Goal: Information Seeking & Learning: Learn about a topic

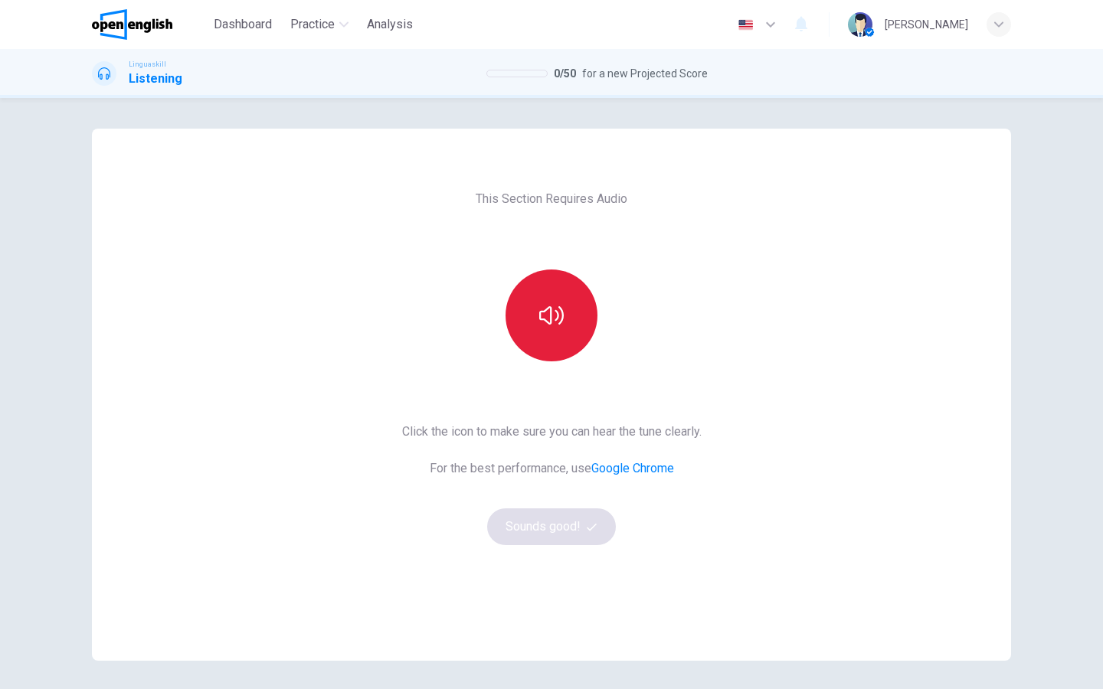
click at [554, 306] on icon "button" at bounding box center [551, 315] width 25 height 25
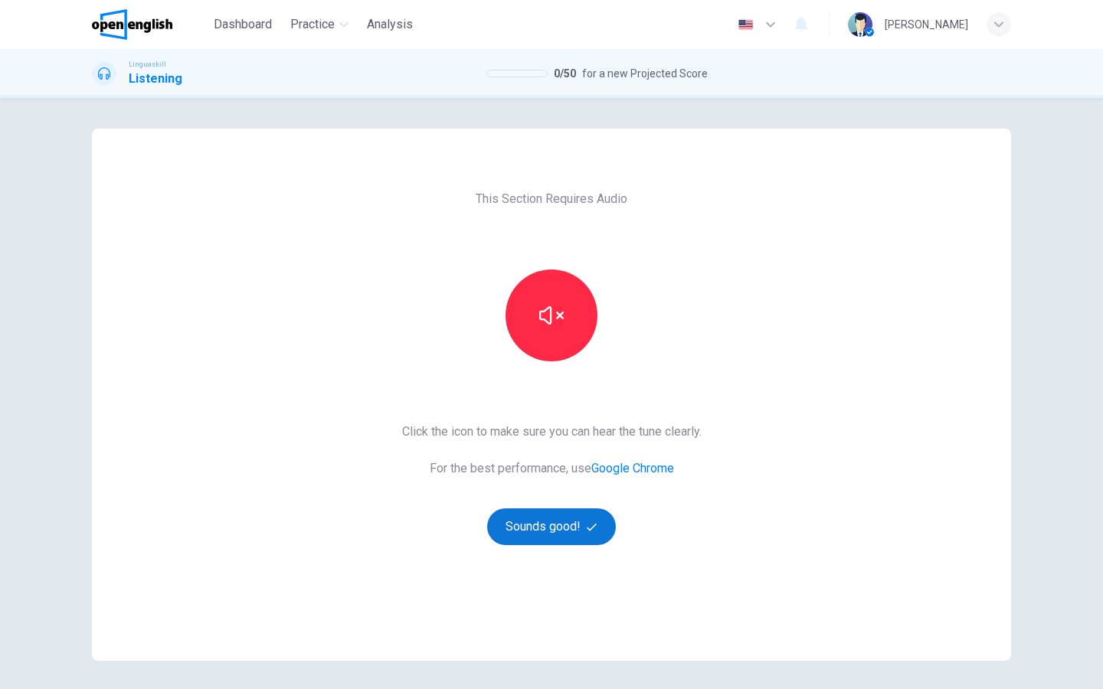
click at [577, 528] on button "Sounds good!" at bounding box center [551, 526] width 129 height 37
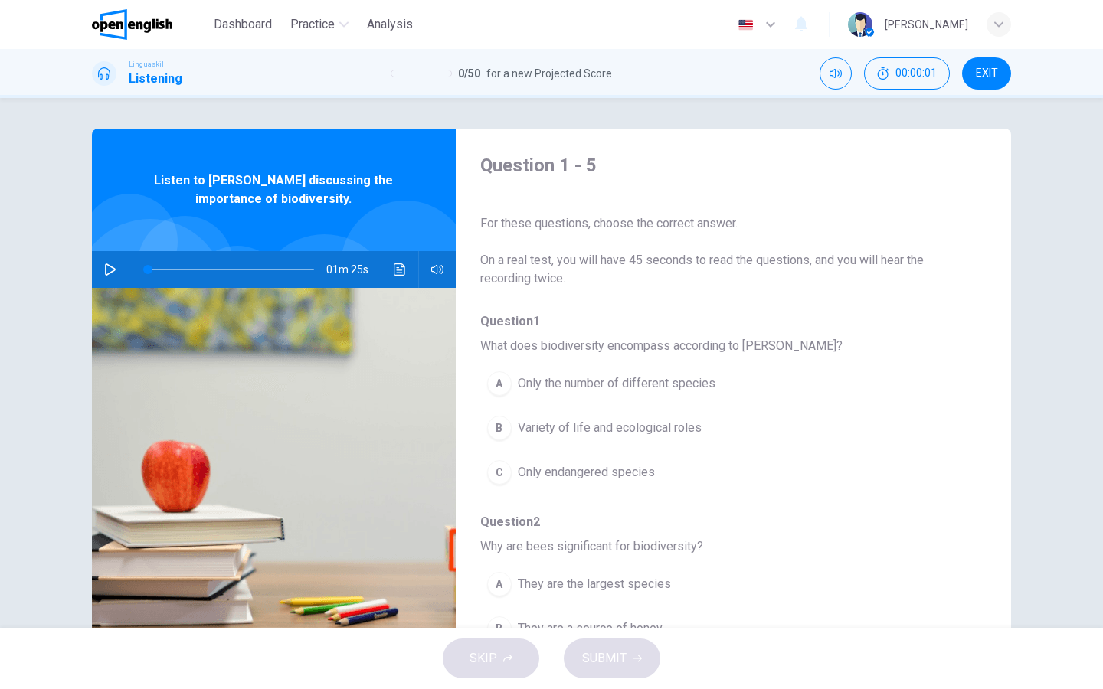
click at [109, 270] on icon "button" at bounding box center [110, 269] width 12 height 12
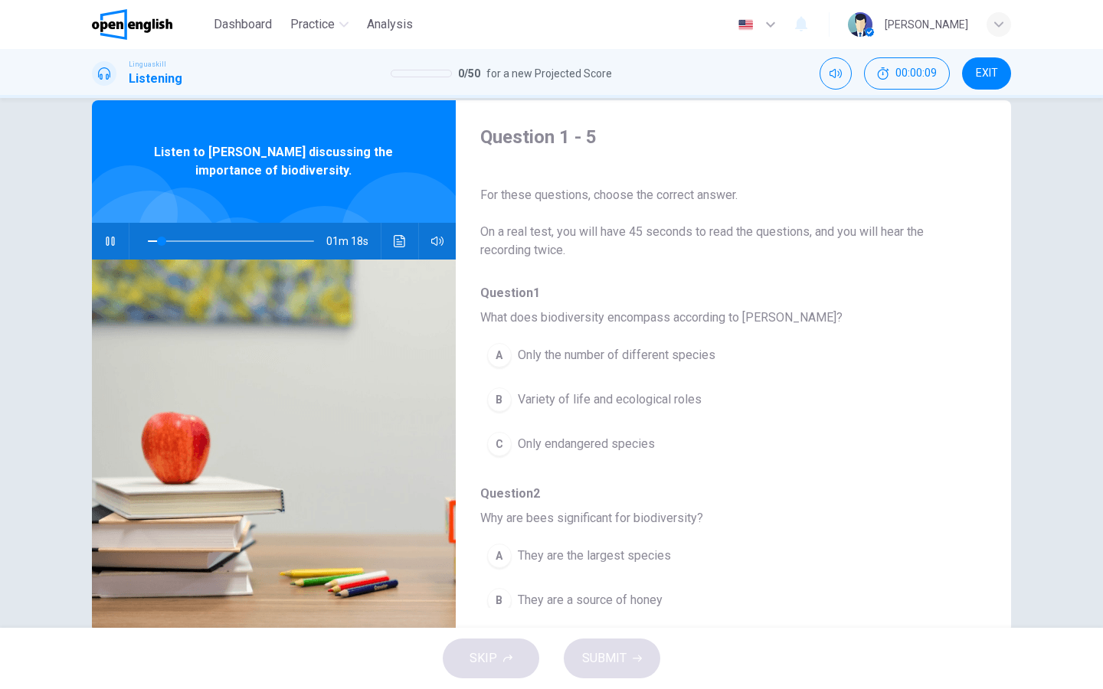
click at [505, 396] on div "B" at bounding box center [499, 399] width 25 height 25
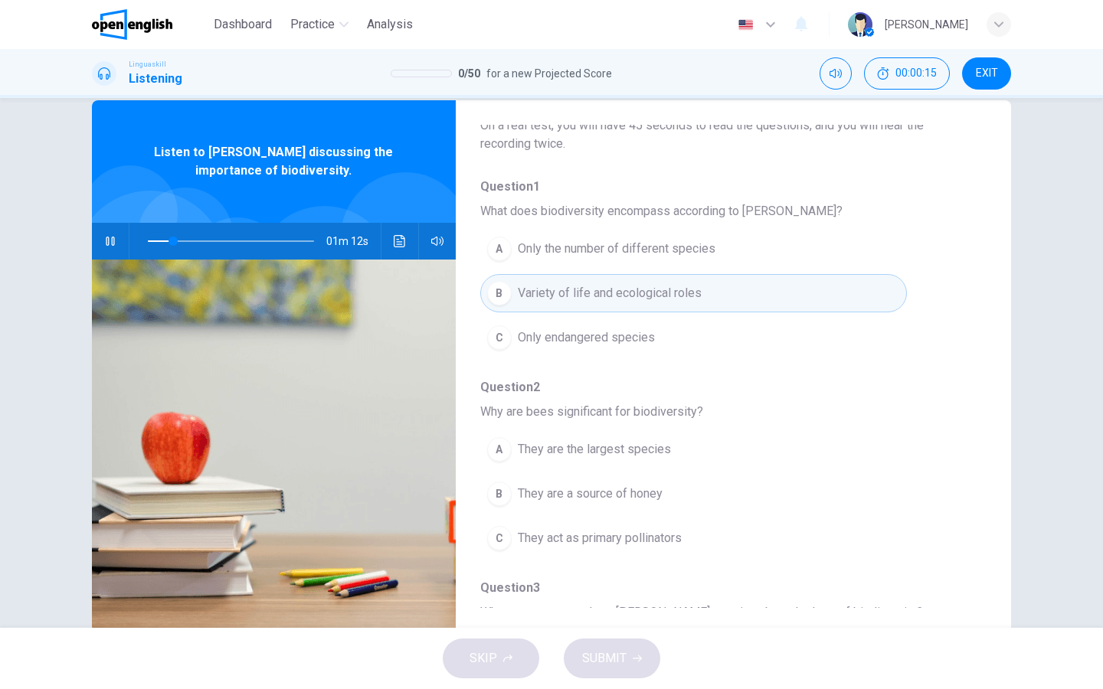
scroll to position [114, 0]
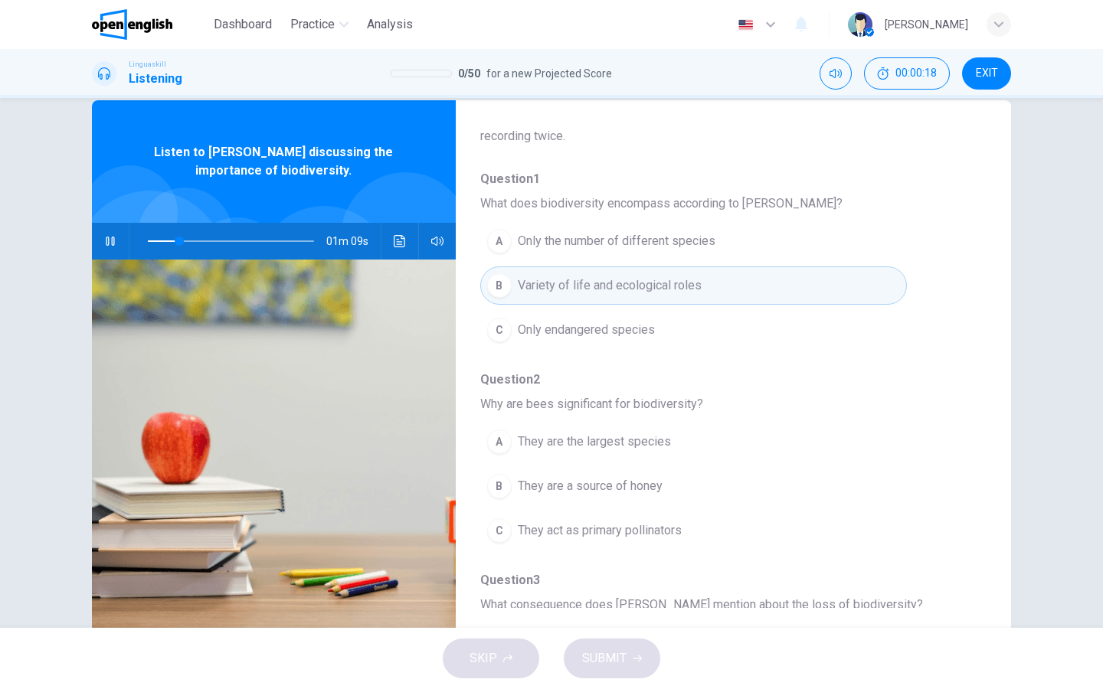
click at [541, 442] on span "They are the largest species" at bounding box center [594, 442] width 153 height 18
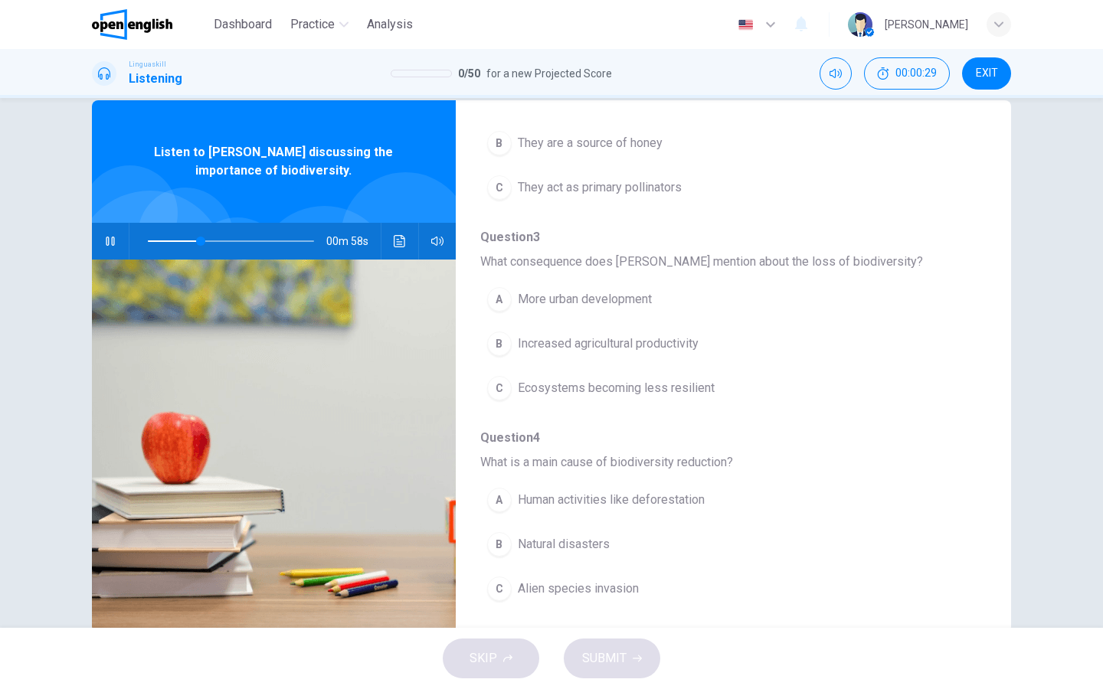
scroll to position [458, 0]
click at [569, 502] on span "Human activities like deforestation" at bounding box center [611, 499] width 187 height 18
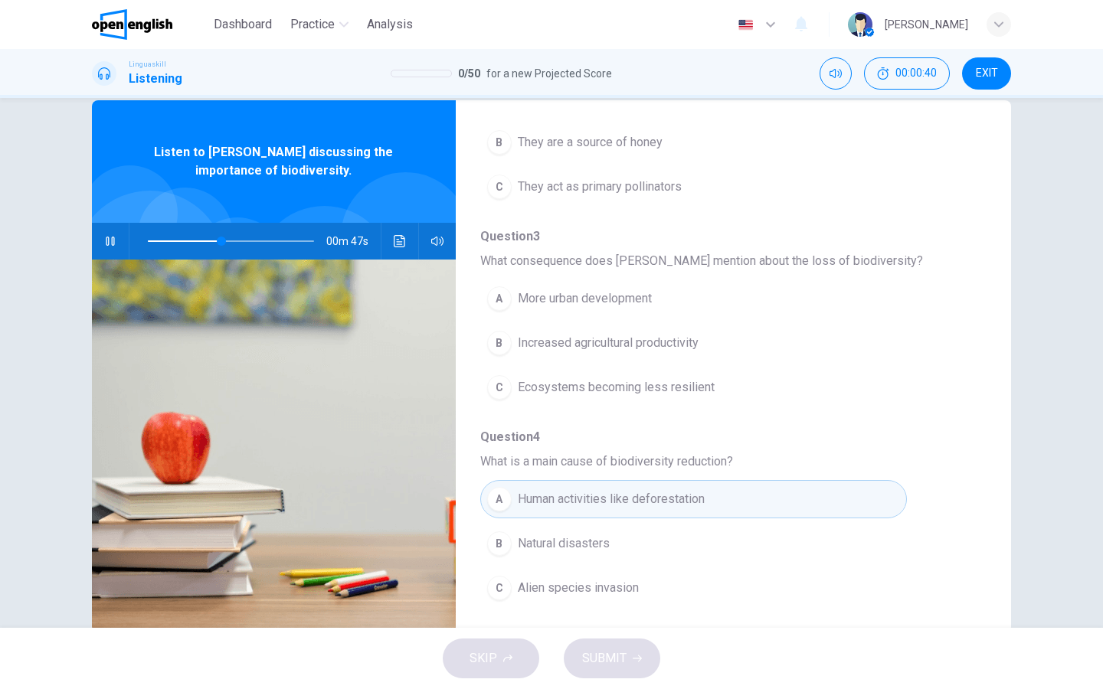
click at [502, 388] on div "C" at bounding box center [499, 387] width 25 height 25
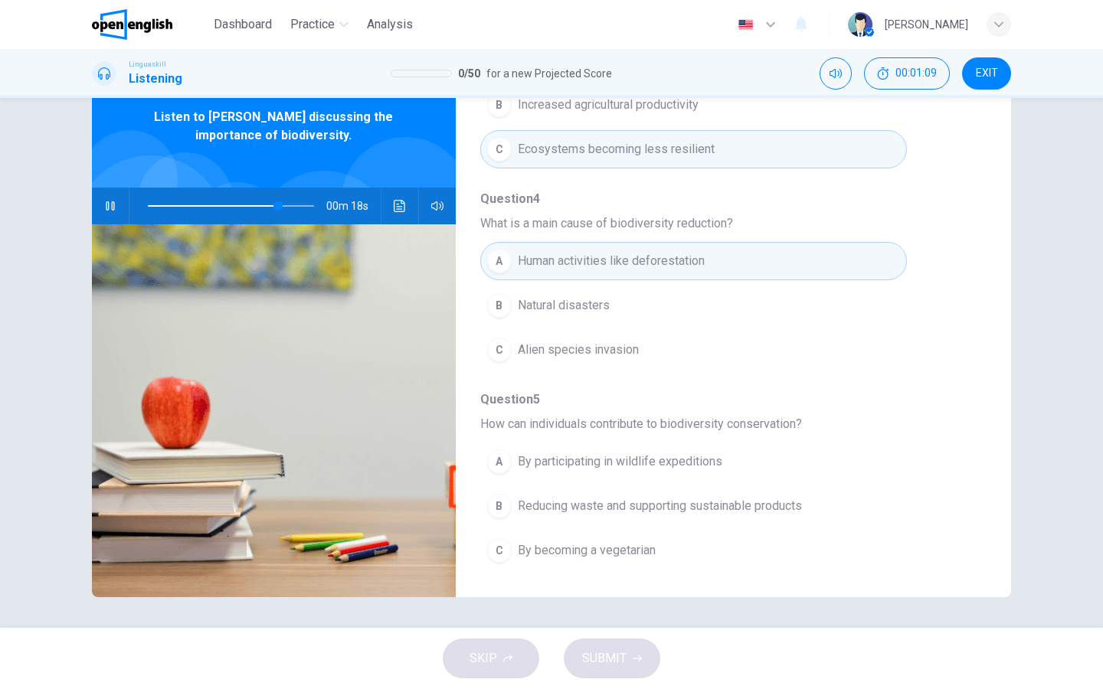
scroll to position [0, 0]
click at [497, 506] on div "B" at bounding box center [499, 506] width 25 height 25
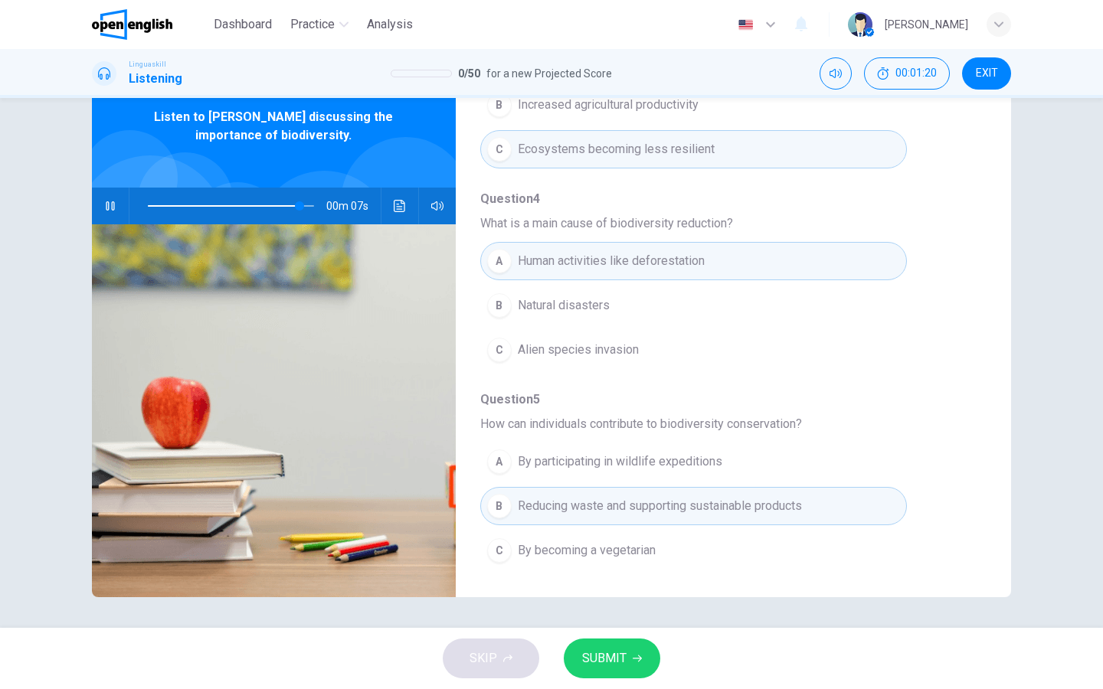
click at [629, 658] on button "SUBMIT" at bounding box center [612, 659] width 96 height 40
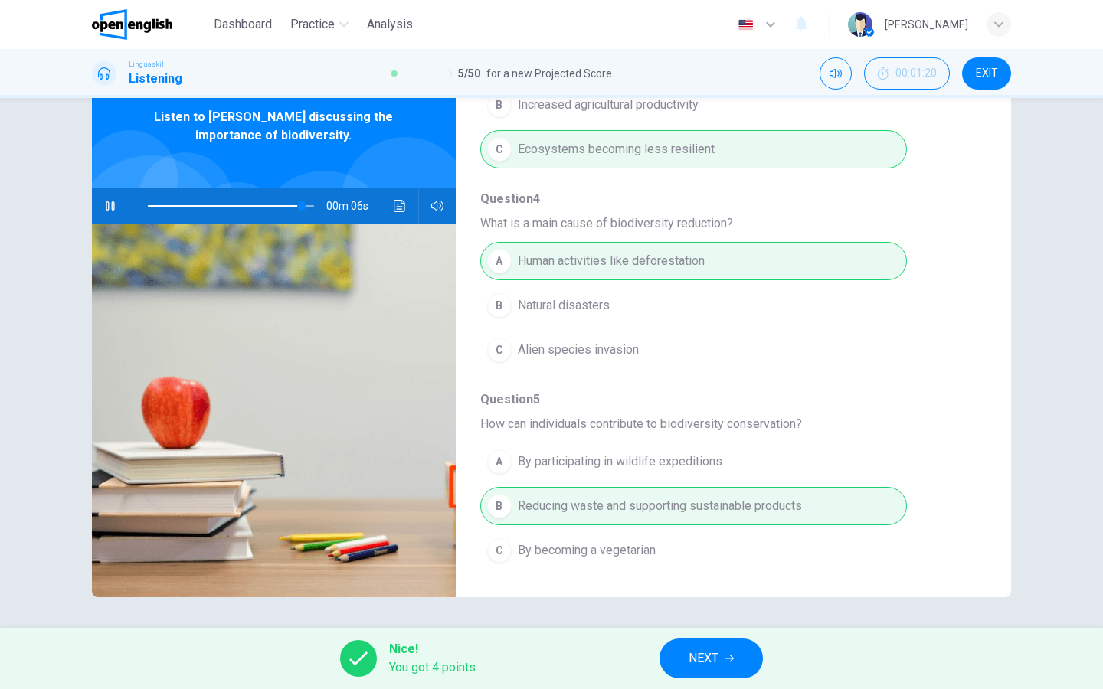
type input "**"
click at [717, 669] on button "NEXT" at bounding box center [710, 659] width 103 height 40
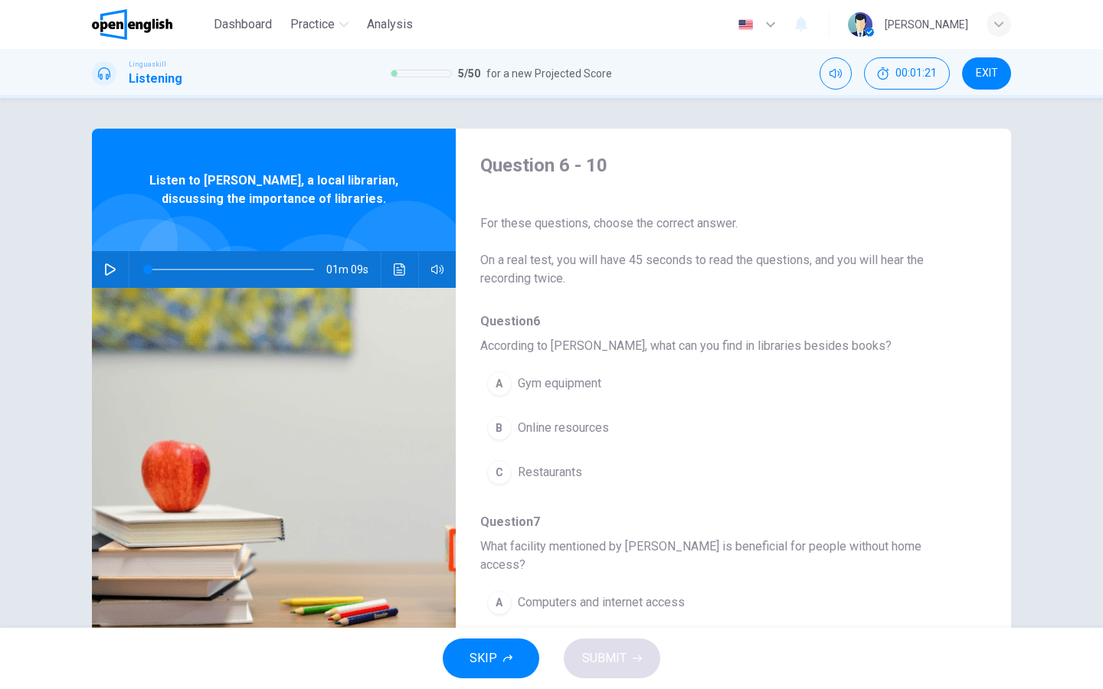
click at [109, 272] on icon "button" at bounding box center [110, 269] width 12 height 12
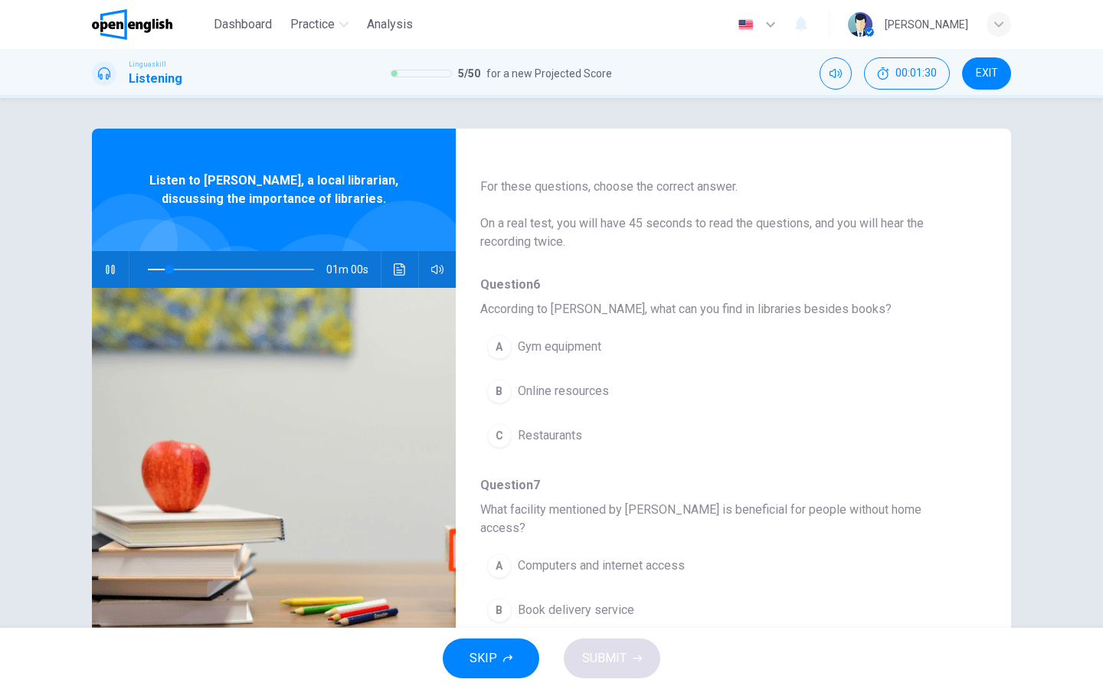
scroll to position [38, 0]
click at [500, 389] on div "B" at bounding box center [499, 390] width 25 height 25
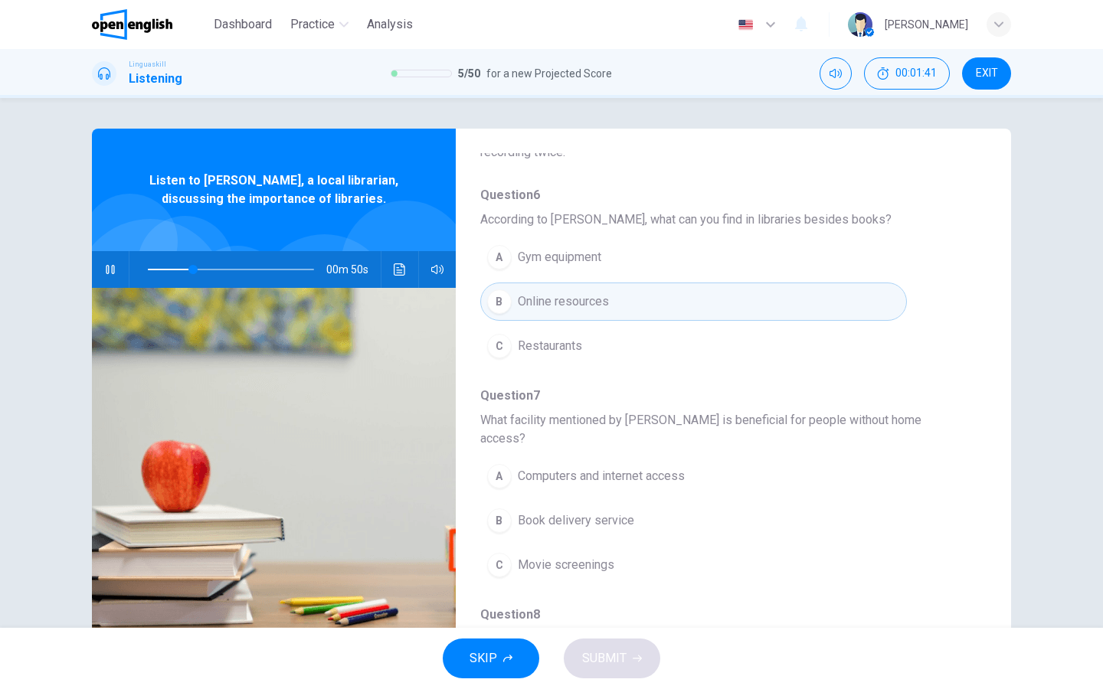
scroll to position [130, 0]
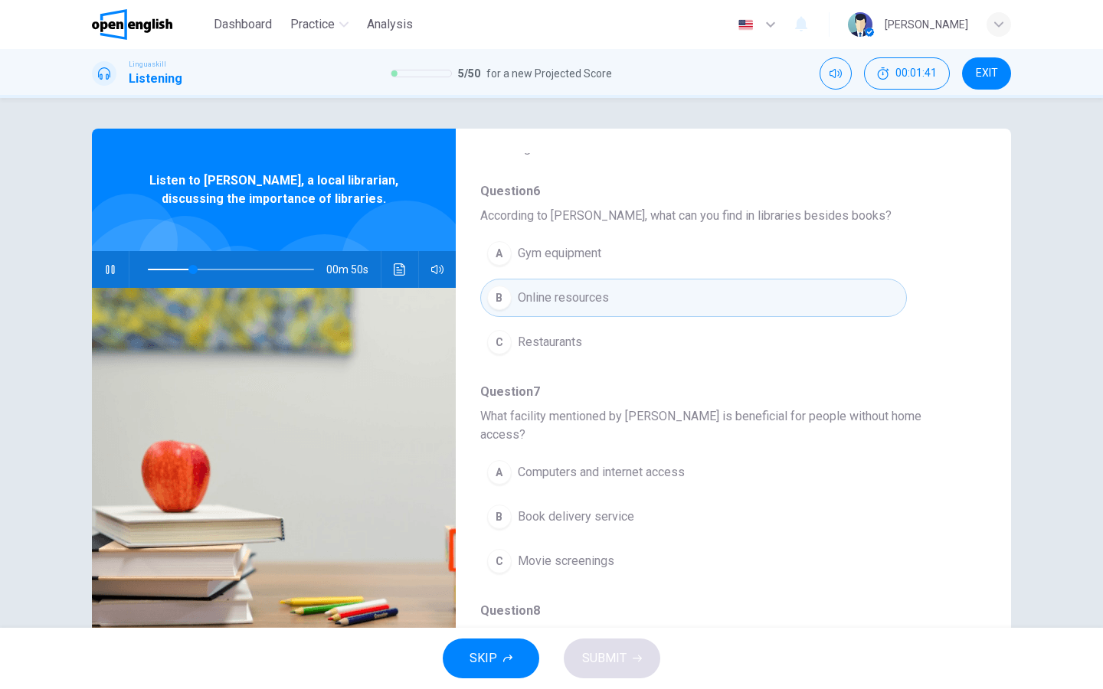
click at [500, 389] on span "Question 7" at bounding box center [721, 392] width 482 height 18
click at [503, 460] on div "A" at bounding box center [499, 472] width 25 height 25
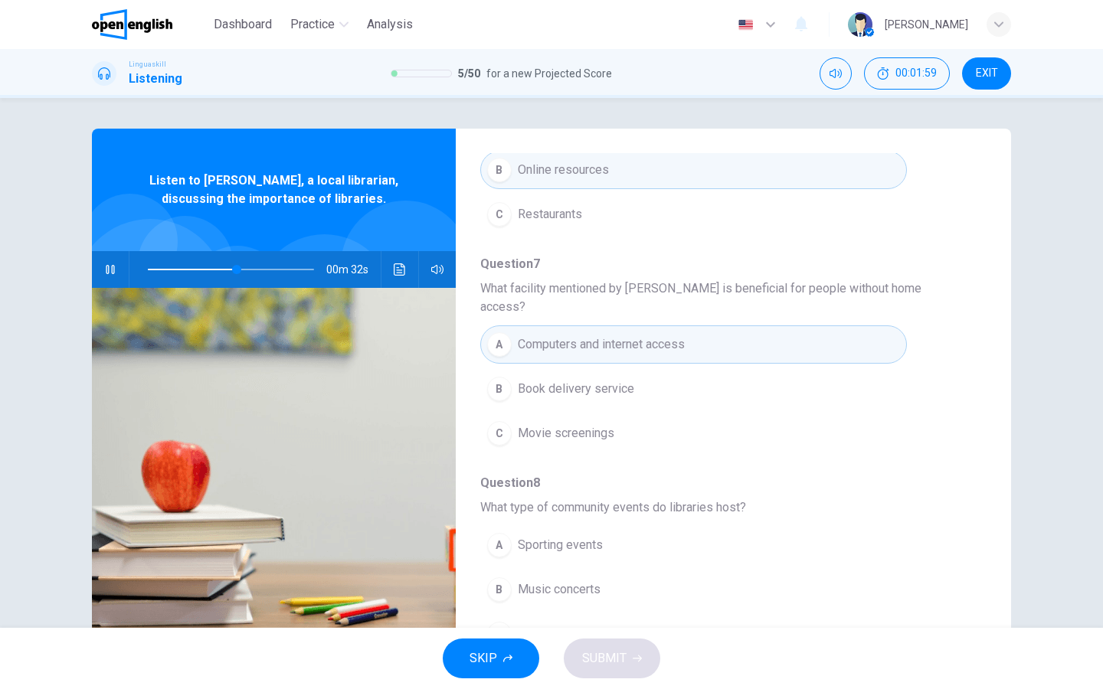
scroll to position [260, 0]
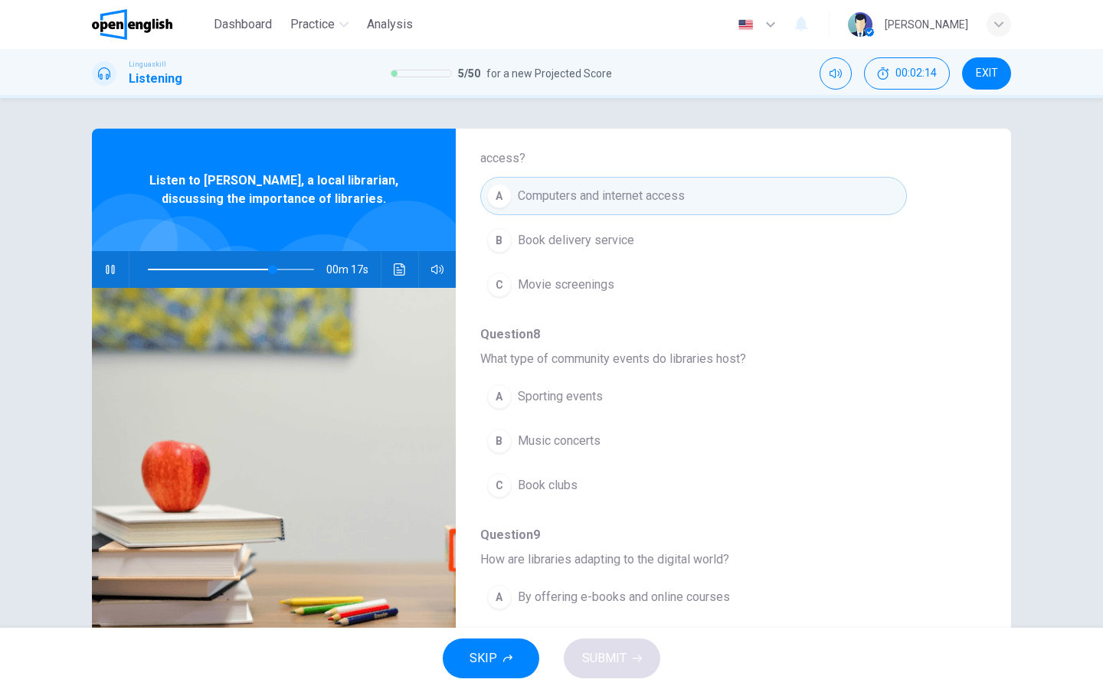
click at [498, 473] on div "C" at bounding box center [499, 485] width 25 height 25
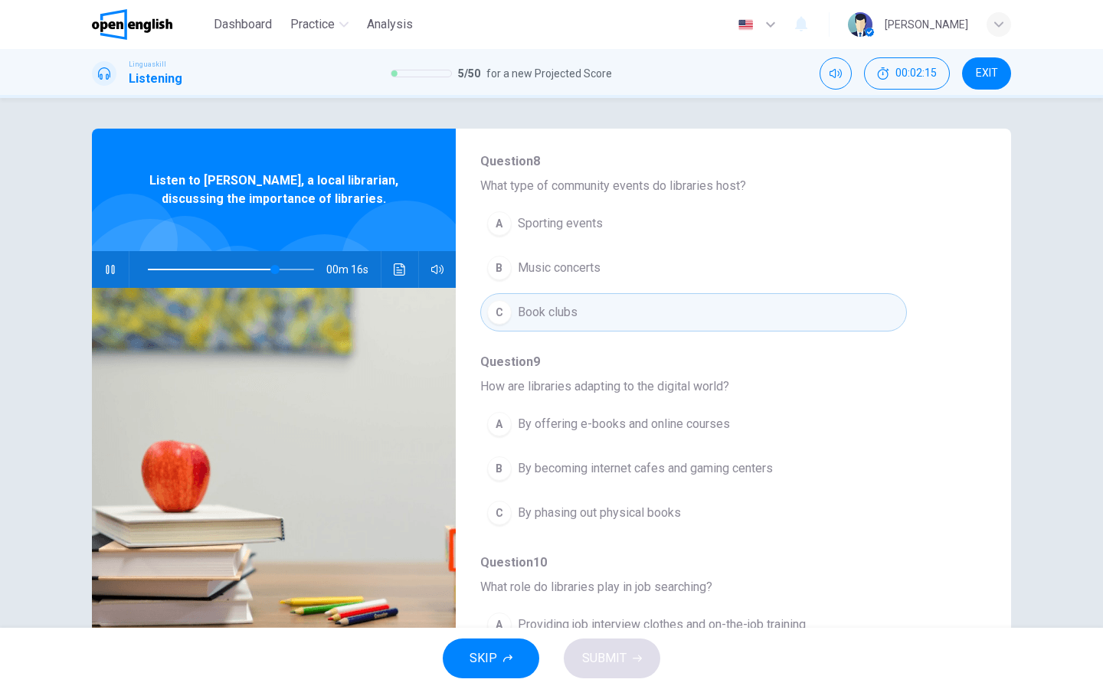
scroll to position [582, 0]
click at [504, 410] on div "A" at bounding box center [499, 422] width 25 height 25
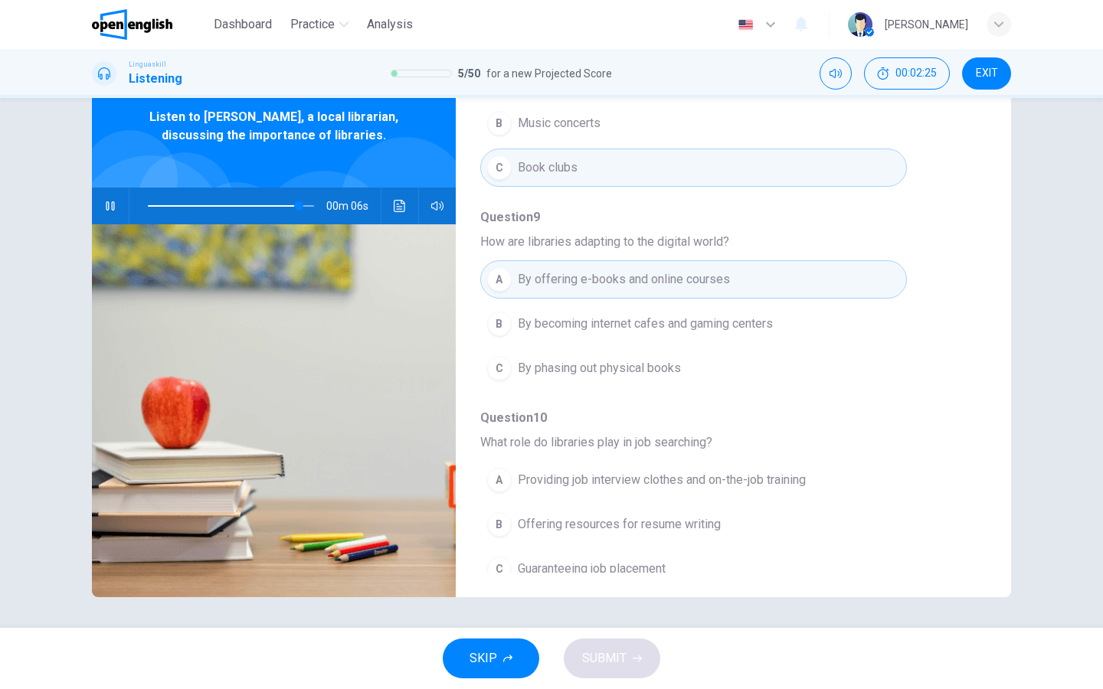
scroll to position [64, 0]
type input "*"
click at [495, 512] on div "B" at bounding box center [499, 524] width 25 height 25
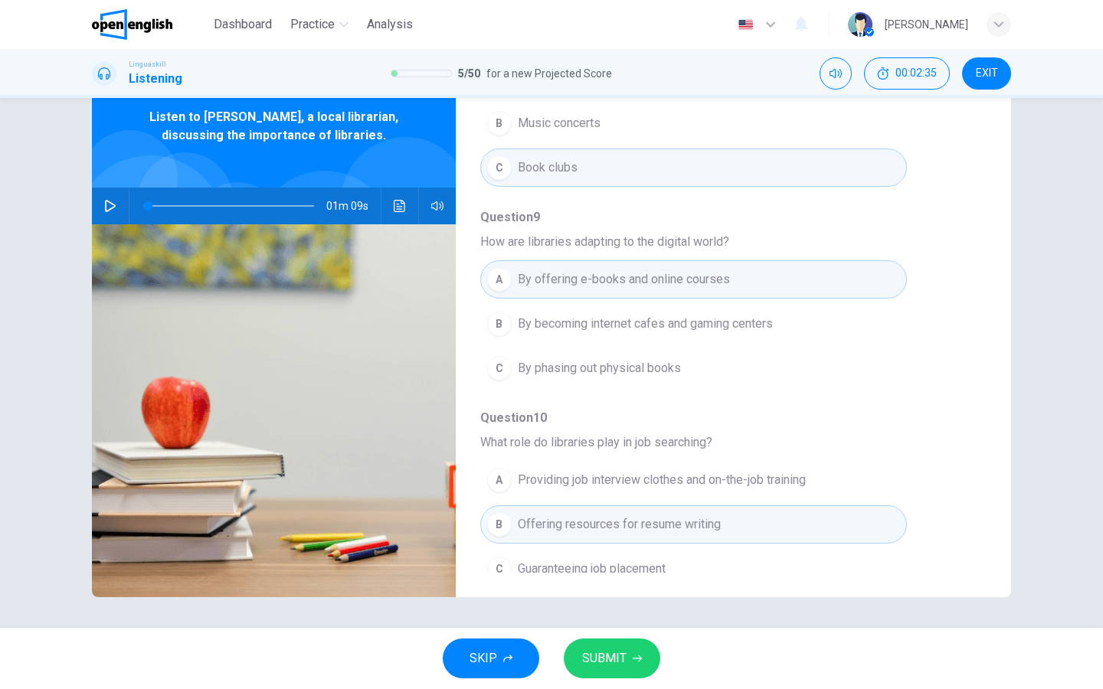
click at [603, 663] on span "SUBMIT" at bounding box center [604, 658] width 44 height 21
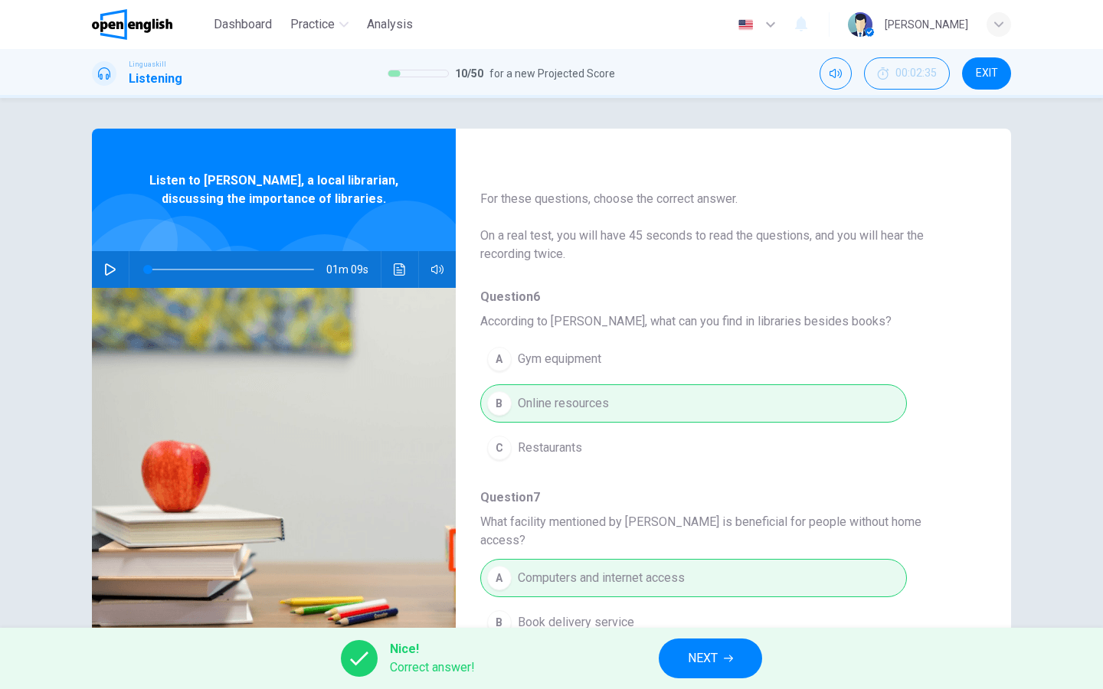
scroll to position [0, 0]
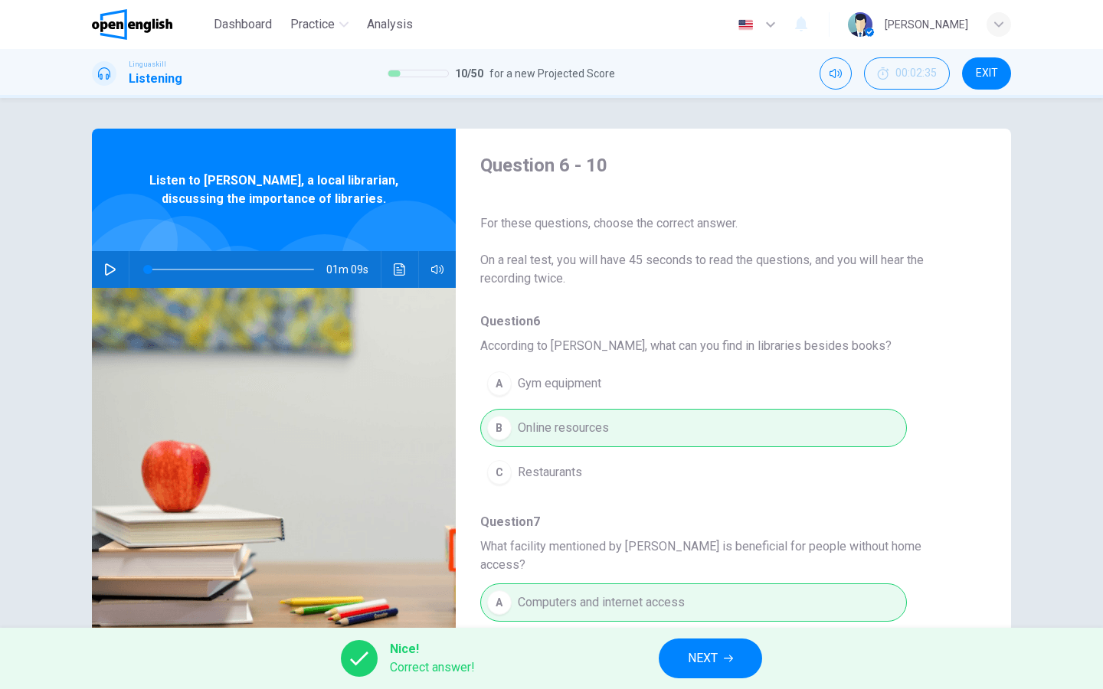
click at [688, 654] on span "NEXT" at bounding box center [703, 658] width 30 height 21
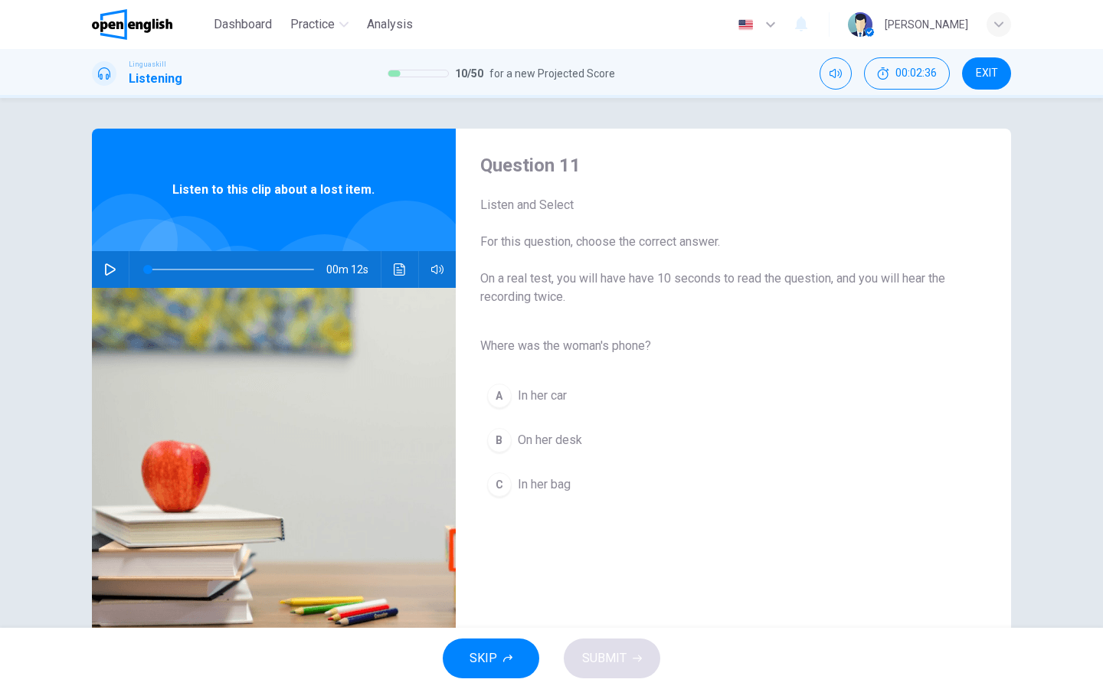
click at [111, 271] on icon "button" at bounding box center [110, 269] width 12 height 12
click at [504, 484] on div "C" at bounding box center [499, 484] width 25 height 25
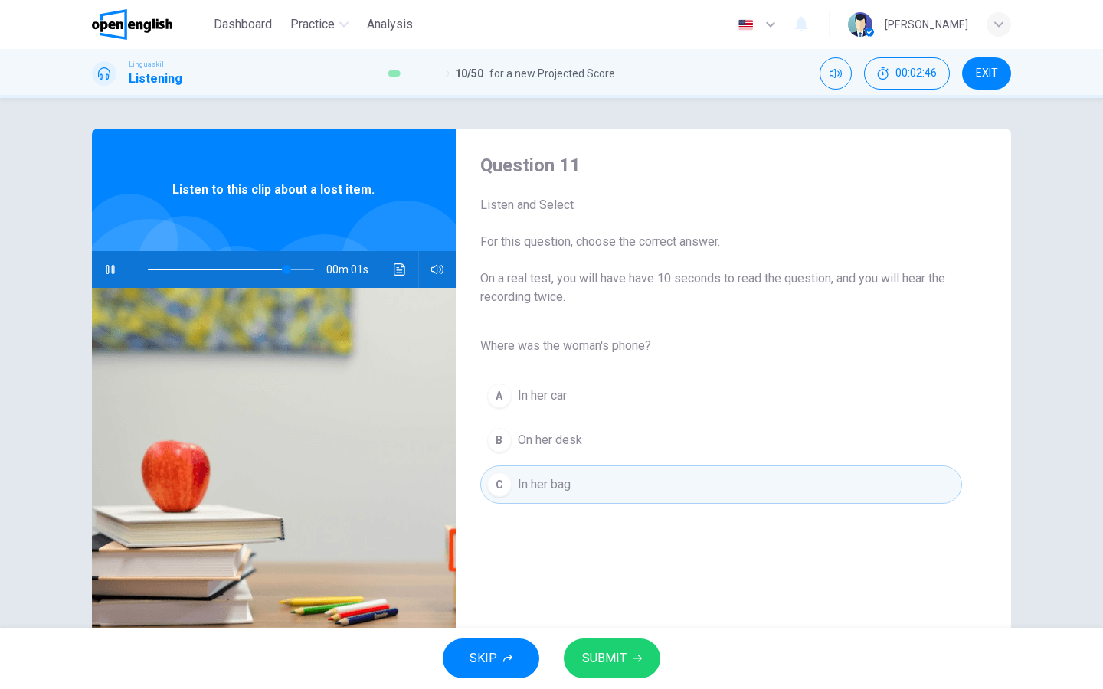
click at [616, 653] on span "SUBMIT" at bounding box center [604, 658] width 44 height 21
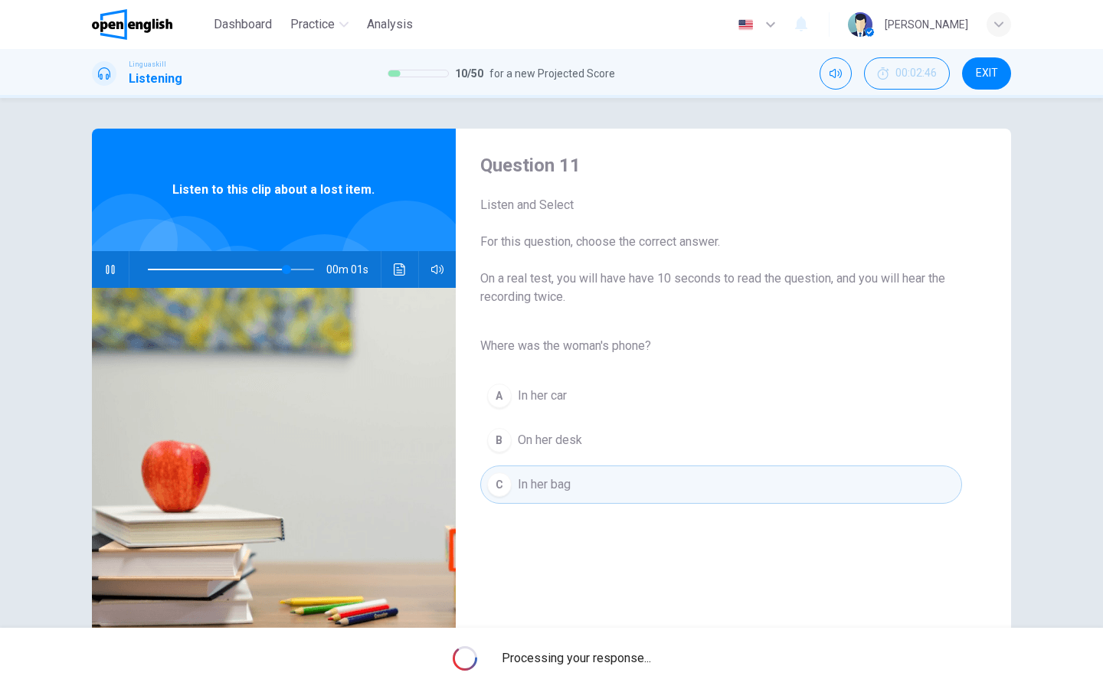
type input "**"
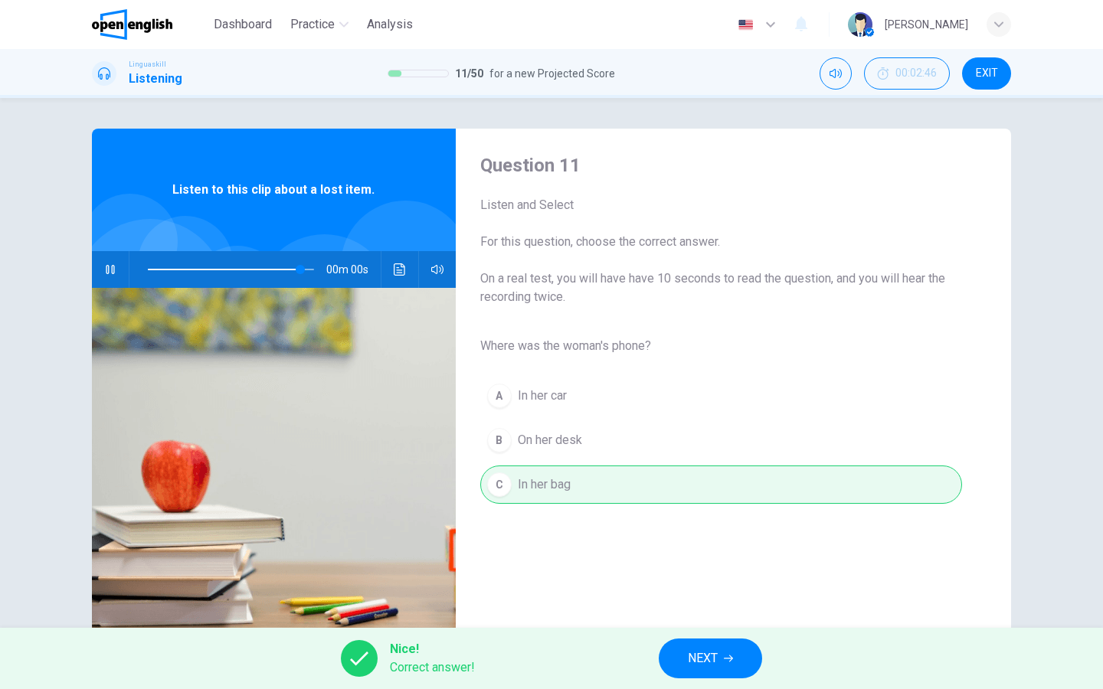
click at [679, 654] on button "NEXT" at bounding box center [709, 659] width 103 height 40
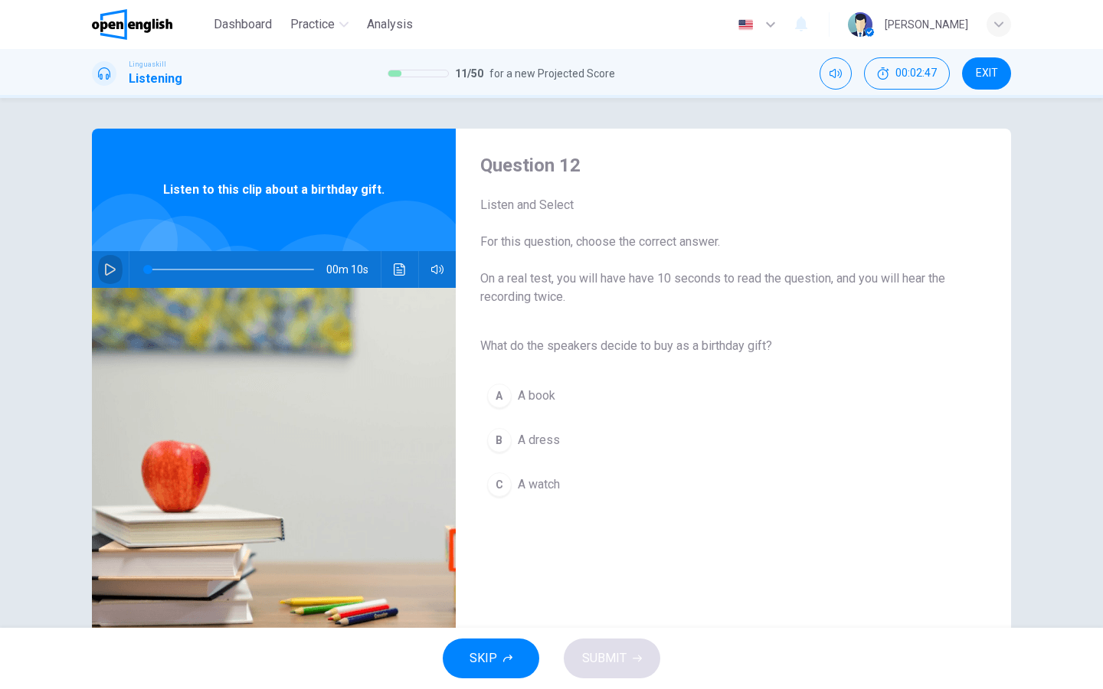
click at [115, 270] on icon "button" at bounding box center [110, 269] width 11 height 12
click at [505, 394] on div "A" at bounding box center [499, 396] width 25 height 25
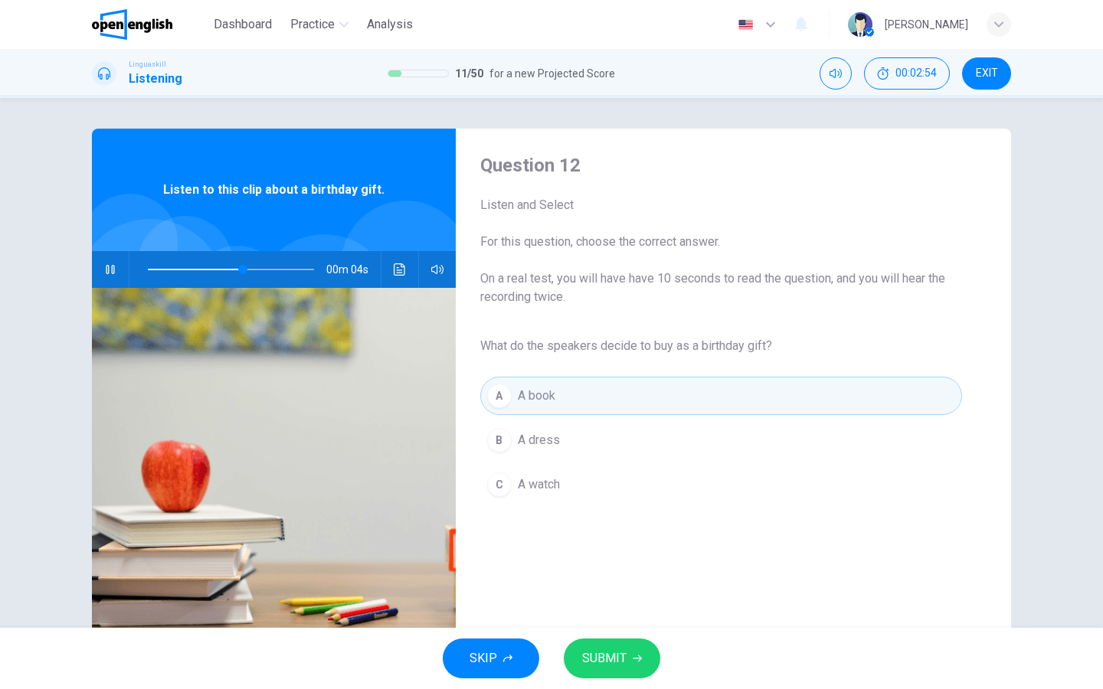
click at [603, 659] on span "SUBMIT" at bounding box center [604, 658] width 44 height 21
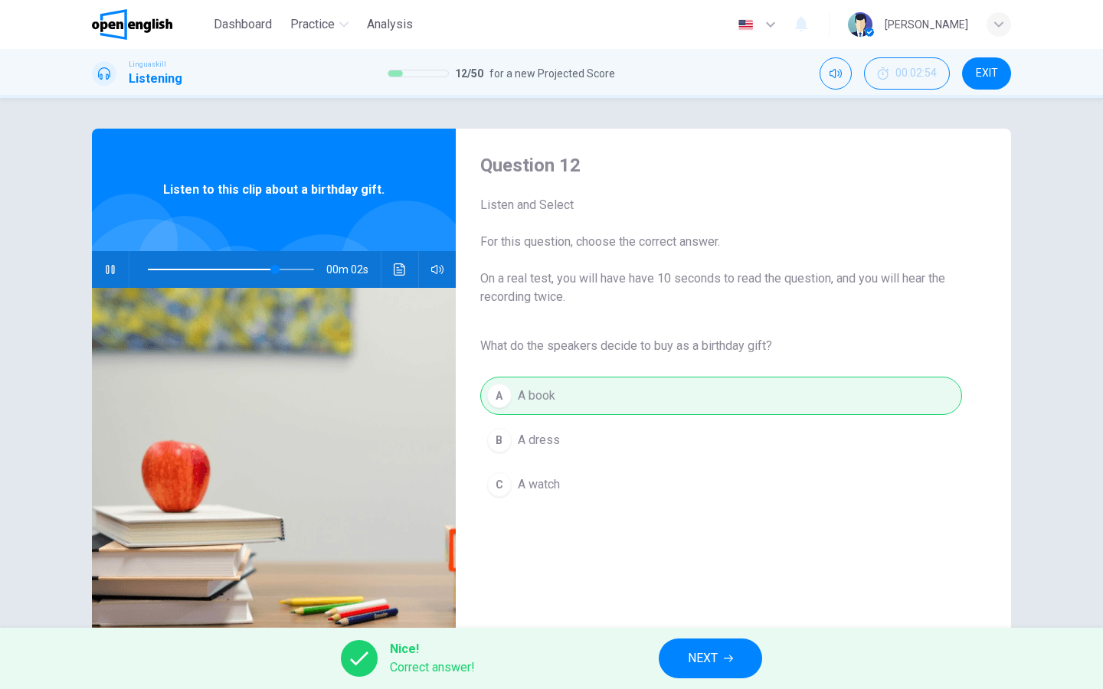
type input "**"
click at [673, 653] on button "NEXT" at bounding box center [709, 659] width 103 height 40
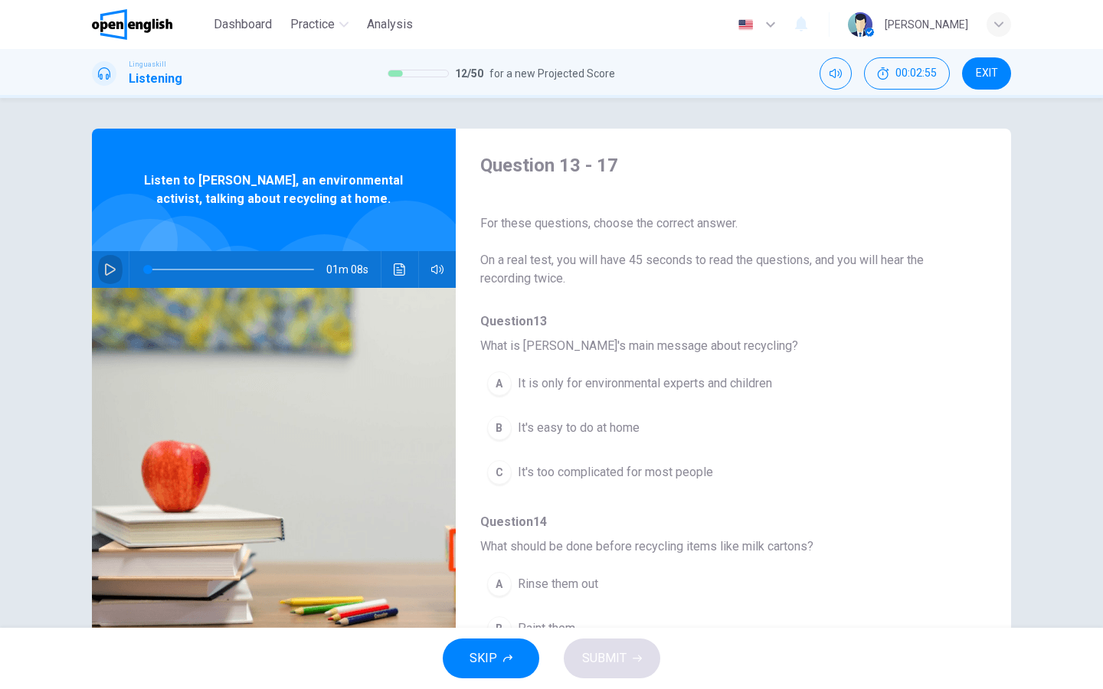
click at [109, 275] on icon "button" at bounding box center [110, 269] width 12 height 12
click at [502, 428] on div "B" at bounding box center [499, 428] width 25 height 25
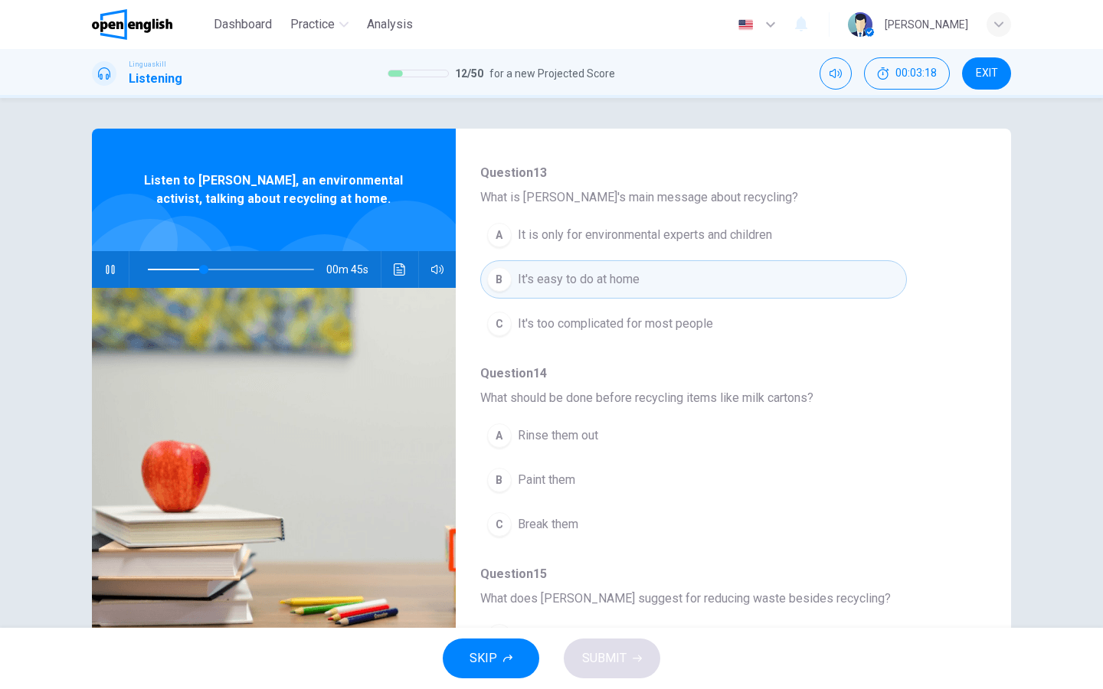
scroll to position [152, 0]
click at [503, 436] on div "A" at bounding box center [499, 432] width 25 height 25
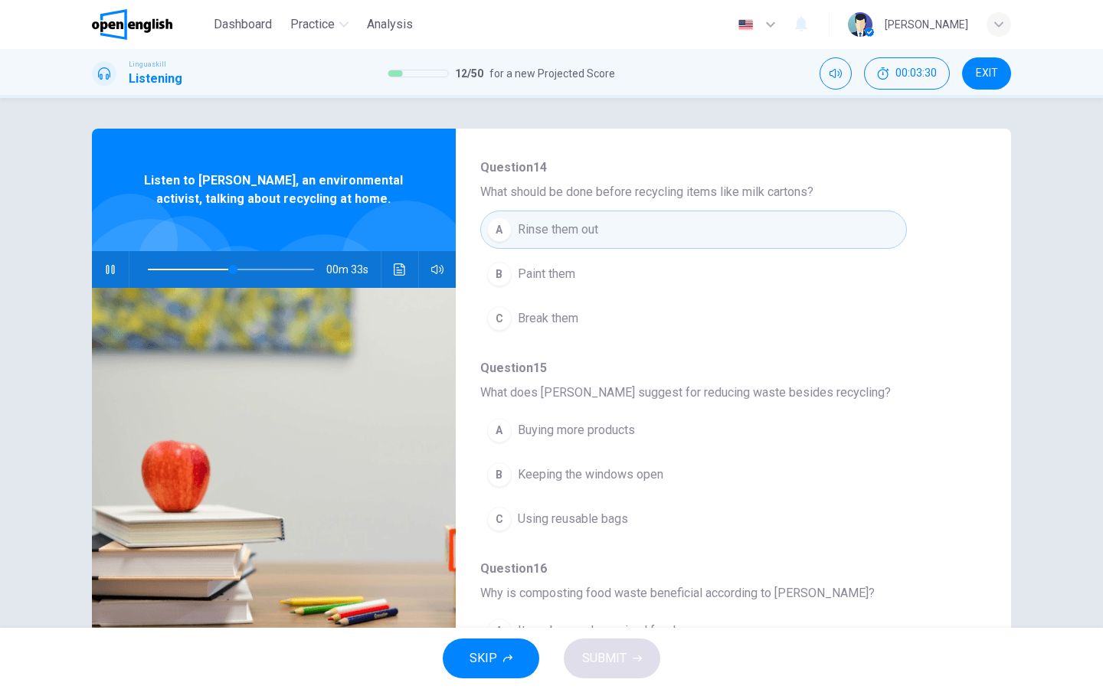
scroll to position [355, 0]
click at [505, 519] on div "C" at bounding box center [499, 518] width 25 height 25
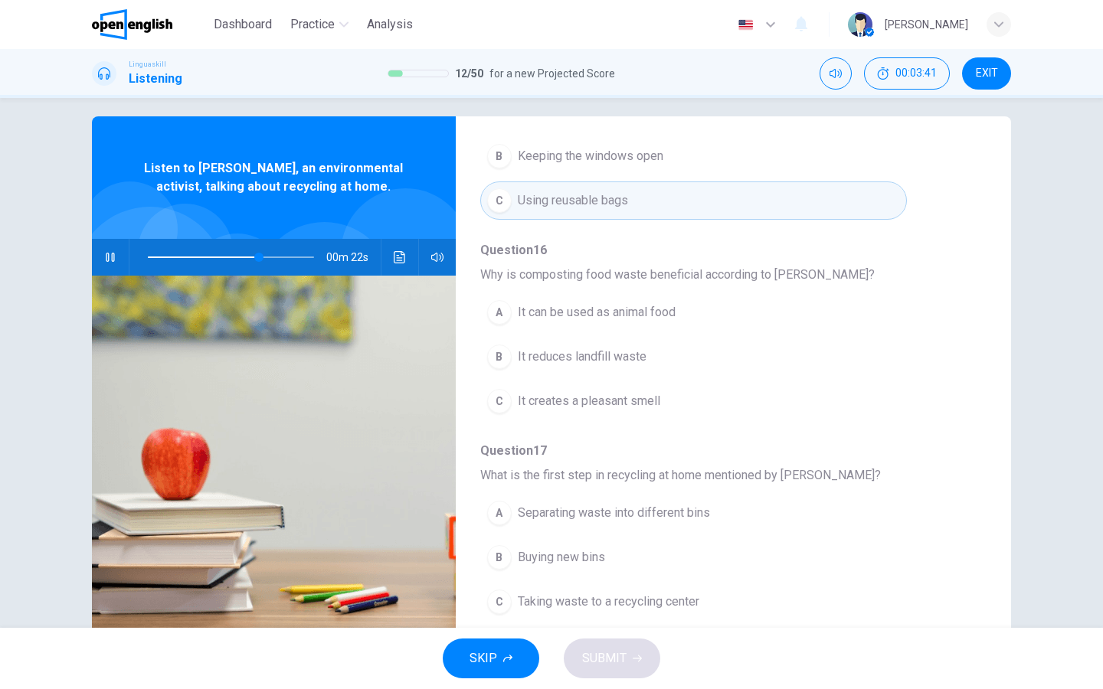
scroll to position [13, 0]
click at [499, 351] on div "B" at bounding box center [499, 356] width 25 height 25
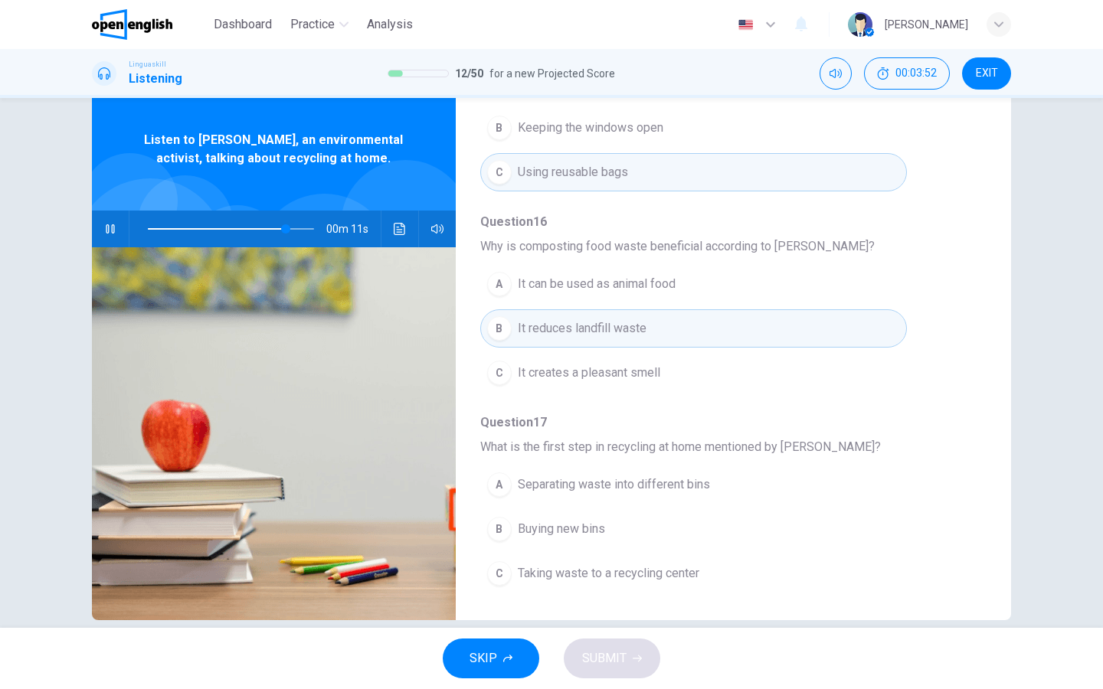
scroll to position [44, 0]
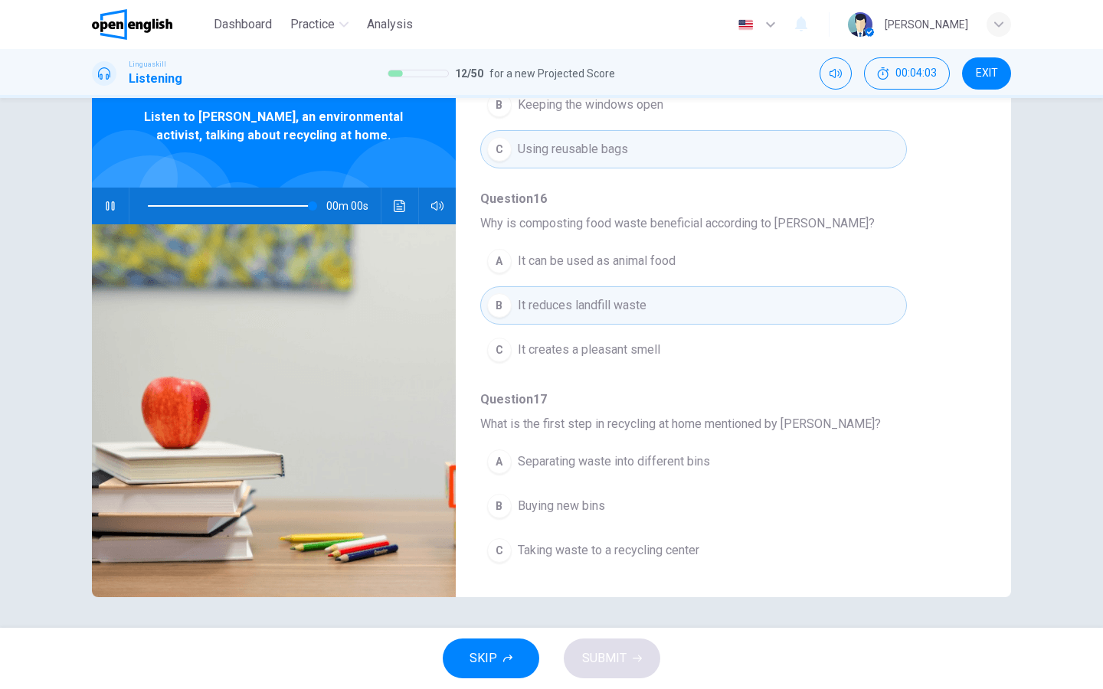
type input "*"
click at [489, 466] on div "A" at bounding box center [499, 461] width 25 height 25
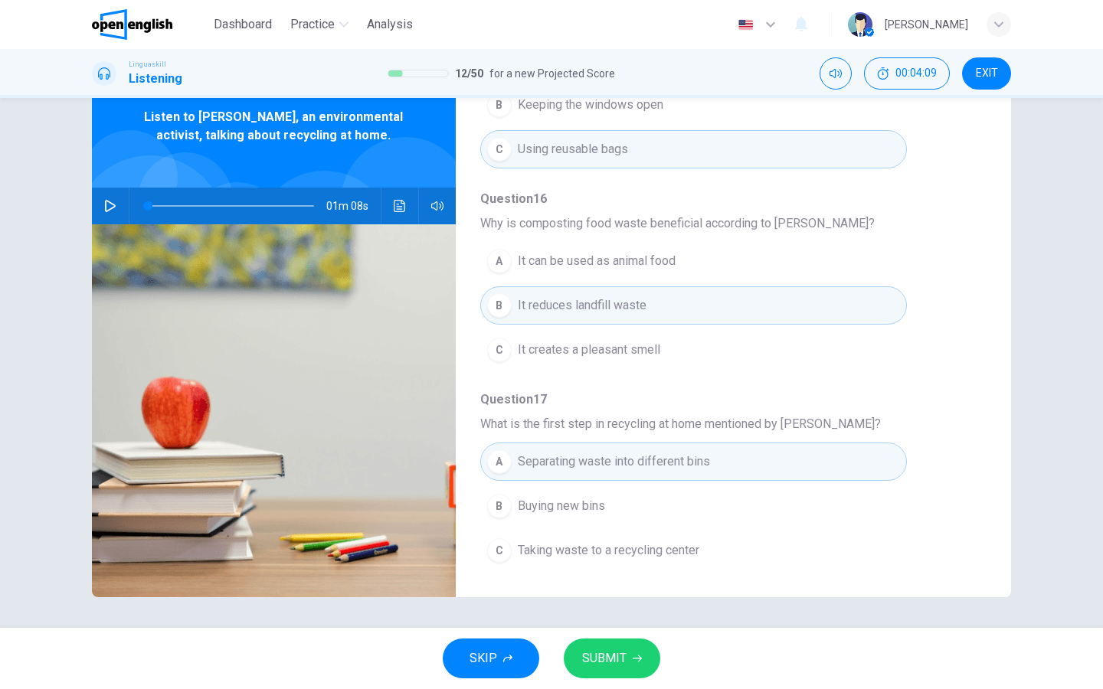
click at [600, 661] on span "SUBMIT" at bounding box center [604, 658] width 44 height 21
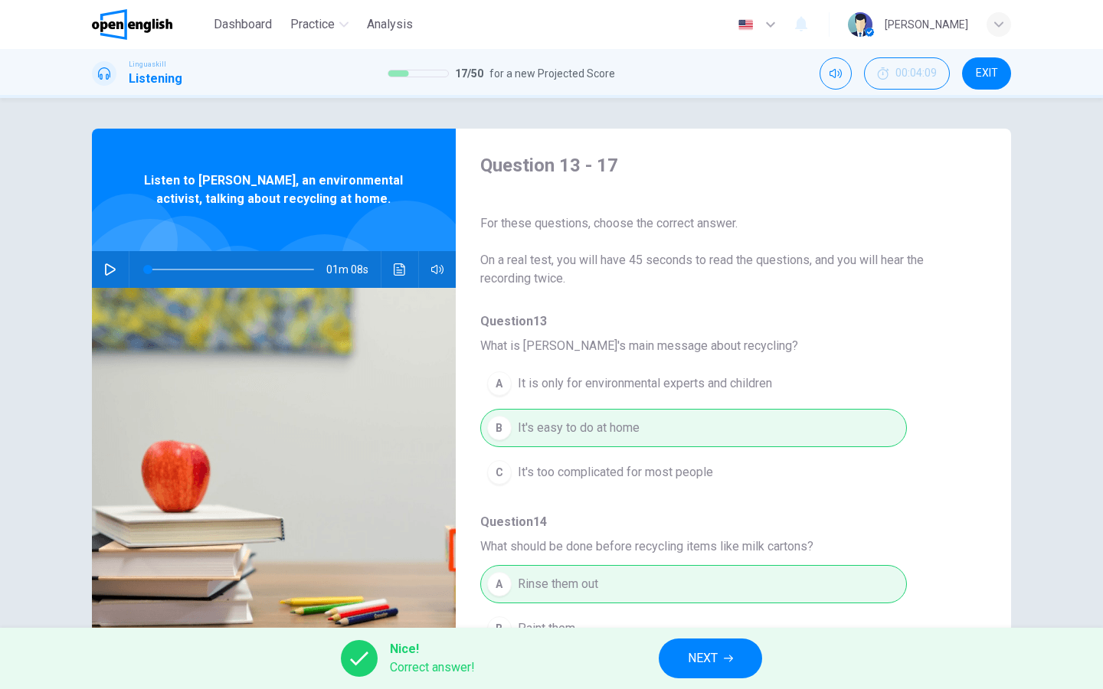
scroll to position [0, 0]
click at [700, 652] on span "NEXT" at bounding box center [703, 658] width 30 height 21
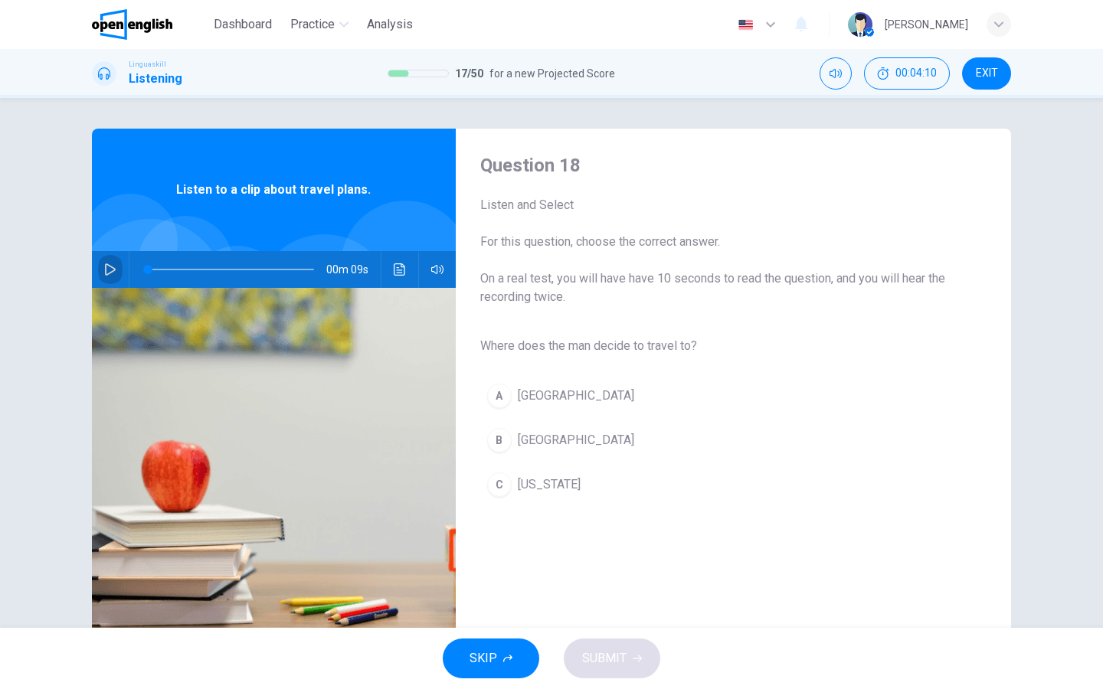
click at [106, 268] on icon "button" at bounding box center [110, 269] width 11 height 12
click at [507, 439] on div "B" at bounding box center [499, 440] width 25 height 25
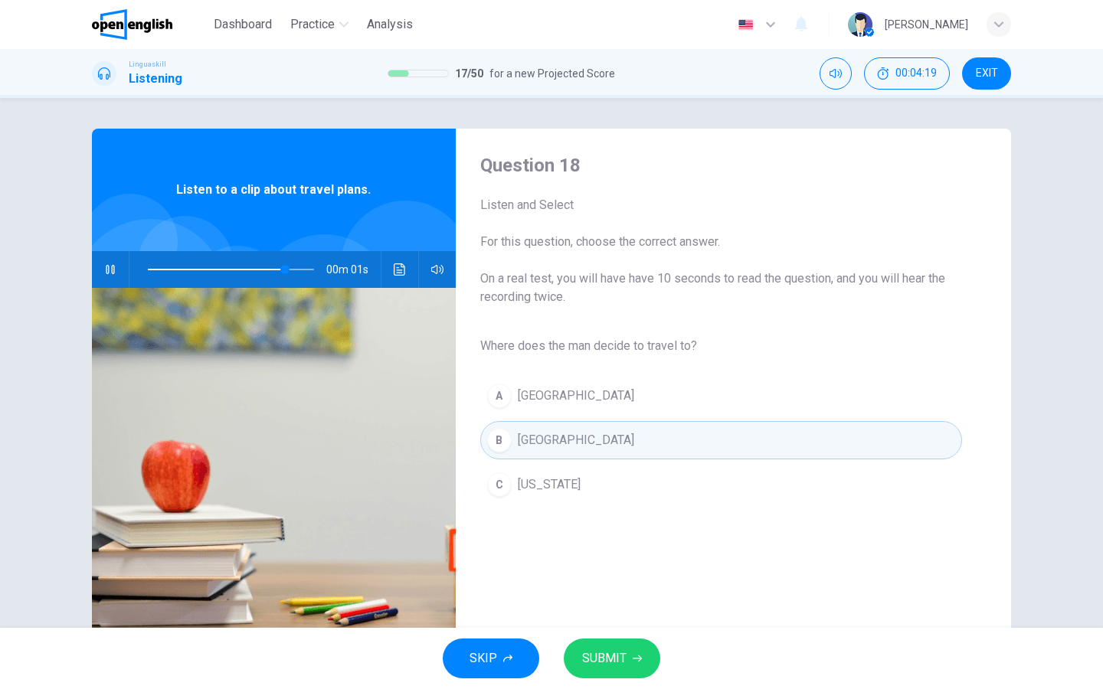
click at [639, 662] on icon "button" at bounding box center [636, 658] width 9 height 9
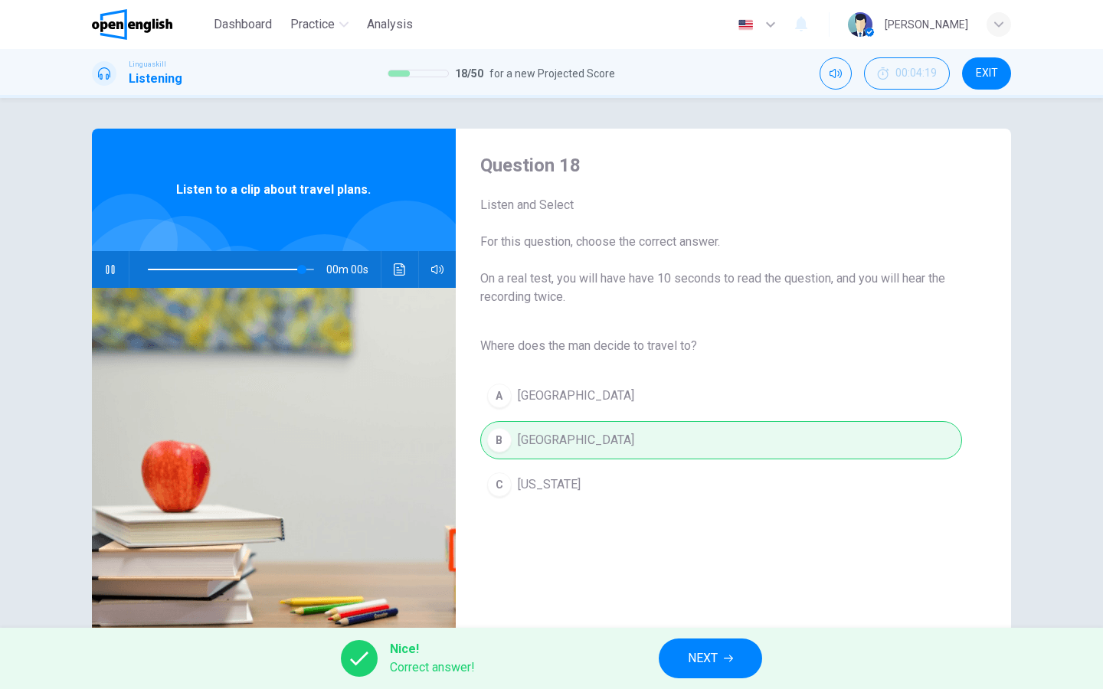
type input "*"
click at [745, 675] on button "NEXT" at bounding box center [709, 659] width 103 height 40
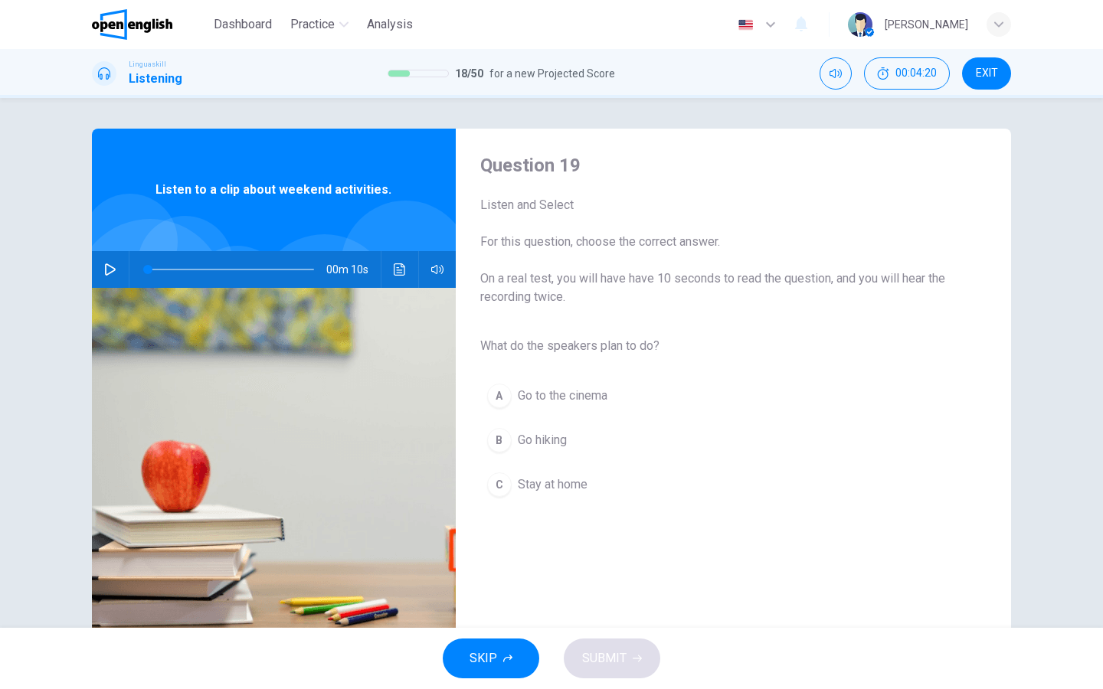
click at [111, 270] on icon "button" at bounding box center [110, 269] width 12 height 12
click at [498, 438] on div "B" at bounding box center [499, 440] width 25 height 25
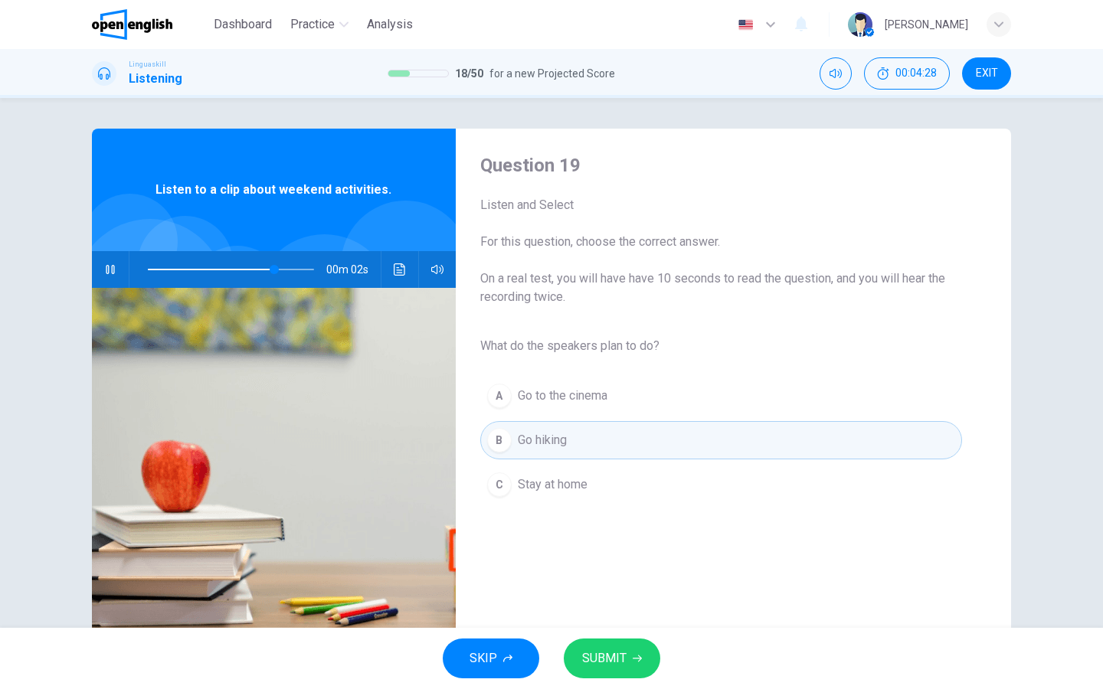
click at [609, 659] on span "SUBMIT" at bounding box center [604, 658] width 44 height 21
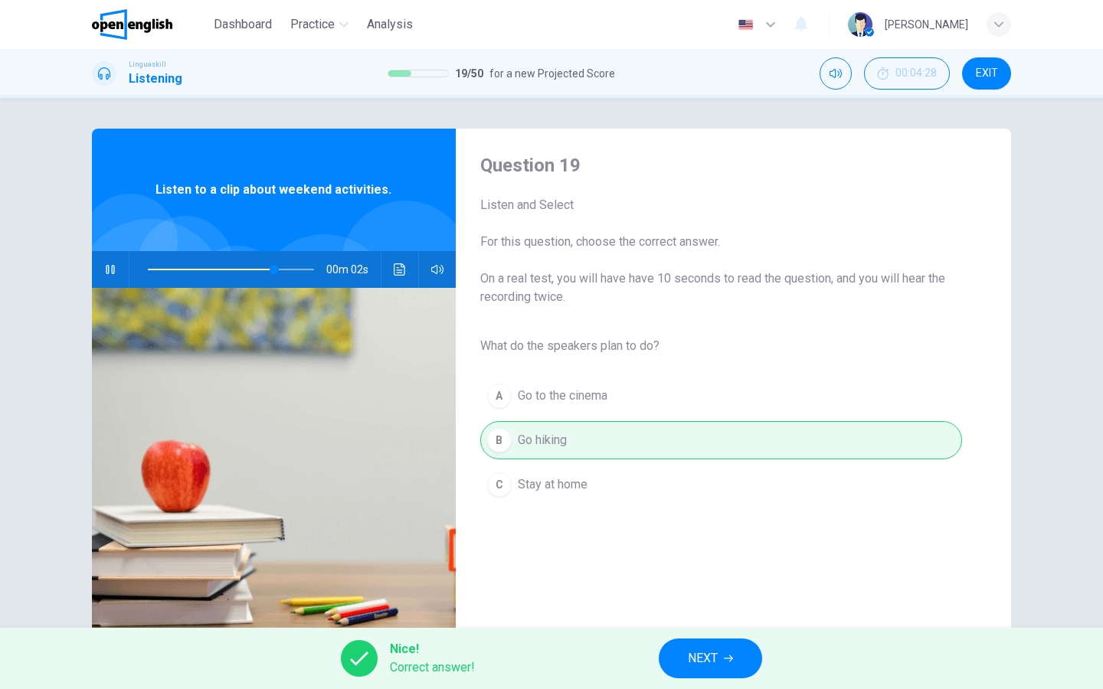
type input "**"
click at [678, 662] on button "NEXT" at bounding box center [709, 659] width 103 height 40
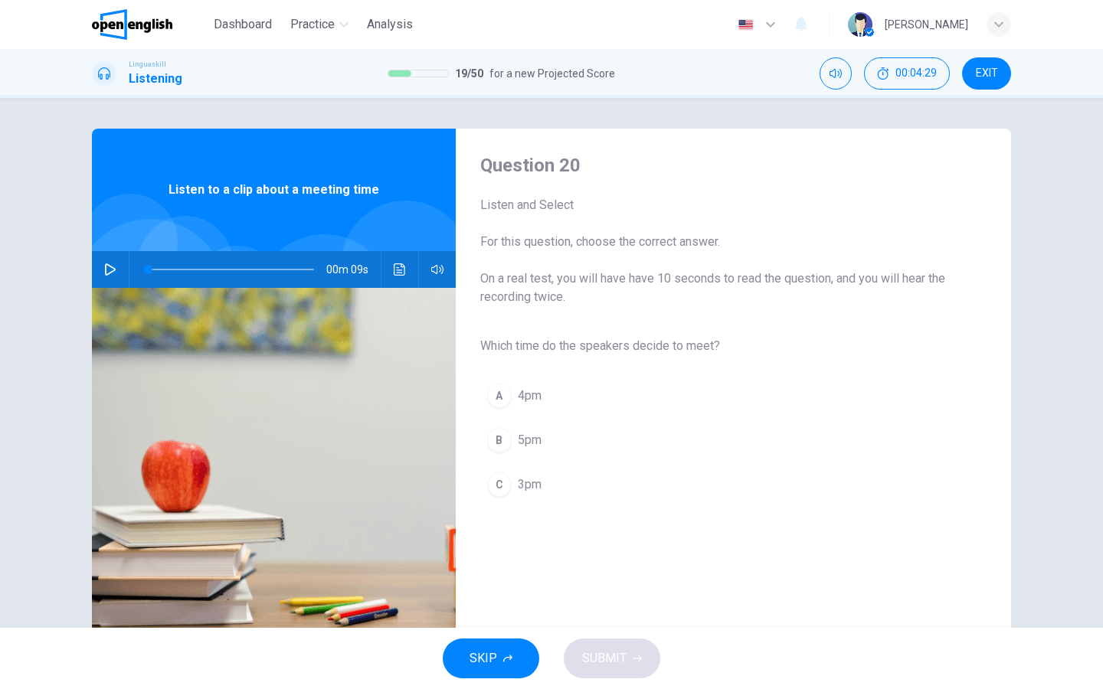
click at [113, 265] on icon "button" at bounding box center [110, 269] width 12 height 12
click at [502, 478] on div "C" at bounding box center [499, 484] width 25 height 25
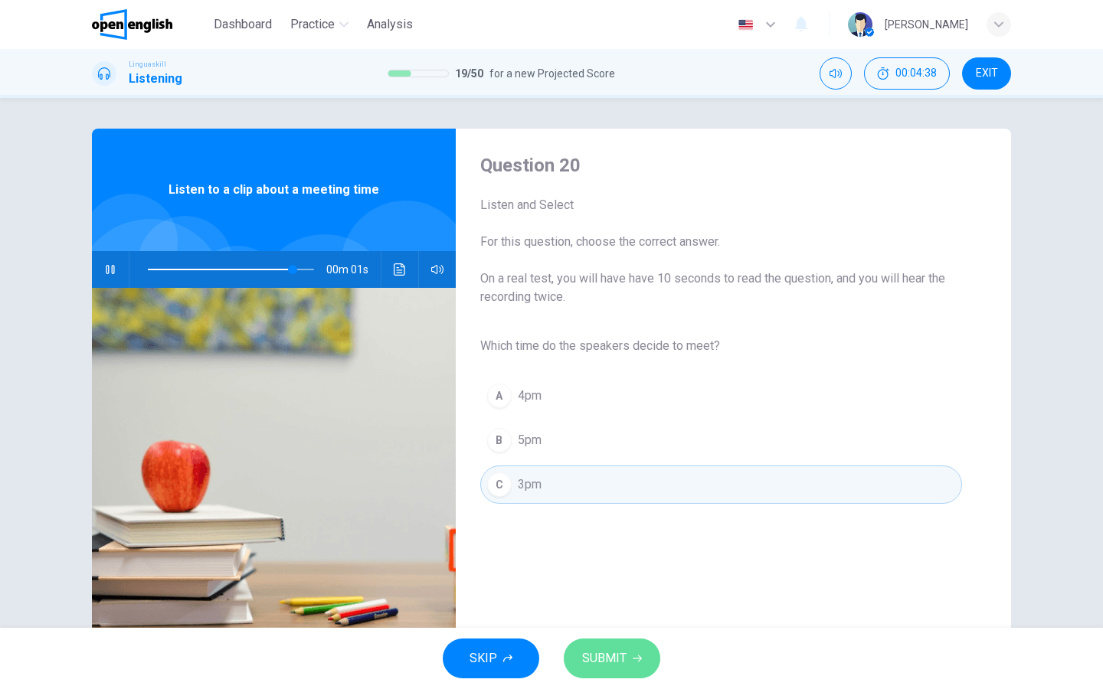
click at [622, 658] on span "SUBMIT" at bounding box center [604, 658] width 44 height 21
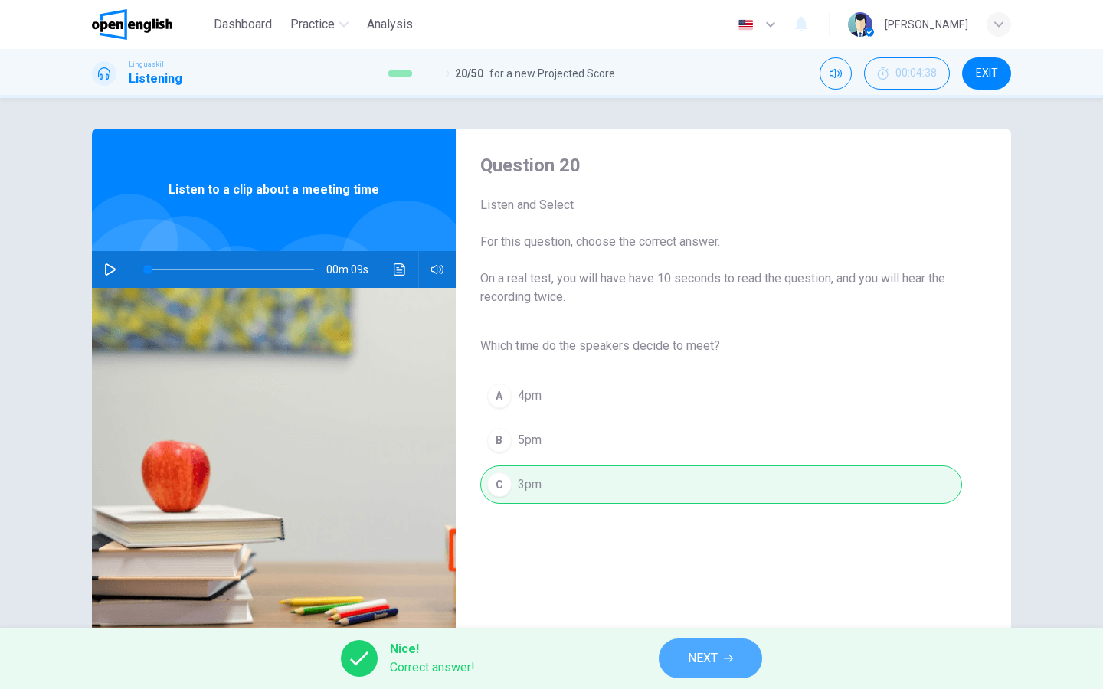
click at [743, 676] on button "NEXT" at bounding box center [709, 659] width 103 height 40
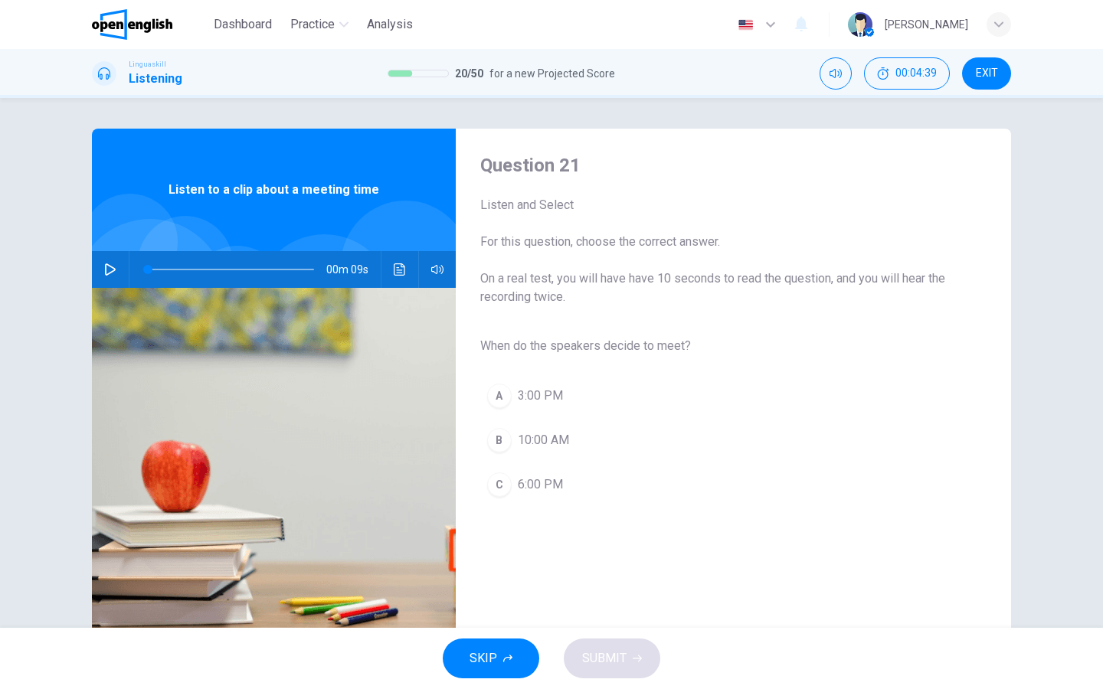
click at [112, 271] on icon "button" at bounding box center [110, 269] width 12 height 12
click at [496, 401] on div "A" at bounding box center [499, 396] width 25 height 25
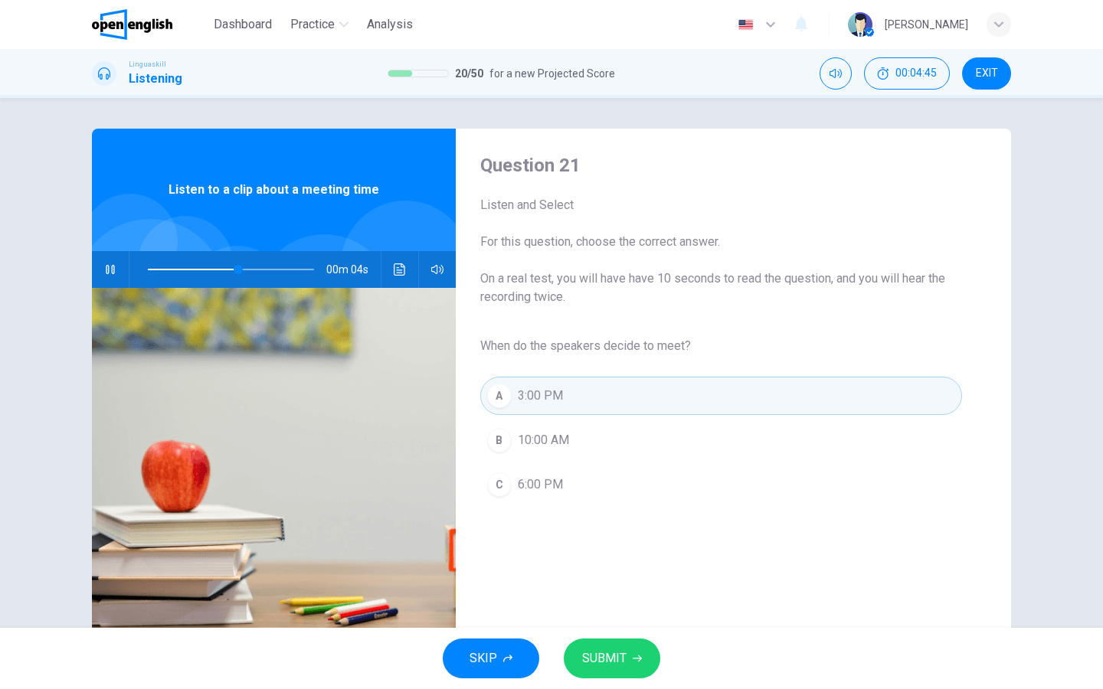
click at [615, 664] on span "SUBMIT" at bounding box center [604, 658] width 44 height 21
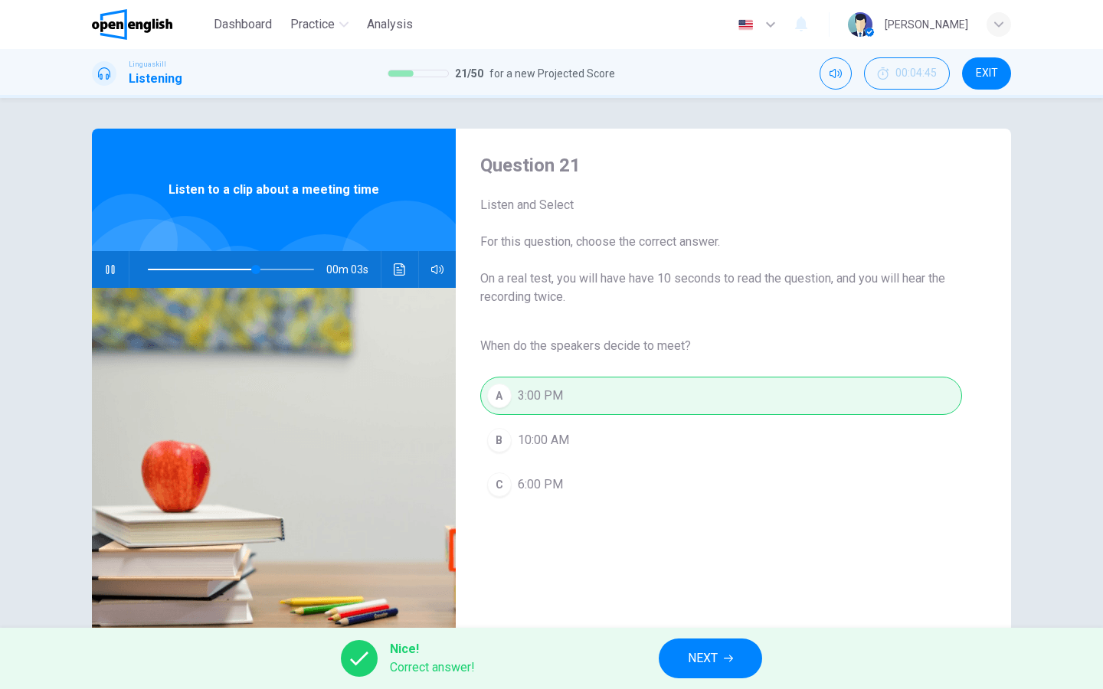
type input "**"
click at [717, 665] on span "NEXT" at bounding box center [703, 658] width 30 height 21
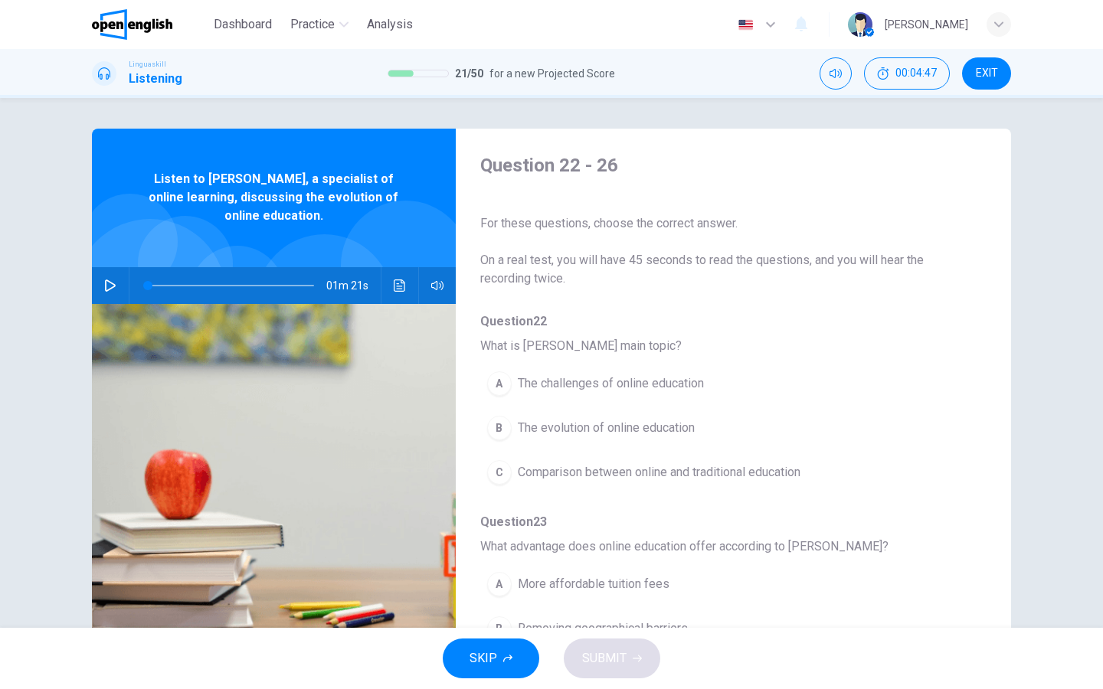
click at [111, 283] on icon "button" at bounding box center [110, 285] width 11 height 12
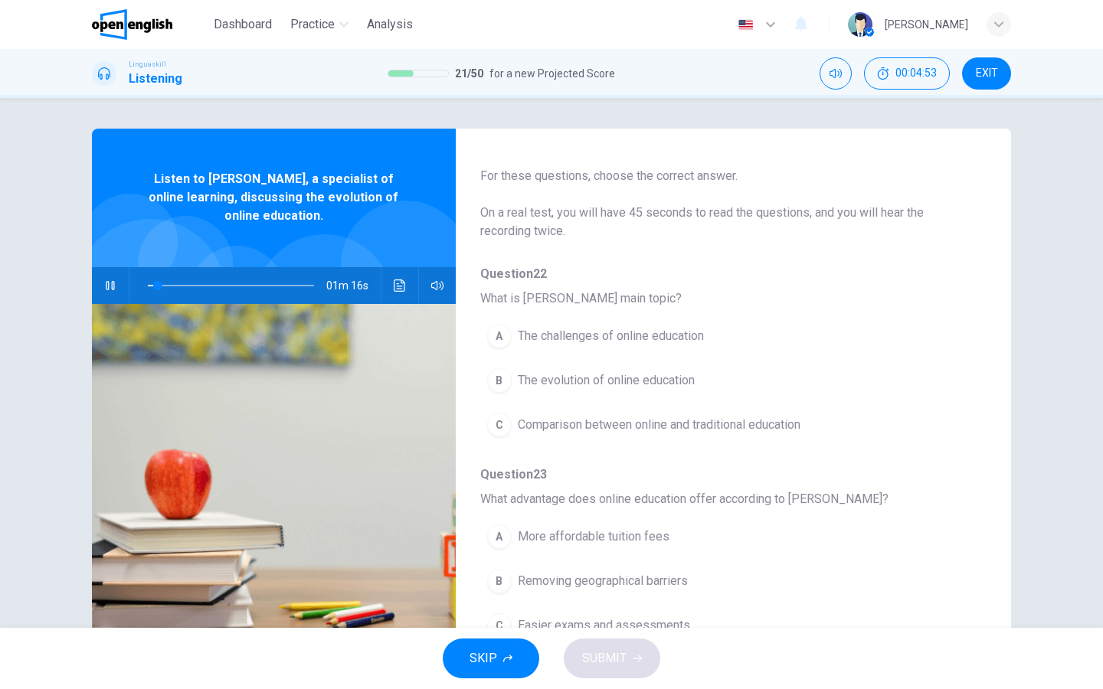
scroll to position [47, 0]
click at [497, 381] on div "B" at bounding box center [499, 380] width 25 height 25
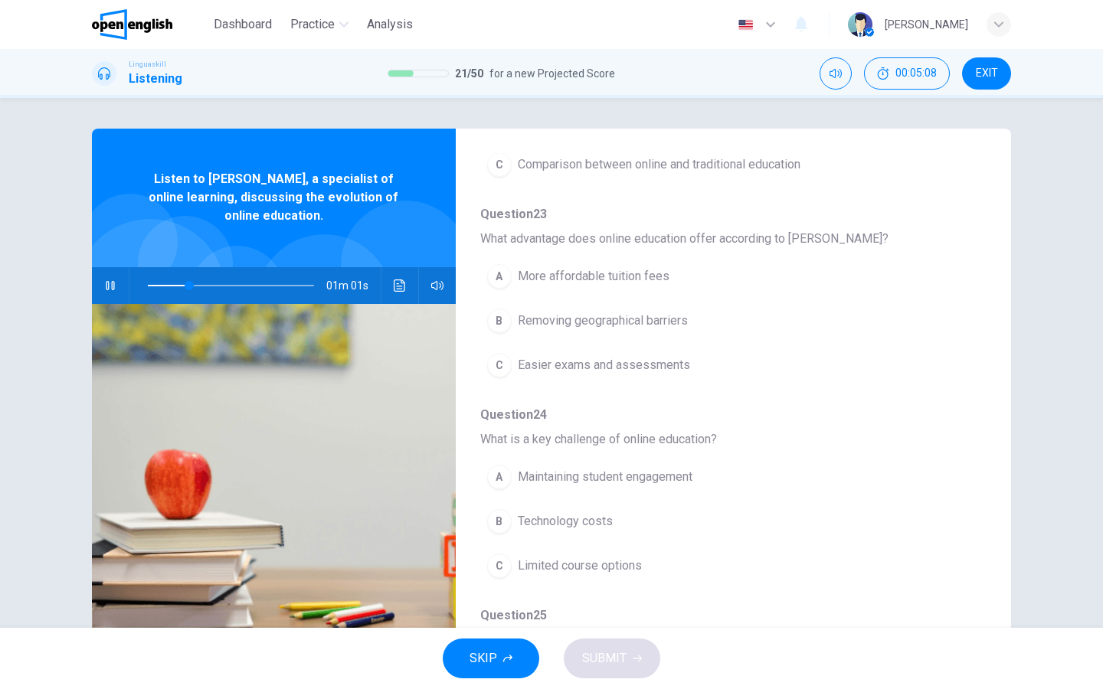
scroll to position [309, 0]
click at [496, 316] on div "B" at bounding box center [499, 319] width 25 height 25
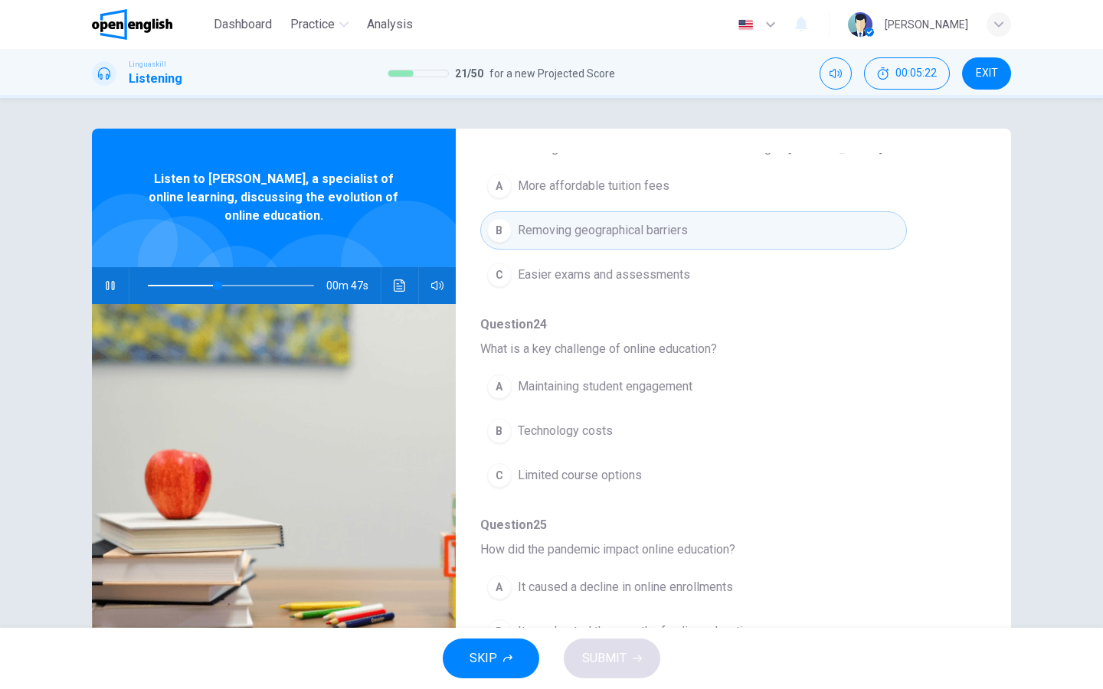
scroll to position [400, 0]
click at [490, 388] on div "A" at bounding box center [499, 384] width 25 height 25
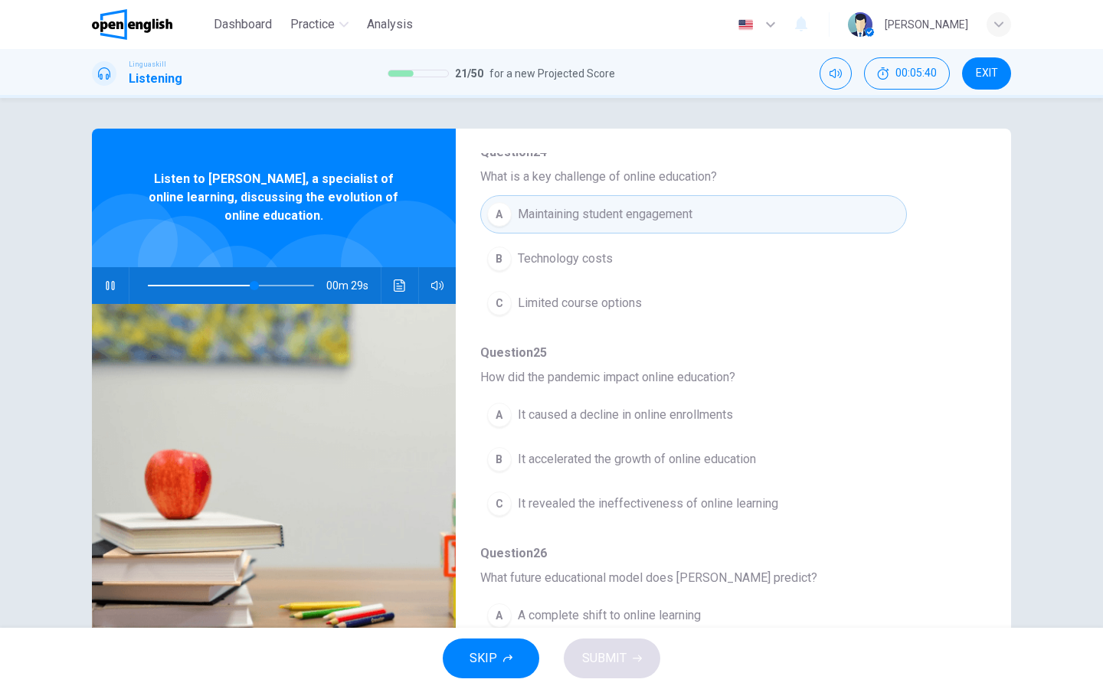
scroll to position [599, 0]
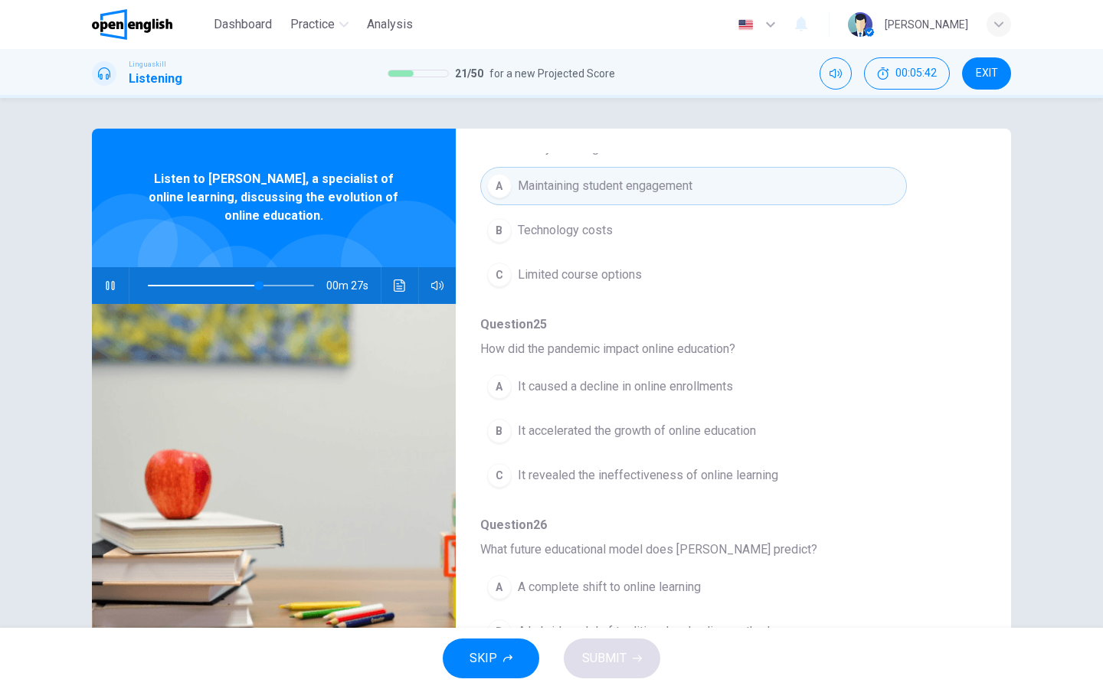
click at [499, 434] on div "B" at bounding box center [499, 431] width 25 height 25
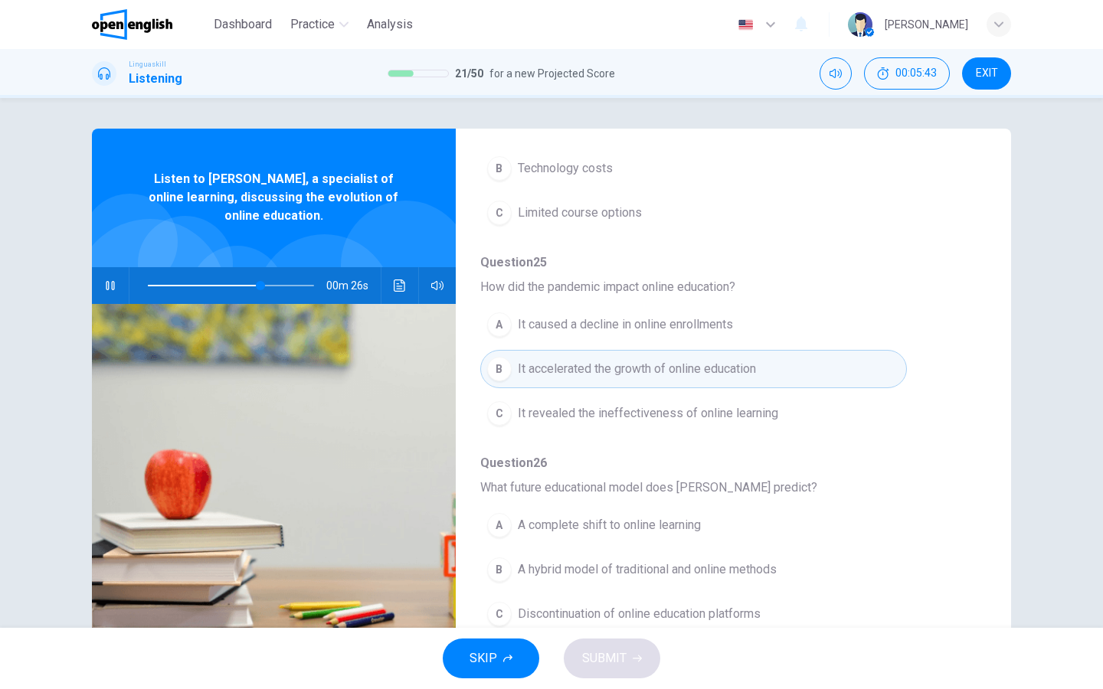
scroll to position [24, 0]
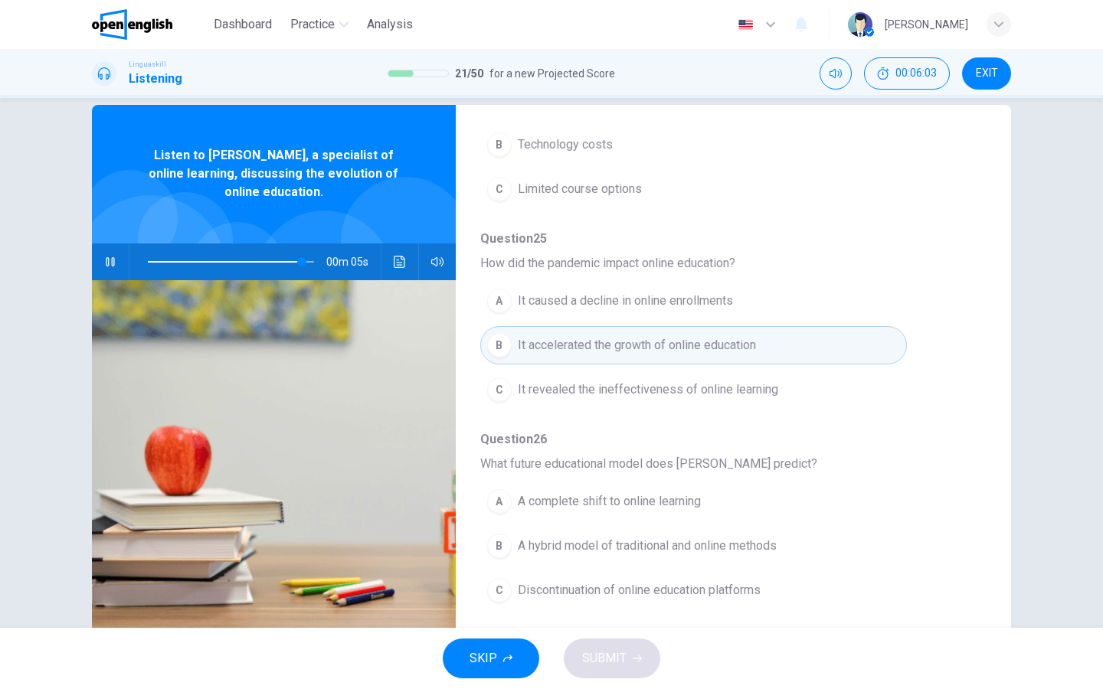
click at [491, 547] on div "B" at bounding box center [499, 546] width 25 height 25
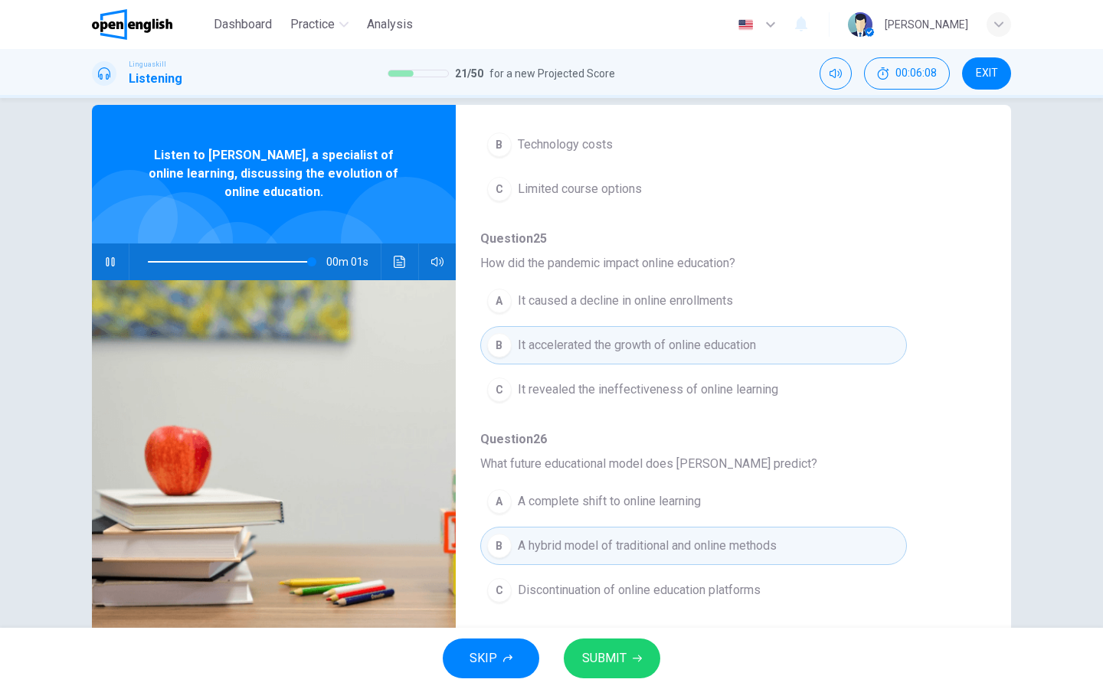
click at [616, 649] on span "SUBMIT" at bounding box center [604, 658] width 44 height 21
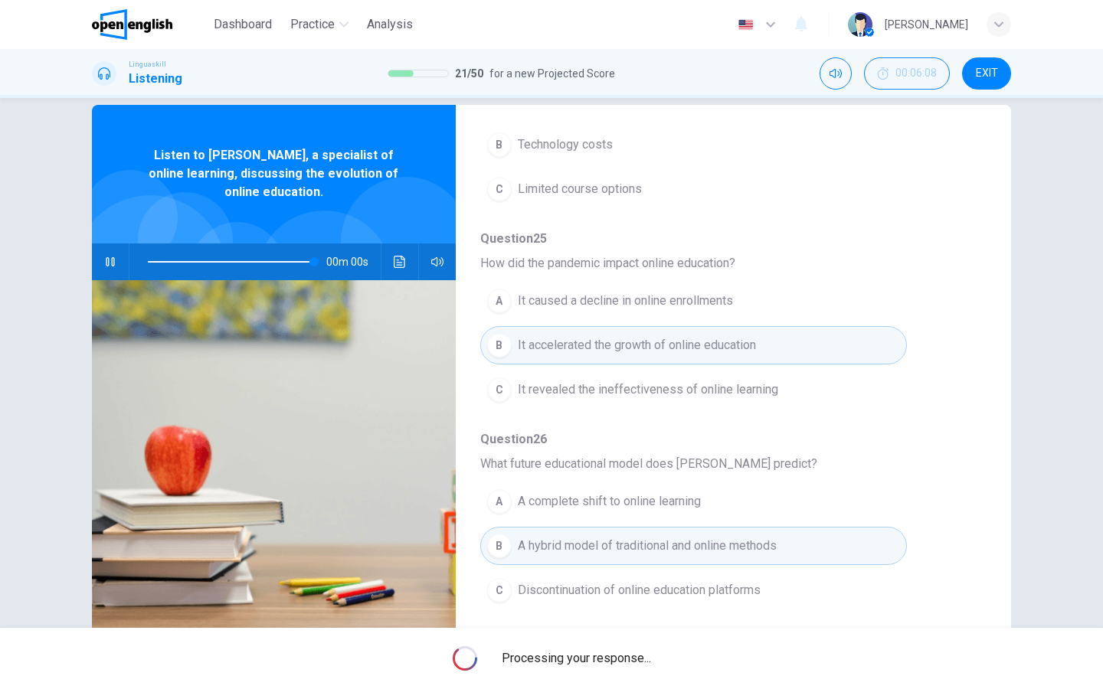
type input "*"
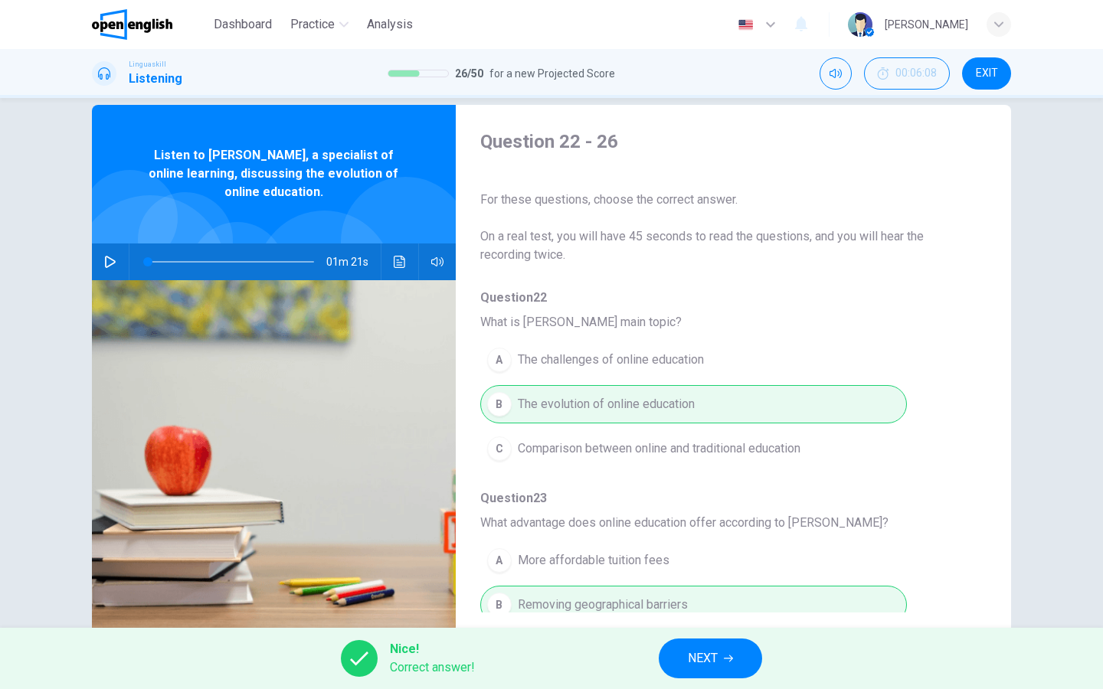
scroll to position [0, 0]
click at [692, 658] on span "NEXT" at bounding box center [703, 658] width 30 height 21
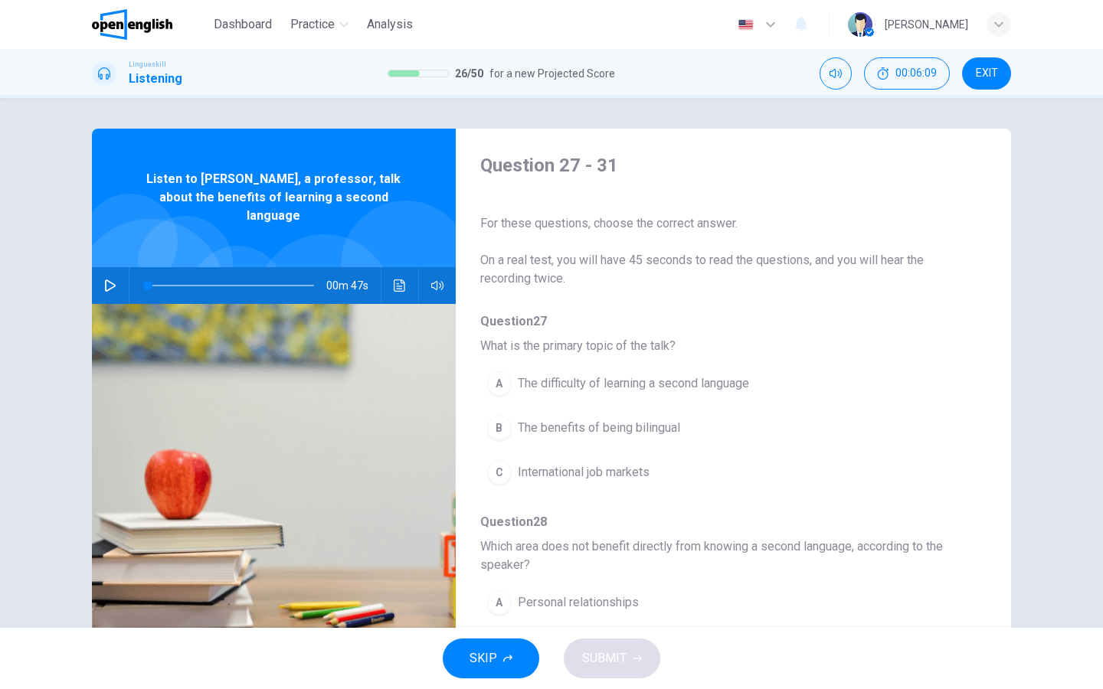
click at [108, 279] on icon "button" at bounding box center [110, 285] width 12 height 12
click at [497, 430] on div "B" at bounding box center [499, 428] width 25 height 25
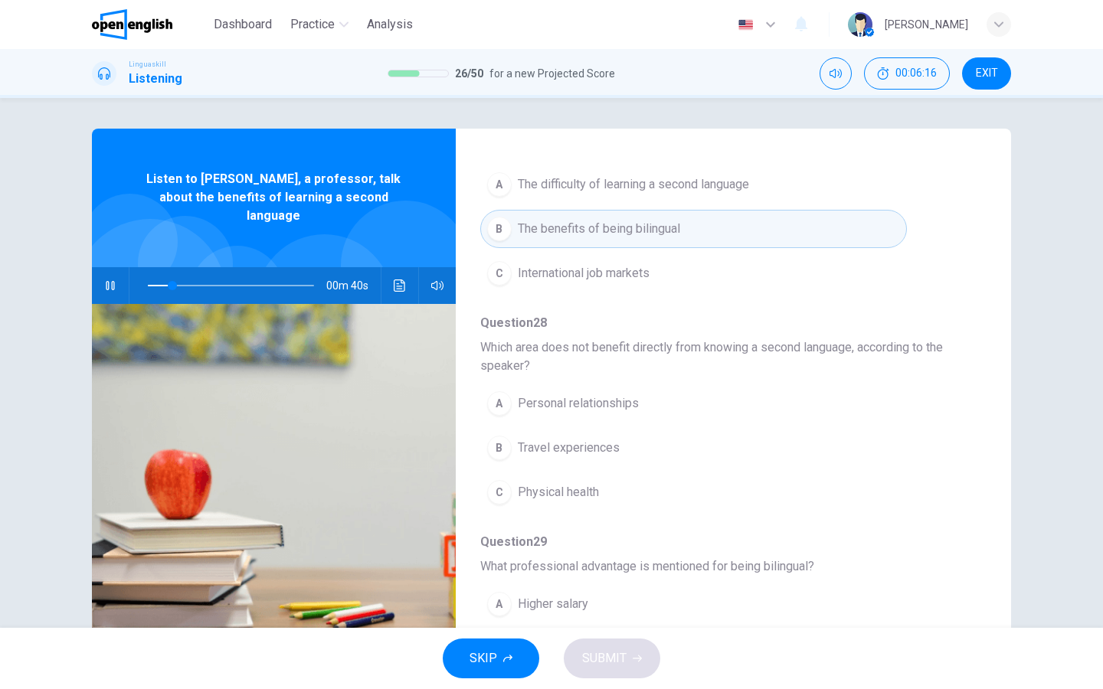
scroll to position [200, 0]
click at [498, 490] on div "C" at bounding box center [499, 491] width 25 height 25
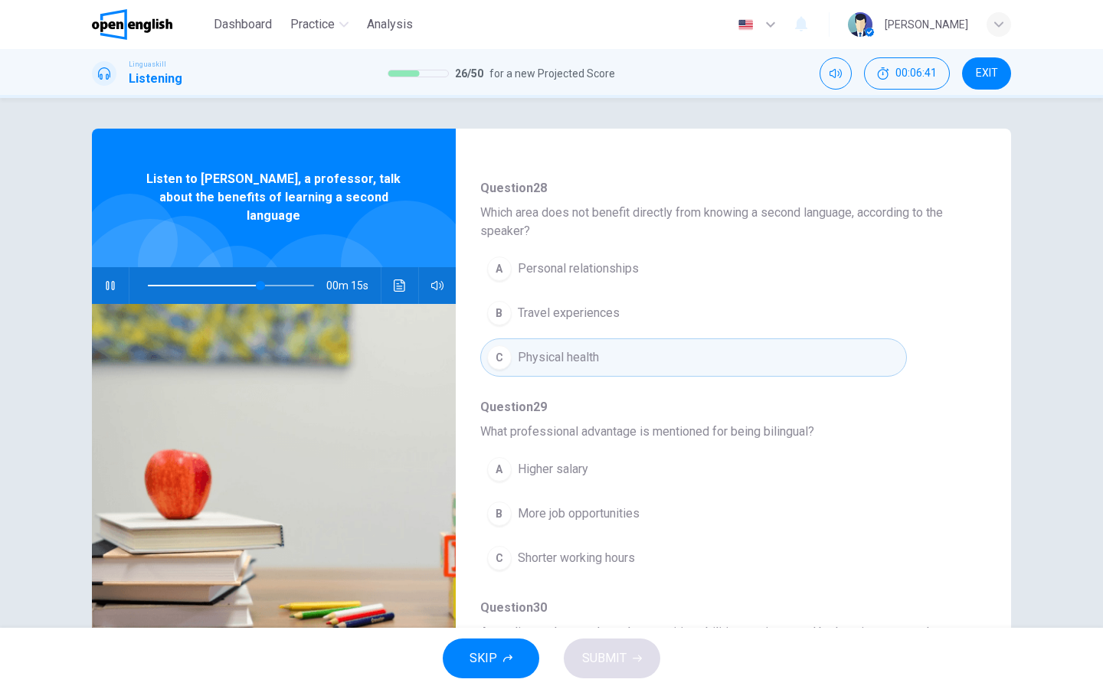
scroll to position [345, 0]
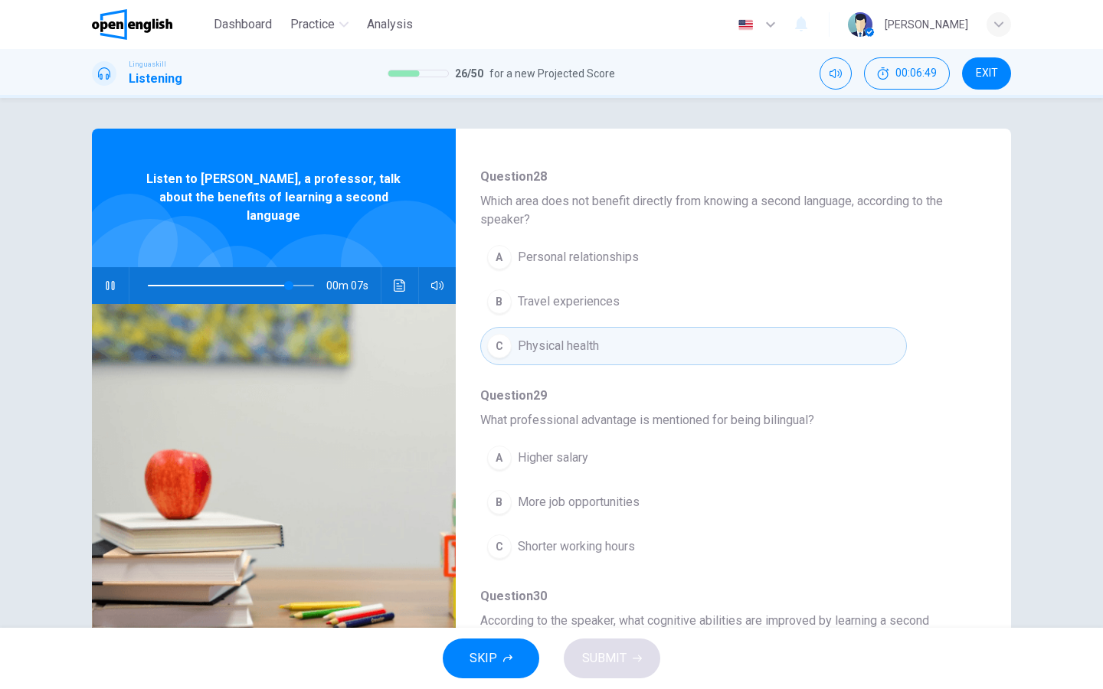
click at [498, 490] on div "B" at bounding box center [499, 502] width 25 height 25
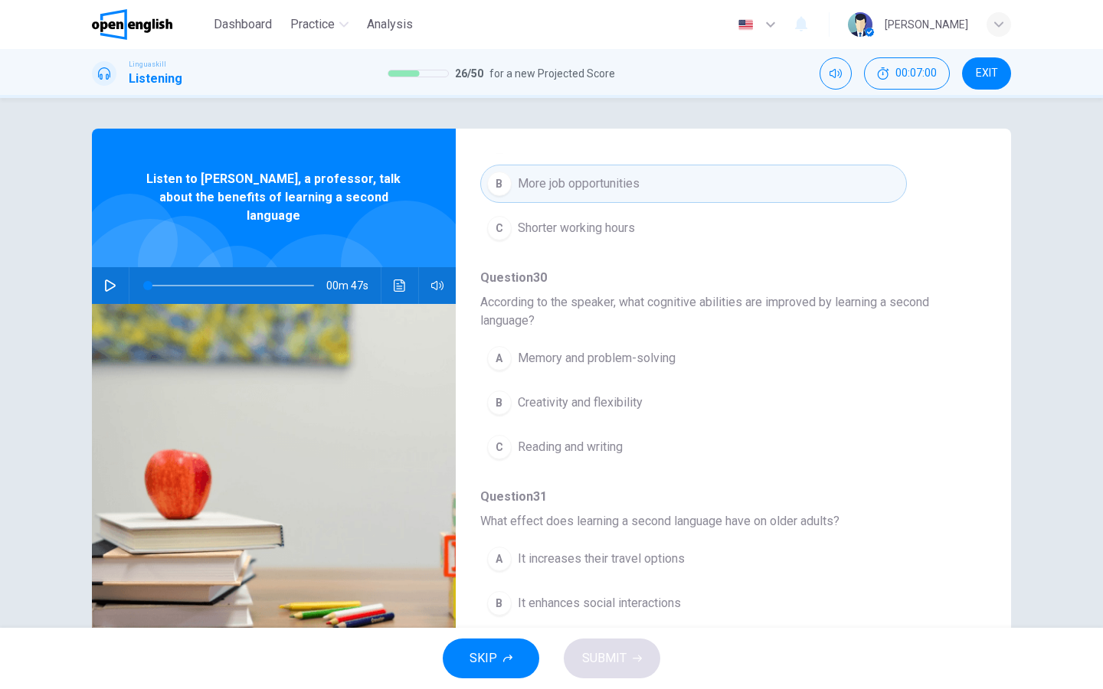
scroll to position [671, 0]
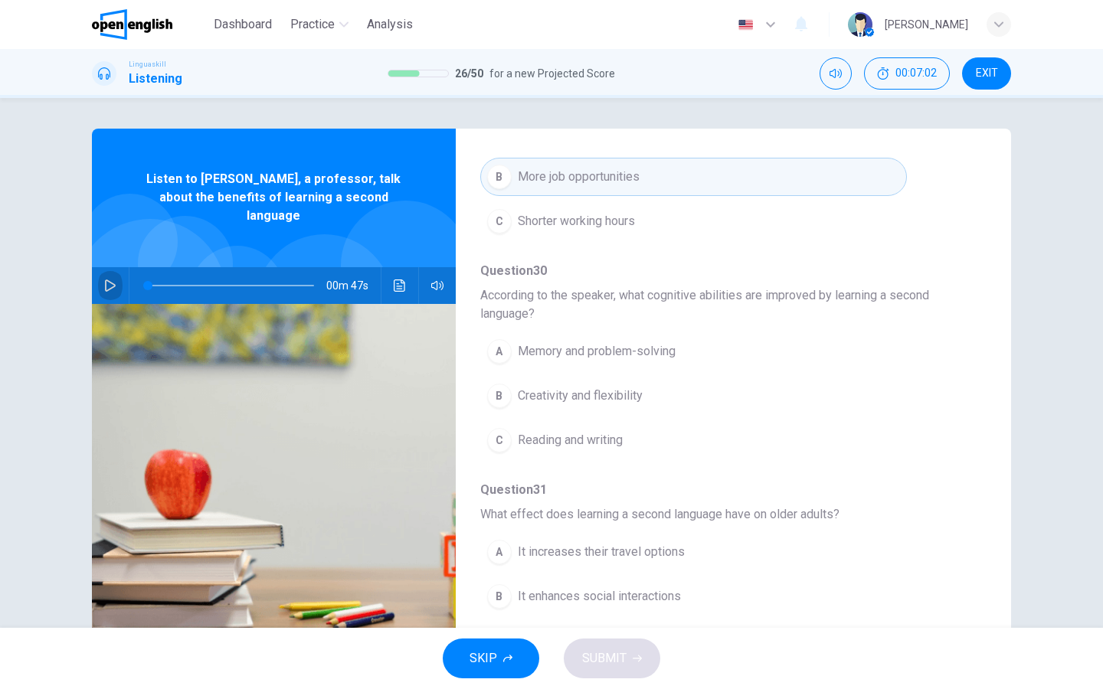
click at [114, 279] on icon "button" at bounding box center [110, 285] width 12 height 12
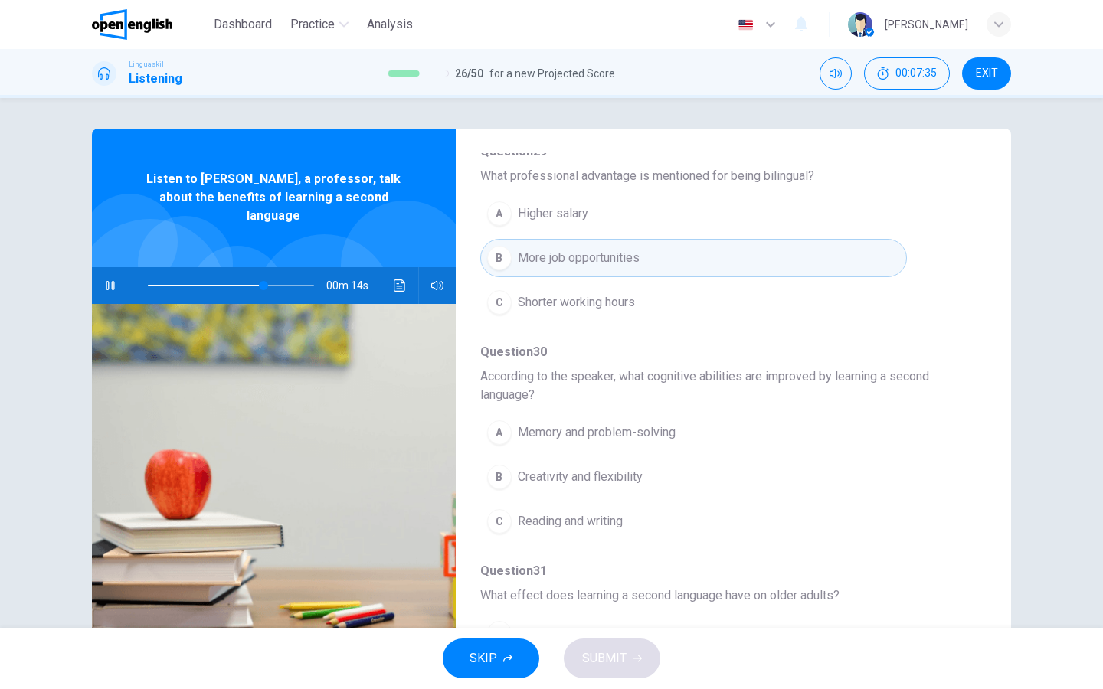
scroll to position [595, 0]
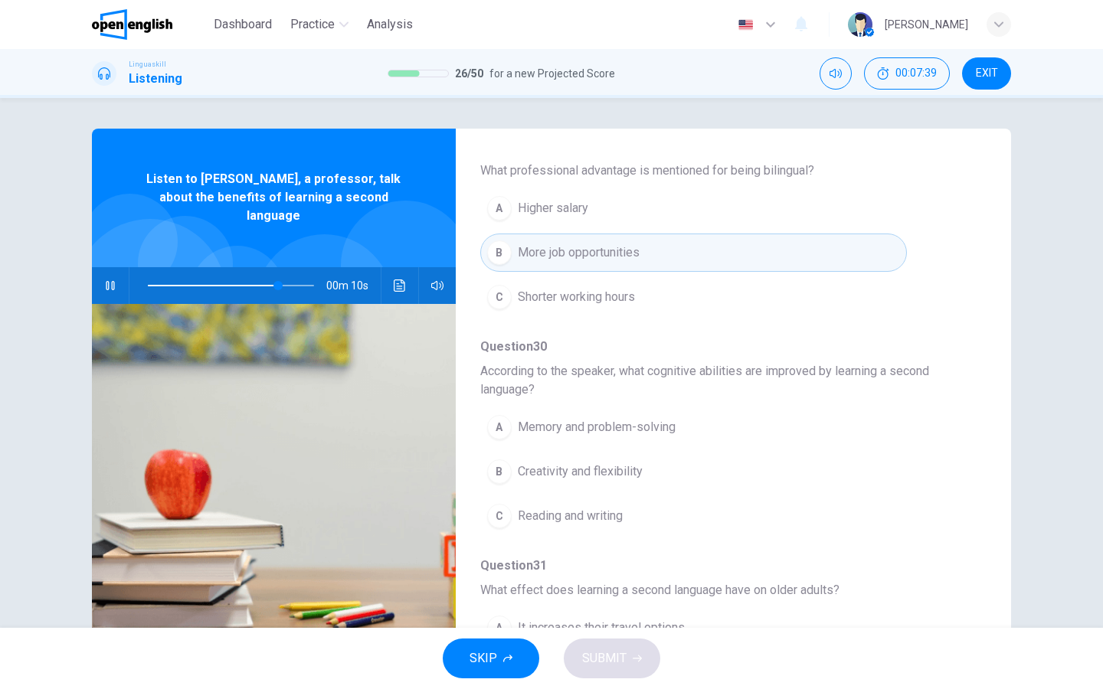
click at [504, 429] on div "A" at bounding box center [499, 427] width 25 height 25
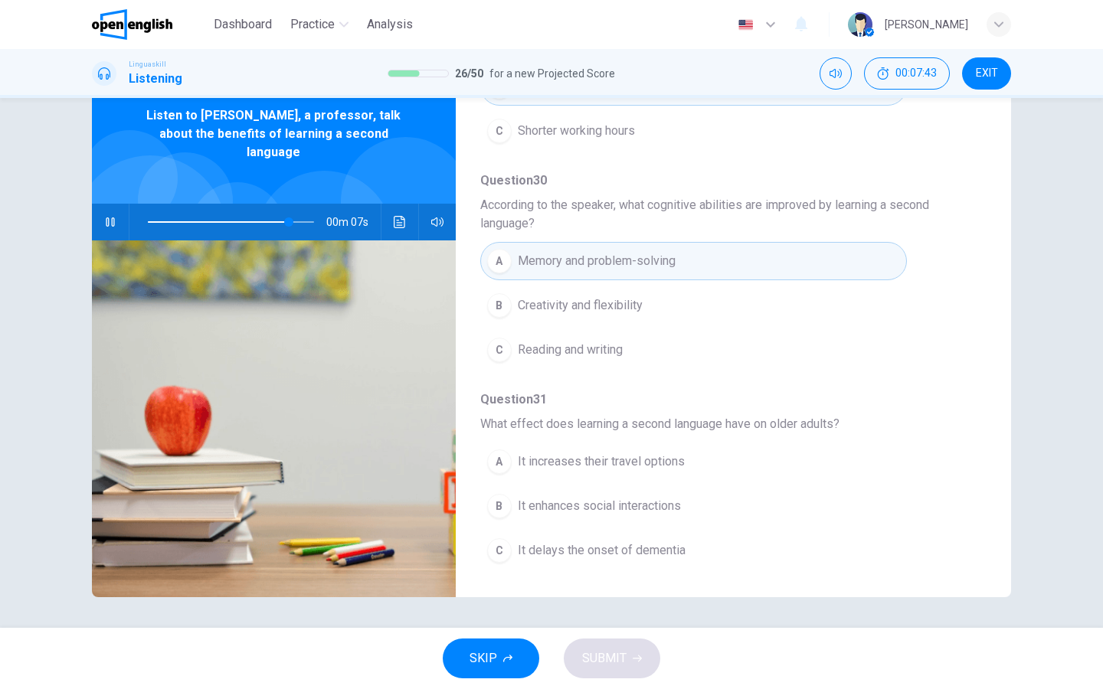
scroll to position [64, 0]
click at [498, 467] on div "A" at bounding box center [499, 461] width 25 height 25
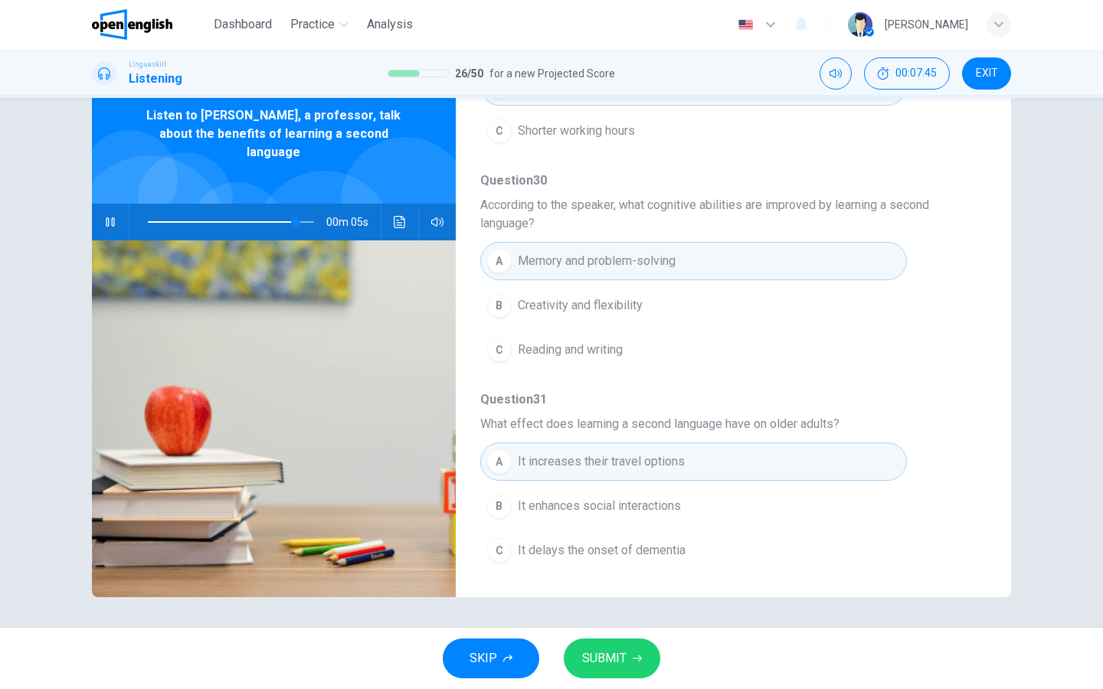
click at [613, 658] on span "SUBMIT" at bounding box center [604, 658] width 44 height 21
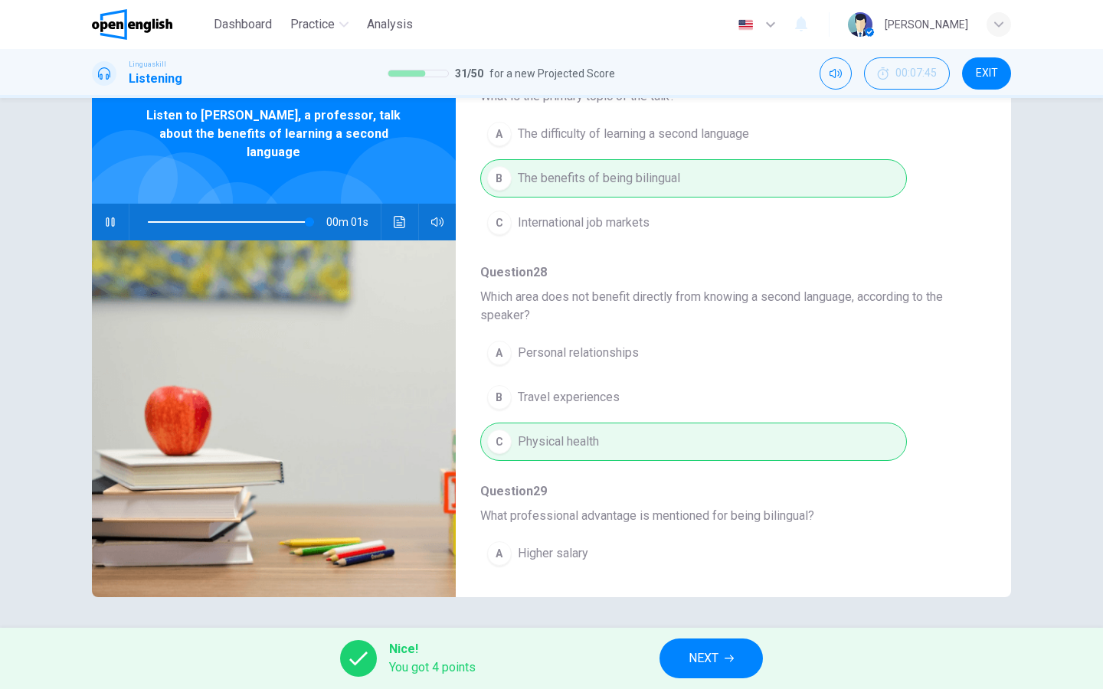
scroll to position [156, 0]
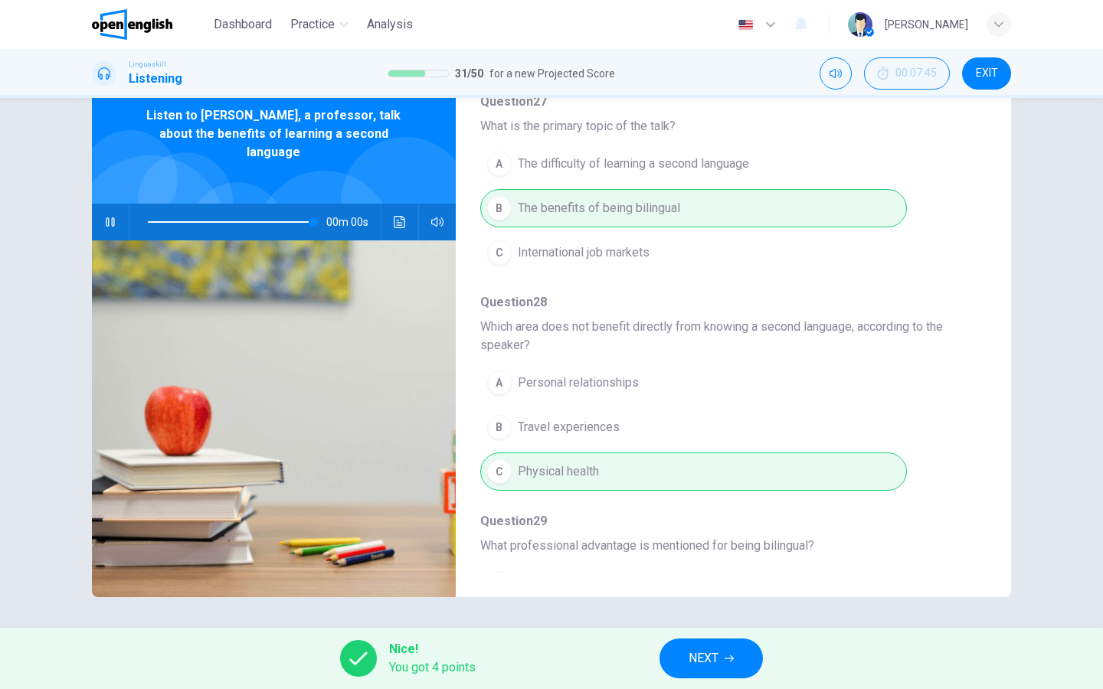
type input "*"
click at [720, 652] on button "NEXT" at bounding box center [710, 659] width 103 height 40
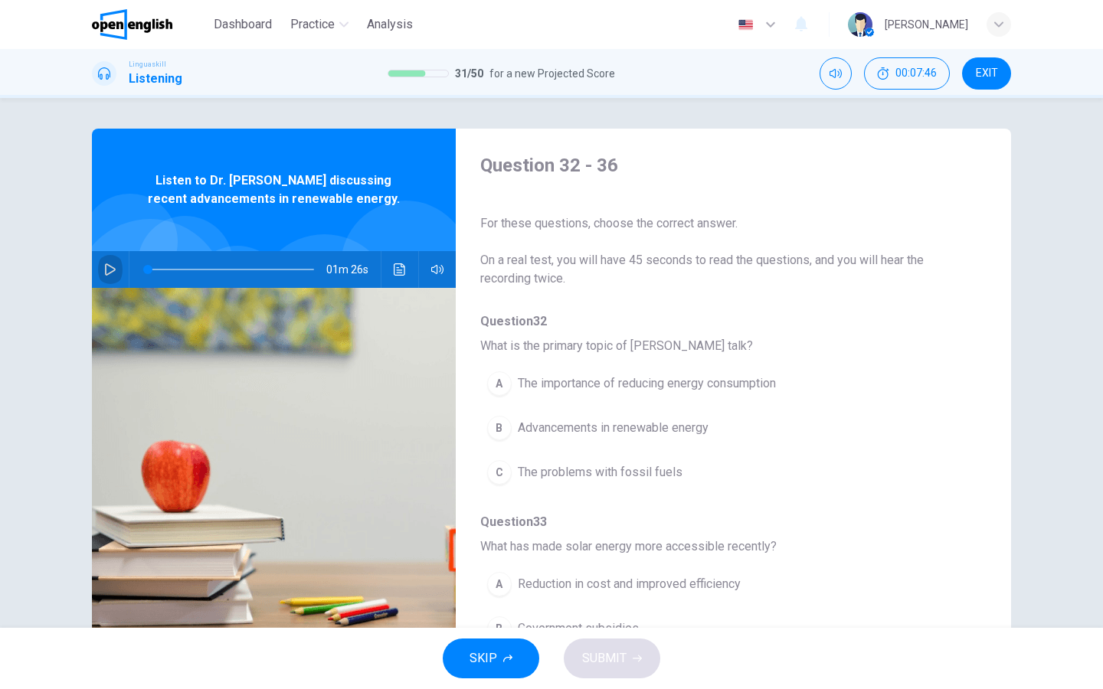
click at [103, 266] on button "button" at bounding box center [110, 269] width 25 height 37
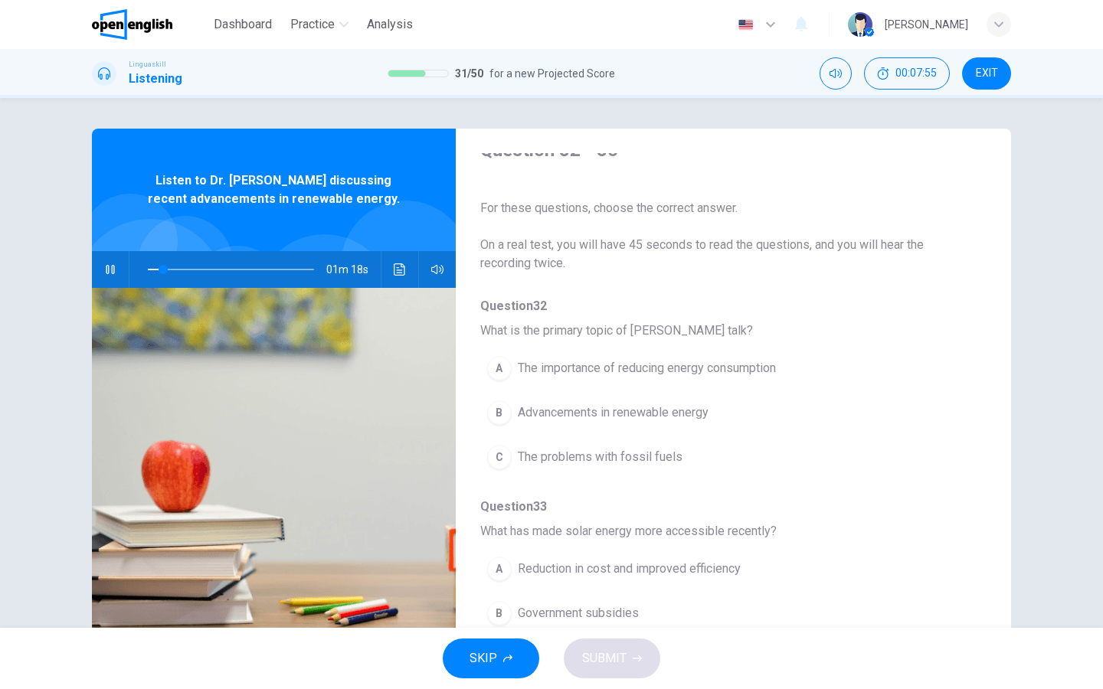
click at [502, 408] on div "B" at bounding box center [499, 412] width 25 height 25
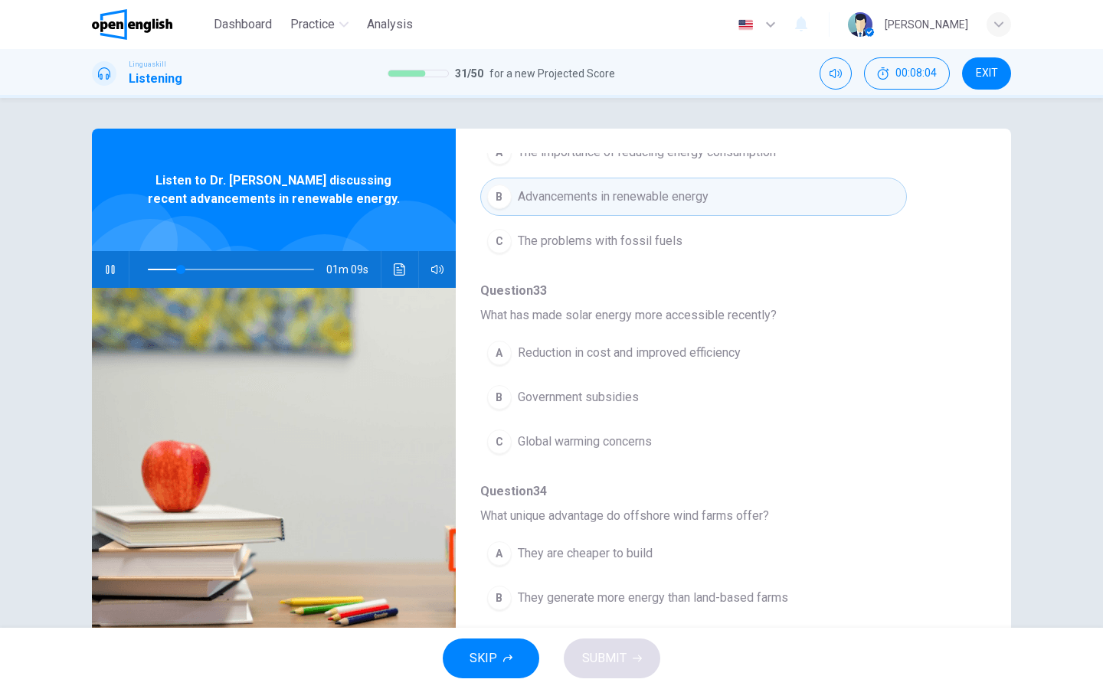
scroll to position [239, 0]
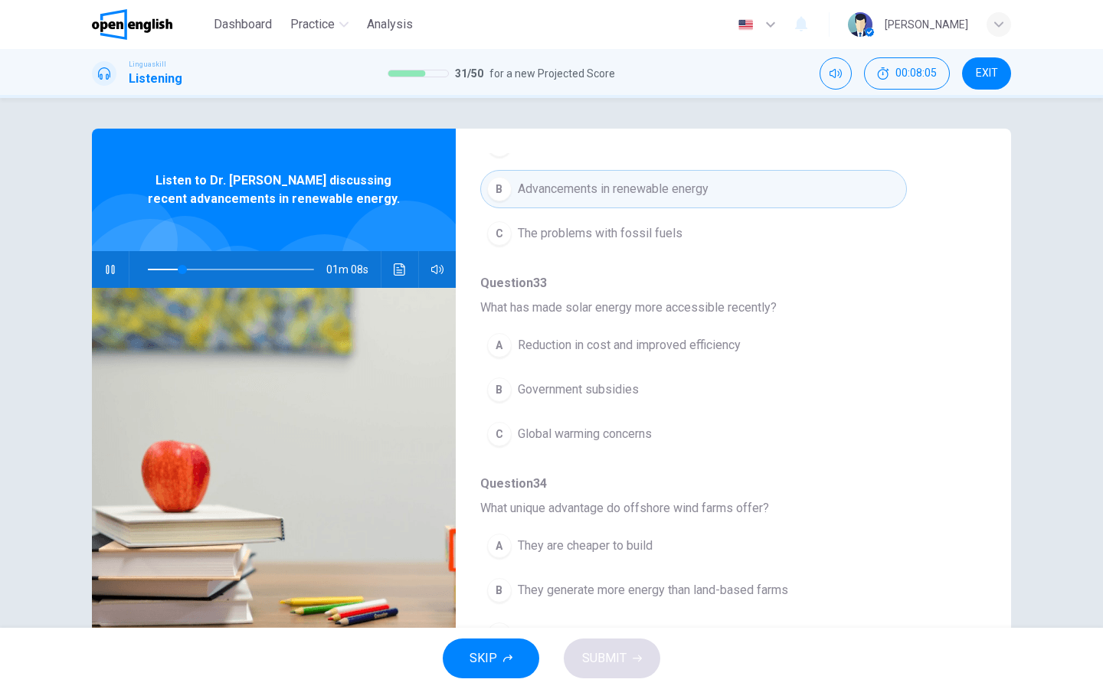
click at [499, 353] on div "A" at bounding box center [499, 345] width 25 height 25
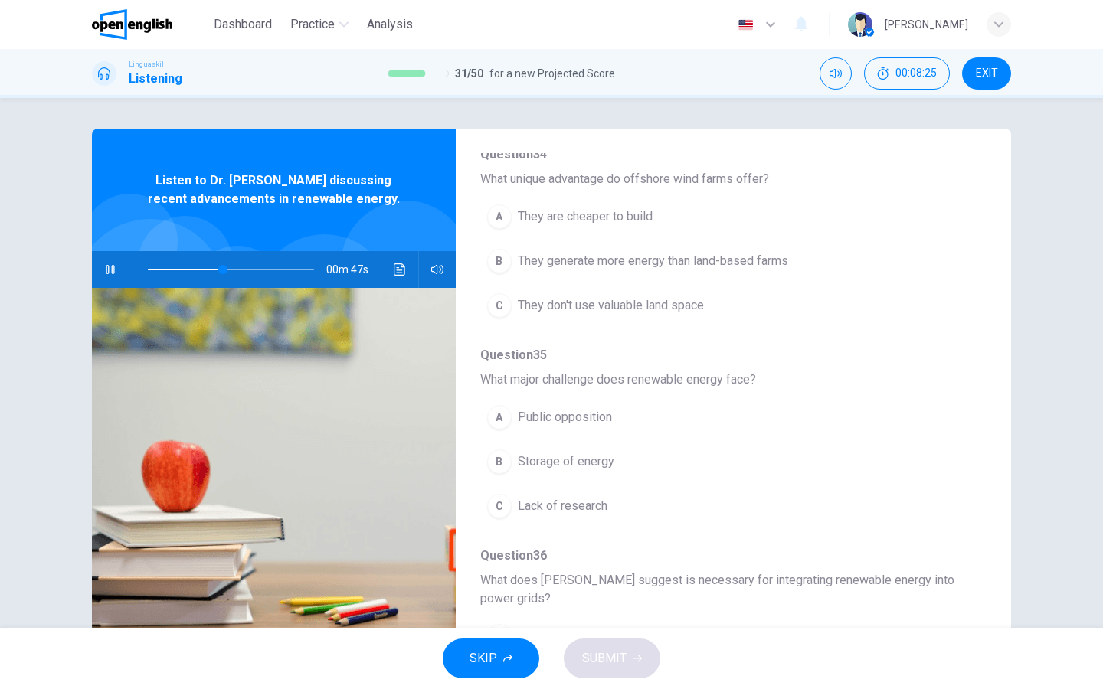
scroll to position [569, 0]
click at [497, 263] on div "B" at bounding box center [499, 260] width 25 height 25
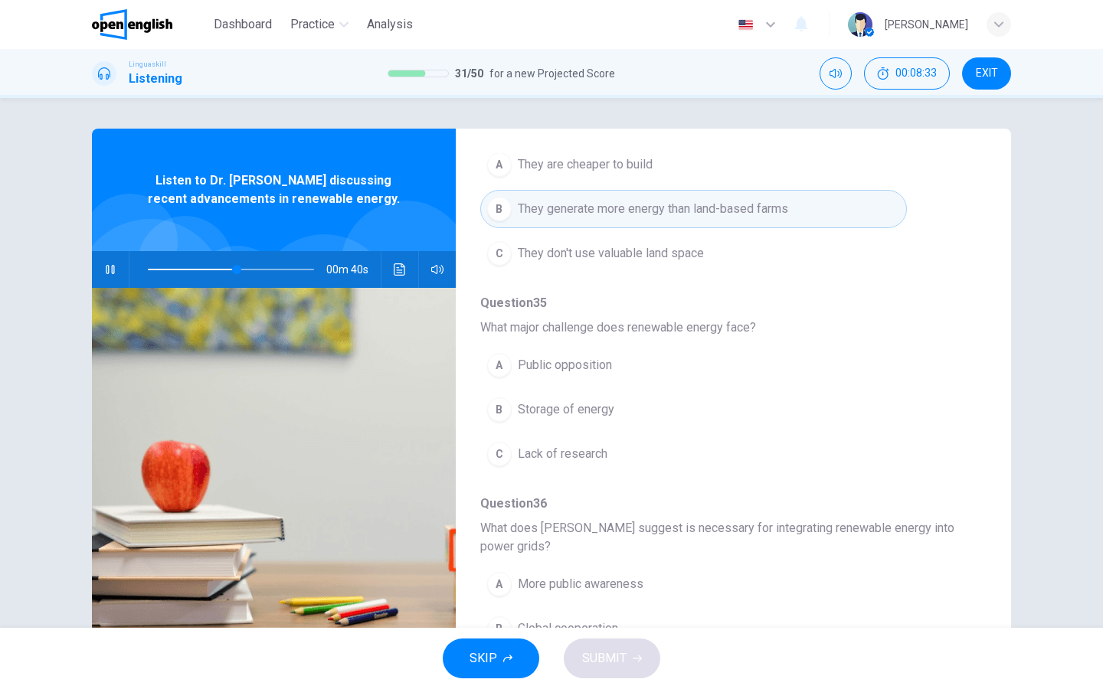
scroll to position [622, 0]
click at [505, 409] on div "B" at bounding box center [499, 408] width 25 height 25
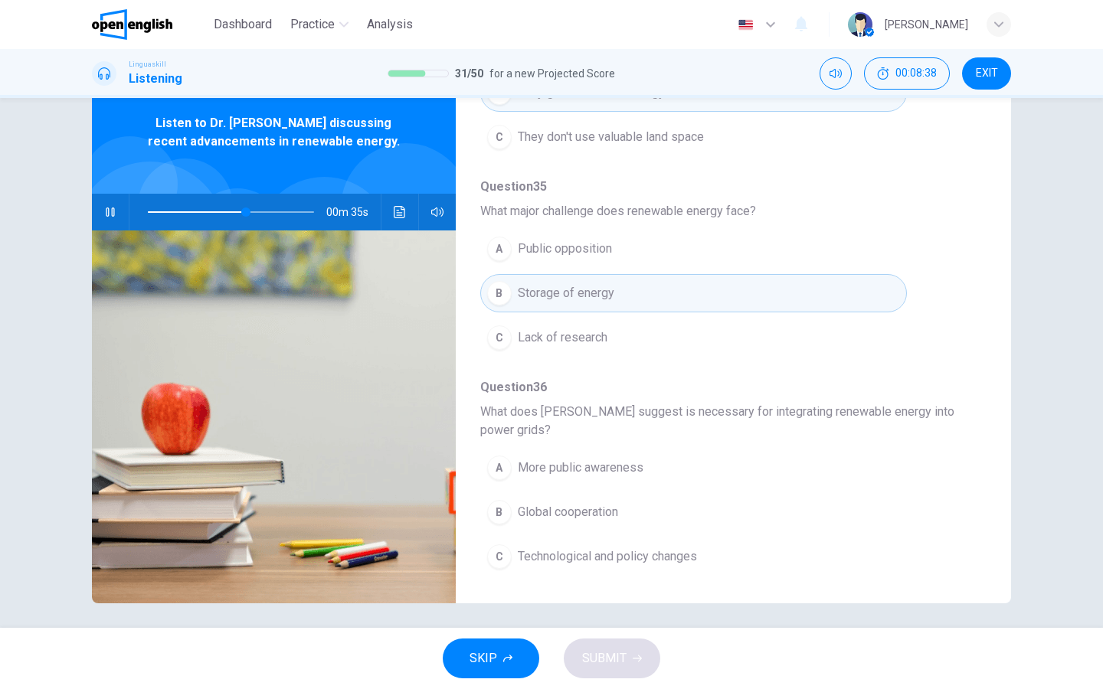
scroll to position [60, 0]
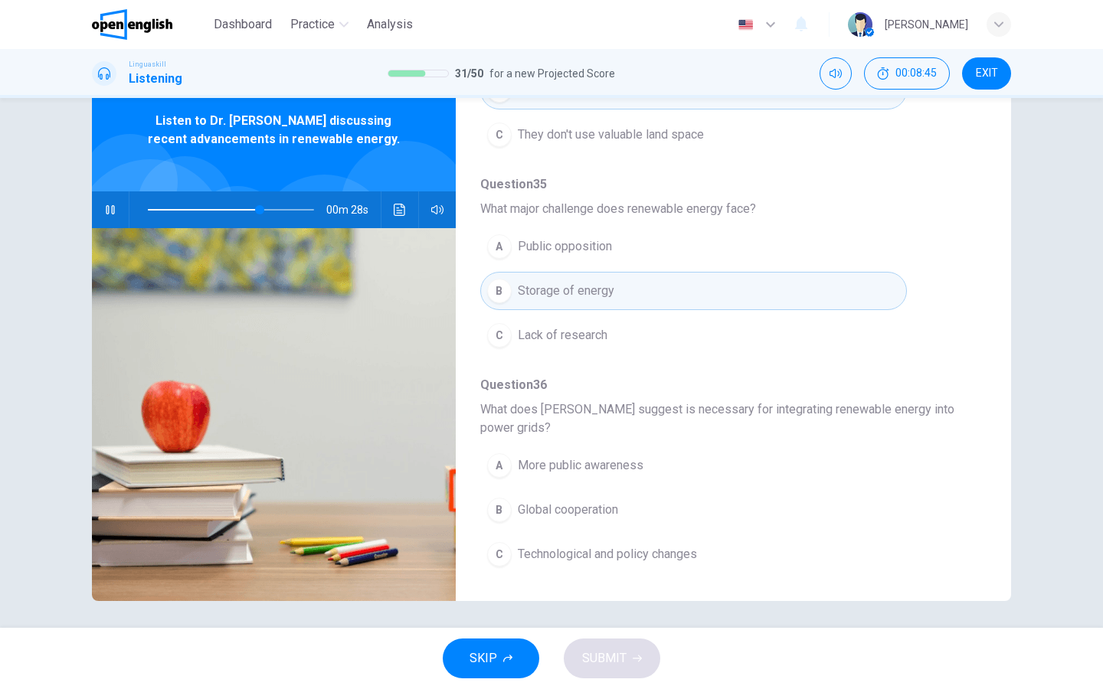
click at [499, 551] on div "C" at bounding box center [499, 554] width 25 height 25
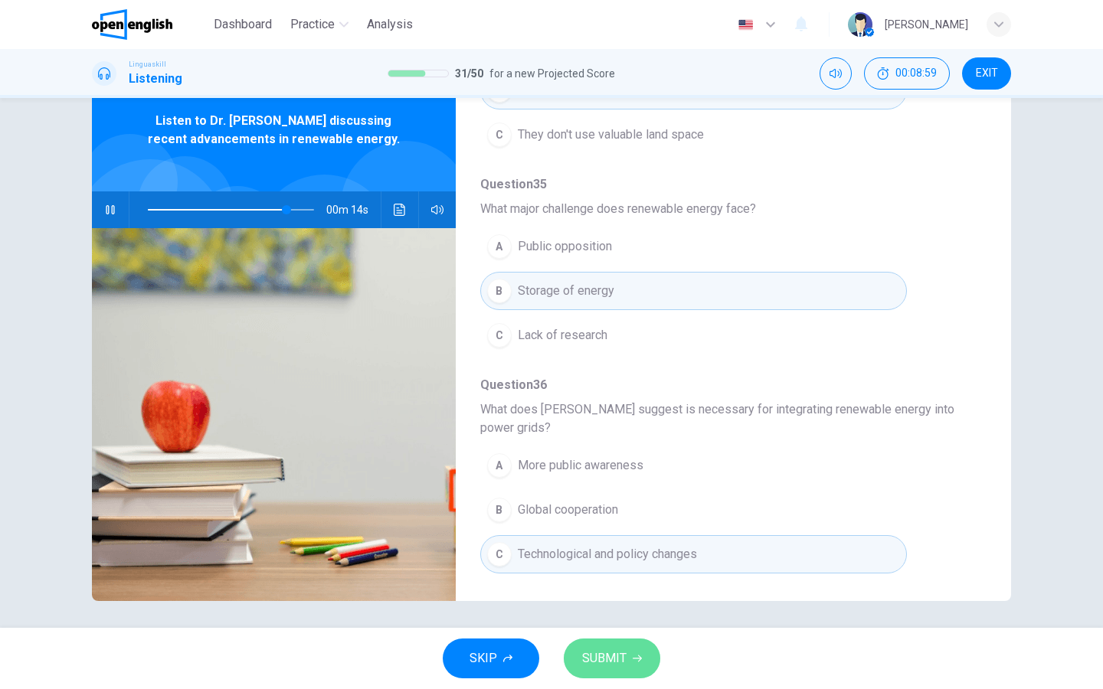
click at [592, 651] on span "SUBMIT" at bounding box center [604, 658] width 44 height 21
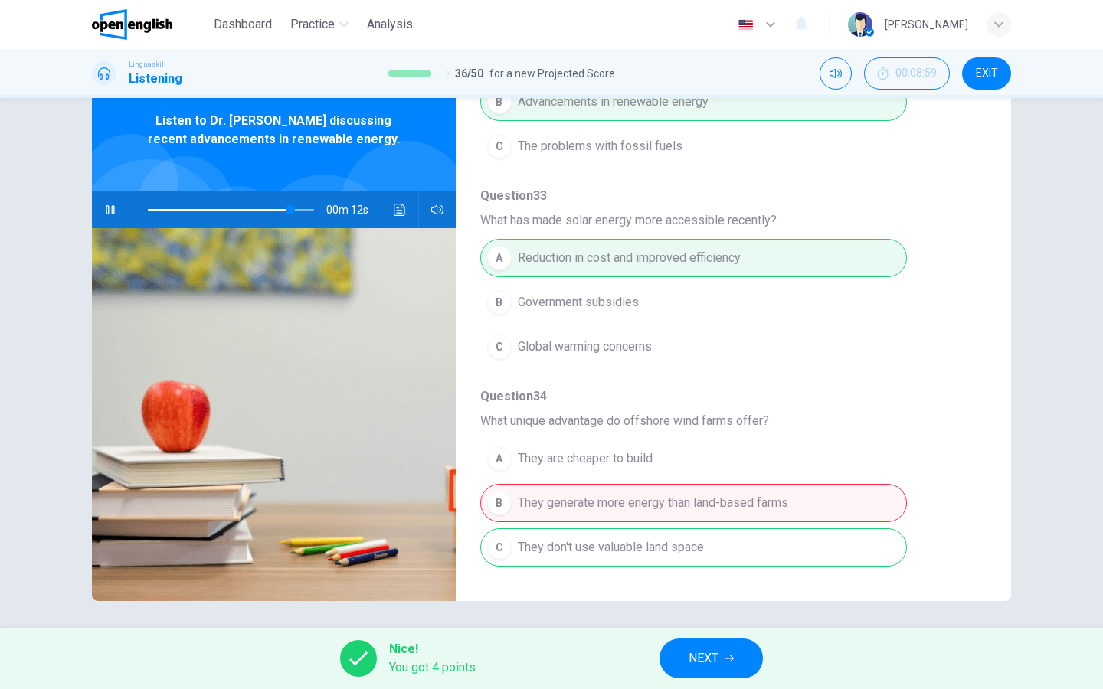
scroll to position [270, 0]
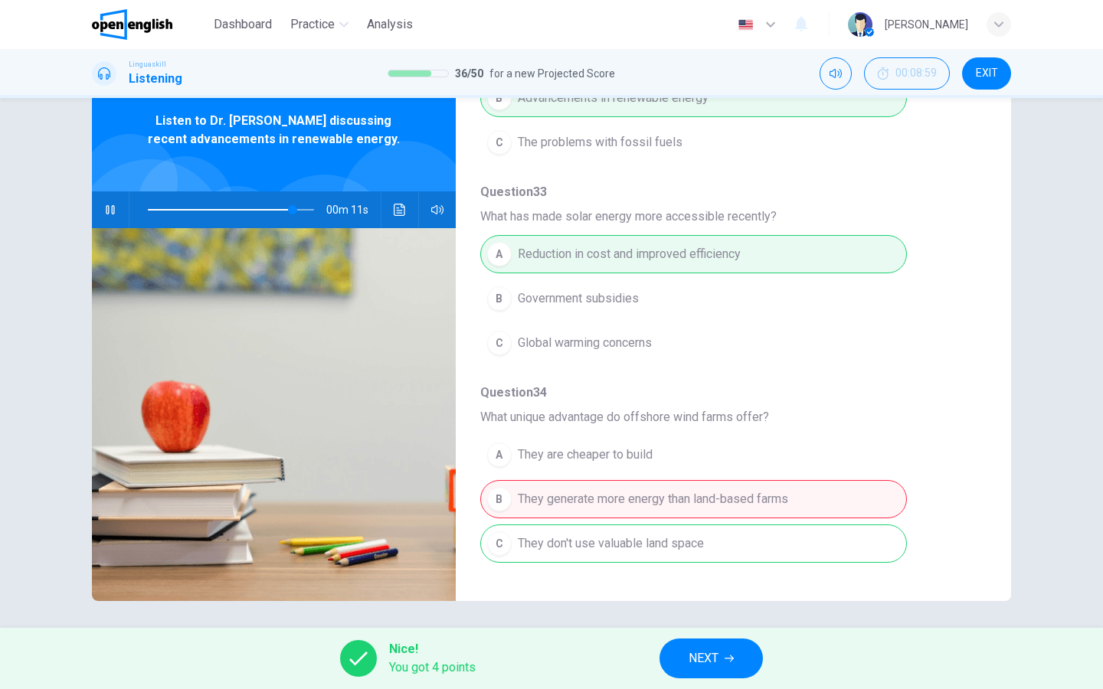
type input "**"
click at [714, 669] on button "NEXT" at bounding box center [710, 659] width 103 height 40
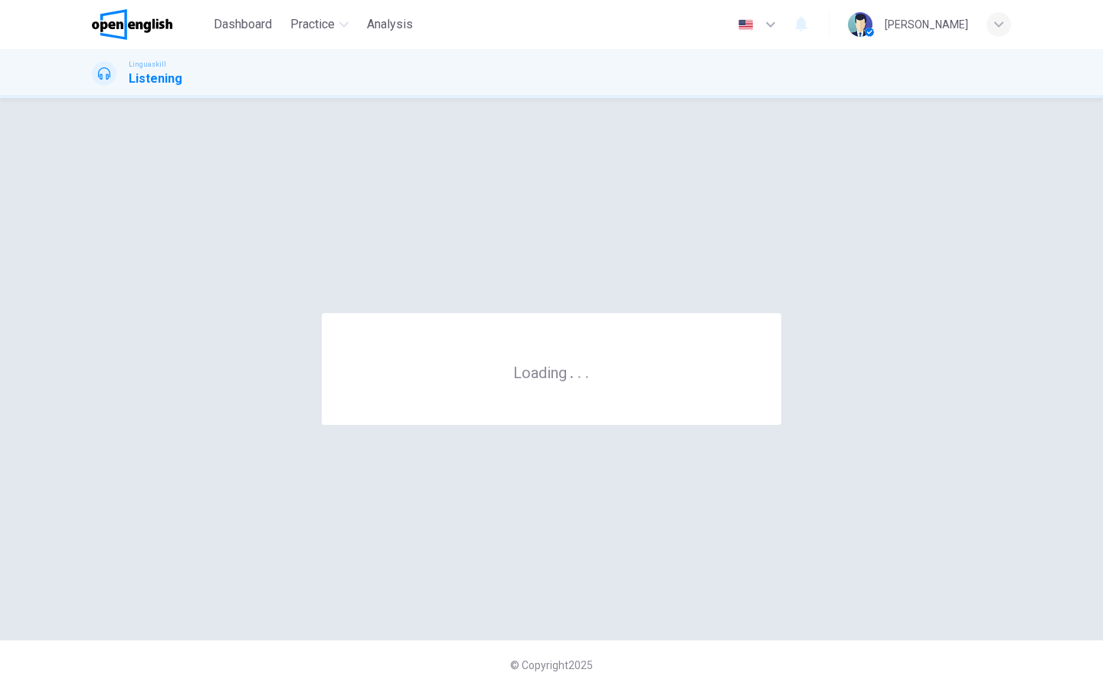
scroll to position [0, 0]
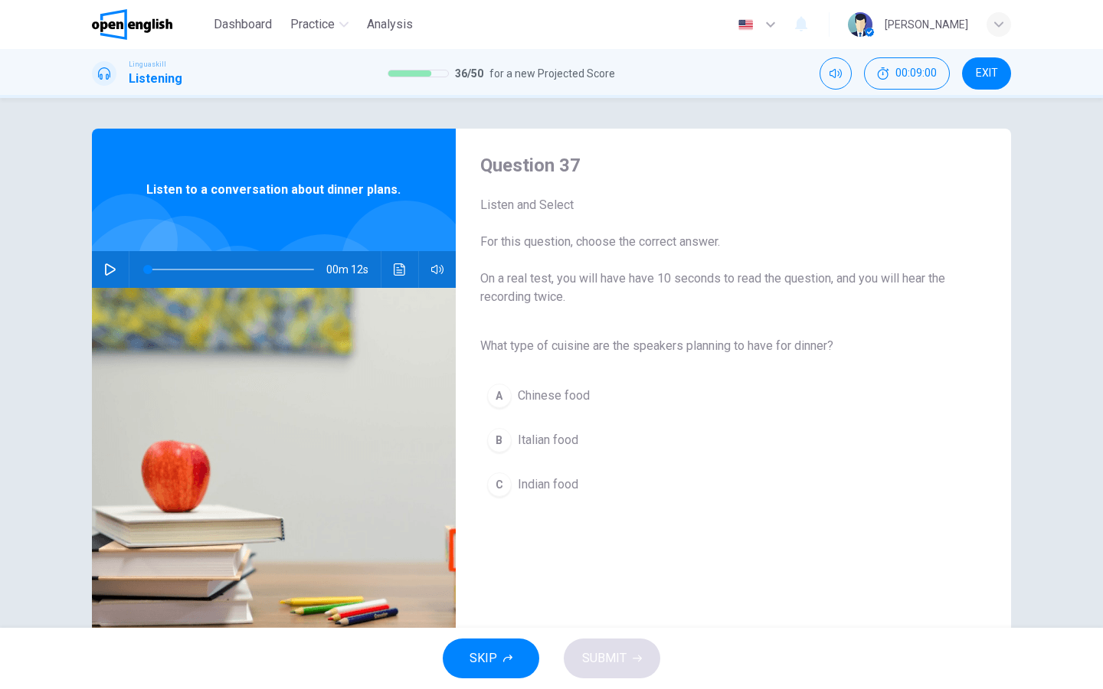
click at [106, 266] on icon "button" at bounding box center [110, 269] width 11 height 12
click at [499, 446] on div "B" at bounding box center [499, 440] width 25 height 25
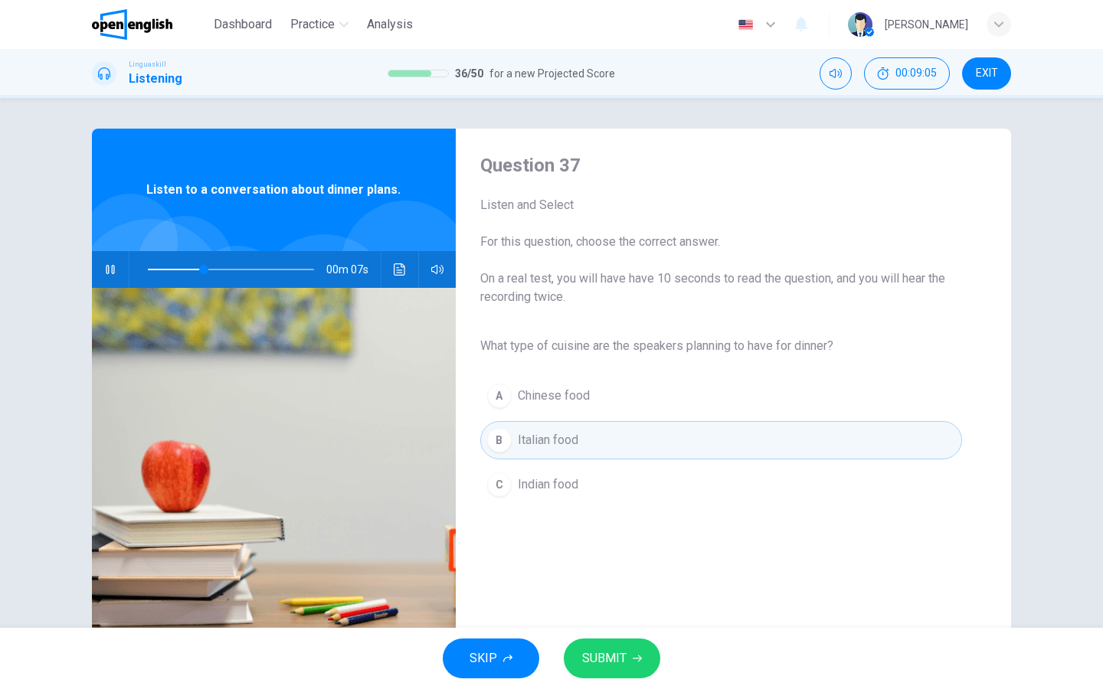
click at [619, 663] on span "SUBMIT" at bounding box center [604, 658] width 44 height 21
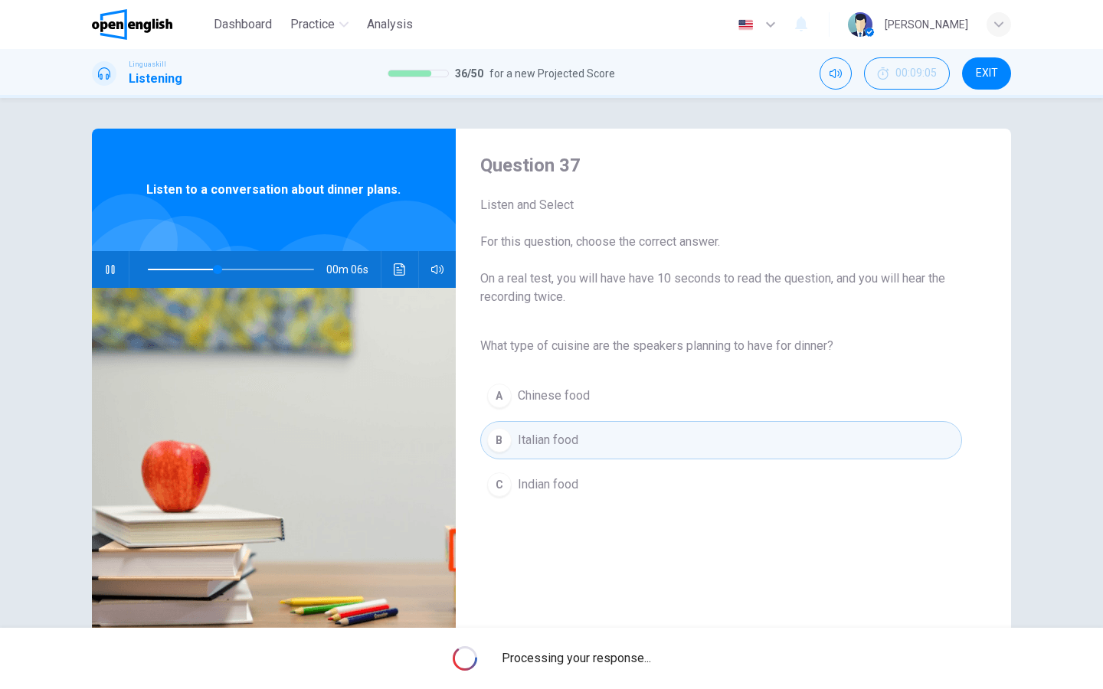
type input "**"
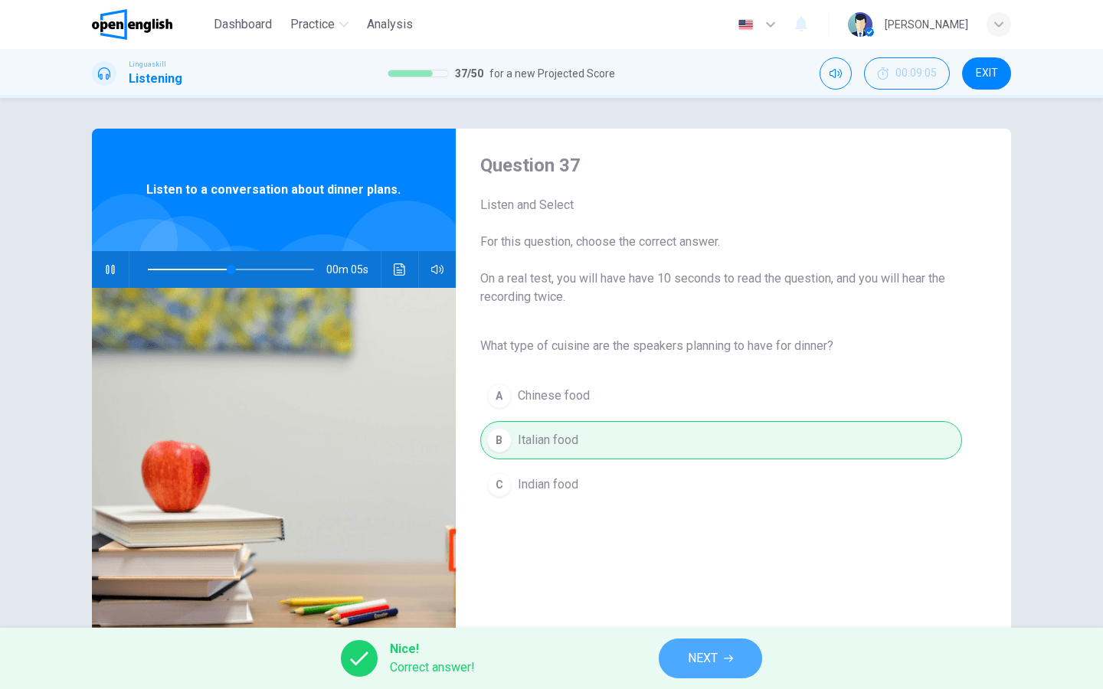
click at [720, 675] on button "NEXT" at bounding box center [709, 659] width 103 height 40
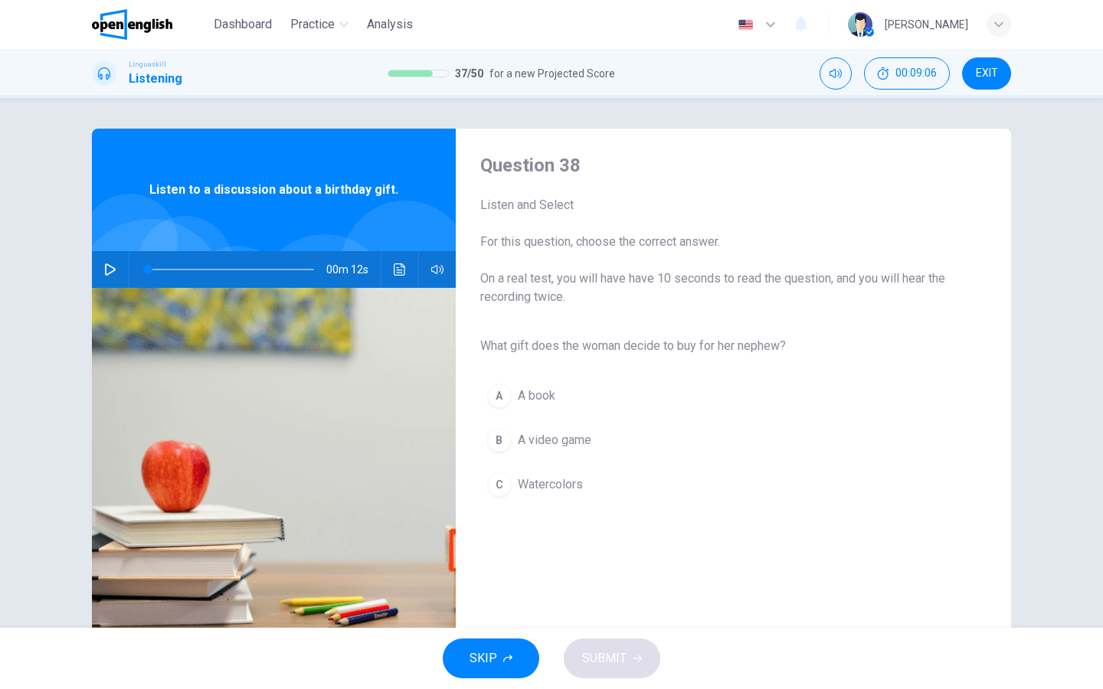
click at [117, 270] on button "button" at bounding box center [110, 269] width 25 height 37
click at [505, 482] on div "C" at bounding box center [499, 484] width 25 height 25
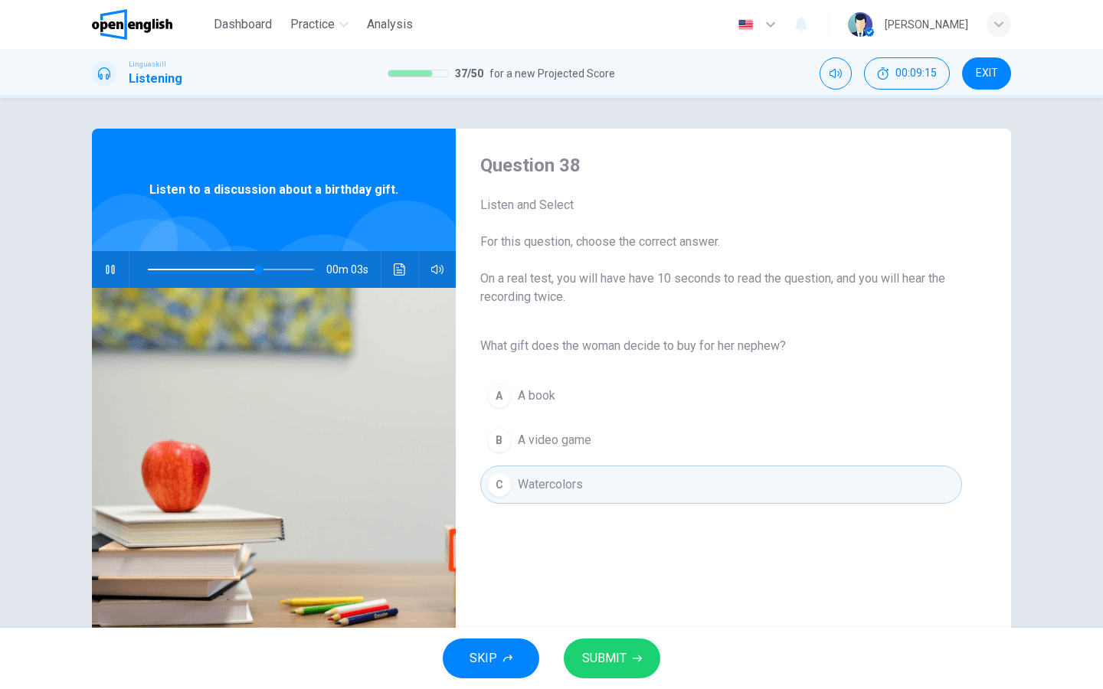
click at [616, 640] on button "SUBMIT" at bounding box center [612, 659] width 96 height 40
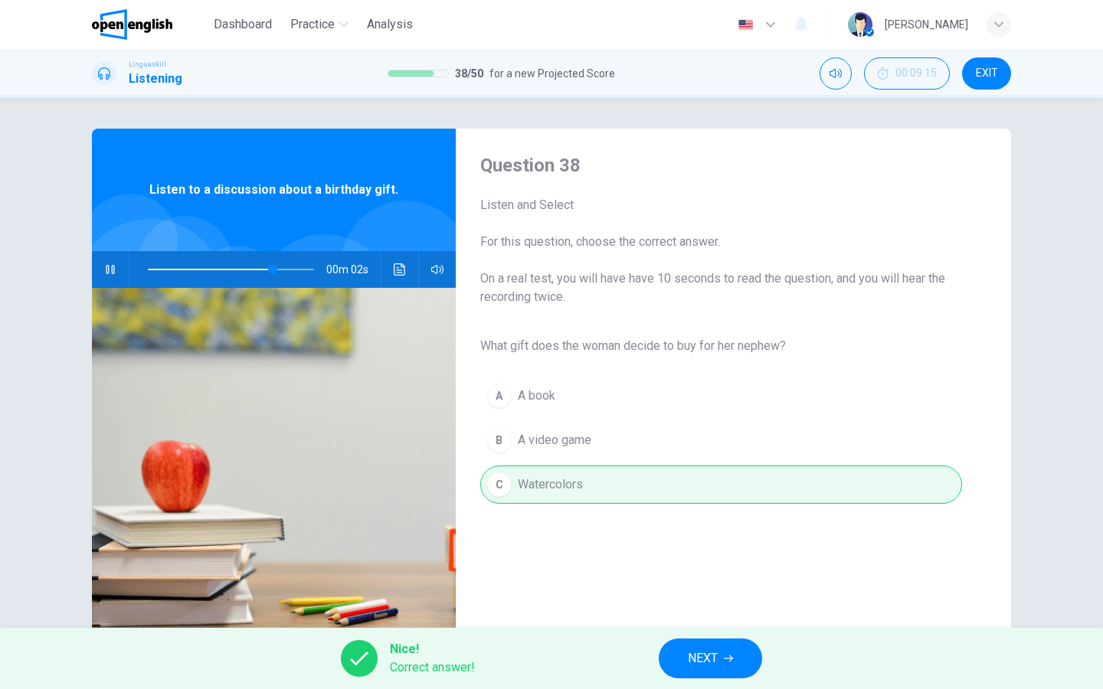
type input "**"
click at [671, 663] on button "NEXT" at bounding box center [709, 659] width 103 height 40
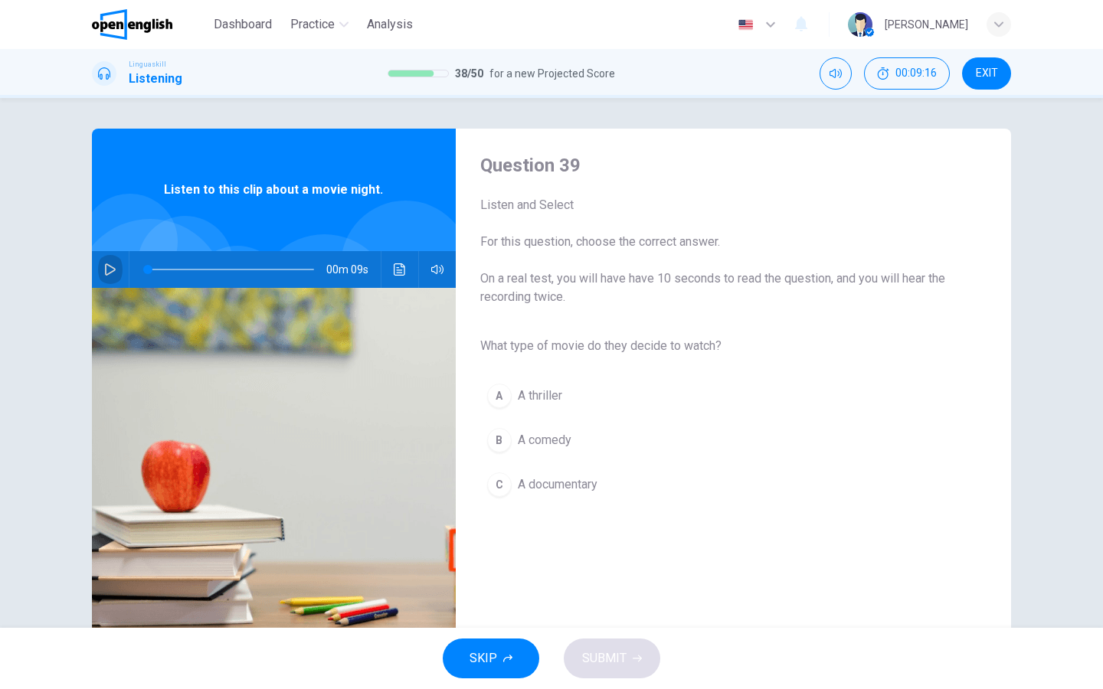
click at [109, 272] on icon "button" at bounding box center [110, 269] width 12 height 12
click at [498, 437] on div "B" at bounding box center [499, 440] width 25 height 25
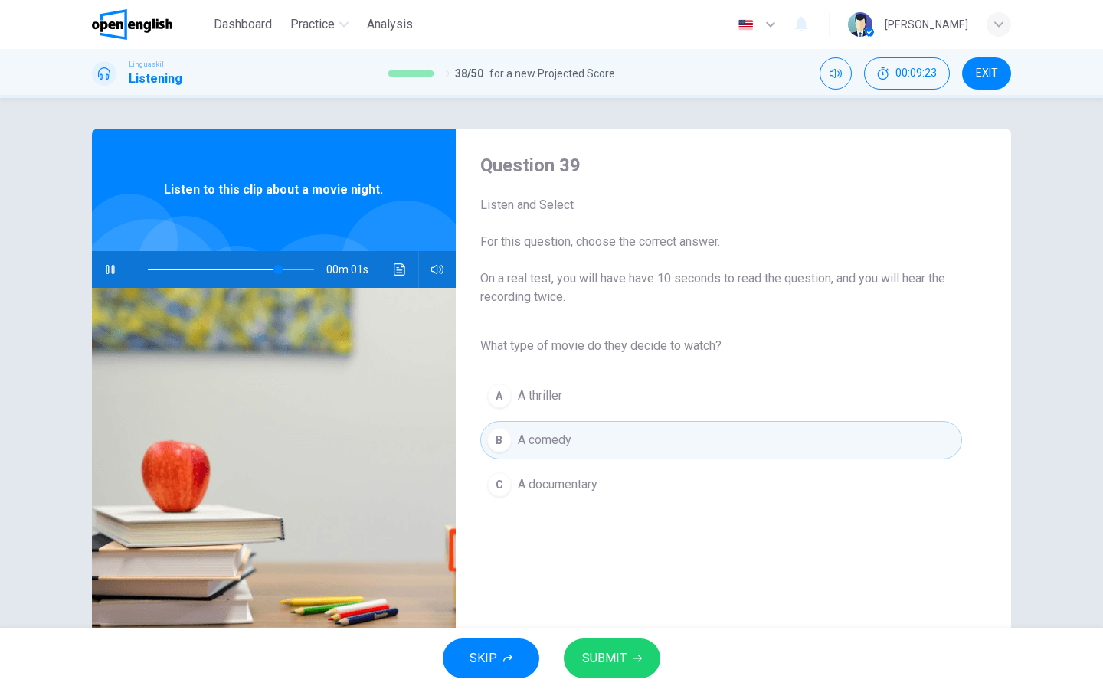
click at [616, 649] on span "SUBMIT" at bounding box center [604, 658] width 44 height 21
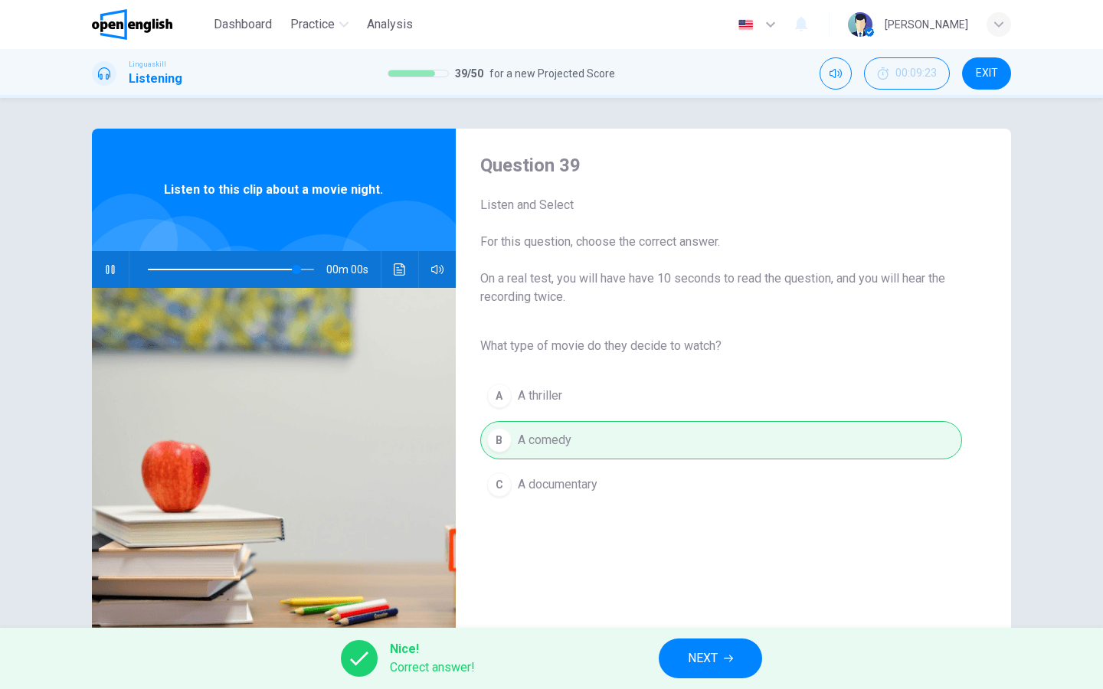
type input "*"
click at [730, 649] on button "NEXT" at bounding box center [709, 659] width 103 height 40
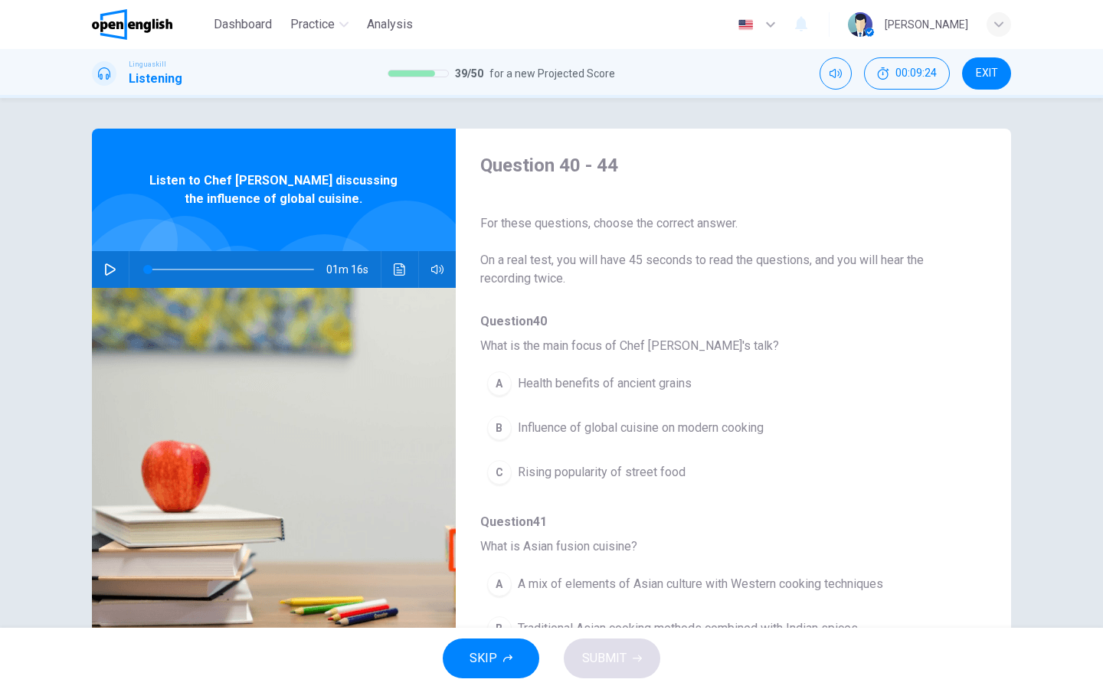
click at [110, 271] on icon "button" at bounding box center [110, 269] width 12 height 12
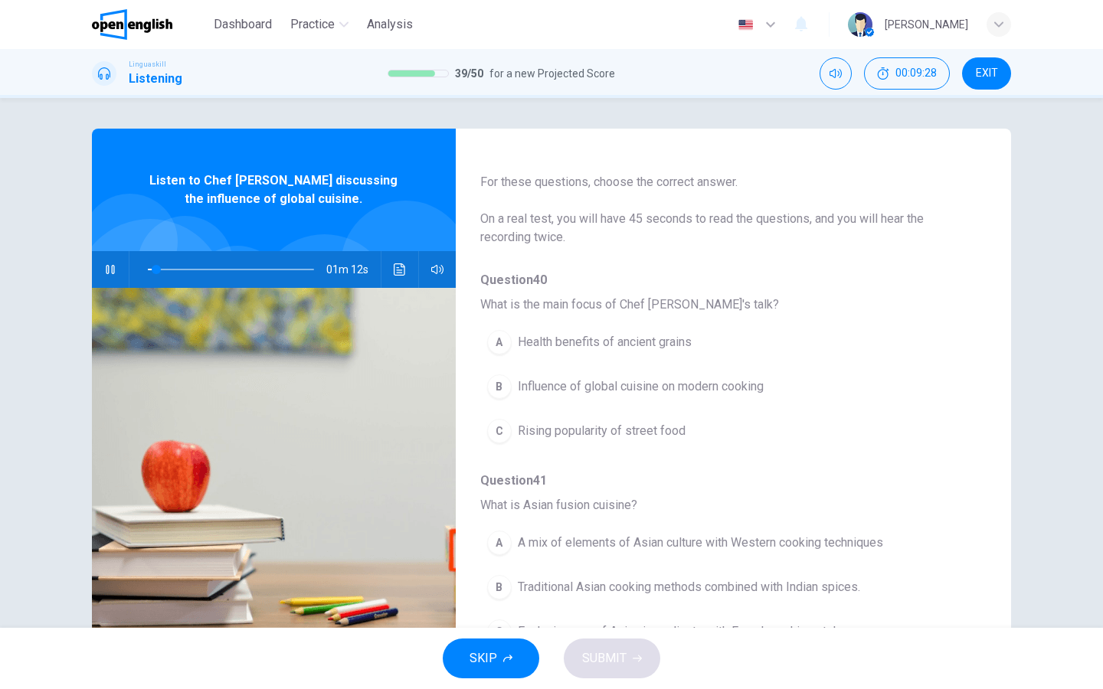
scroll to position [43, 0]
click at [498, 384] on div "B" at bounding box center [499, 385] width 25 height 25
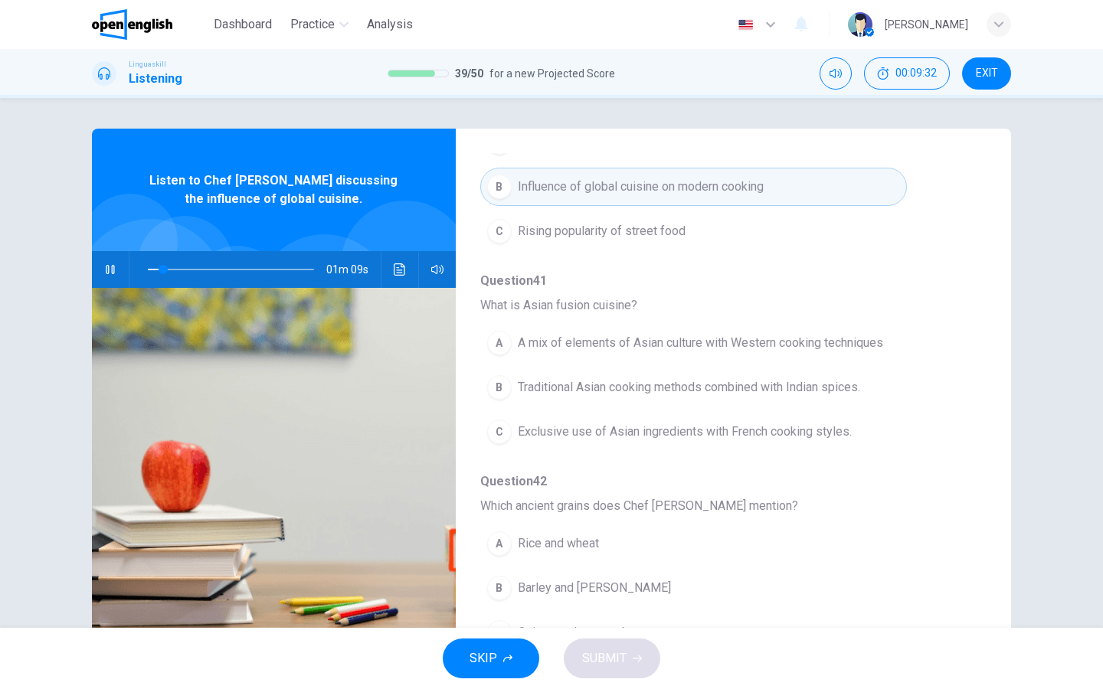
scroll to position [242, 0]
click at [503, 339] on div "A" at bounding box center [499, 342] width 25 height 25
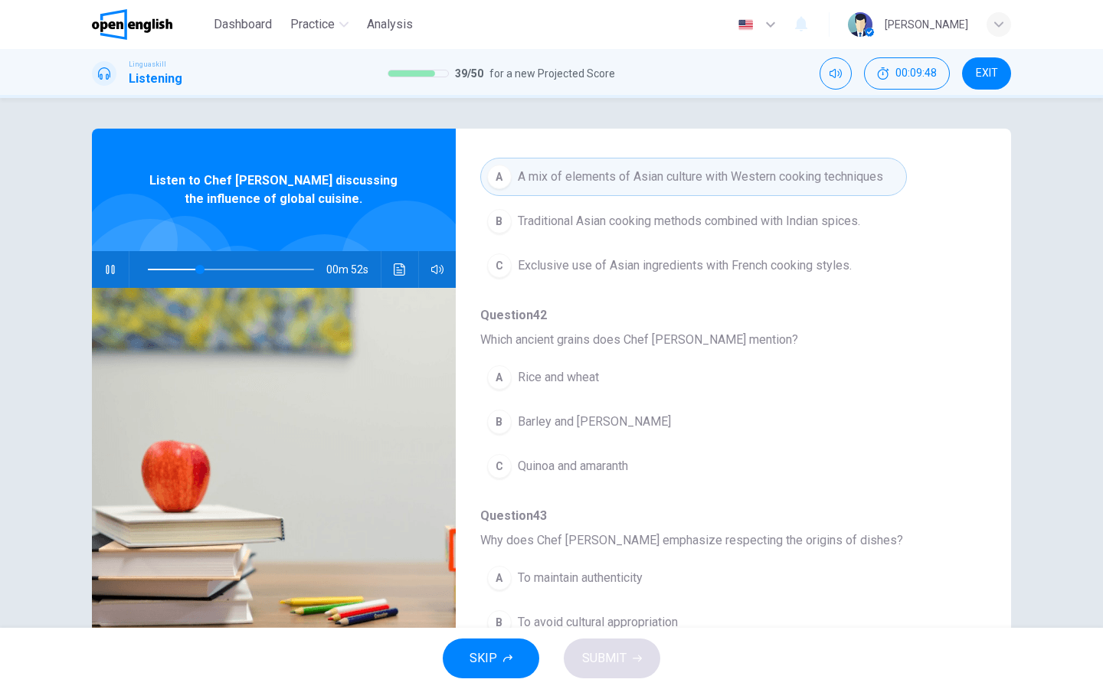
scroll to position [416, 0]
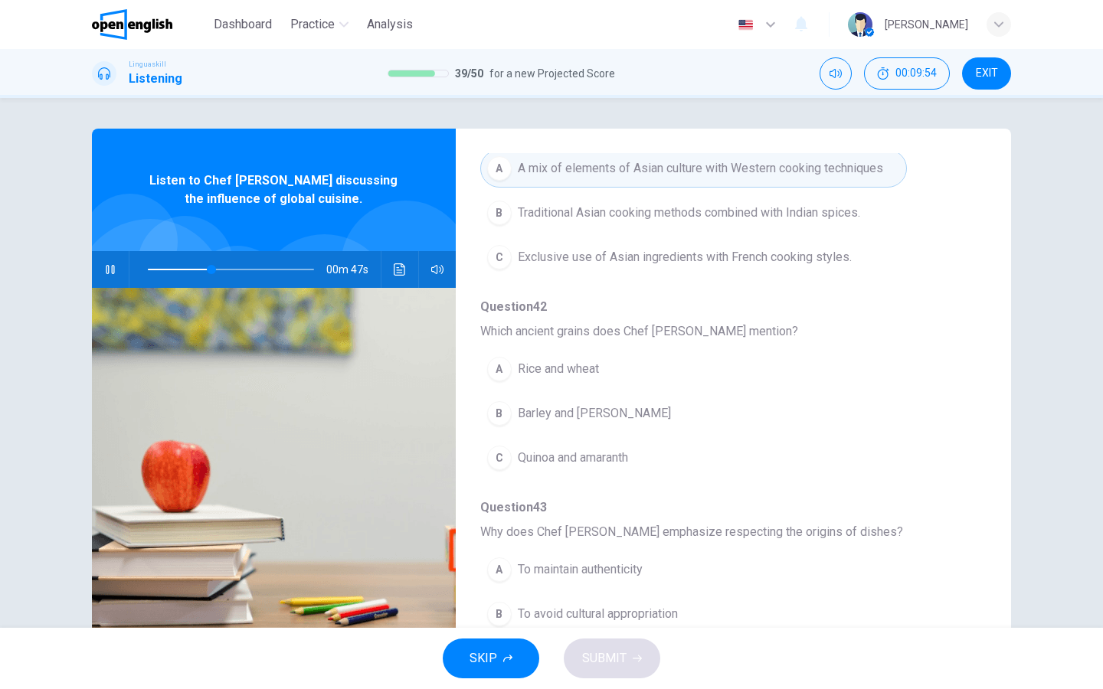
click at [508, 460] on div "C" at bounding box center [499, 458] width 25 height 25
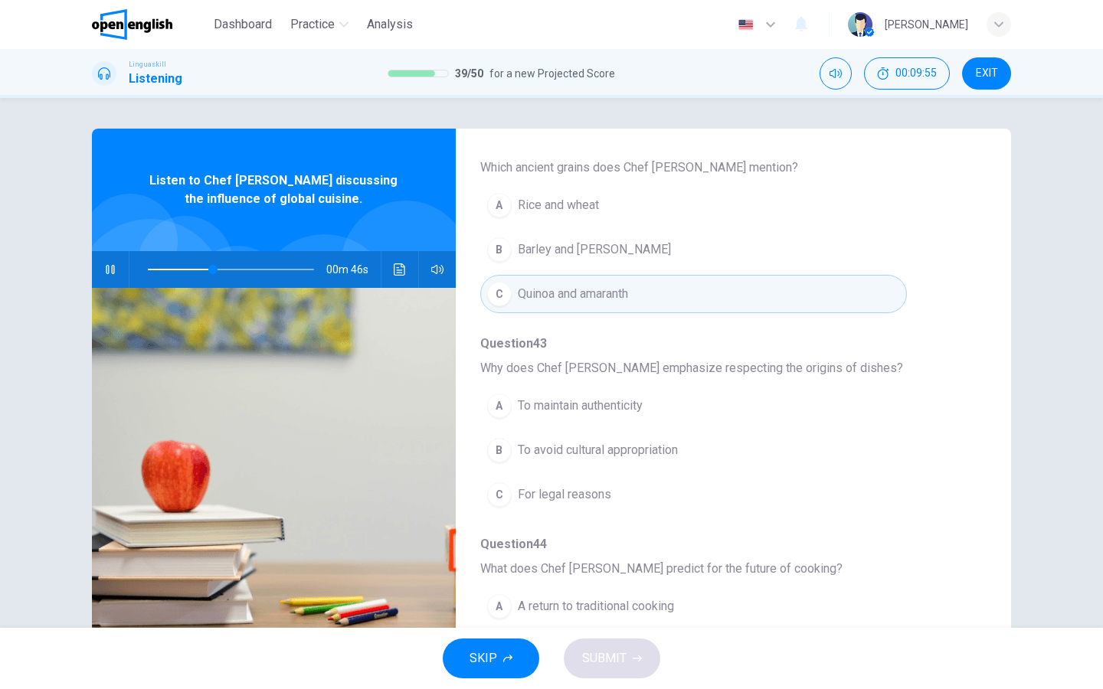
scroll to position [590, 0]
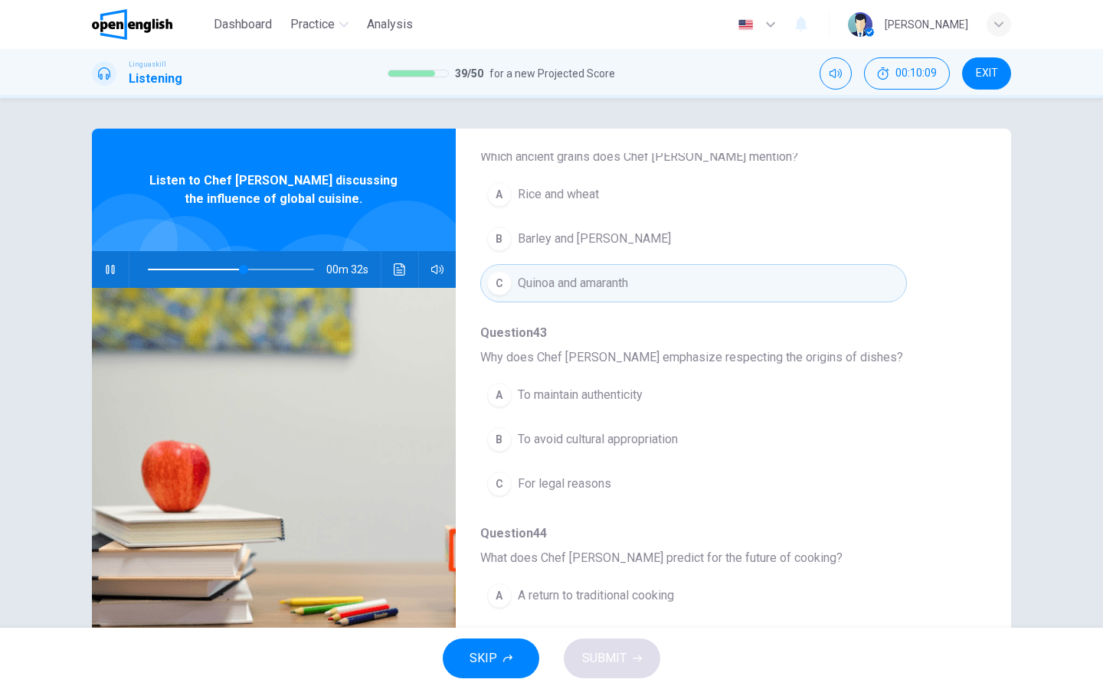
click at [499, 400] on div "A" at bounding box center [499, 395] width 25 height 25
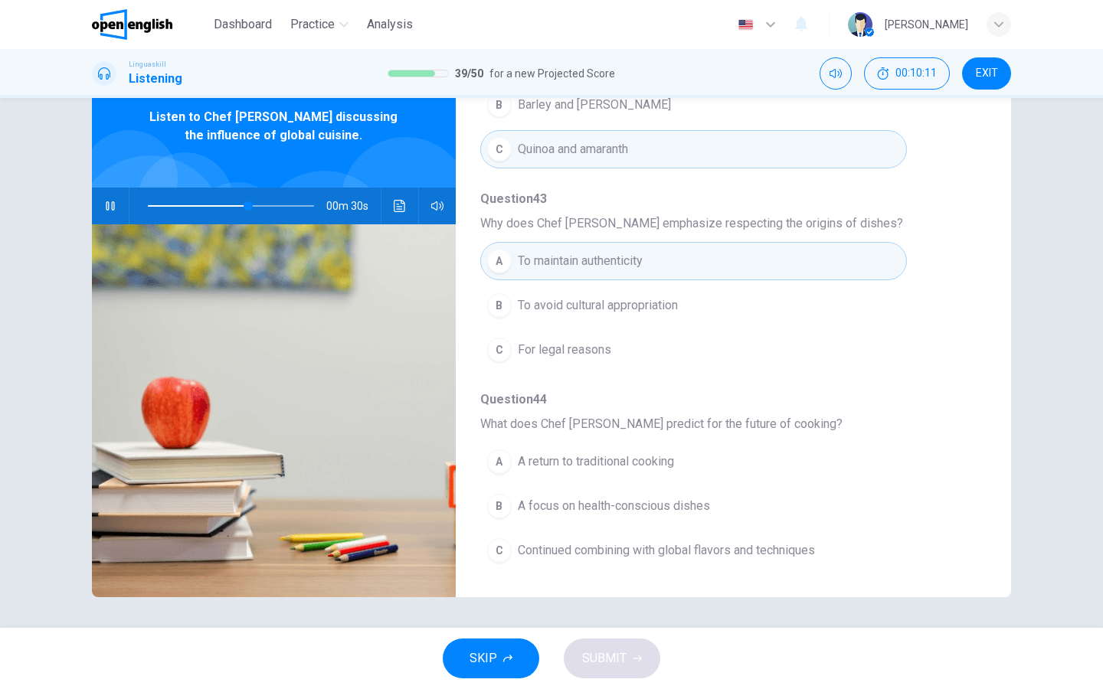
scroll to position [64, 0]
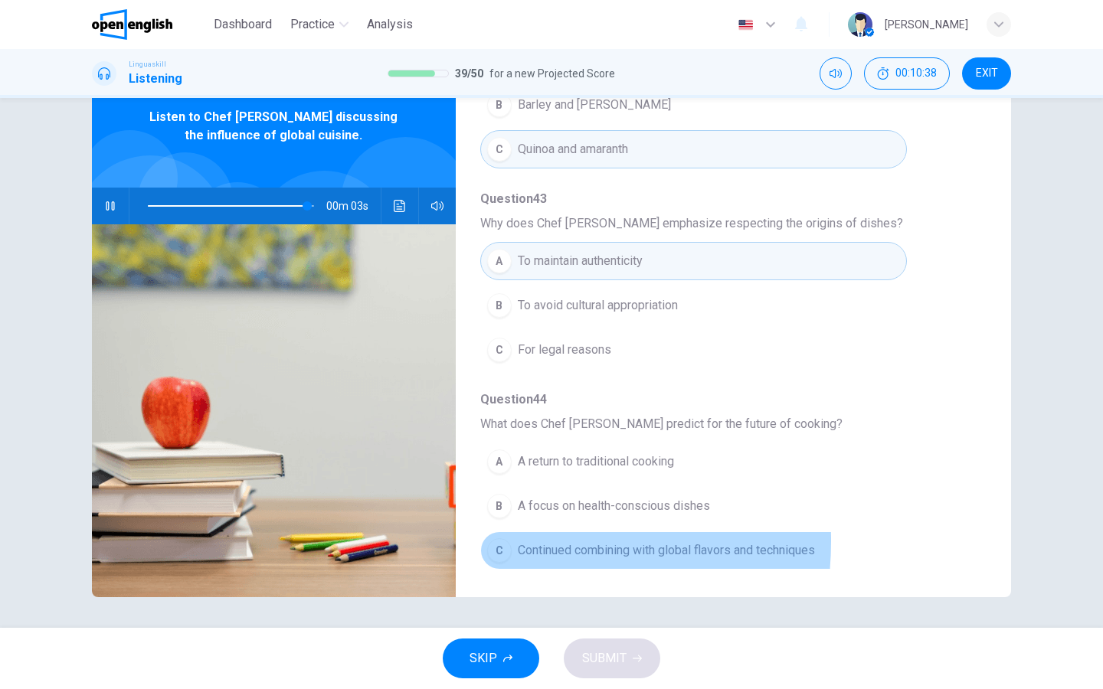
click at [497, 541] on div "C" at bounding box center [499, 550] width 25 height 25
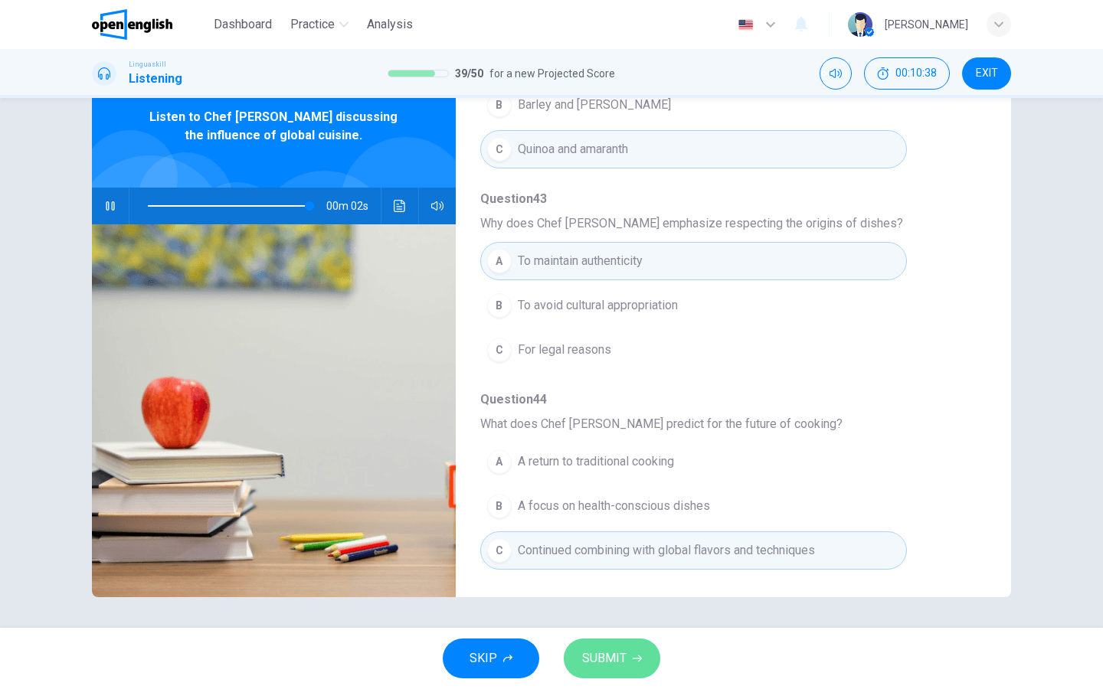
click at [630, 654] on button "SUBMIT" at bounding box center [612, 659] width 96 height 40
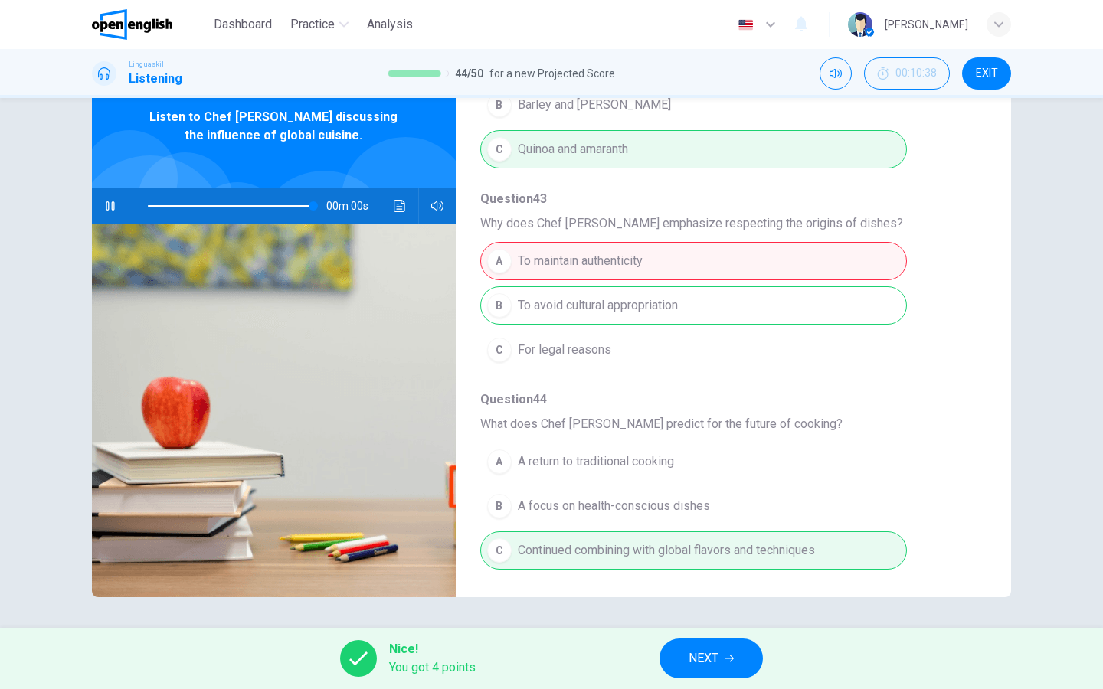
type input "*"
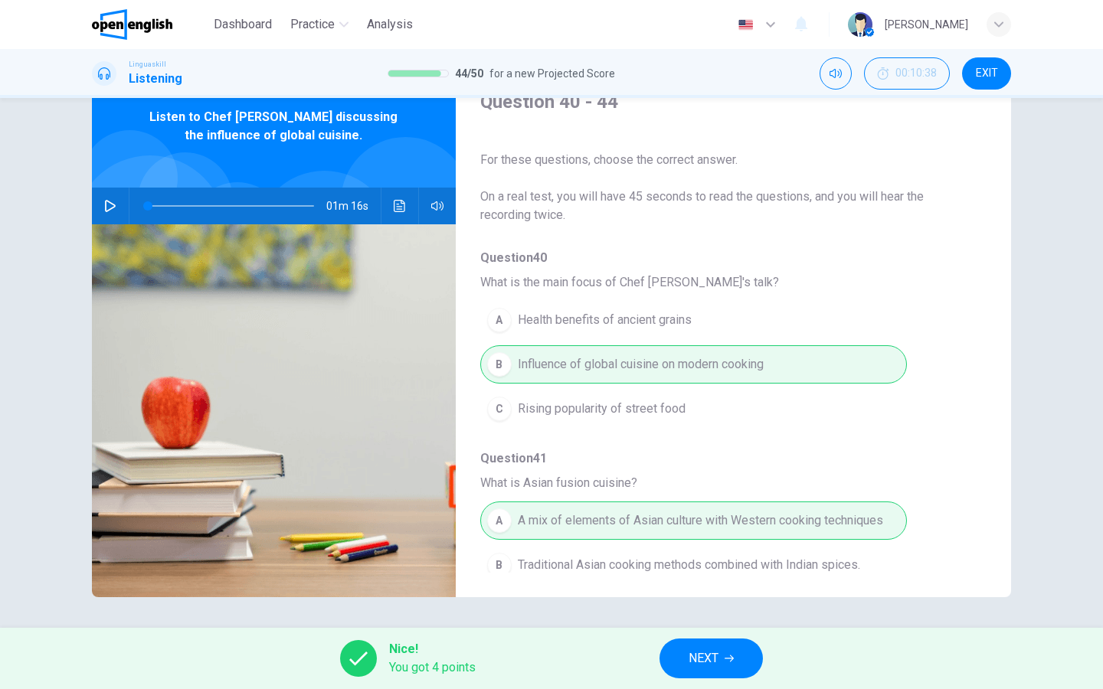
scroll to position [-1, 0]
click at [684, 652] on button "NEXT" at bounding box center [710, 659] width 103 height 40
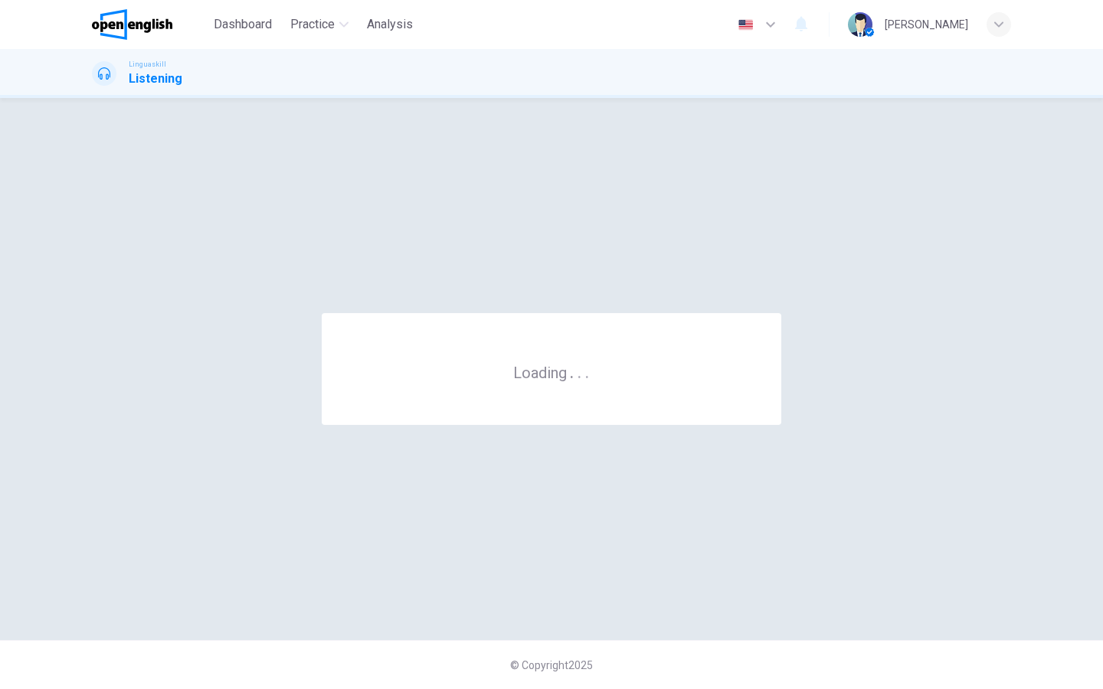
scroll to position [0, 0]
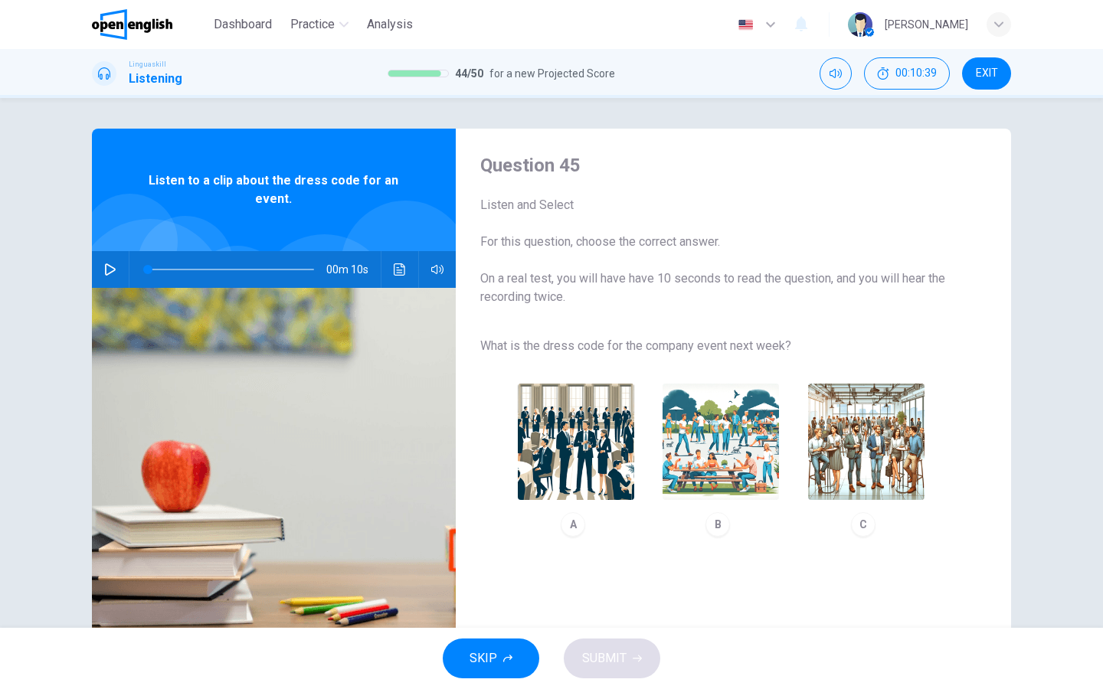
click at [113, 269] on icon "button" at bounding box center [110, 269] width 11 height 12
click at [839, 473] on img "button" at bounding box center [866, 442] width 116 height 116
click at [626, 654] on button "SUBMIT" at bounding box center [612, 659] width 96 height 40
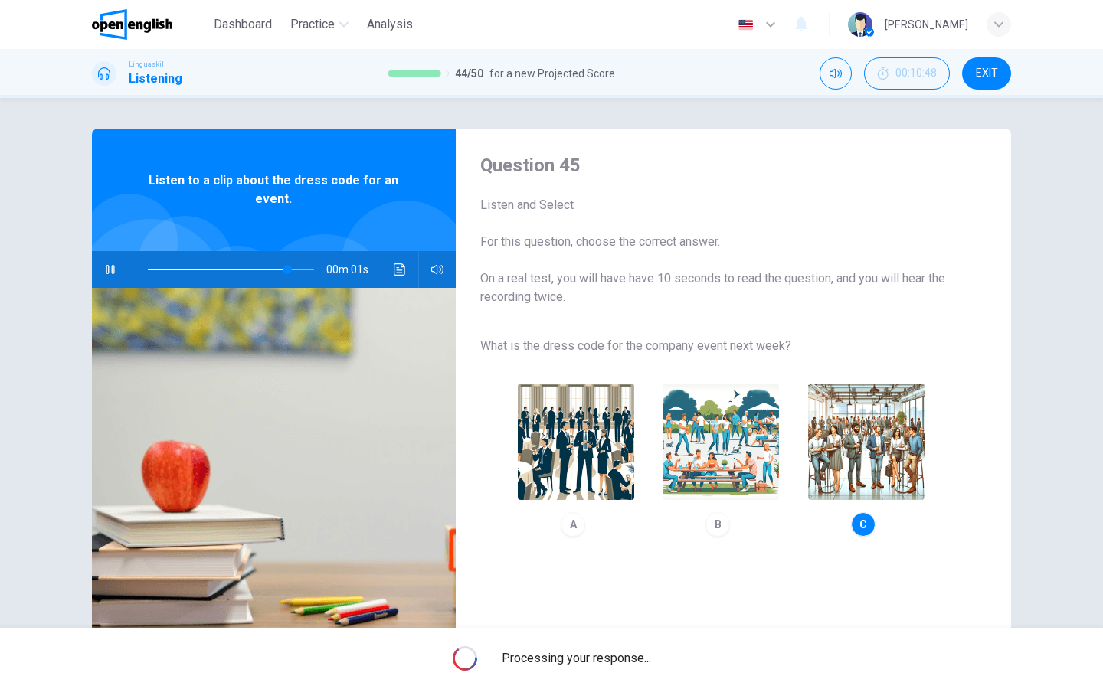
type input "**"
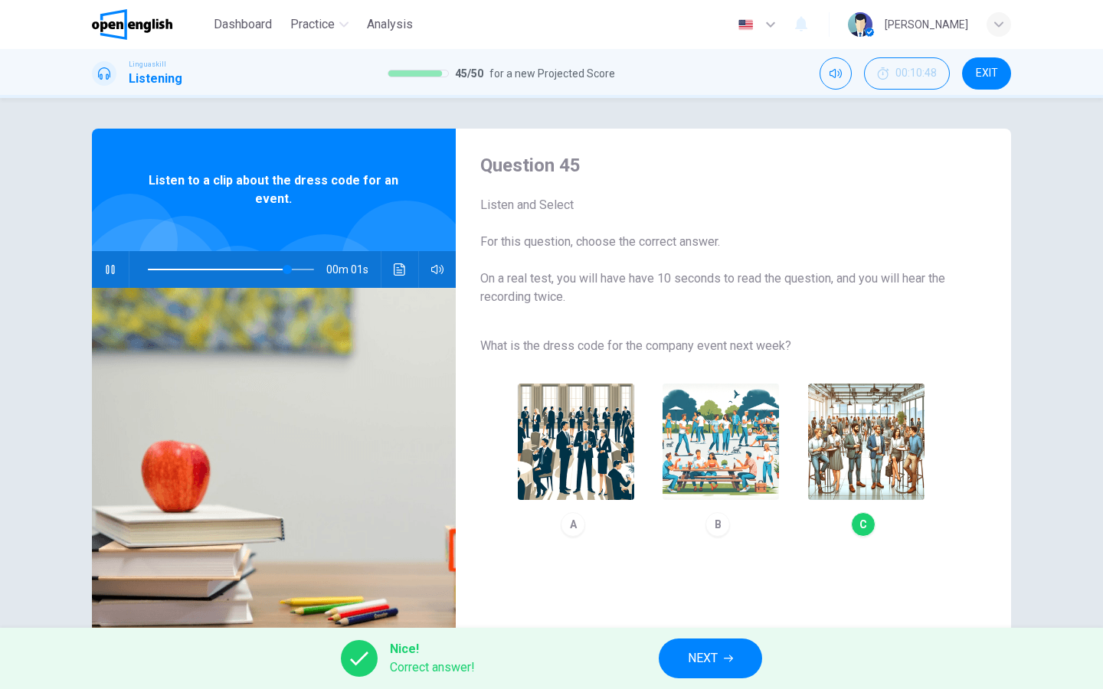
click at [695, 658] on span "NEXT" at bounding box center [703, 658] width 30 height 21
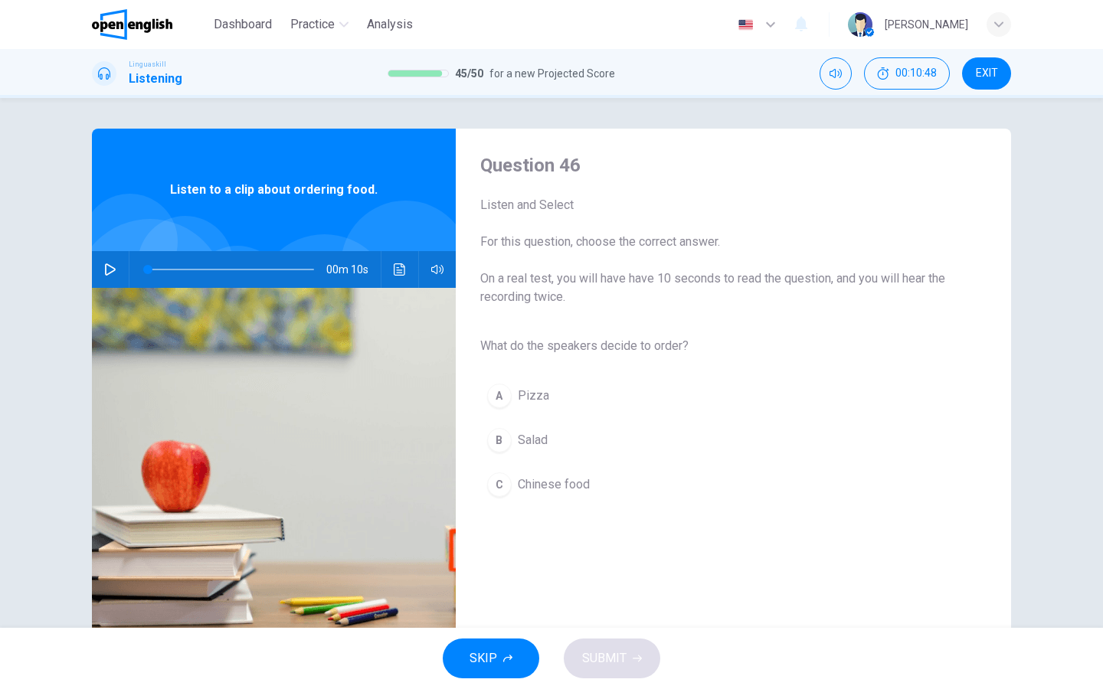
click at [112, 266] on icon "button" at bounding box center [110, 269] width 11 height 12
click at [501, 396] on div "A" at bounding box center [499, 396] width 25 height 25
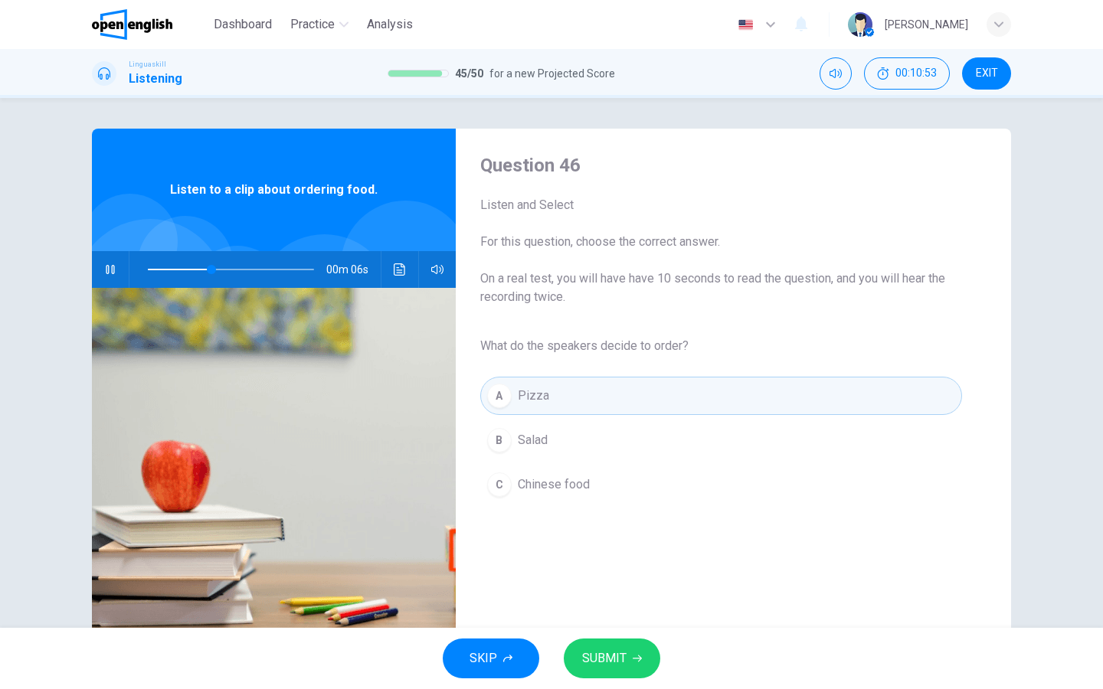
click at [503, 454] on button "B Salad" at bounding box center [721, 440] width 482 height 38
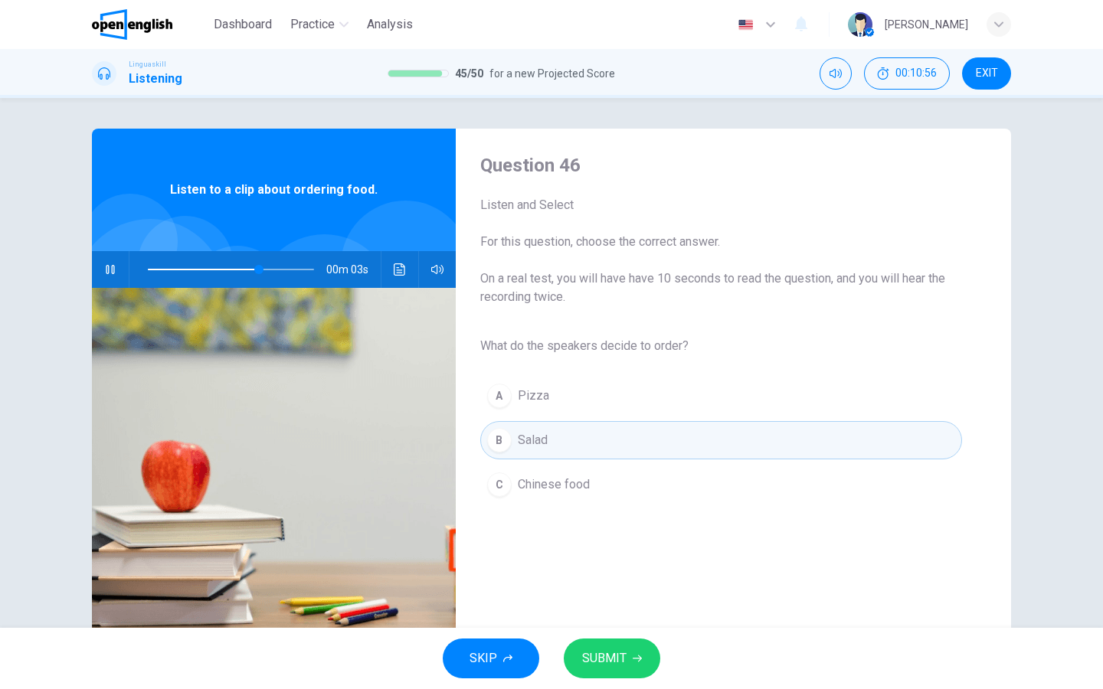
click at [613, 653] on span "SUBMIT" at bounding box center [604, 658] width 44 height 21
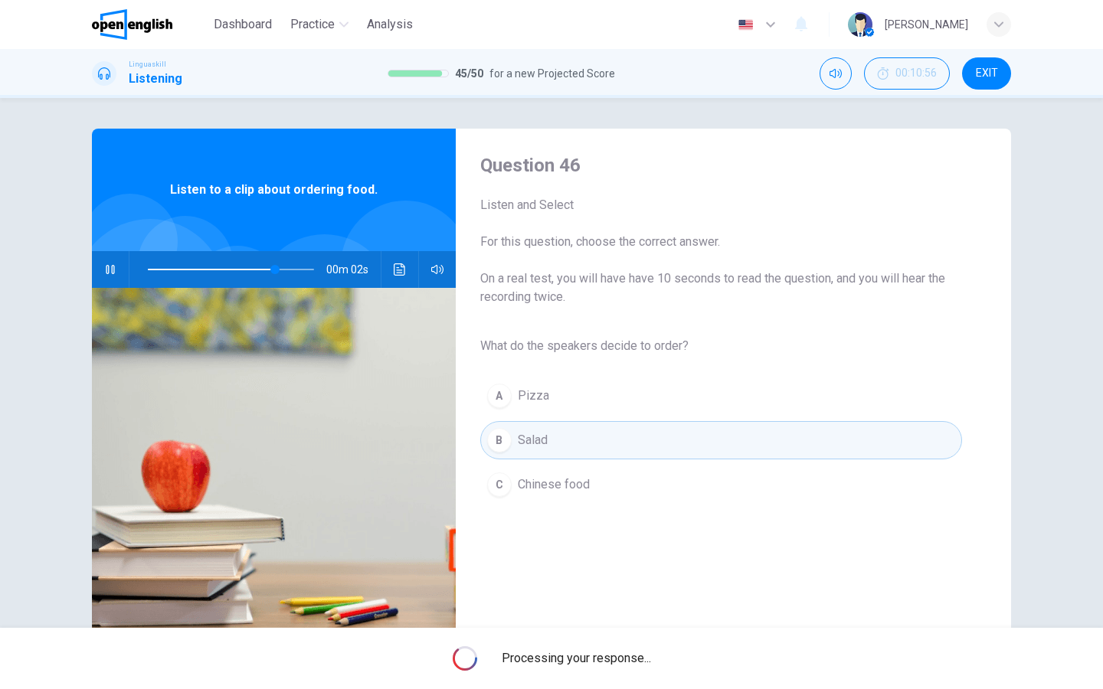
type input "**"
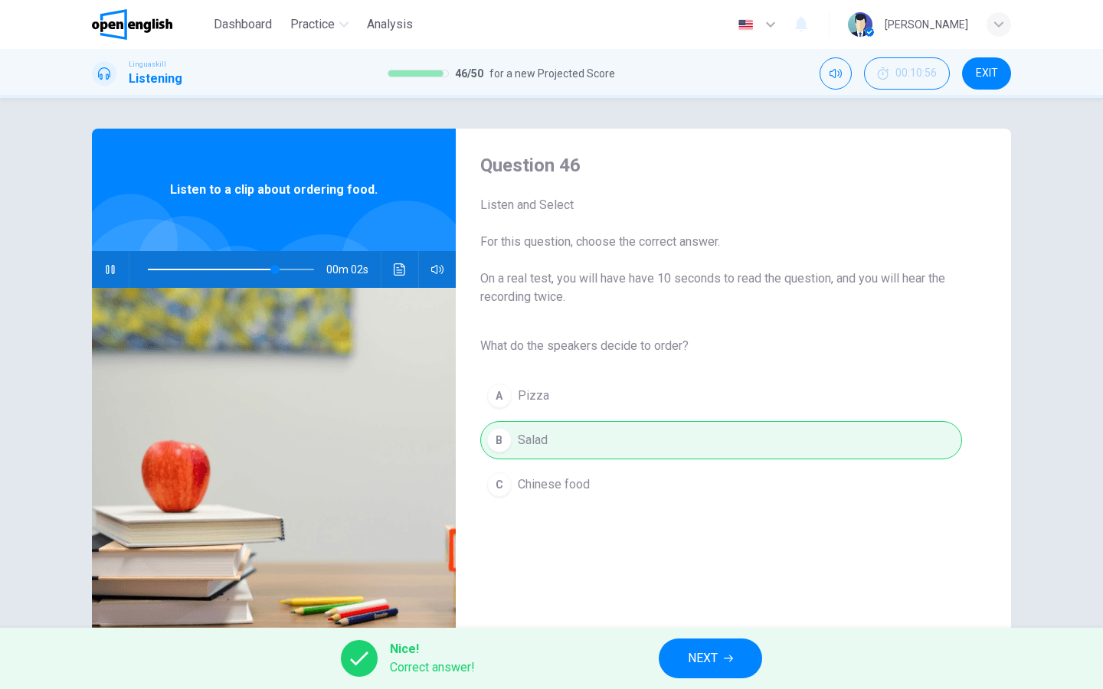
click at [694, 658] on span "NEXT" at bounding box center [703, 658] width 30 height 21
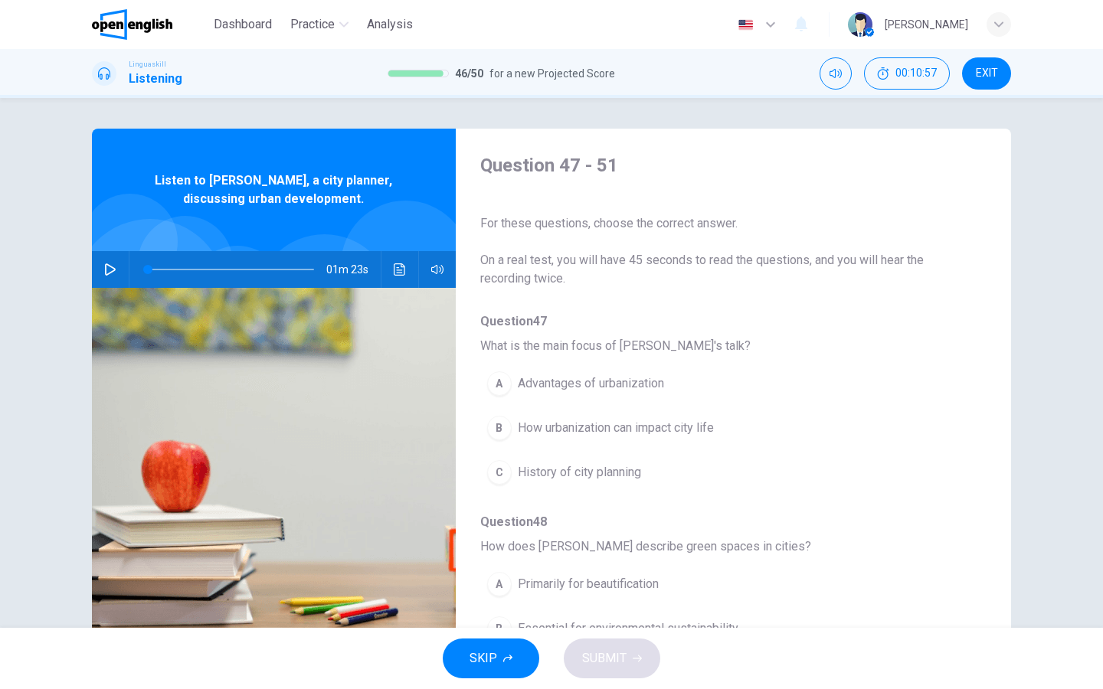
click at [109, 268] on icon "button" at bounding box center [110, 269] width 12 height 12
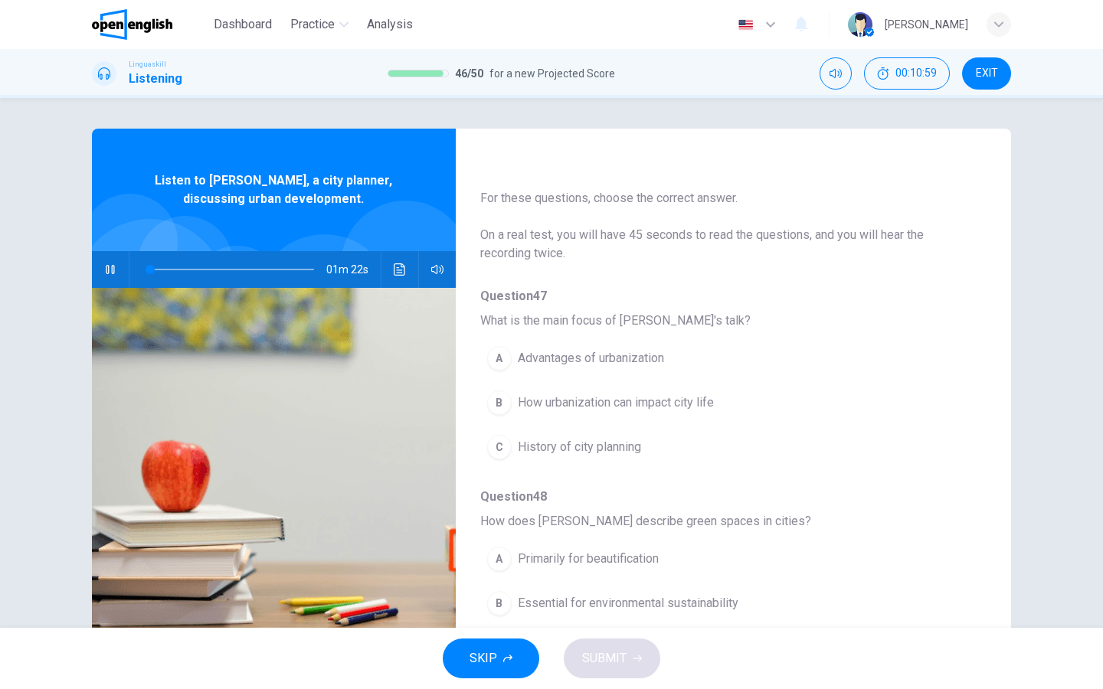
scroll to position [27, 0]
click at [503, 405] on div "B" at bounding box center [499, 401] width 25 height 25
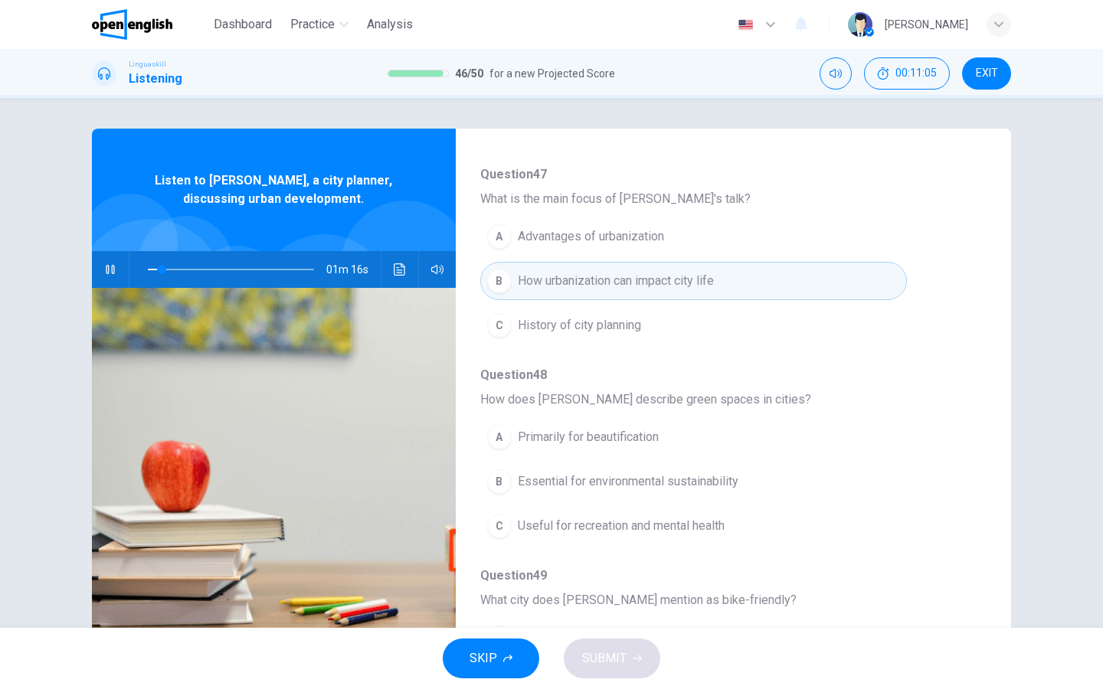
scroll to position [225, 0]
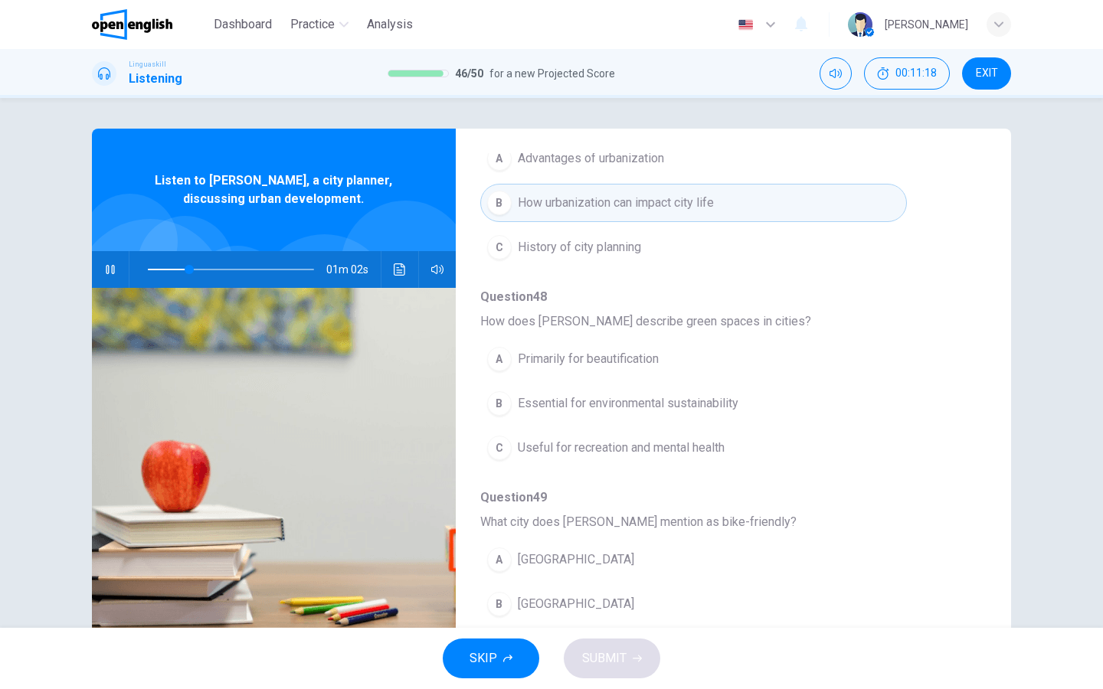
click at [500, 399] on div "B" at bounding box center [499, 403] width 25 height 25
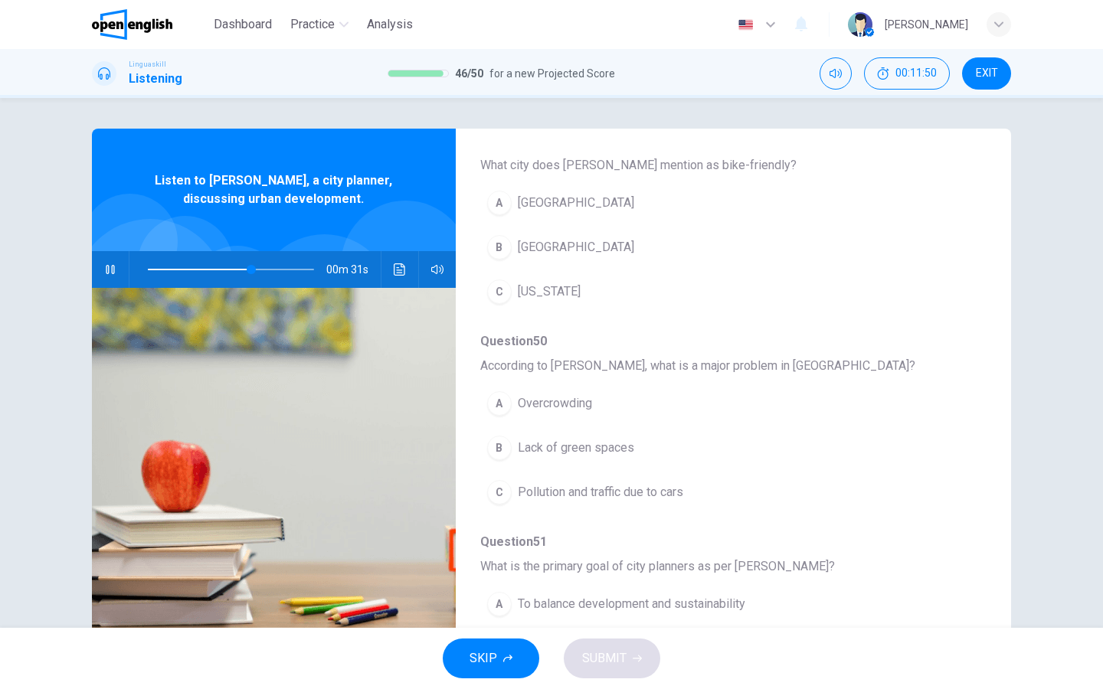
scroll to position [568, 0]
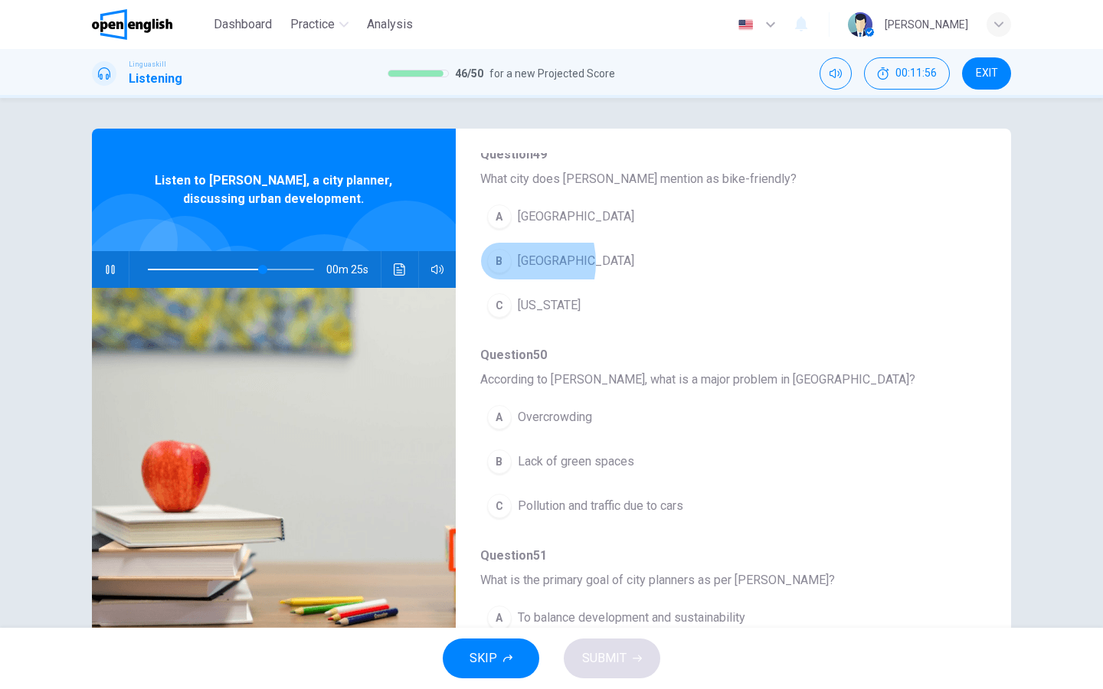
click at [502, 263] on div "B" at bounding box center [499, 261] width 25 height 25
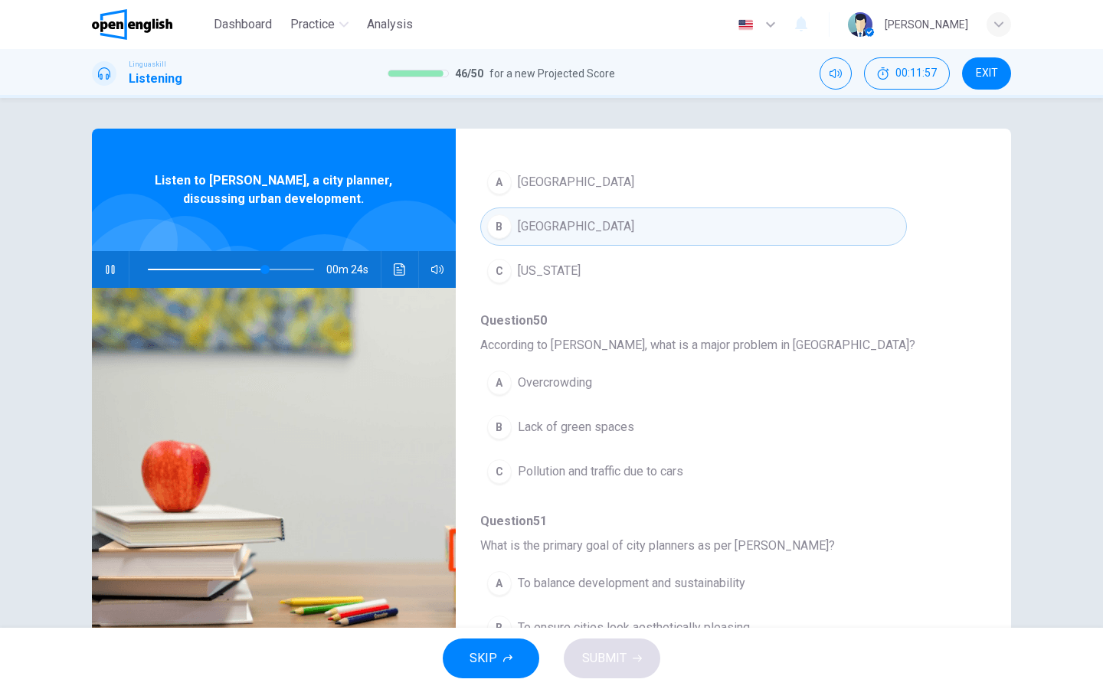
scroll to position [609, 0]
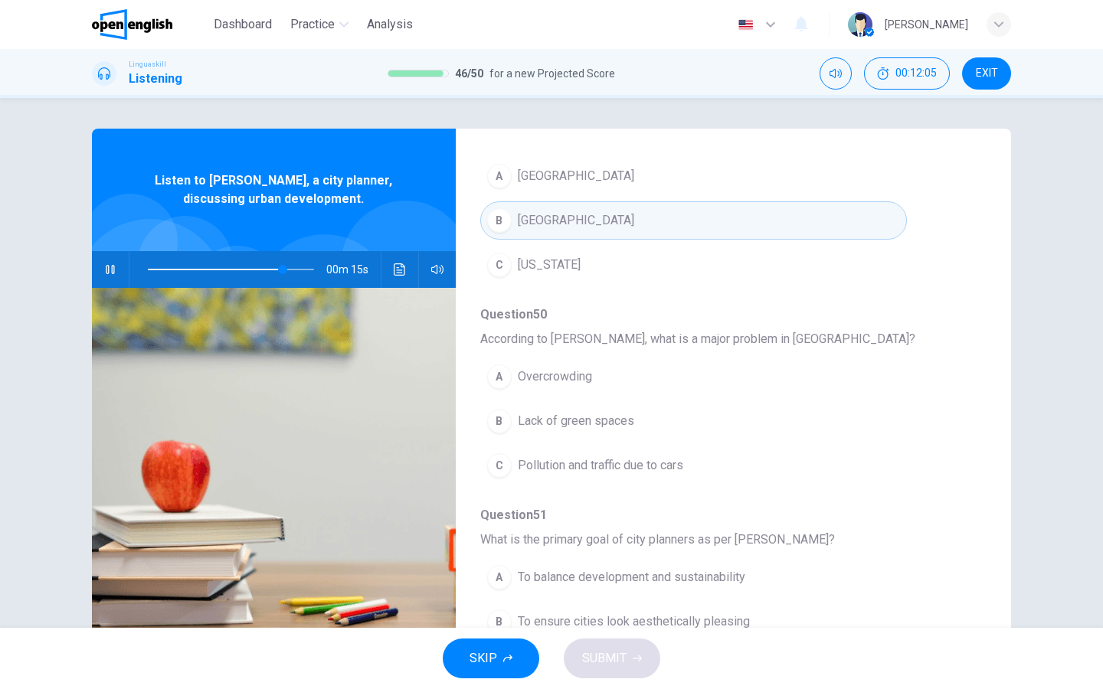
click at [498, 473] on div "C" at bounding box center [499, 465] width 25 height 25
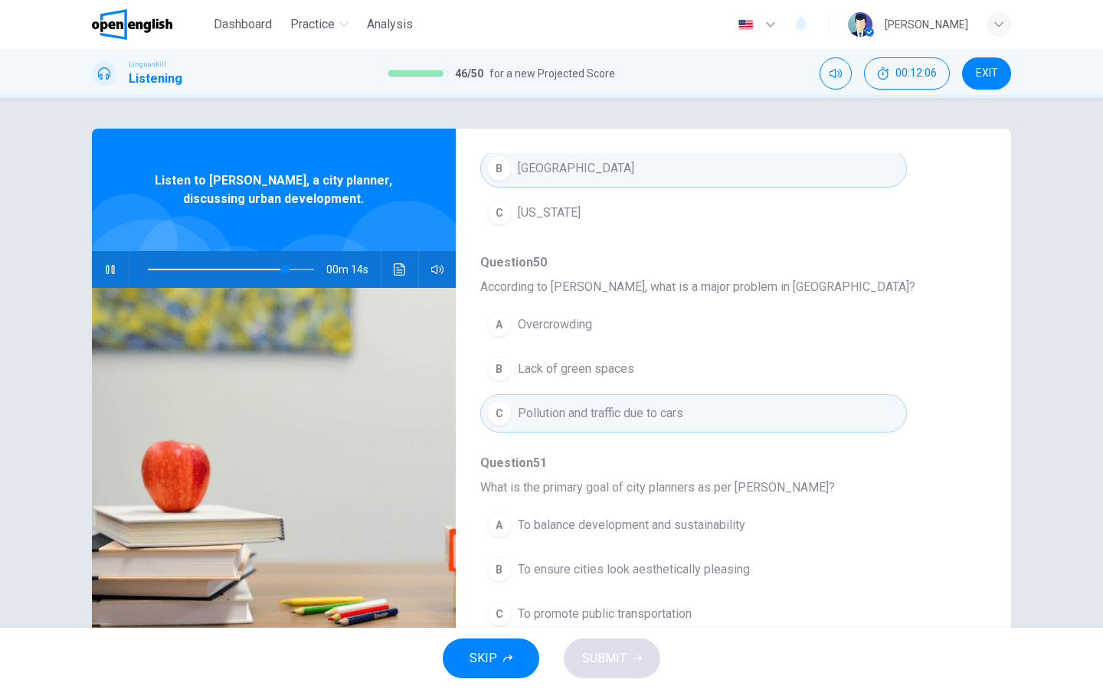
scroll to position [24, 0]
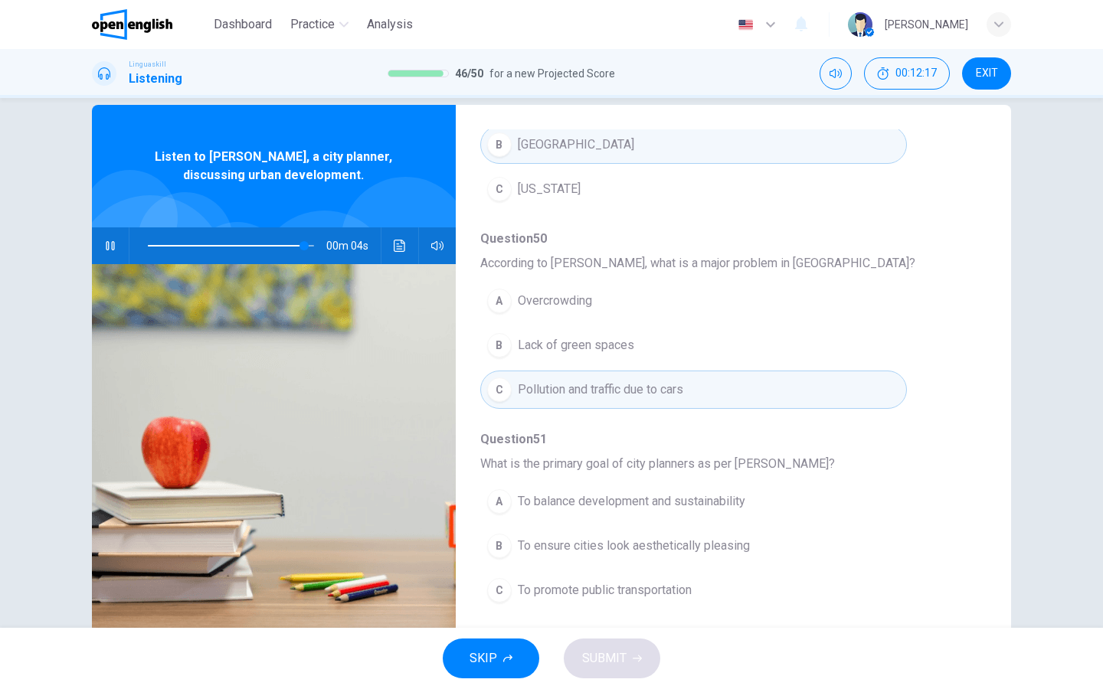
click at [495, 500] on div "A" at bounding box center [499, 501] width 25 height 25
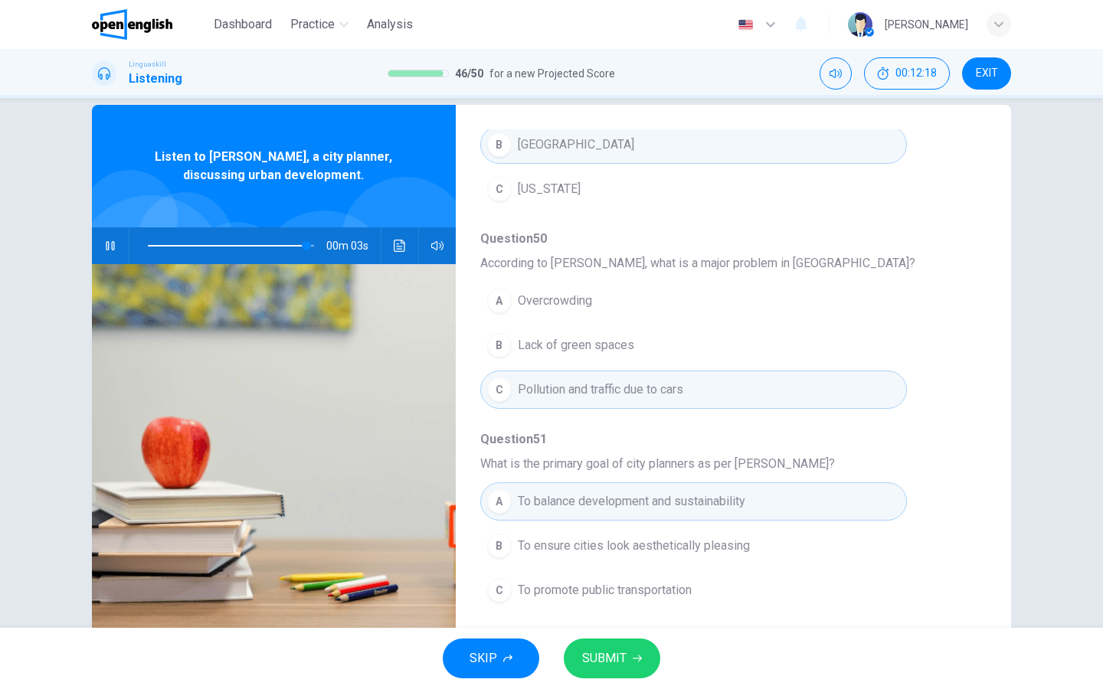
click at [609, 662] on span "SUBMIT" at bounding box center [604, 658] width 44 height 21
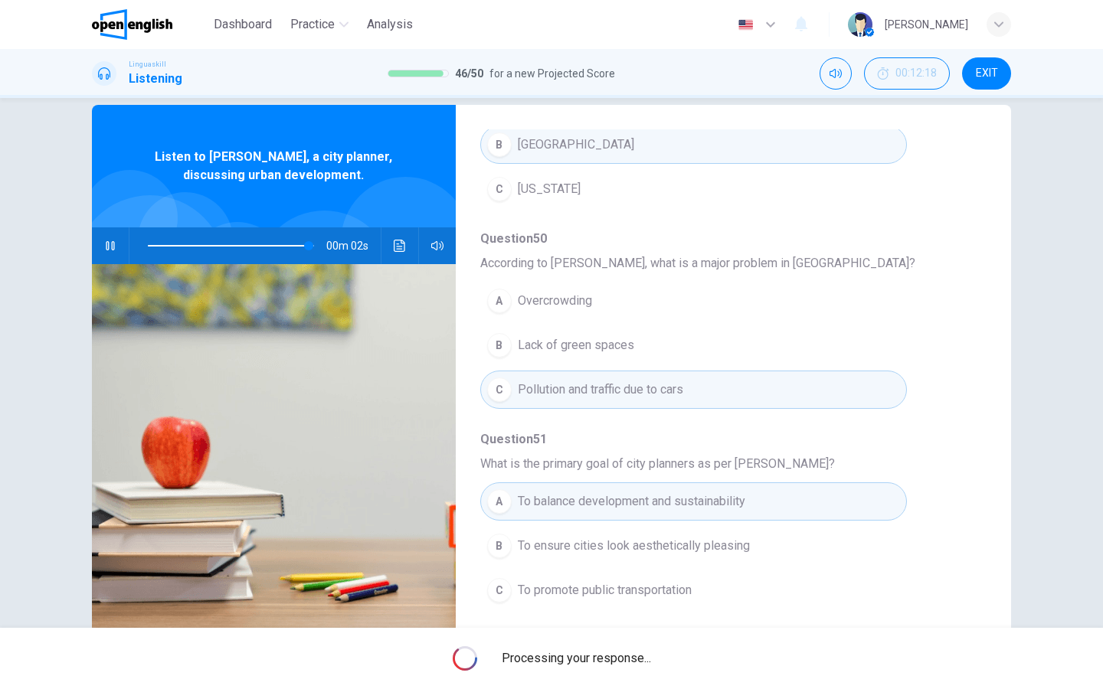
type input "**"
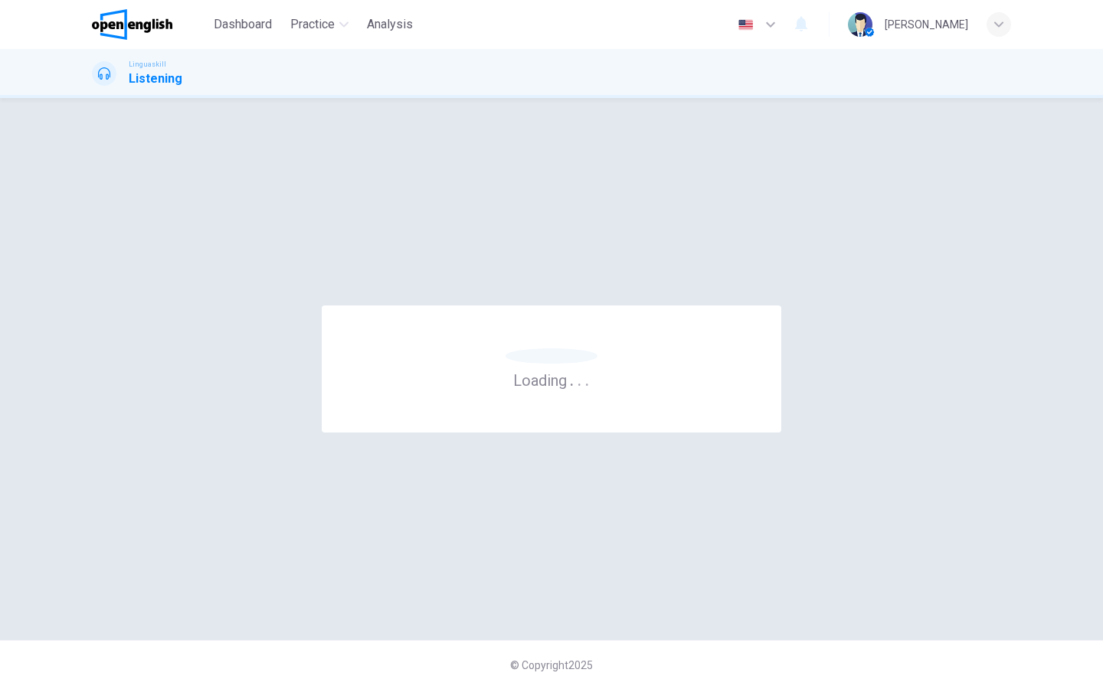
scroll to position [0, 0]
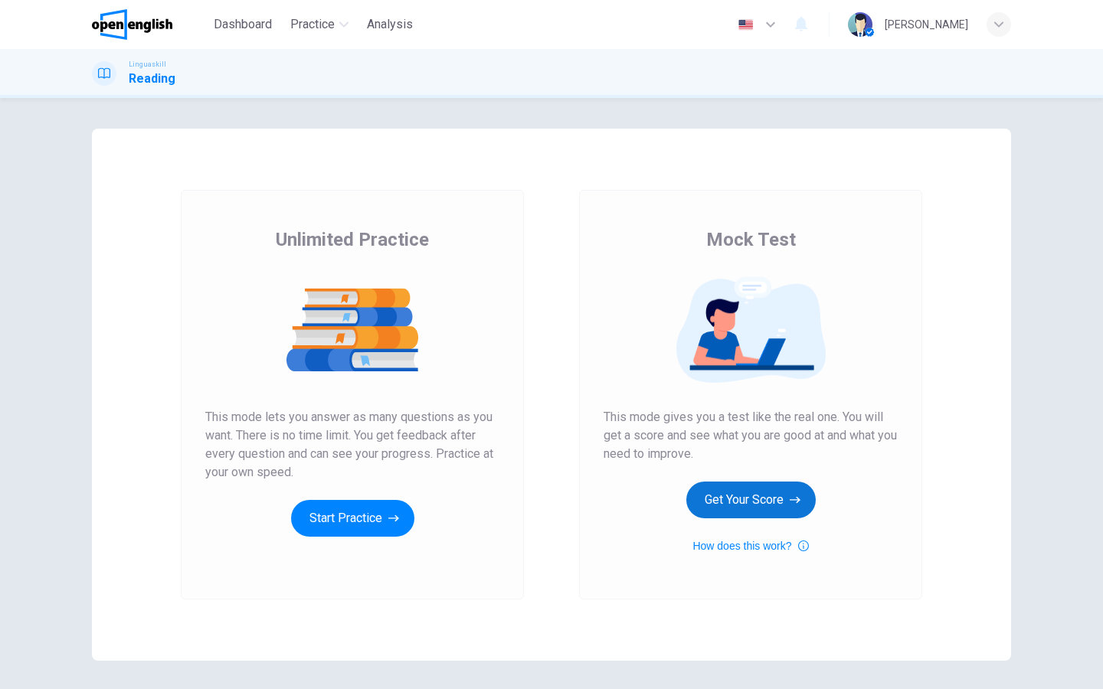
click at [777, 517] on button "Get Your Score" at bounding box center [750, 500] width 129 height 37
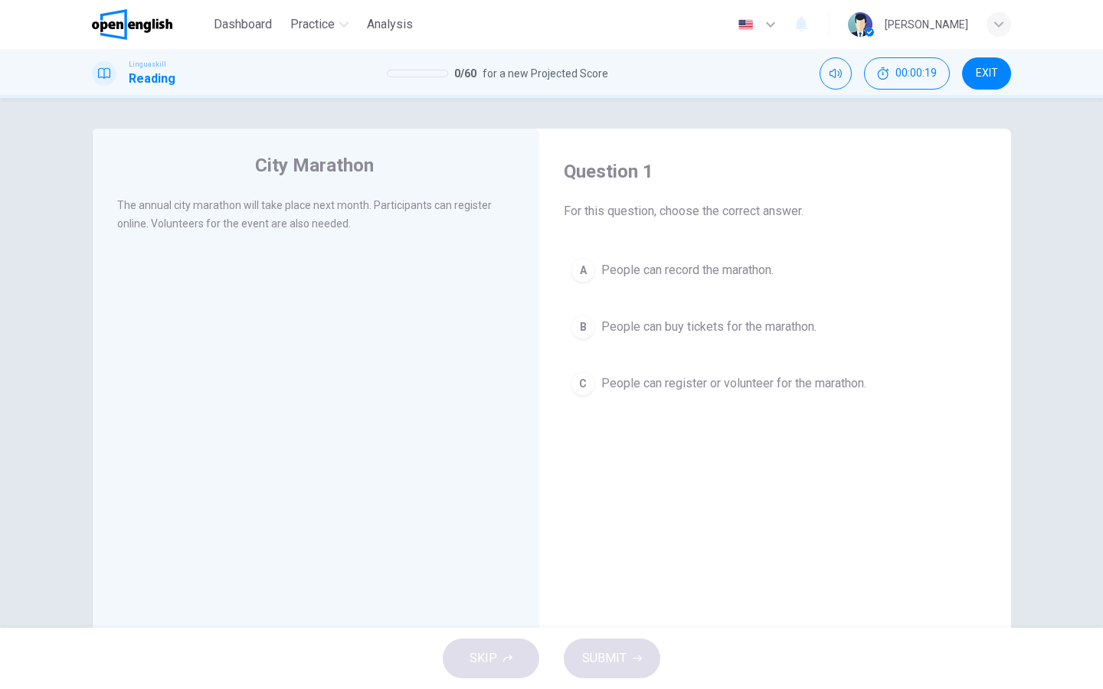
click at [580, 378] on div "C" at bounding box center [582, 383] width 25 height 25
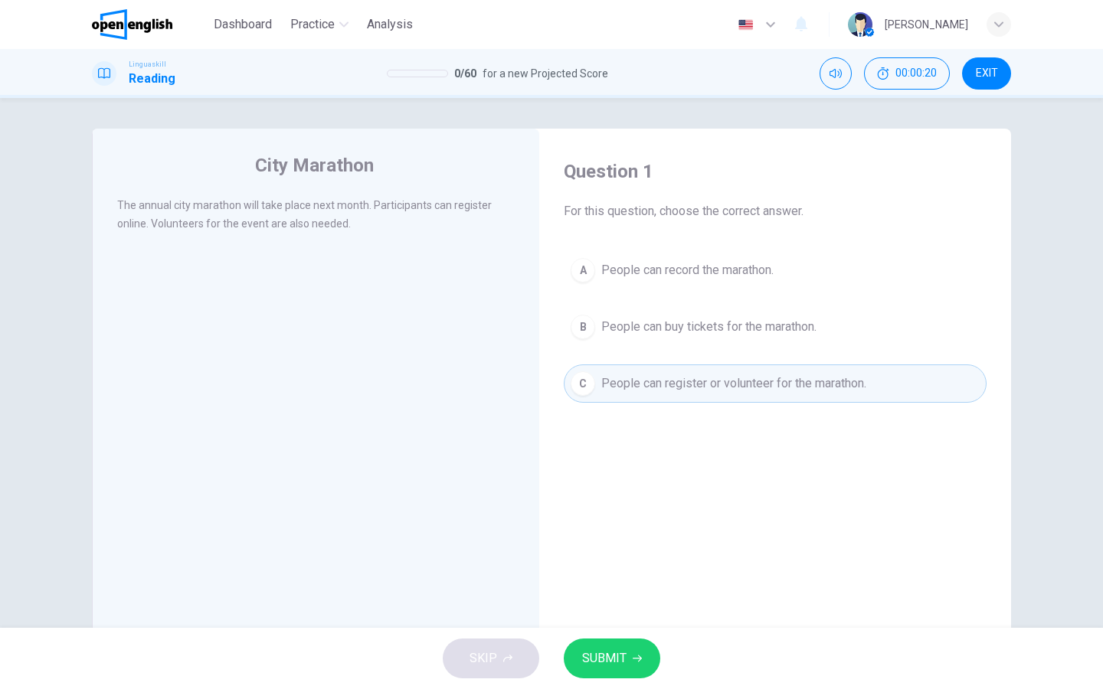
click at [627, 664] on button "SUBMIT" at bounding box center [612, 659] width 96 height 40
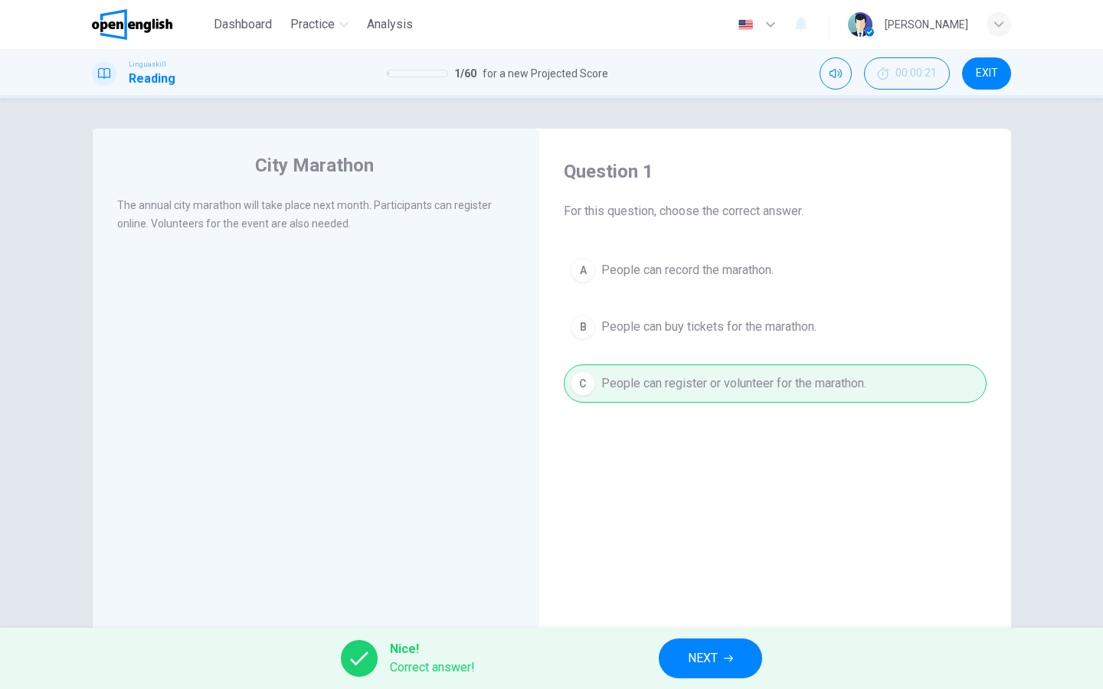
click at [707, 662] on span "NEXT" at bounding box center [703, 658] width 30 height 21
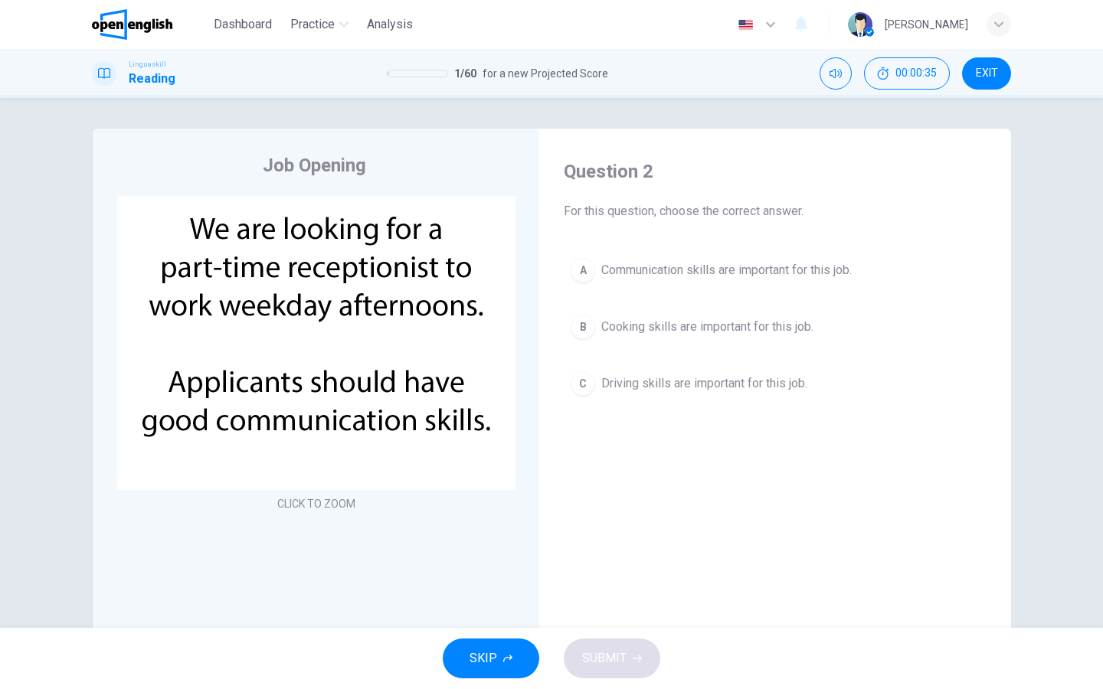
click at [581, 270] on div "A" at bounding box center [582, 270] width 25 height 25
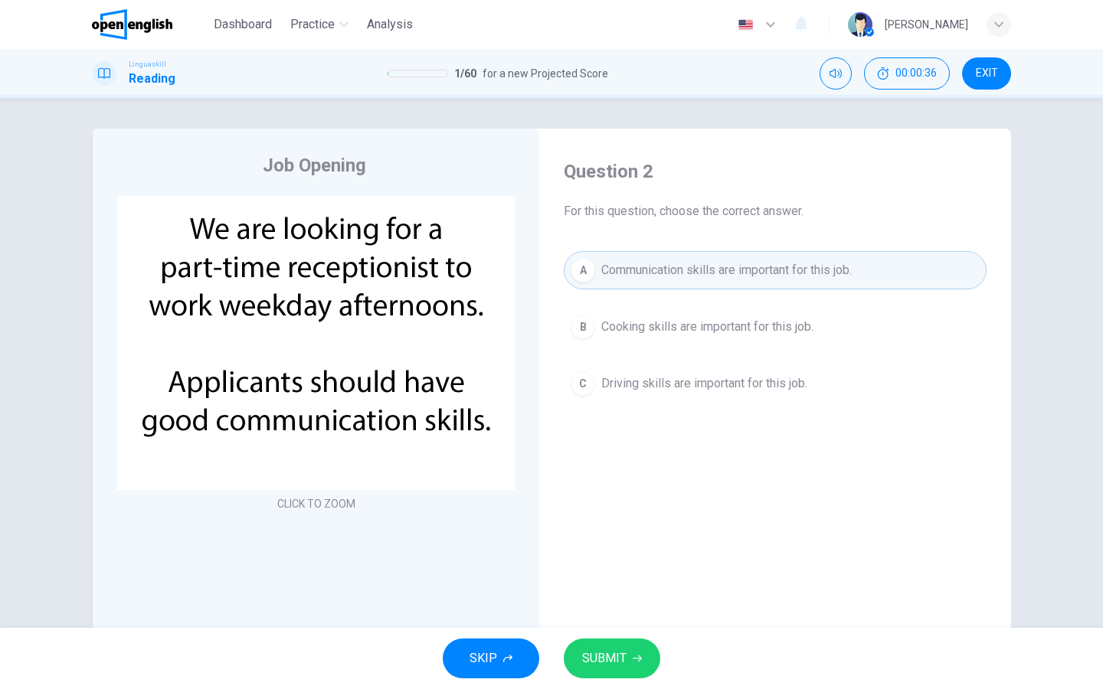
click at [610, 678] on button "SUBMIT" at bounding box center [612, 659] width 96 height 40
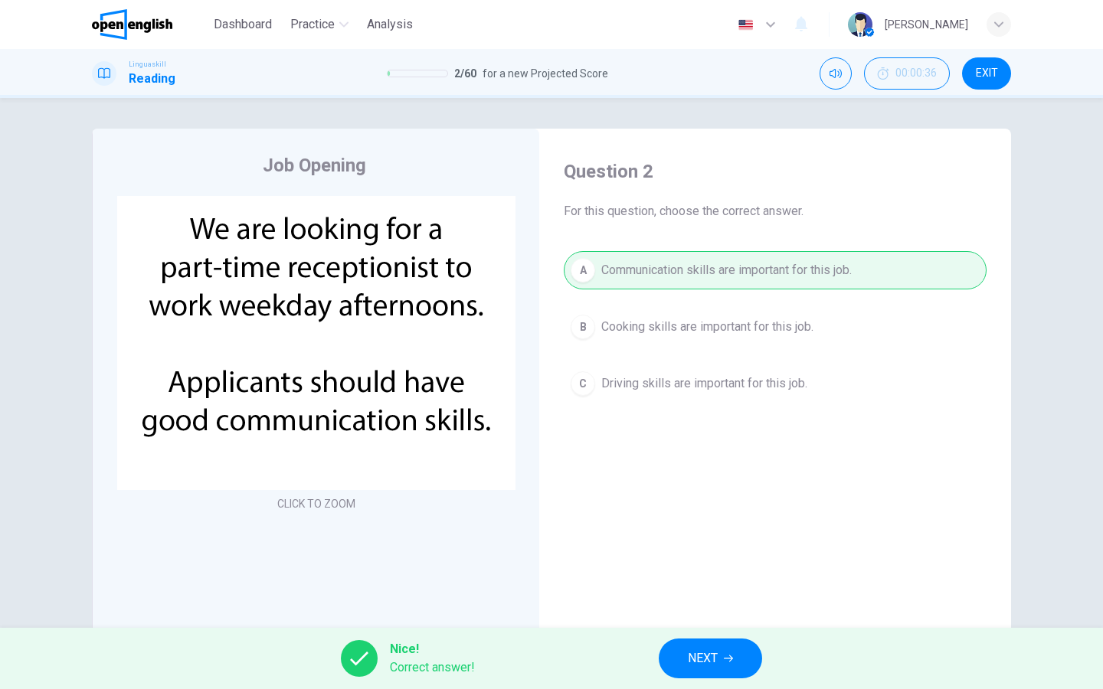
click at [676, 662] on button "NEXT" at bounding box center [709, 659] width 103 height 40
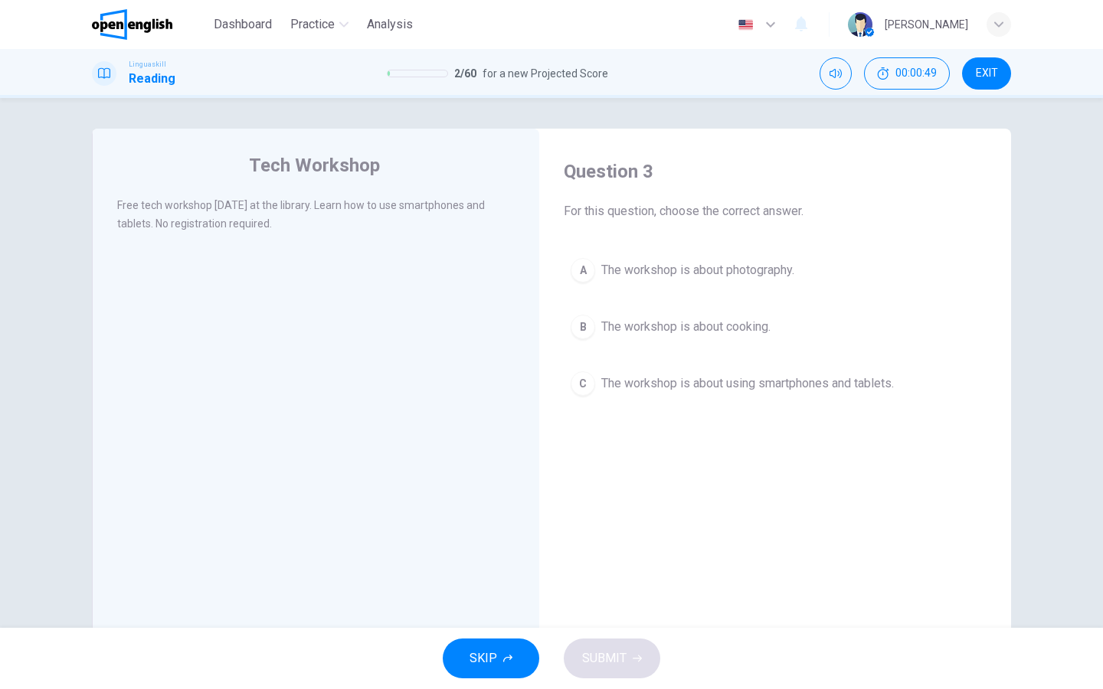
click at [578, 382] on div "C" at bounding box center [582, 383] width 25 height 25
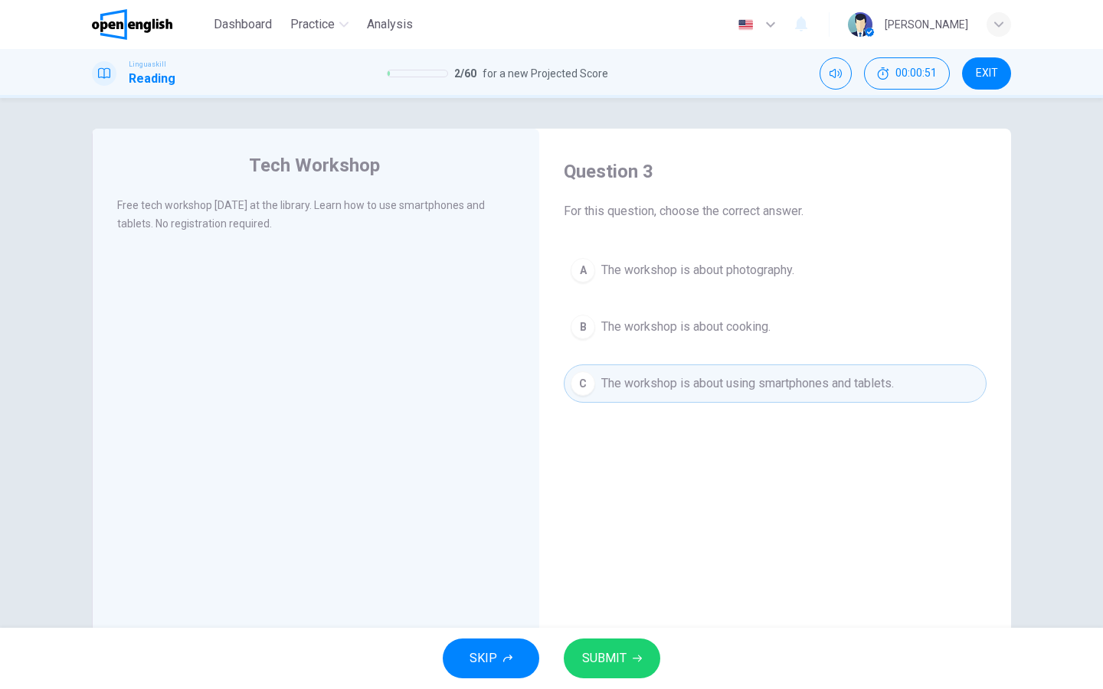
click at [614, 687] on div "SKIP SUBMIT" at bounding box center [551, 658] width 1103 height 61
click at [625, 659] on span "SUBMIT" at bounding box center [604, 658] width 44 height 21
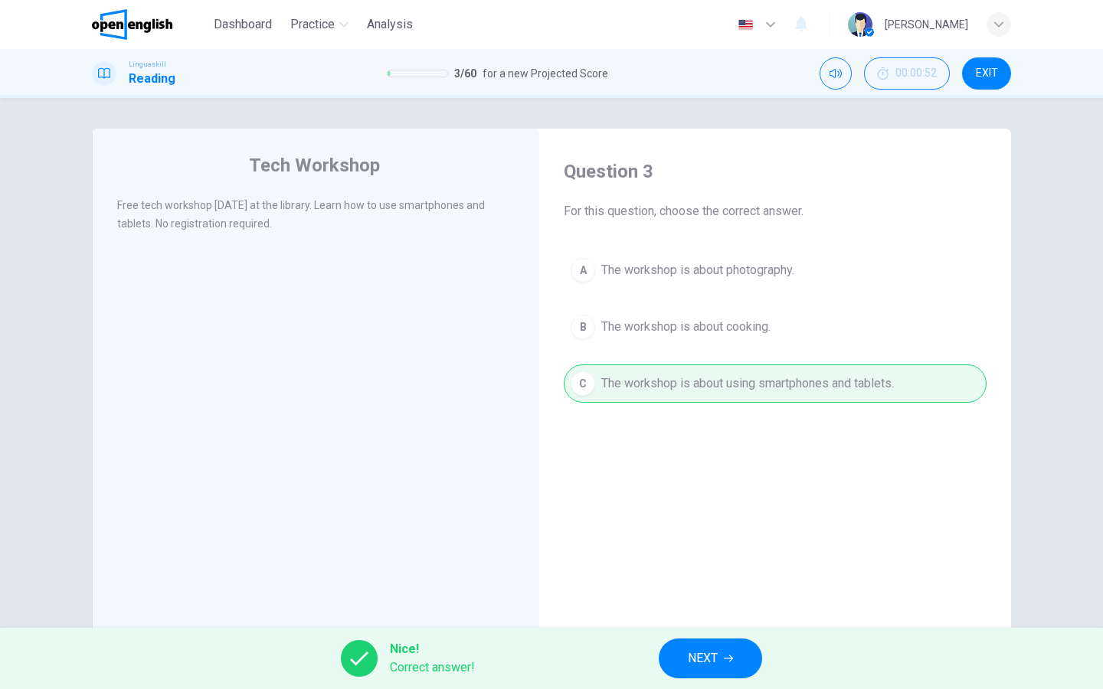
click at [707, 655] on span "NEXT" at bounding box center [703, 658] width 30 height 21
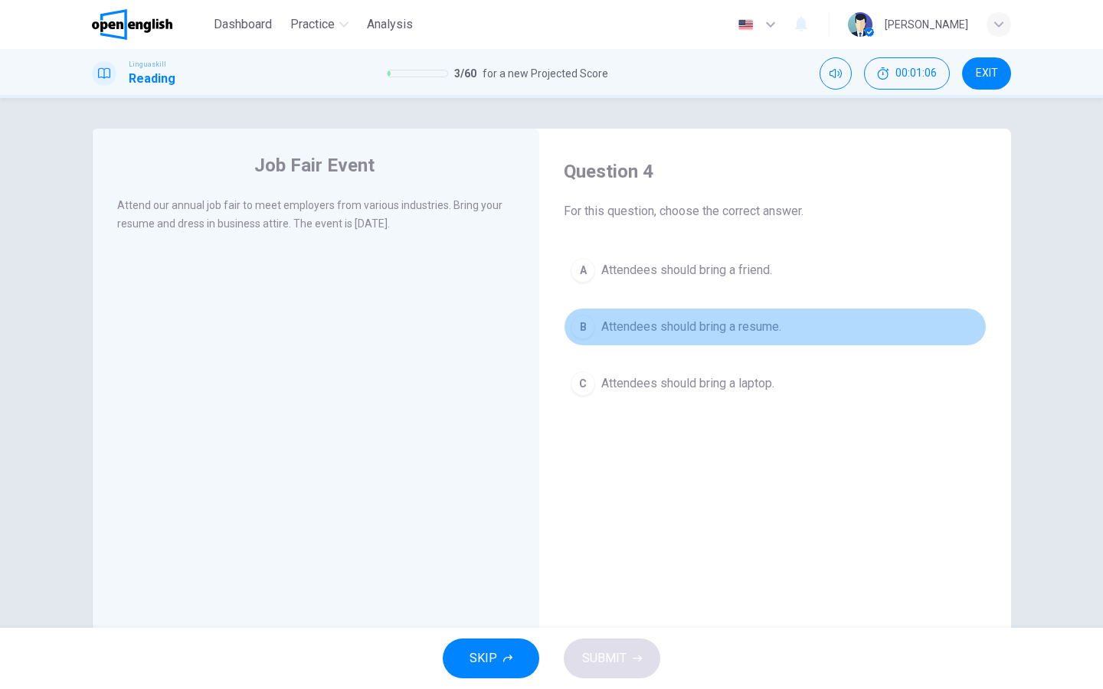
click at [588, 335] on div "B" at bounding box center [582, 327] width 25 height 25
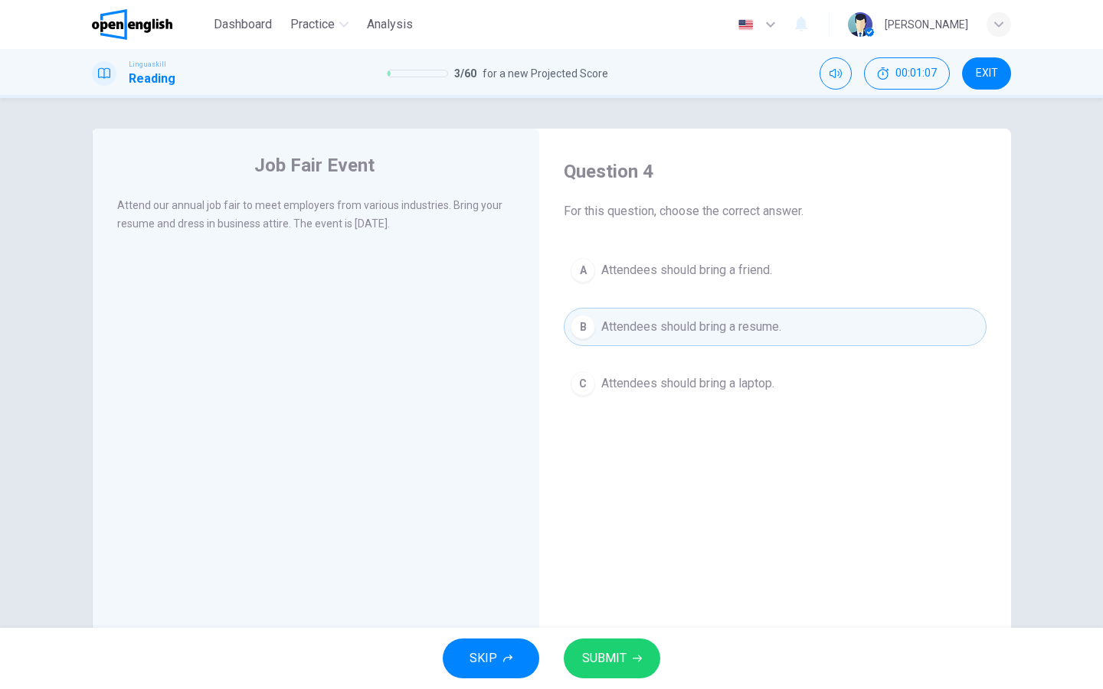
click at [609, 652] on span "SUBMIT" at bounding box center [604, 658] width 44 height 21
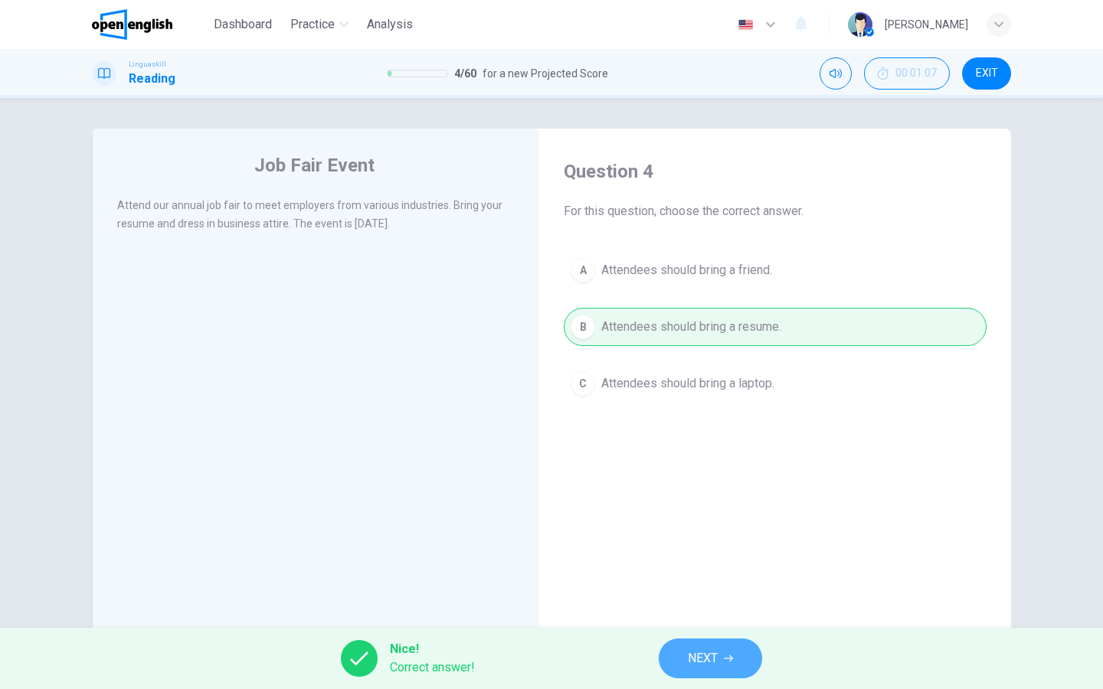
click at [674, 657] on button "NEXT" at bounding box center [709, 659] width 103 height 40
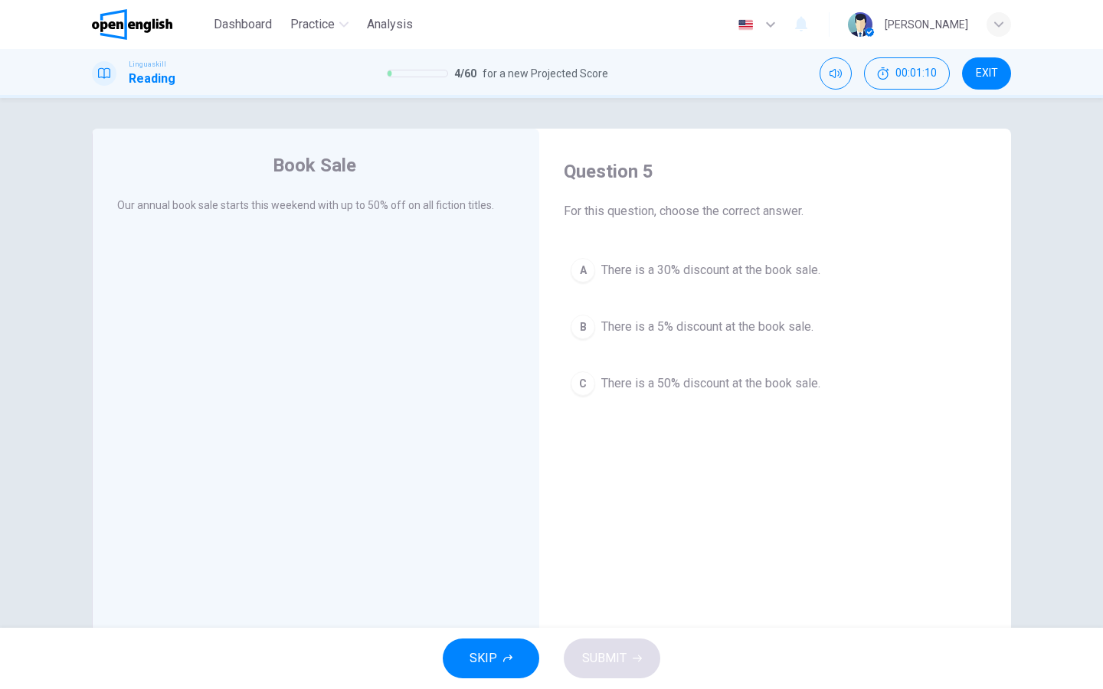
click at [582, 383] on div "C" at bounding box center [582, 383] width 25 height 25
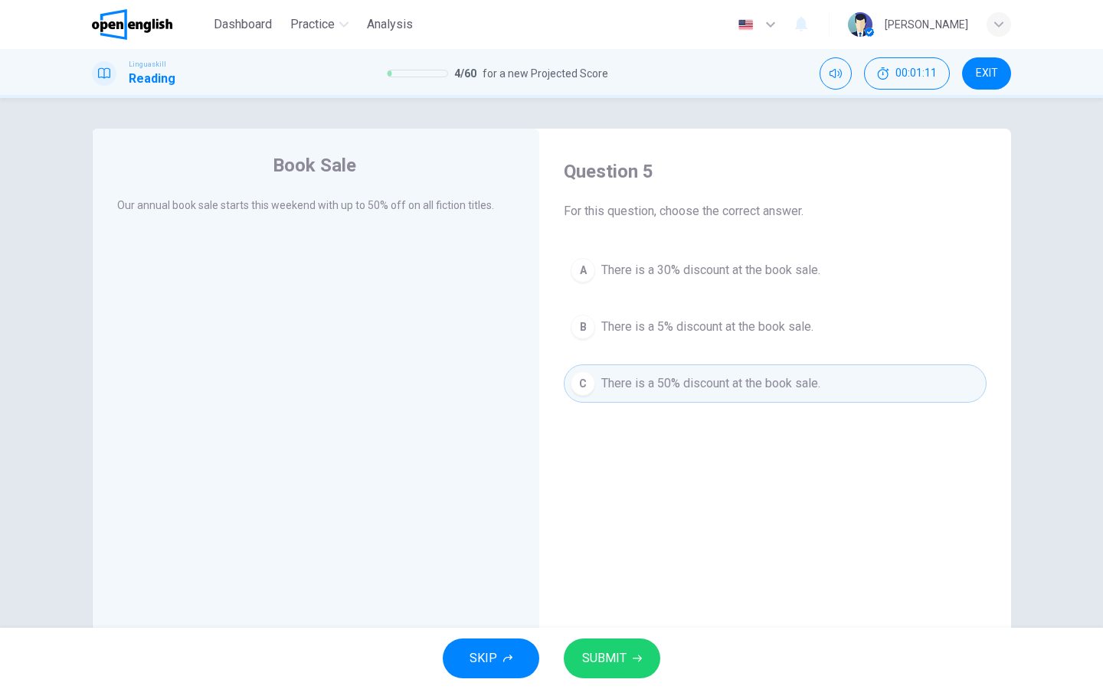
click at [639, 668] on button "SUBMIT" at bounding box center [612, 659] width 96 height 40
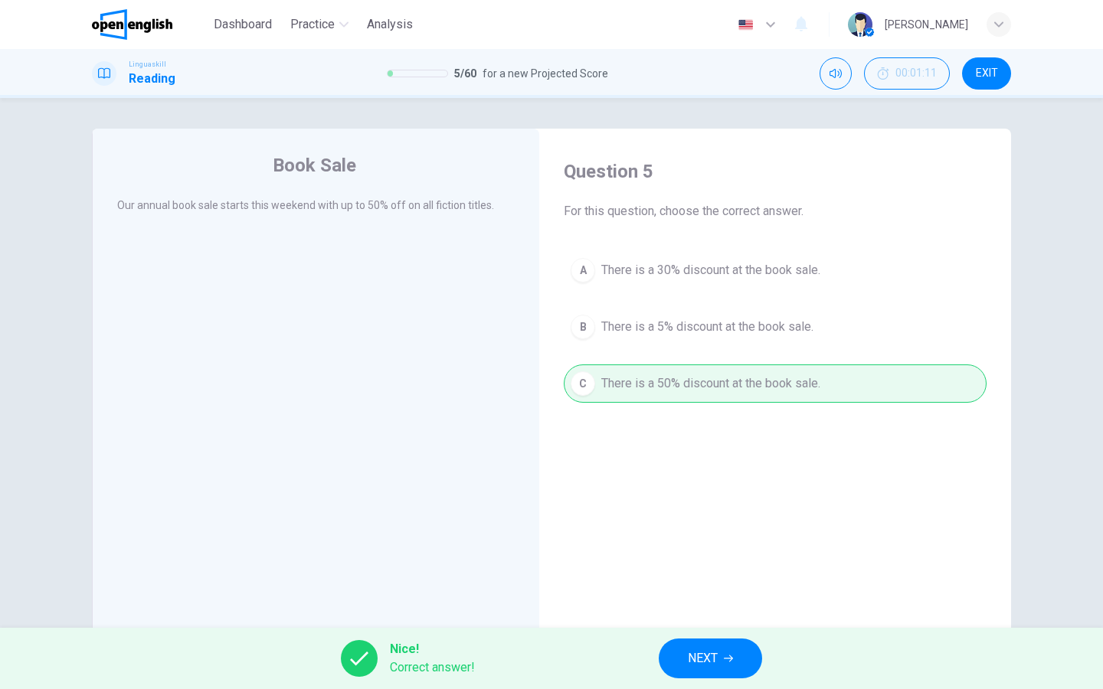
click at [639, 666] on div "Nice! Correct answer! NEXT" at bounding box center [551, 658] width 1103 height 61
click at [699, 656] on span "NEXT" at bounding box center [703, 658] width 30 height 21
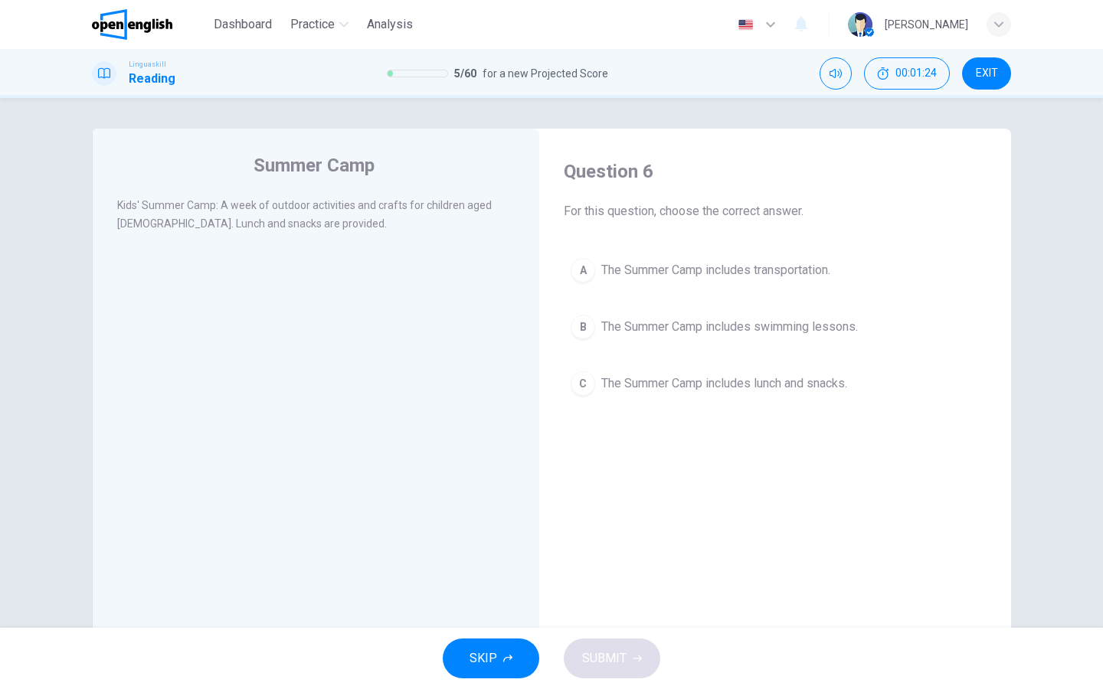
click at [580, 385] on div "C" at bounding box center [582, 383] width 25 height 25
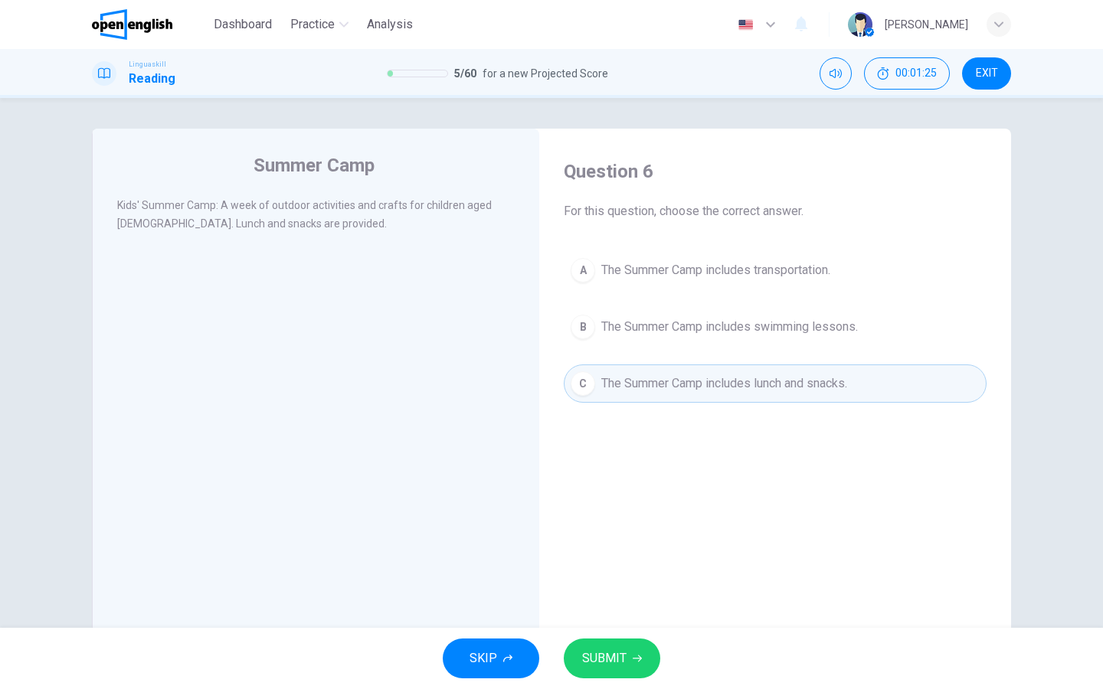
click at [649, 652] on button "SUBMIT" at bounding box center [612, 659] width 96 height 40
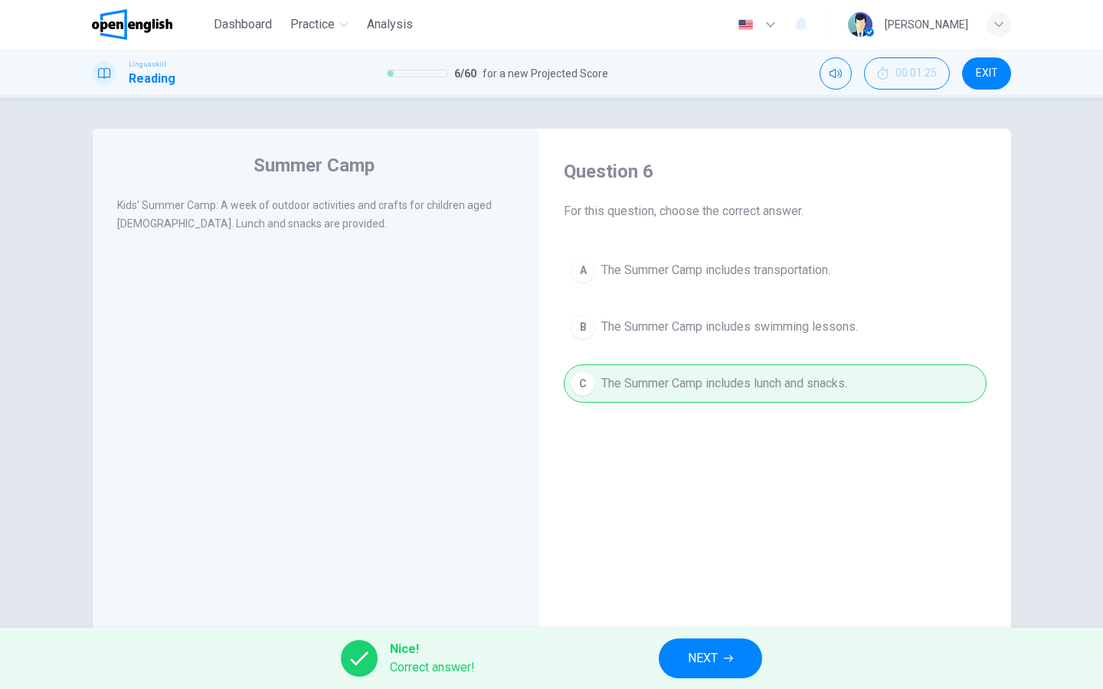
click at [707, 649] on span "NEXT" at bounding box center [703, 658] width 30 height 21
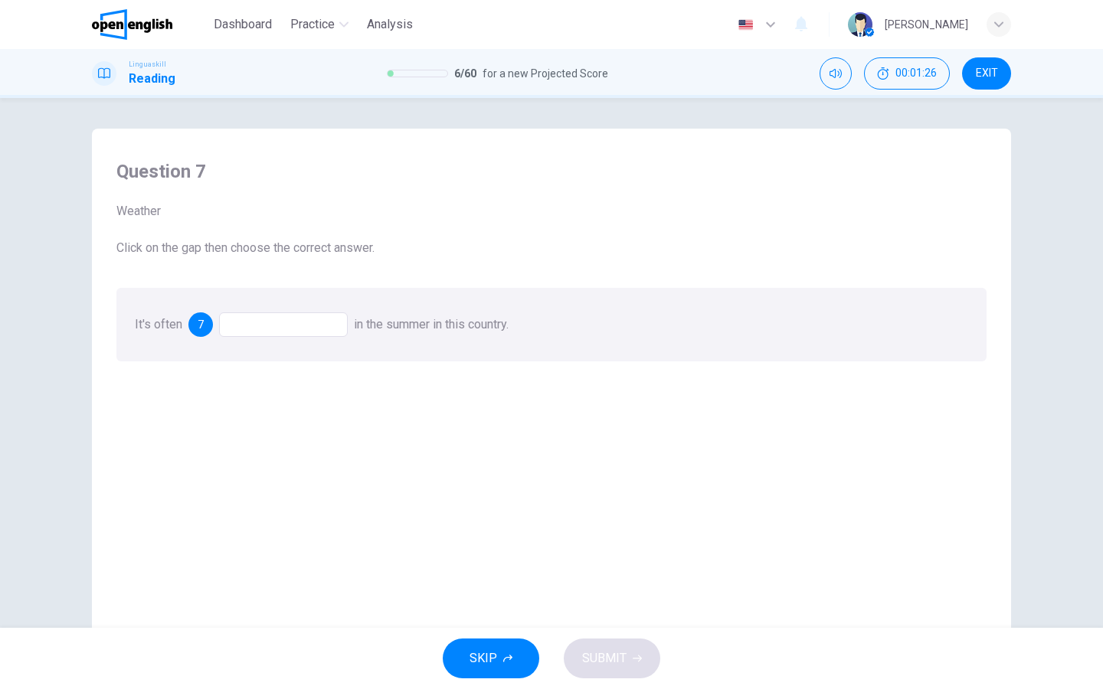
click at [296, 322] on div at bounding box center [283, 324] width 129 height 25
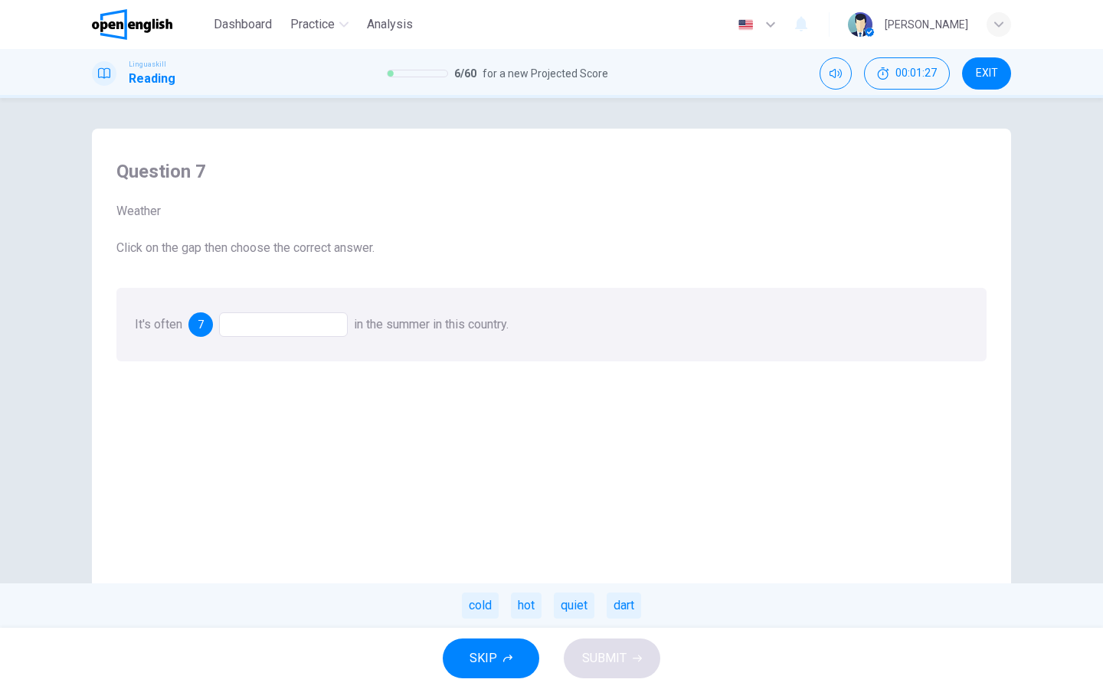
click at [289, 338] on div "It's often 7 in the summer in this country. cold hot quiet dart" at bounding box center [551, 325] width 870 height 74
click at [524, 611] on div "hot" at bounding box center [526, 606] width 31 height 26
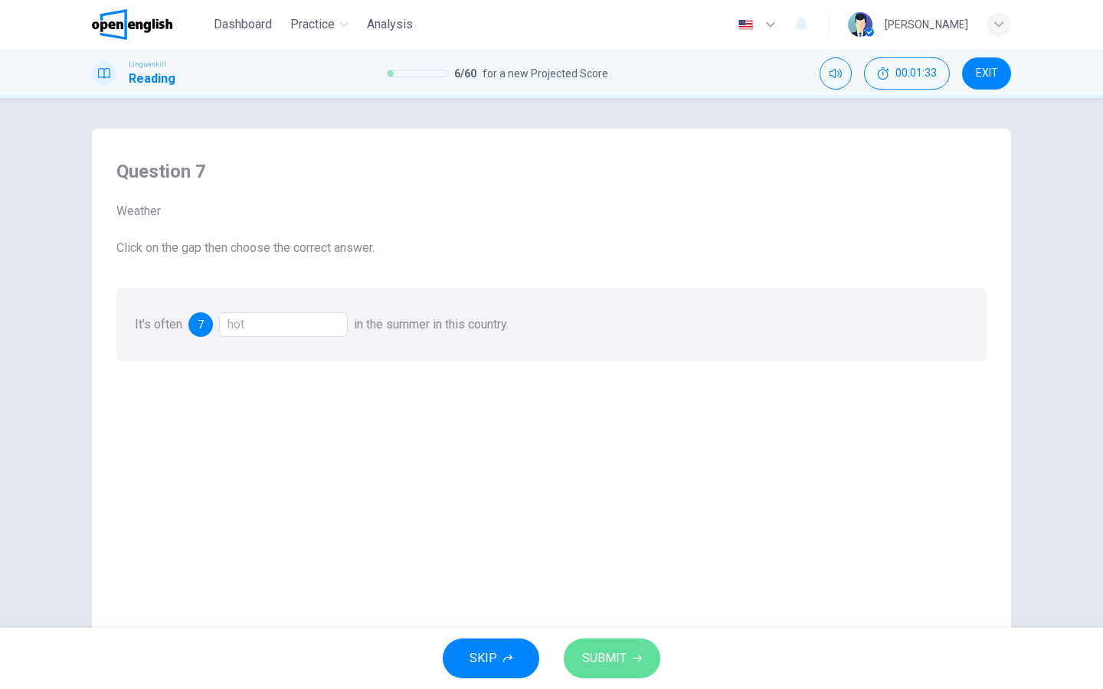
click at [629, 668] on button "SUBMIT" at bounding box center [612, 659] width 96 height 40
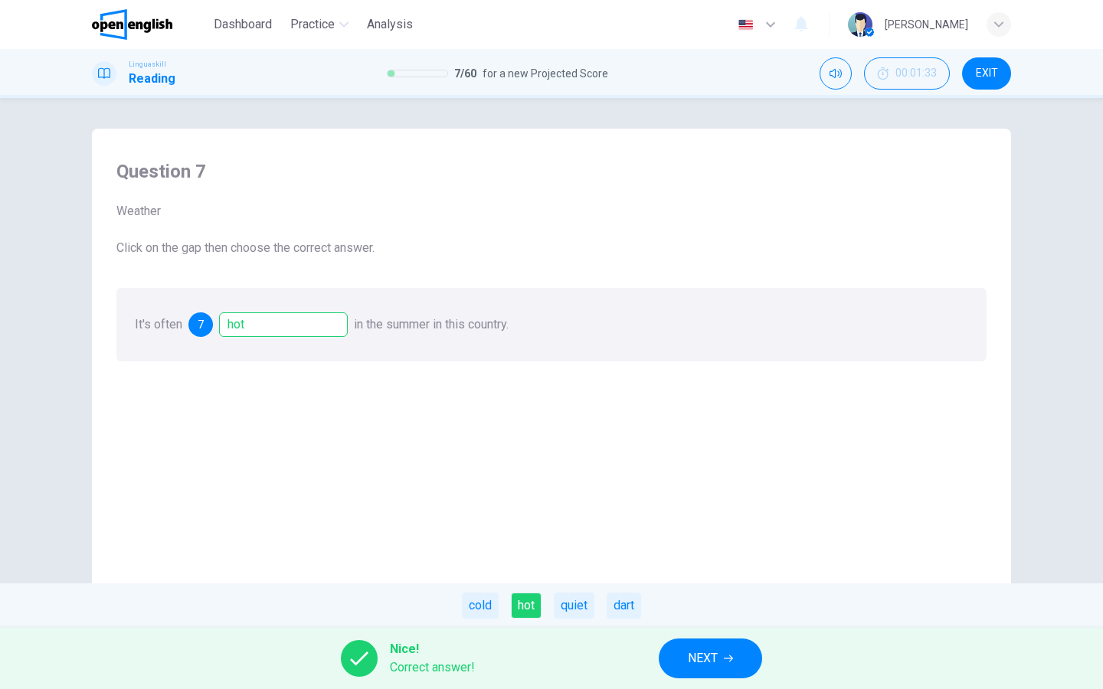
click at [727, 657] on icon "button" at bounding box center [728, 658] width 9 height 9
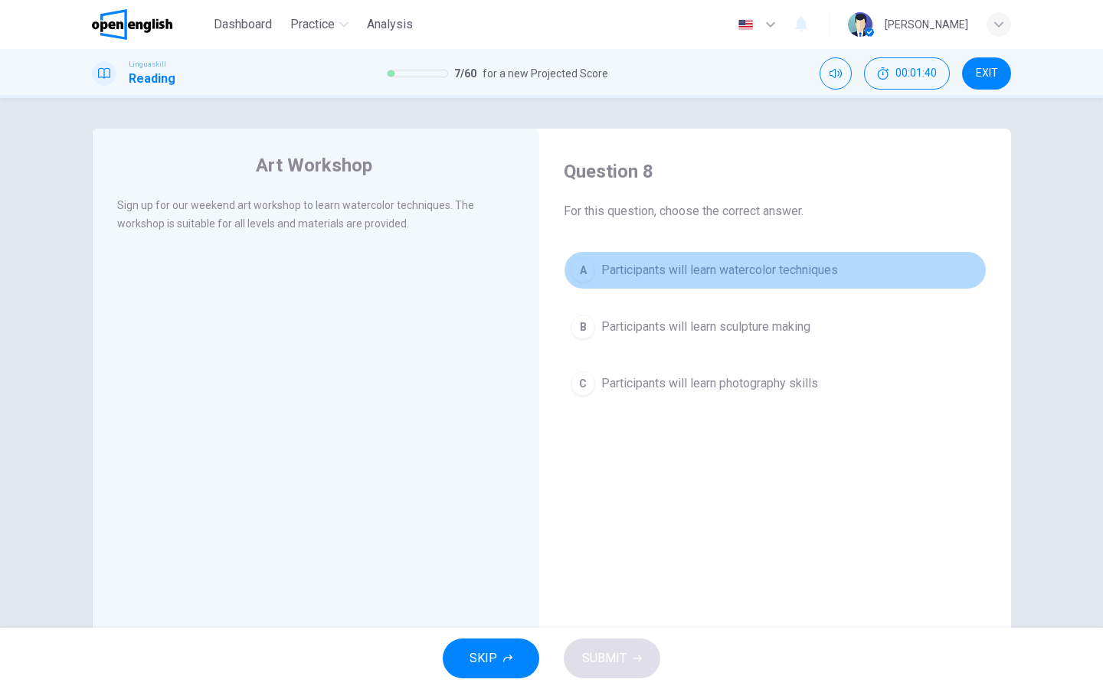
click at [590, 260] on button "A Participants will learn watercolor techniques" at bounding box center [775, 270] width 423 height 38
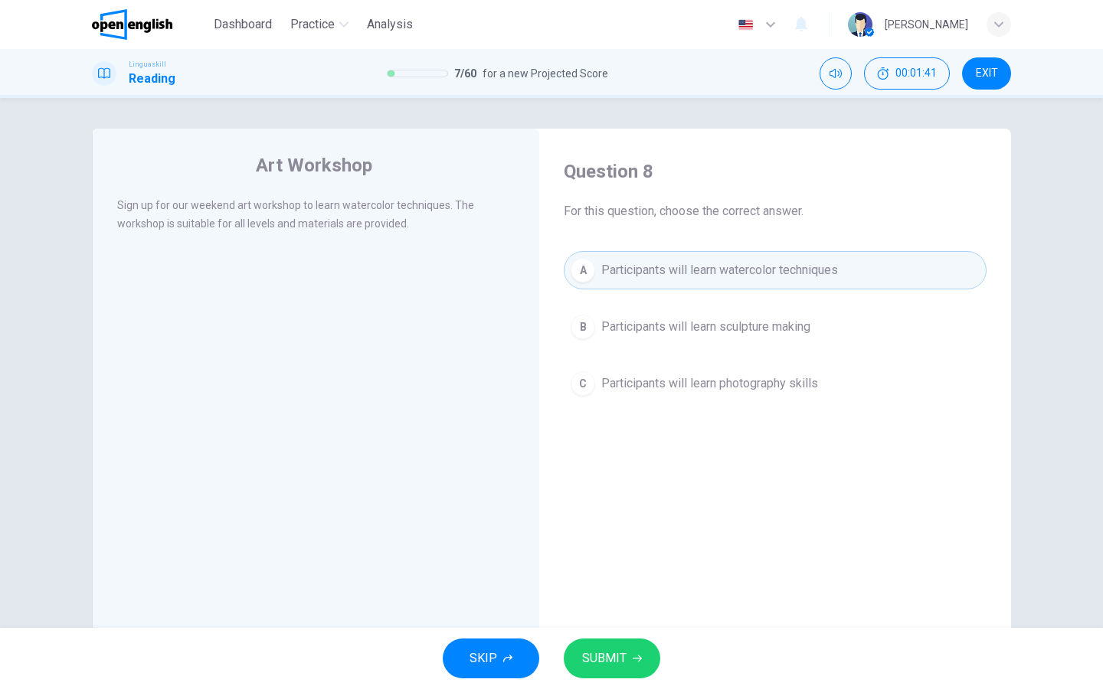
click at [626, 660] on button "SUBMIT" at bounding box center [612, 659] width 96 height 40
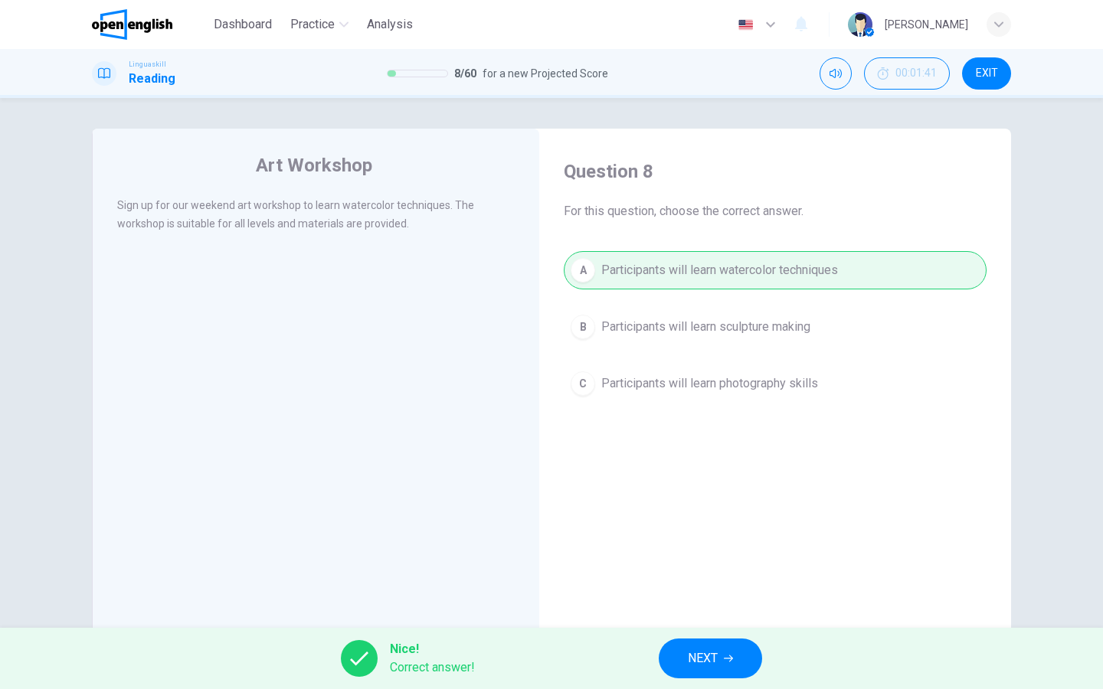
click at [660, 655] on button "NEXT" at bounding box center [709, 659] width 103 height 40
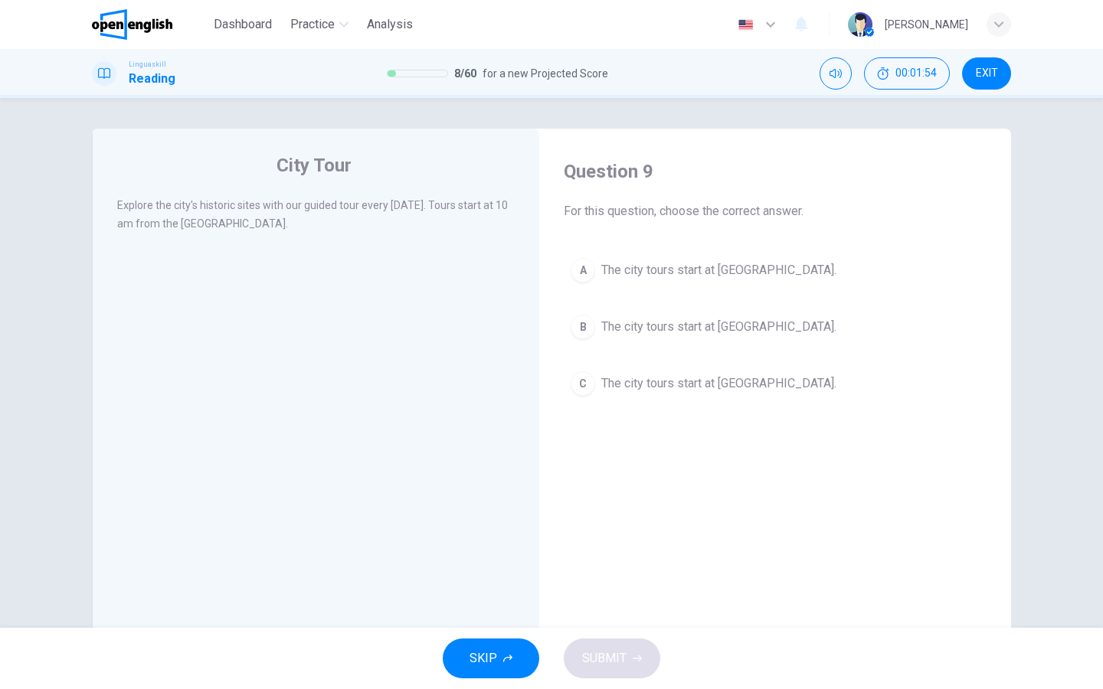
click at [577, 263] on div "A" at bounding box center [582, 270] width 25 height 25
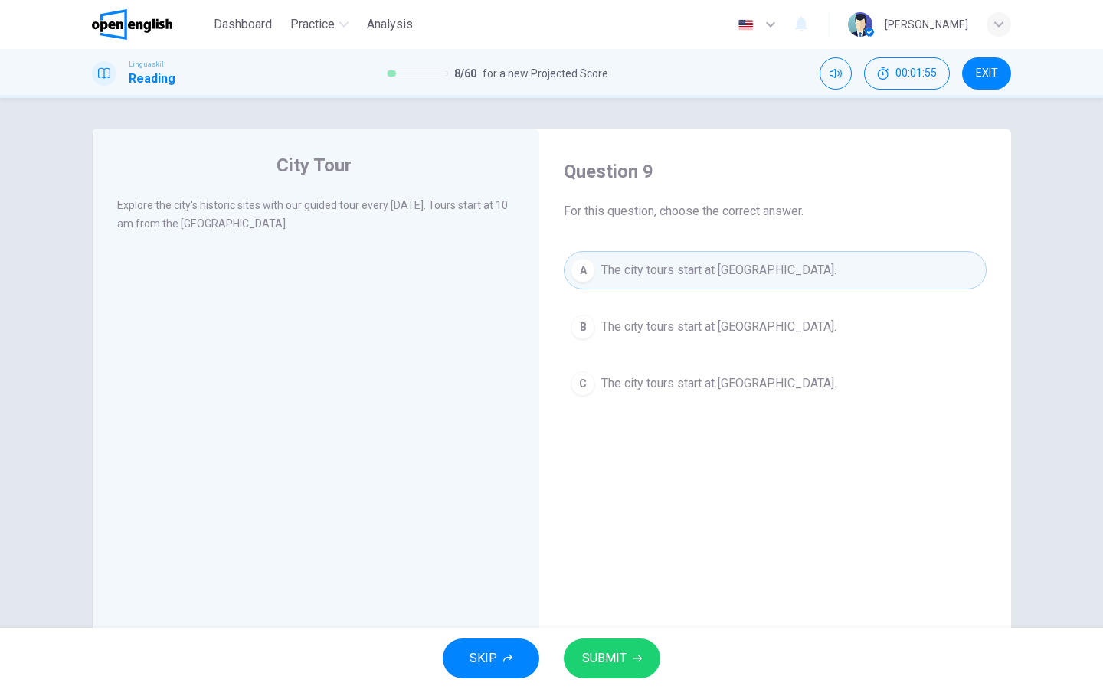
click at [636, 653] on button "SUBMIT" at bounding box center [612, 659] width 96 height 40
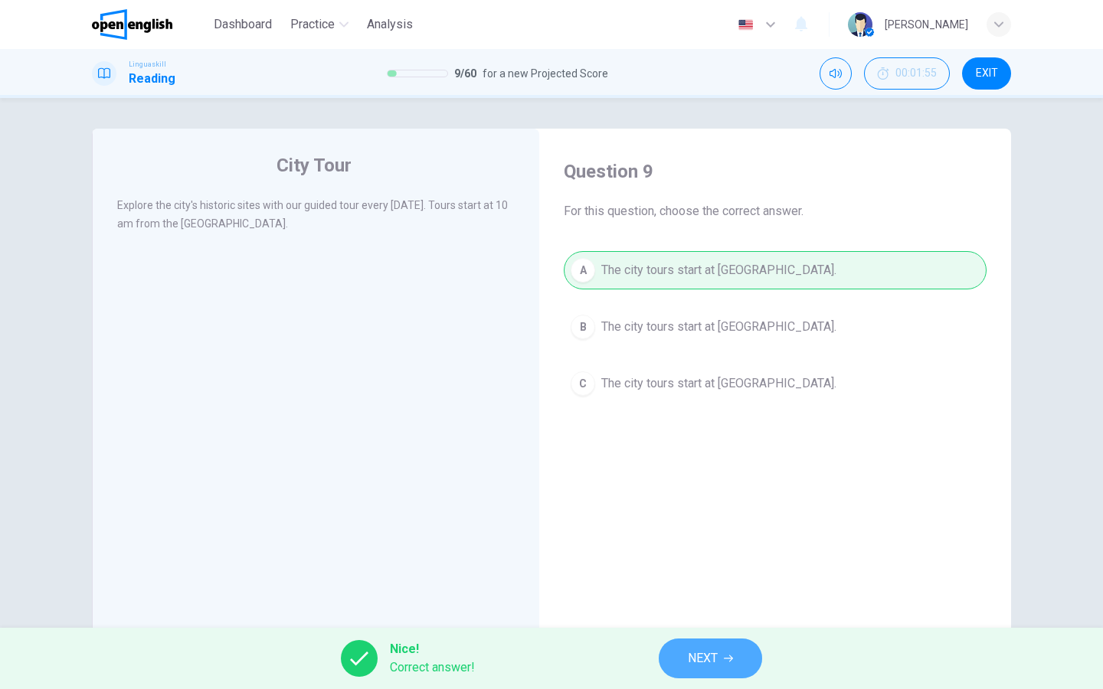
click at [698, 665] on span "NEXT" at bounding box center [703, 658] width 30 height 21
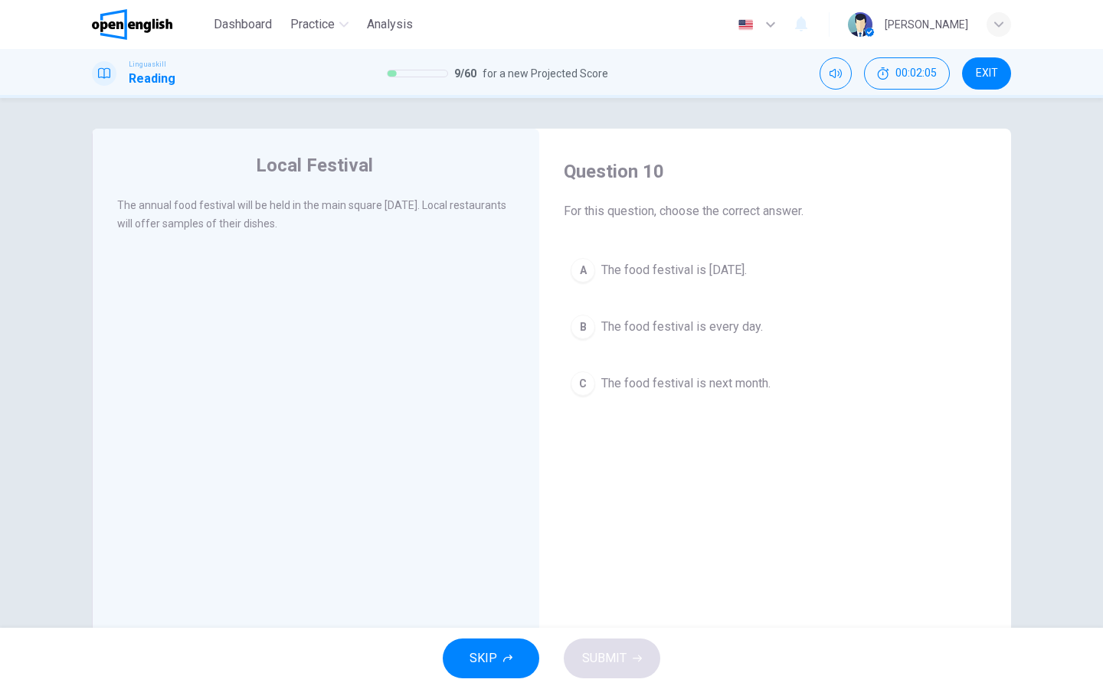
click at [580, 279] on div "A" at bounding box center [582, 270] width 25 height 25
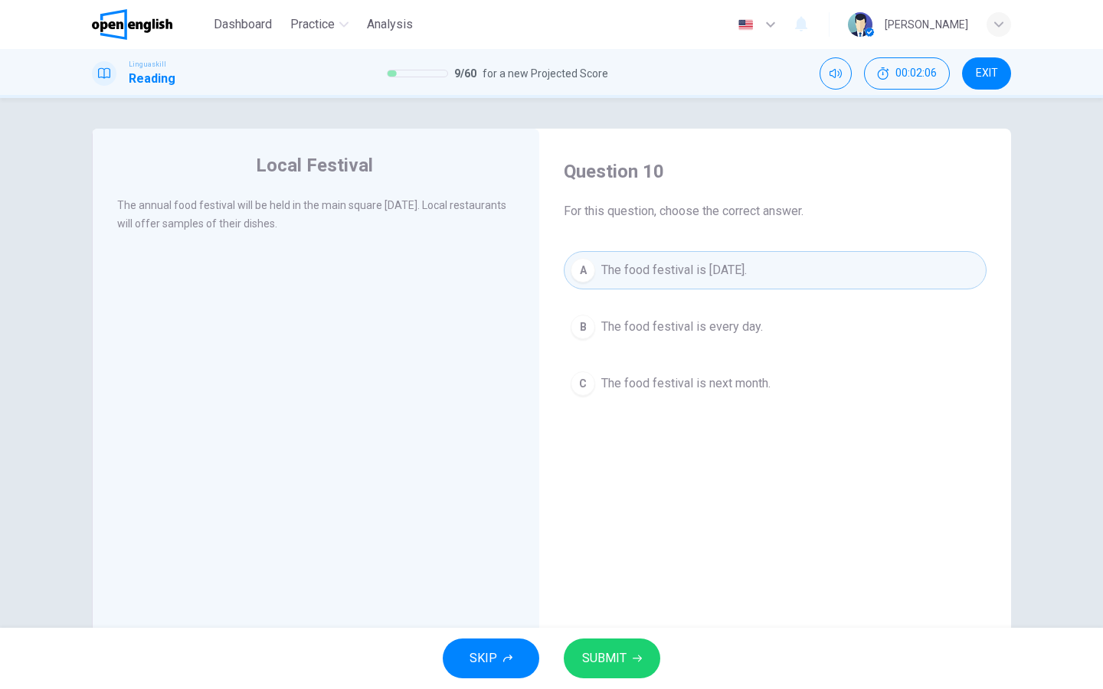
click at [627, 660] on button "SUBMIT" at bounding box center [612, 659] width 96 height 40
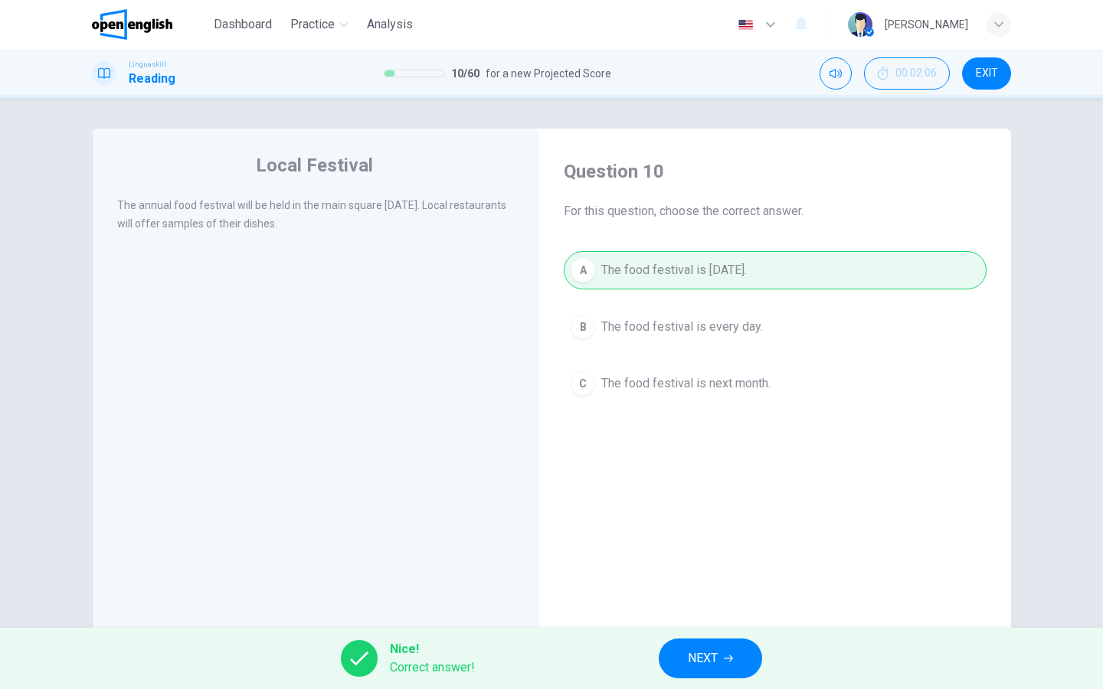
click at [678, 655] on button "NEXT" at bounding box center [709, 659] width 103 height 40
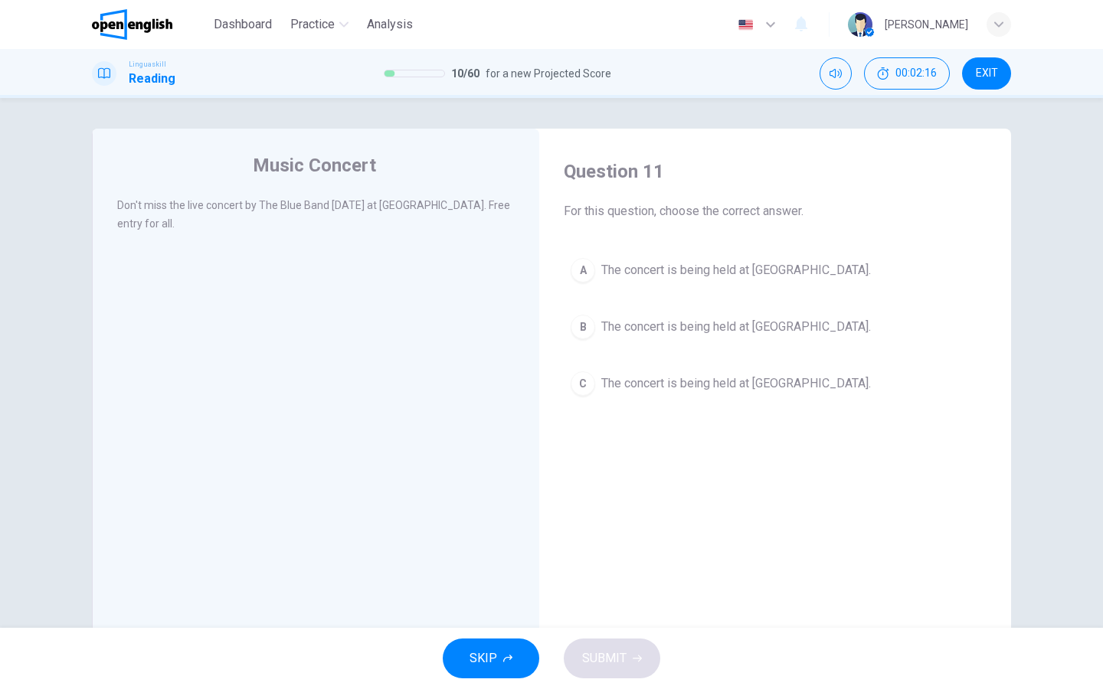
click at [573, 384] on div "C" at bounding box center [582, 383] width 25 height 25
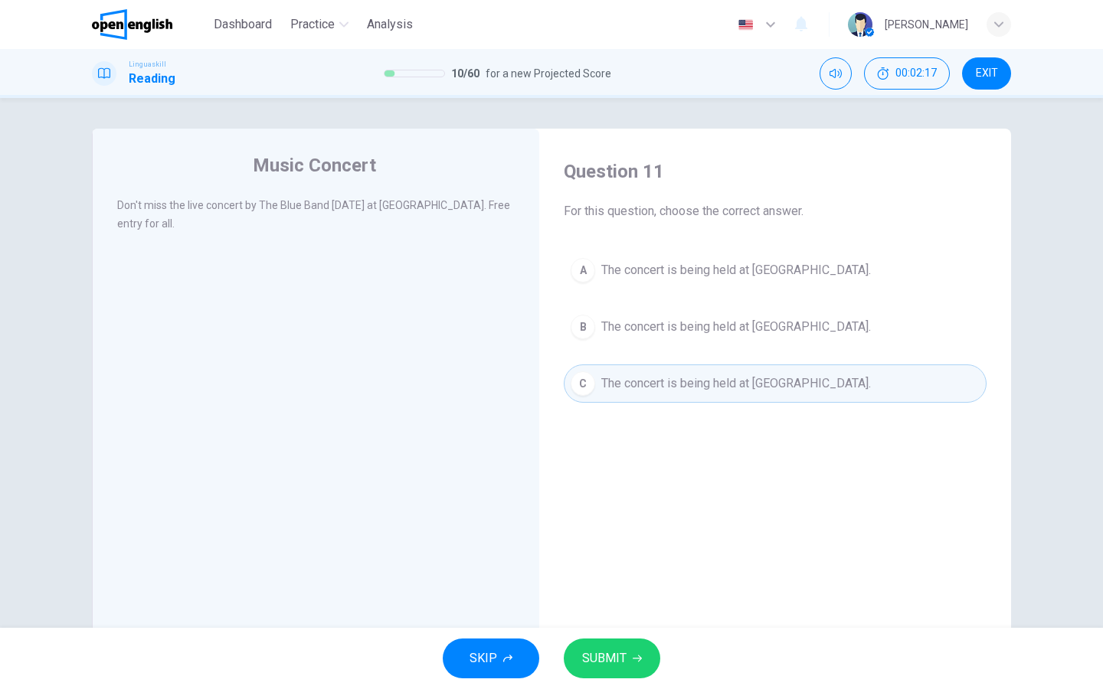
click at [642, 663] on button "SUBMIT" at bounding box center [612, 659] width 96 height 40
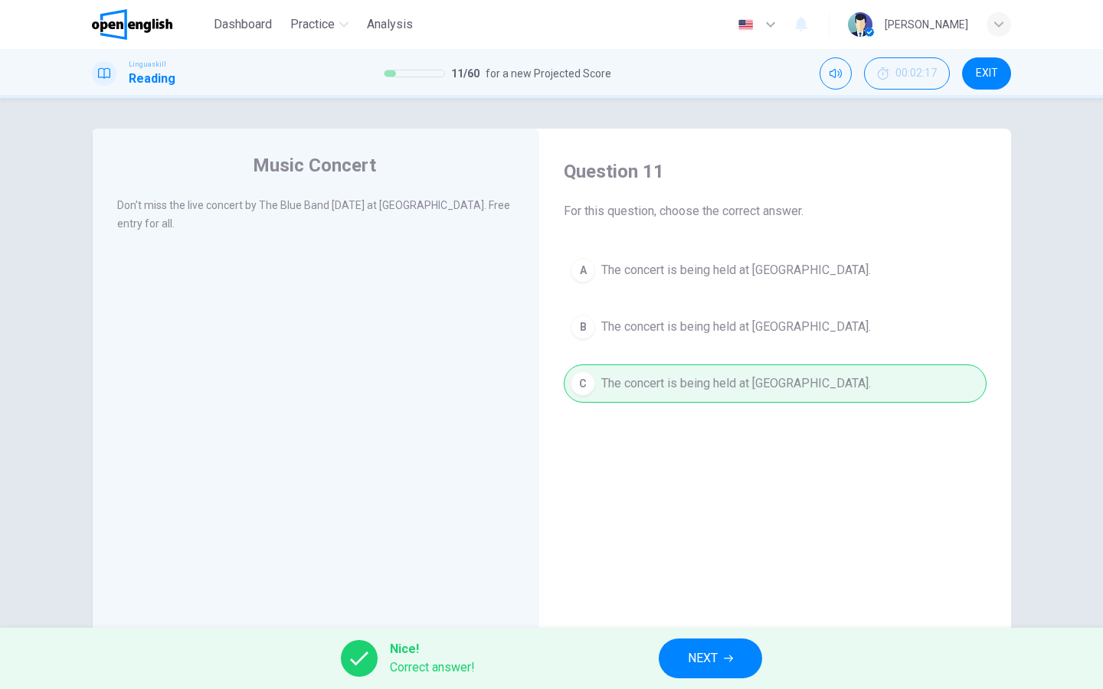
click at [703, 657] on span "NEXT" at bounding box center [703, 658] width 30 height 21
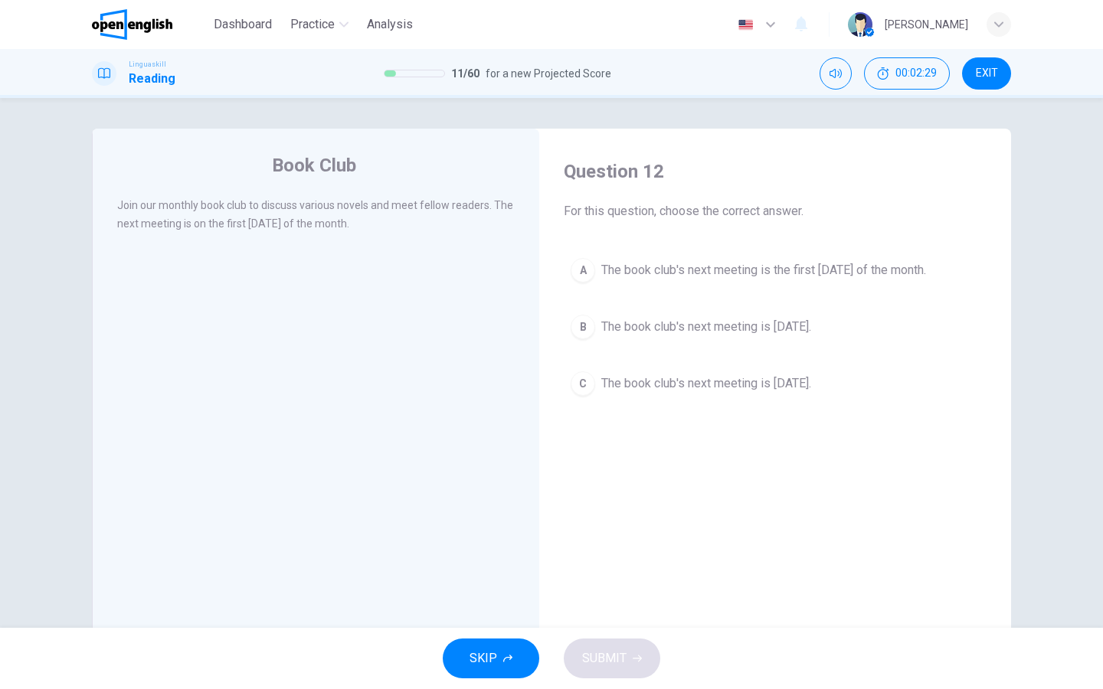
click at [569, 278] on button "A The book club's next meeting is the first Monday of the month." at bounding box center [775, 270] width 423 height 38
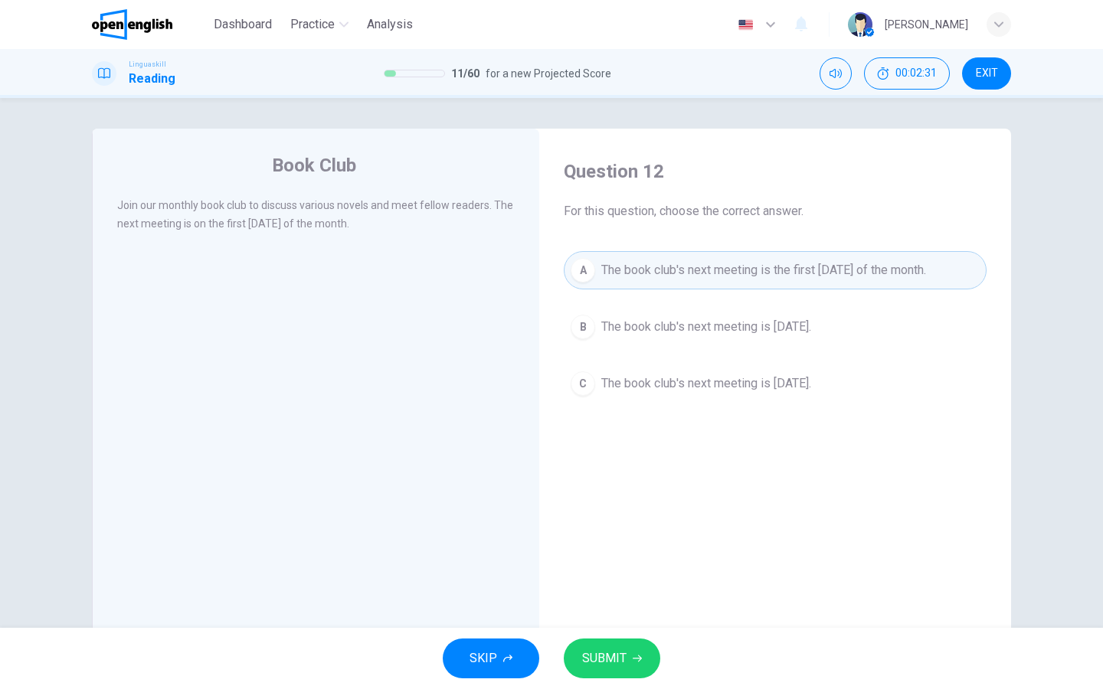
click at [628, 662] on button "SUBMIT" at bounding box center [612, 659] width 96 height 40
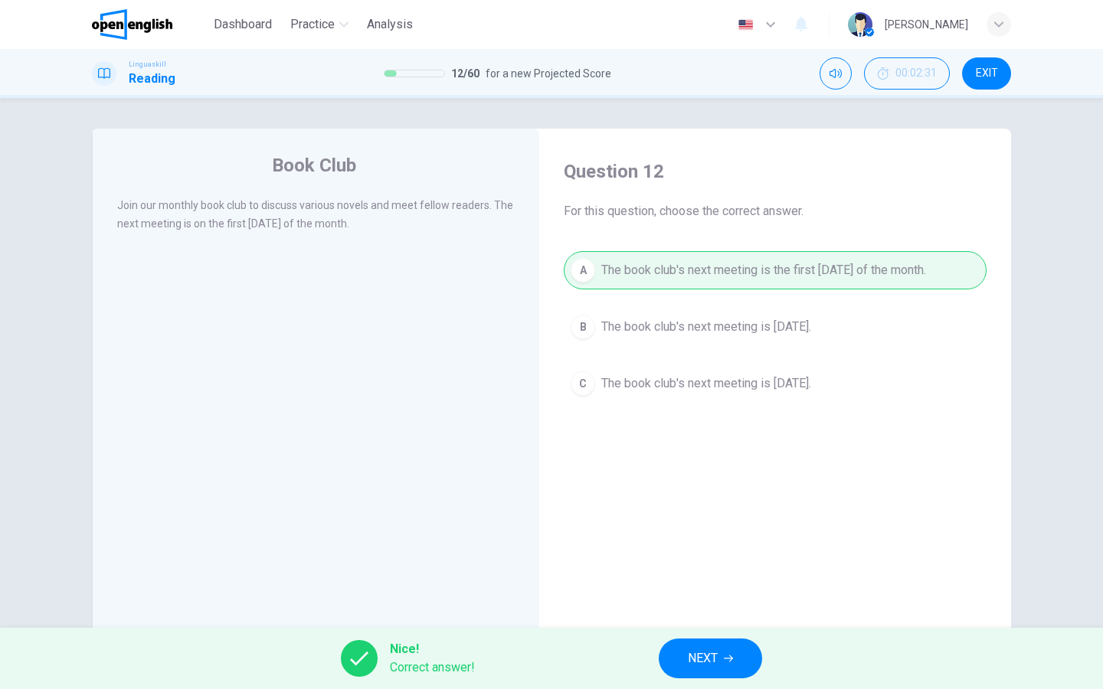
click at [675, 651] on button "NEXT" at bounding box center [709, 659] width 103 height 40
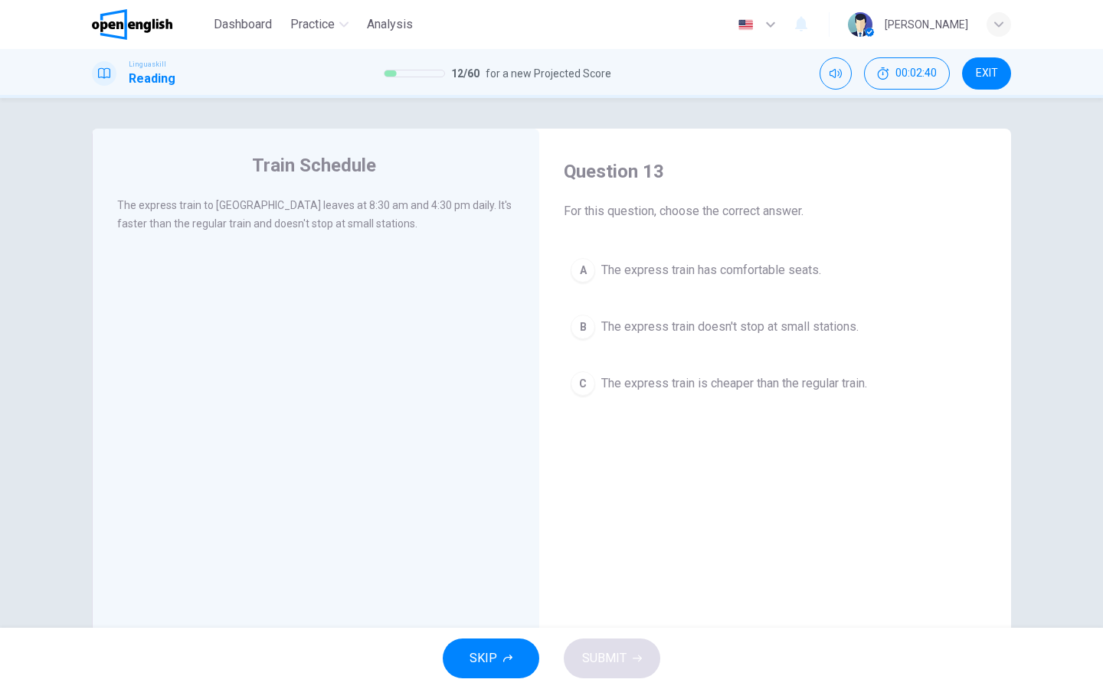
click at [584, 323] on div "B" at bounding box center [582, 327] width 25 height 25
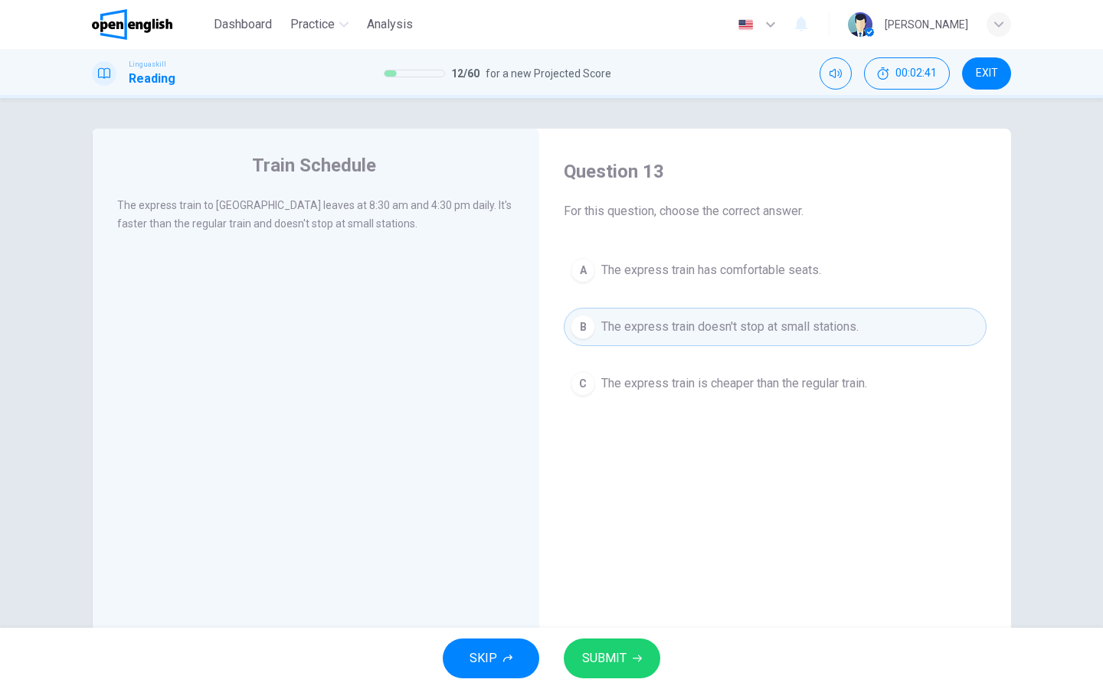
click at [652, 674] on div "SKIP SUBMIT" at bounding box center [551, 658] width 1103 height 61
click at [642, 665] on button "SUBMIT" at bounding box center [612, 659] width 96 height 40
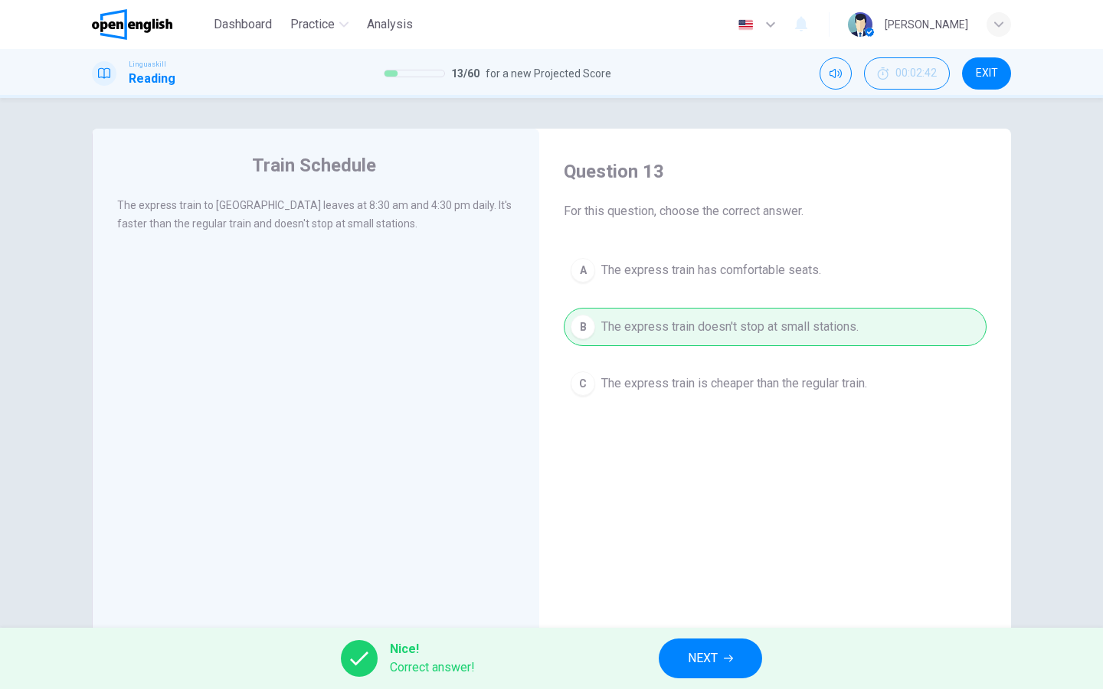
click at [695, 659] on span "NEXT" at bounding box center [703, 658] width 30 height 21
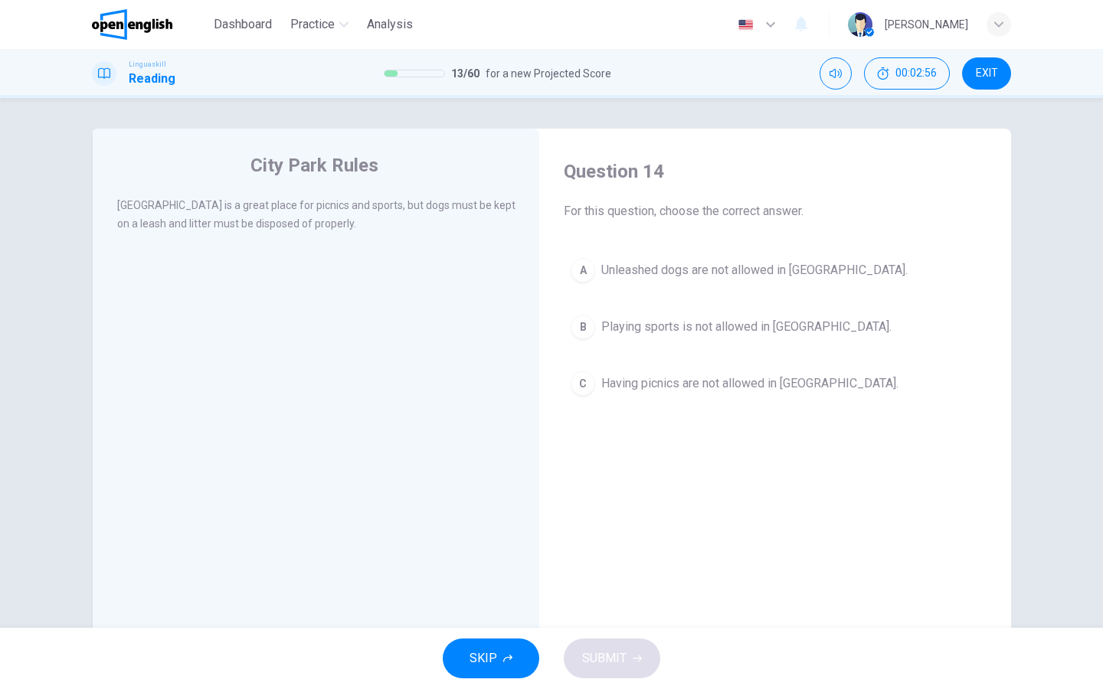
click at [580, 276] on div "A" at bounding box center [582, 270] width 25 height 25
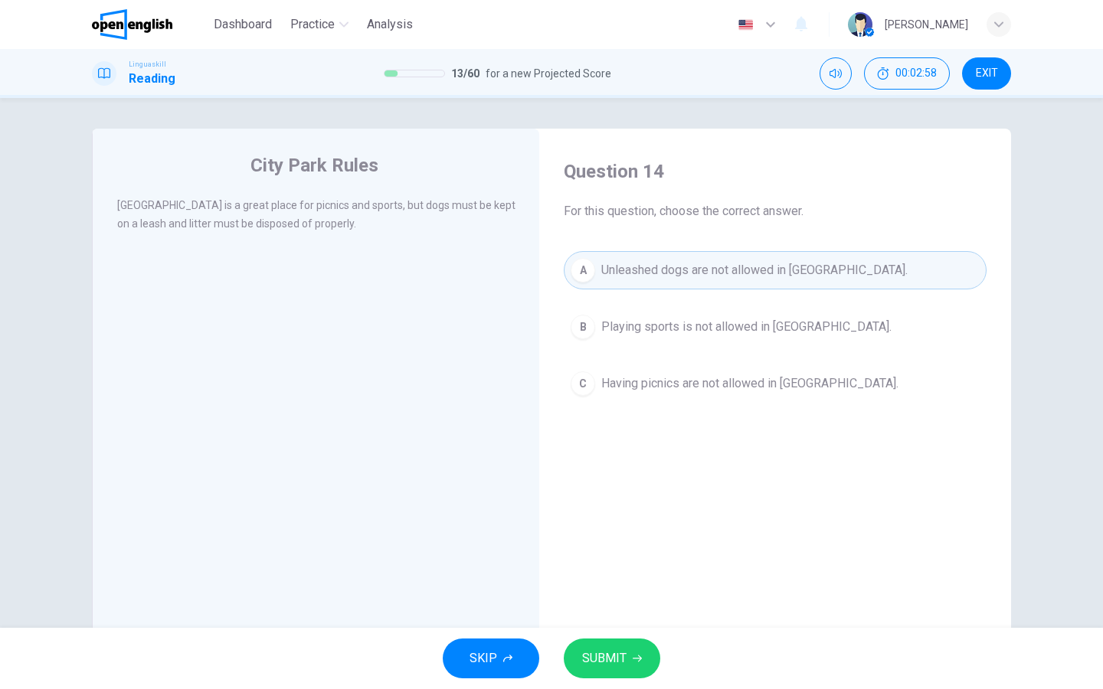
click at [623, 655] on span "SUBMIT" at bounding box center [604, 658] width 44 height 21
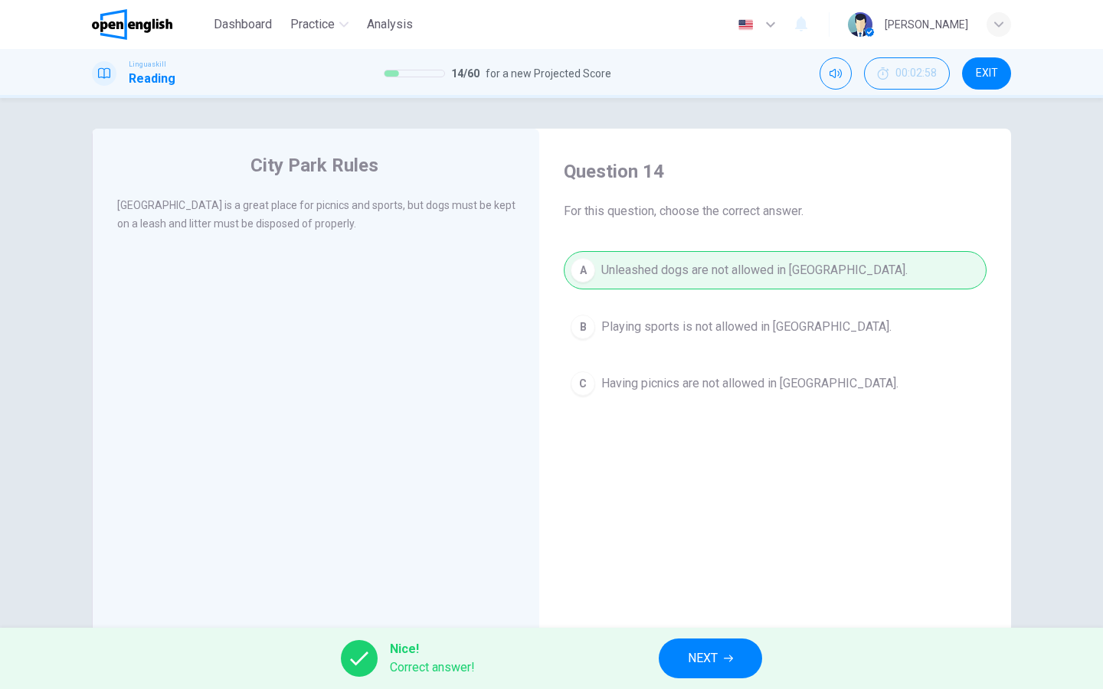
click at [699, 658] on span "NEXT" at bounding box center [703, 658] width 30 height 21
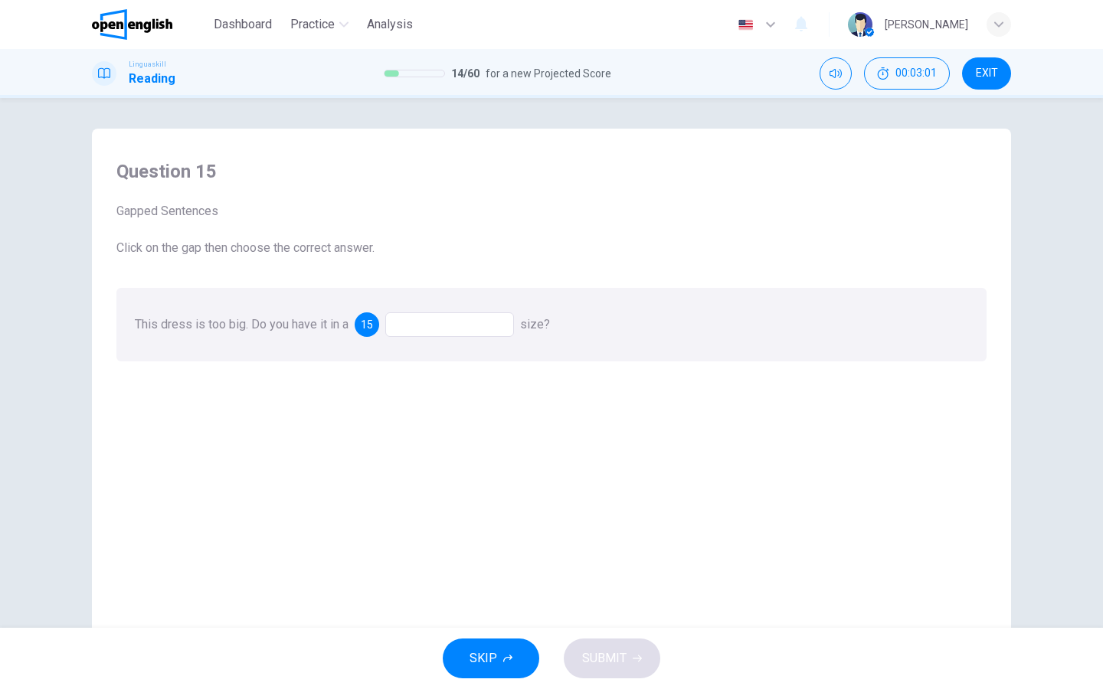
scroll to position [11, 0]
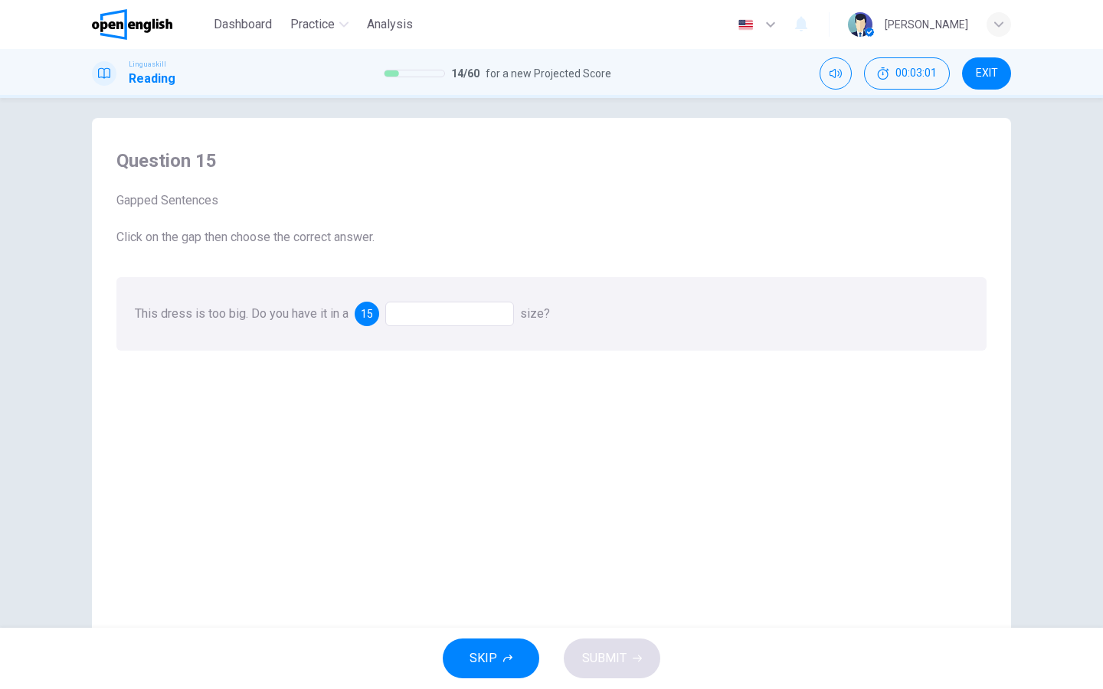
click at [418, 317] on div at bounding box center [449, 314] width 129 height 25
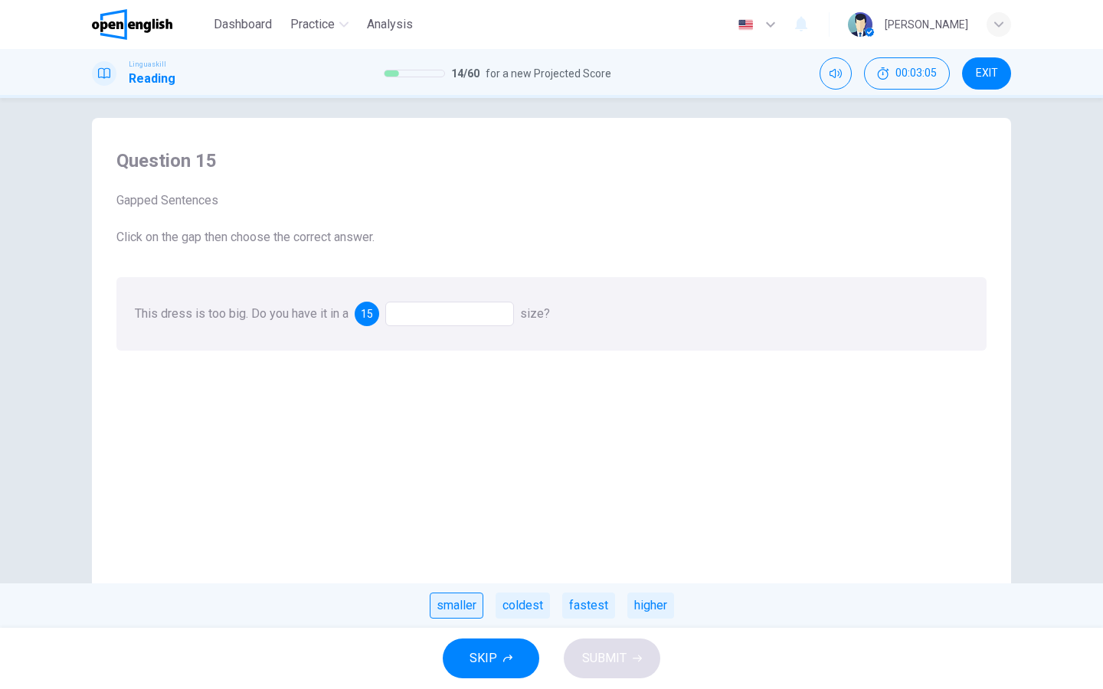
click at [472, 616] on div "smaller" at bounding box center [457, 606] width 54 height 26
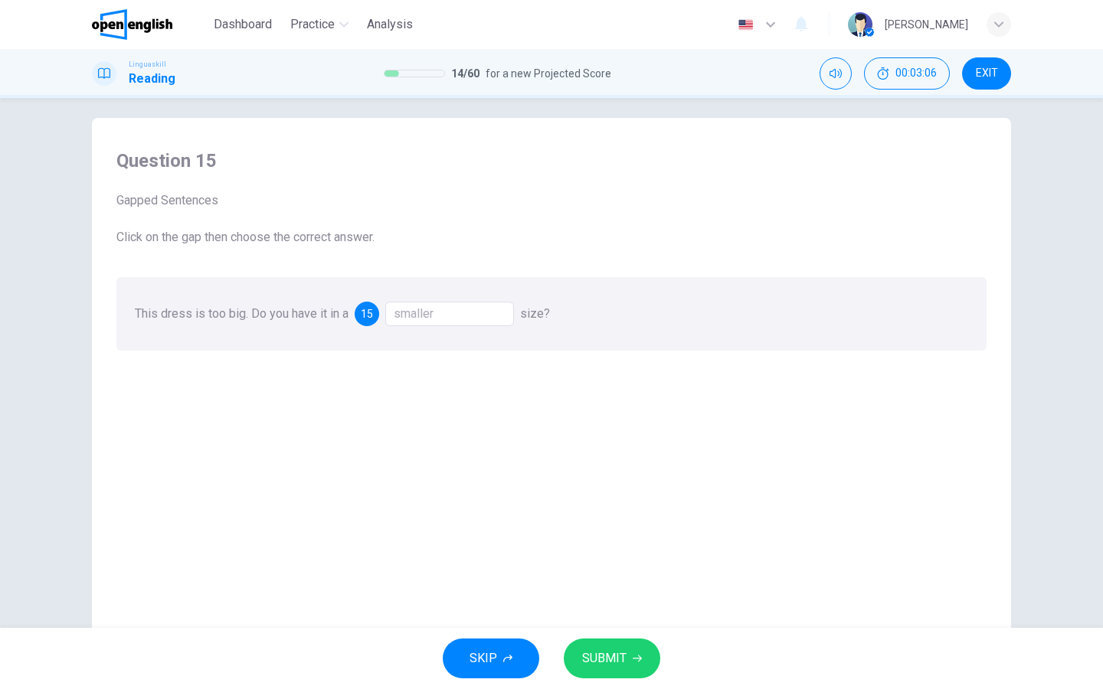
click at [593, 662] on span "SUBMIT" at bounding box center [604, 658] width 44 height 21
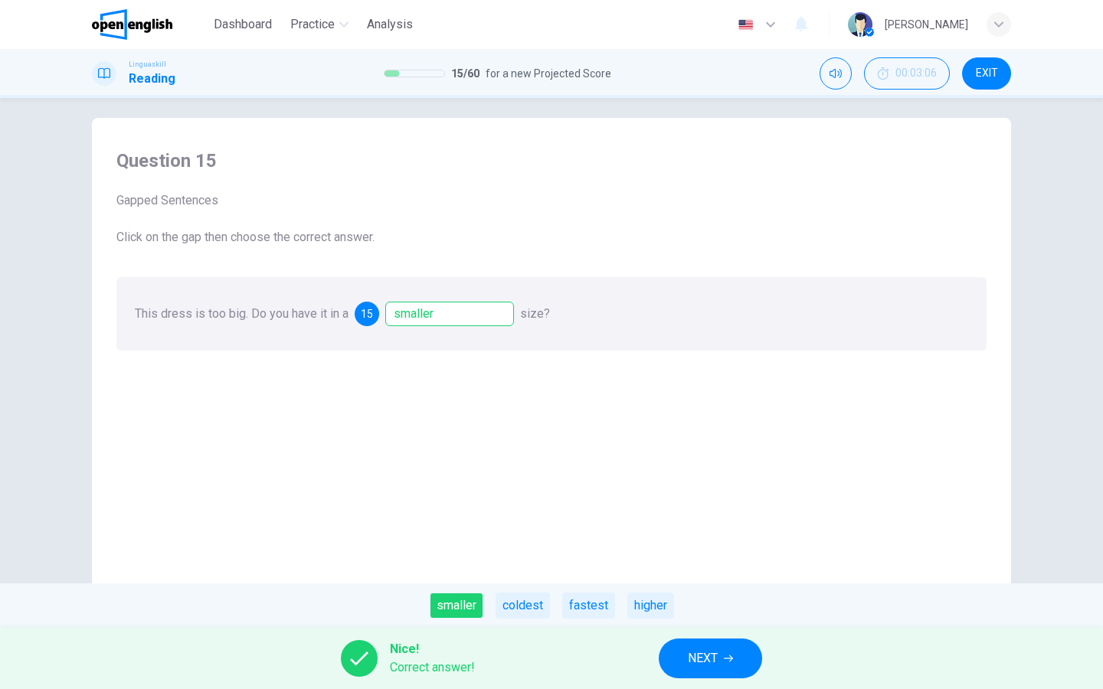
click at [672, 651] on button "NEXT" at bounding box center [709, 659] width 103 height 40
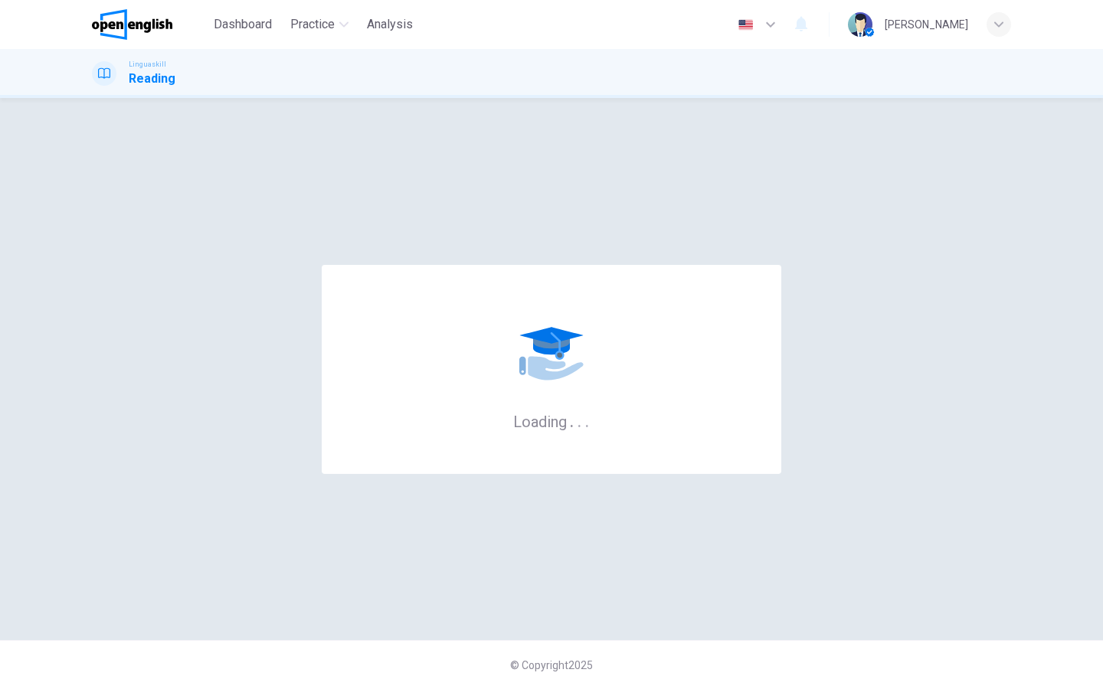
scroll to position [0, 0]
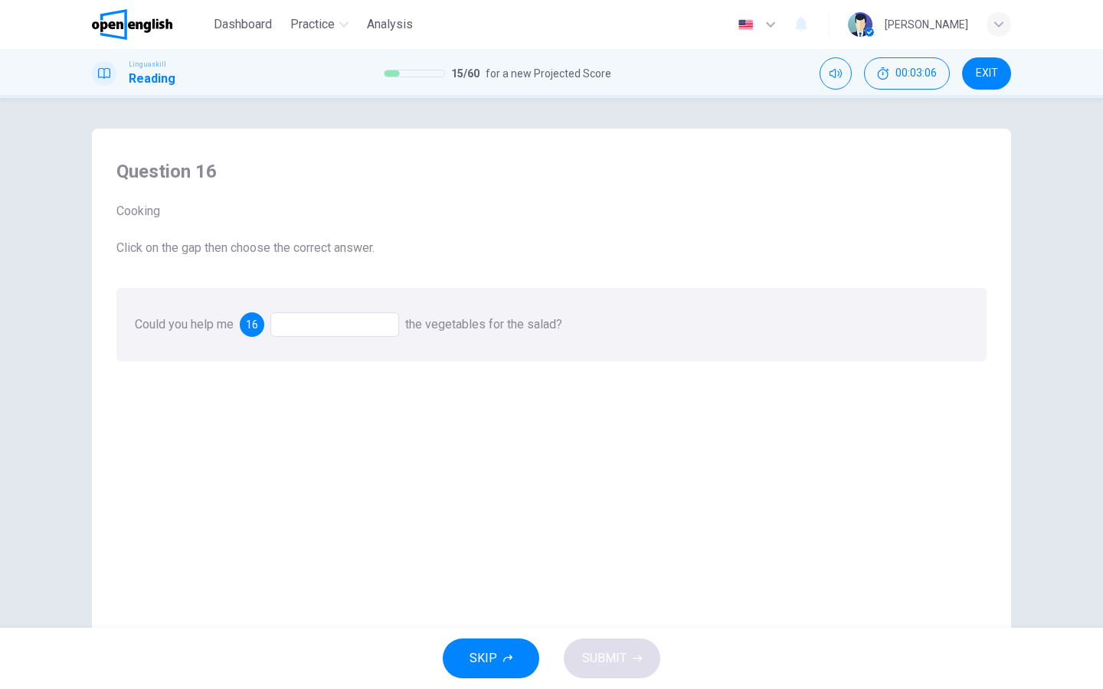
click at [336, 338] on div "Could you help me 16 the vegetables for the salad?" at bounding box center [551, 325] width 870 height 74
click at [338, 325] on div at bounding box center [334, 324] width 129 height 25
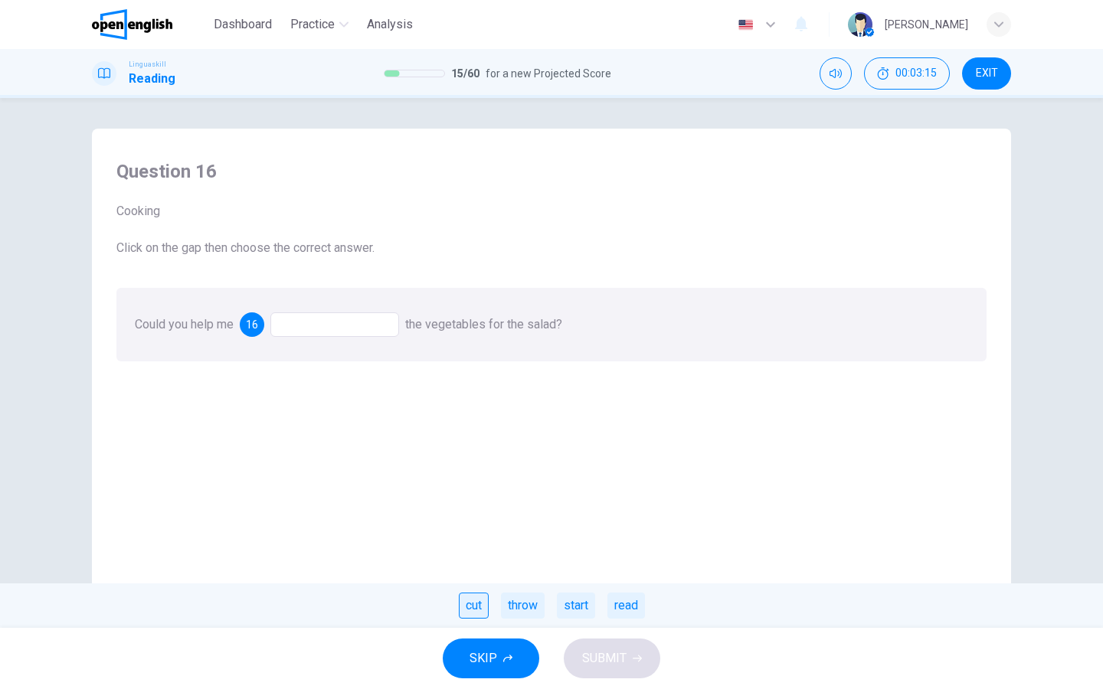
click at [486, 607] on div "cut" at bounding box center [474, 606] width 30 height 26
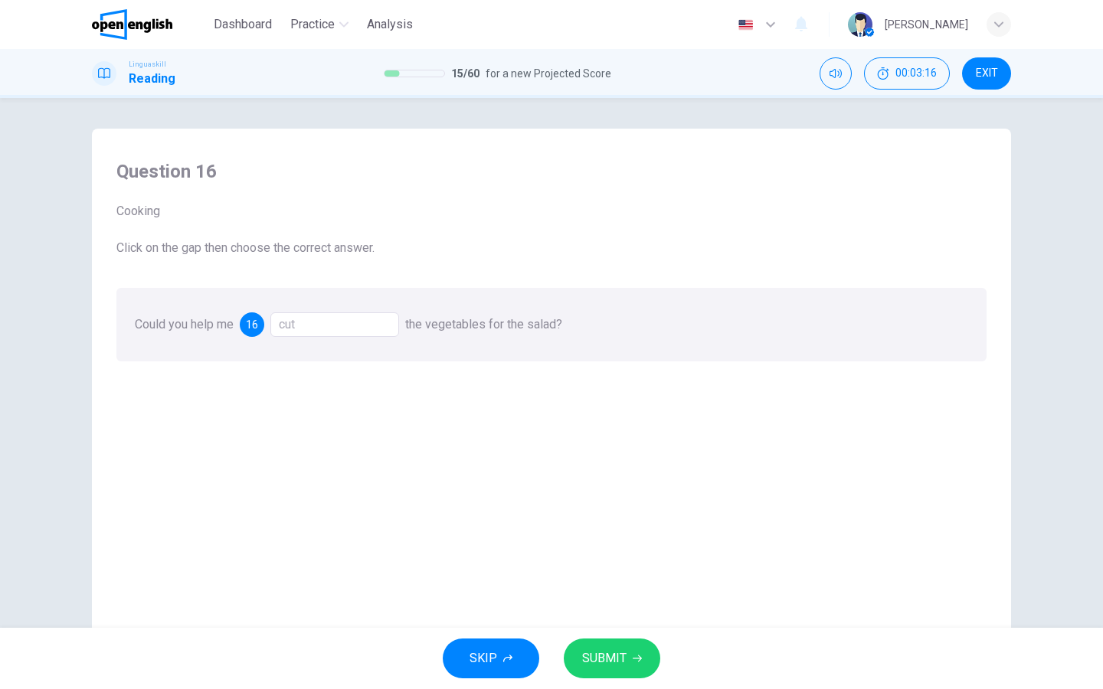
click at [619, 658] on span "SUBMIT" at bounding box center [604, 658] width 44 height 21
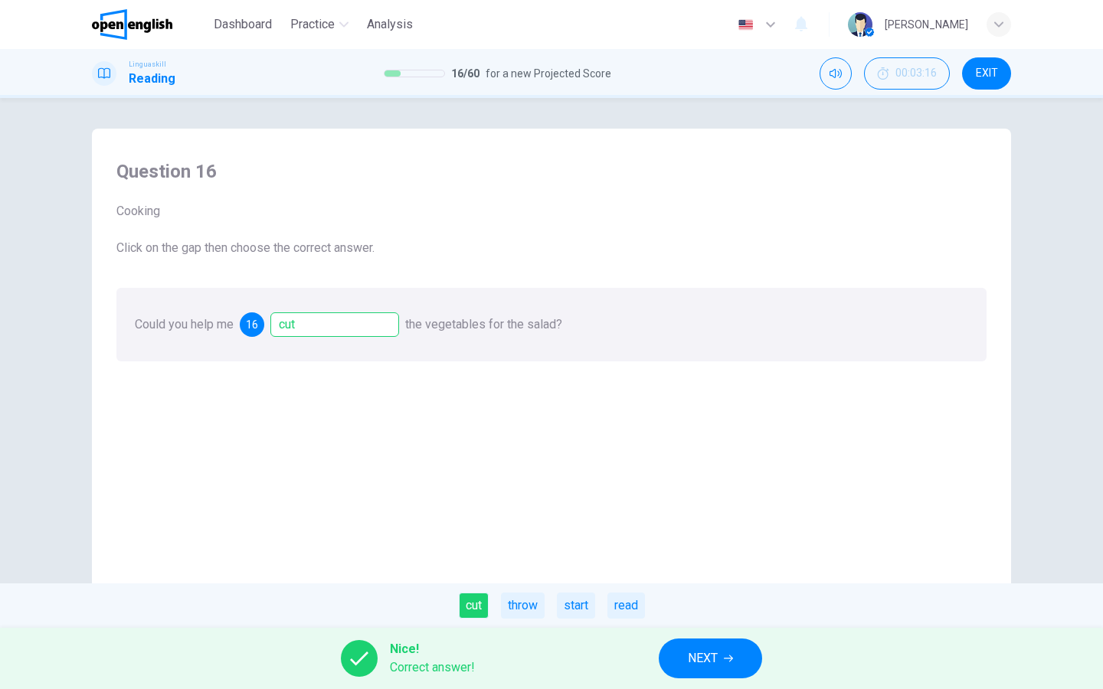
click at [689, 655] on span "NEXT" at bounding box center [703, 658] width 30 height 21
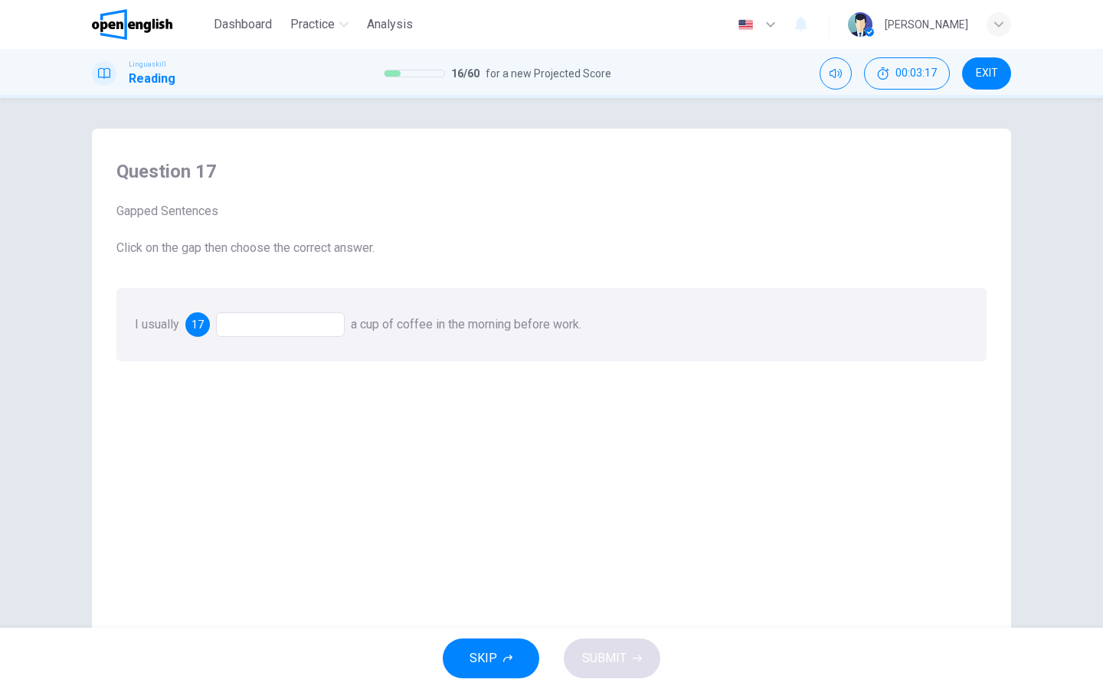
click at [315, 324] on div at bounding box center [280, 324] width 129 height 25
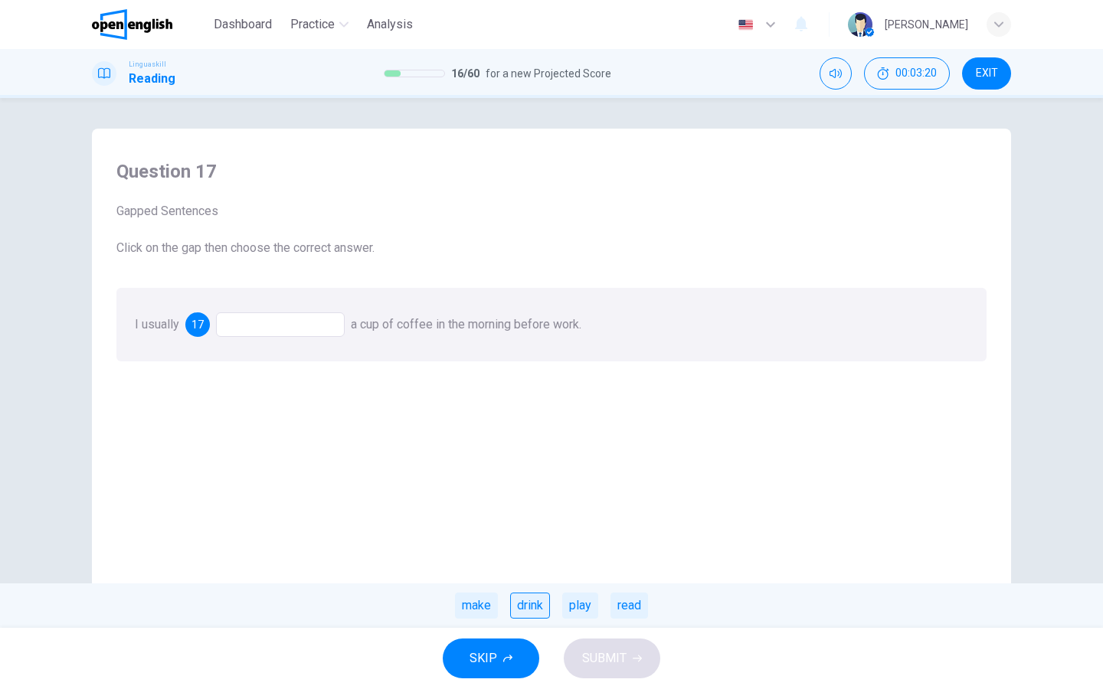
click at [531, 606] on div "drink" at bounding box center [530, 606] width 40 height 26
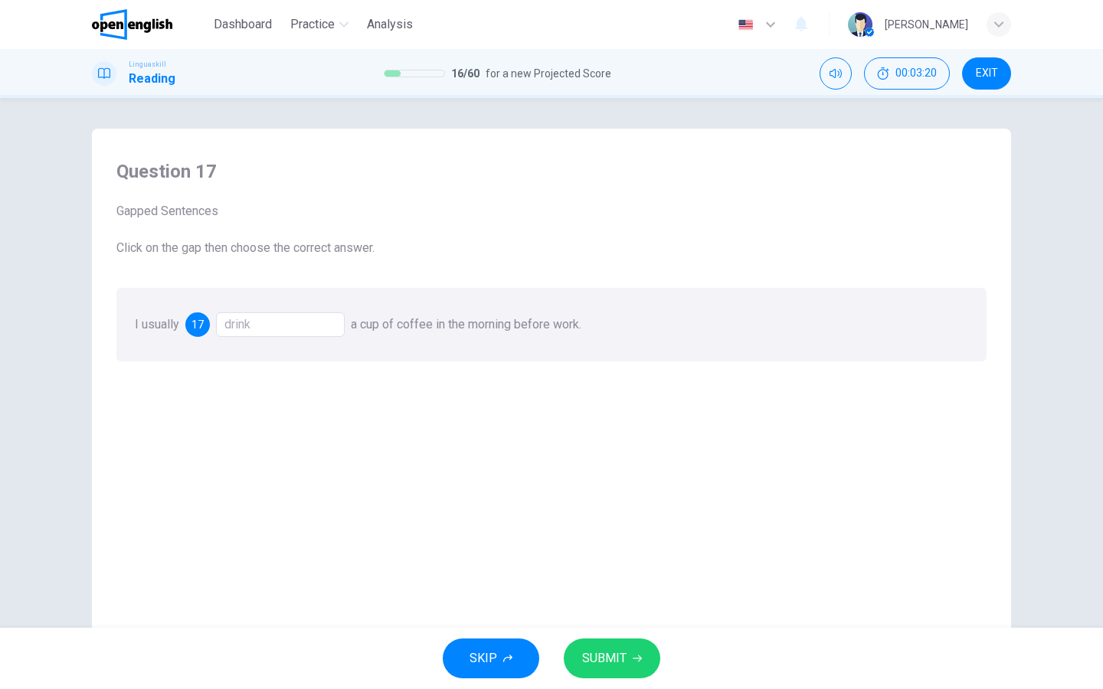
click at [614, 665] on span "SUBMIT" at bounding box center [604, 658] width 44 height 21
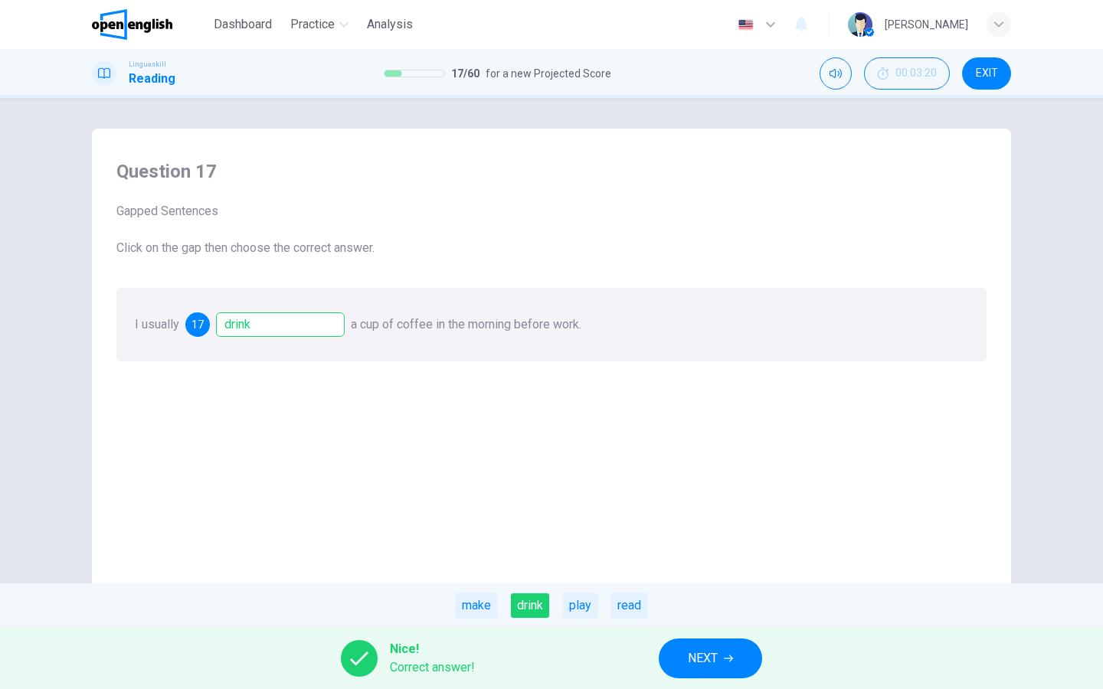
click at [682, 655] on button "NEXT" at bounding box center [709, 659] width 103 height 40
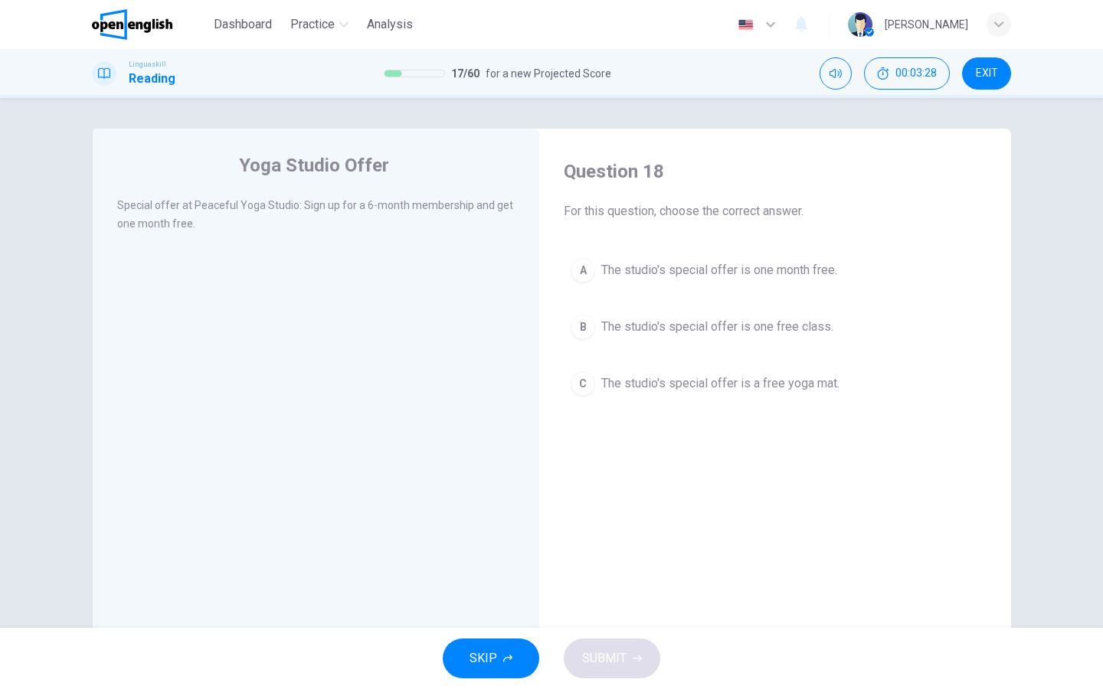
click at [581, 276] on div "A" at bounding box center [582, 270] width 25 height 25
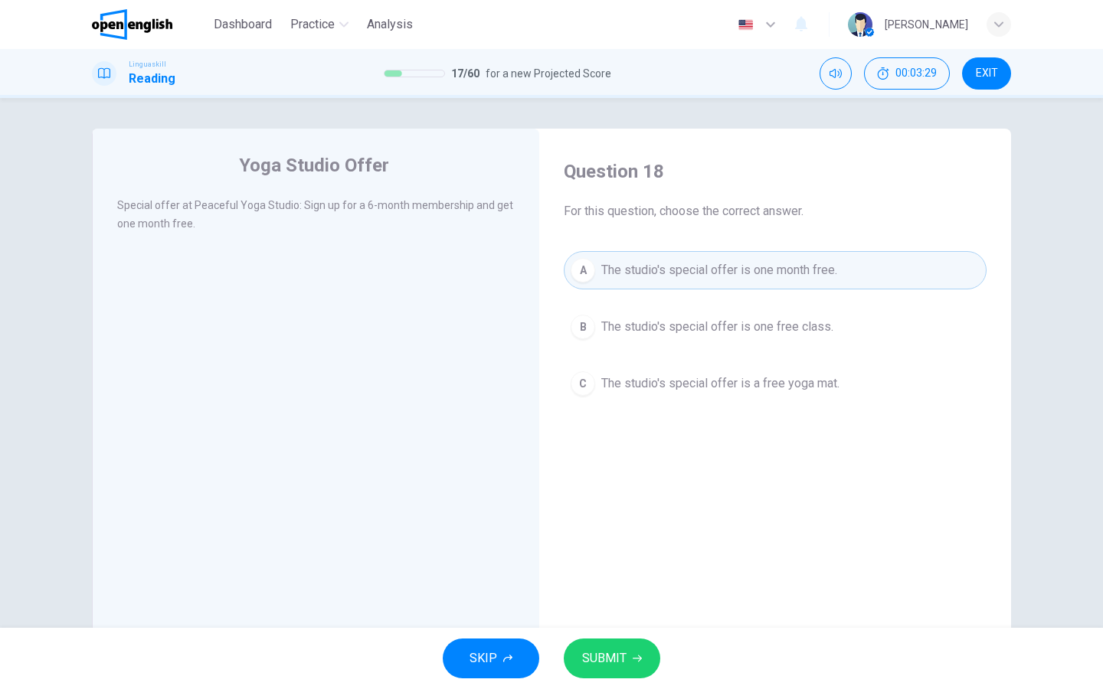
click at [617, 642] on button "SUBMIT" at bounding box center [612, 659] width 96 height 40
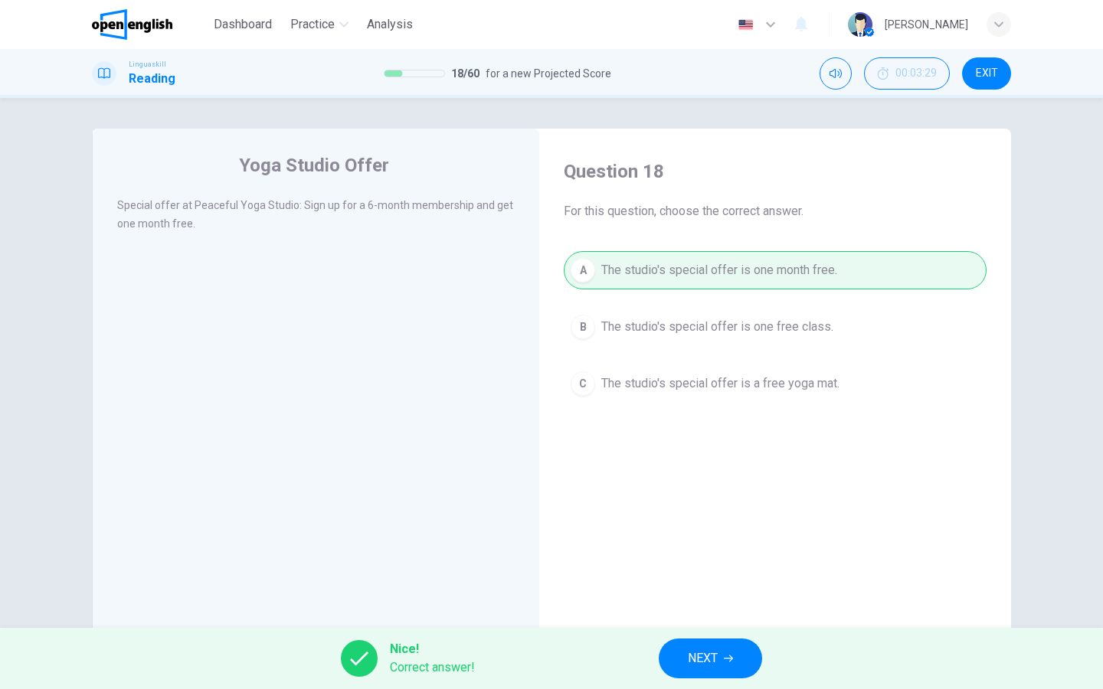
click at [698, 653] on span "NEXT" at bounding box center [703, 658] width 30 height 21
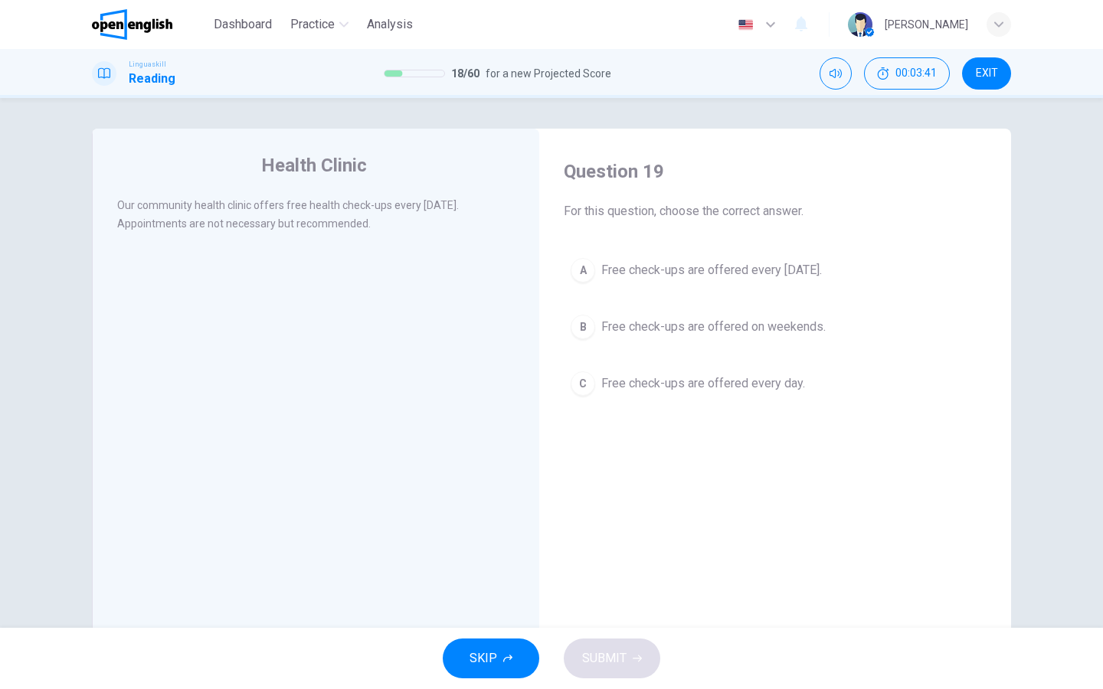
click at [586, 276] on div "A" at bounding box center [582, 270] width 25 height 25
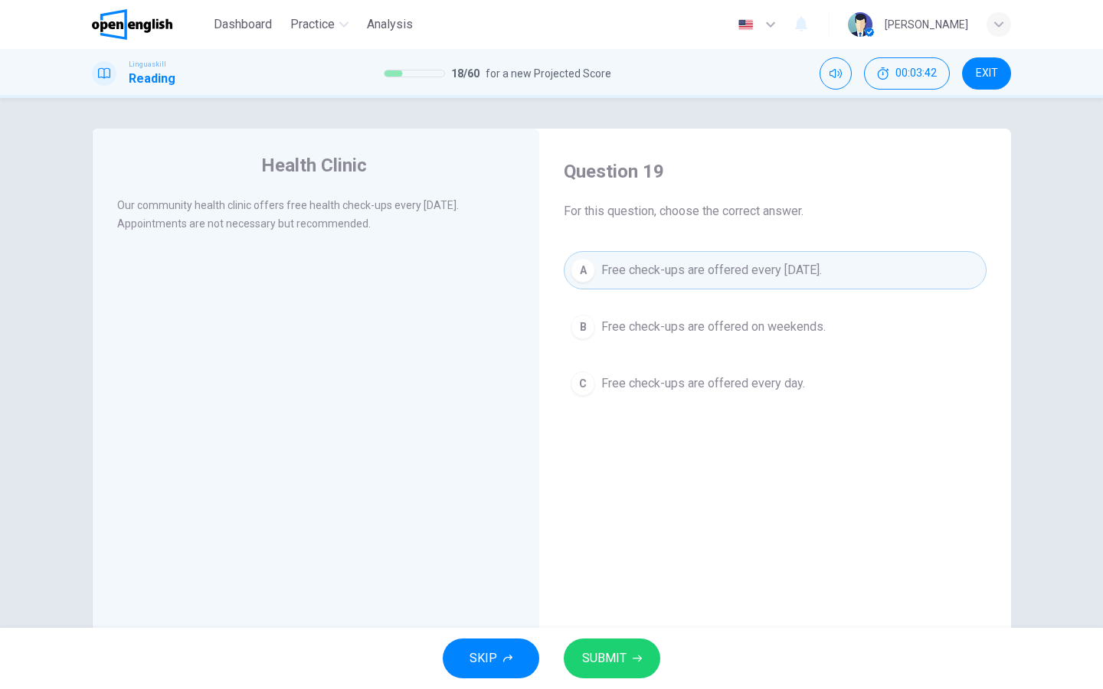
click at [605, 648] on span "SUBMIT" at bounding box center [604, 658] width 44 height 21
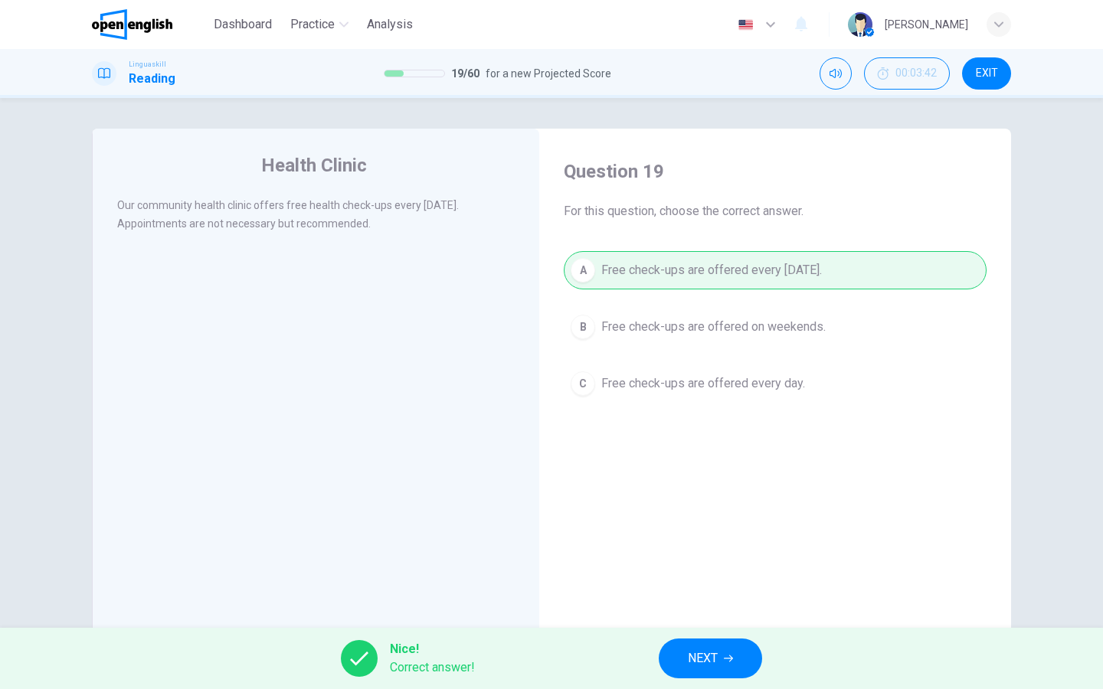
click at [665, 657] on button "NEXT" at bounding box center [709, 659] width 103 height 40
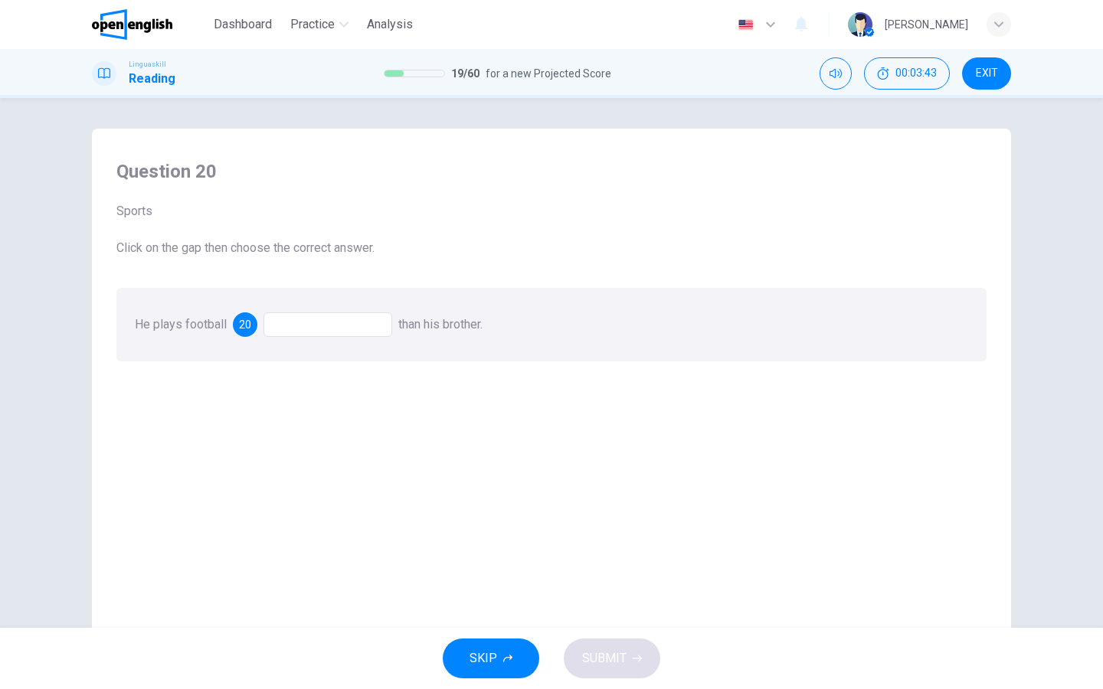
click at [341, 320] on div at bounding box center [327, 324] width 129 height 25
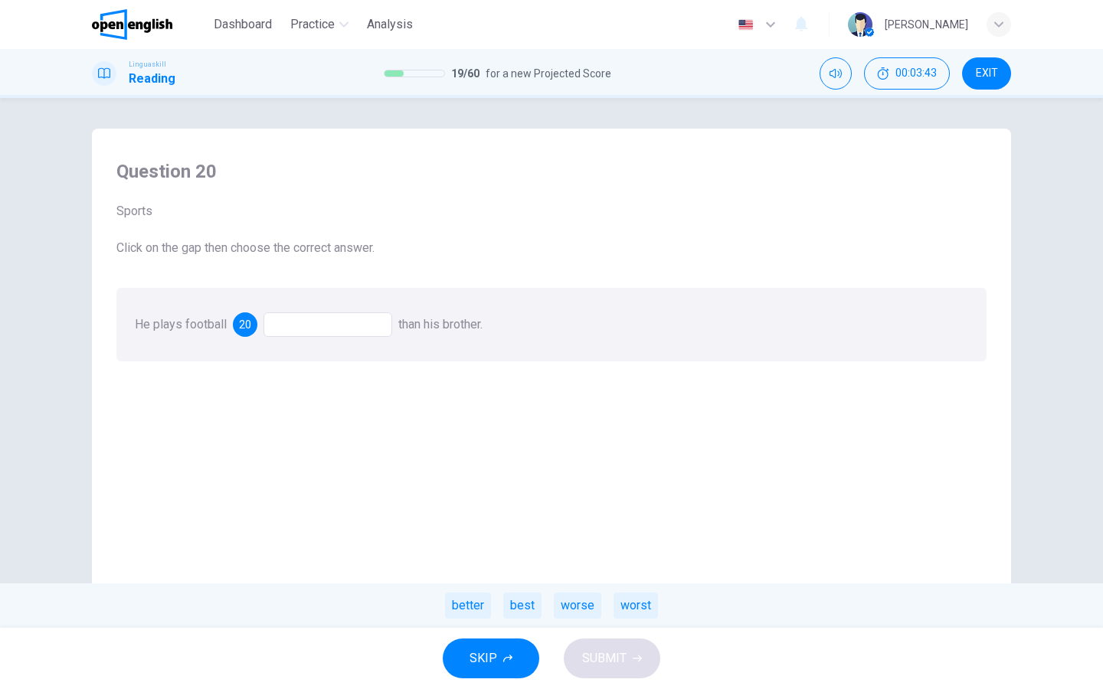
click at [341, 320] on div at bounding box center [327, 324] width 129 height 25
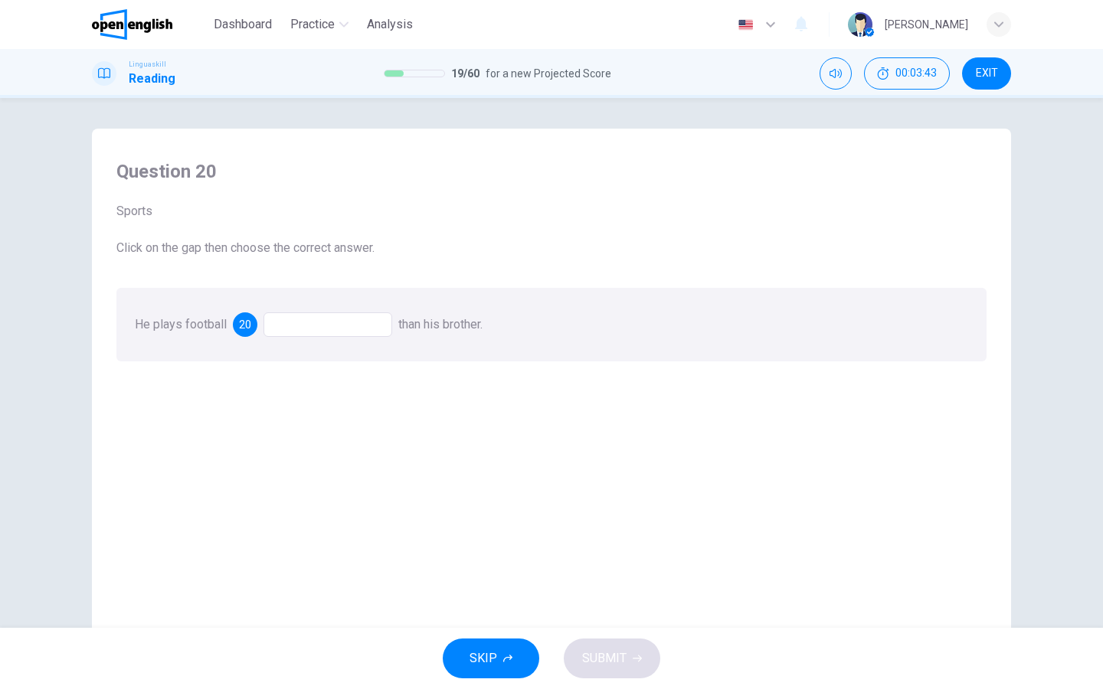
click at [341, 320] on div at bounding box center [327, 324] width 129 height 25
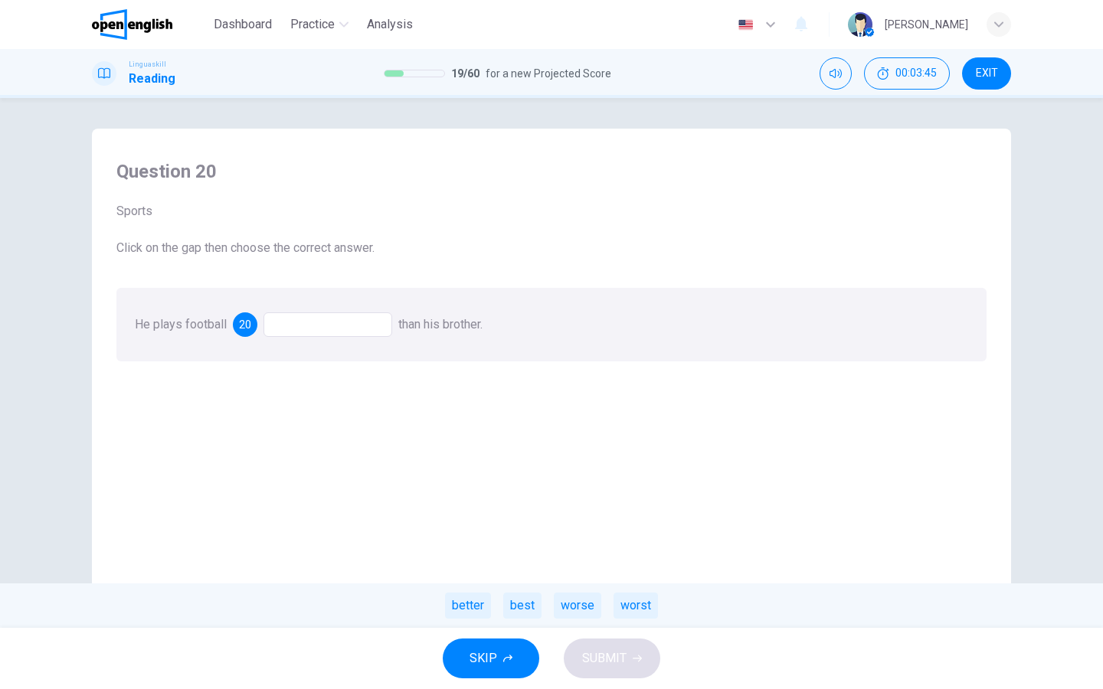
scroll to position [22, 0]
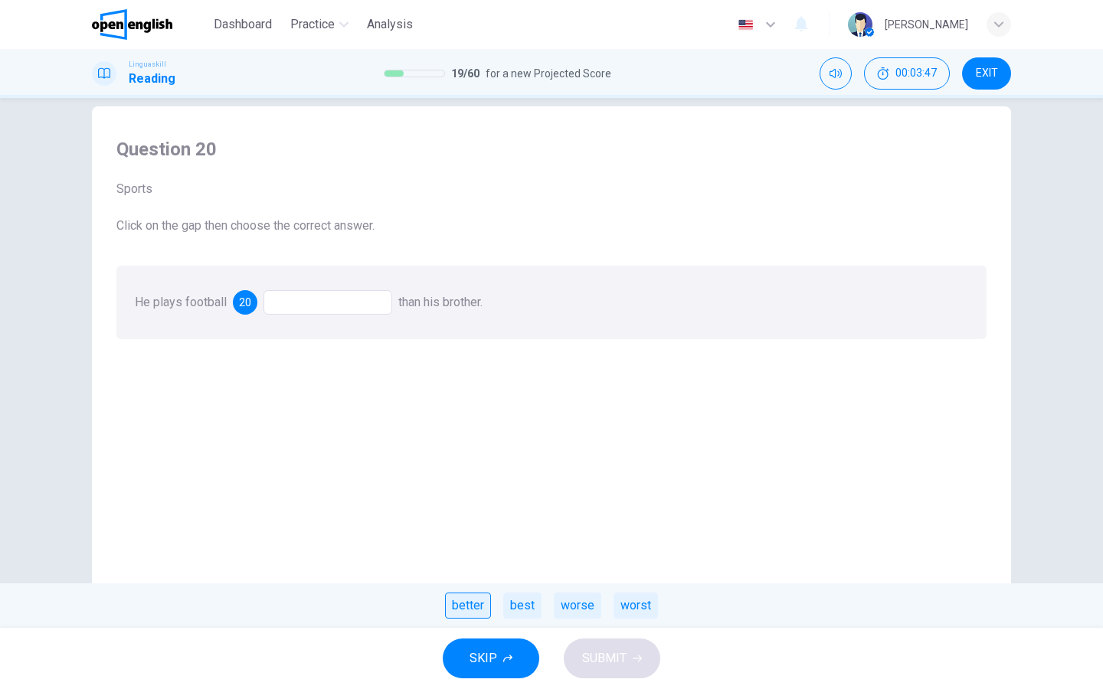
click at [479, 612] on div "better" at bounding box center [468, 606] width 46 height 26
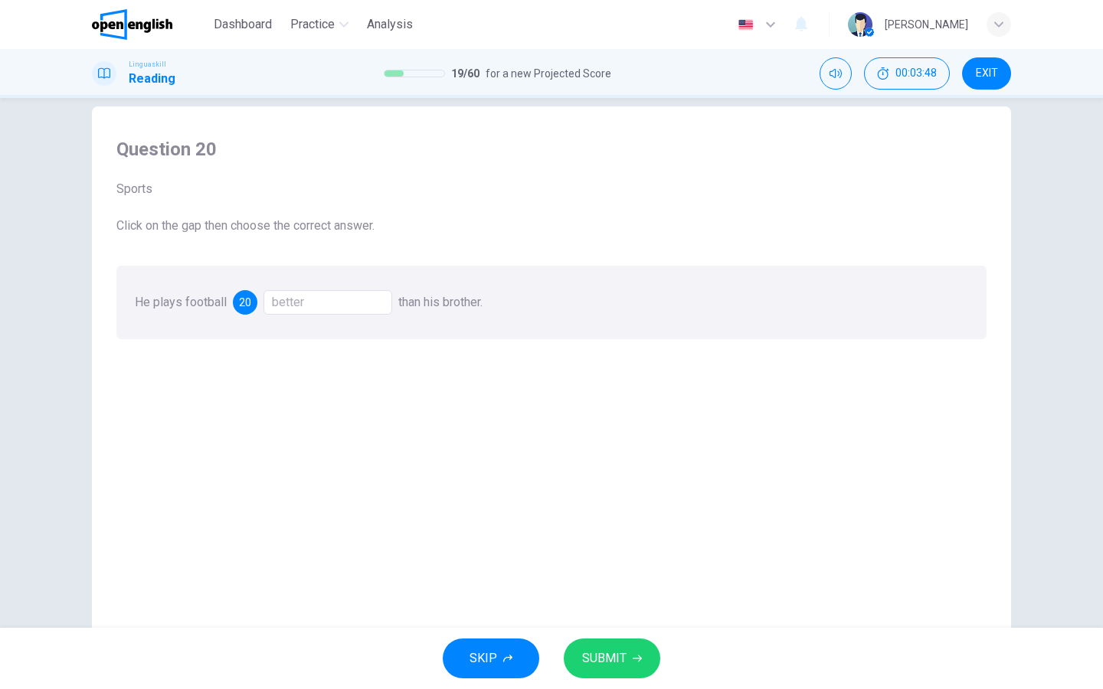
click at [598, 661] on span "SUBMIT" at bounding box center [604, 658] width 44 height 21
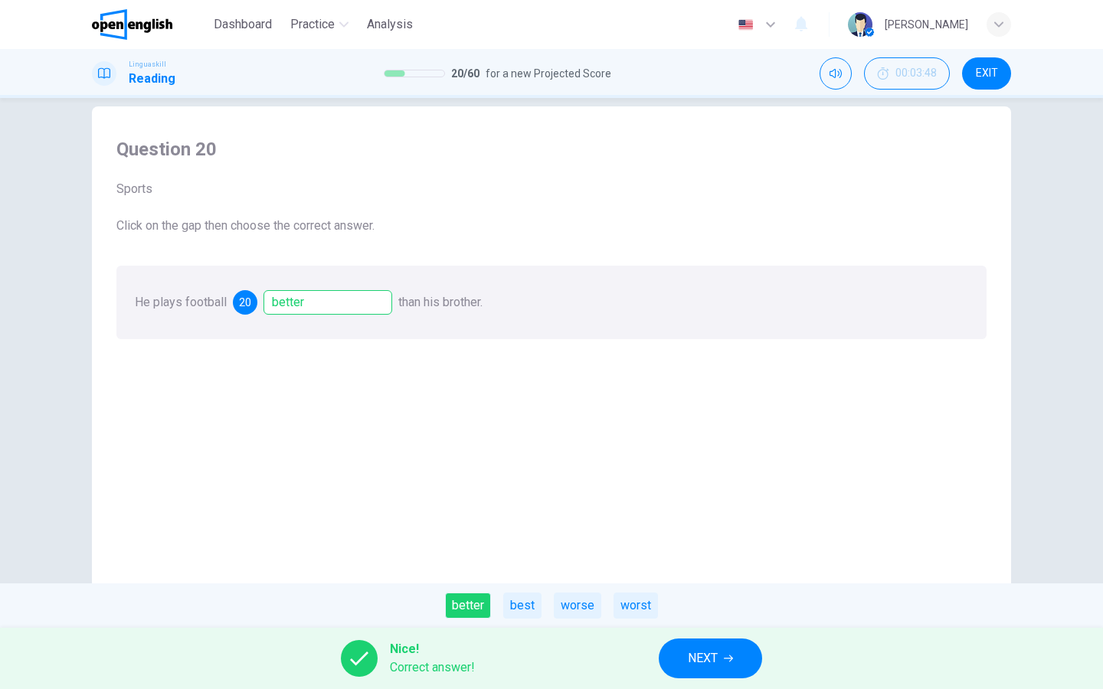
click at [687, 653] on button "NEXT" at bounding box center [709, 659] width 103 height 40
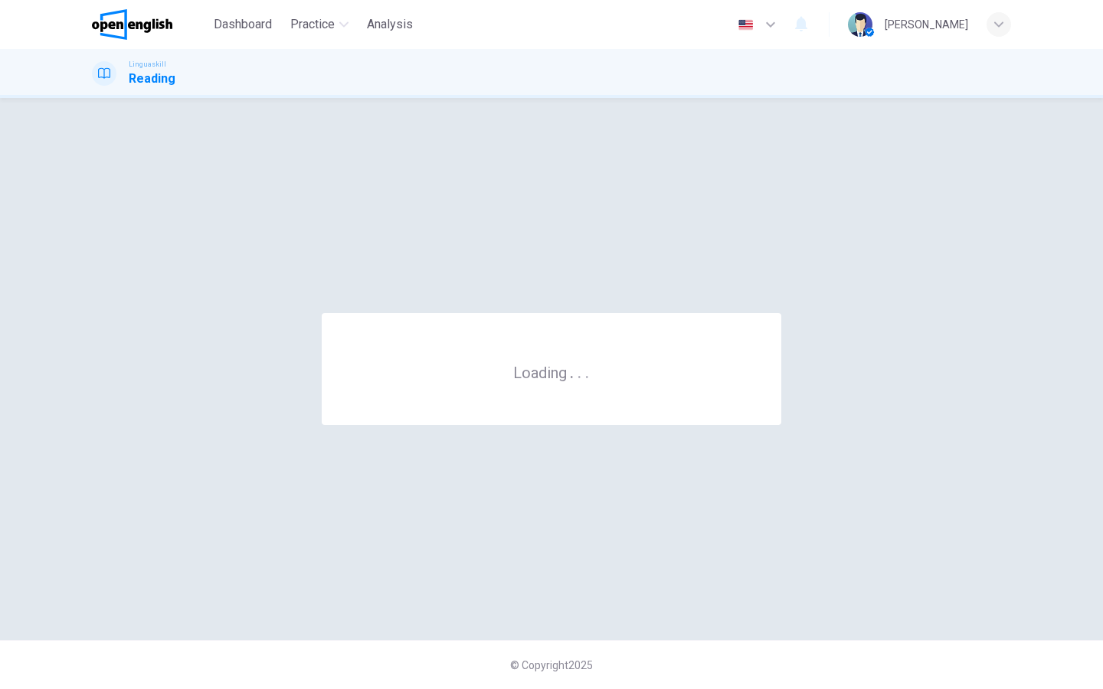
scroll to position [0, 0]
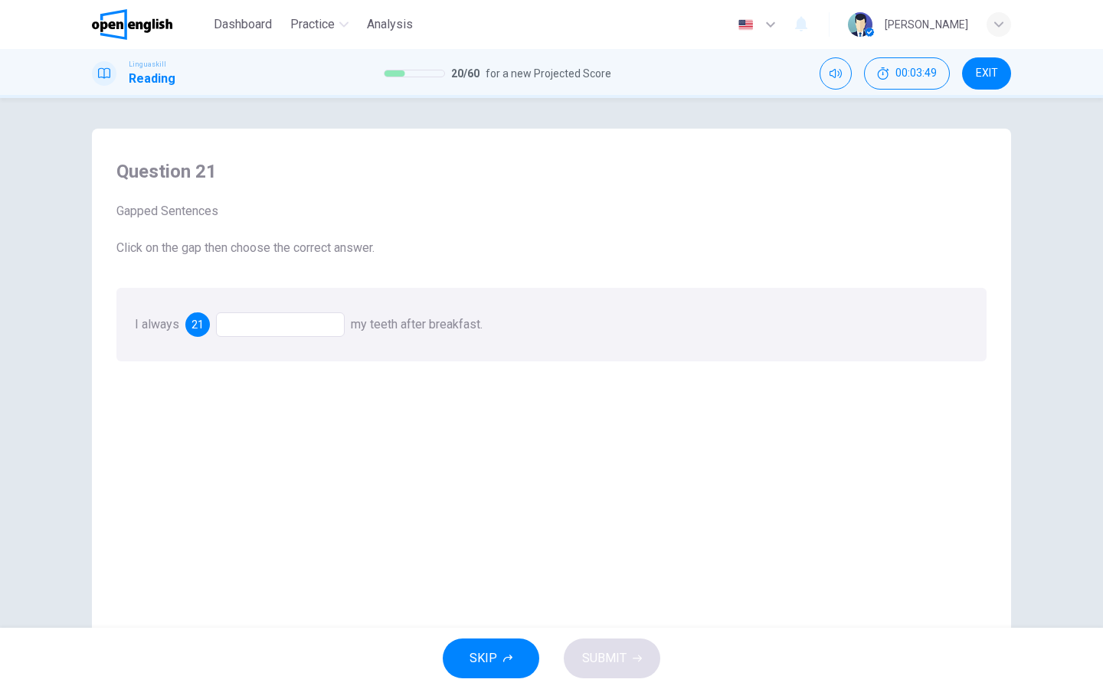
click at [342, 329] on div at bounding box center [280, 324] width 129 height 25
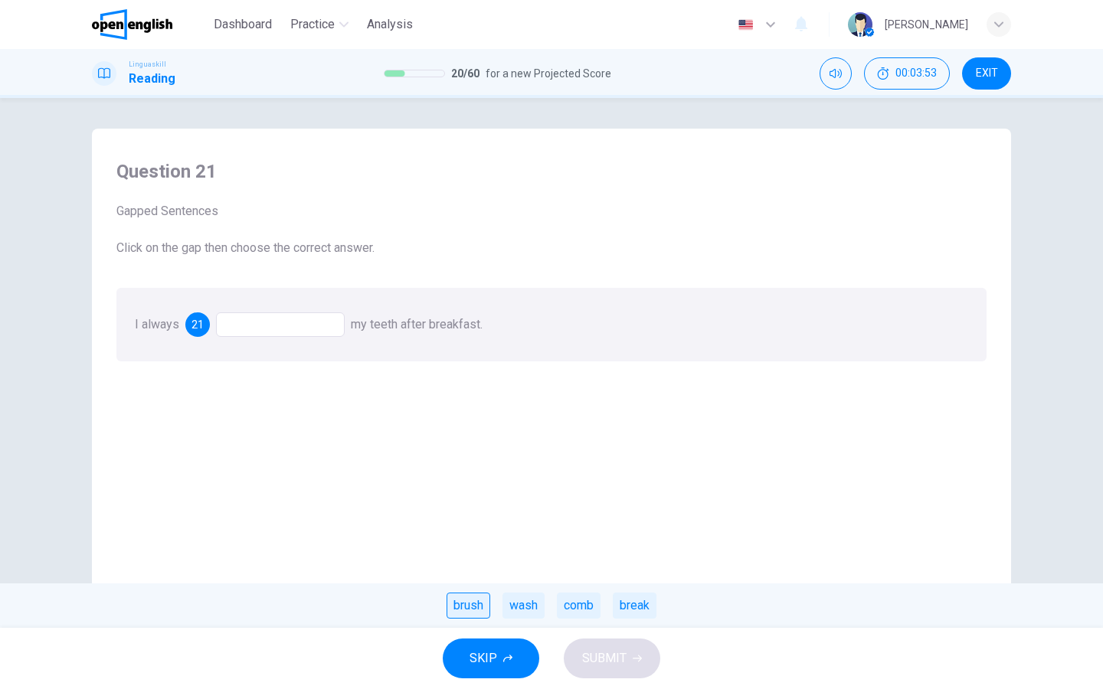
click at [473, 609] on div "brush" at bounding box center [468, 606] width 44 height 26
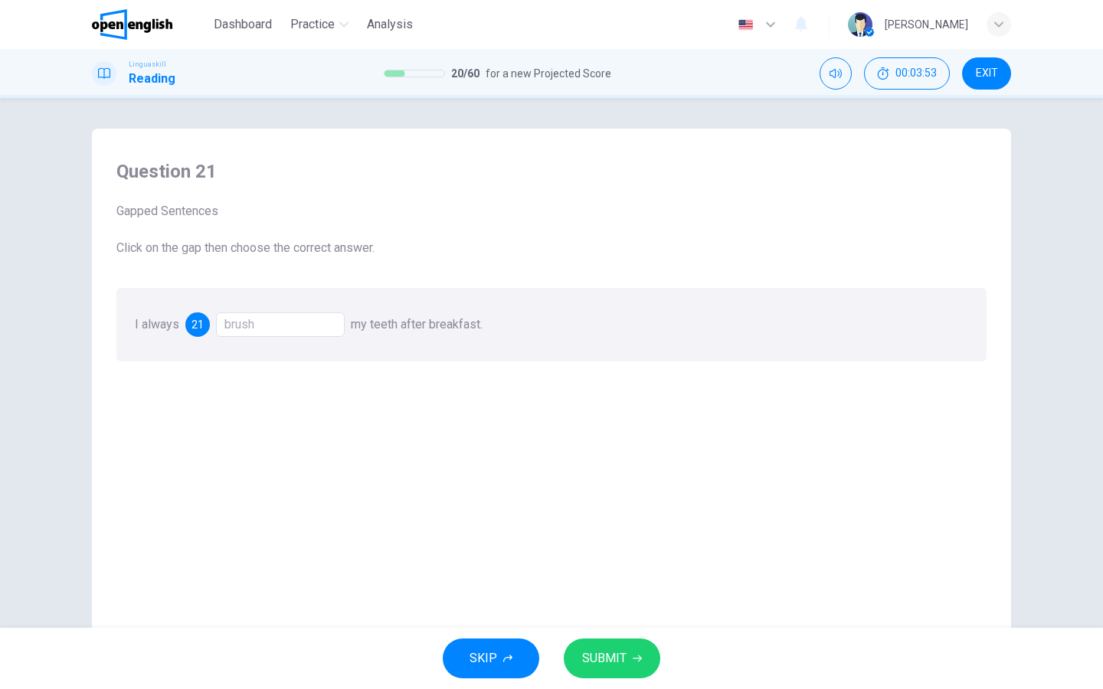
click at [590, 654] on span "SUBMIT" at bounding box center [604, 658] width 44 height 21
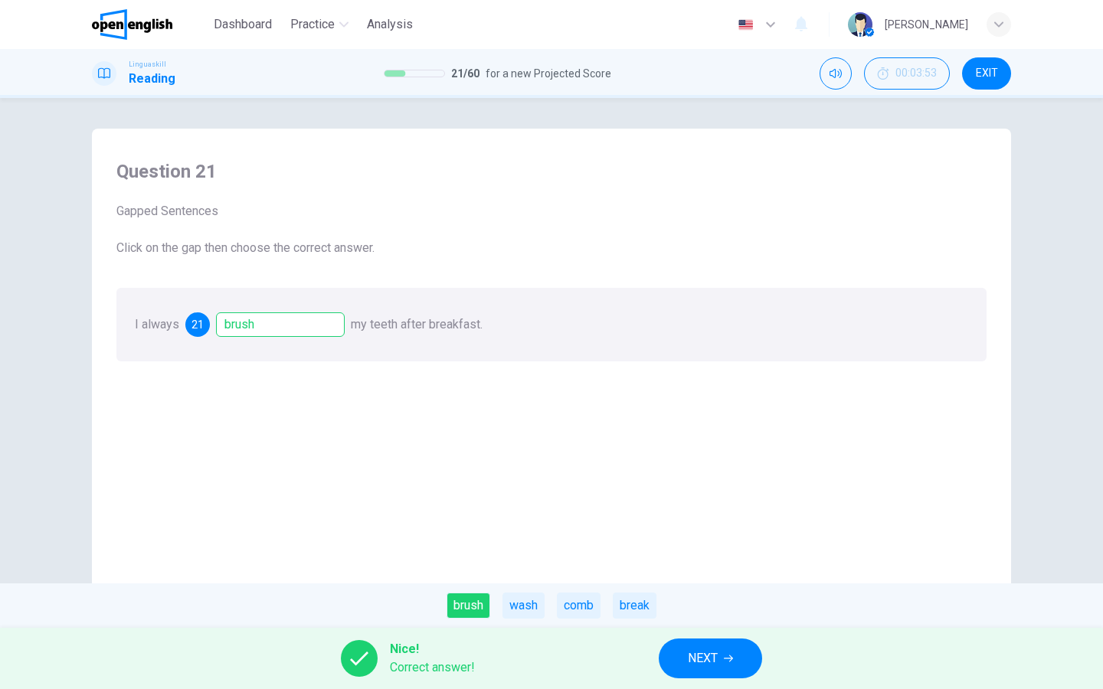
click at [756, 671] on button "NEXT" at bounding box center [709, 659] width 103 height 40
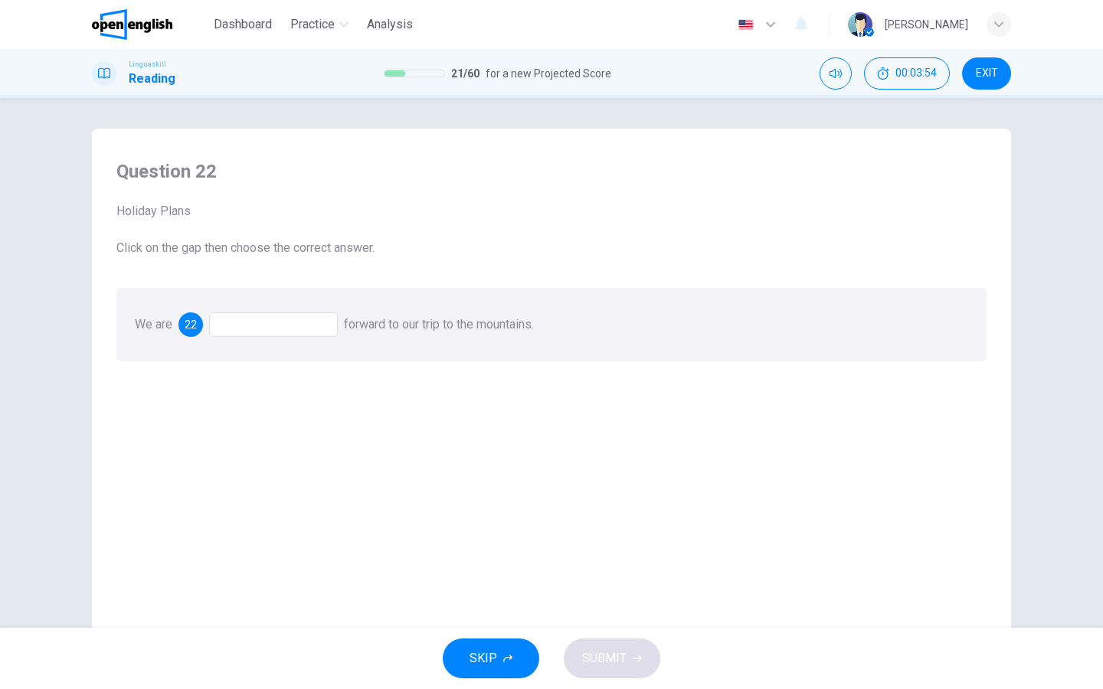
click at [300, 326] on div at bounding box center [273, 324] width 129 height 25
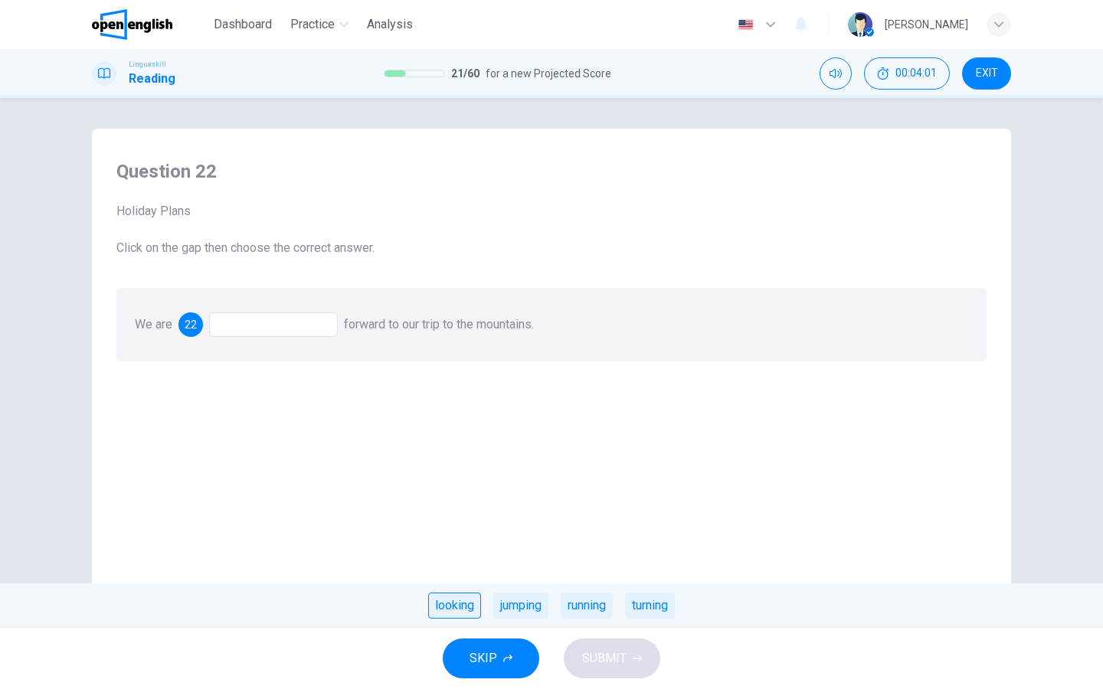
click at [463, 608] on div "looking" at bounding box center [454, 606] width 53 height 26
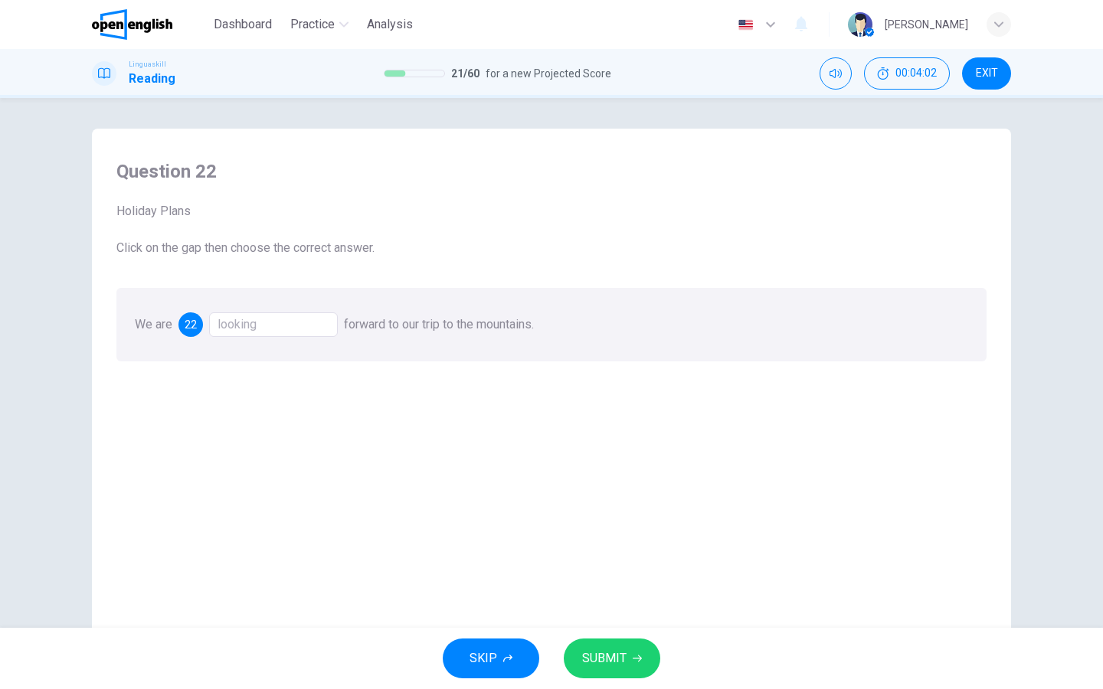
click at [608, 667] on span "SUBMIT" at bounding box center [604, 658] width 44 height 21
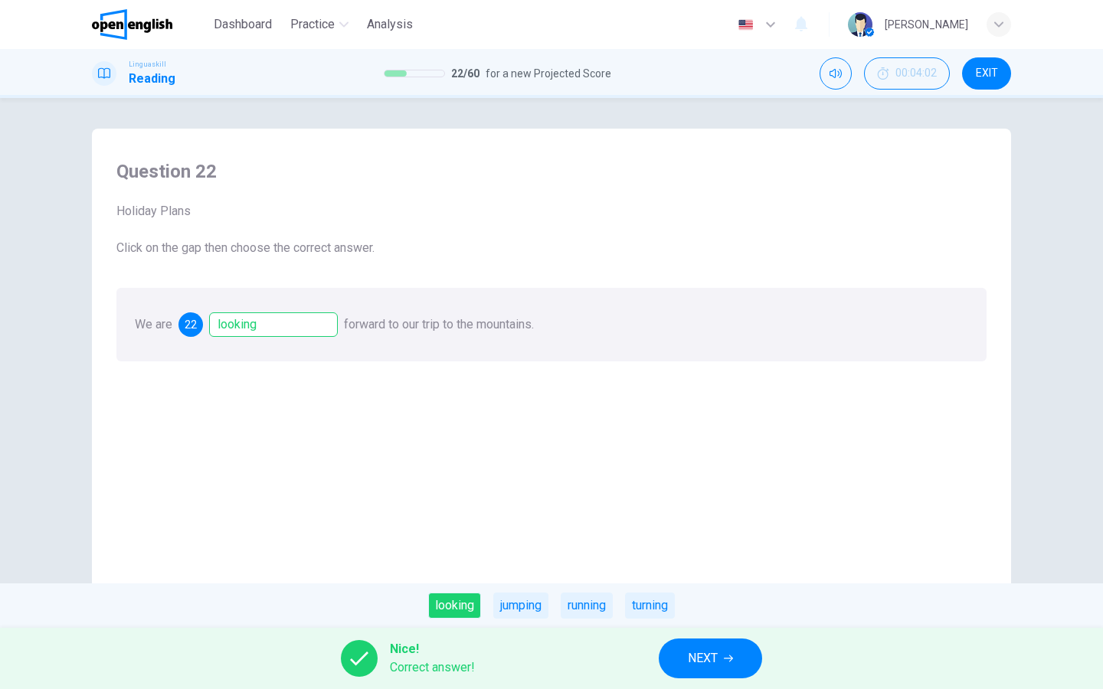
click at [701, 658] on span "NEXT" at bounding box center [703, 658] width 30 height 21
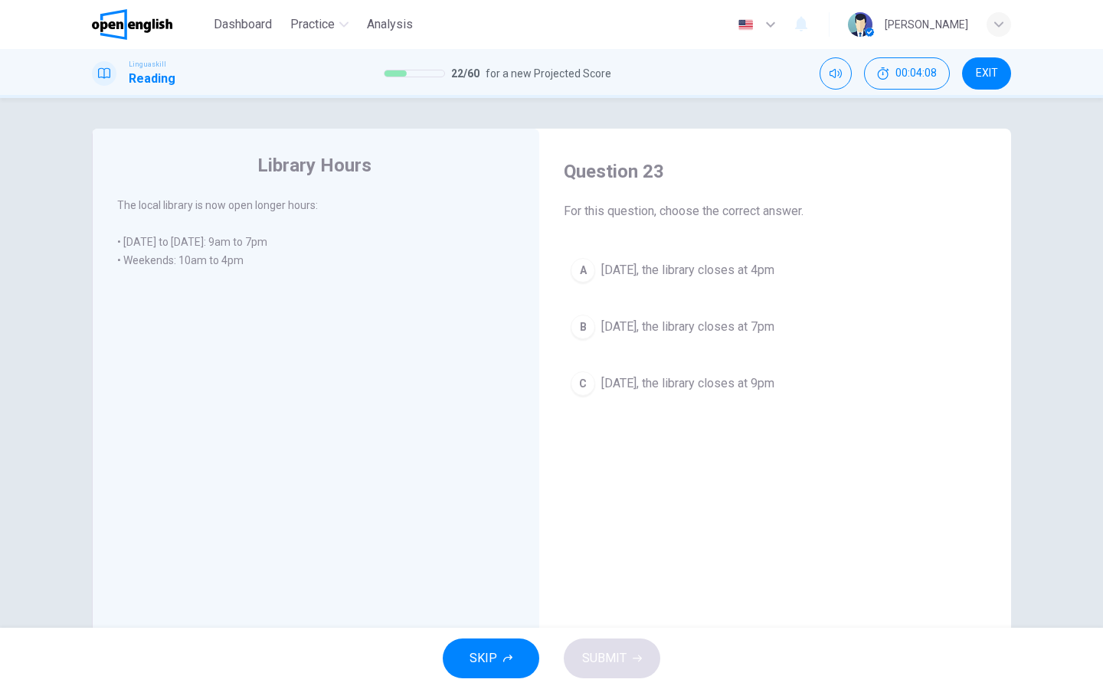
click at [577, 268] on div "A" at bounding box center [582, 270] width 25 height 25
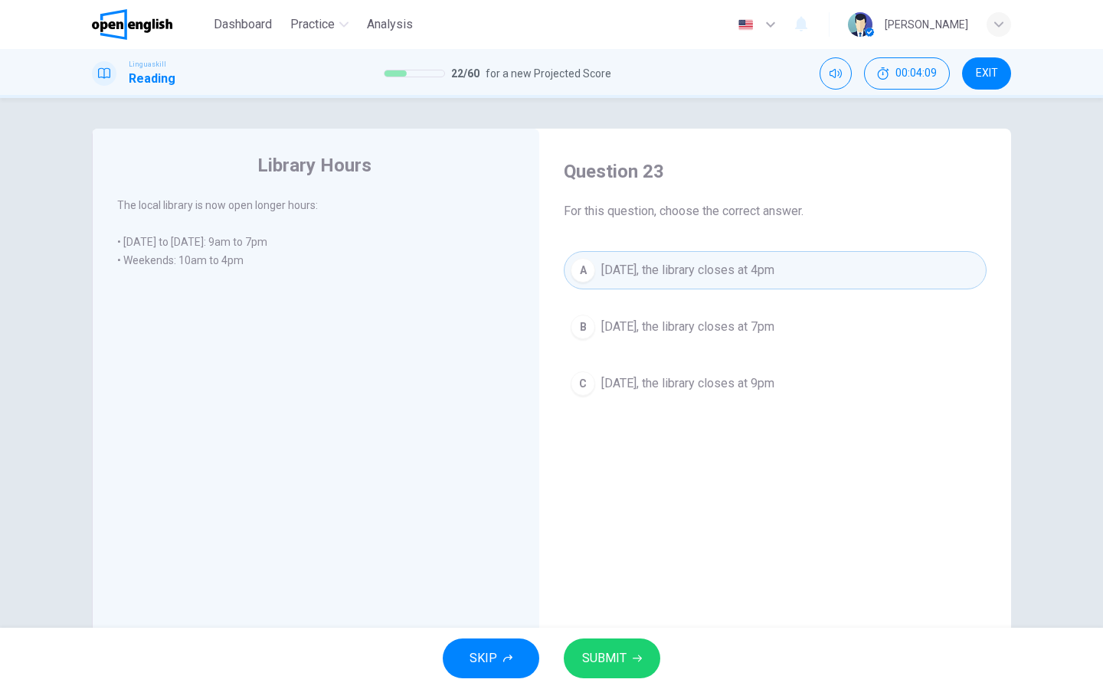
click at [633, 675] on button "SUBMIT" at bounding box center [612, 659] width 96 height 40
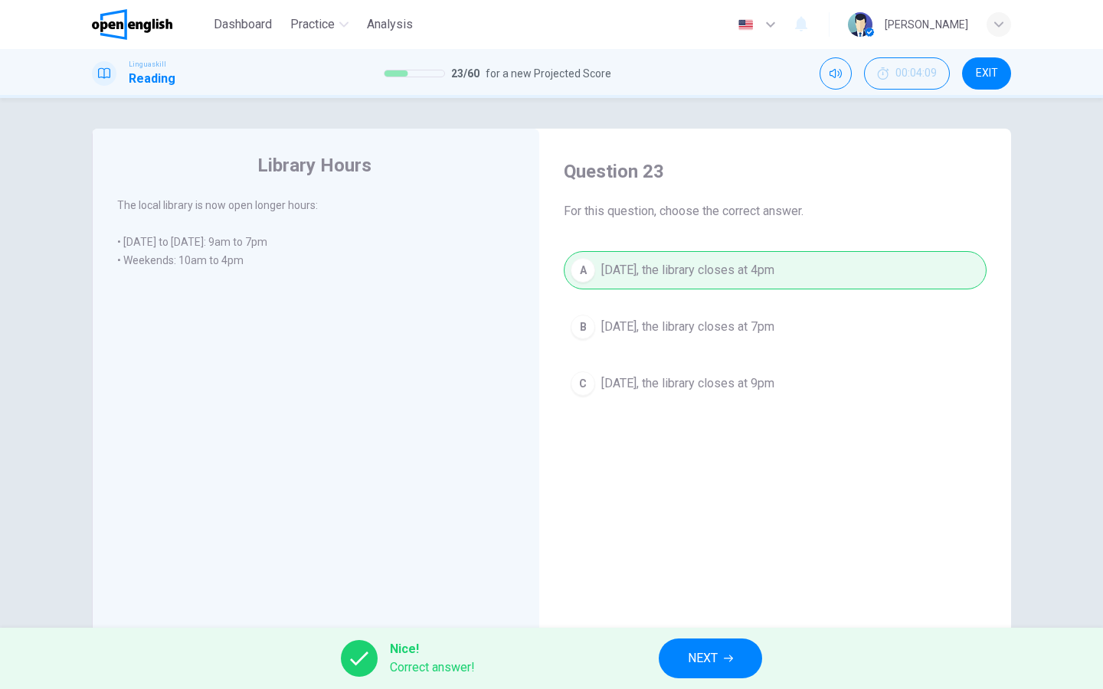
click at [732, 665] on button "NEXT" at bounding box center [709, 659] width 103 height 40
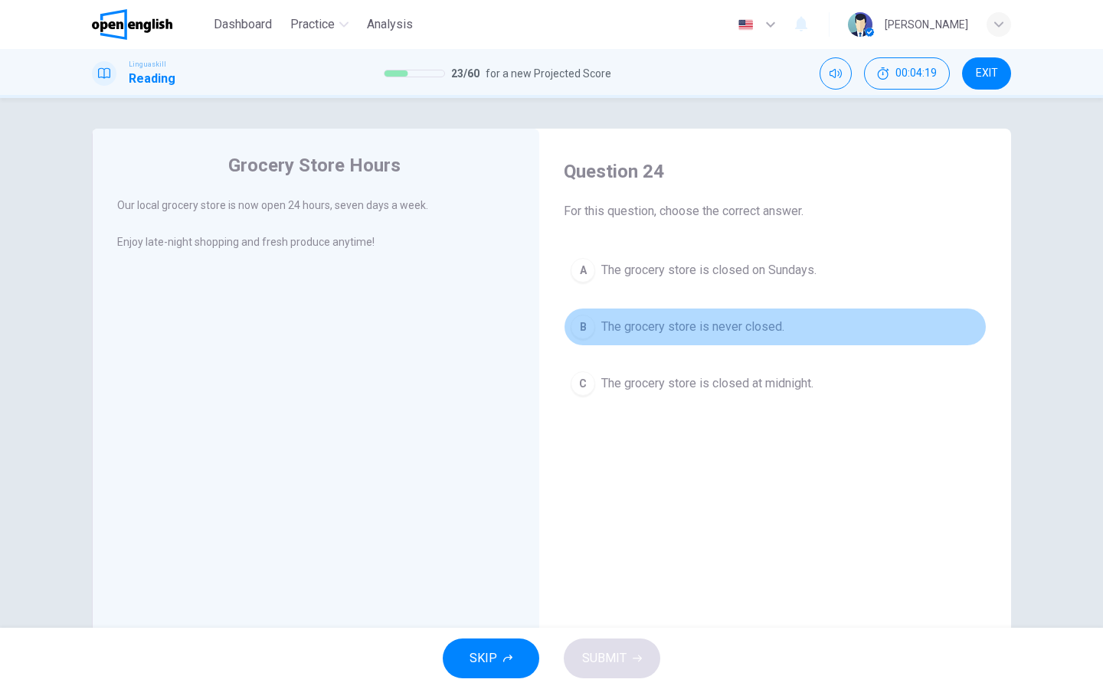
click at [577, 334] on div "B" at bounding box center [582, 327] width 25 height 25
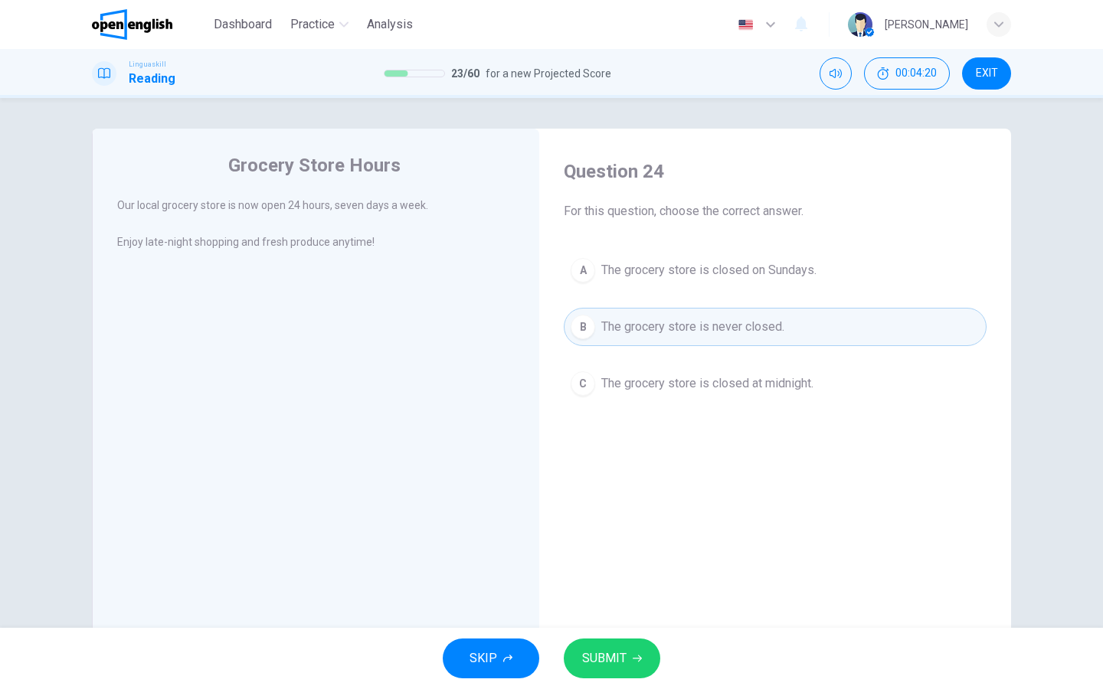
click at [617, 647] on button "SUBMIT" at bounding box center [612, 659] width 96 height 40
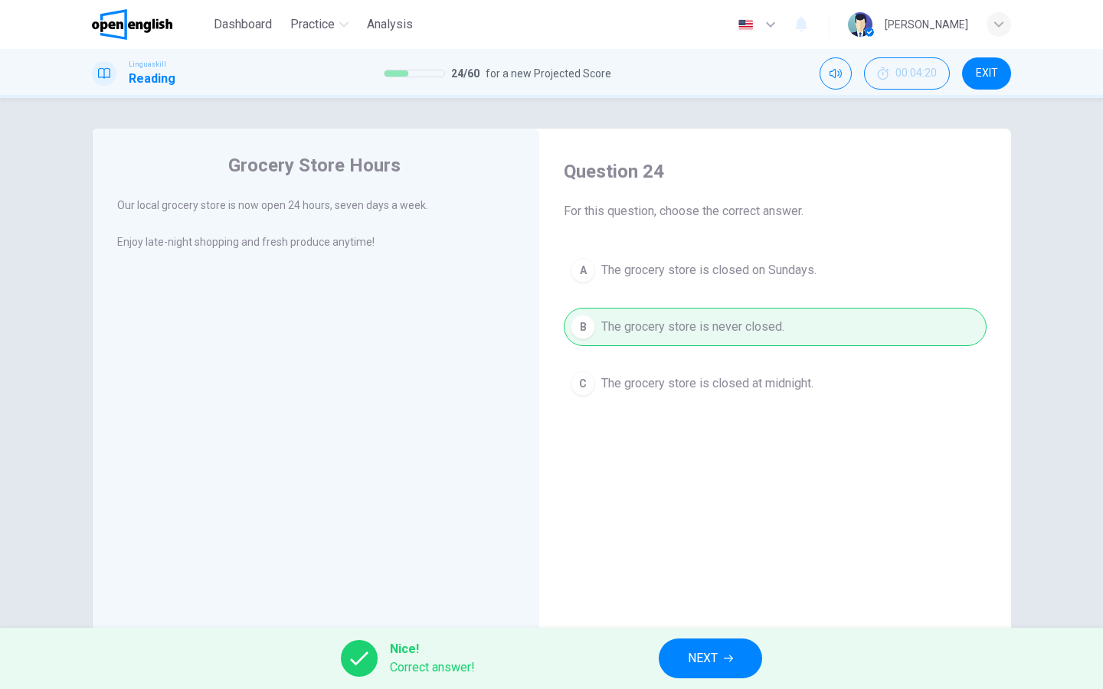
click at [678, 651] on button "NEXT" at bounding box center [709, 659] width 103 height 40
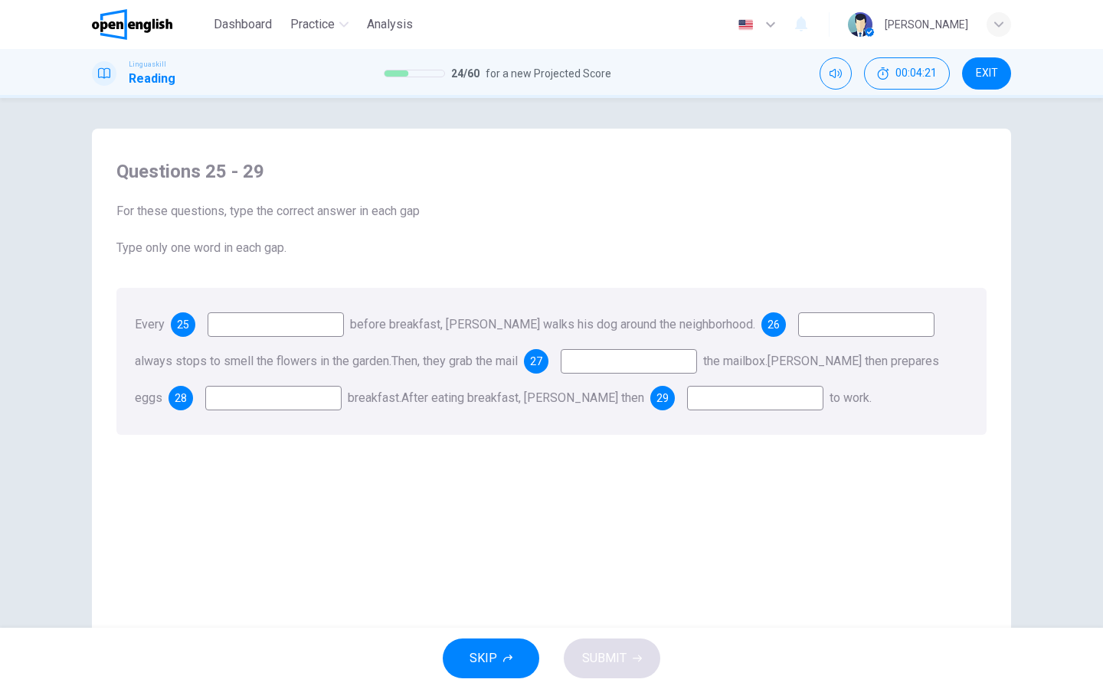
click at [331, 332] on input at bounding box center [275, 324] width 136 height 25
type input "*******"
click at [819, 322] on input at bounding box center [866, 324] width 136 height 25
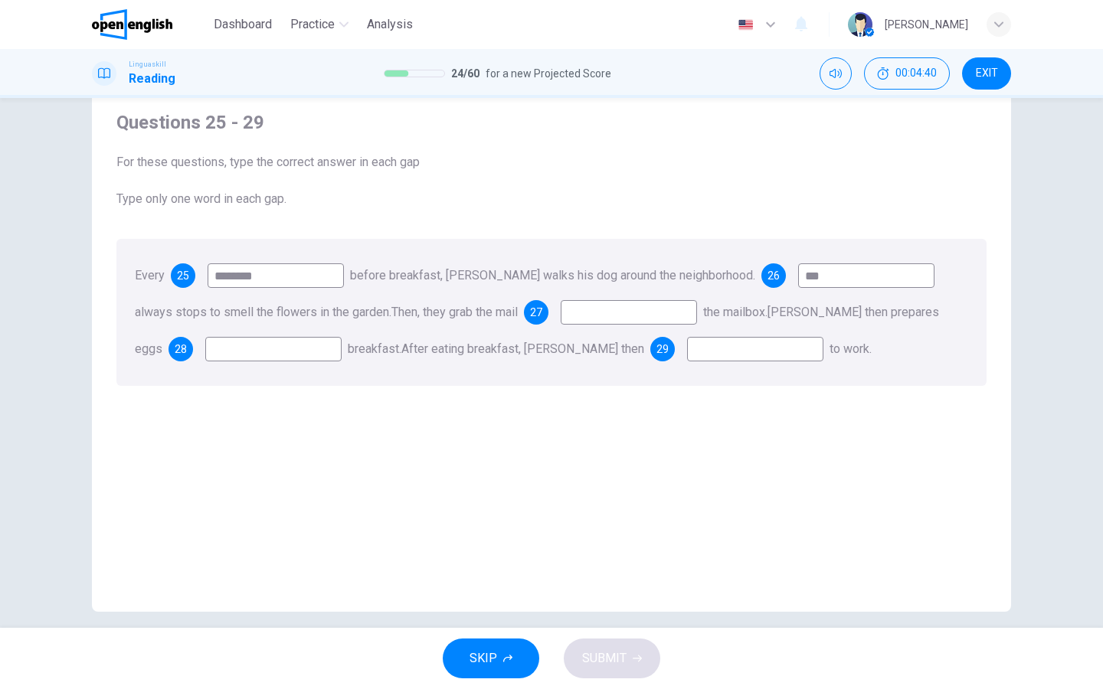
scroll to position [47, 0]
type input "**"
click at [609, 312] on input at bounding box center [628, 314] width 136 height 25
type input "******"
click at [250, 353] on input at bounding box center [273, 350] width 136 height 25
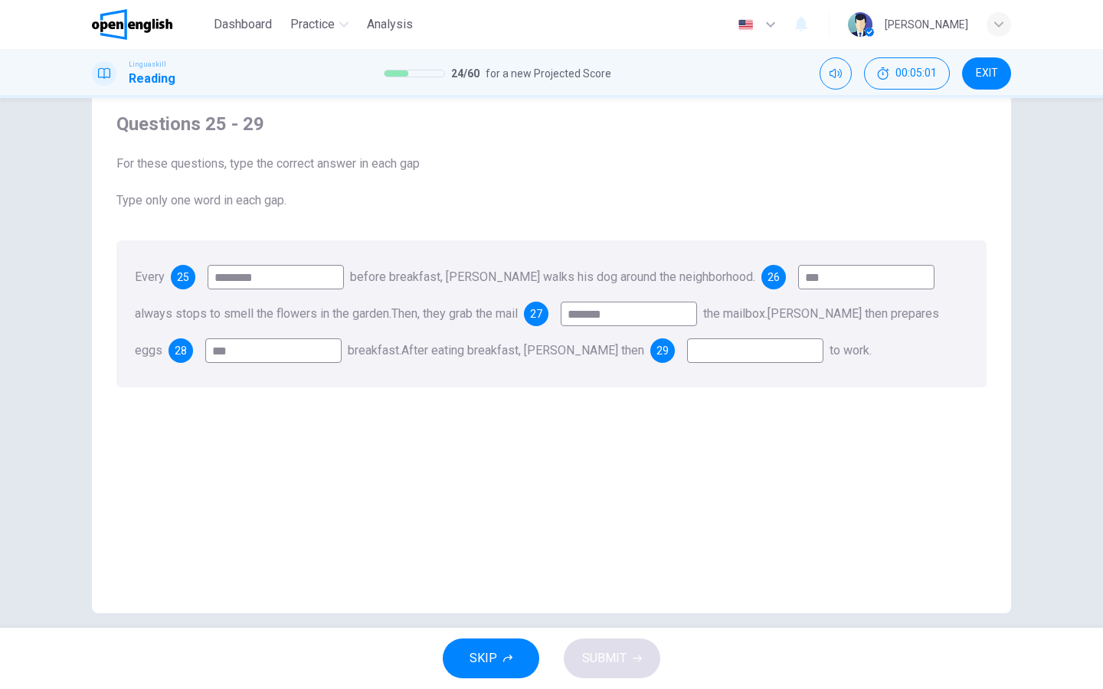
type input "***"
click at [687, 356] on input at bounding box center [755, 350] width 136 height 25
type input "**"
click at [600, 658] on span "SUBMIT" at bounding box center [604, 658] width 44 height 21
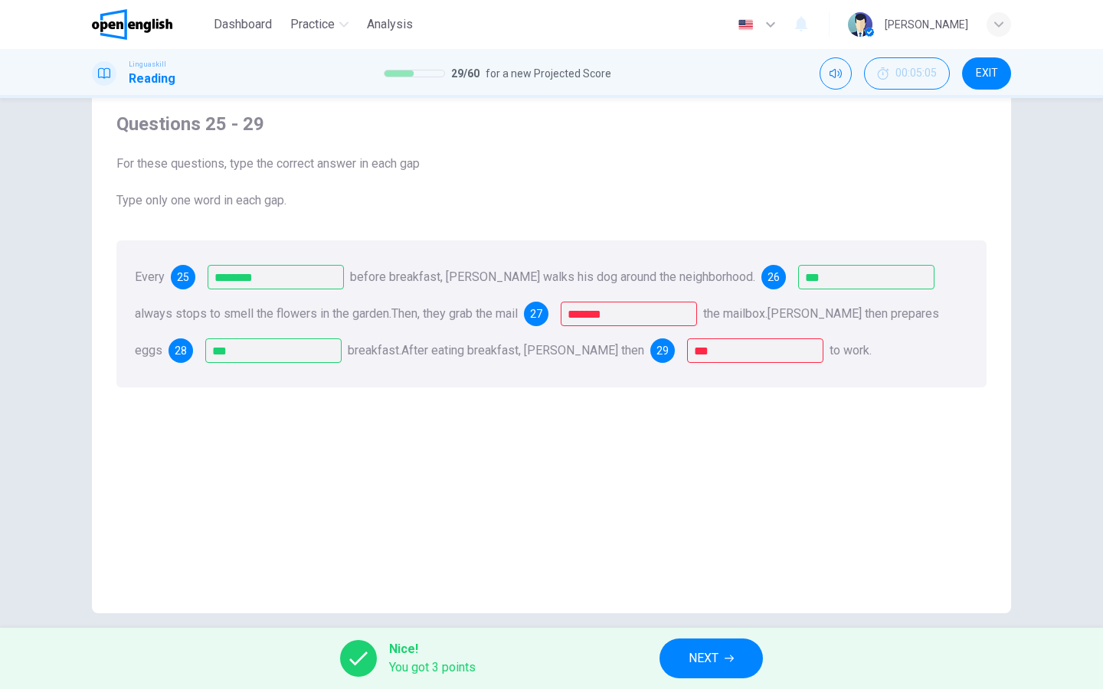
click at [740, 367] on div "Every 25 ******* before breakfast, Mr. Green walks his dog around the neighborh…" at bounding box center [551, 313] width 870 height 147
click at [710, 662] on span "NEXT" at bounding box center [703, 658] width 30 height 21
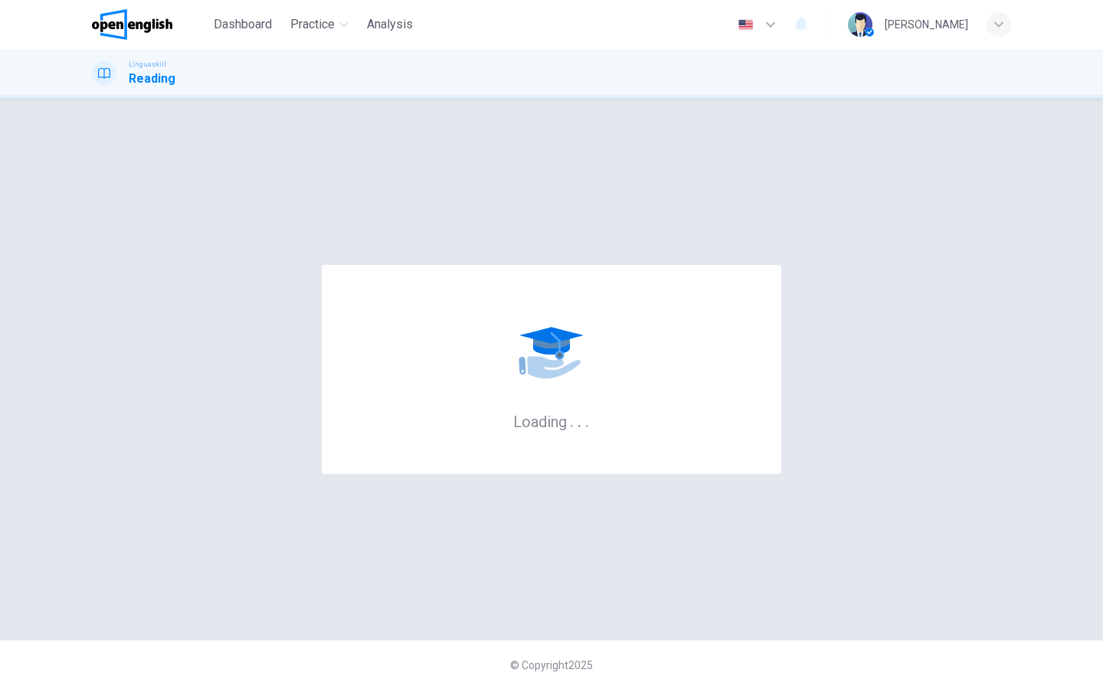
scroll to position [0, 0]
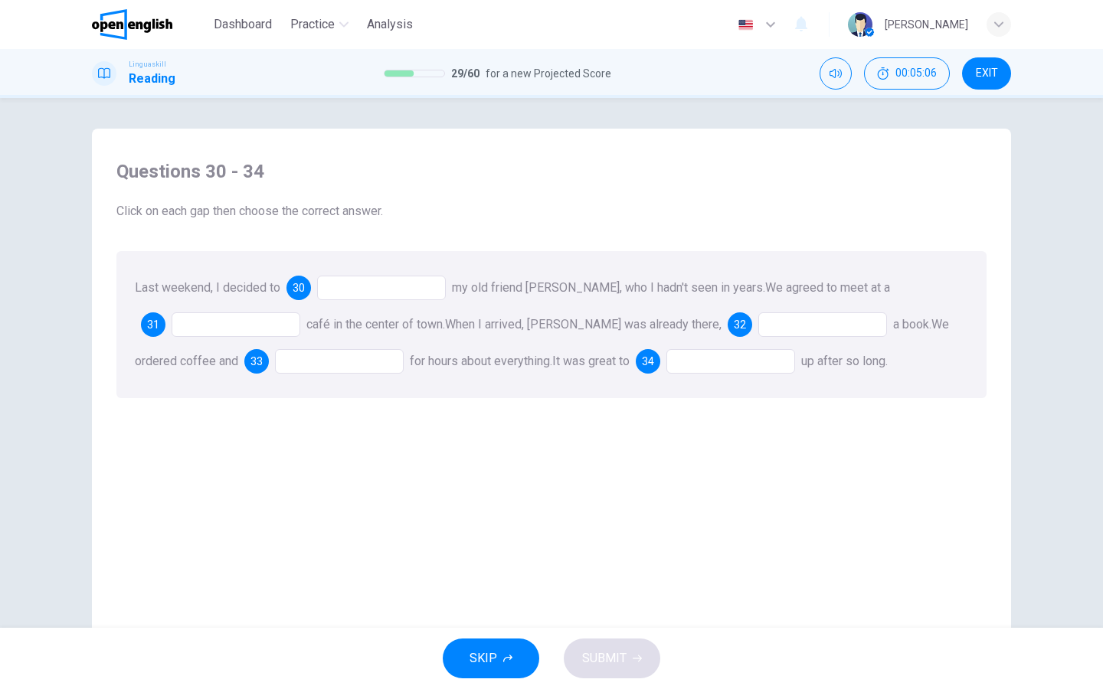
click at [373, 286] on div at bounding box center [381, 288] width 129 height 25
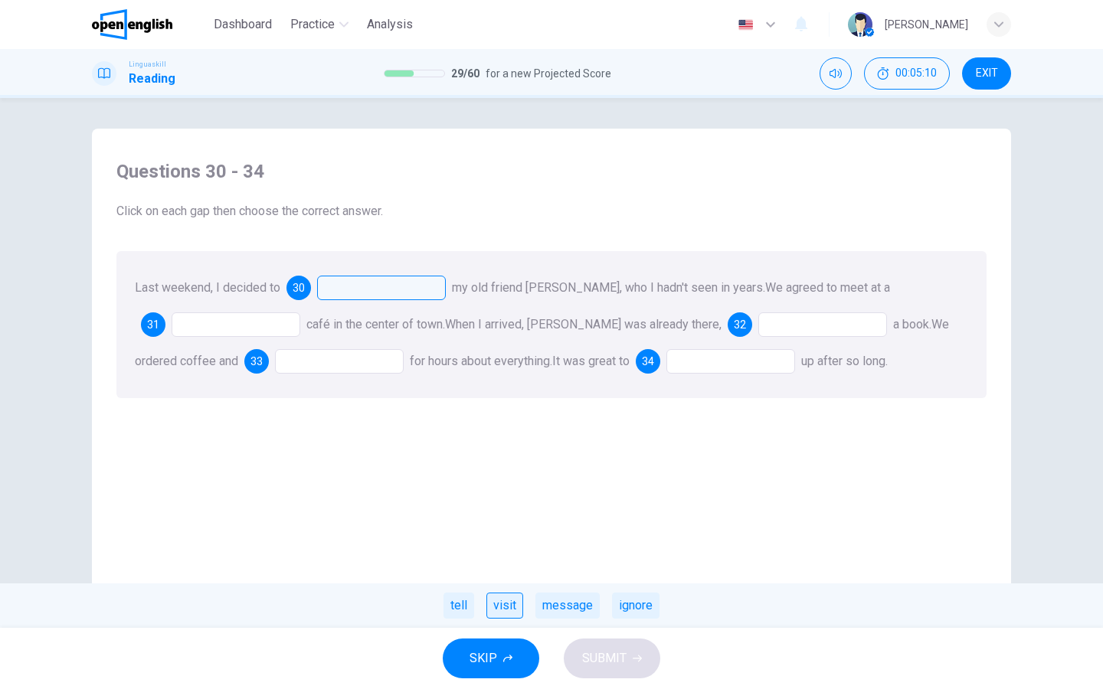
click at [510, 609] on div "visit" at bounding box center [504, 606] width 37 height 26
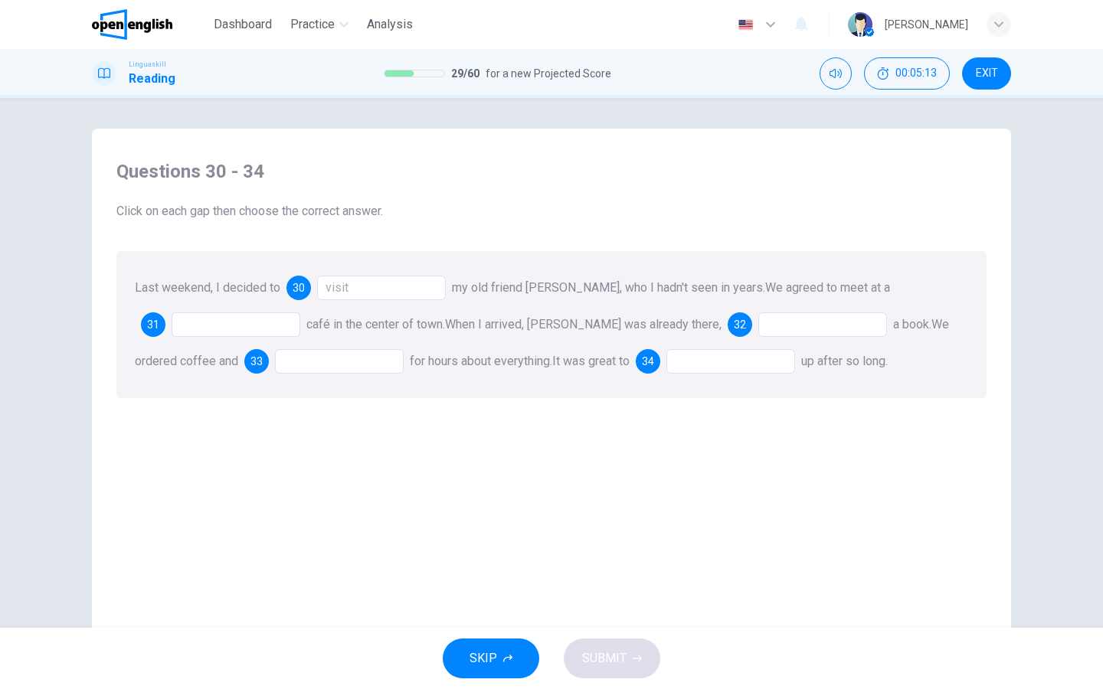
click at [269, 318] on div at bounding box center [236, 324] width 129 height 25
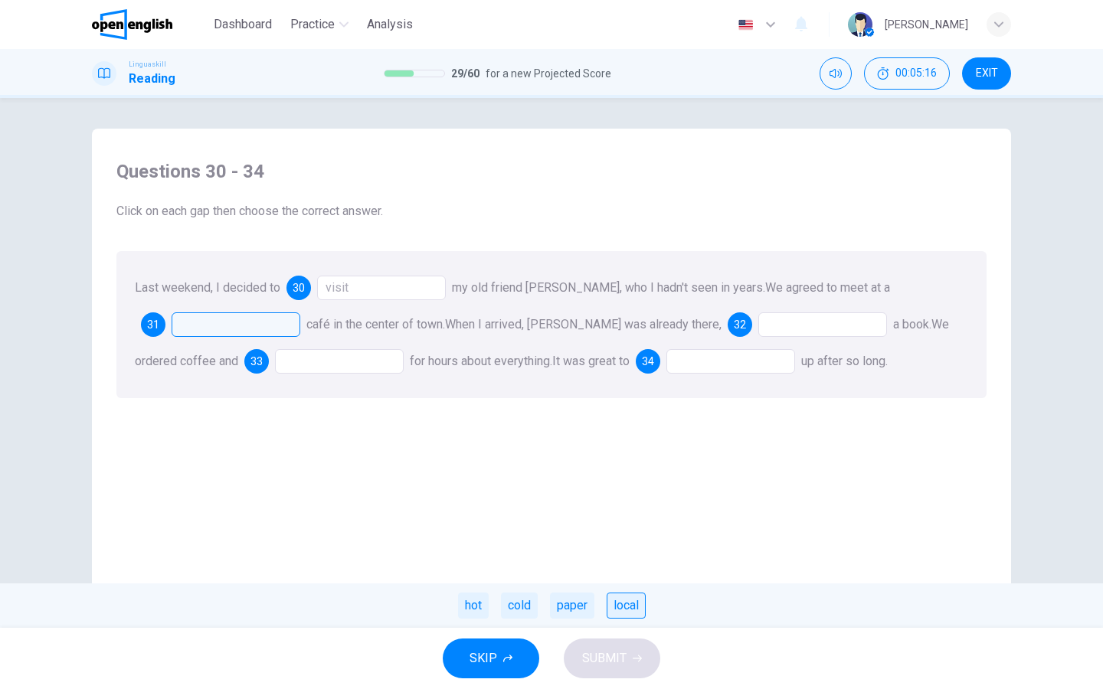
click at [628, 613] on div "local" at bounding box center [625, 606] width 39 height 26
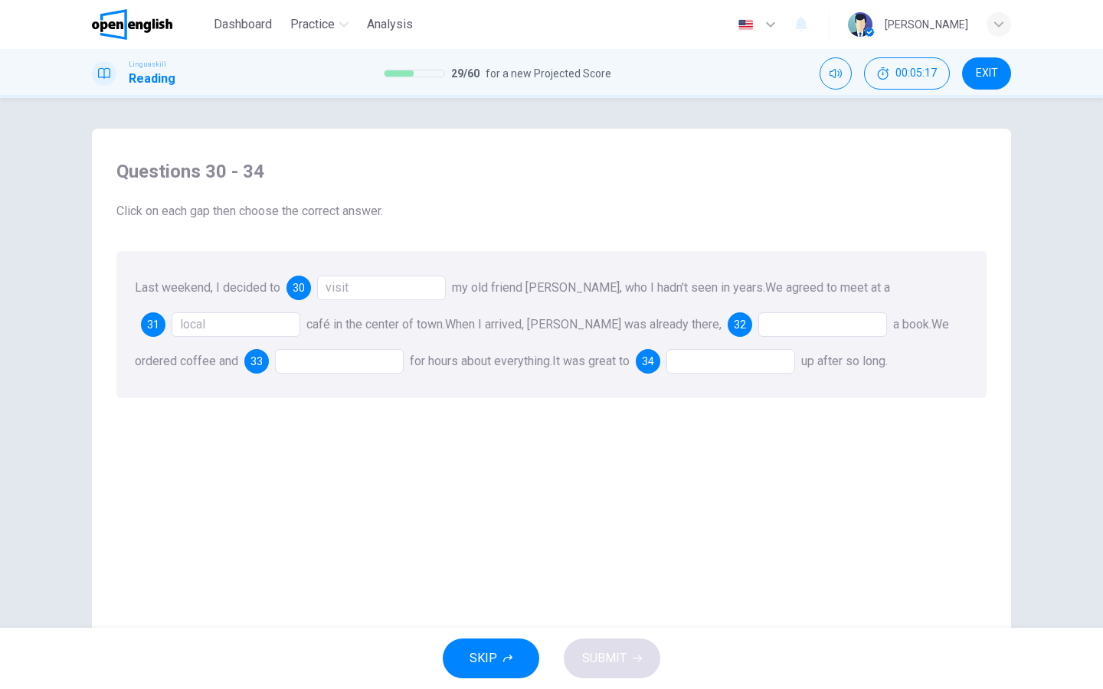
click at [758, 325] on div at bounding box center [822, 324] width 129 height 25
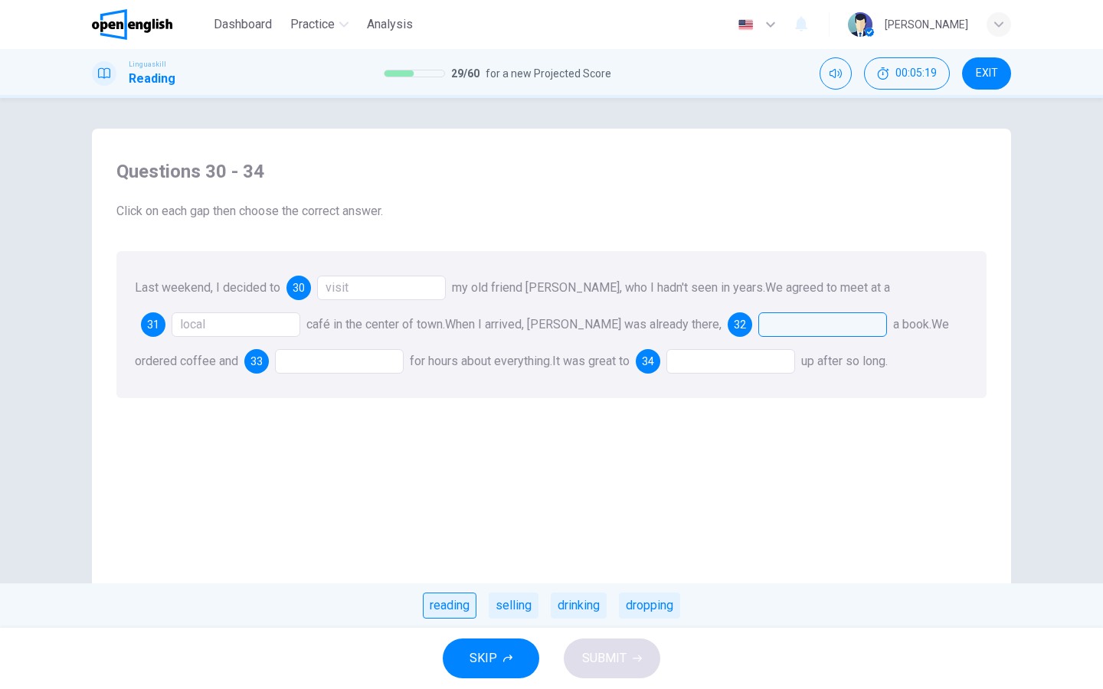
click at [452, 612] on div "reading" at bounding box center [450, 606] width 54 height 26
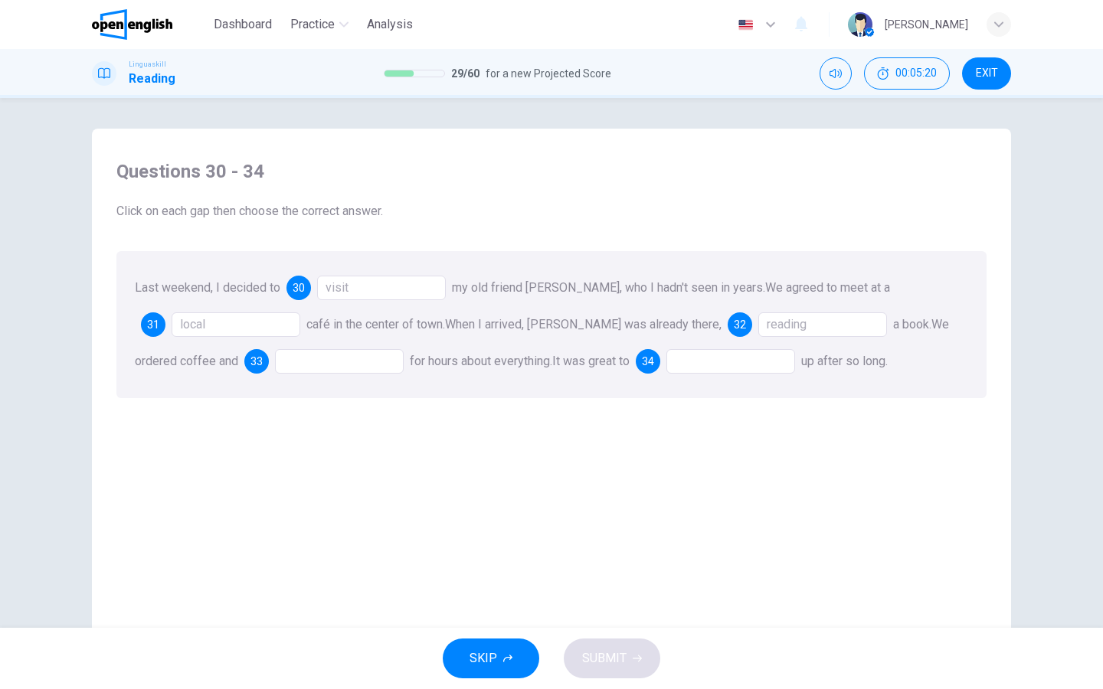
click at [275, 363] on div at bounding box center [339, 361] width 129 height 25
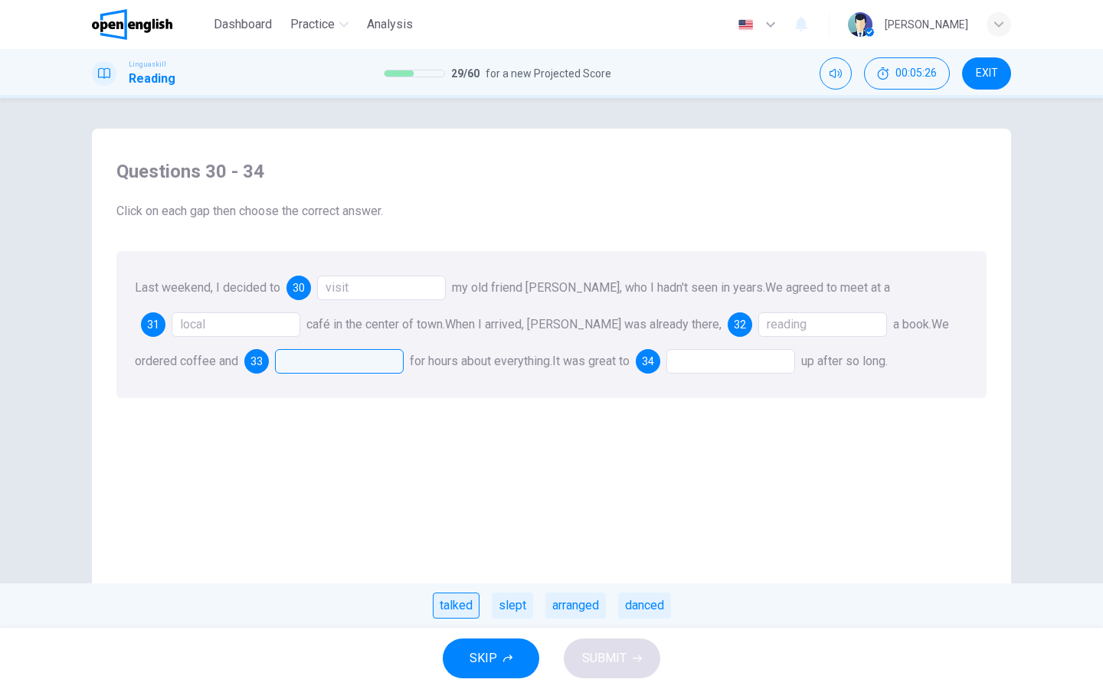
click at [469, 615] on div "talked" at bounding box center [456, 606] width 47 height 26
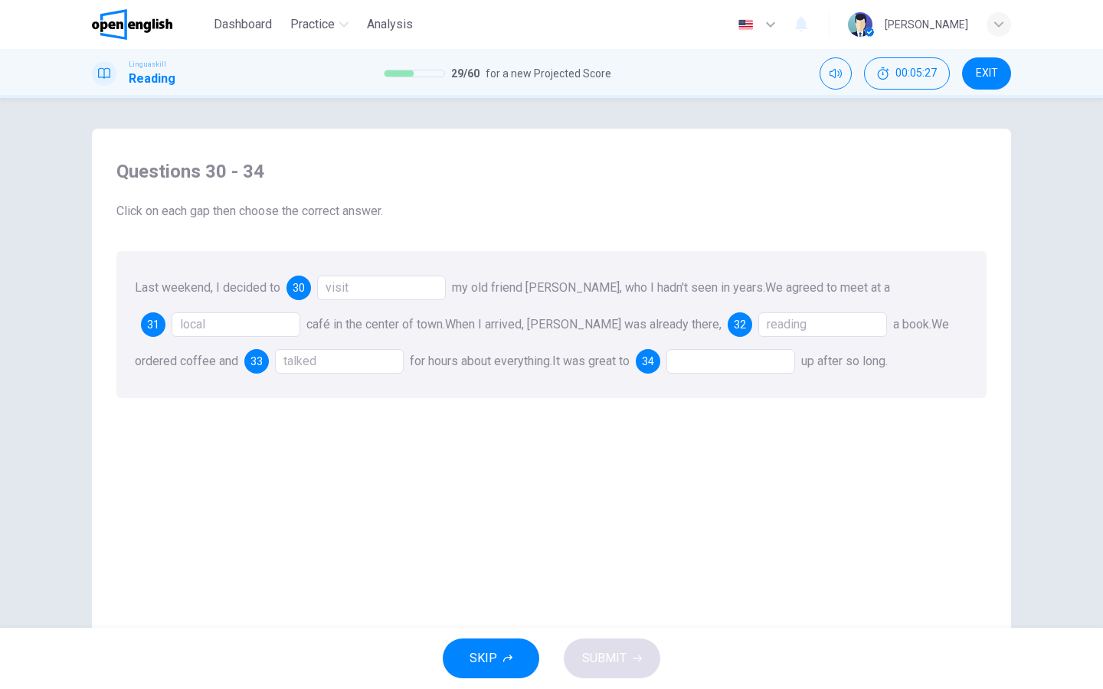
click at [690, 365] on div at bounding box center [730, 361] width 129 height 25
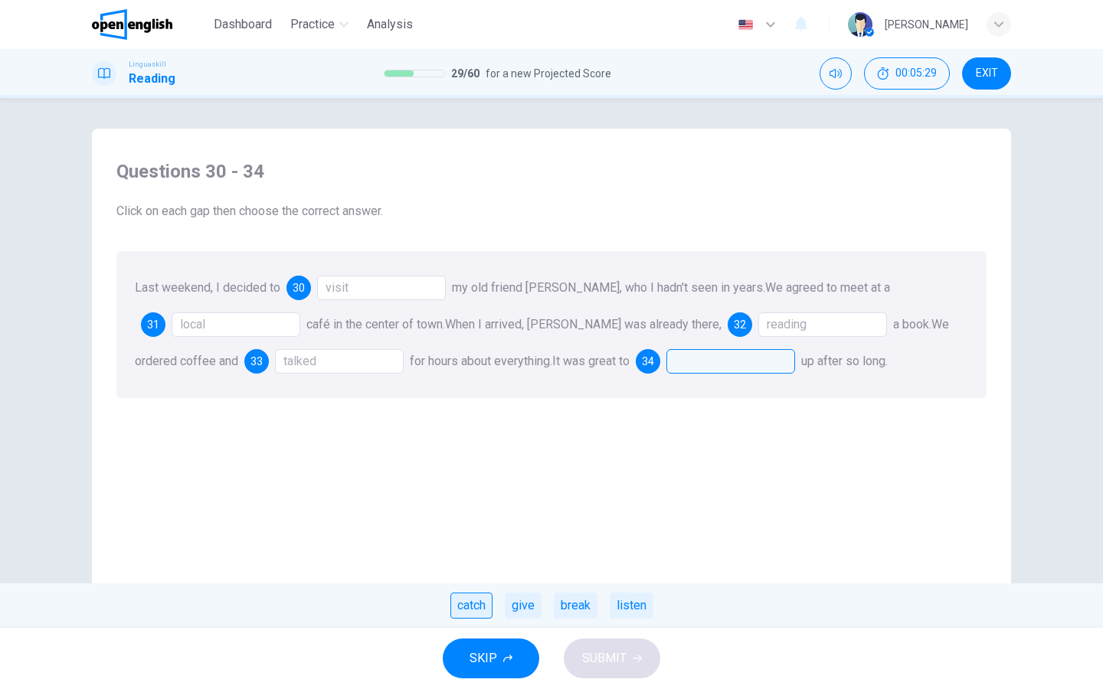
click at [472, 609] on div "catch" at bounding box center [471, 606] width 42 height 26
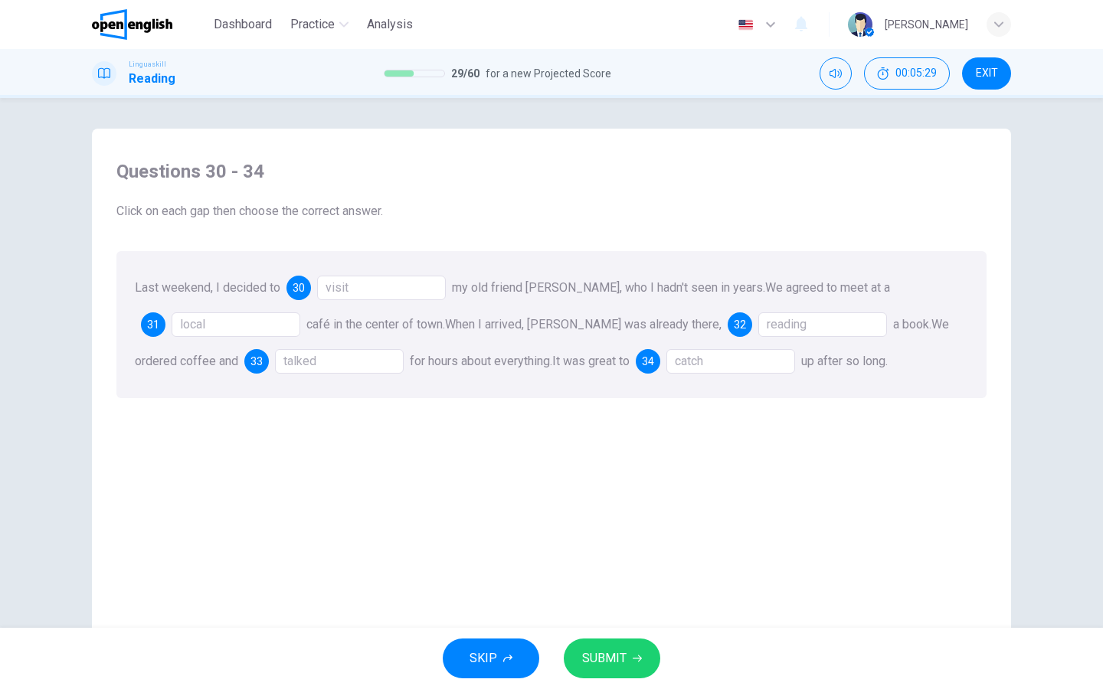
click at [585, 647] on button "SUBMIT" at bounding box center [612, 659] width 96 height 40
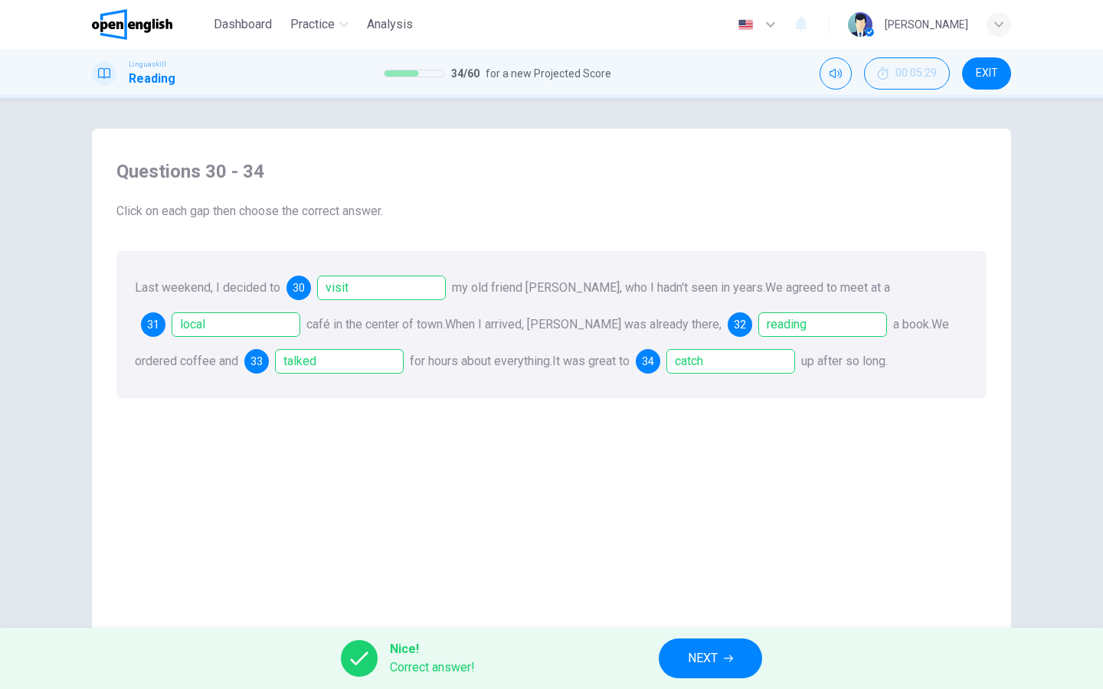
click at [679, 657] on button "NEXT" at bounding box center [709, 659] width 103 height 40
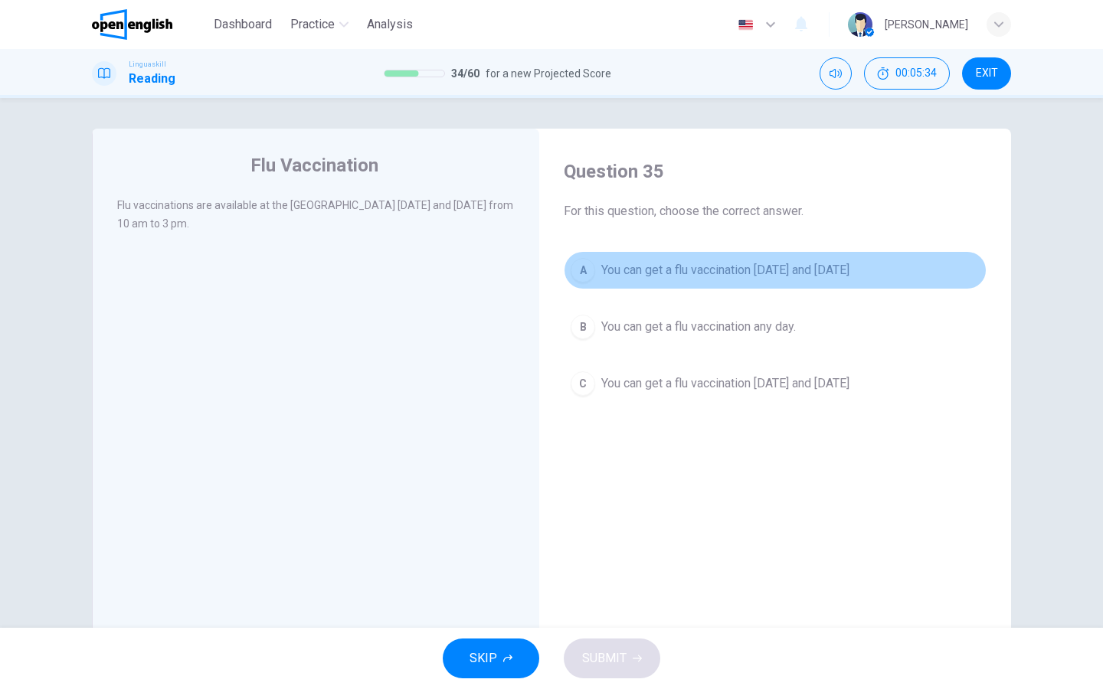
click at [575, 268] on div "A" at bounding box center [582, 270] width 25 height 25
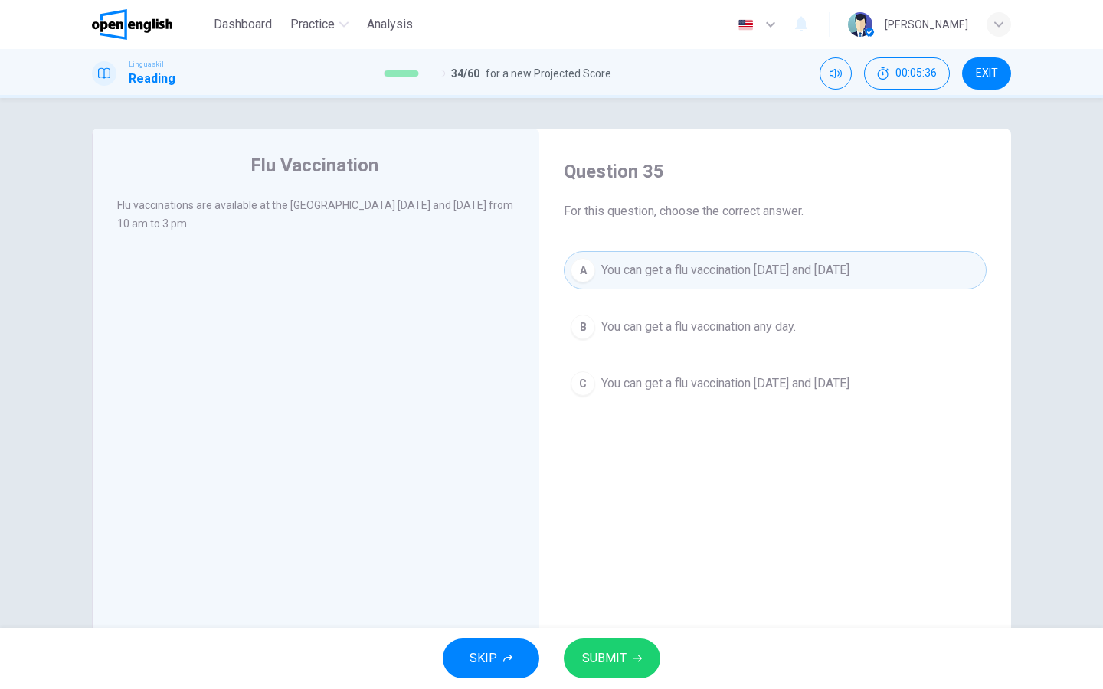
click at [596, 655] on span "SUBMIT" at bounding box center [604, 658] width 44 height 21
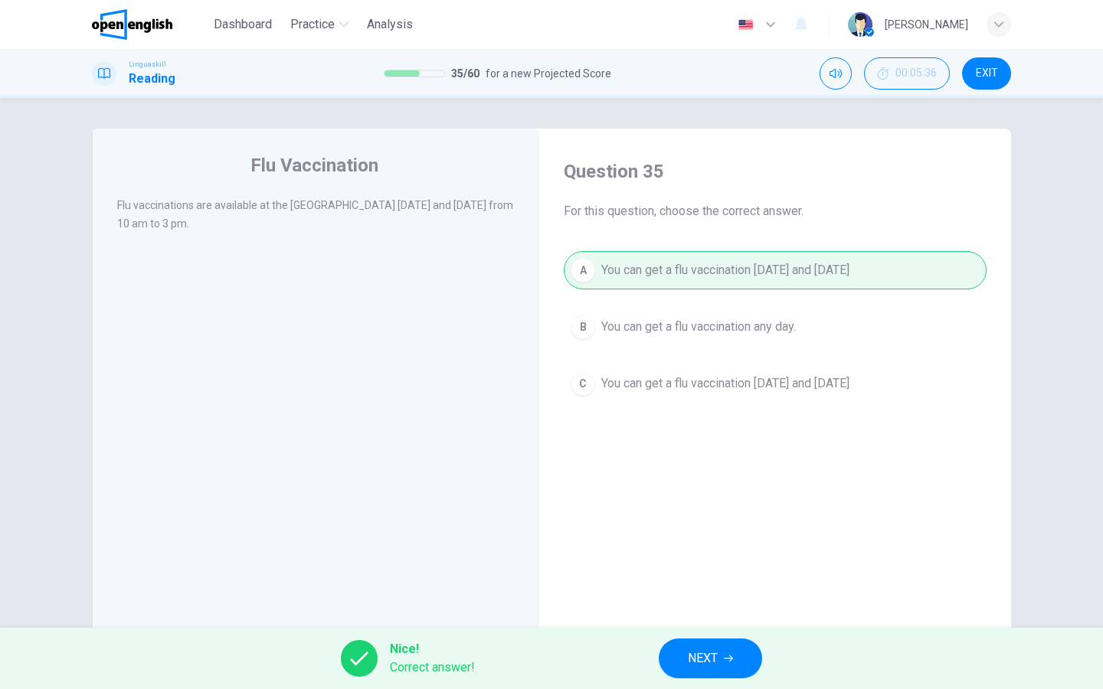
click at [697, 664] on span "NEXT" at bounding box center [703, 658] width 30 height 21
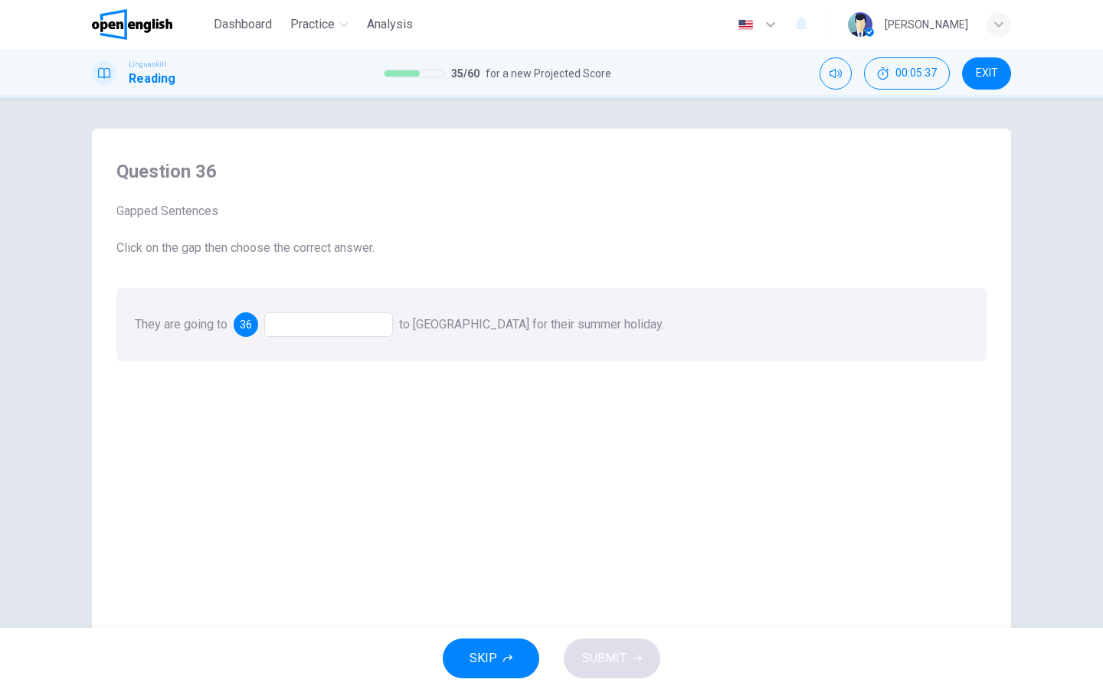
click at [312, 320] on div at bounding box center [328, 324] width 129 height 25
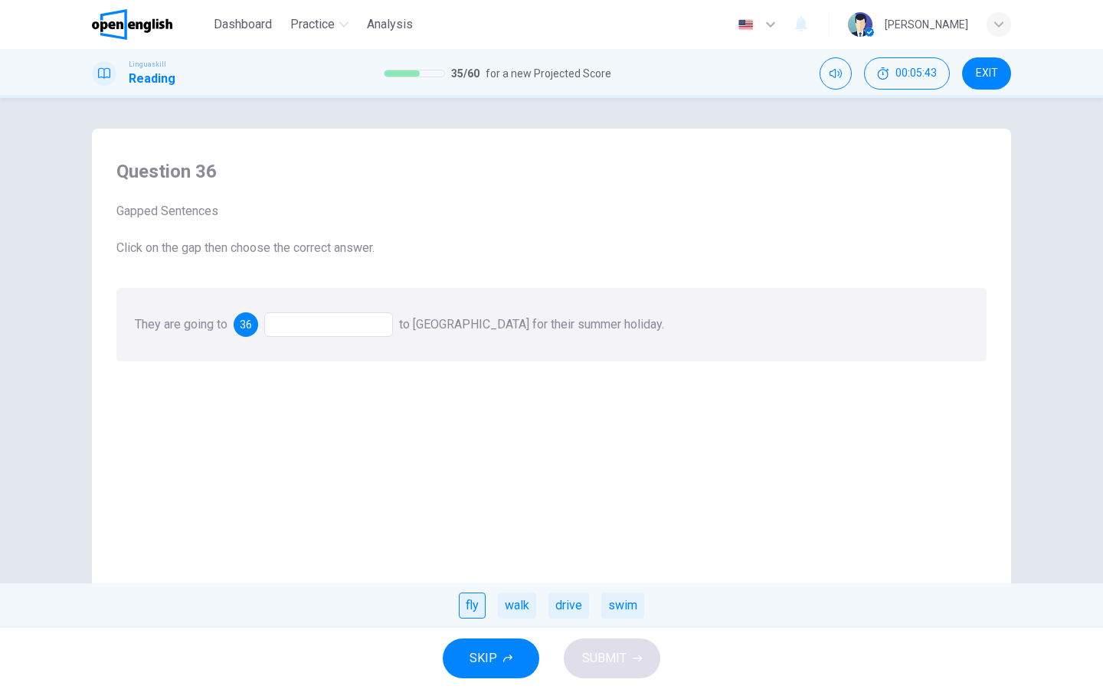
click at [475, 611] on div "fly" at bounding box center [472, 606] width 27 height 26
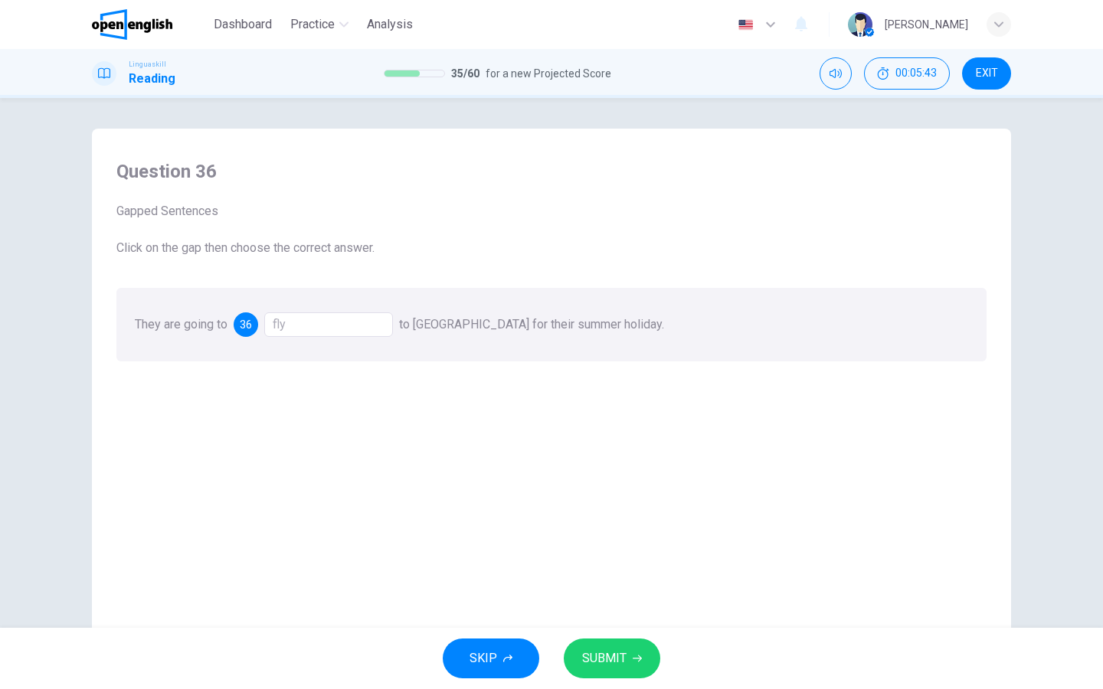
click at [591, 652] on span "SUBMIT" at bounding box center [604, 658] width 44 height 21
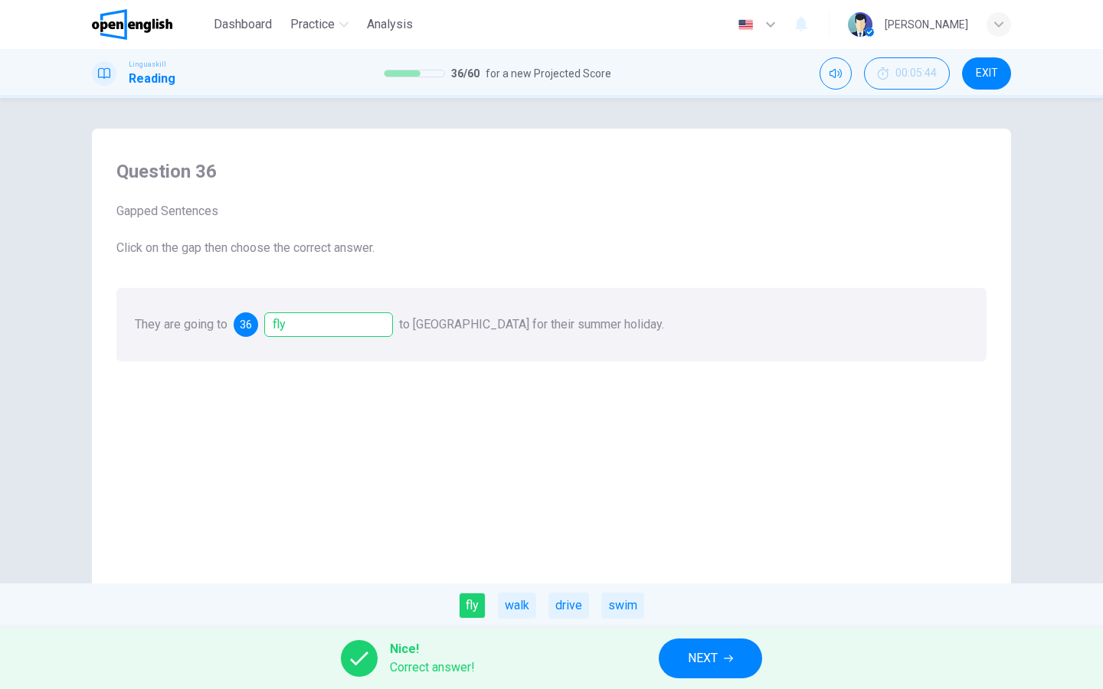
click at [678, 658] on button "NEXT" at bounding box center [709, 659] width 103 height 40
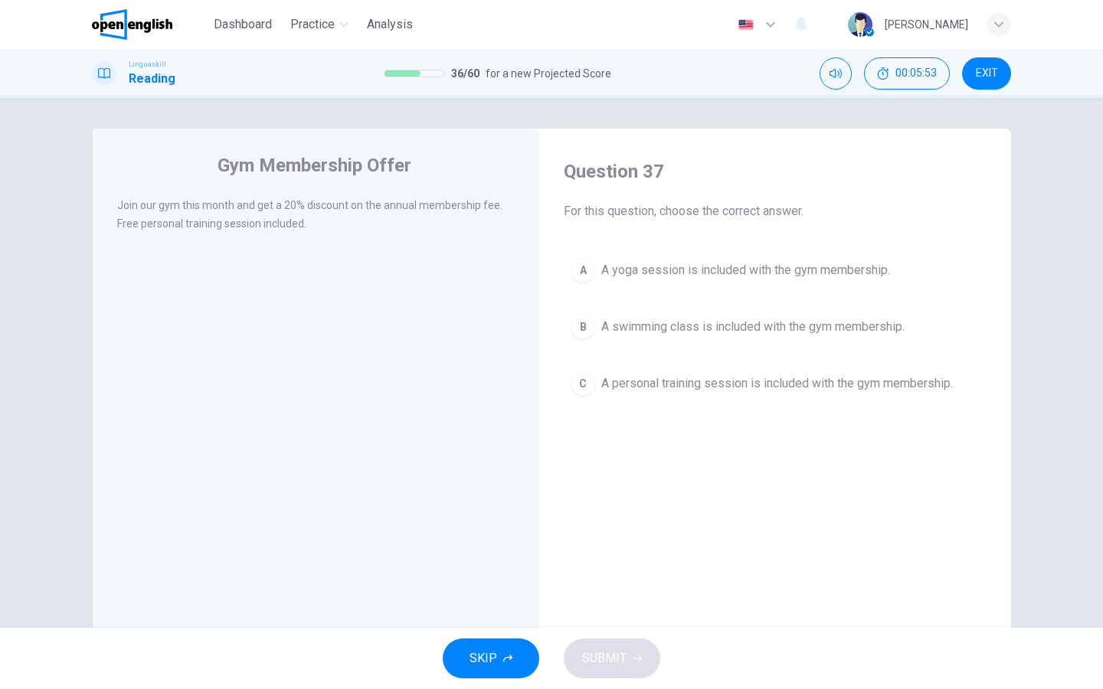
click at [583, 391] on div "C" at bounding box center [582, 383] width 25 height 25
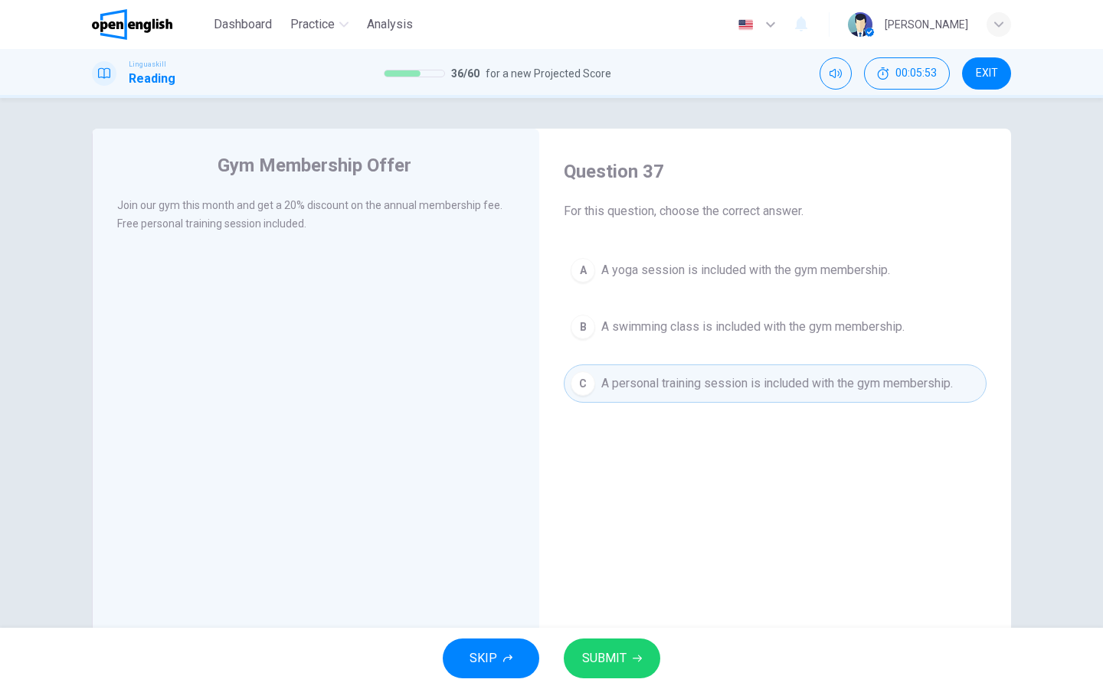
click at [618, 623] on div "Question 37 For this question, choose the correct answer. A A yoga session is i…" at bounding box center [774, 402] width 447 height 517
click at [620, 647] on button "SUBMIT" at bounding box center [612, 659] width 96 height 40
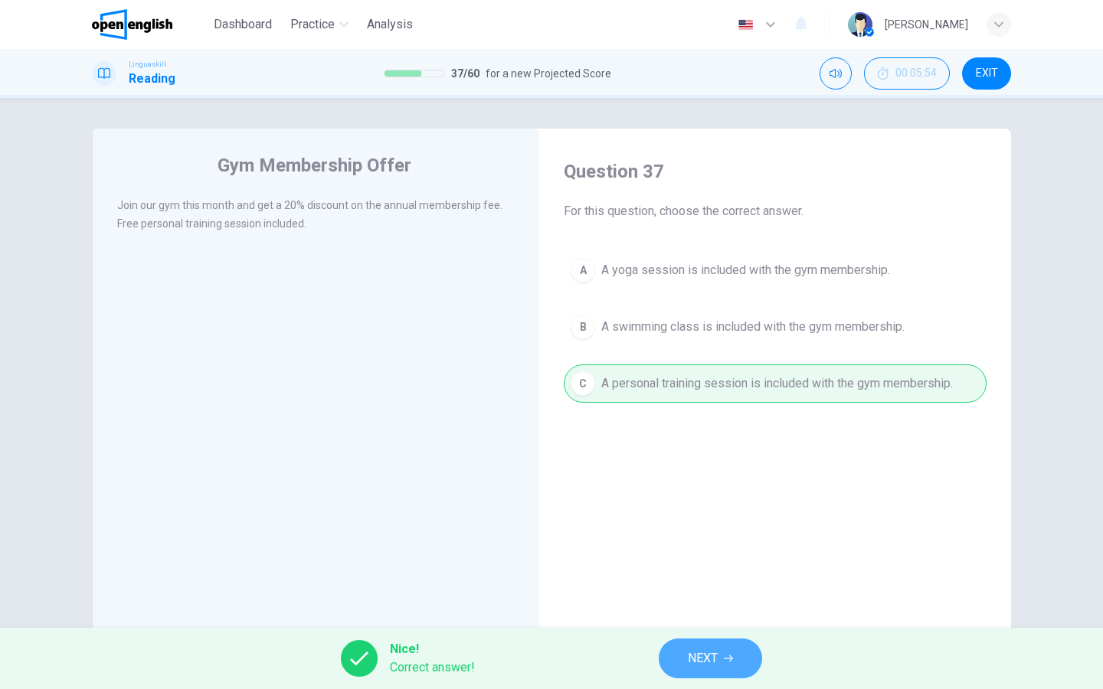
click at [695, 653] on span "NEXT" at bounding box center [703, 658] width 30 height 21
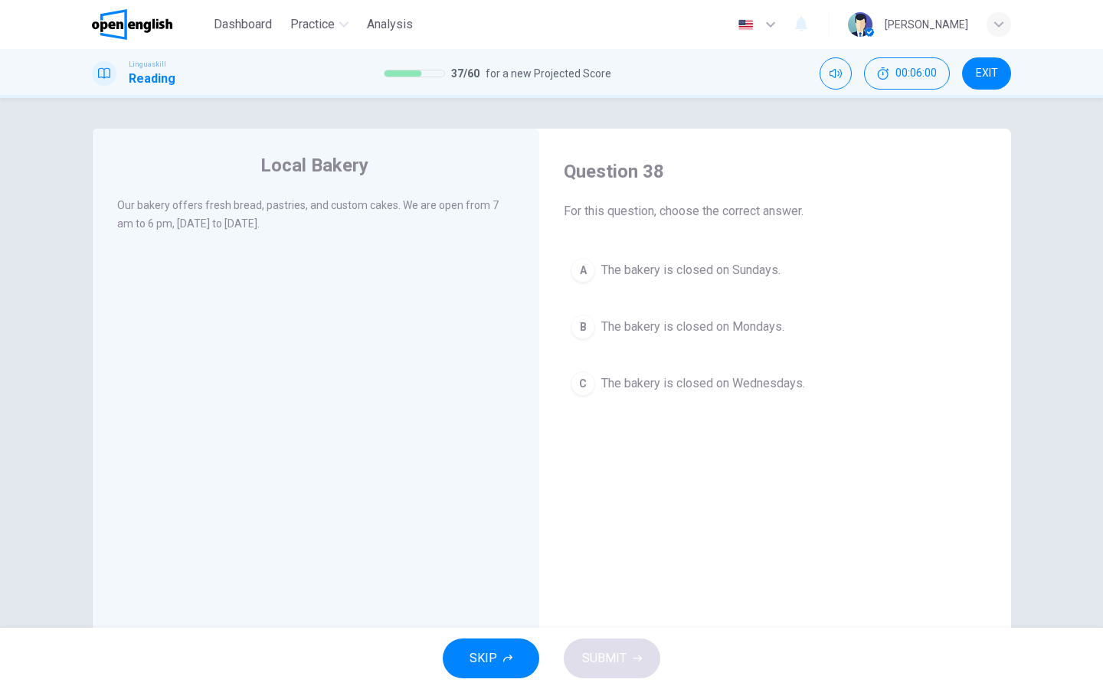
click at [578, 281] on div "A" at bounding box center [582, 270] width 25 height 25
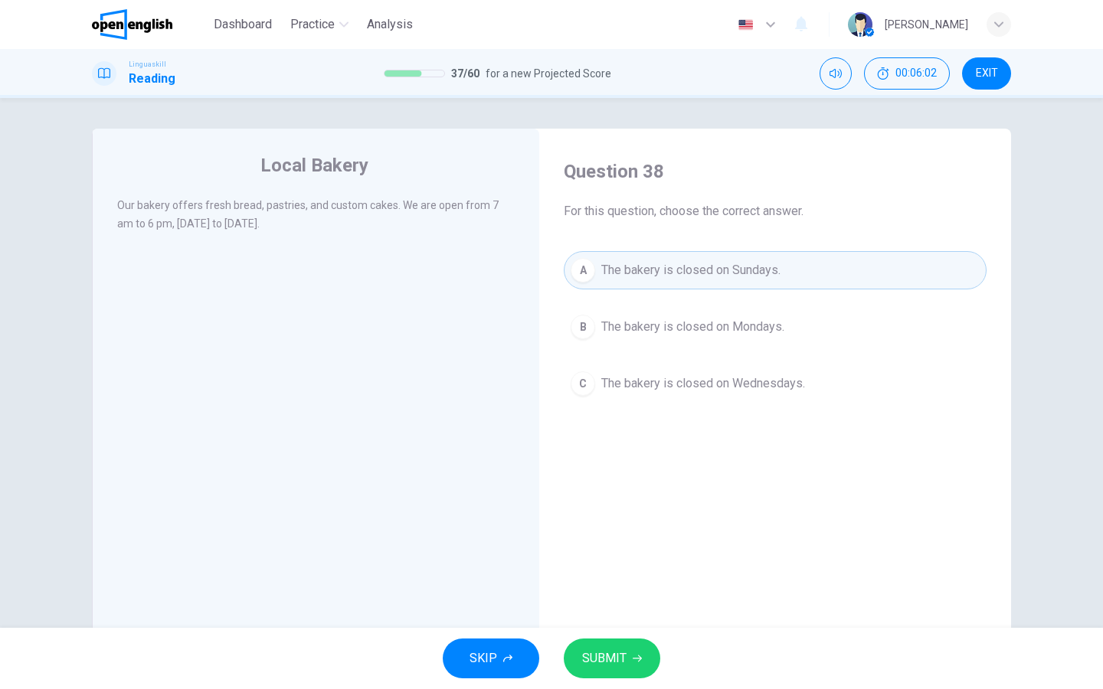
click at [609, 639] on button "SUBMIT" at bounding box center [612, 659] width 96 height 40
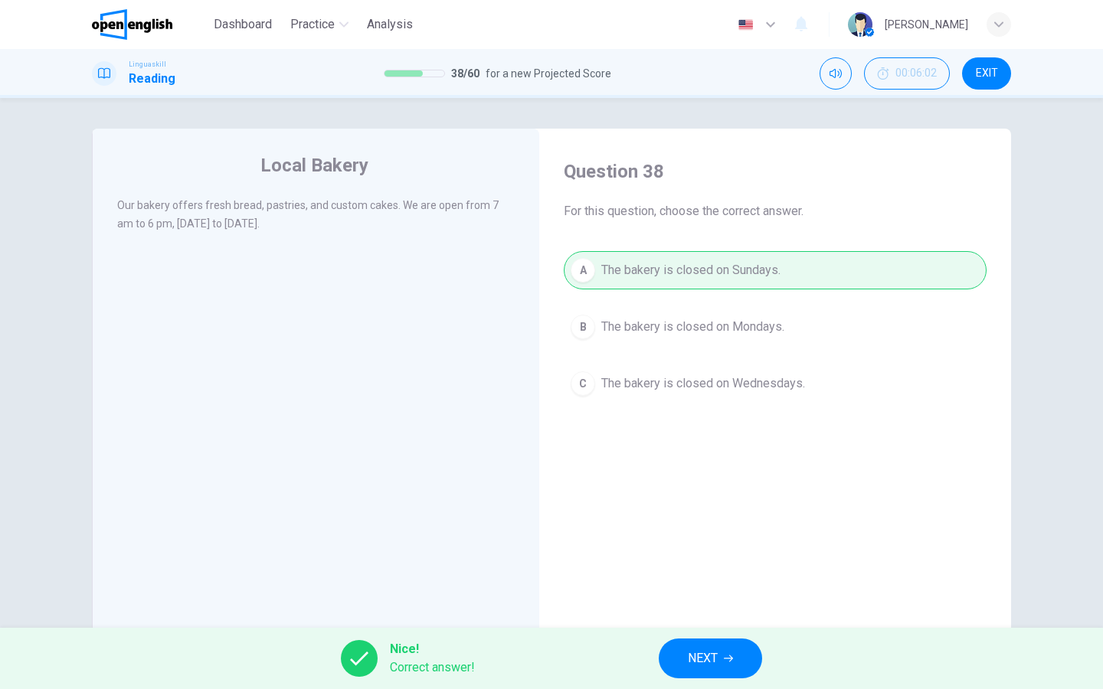
click at [698, 649] on span "NEXT" at bounding box center [703, 658] width 30 height 21
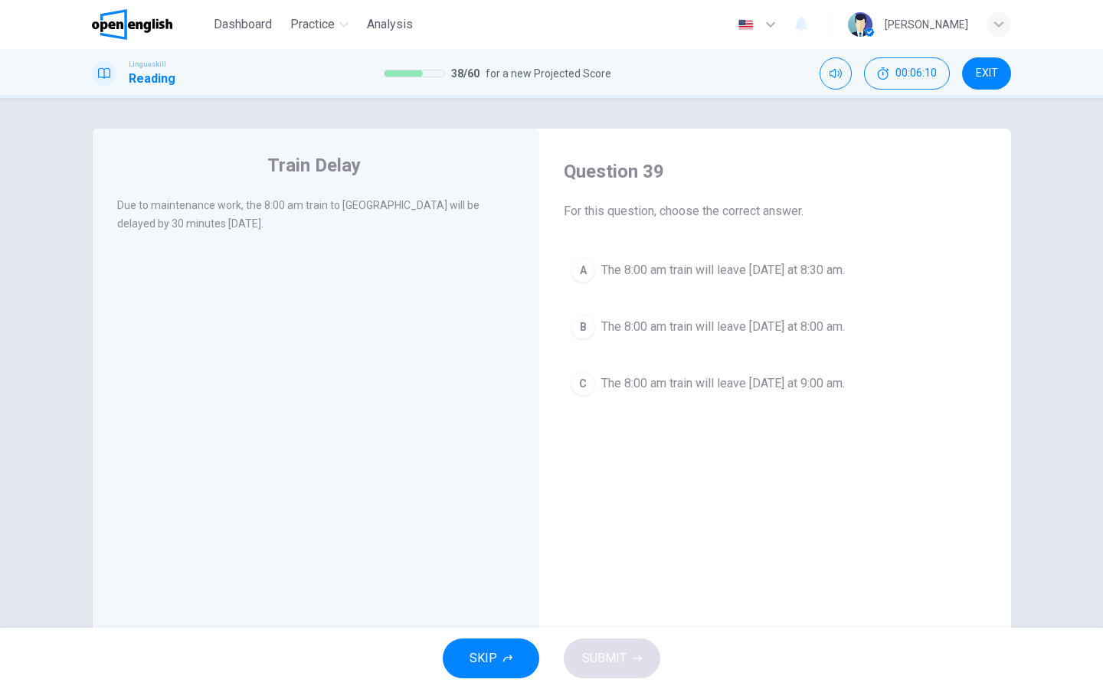
click at [583, 280] on div "A" at bounding box center [582, 270] width 25 height 25
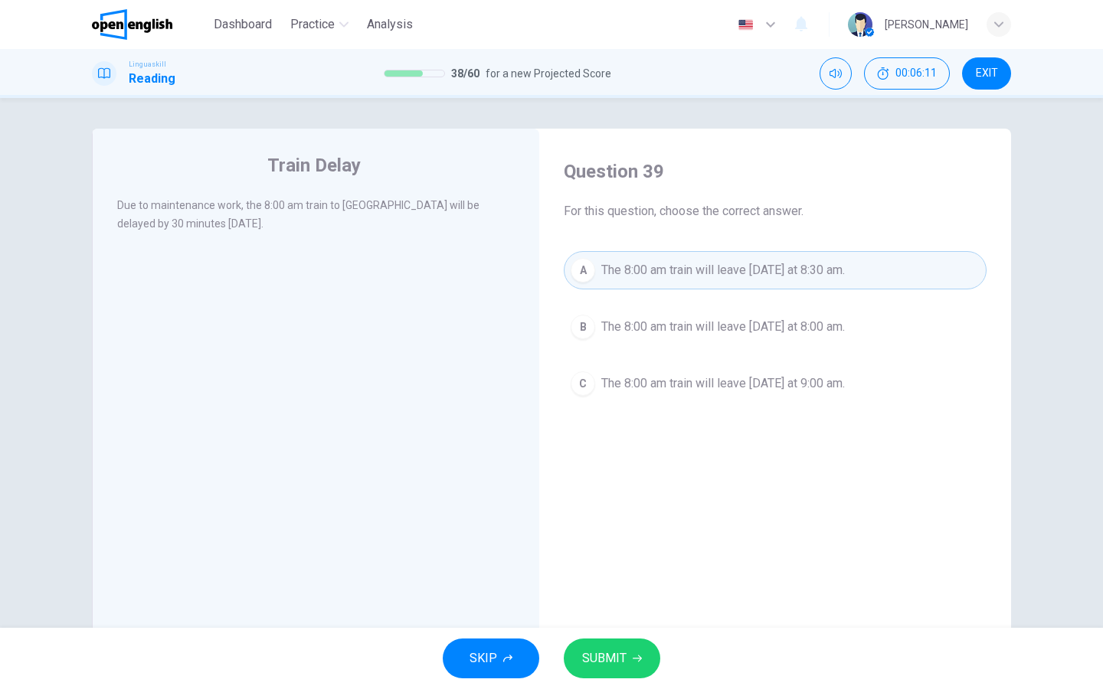
click at [649, 679] on div "SKIP SUBMIT" at bounding box center [551, 658] width 1103 height 61
click at [627, 654] on button "SUBMIT" at bounding box center [612, 659] width 96 height 40
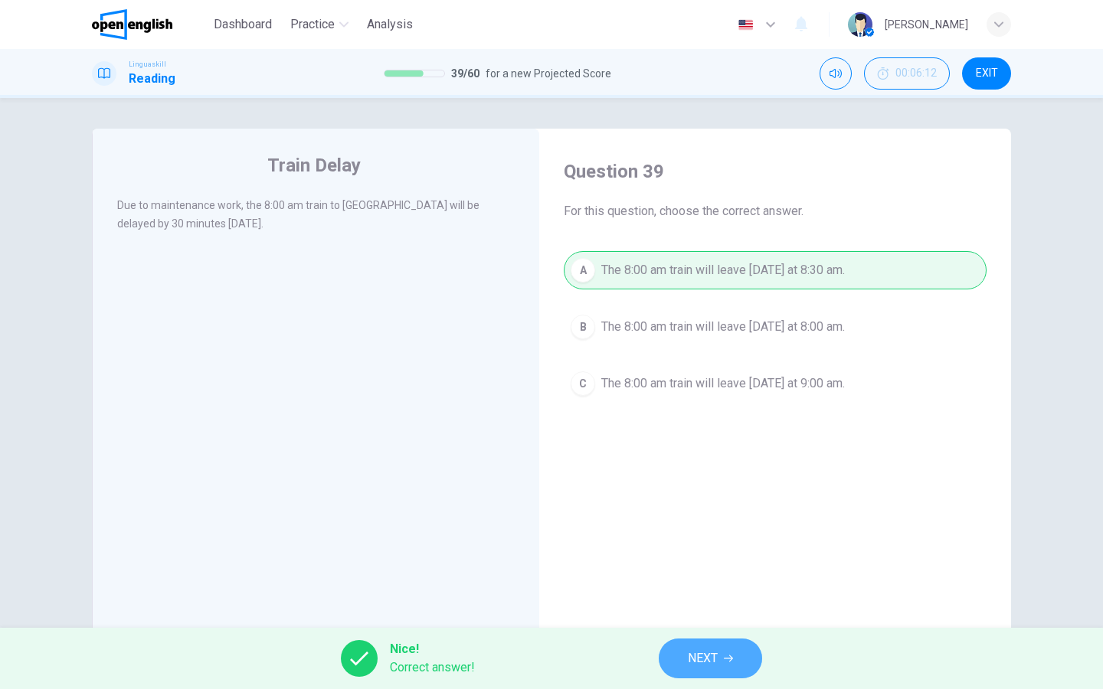
click at [717, 664] on span "NEXT" at bounding box center [703, 658] width 30 height 21
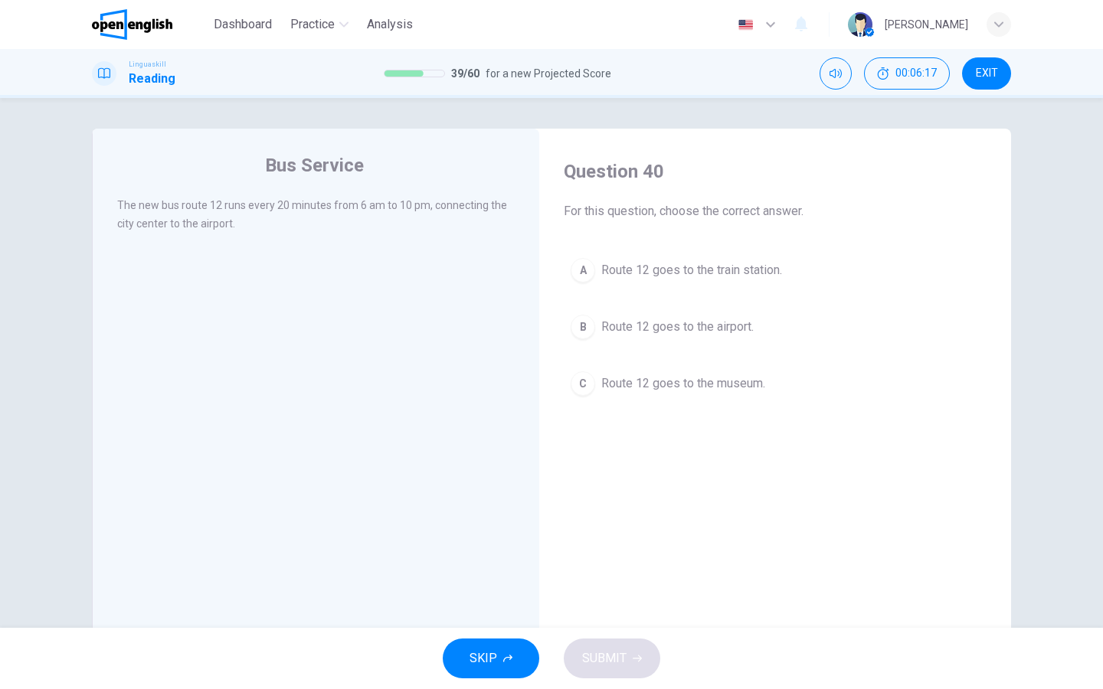
click at [582, 271] on div "A" at bounding box center [582, 270] width 25 height 25
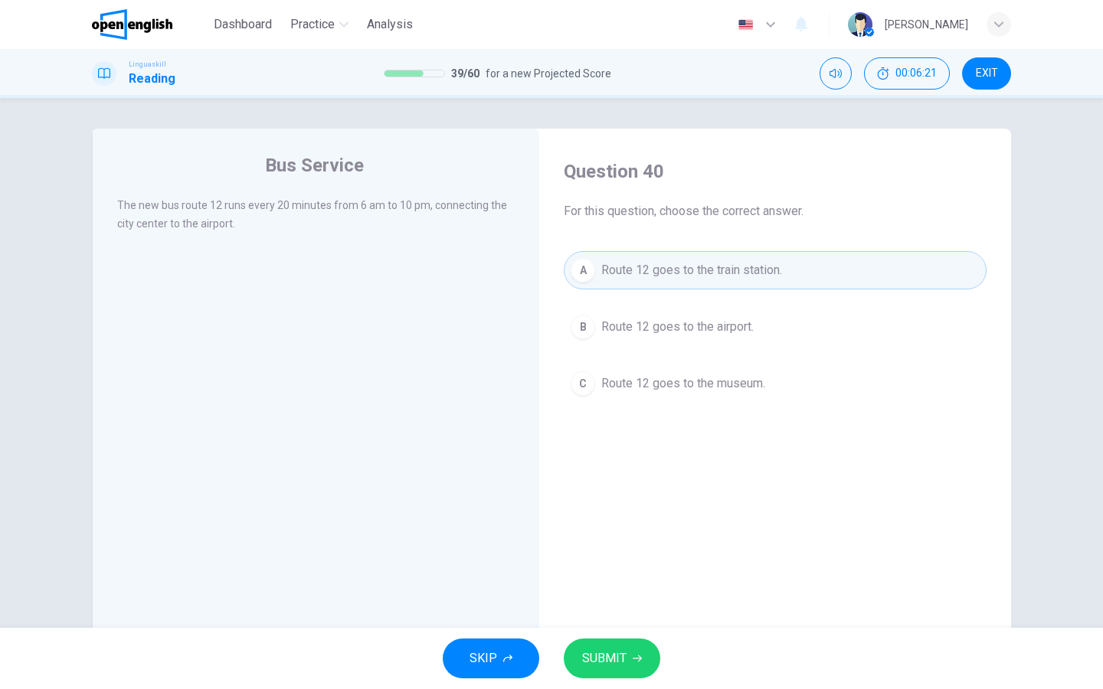
click at [582, 330] on div "B" at bounding box center [582, 327] width 25 height 25
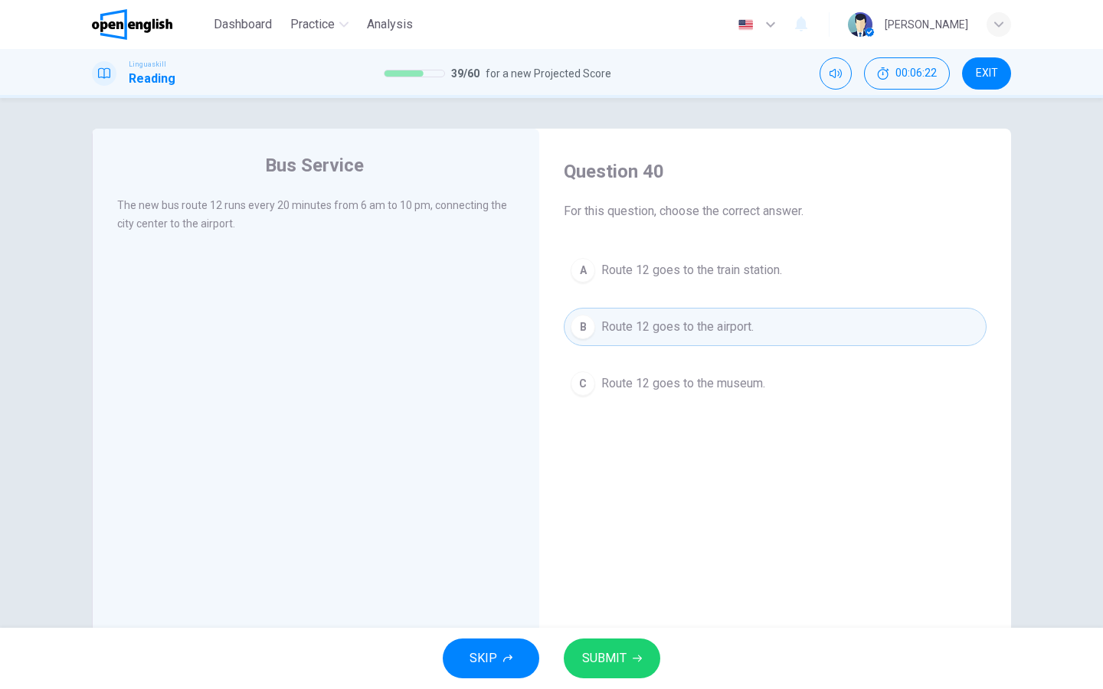
click at [616, 662] on span "SUBMIT" at bounding box center [604, 658] width 44 height 21
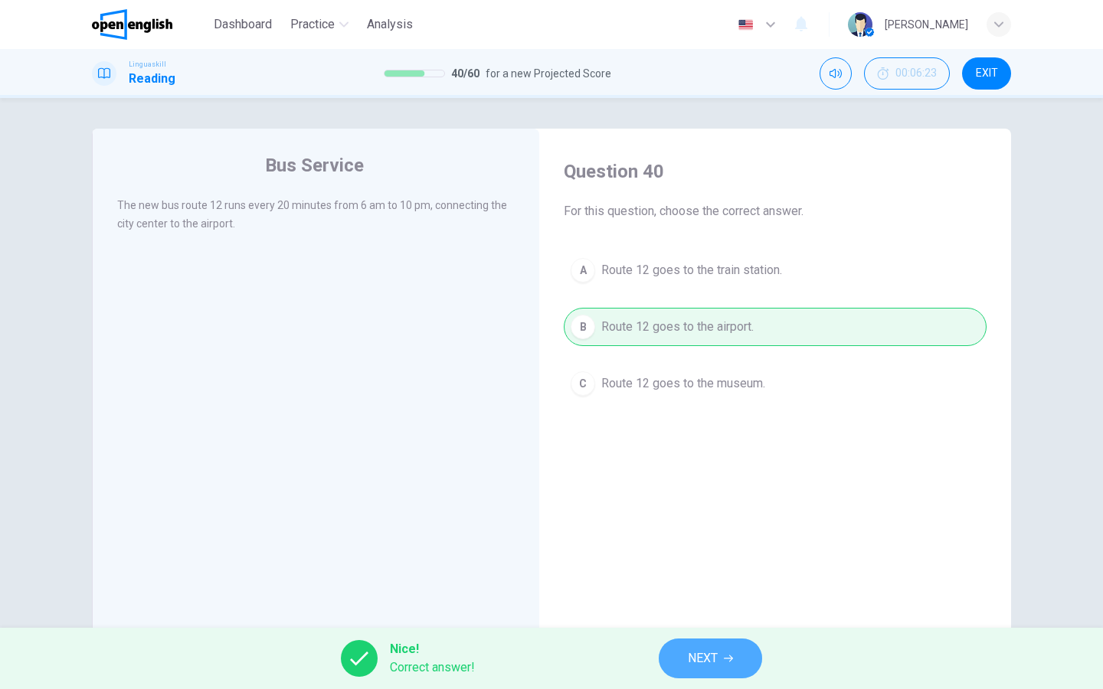
click at [723, 669] on button "NEXT" at bounding box center [709, 659] width 103 height 40
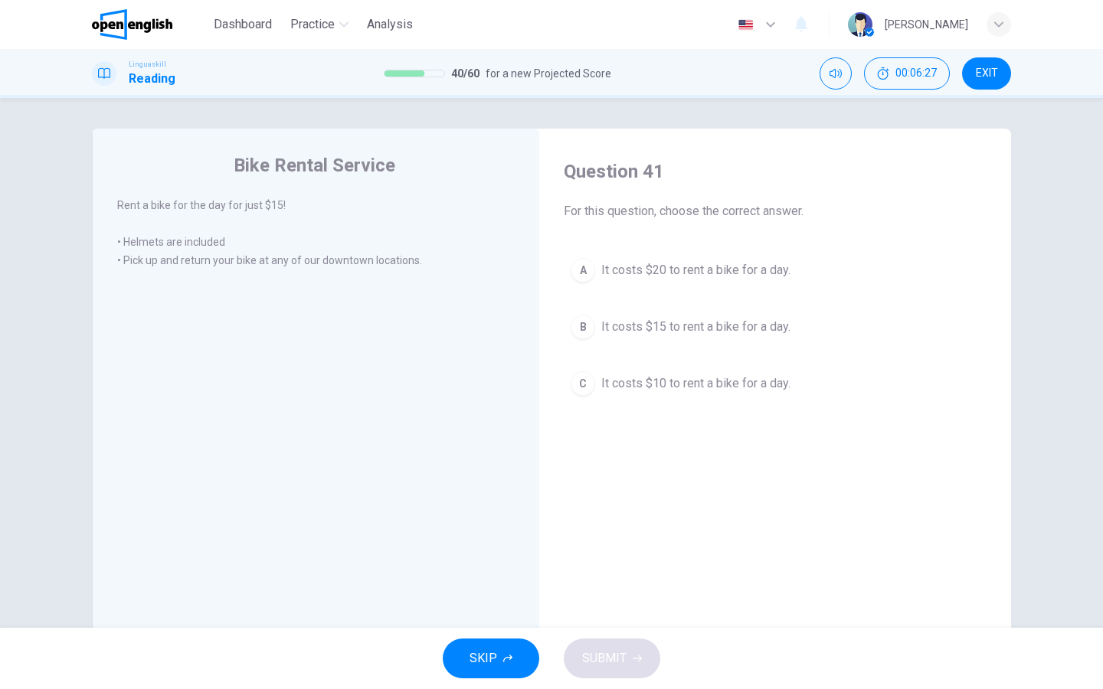
click at [580, 329] on div "B" at bounding box center [582, 327] width 25 height 25
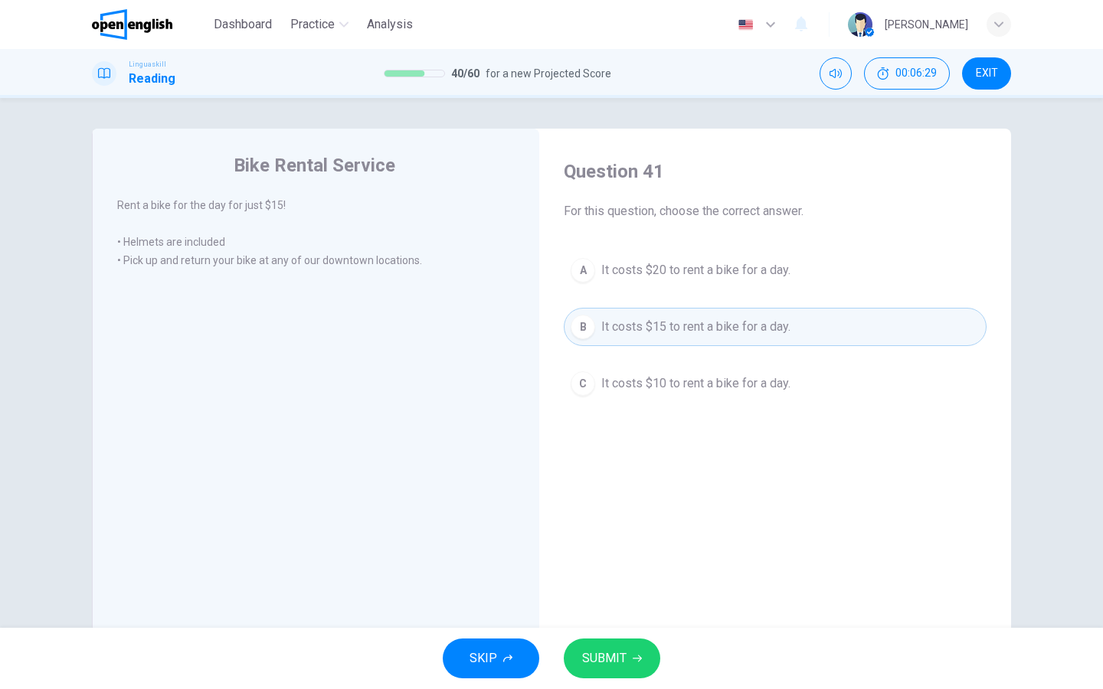
click at [633, 669] on button "SUBMIT" at bounding box center [612, 659] width 96 height 40
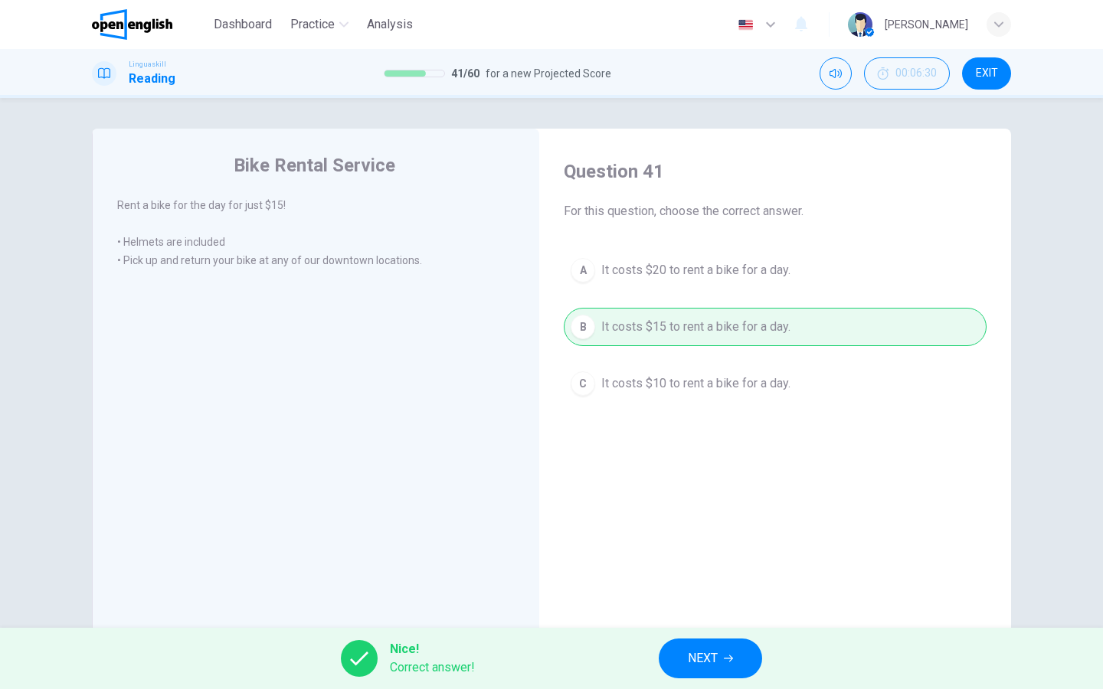
click at [679, 665] on button "NEXT" at bounding box center [709, 659] width 103 height 40
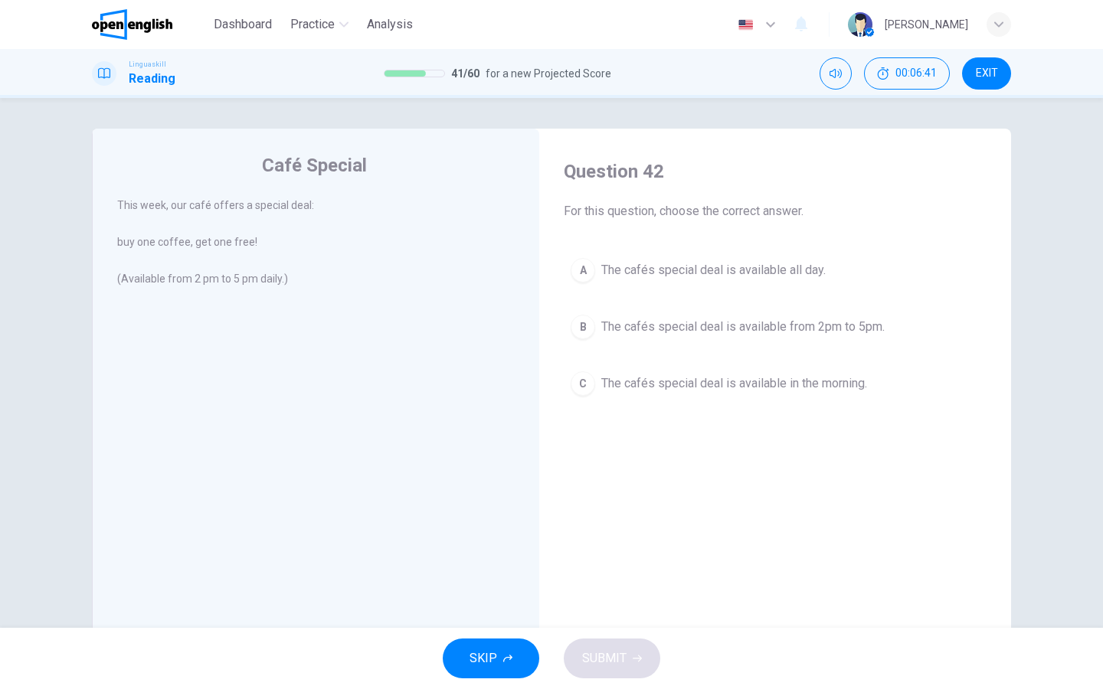
click at [589, 328] on div "B" at bounding box center [582, 327] width 25 height 25
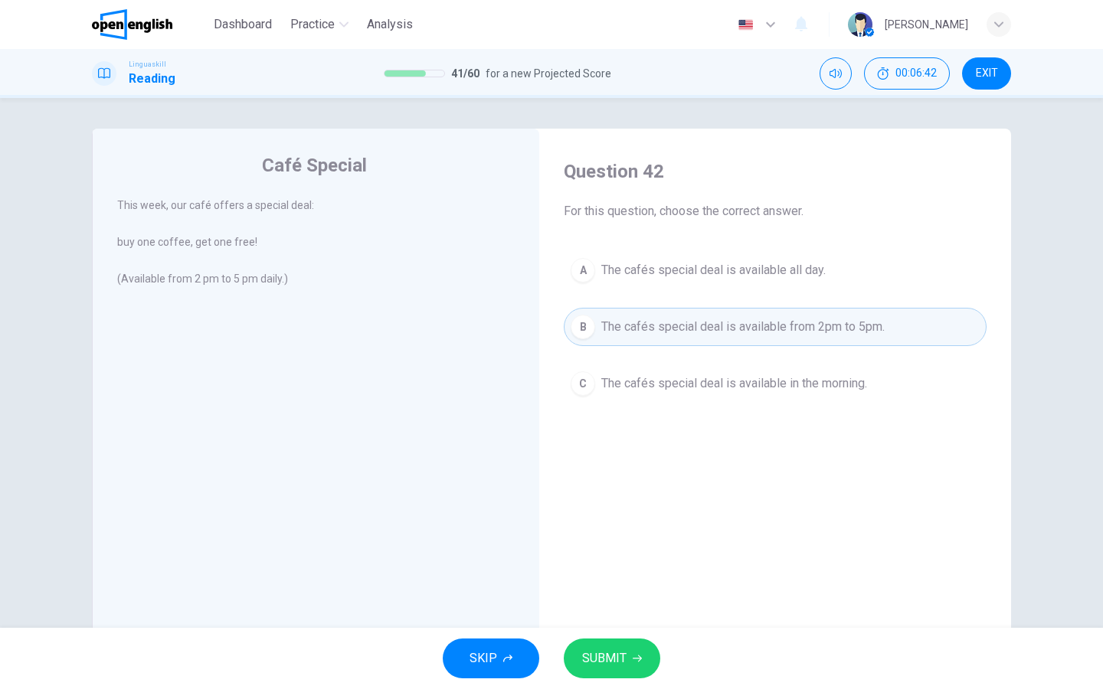
click at [642, 673] on button "SUBMIT" at bounding box center [612, 659] width 96 height 40
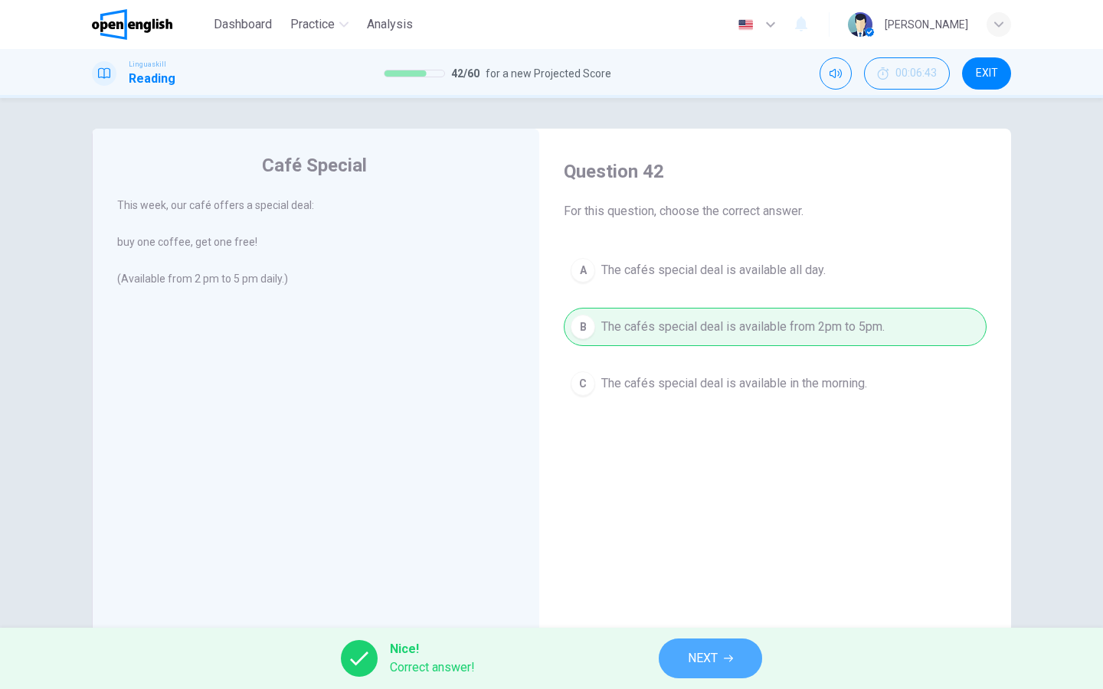
click at [701, 665] on span "NEXT" at bounding box center [703, 658] width 30 height 21
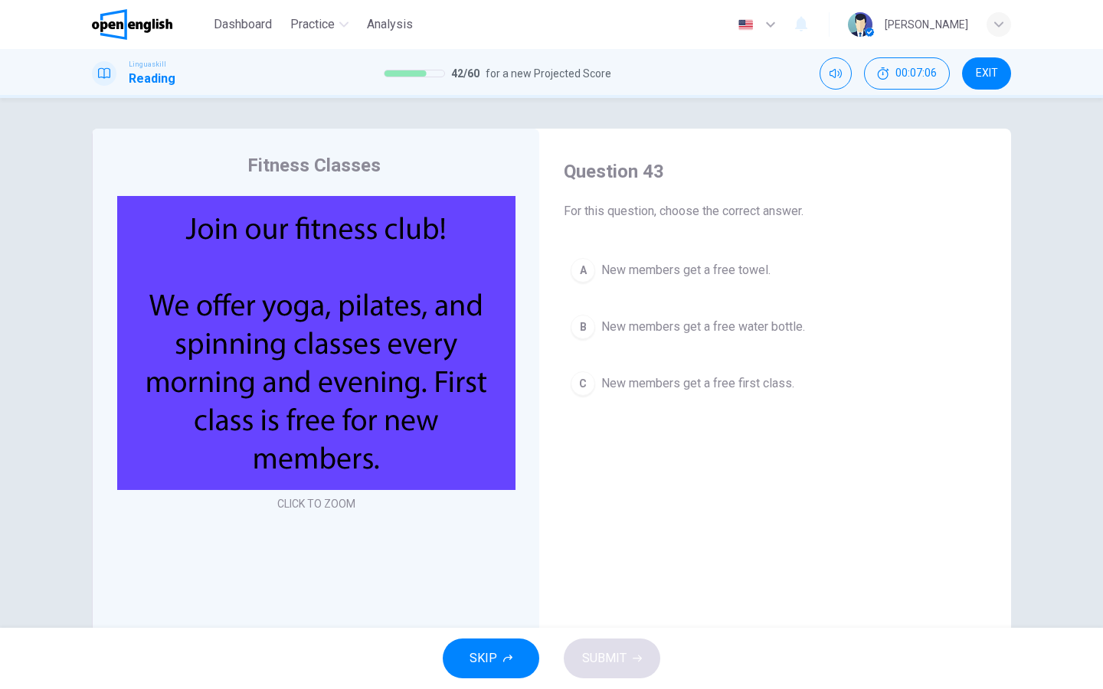
click at [619, 297] on div "A New members get a free towel. B New members get a free water bottle. C New me…" at bounding box center [775, 327] width 423 height 152
click at [581, 386] on div "C" at bounding box center [582, 383] width 25 height 25
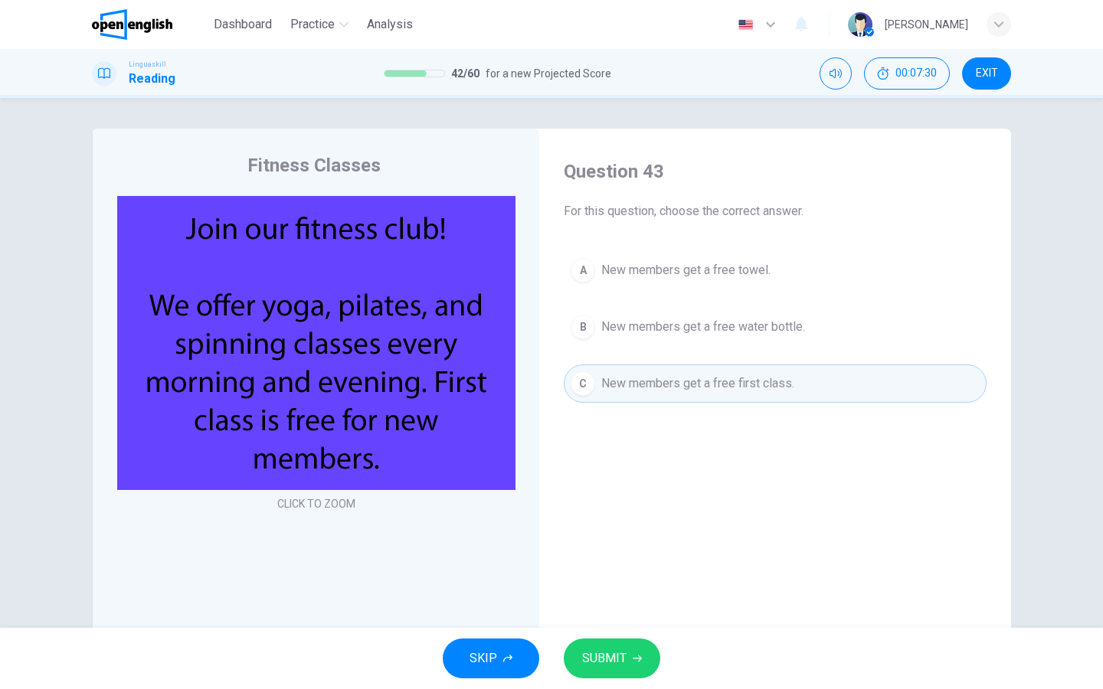
click at [626, 669] on button "SUBMIT" at bounding box center [612, 659] width 96 height 40
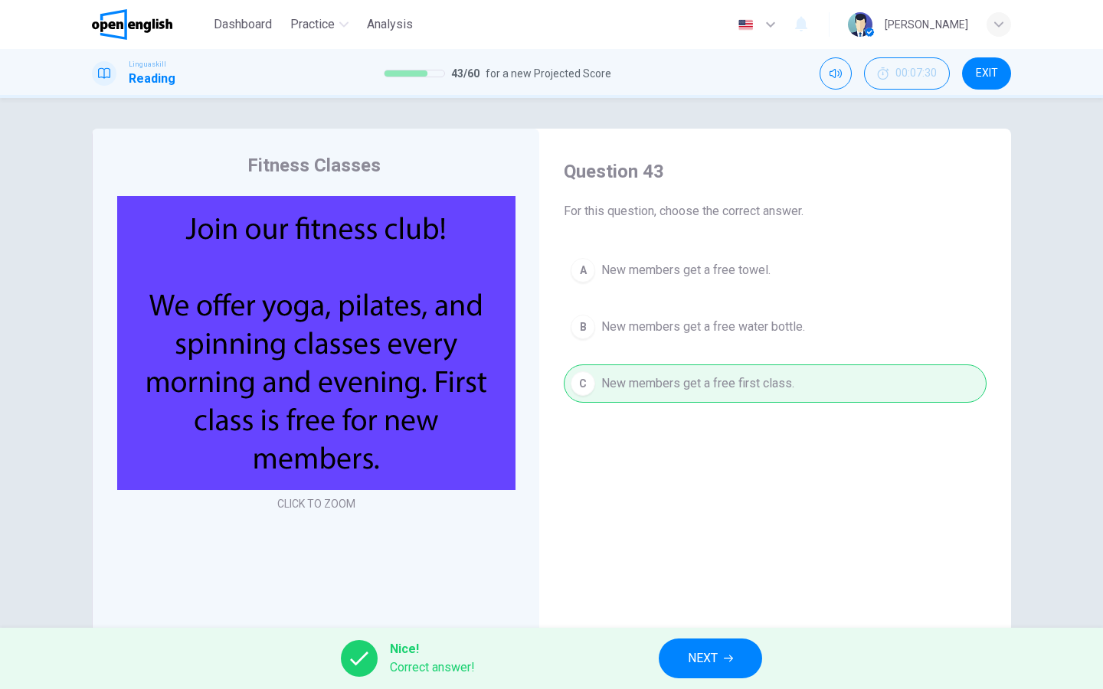
click at [747, 663] on button "NEXT" at bounding box center [709, 659] width 103 height 40
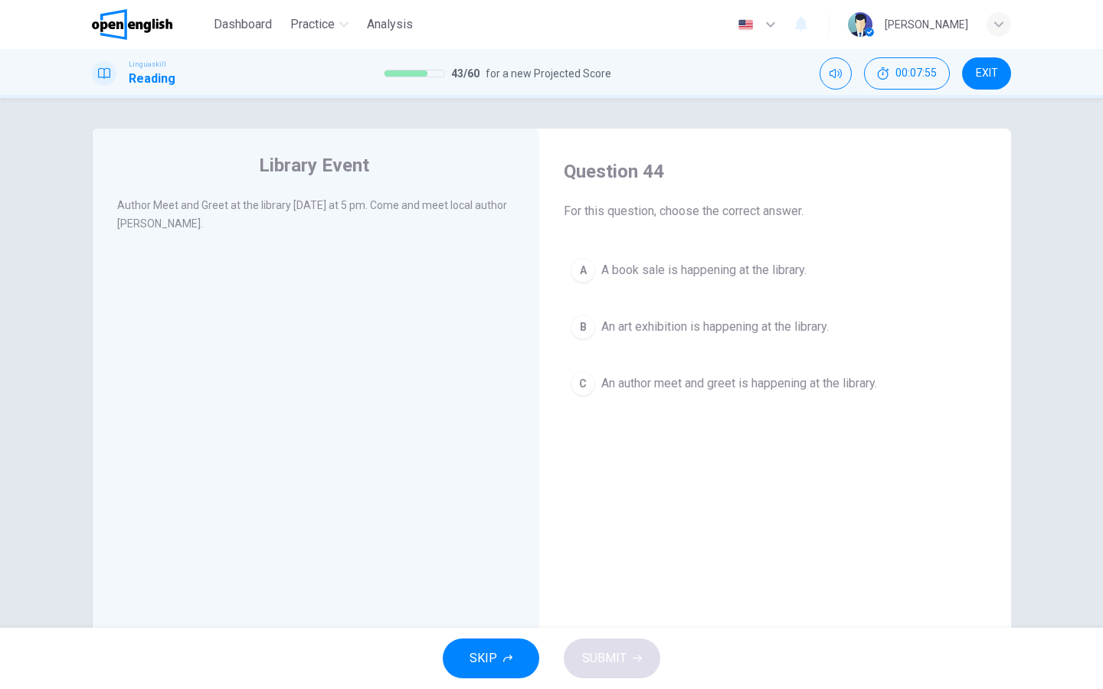
click at [583, 271] on div "A" at bounding box center [582, 270] width 25 height 25
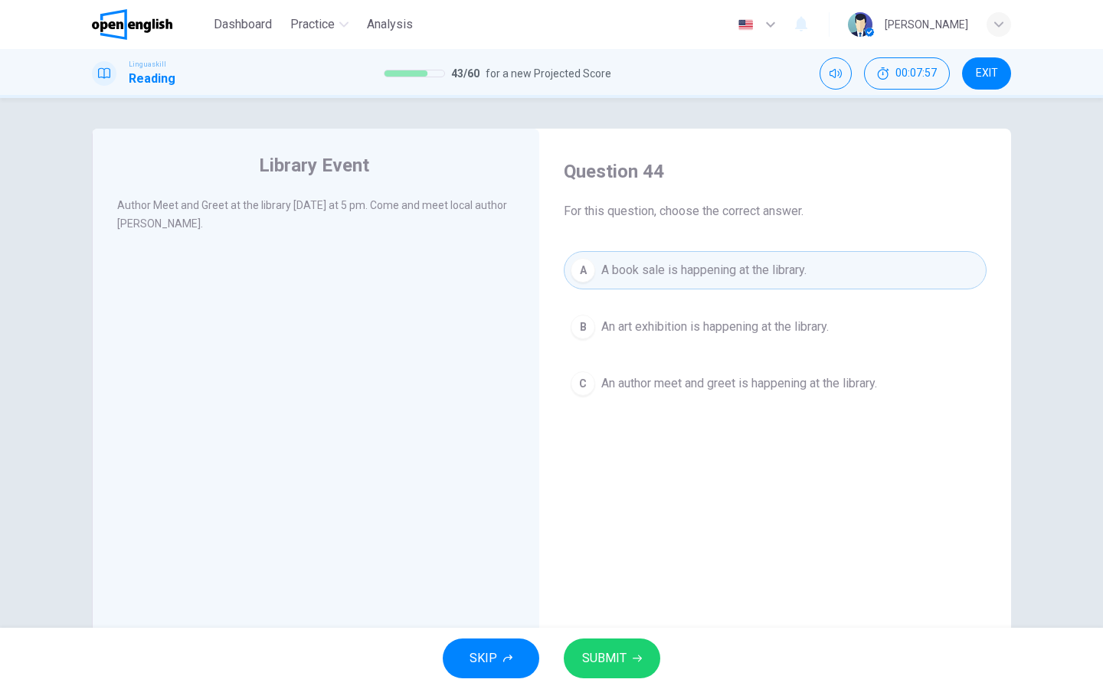
click at [600, 632] on div "SKIP SUBMIT" at bounding box center [551, 658] width 1103 height 61
click at [580, 384] on div "C" at bounding box center [582, 383] width 25 height 25
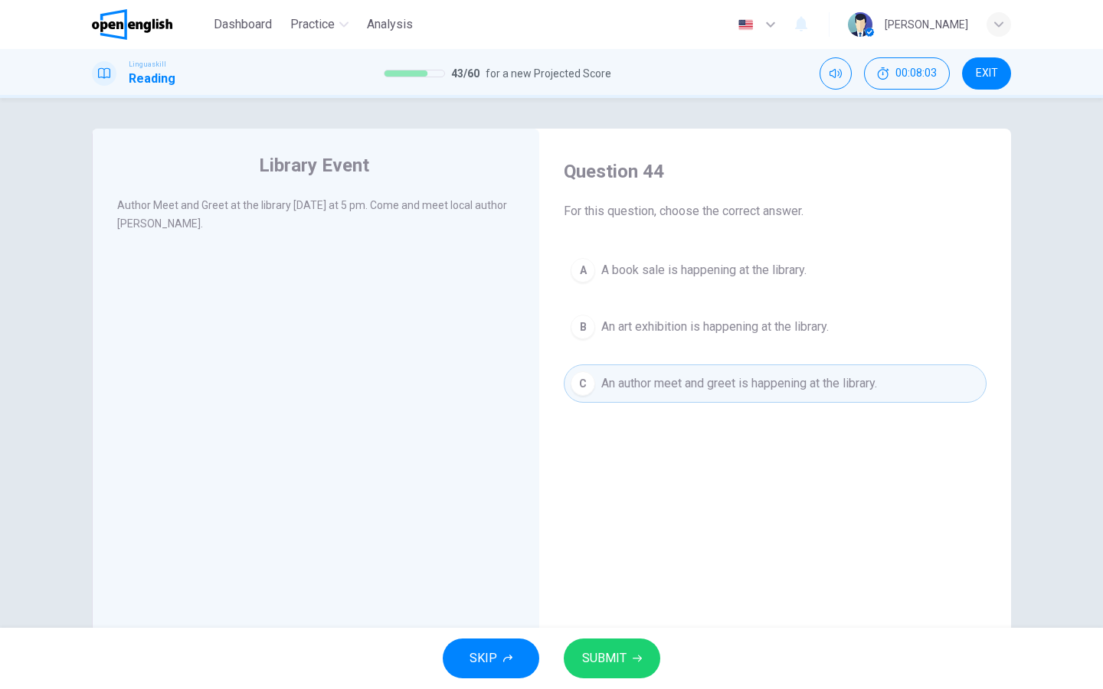
click at [598, 665] on span "SUBMIT" at bounding box center [604, 658] width 44 height 21
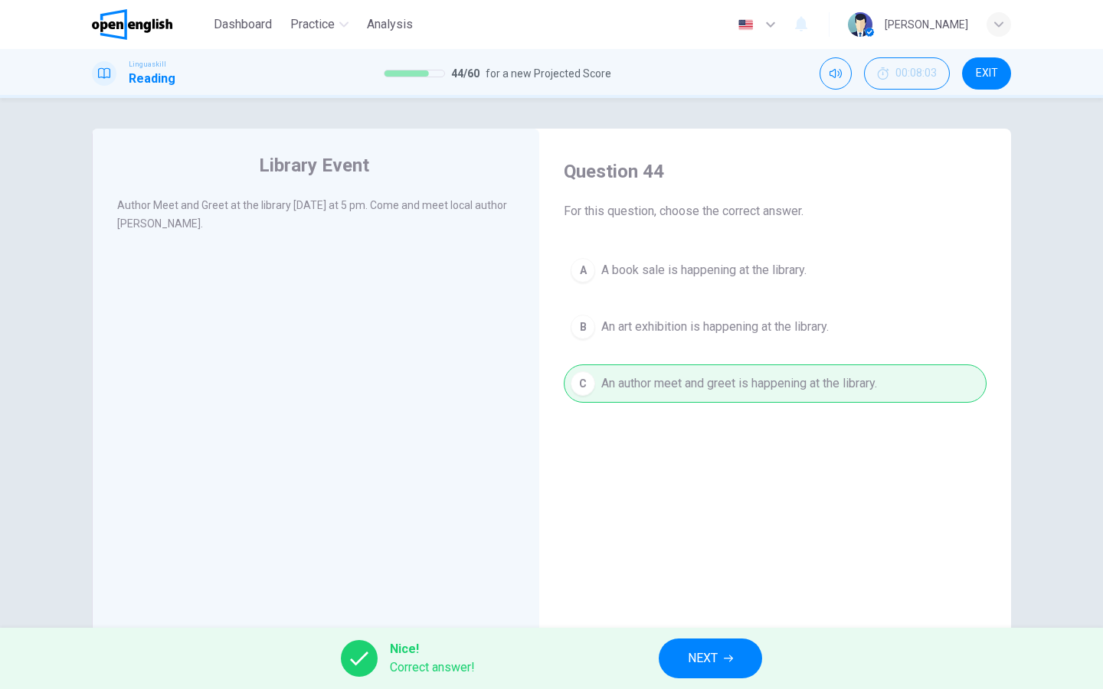
click at [719, 664] on button "NEXT" at bounding box center [709, 659] width 103 height 40
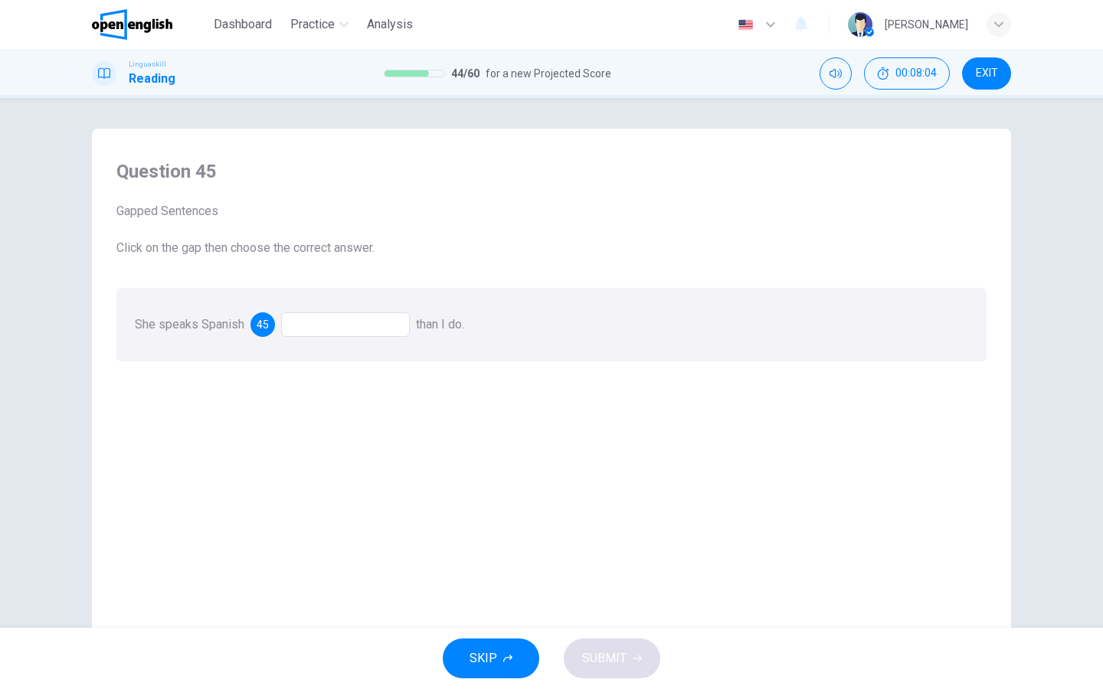
click at [332, 323] on div at bounding box center [345, 324] width 129 height 25
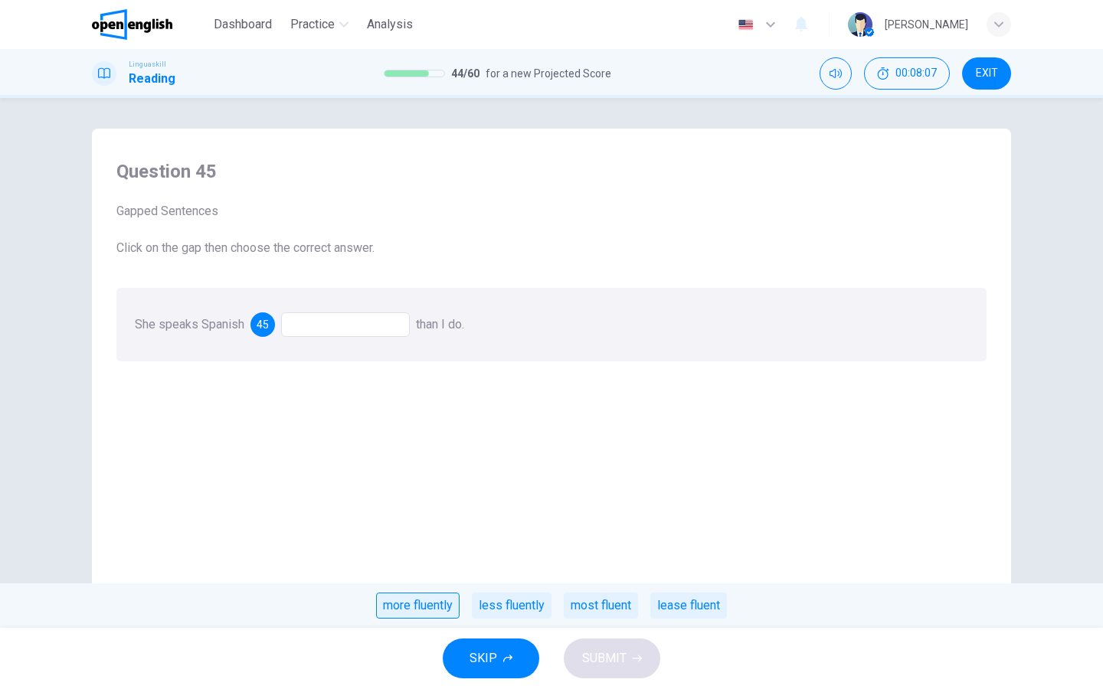
click at [447, 606] on div "more fluently" at bounding box center [417, 606] width 83 height 26
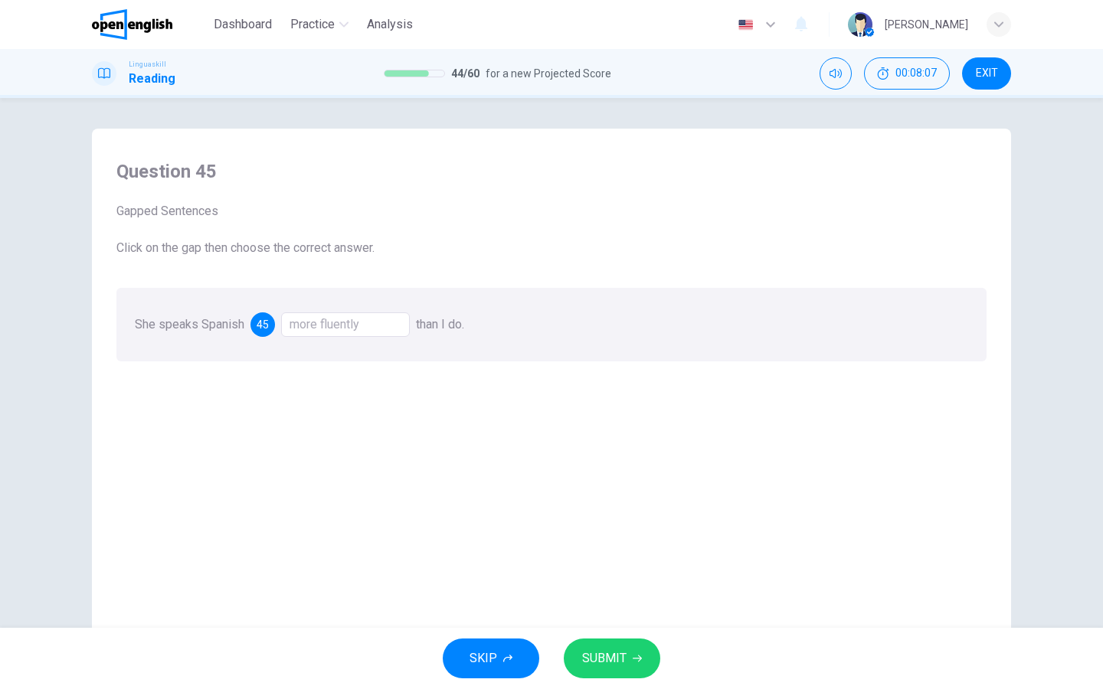
click at [589, 660] on span "SUBMIT" at bounding box center [604, 658] width 44 height 21
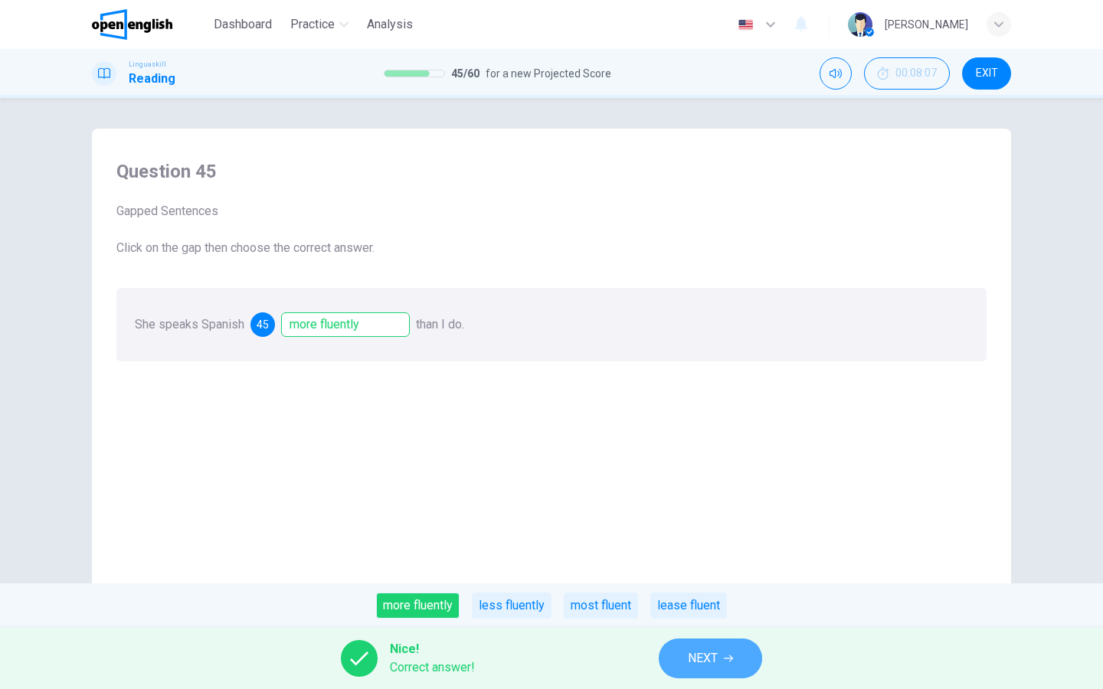
click at [684, 662] on button "NEXT" at bounding box center [709, 659] width 103 height 40
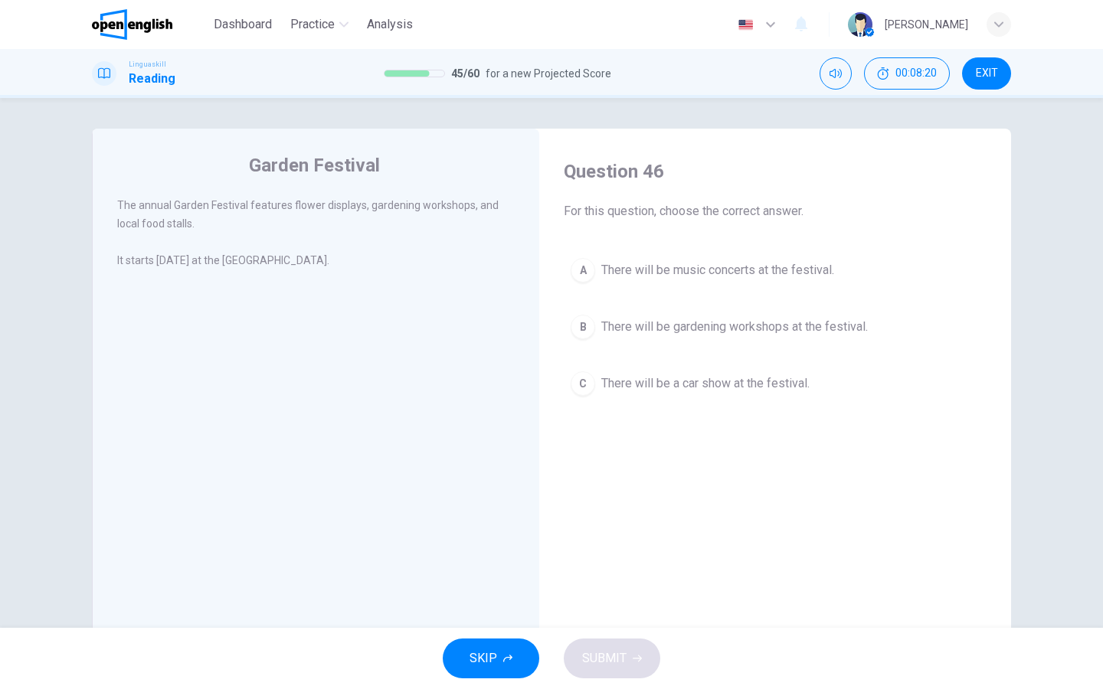
click at [579, 336] on div "B" at bounding box center [582, 327] width 25 height 25
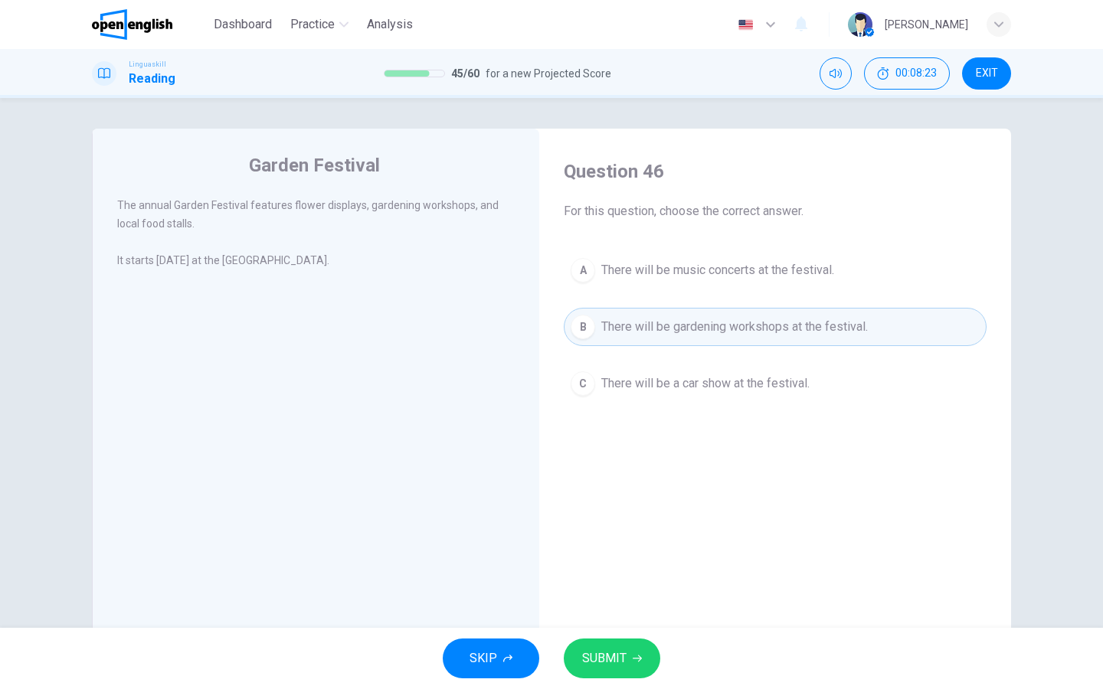
click at [580, 662] on button "SUBMIT" at bounding box center [612, 659] width 96 height 40
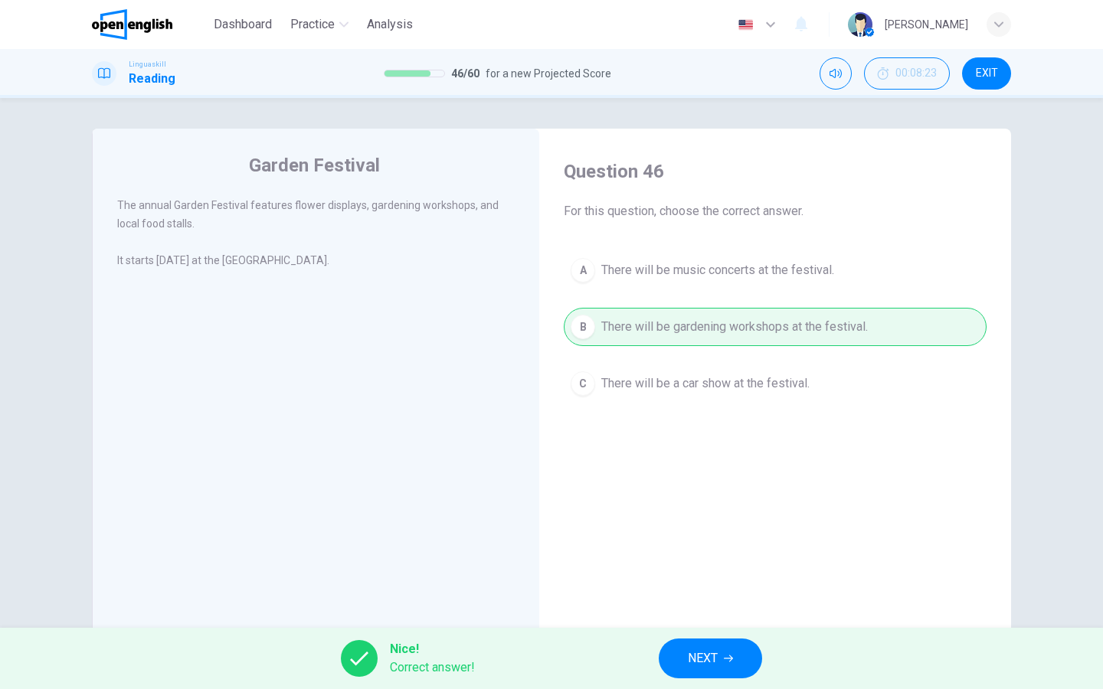
click at [716, 677] on button "NEXT" at bounding box center [709, 659] width 103 height 40
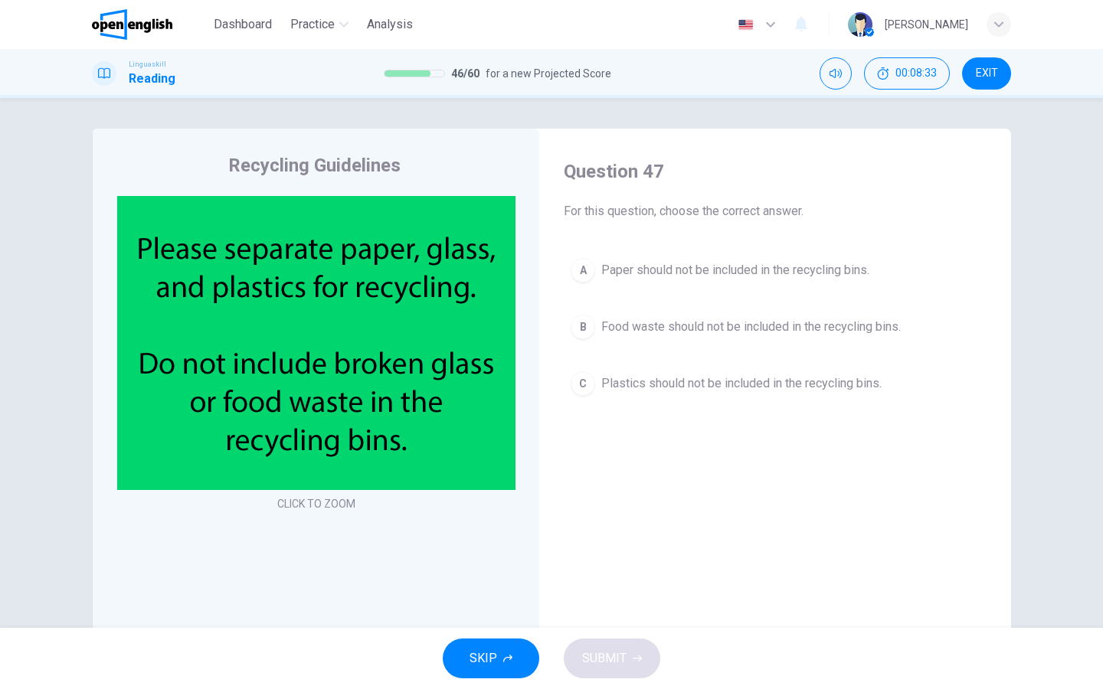
click at [590, 320] on div "B" at bounding box center [582, 327] width 25 height 25
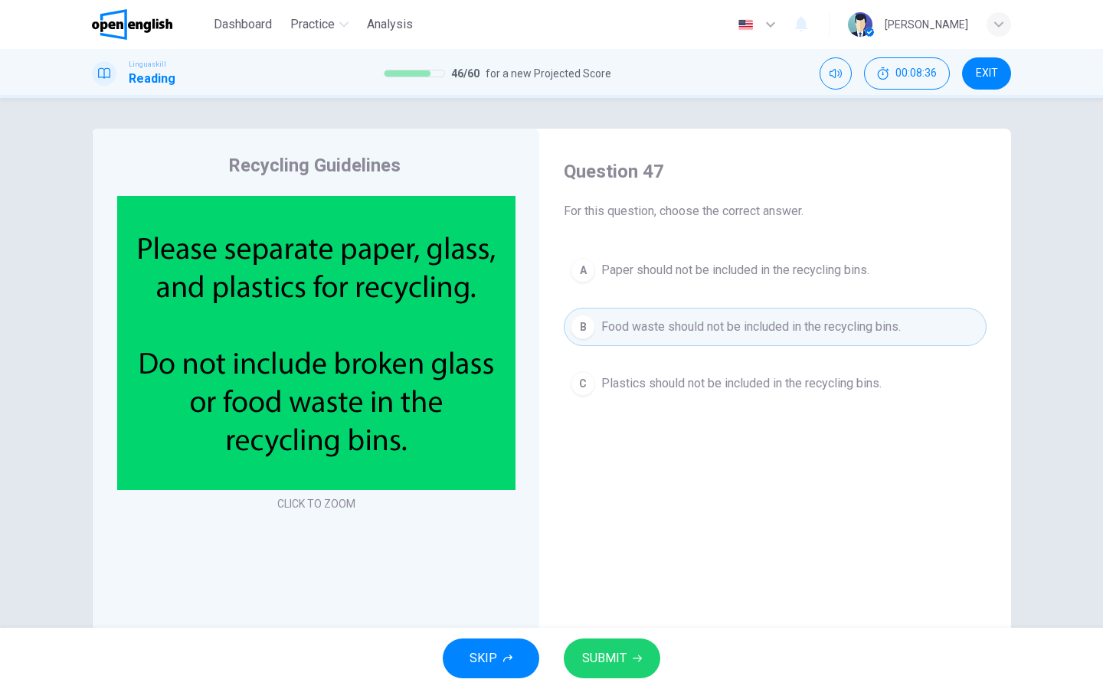
click at [593, 645] on button "SUBMIT" at bounding box center [612, 659] width 96 height 40
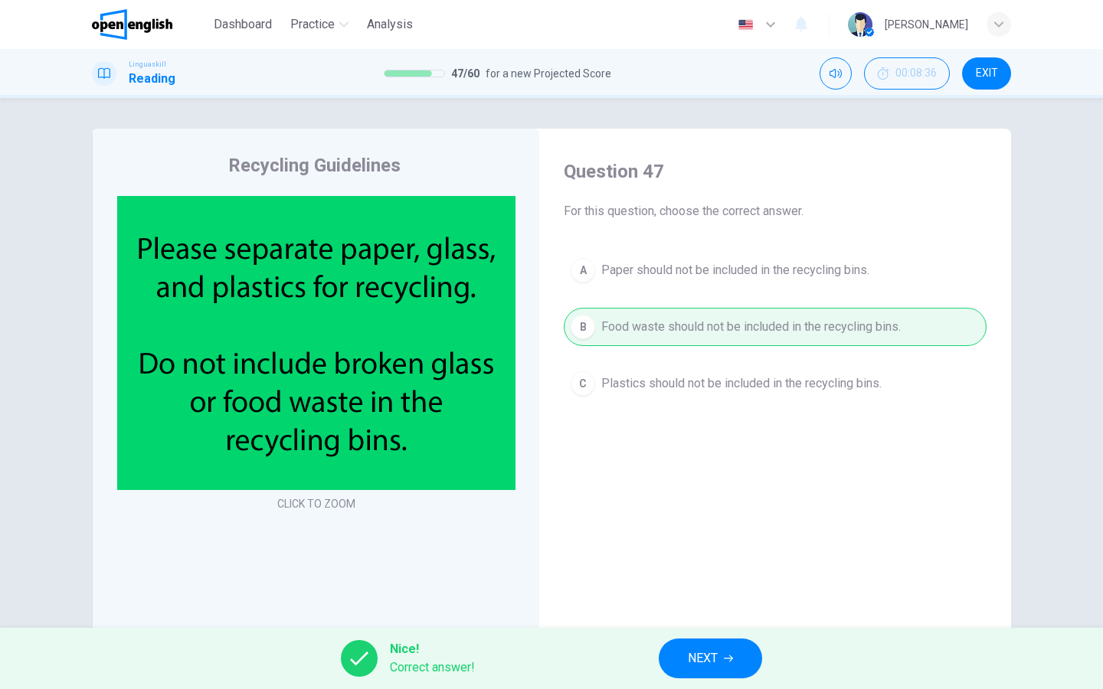
click at [717, 660] on span "NEXT" at bounding box center [703, 658] width 30 height 21
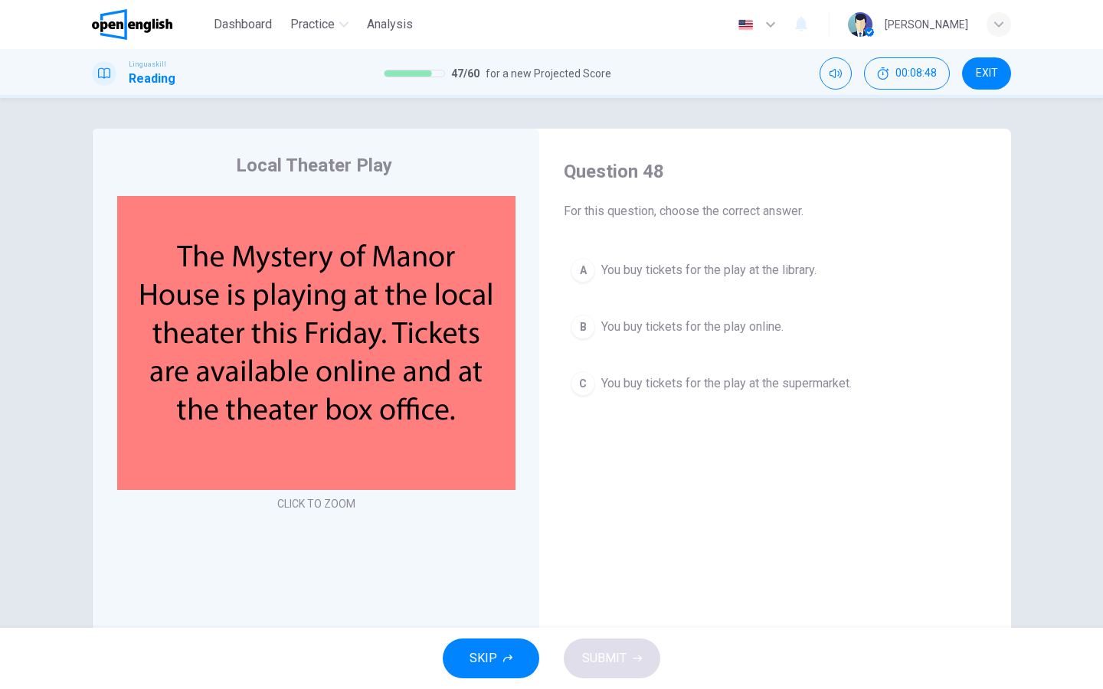
click at [579, 325] on div "B" at bounding box center [582, 327] width 25 height 25
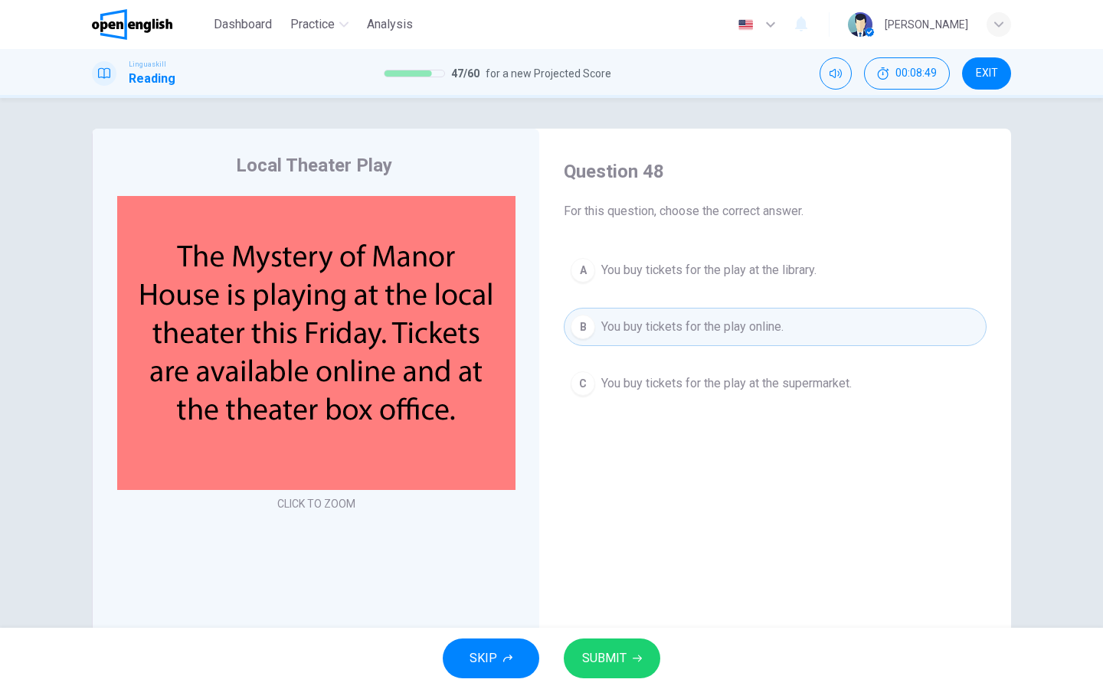
click at [613, 647] on button "SUBMIT" at bounding box center [612, 659] width 96 height 40
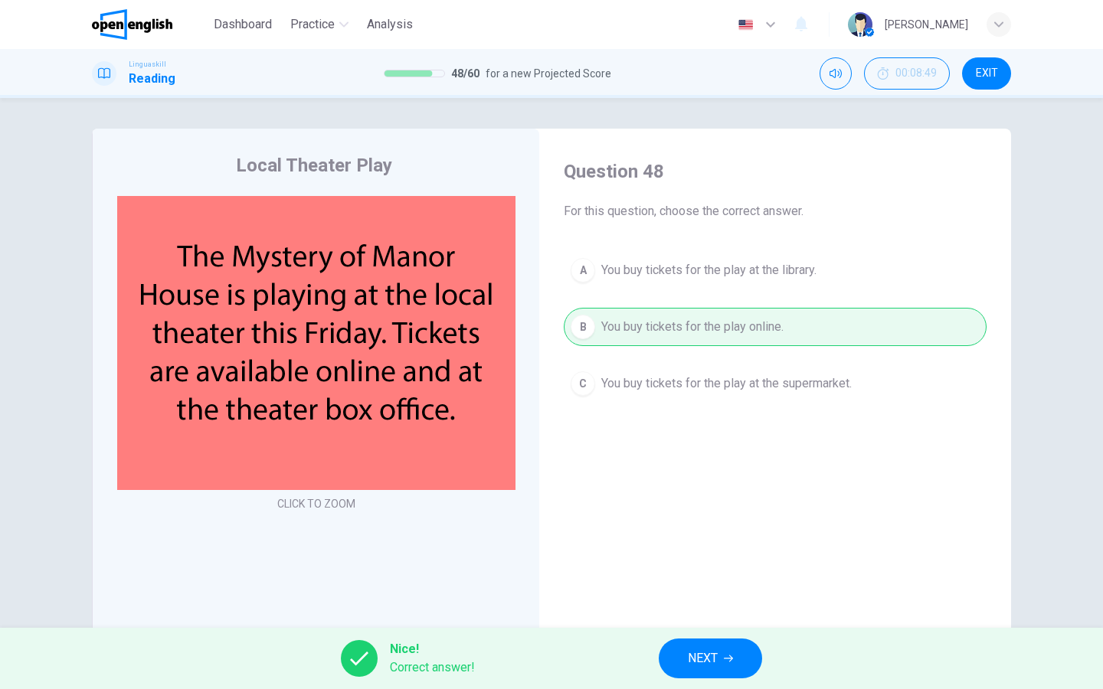
click at [678, 662] on button "NEXT" at bounding box center [709, 659] width 103 height 40
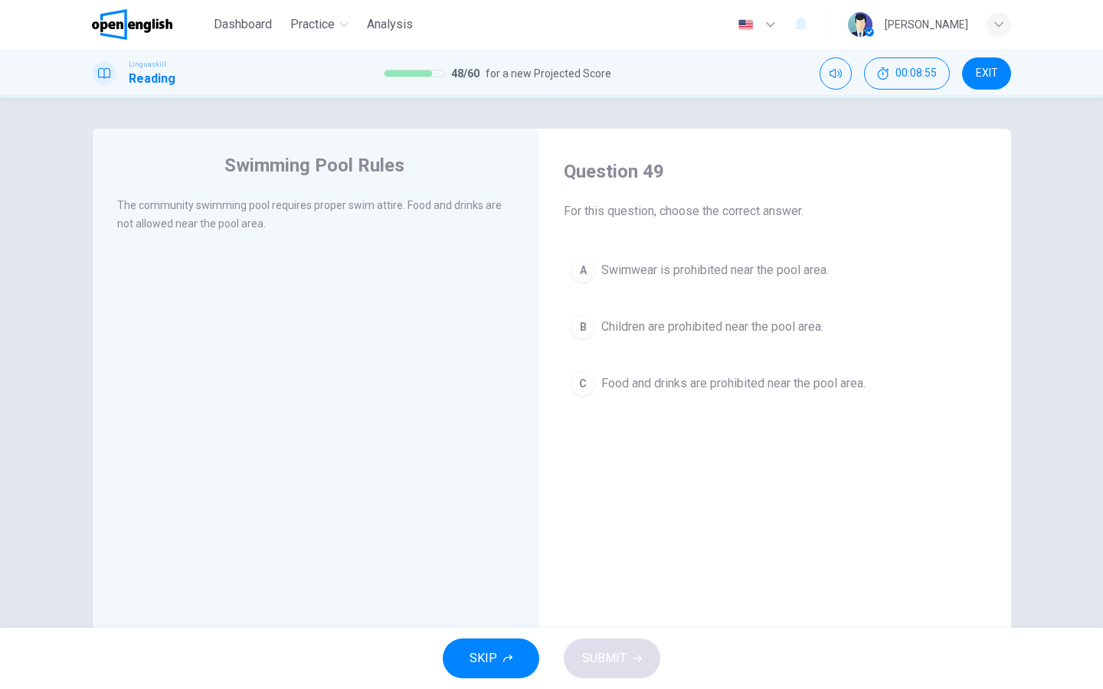
click at [585, 387] on div "C" at bounding box center [582, 383] width 25 height 25
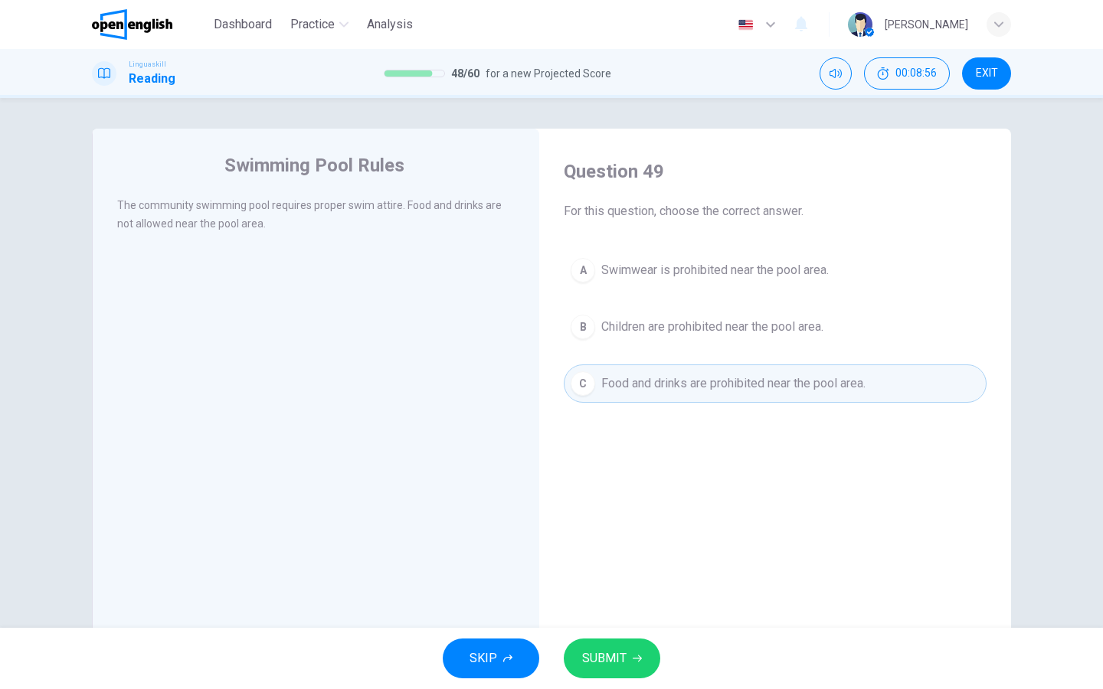
click at [617, 668] on span "SUBMIT" at bounding box center [604, 658] width 44 height 21
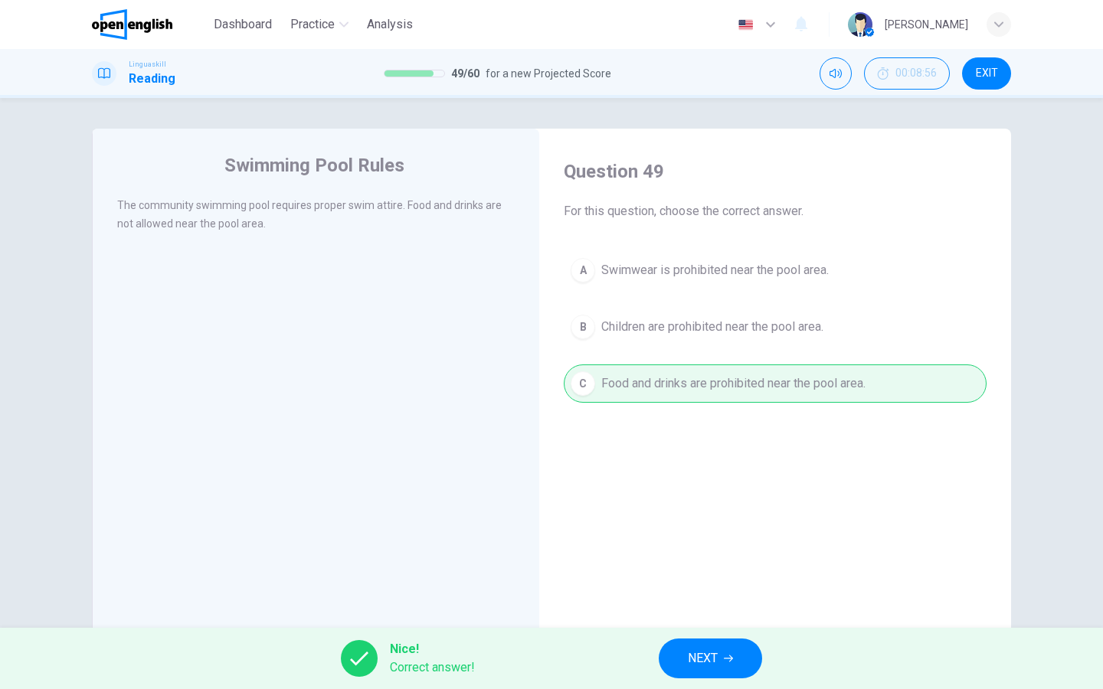
click at [747, 659] on button "NEXT" at bounding box center [709, 659] width 103 height 40
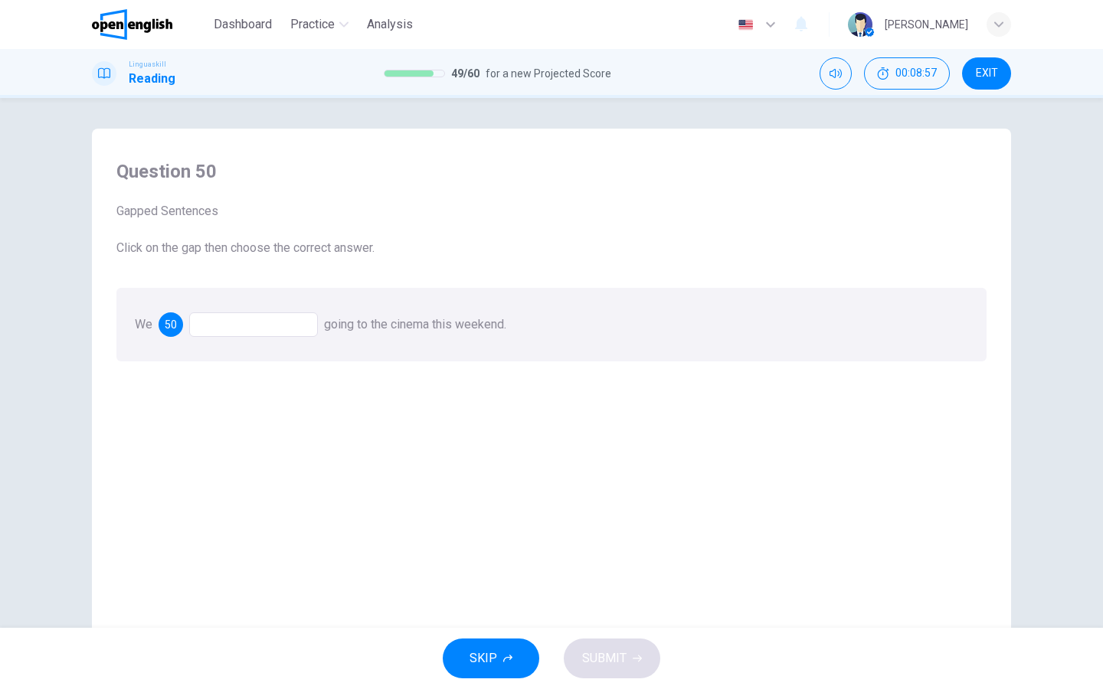
click at [301, 327] on div at bounding box center [253, 324] width 129 height 25
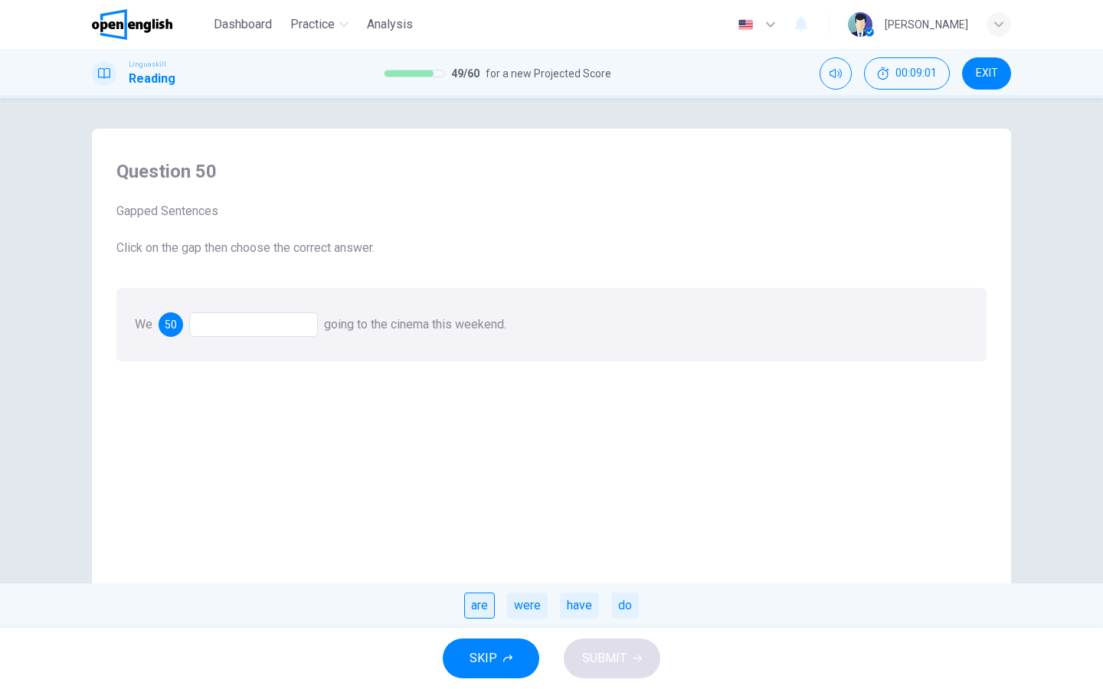
click at [488, 606] on div "are" at bounding box center [479, 606] width 31 height 26
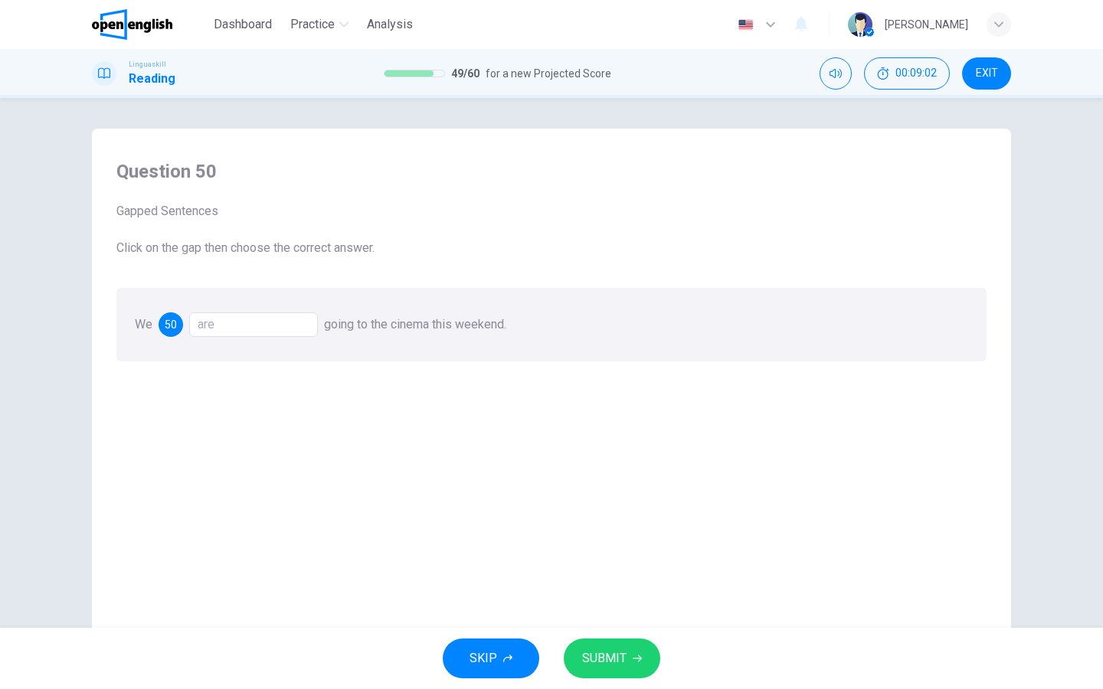
click at [586, 661] on span "SUBMIT" at bounding box center [604, 658] width 44 height 21
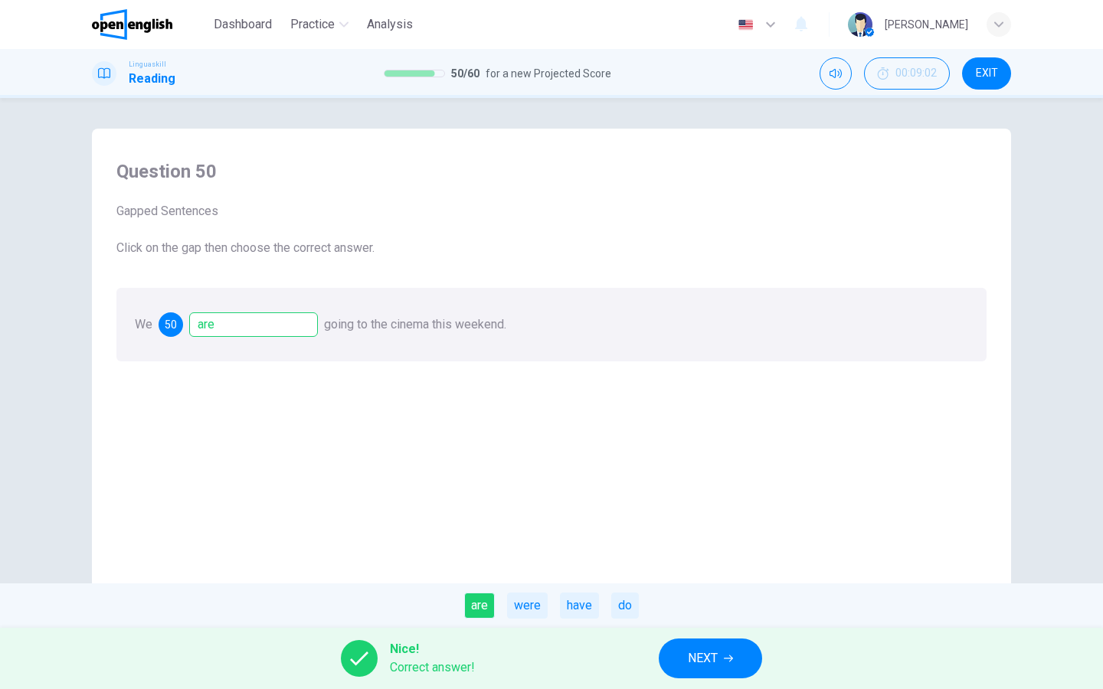
click at [701, 658] on span "NEXT" at bounding box center [703, 658] width 30 height 21
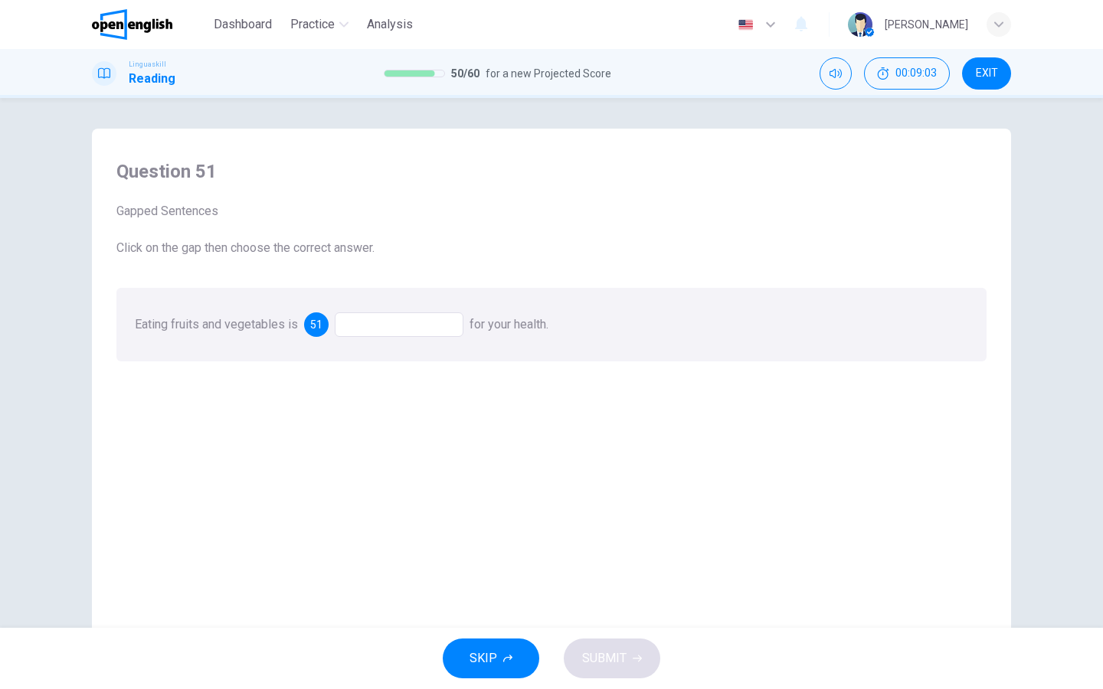
click at [385, 337] on div "Eating fruits and vegetables is 51 for your health." at bounding box center [551, 325] width 870 height 74
click at [390, 320] on div at bounding box center [399, 324] width 129 height 25
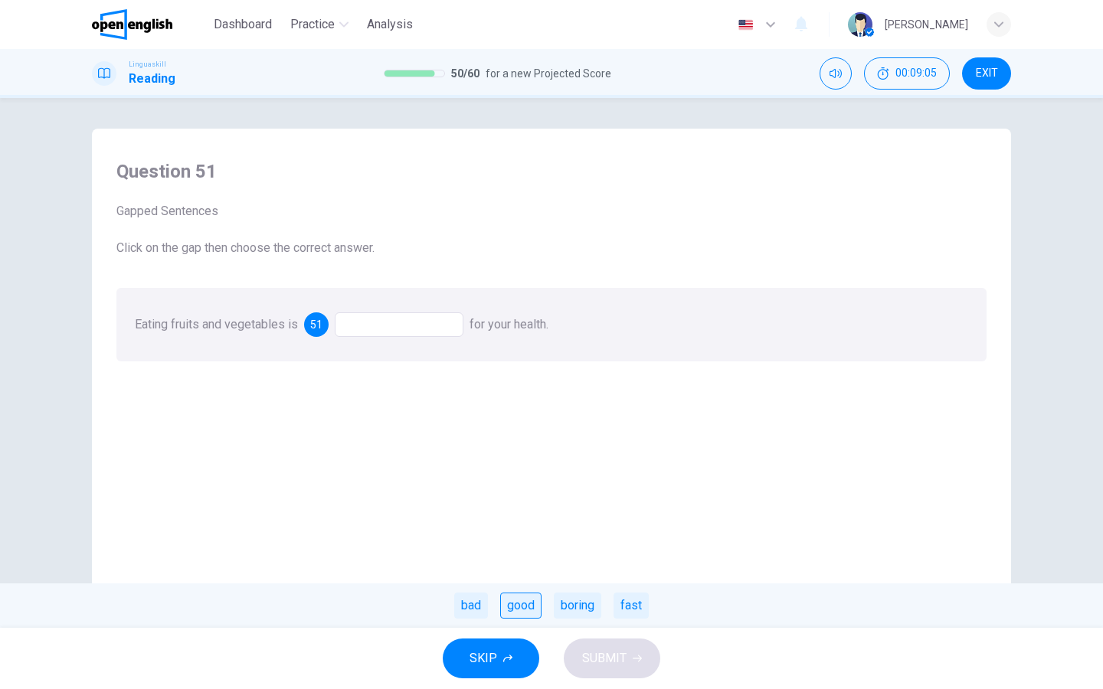
click at [510, 600] on div "good" at bounding box center [520, 606] width 41 height 26
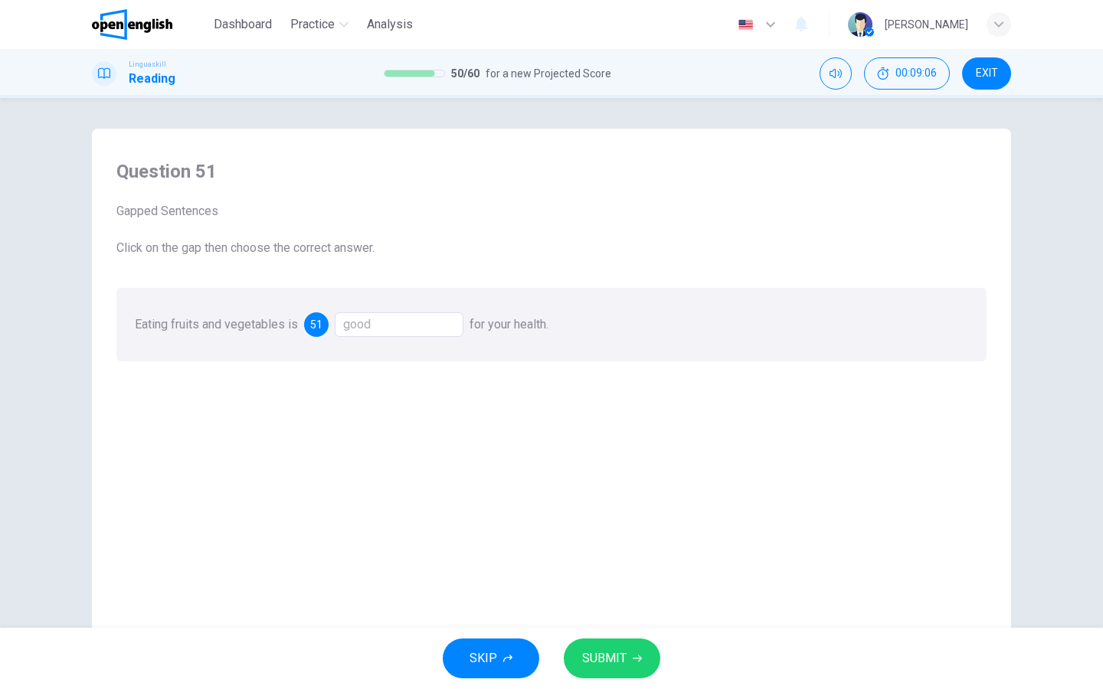
click at [606, 658] on span "SUBMIT" at bounding box center [604, 658] width 44 height 21
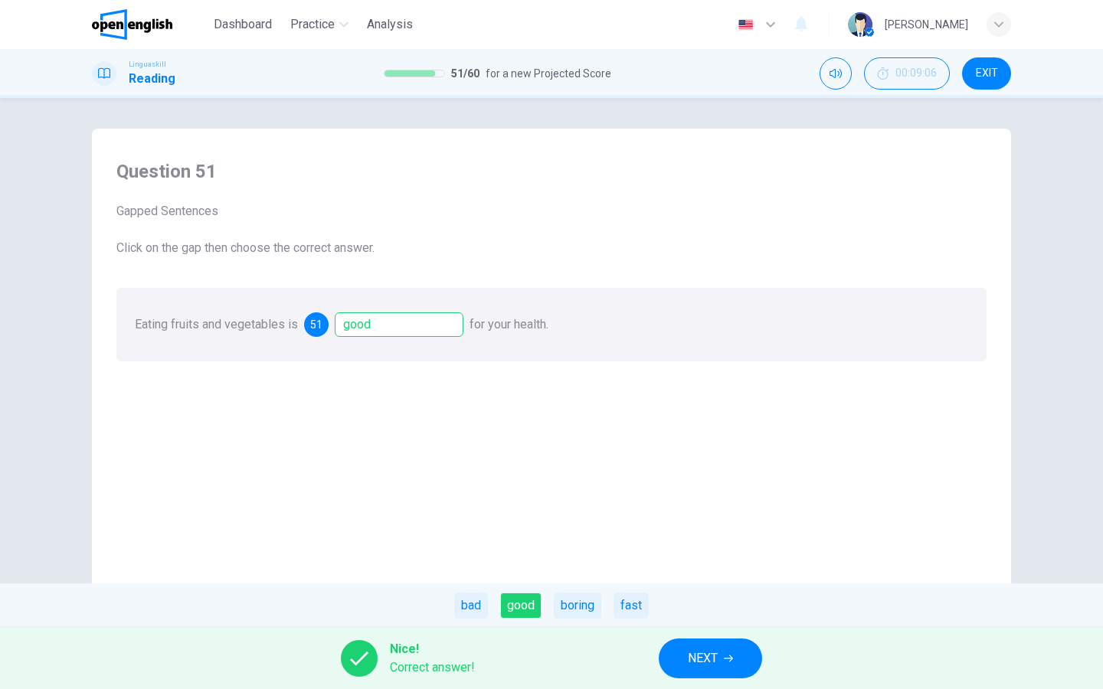
click at [727, 673] on button "NEXT" at bounding box center [709, 659] width 103 height 40
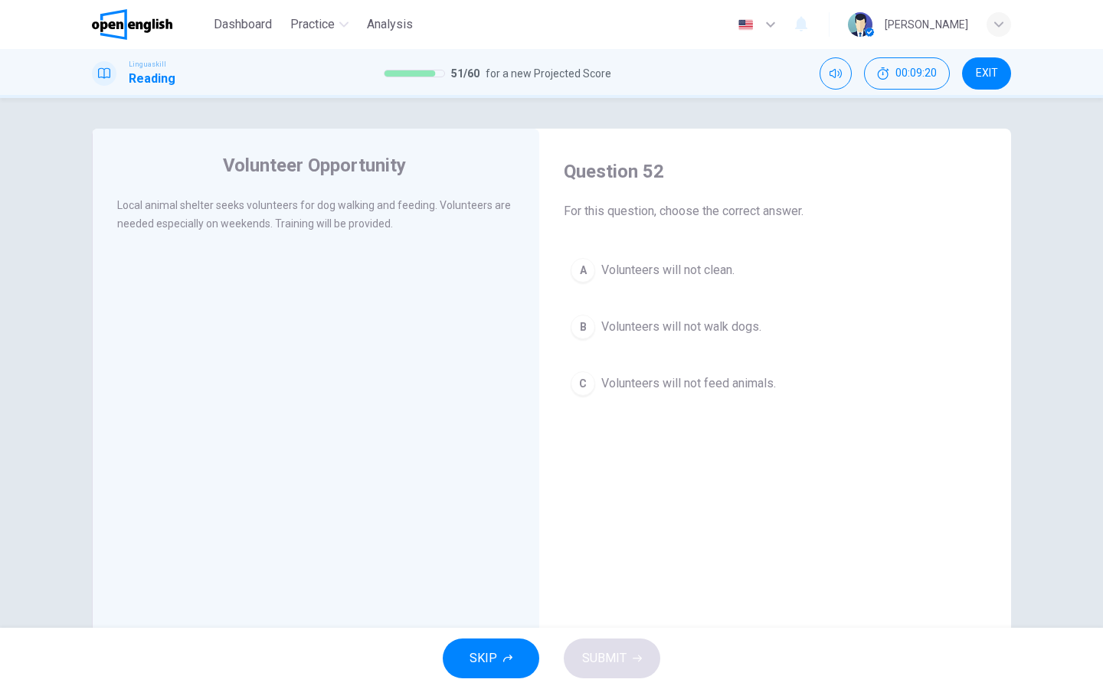
click at [590, 273] on div "A" at bounding box center [582, 270] width 25 height 25
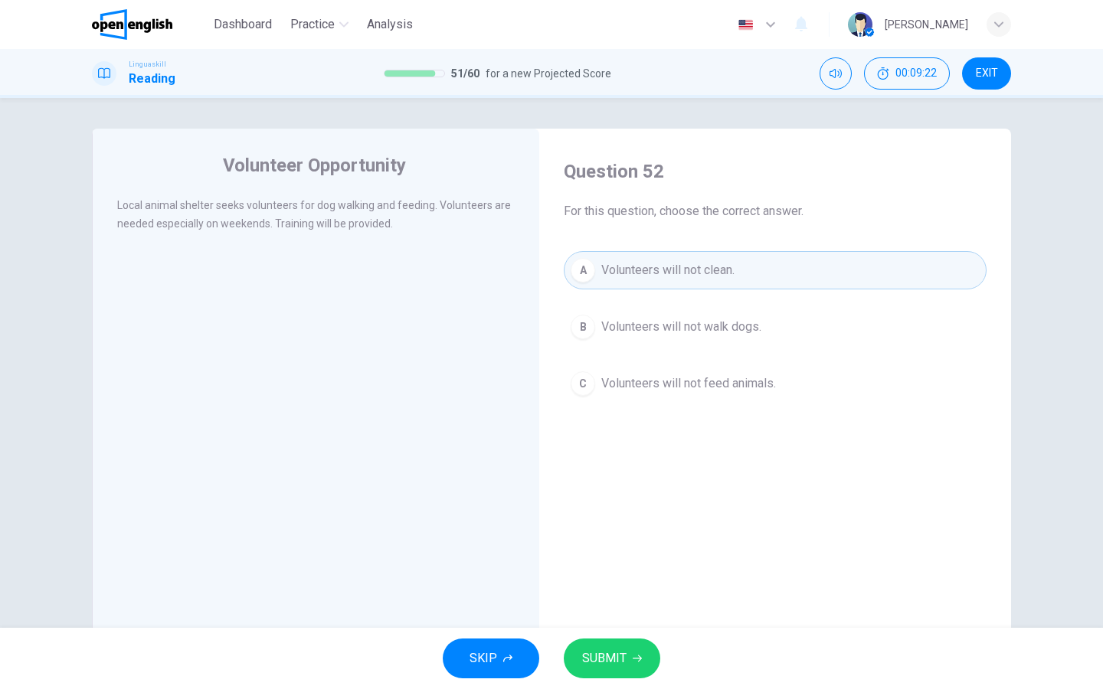
click at [615, 624] on div "Question 52 For this question, choose the correct answer. A Volunteers will not…" at bounding box center [774, 402] width 447 height 517
click at [624, 644] on button "SUBMIT" at bounding box center [612, 659] width 96 height 40
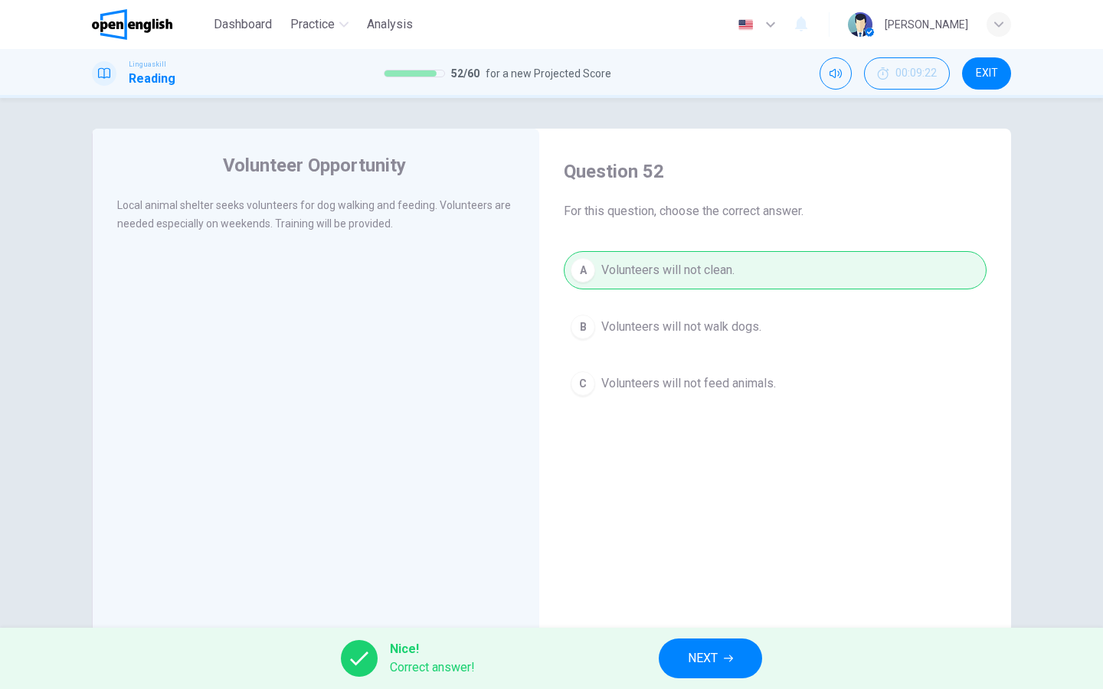
click at [681, 662] on button "NEXT" at bounding box center [709, 659] width 103 height 40
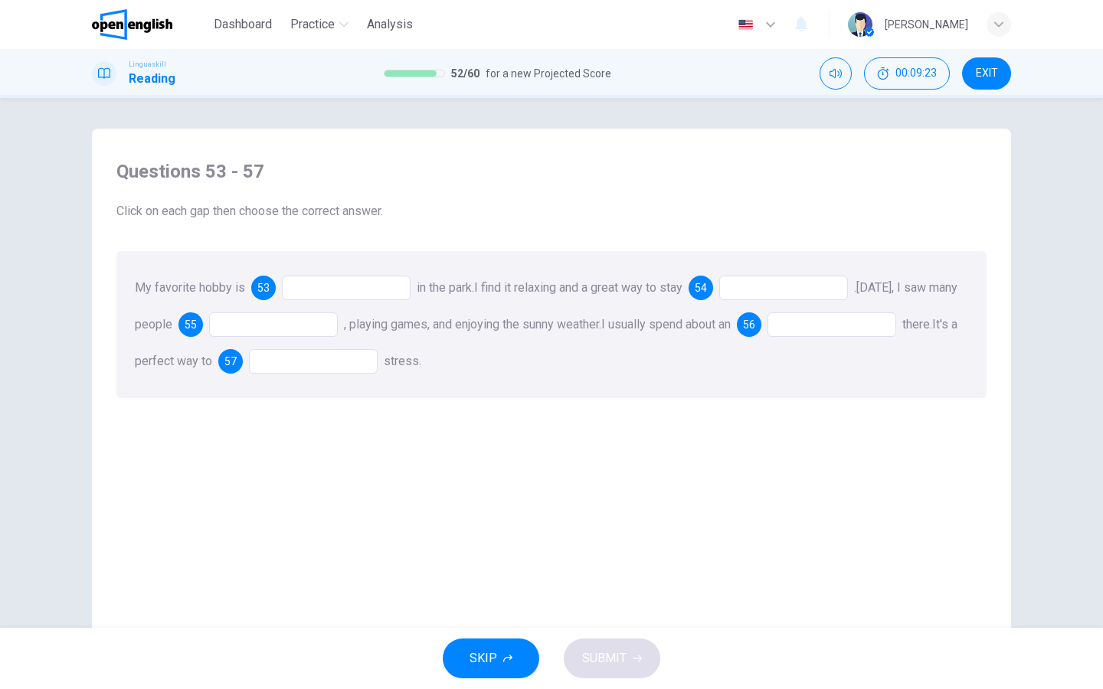
click at [362, 297] on div at bounding box center [346, 288] width 129 height 25
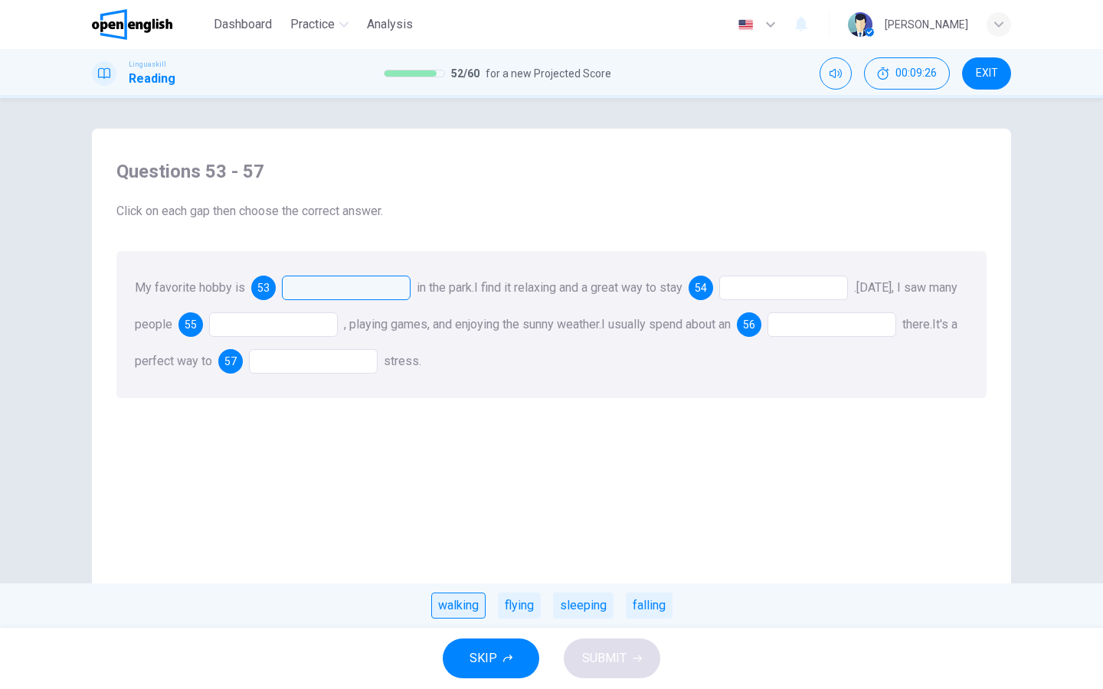
click at [439, 606] on div "walking" at bounding box center [458, 606] width 54 height 26
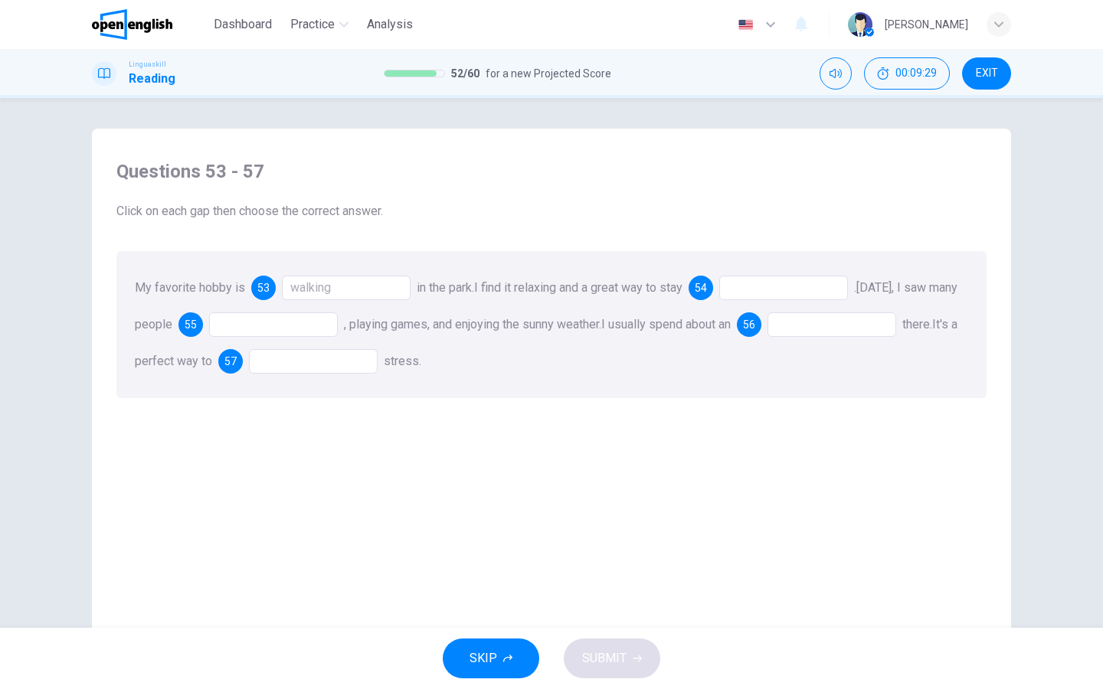
click at [746, 292] on div at bounding box center [783, 288] width 129 height 25
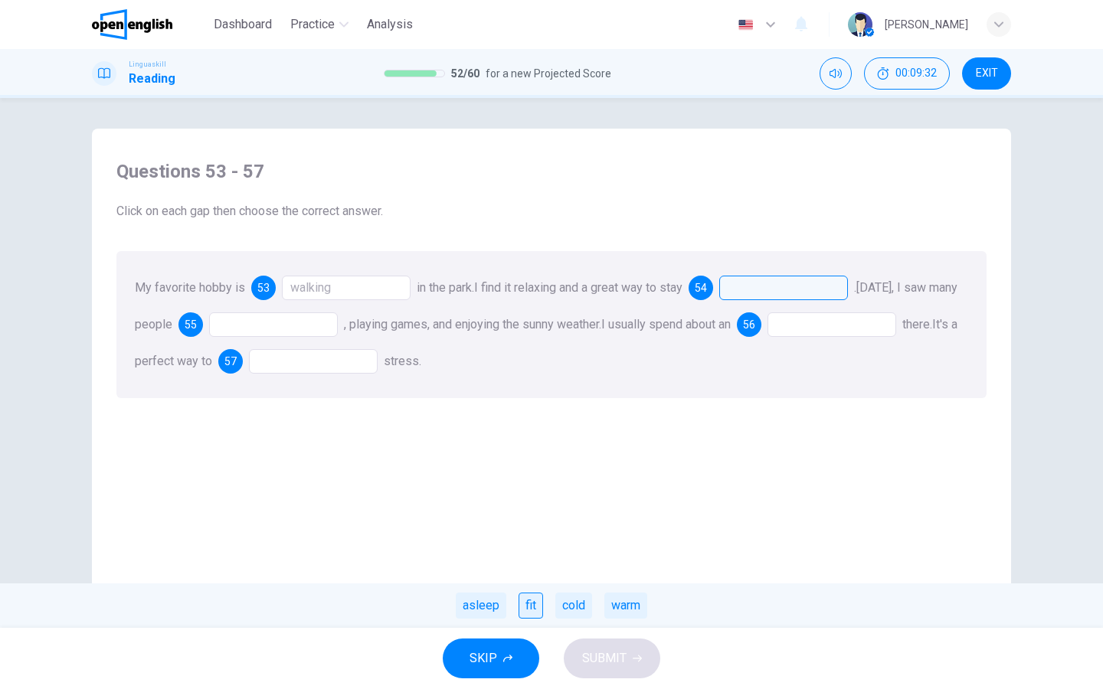
click at [530, 604] on div "fit" at bounding box center [530, 606] width 25 height 26
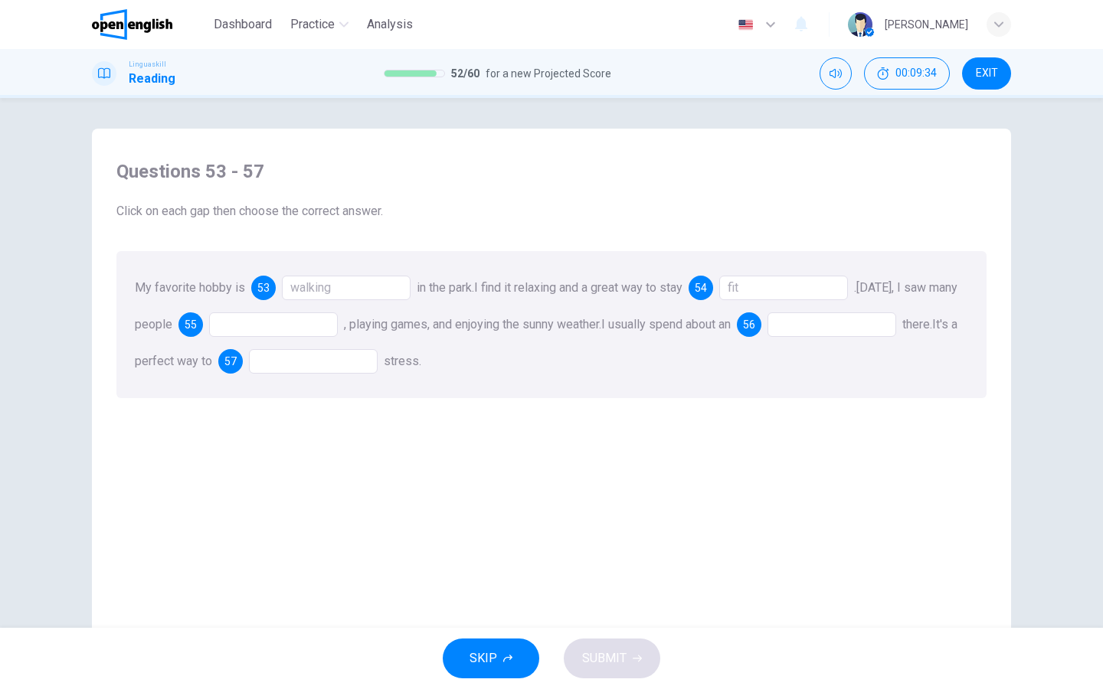
click at [326, 325] on div at bounding box center [273, 324] width 129 height 25
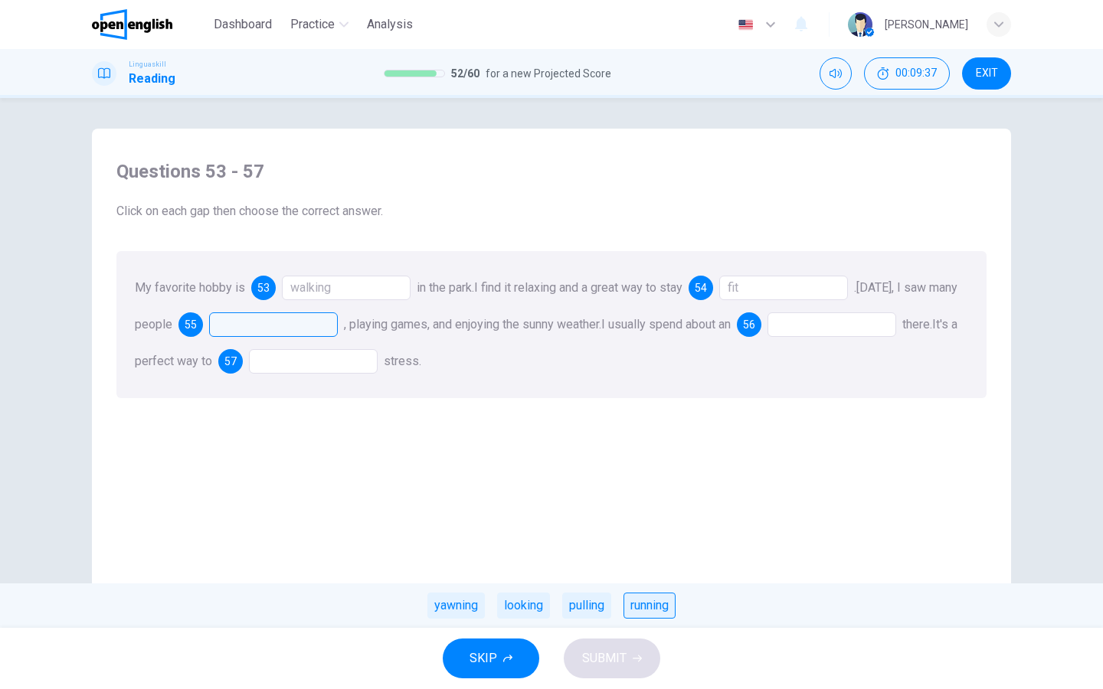
click at [640, 614] on div "running" at bounding box center [649, 606] width 52 height 26
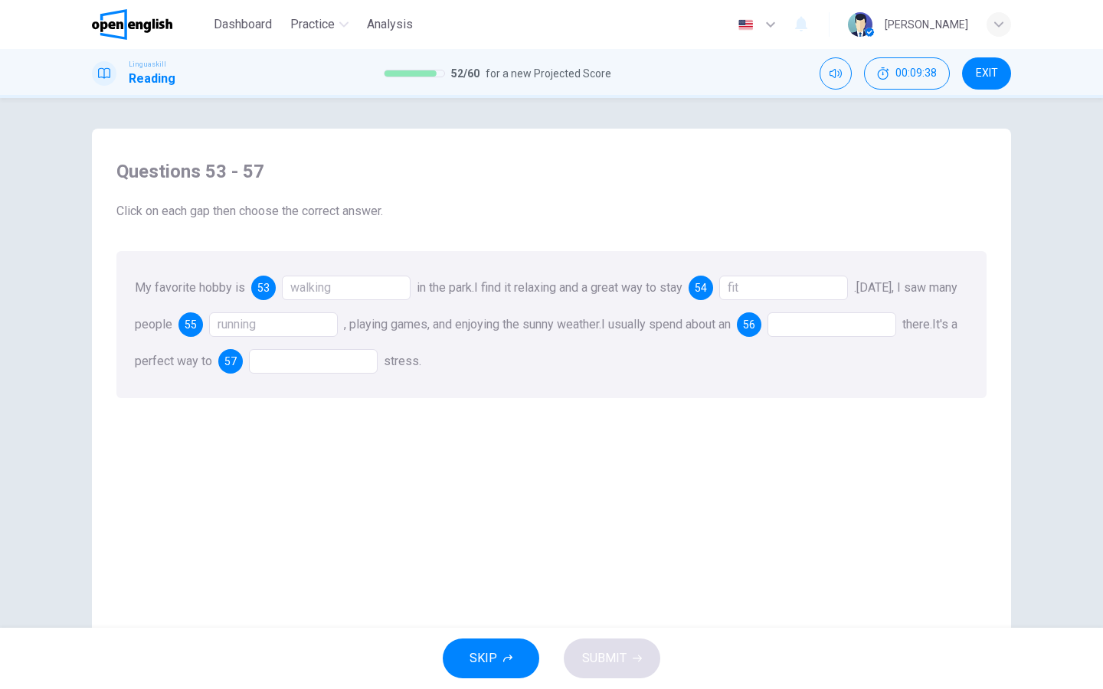
click at [869, 324] on div at bounding box center [831, 324] width 129 height 25
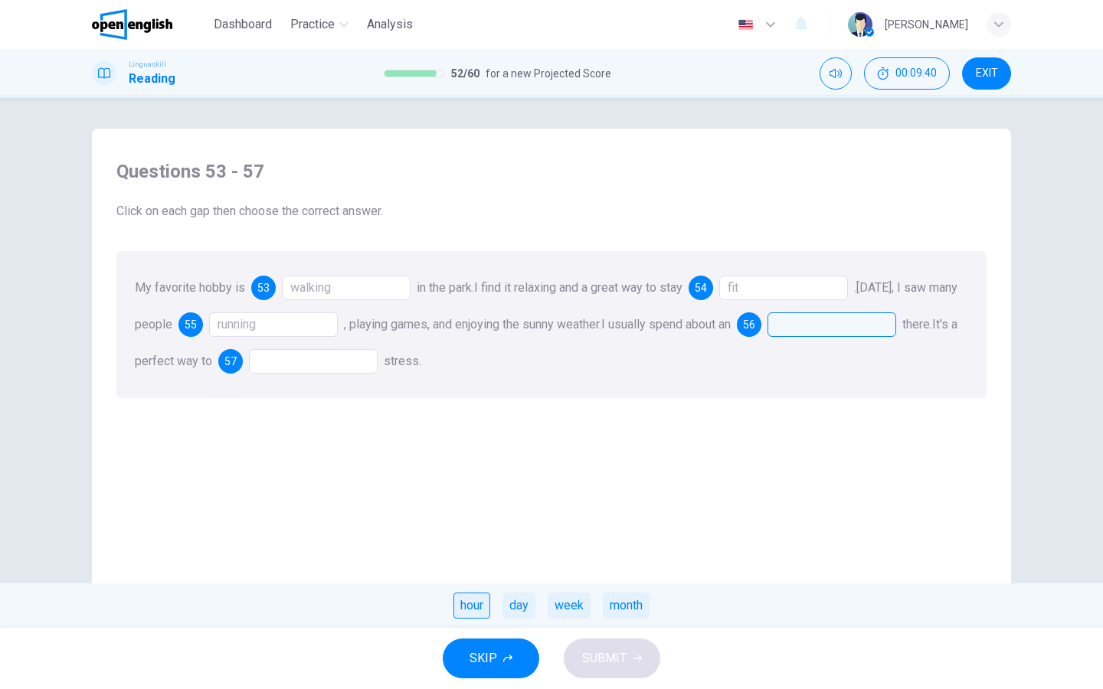
click at [470, 603] on div "hour" at bounding box center [471, 606] width 37 height 26
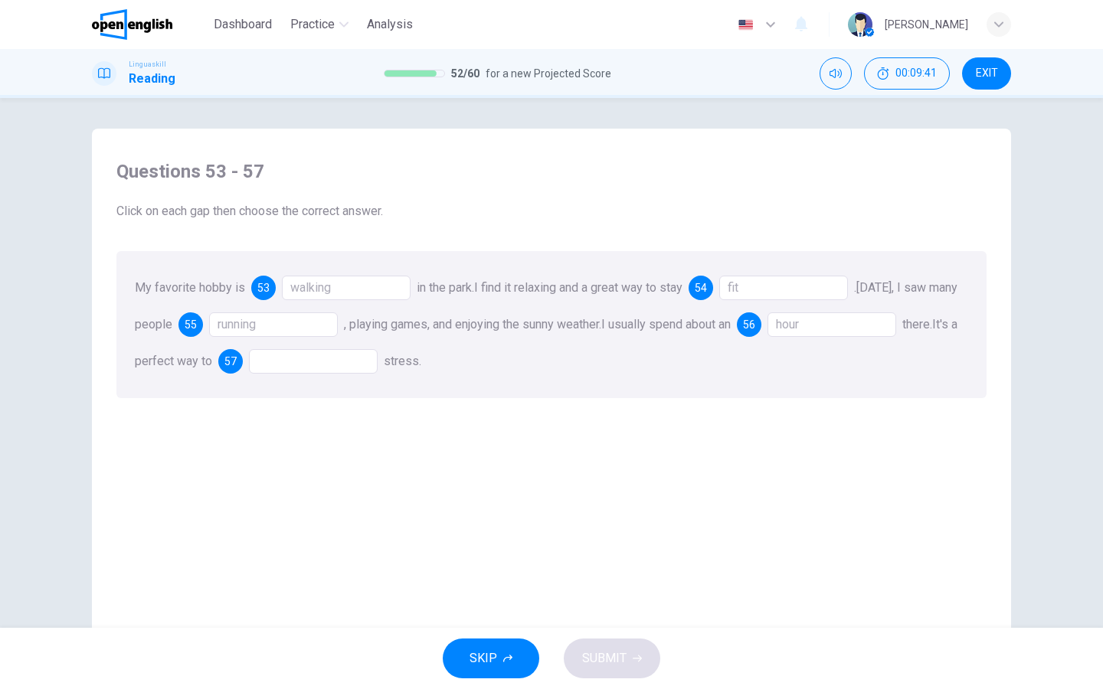
click at [347, 359] on div at bounding box center [313, 361] width 129 height 25
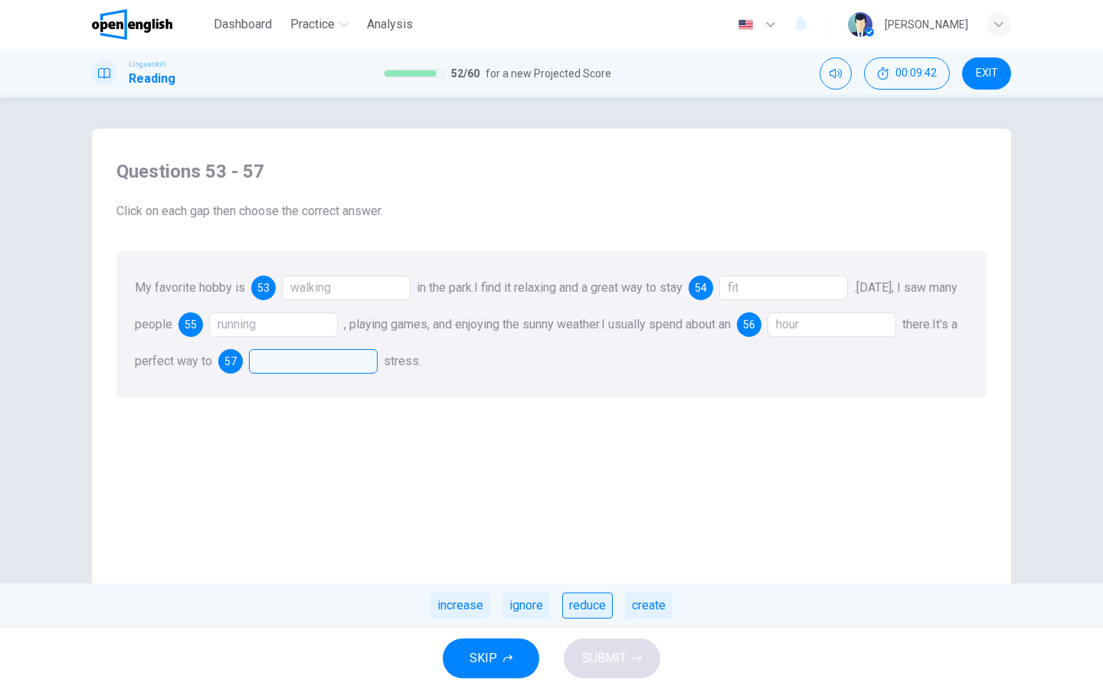
click at [591, 606] on div "reduce" at bounding box center [587, 606] width 51 height 26
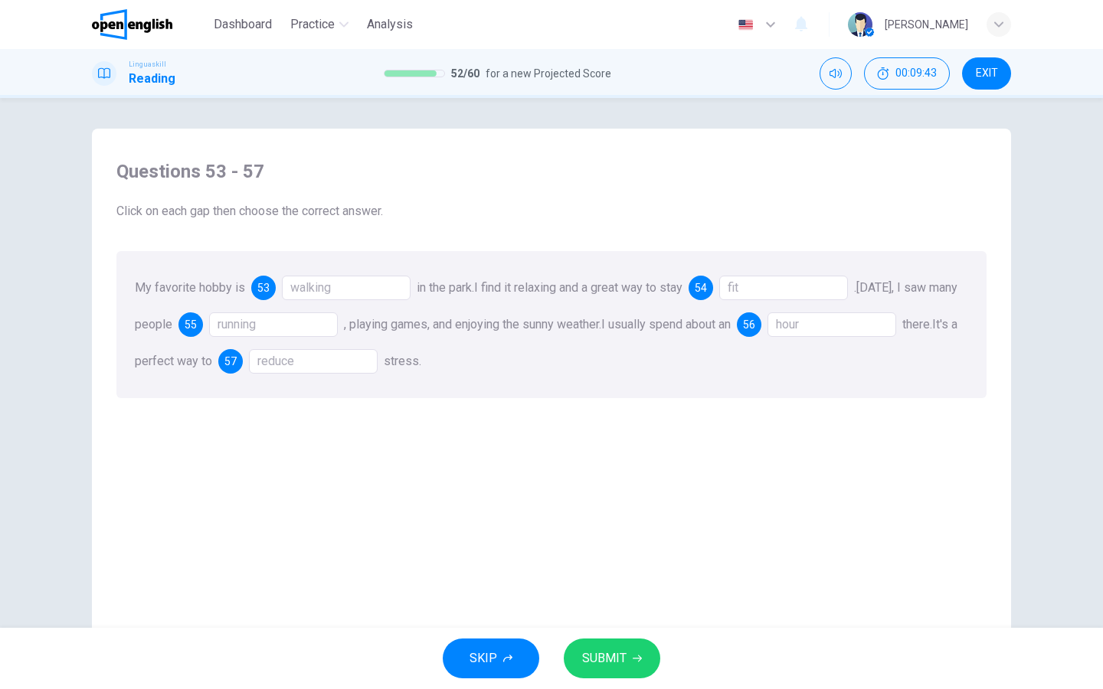
click at [609, 655] on span "SUBMIT" at bounding box center [604, 658] width 44 height 21
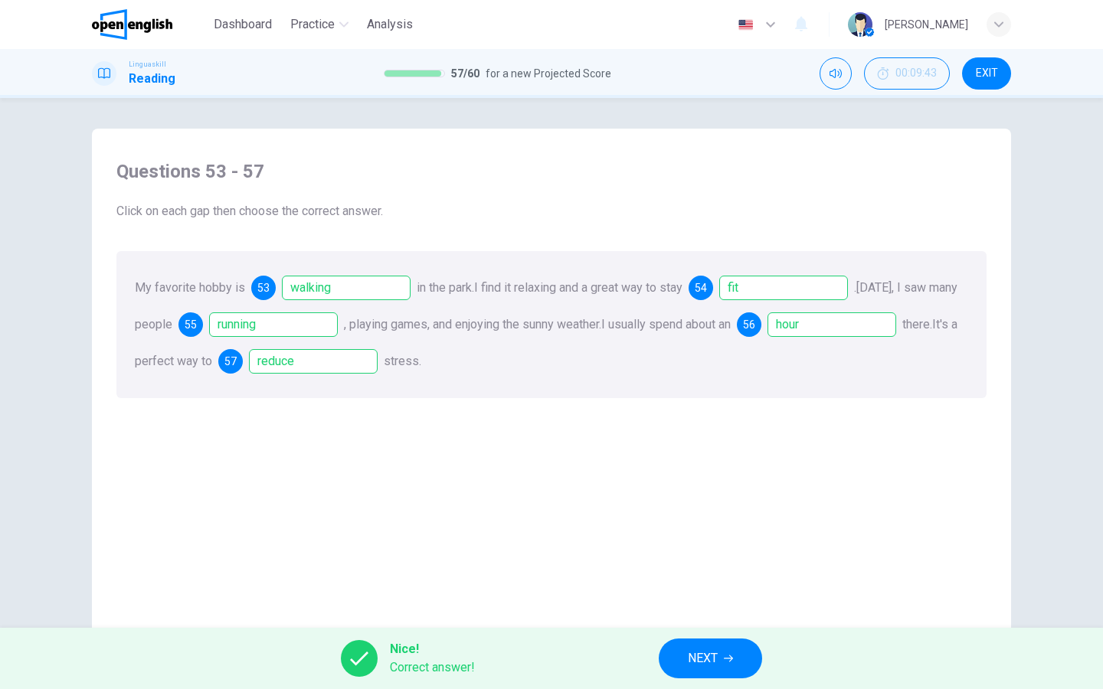
click at [696, 670] on button "NEXT" at bounding box center [709, 659] width 103 height 40
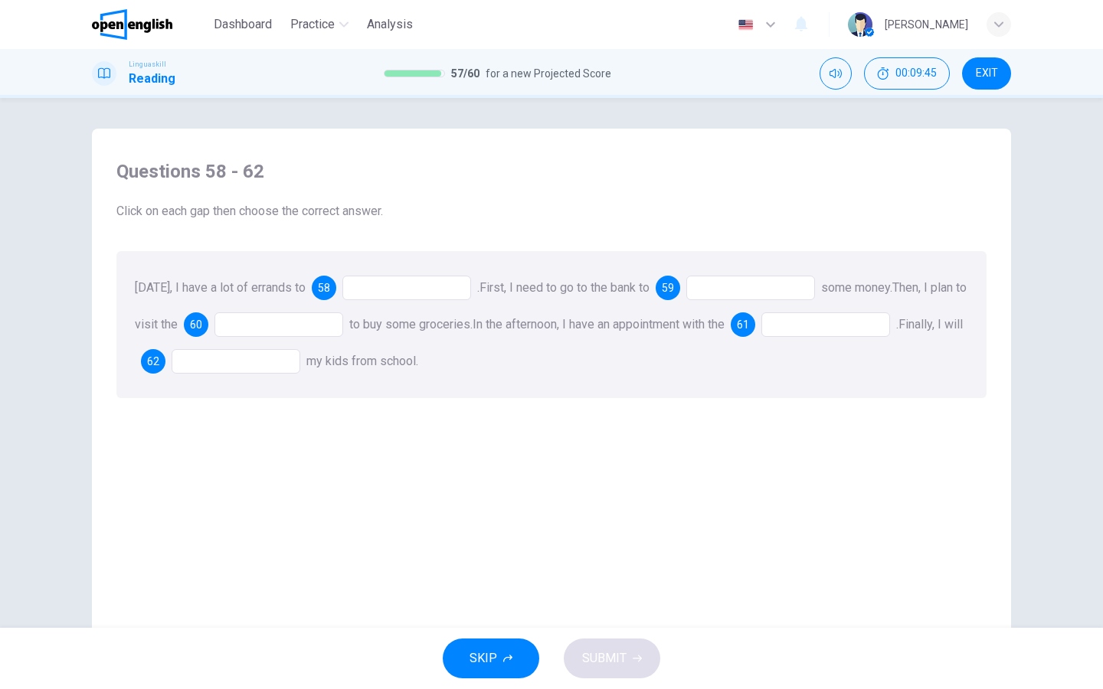
click at [388, 289] on div at bounding box center [406, 288] width 129 height 25
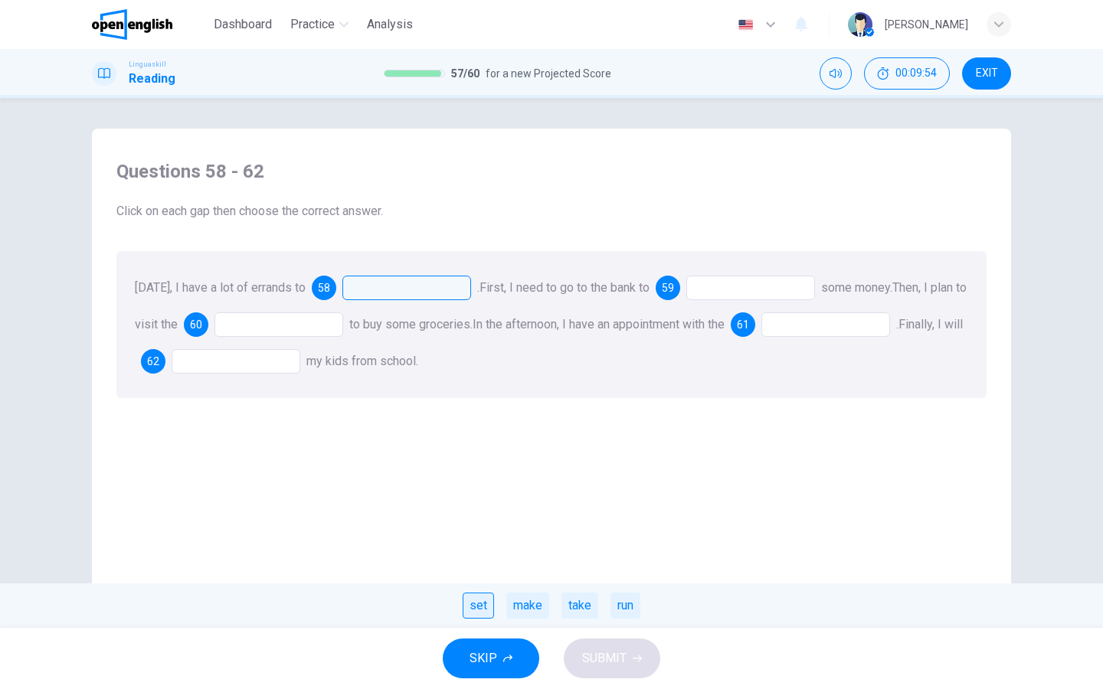
click at [480, 608] on div "set" at bounding box center [477, 606] width 31 height 26
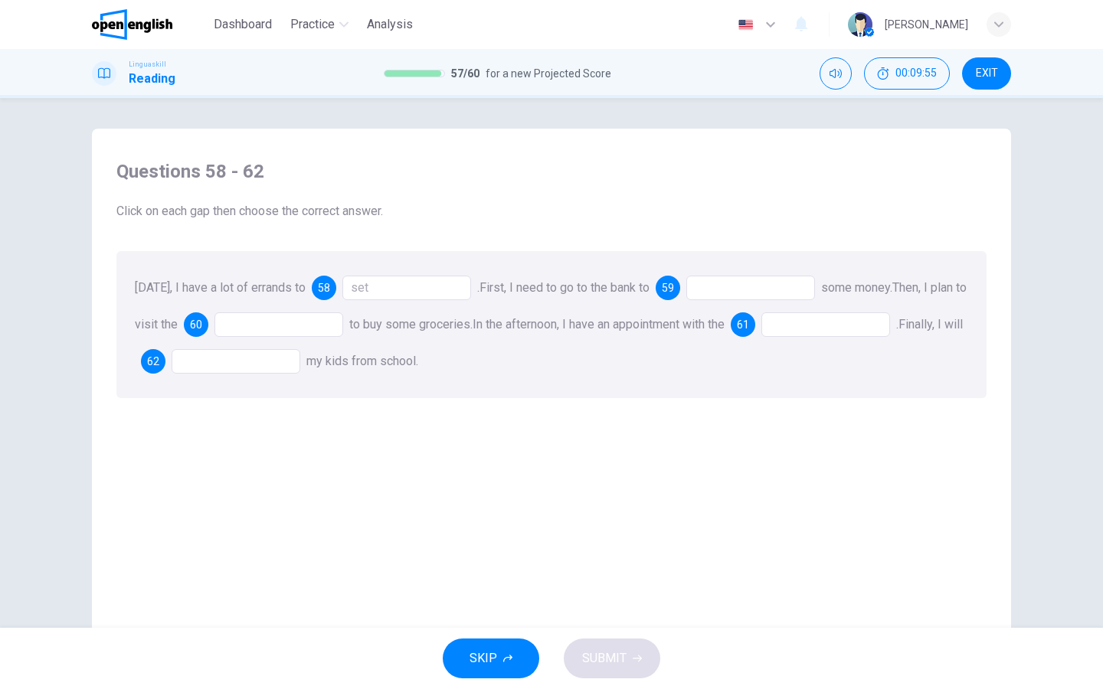
click at [727, 290] on div at bounding box center [750, 288] width 129 height 25
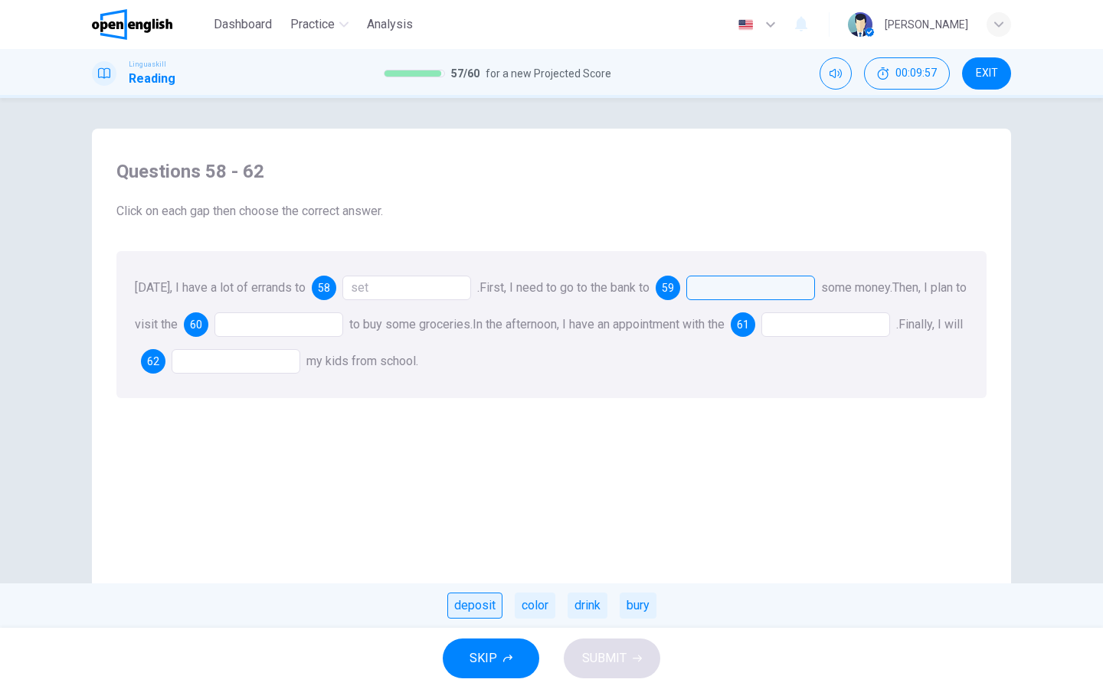
click at [489, 610] on div "deposit" at bounding box center [474, 606] width 55 height 26
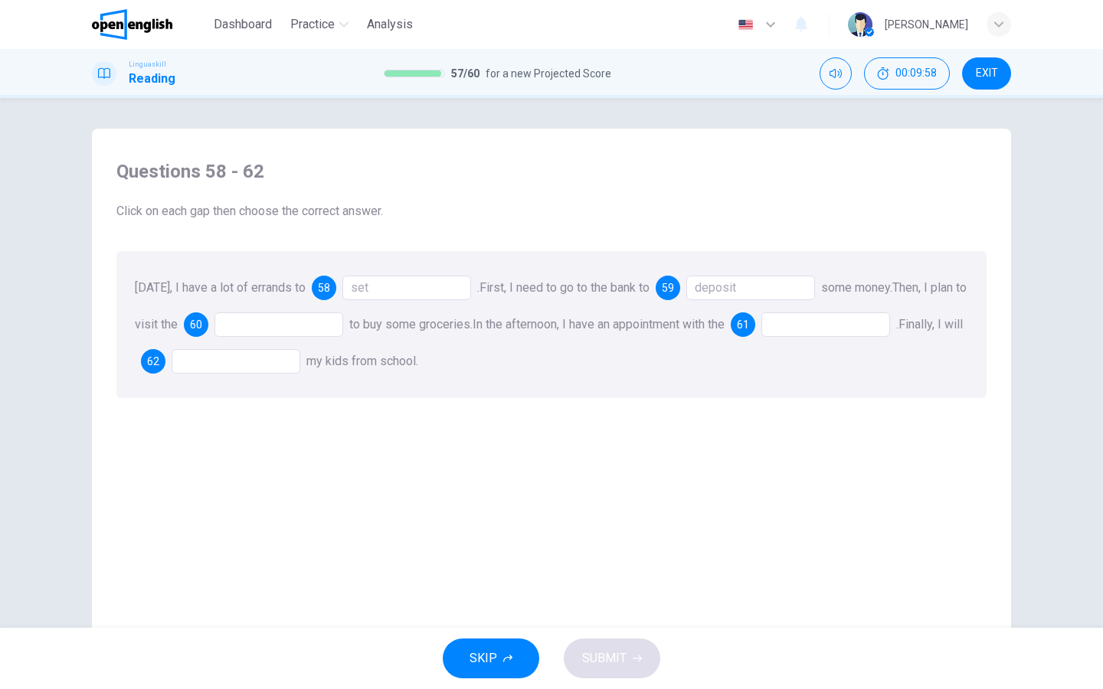
click at [308, 316] on div at bounding box center [278, 324] width 129 height 25
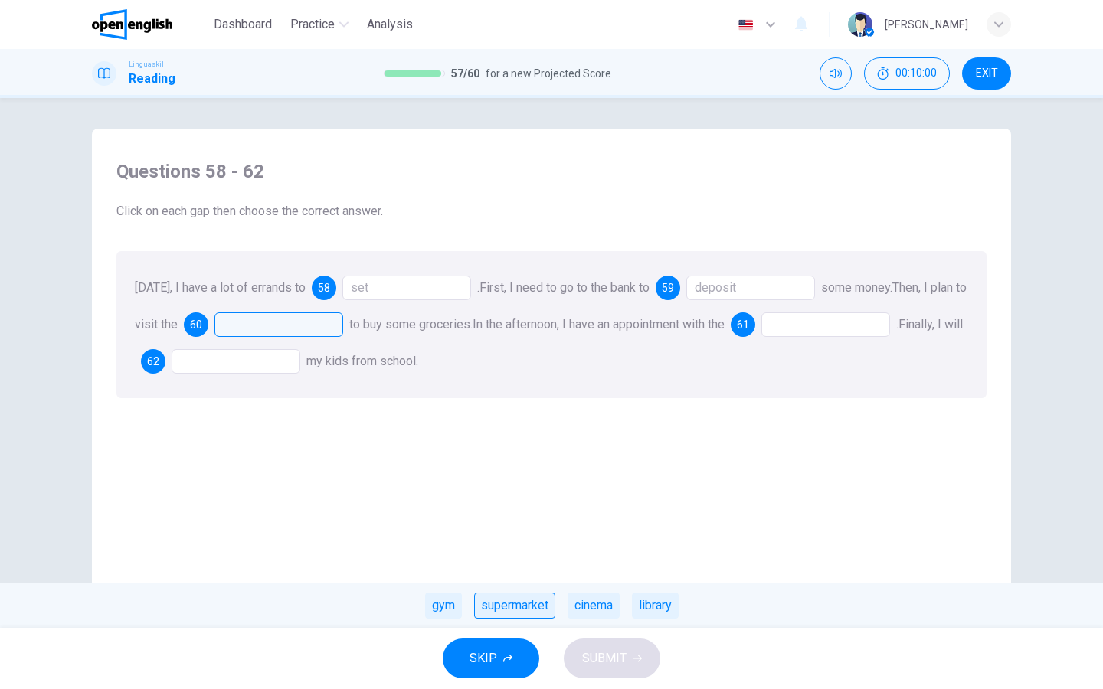
click at [520, 613] on div "supermarket" at bounding box center [514, 606] width 81 height 26
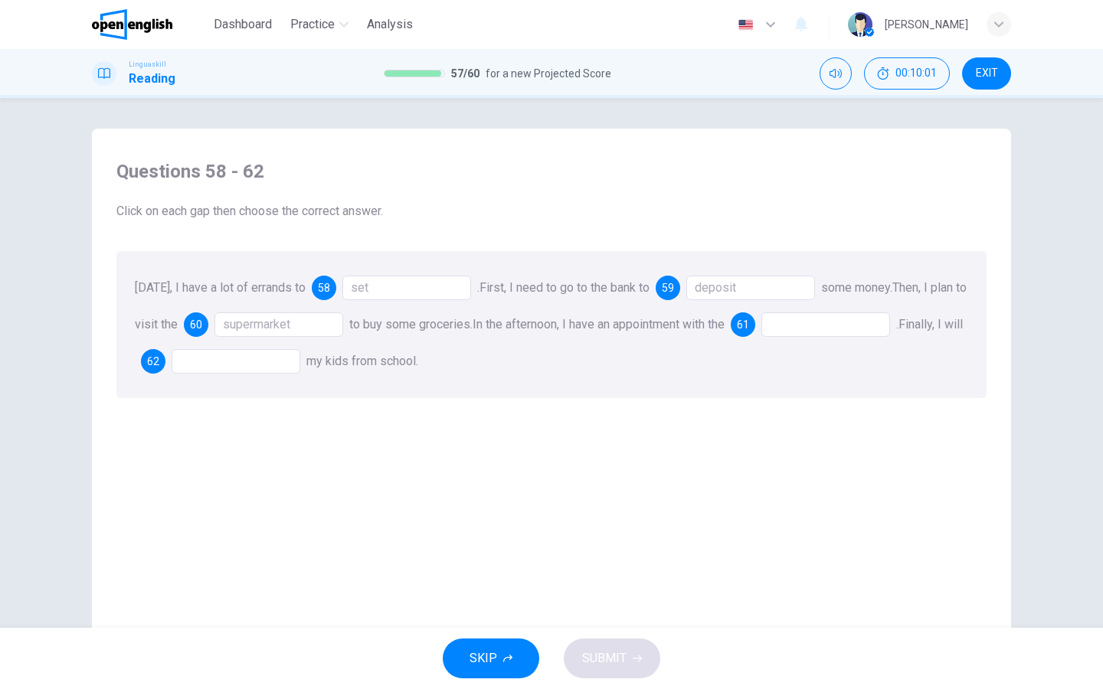
click at [811, 328] on div at bounding box center [825, 324] width 129 height 25
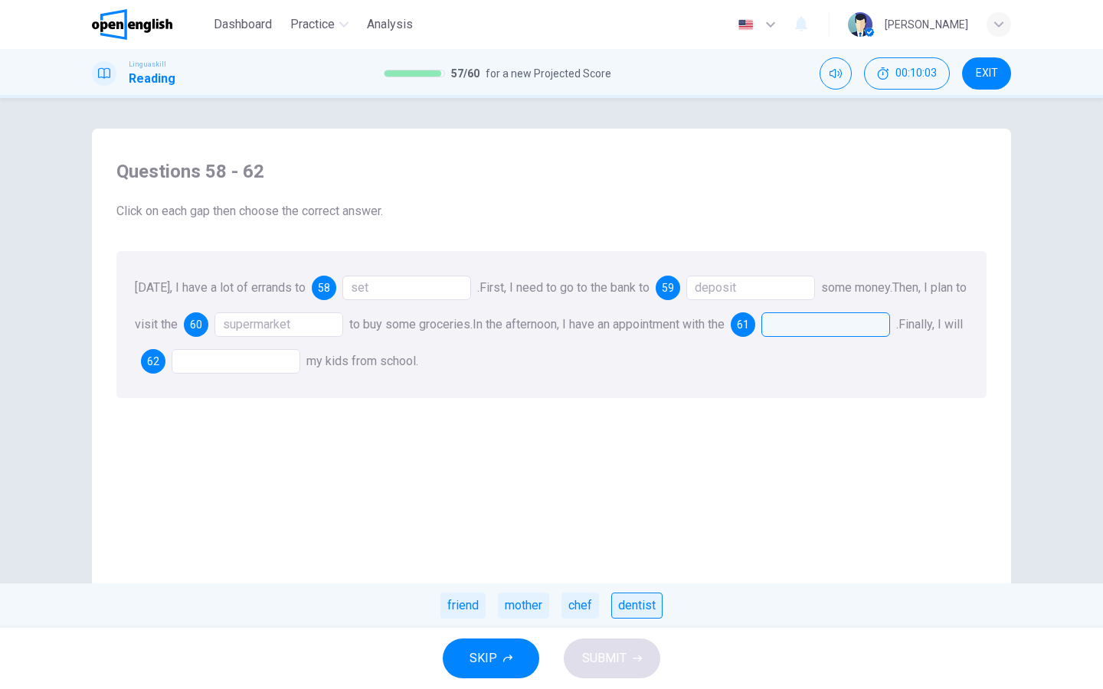
click at [623, 606] on div "dentist" at bounding box center [636, 606] width 51 height 26
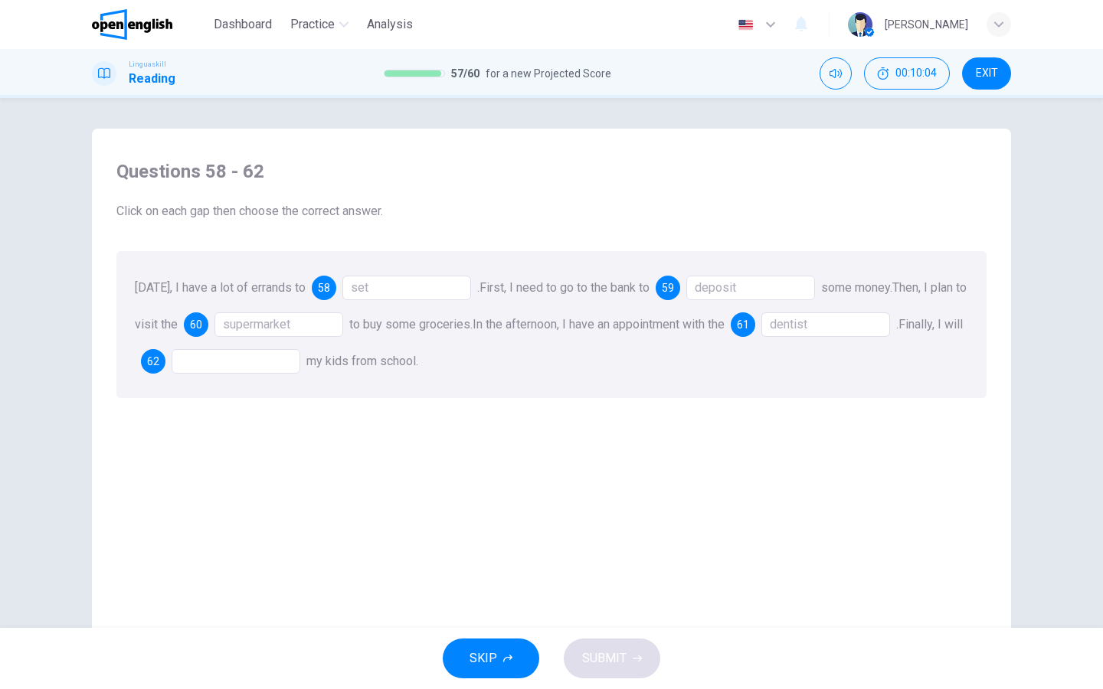
click at [288, 366] on div at bounding box center [236, 361] width 129 height 25
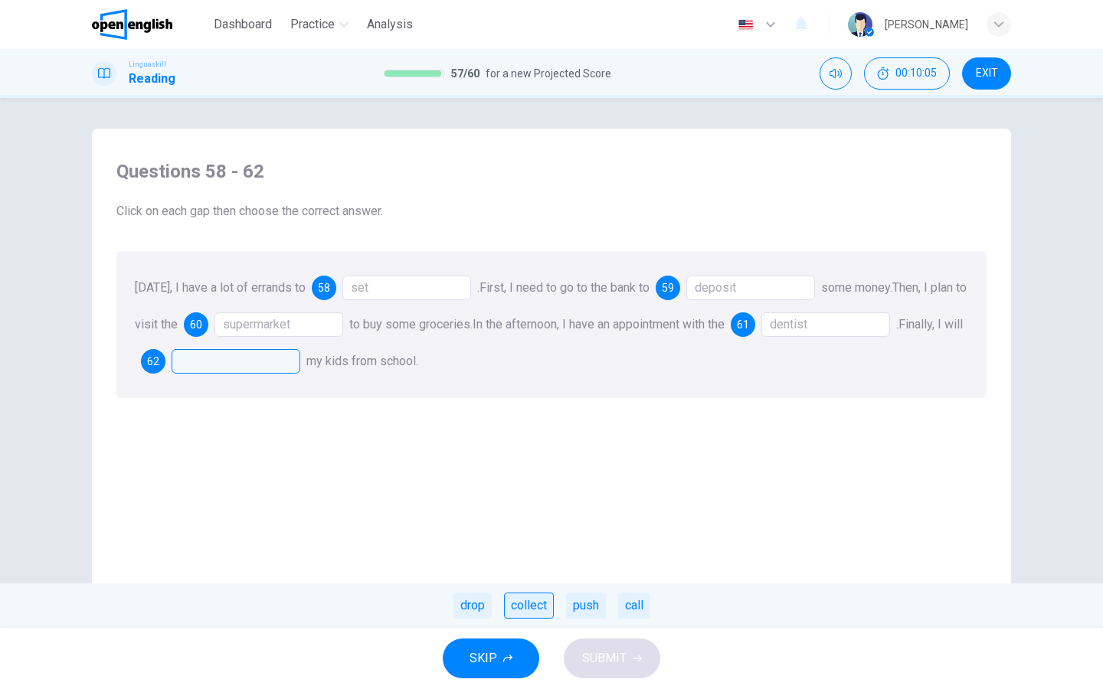
click at [528, 606] on div "collect" at bounding box center [529, 606] width 50 height 26
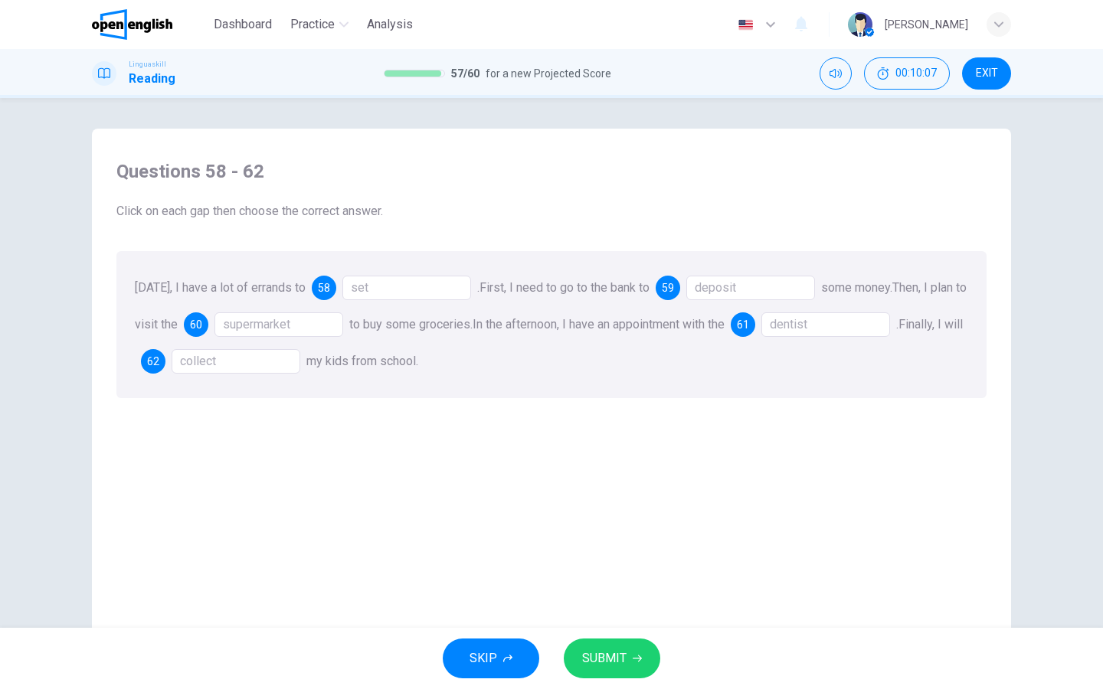
click at [265, 353] on div "collect" at bounding box center [236, 361] width 129 height 25
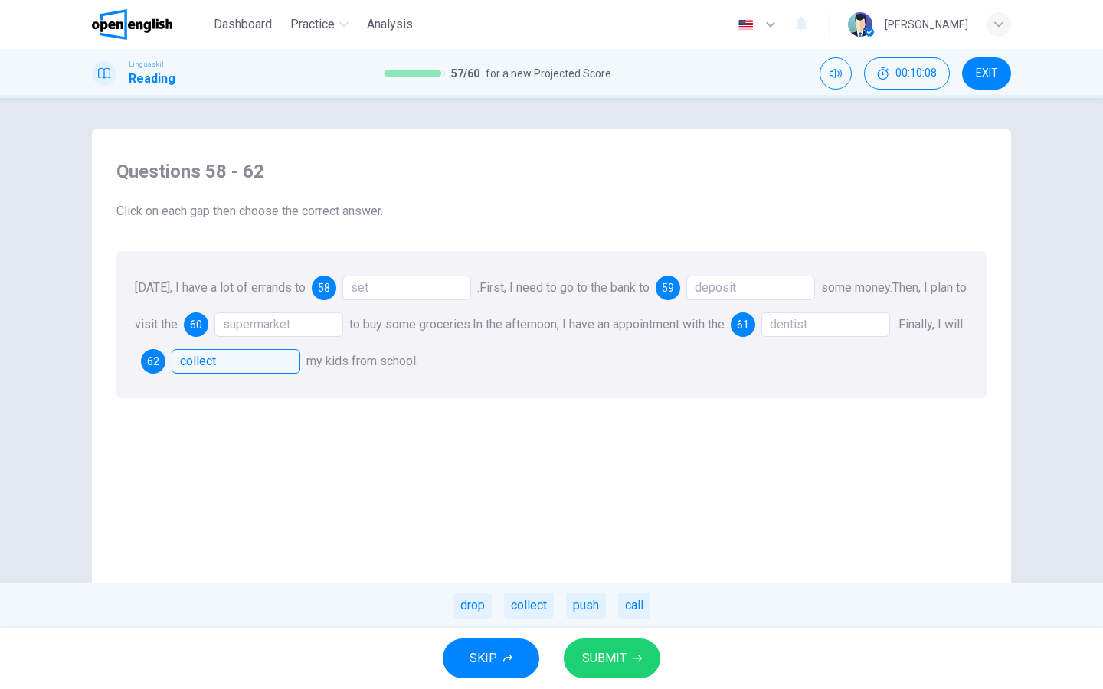
click at [593, 645] on button "SUBMIT" at bounding box center [612, 659] width 96 height 40
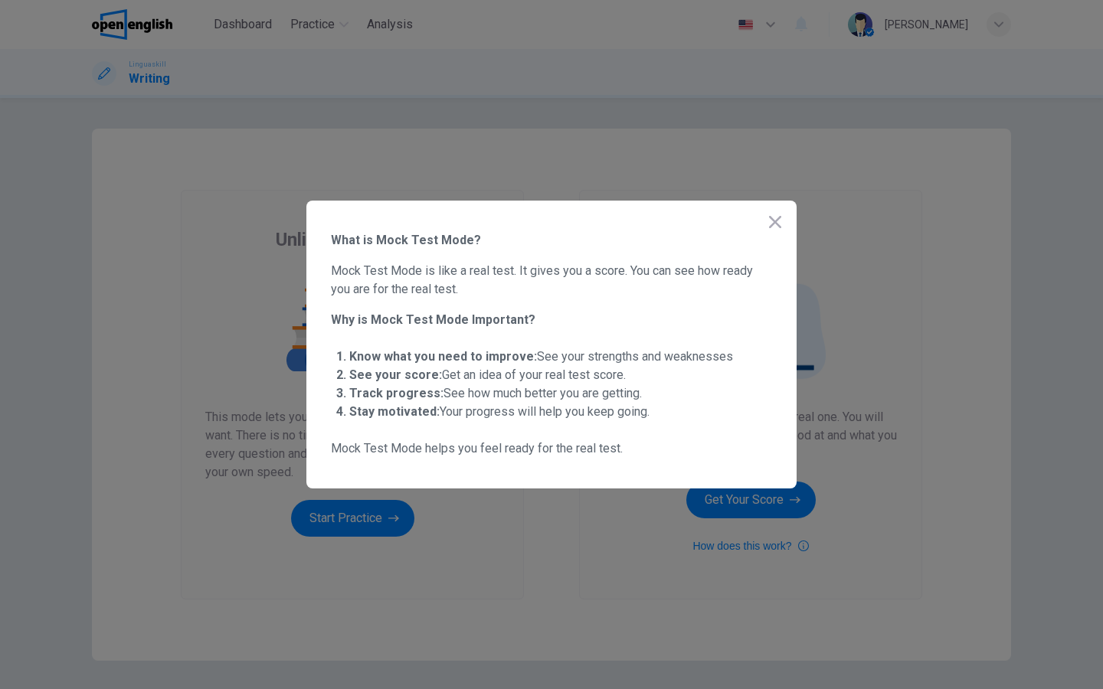
click at [772, 229] on icon "button" at bounding box center [775, 222] width 18 height 18
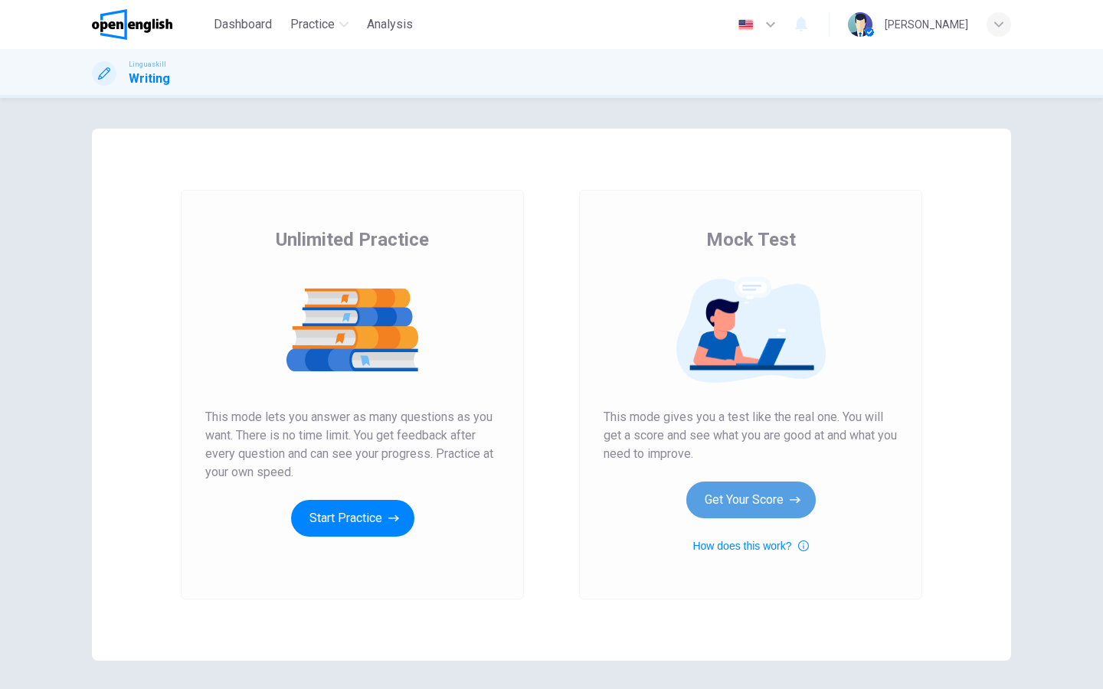
click at [743, 510] on button "Get Your Score" at bounding box center [750, 500] width 129 height 37
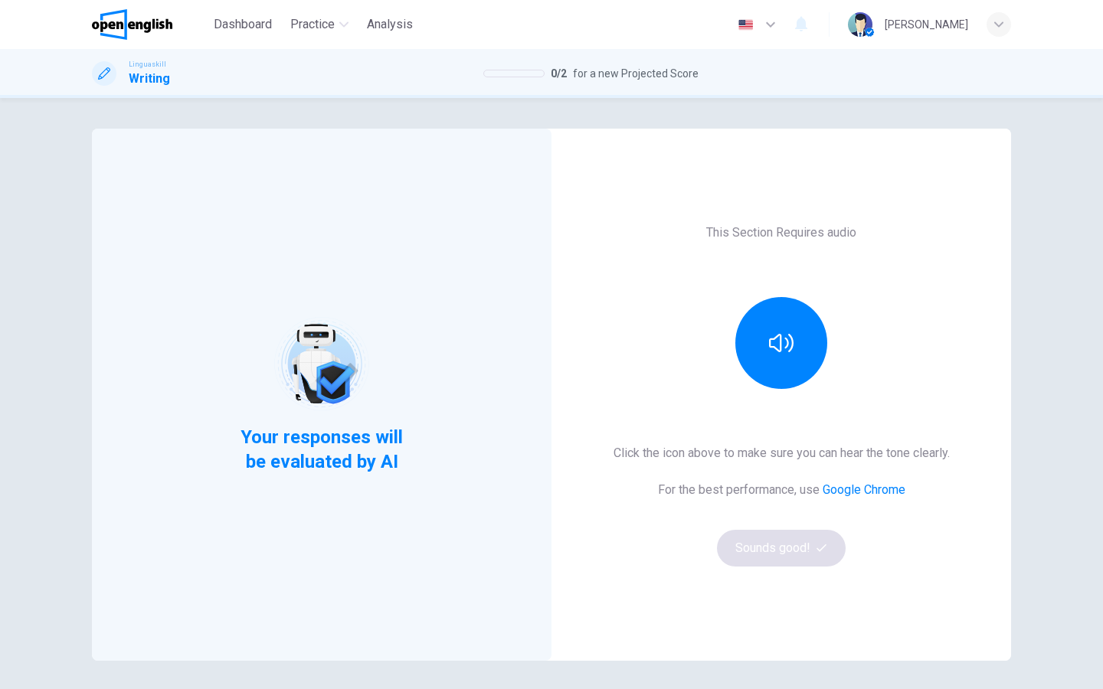
click at [775, 404] on div "This Section Requires audio Click the icon above to make sure you can hear the …" at bounding box center [780, 395] width 459 height 532
click at [784, 377] on button "button" at bounding box center [781, 343] width 92 height 92
click at [784, 538] on button "Sounds good!" at bounding box center [781, 548] width 129 height 37
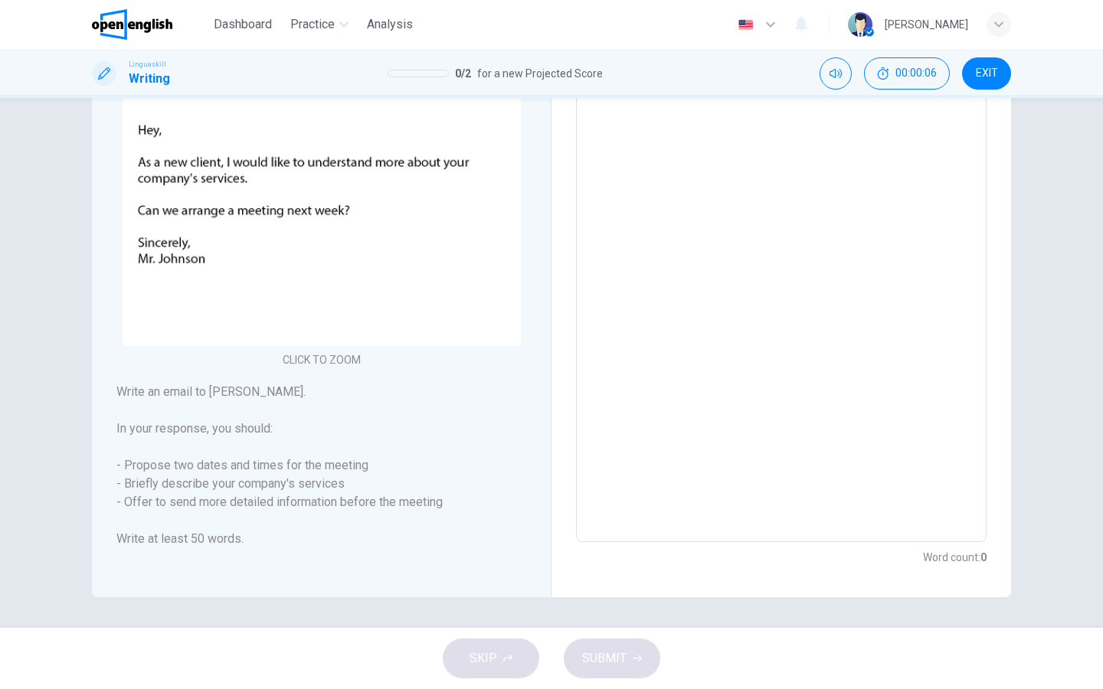
scroll to position [211, 0]
click at [658, 312] on textarea at bounding box center [780, 257] width 389 height 546
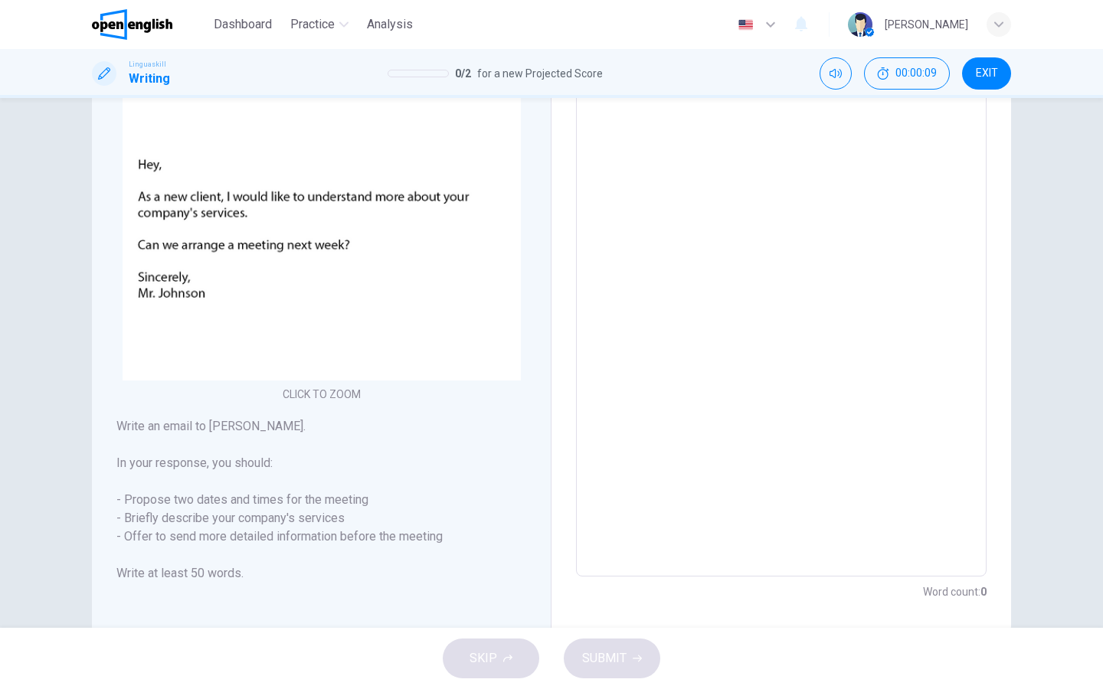
scroll to position [155, 0]
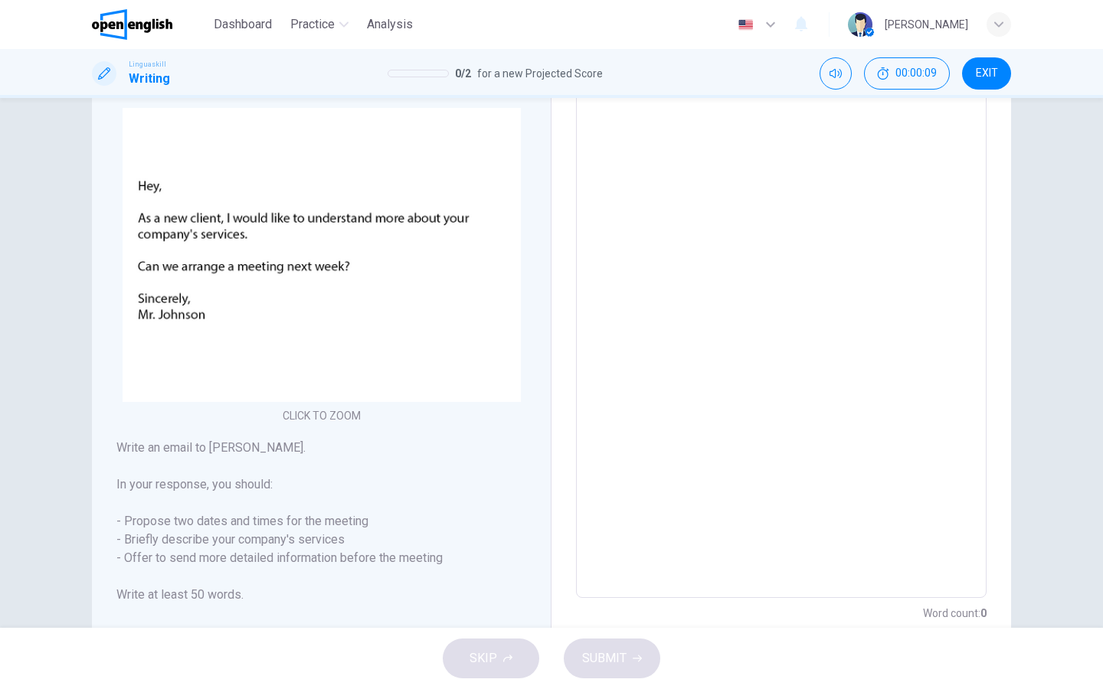
click at [671, 278] on textarea at bounding box center [780, 313] width 389 height 546
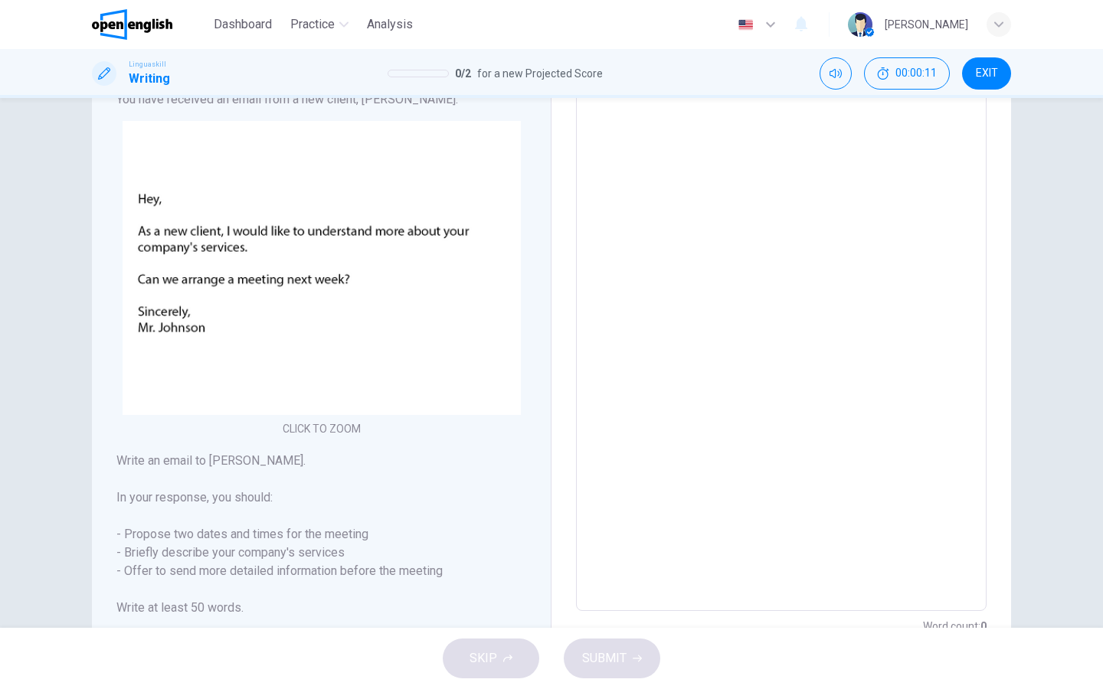
click at [668, 256] on textarea at bounding box center [780, 326] width 389 height 546
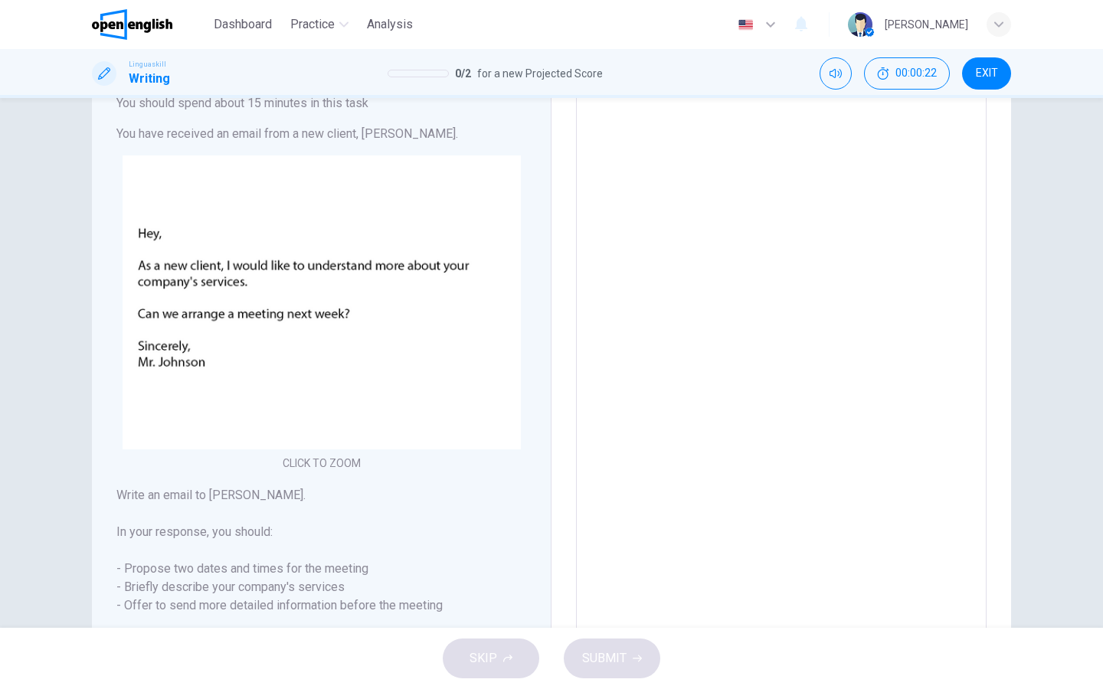
scroll to position [112, 0]
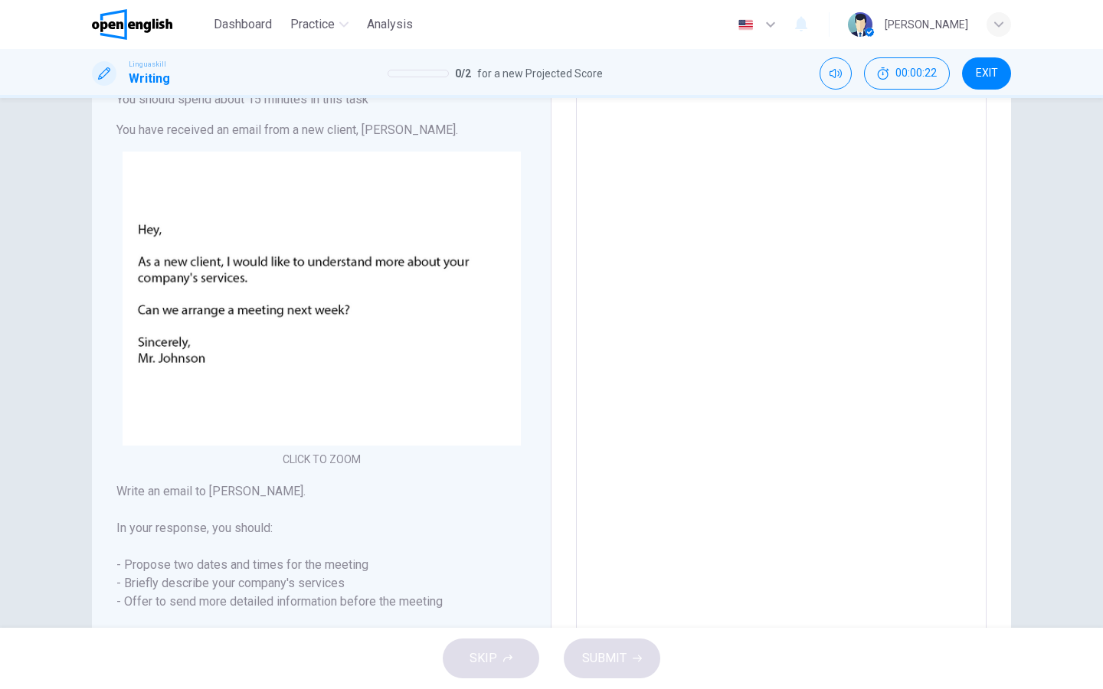
click at [667, 243] on textarea at bounding box center [780, 356] width 389 height 546
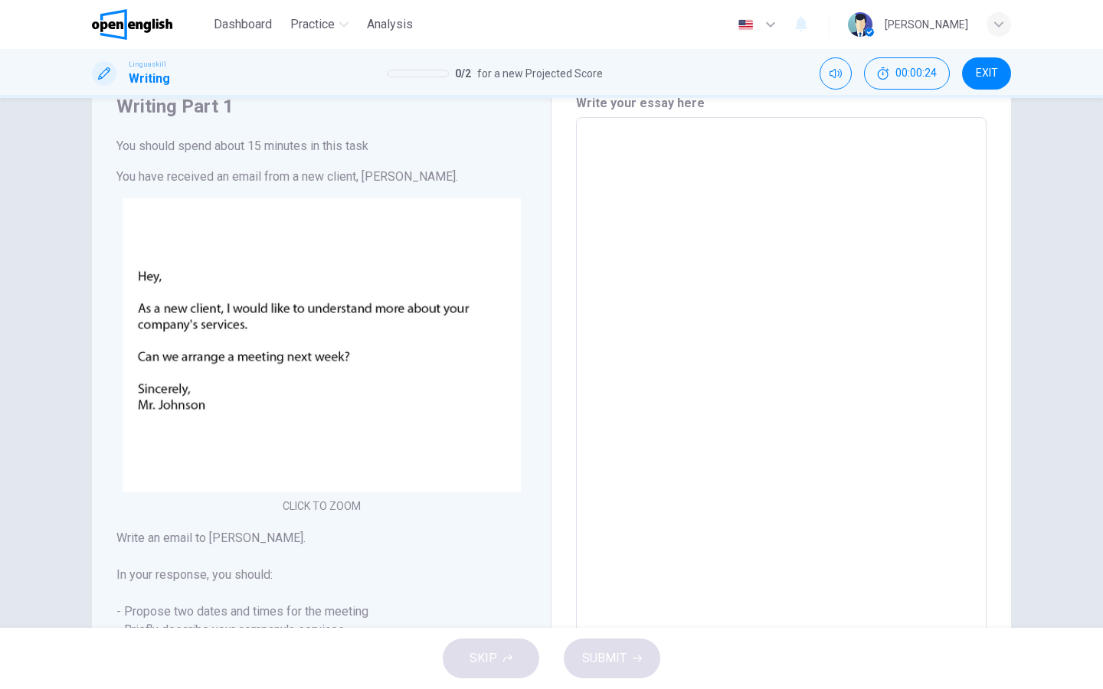
scroll to position [59, 0]
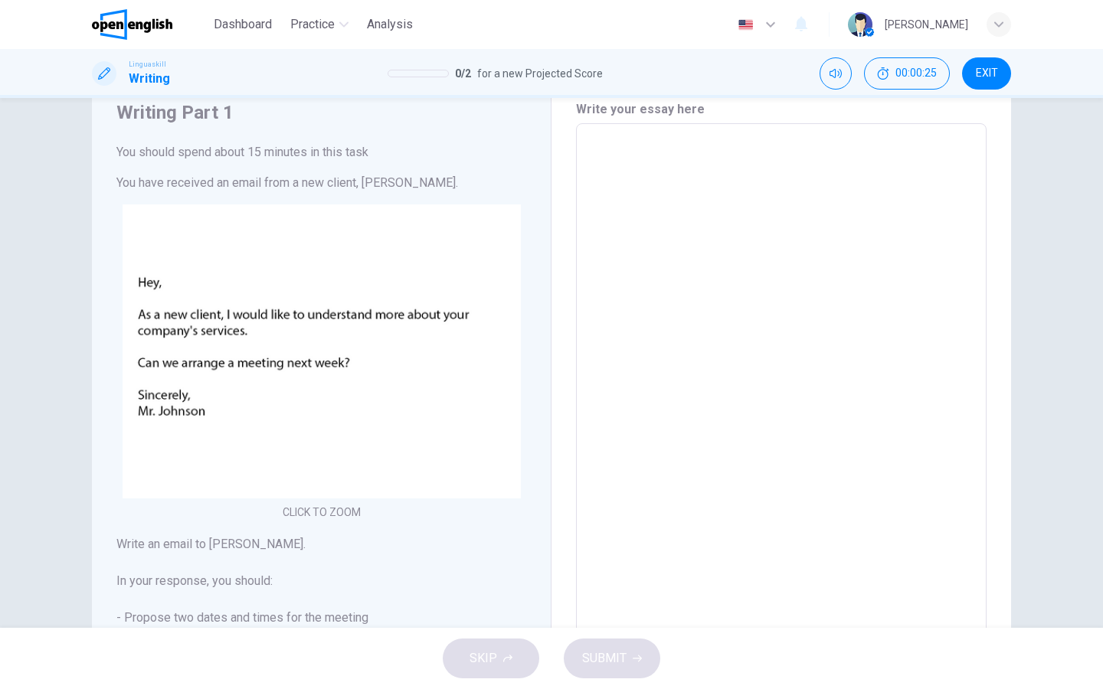
type textarea "*"
type textarea "**"
type textarea "*"
type textarea "***"
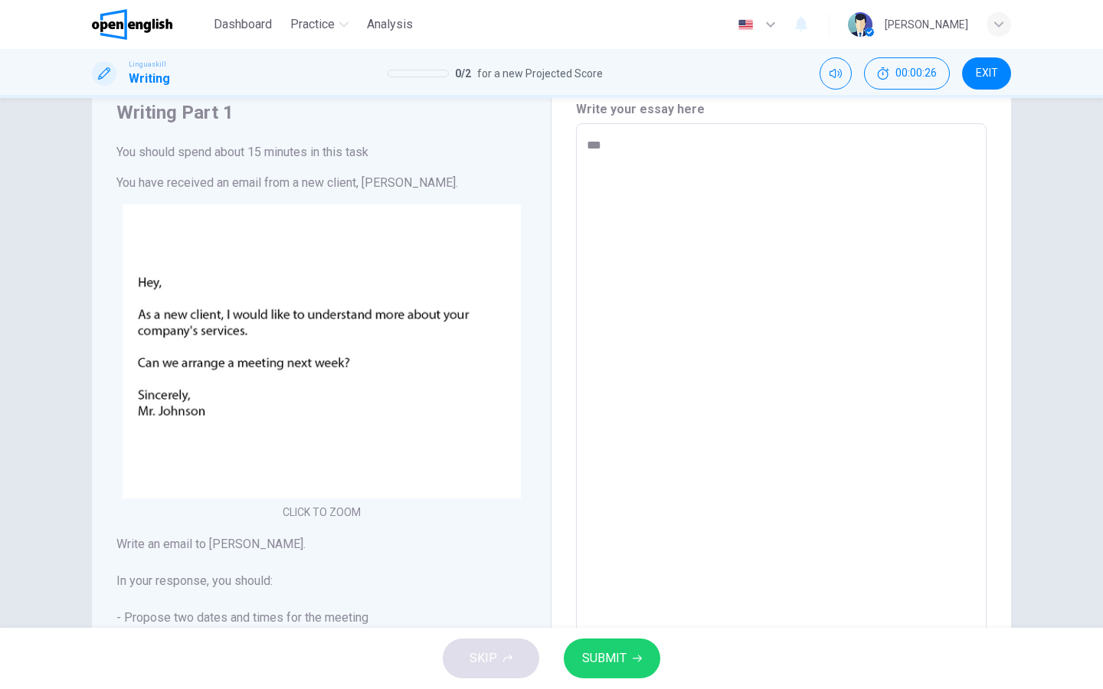
type textarea "*"
type textarea "****"
type textarea "*"
type textarea "****"
type textarea "*"
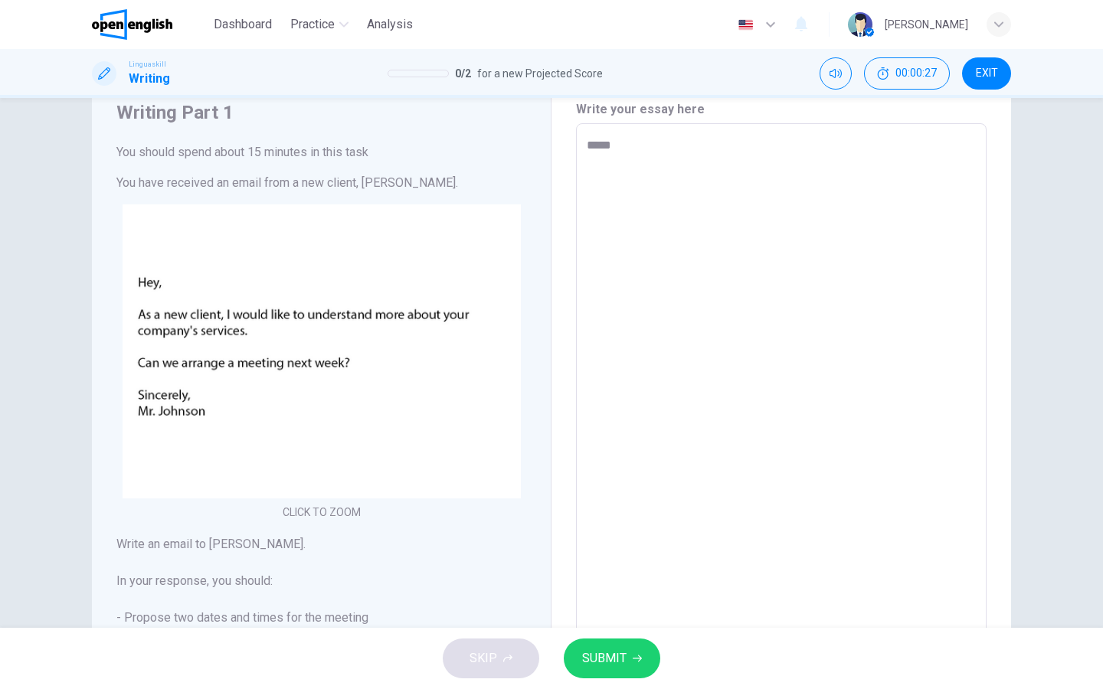
type textarea "******"
type textarea "*"
type textarea "*******"
type textarea "*"
type textarea "********"
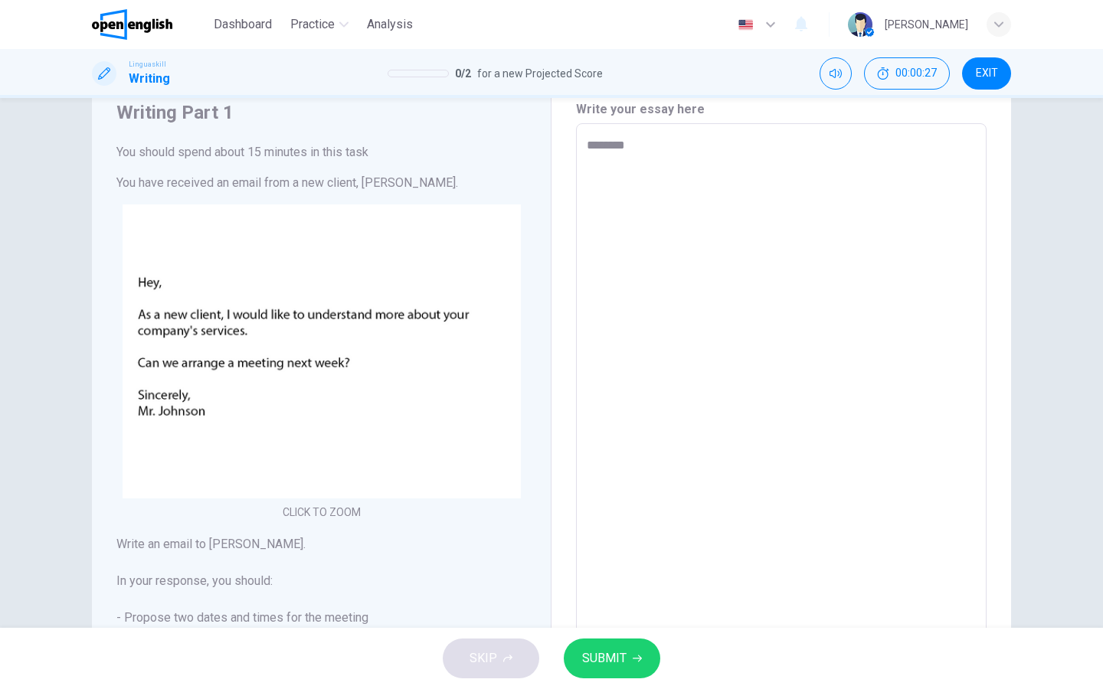
type textarea "*"
type textarea "*********"
type textarea "*"
type textarea "**********"
type textarea "*"
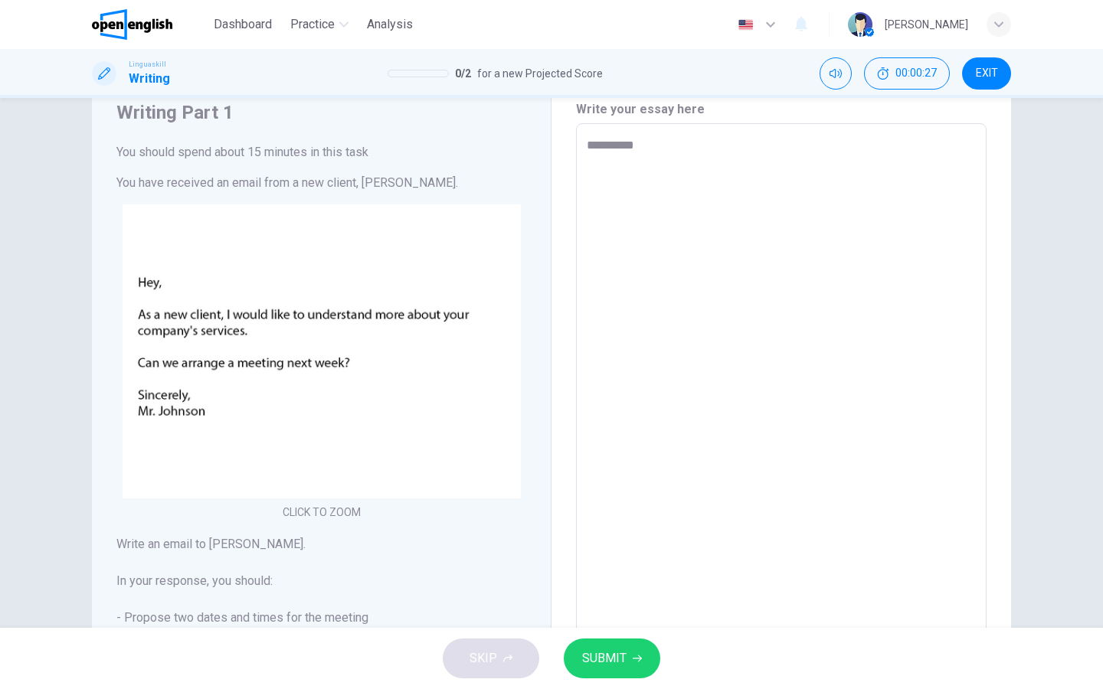
type textarea "**********"
type textarea "*"
type textarea "**********"
type textarea "*"
type textarea "**********"
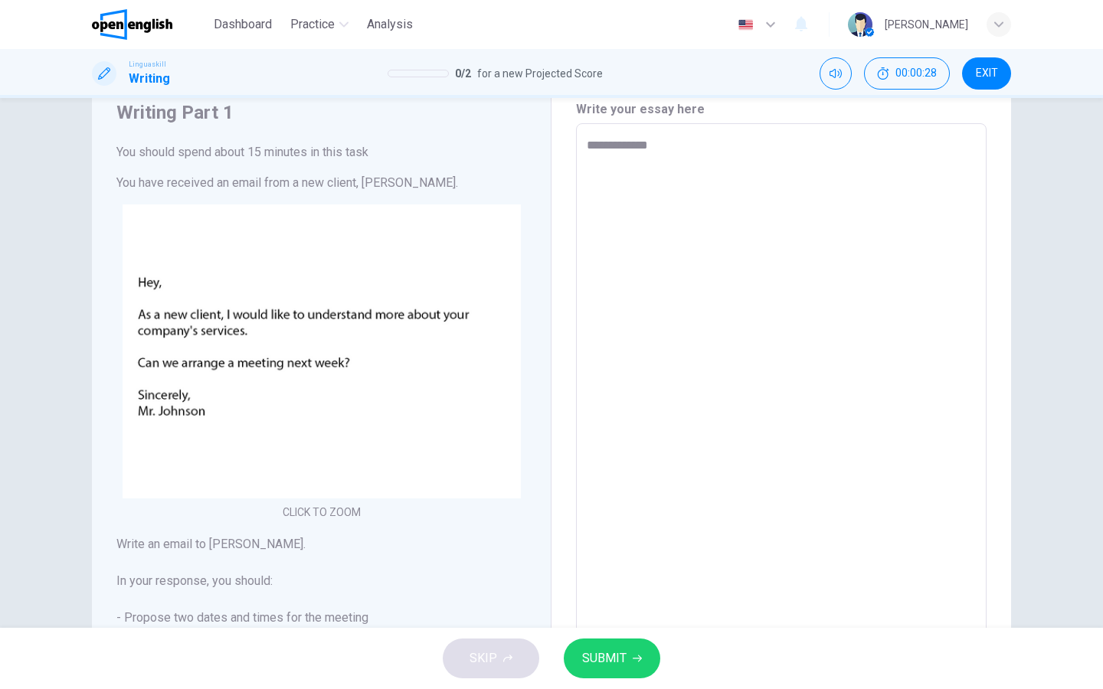
type textarea "*"
type textarea "**********"
type textarea "*"
type textarea "**********"
type textarea "*"
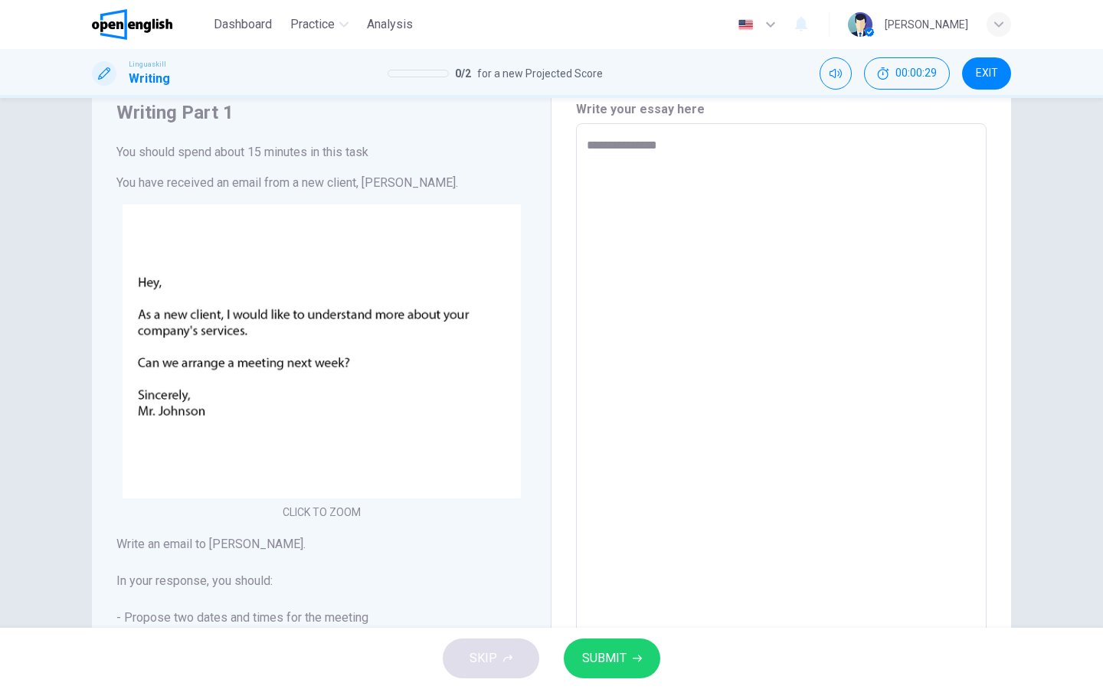
type textarea "**********"
type textarea "*"
type textarea "**********"
type textarea "*"
type textarea "**********"
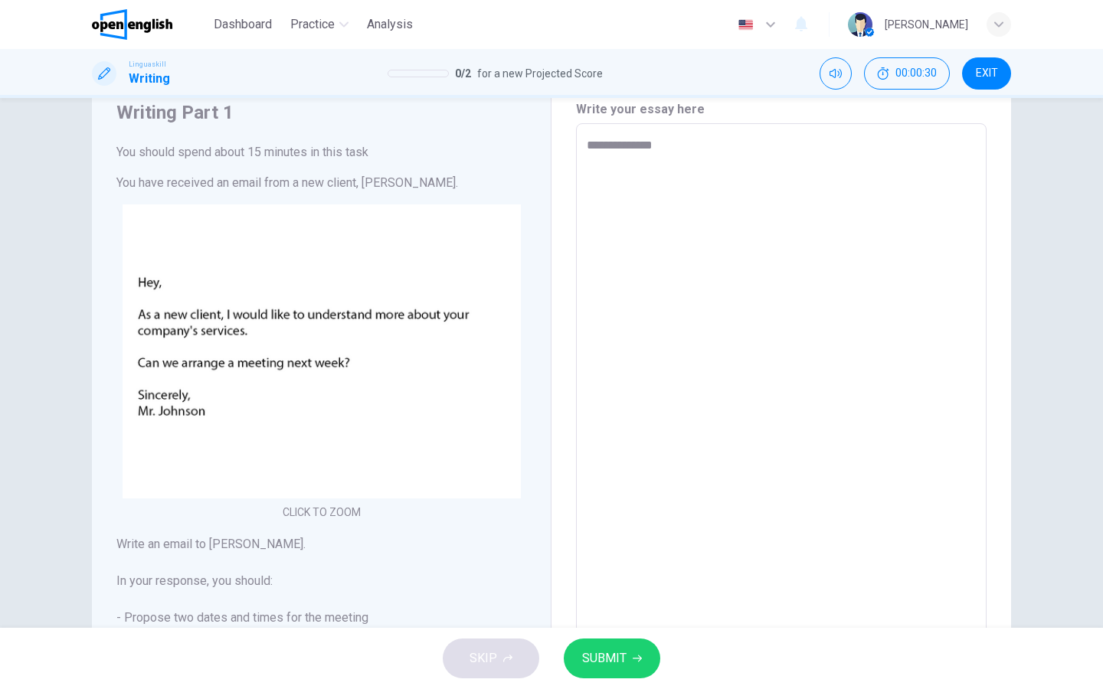
type textarea "*"
type textarea "**********"
type textarea "*"
type textarea "**********"
type textarea "*"
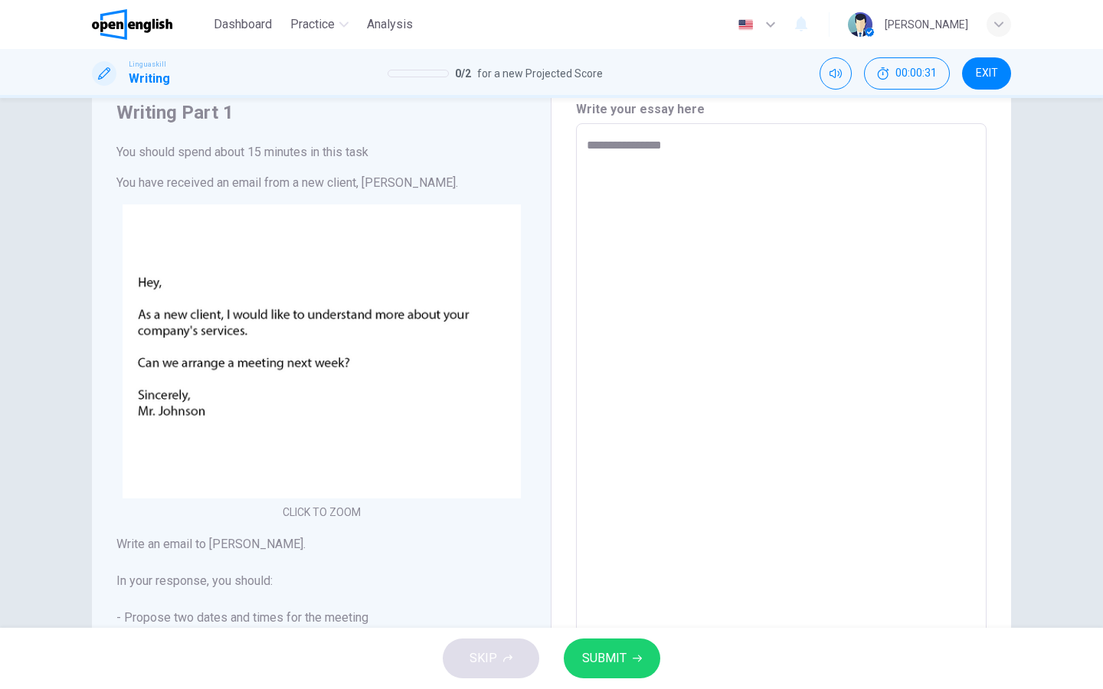
type textarea "**********"
type textarea "*"
type textarea "**********"
type textarea "*"
type textarea "**********"
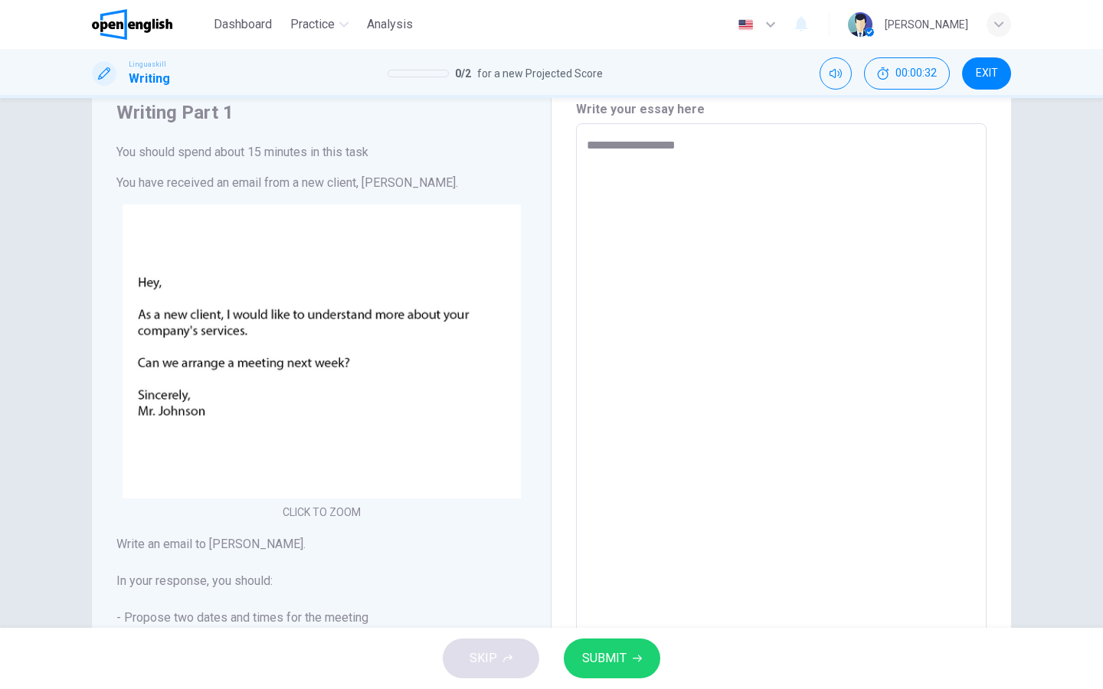
type textarea "*"
type textarea "**********"
type textarea "*"
type textarea "**********"
type textarea "*"
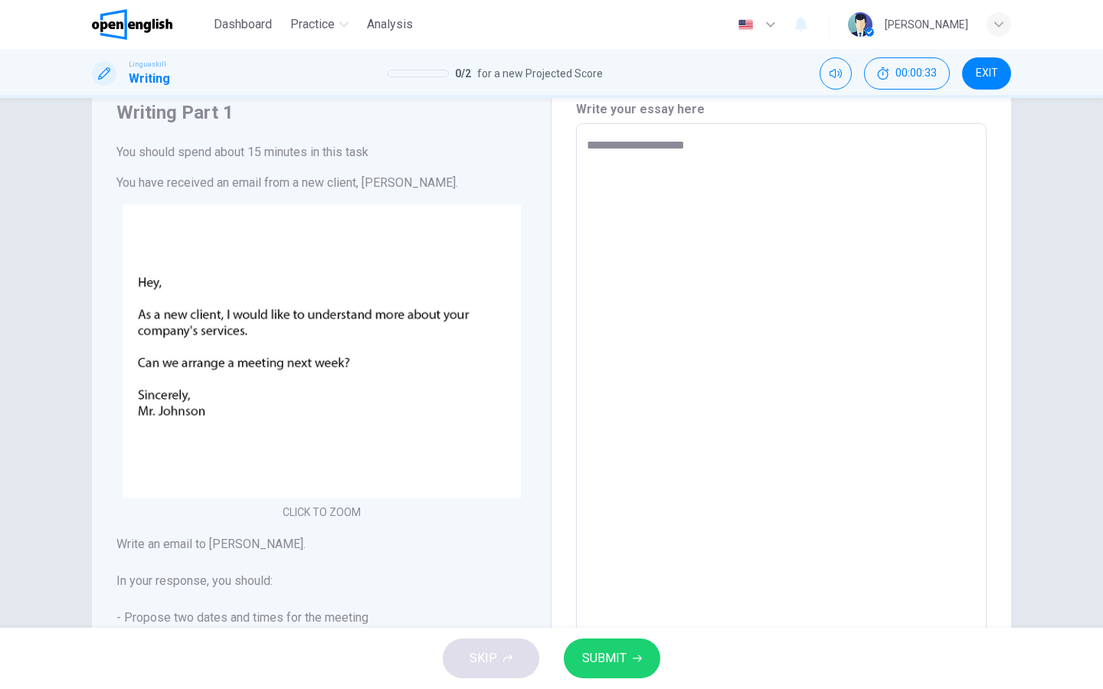
type textarea "**********"
type textarea "*"
type textarea "**********"
type textarea "*"
type textarea "**********"
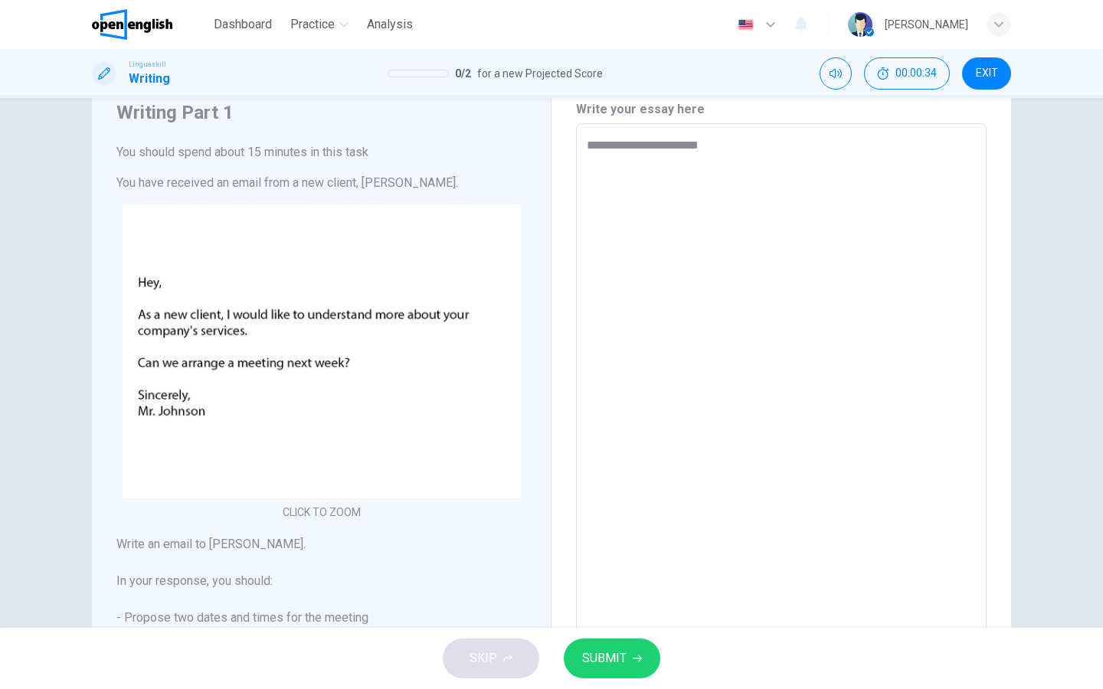
type textarea "*"
type textarea "**********"
type textarea "*"
type textarea "**********"
type textarea "*"
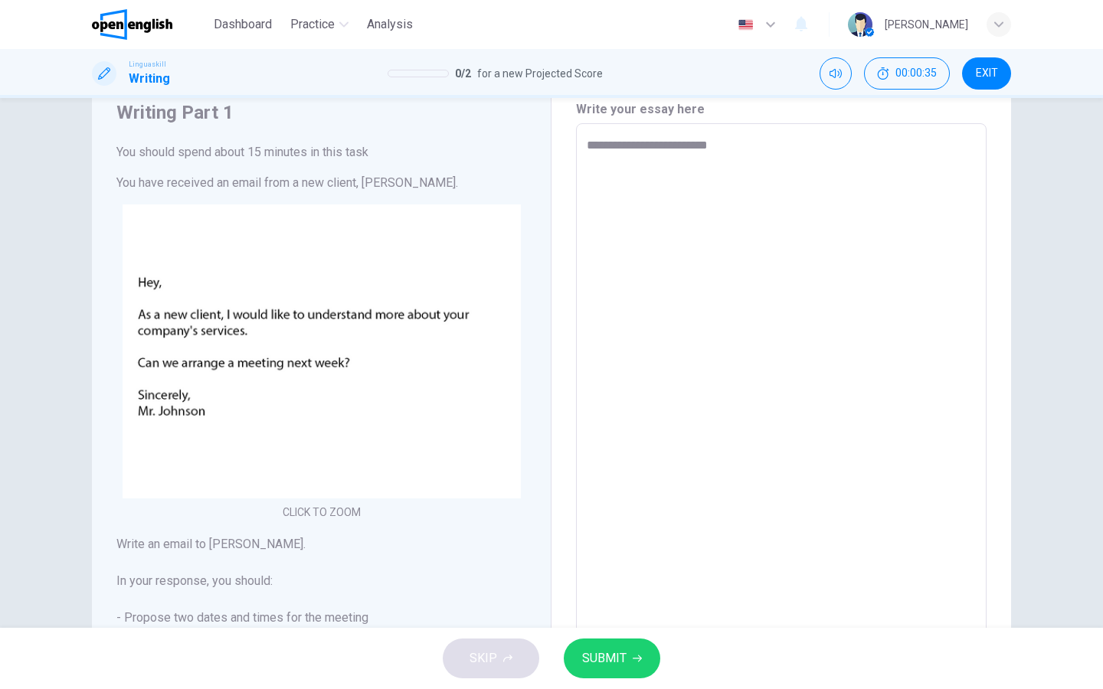
type textarea "**********"
type textarea "*"
type textarea "**********"
type textarea "*"
type textarea "**********"
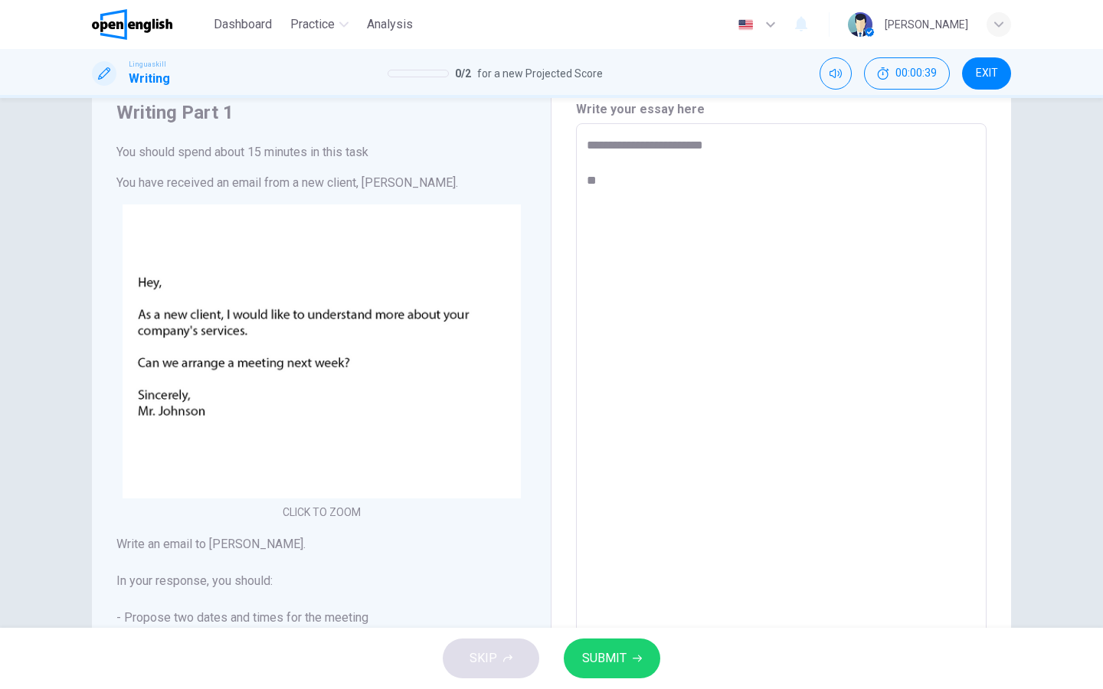
type textarea "*"
type textarea "**********"
type textarea "*"
type textarea "**********"
type textarea "*"
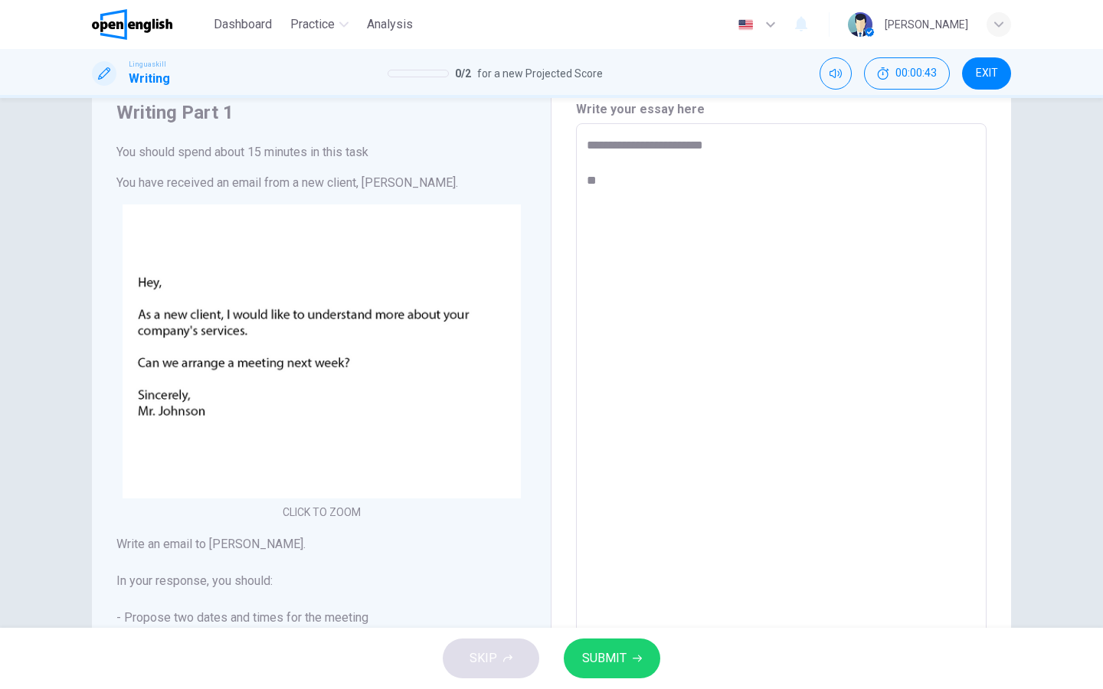
type textarea "**********"
type textarea "*"
type textarea "**********"
type textarea "*"
type textarea "**********"
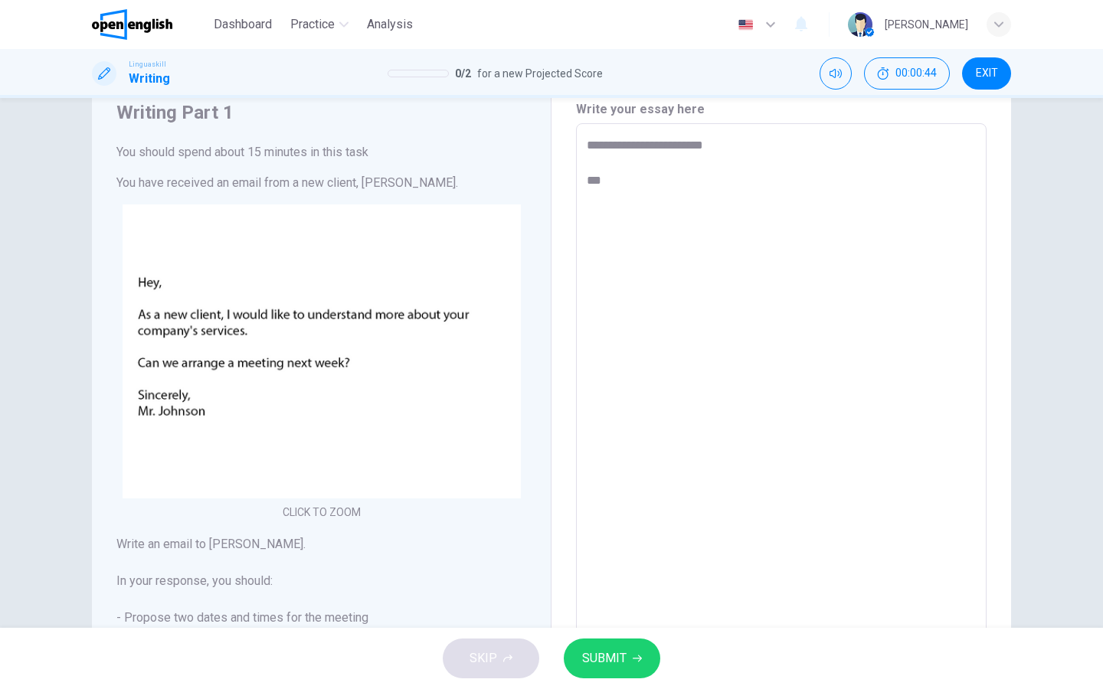
type textarea "*"
type textarea "**********"
type textarea "*"
type textarea "**********"
type textarea "*"
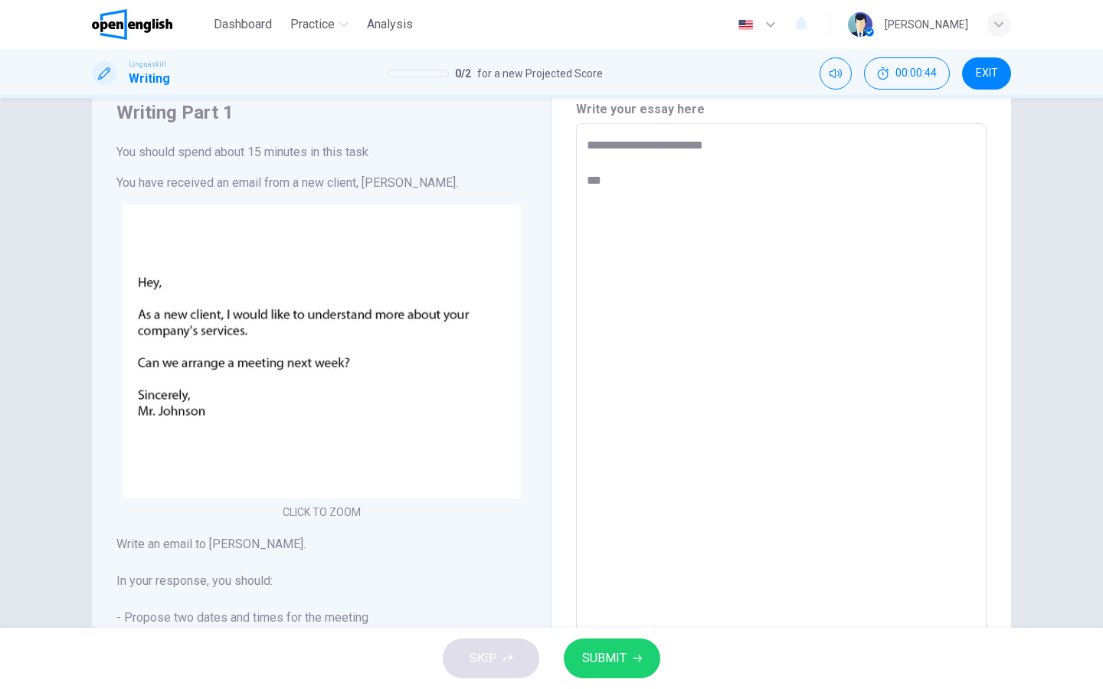
type textarea "**********"
type textarea "*"
type textarea "**********"
type textarea "*"
type textarea "**********"
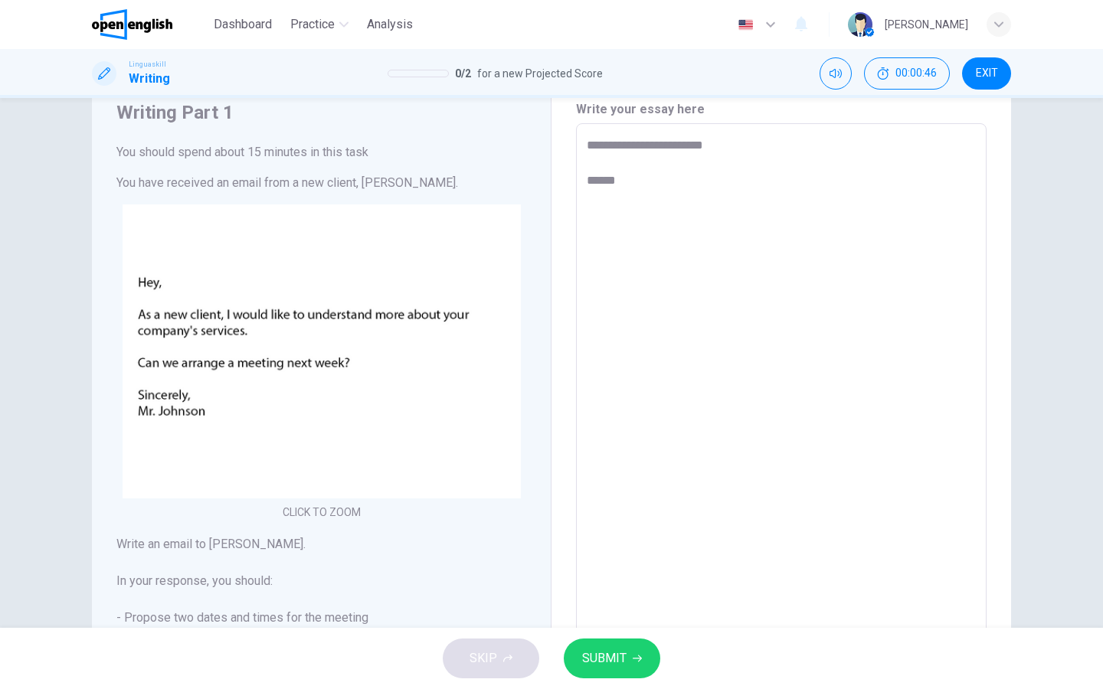
type textarea "*"
type textarea "**********"
type textarea "*"
type textarea "**********"
type textarea "*"
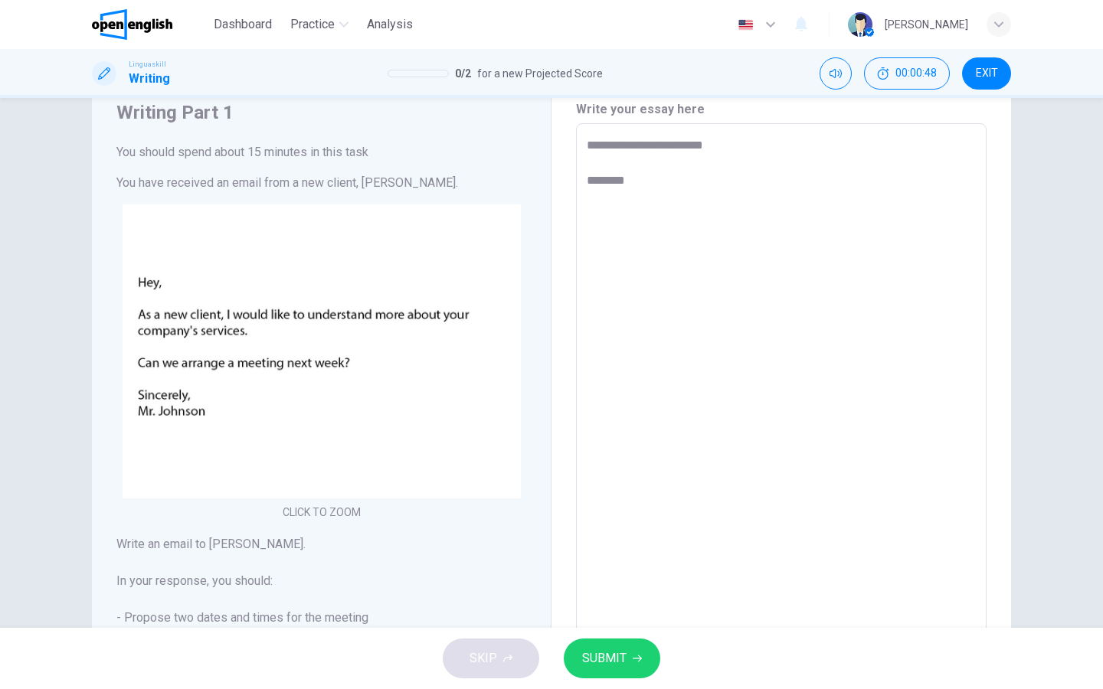
type textarea "**********"
type textarea "*"
type textarea "**********"
type textarea "*"
type textarea "**********"
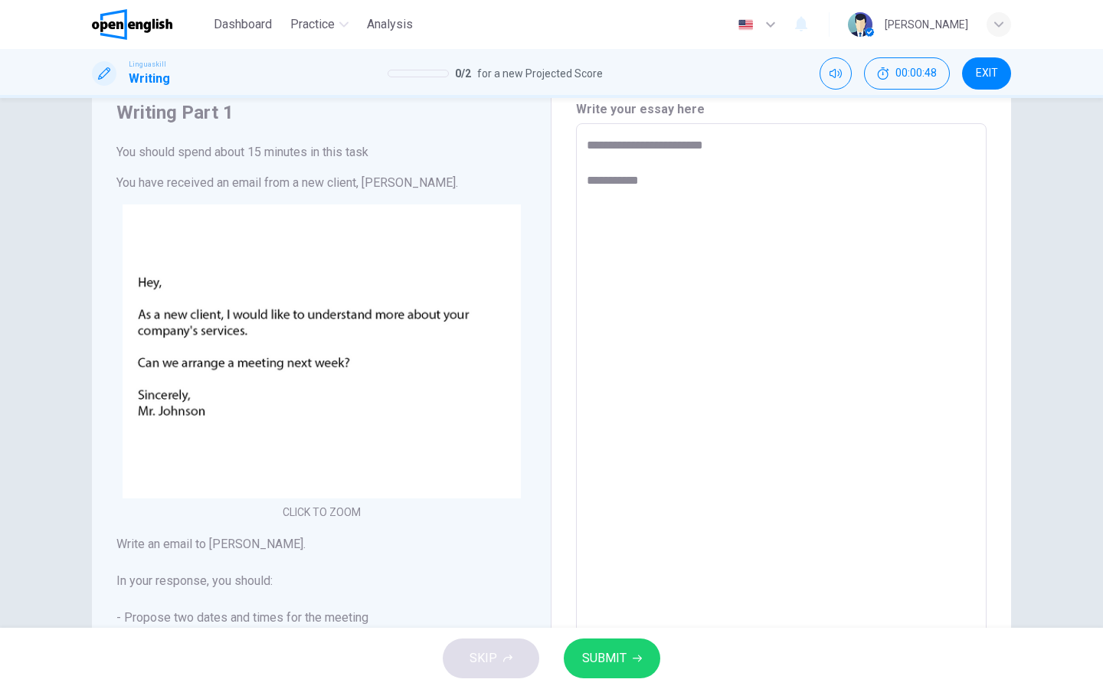
type textarea "*"
type textarea "**********"
type textarea "*"
type textarea "**********"
type textarea "*"
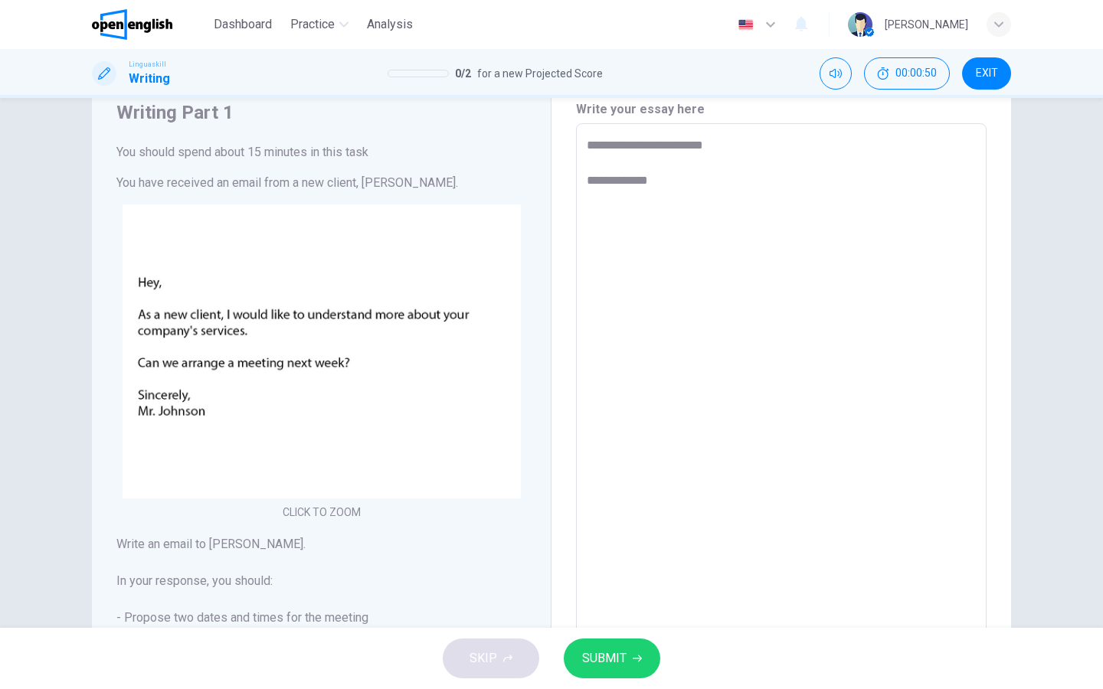
type textarea "**********"
type textarea "*"
type textarea "**********"
type textarea "*"
type textarea "**********"
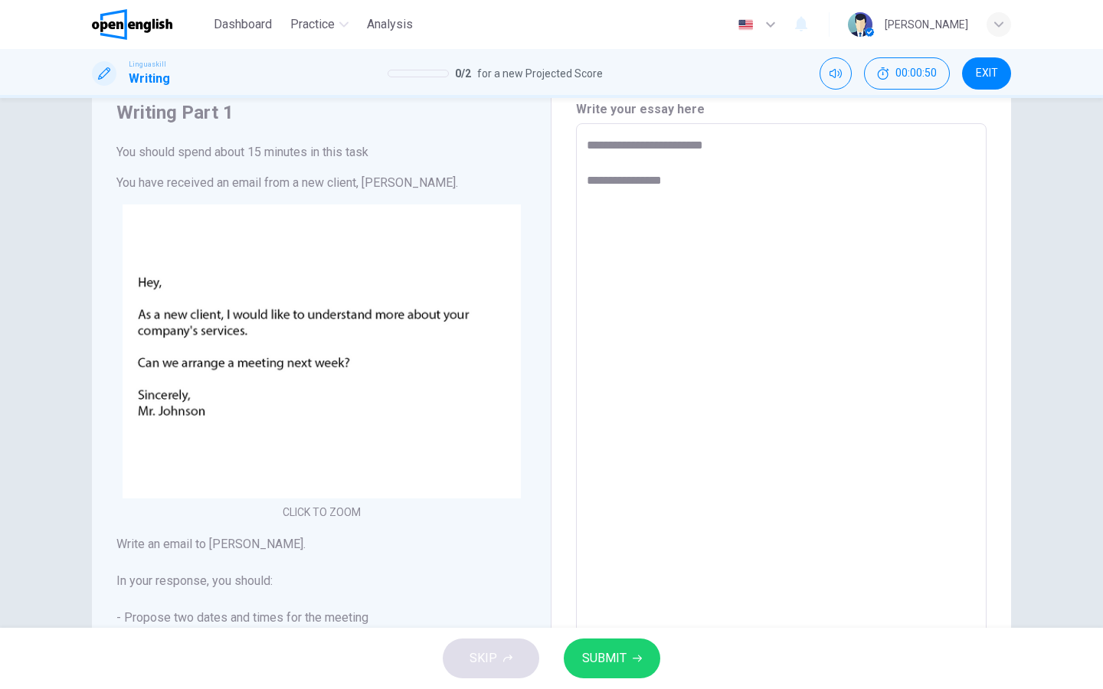
type textarea "*"
type textarea "**********"
type textarea "*"
type textarea "**********"
type textarea "*"
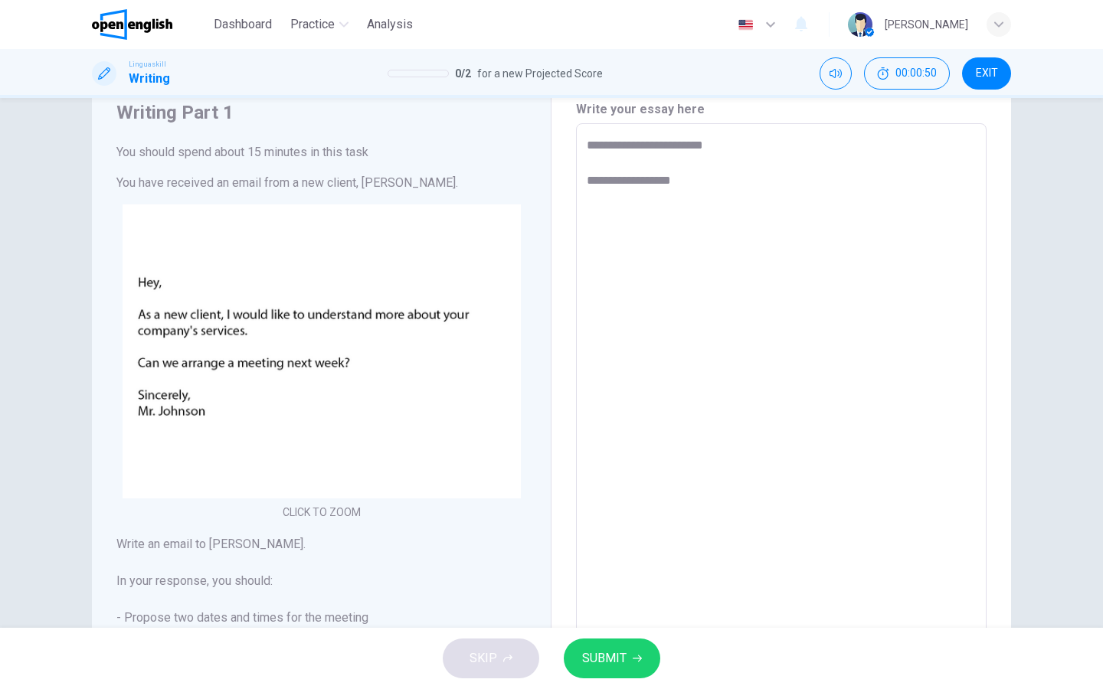
type textarea "**********"
type textarea "*"
type textarea "**********"
type textarea "*"
type textarea "**********"
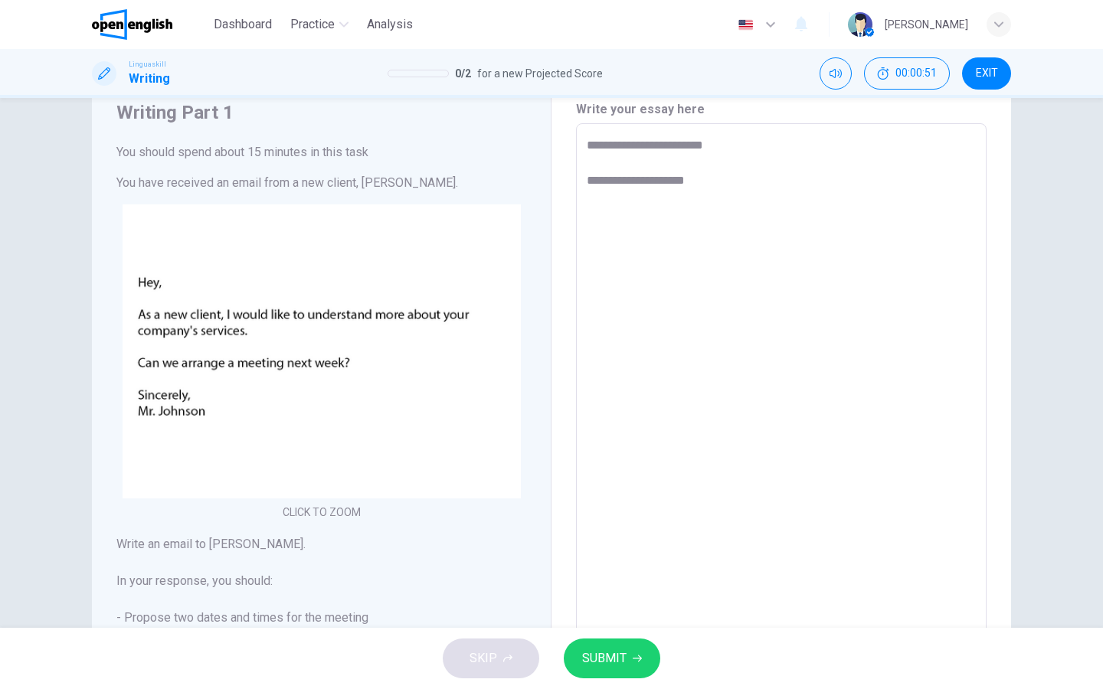
type textarea "*"
type textarea "**********"
type textarea "*"
type textarea "**********"
type textarea "*"
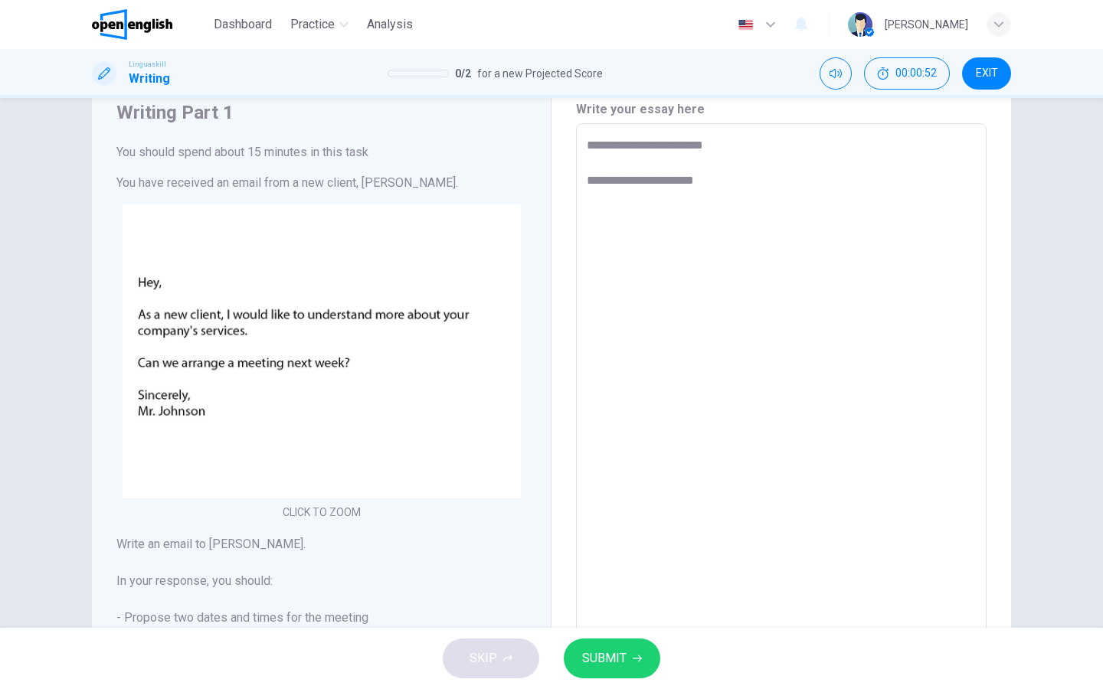
type textarea "**********"
type textarea "*"
type textarea "**********"
type textarea "*"
type textarea "**********"
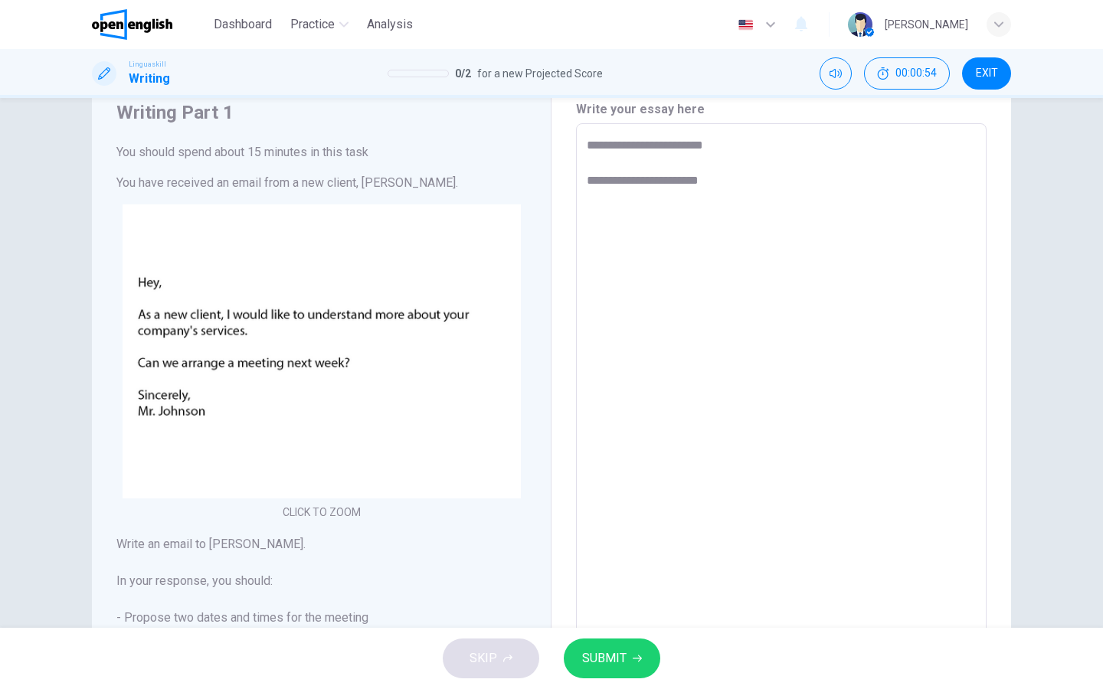
type textarea "*"
type textarea "**********"
type textarea "*"
type textarea "**********"
type textarea "*"
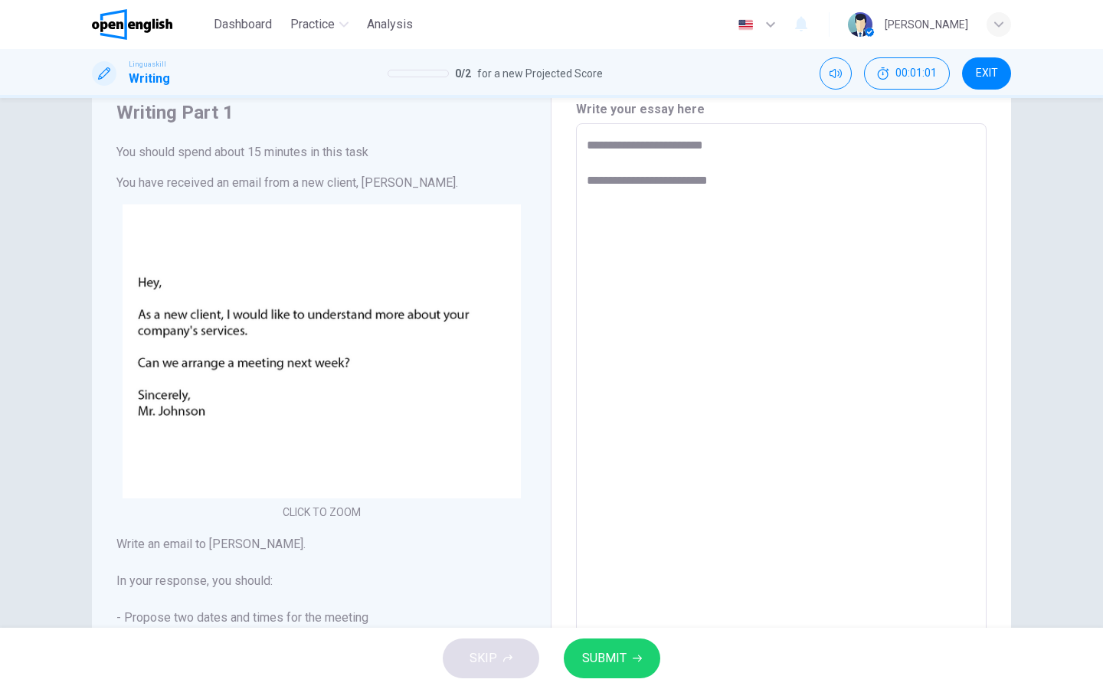
type textarea "**********"
type textarea "*"
type textarea "**********"
type textarea "*"
type textarea "**********"
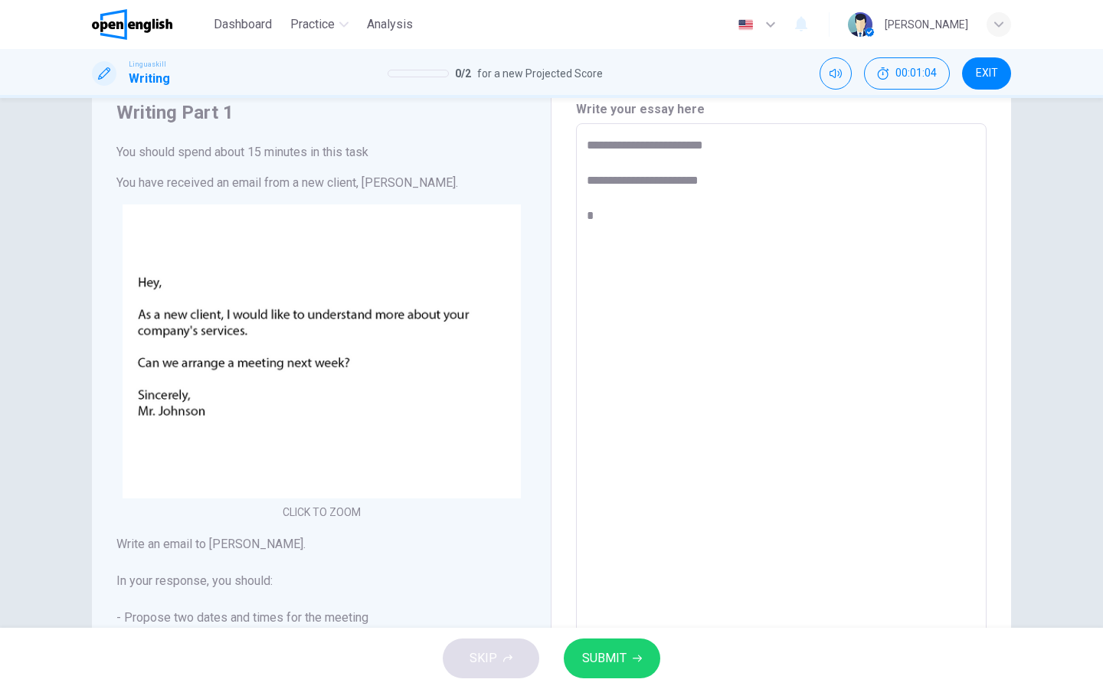
type textarea "*"
type textarea "**********"
type textarea "*"
type textarea "**********"
type textarea "*"
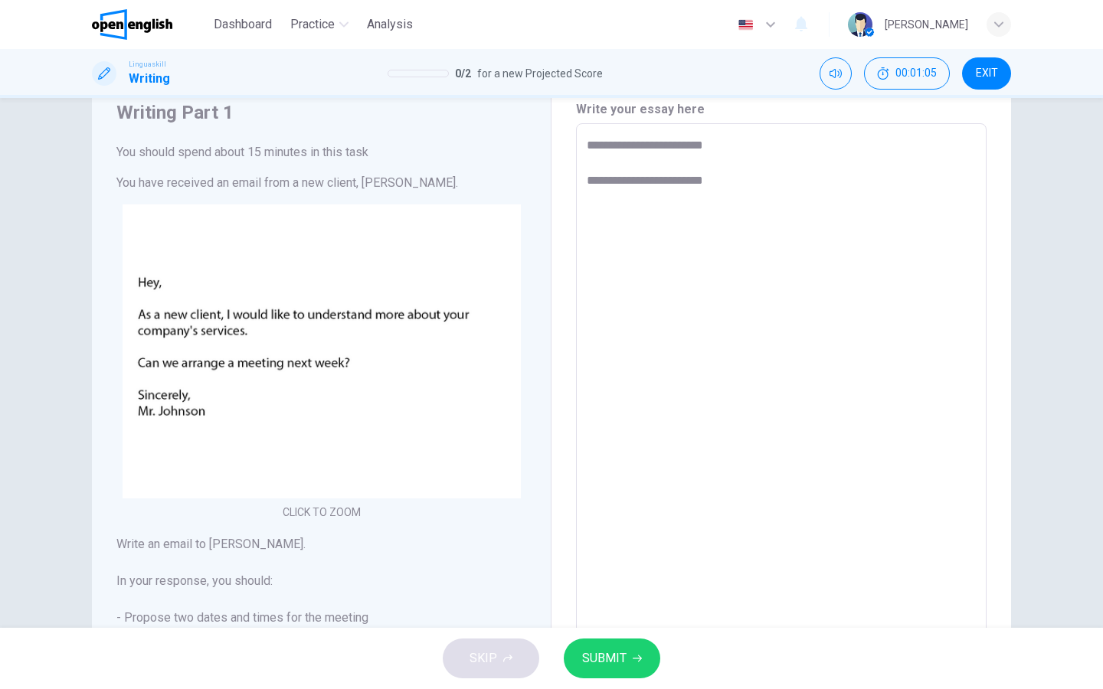
type textarea "**********"
type textarea "*"
type textarea "**********"
type textarea "*"
type textarea "**********"
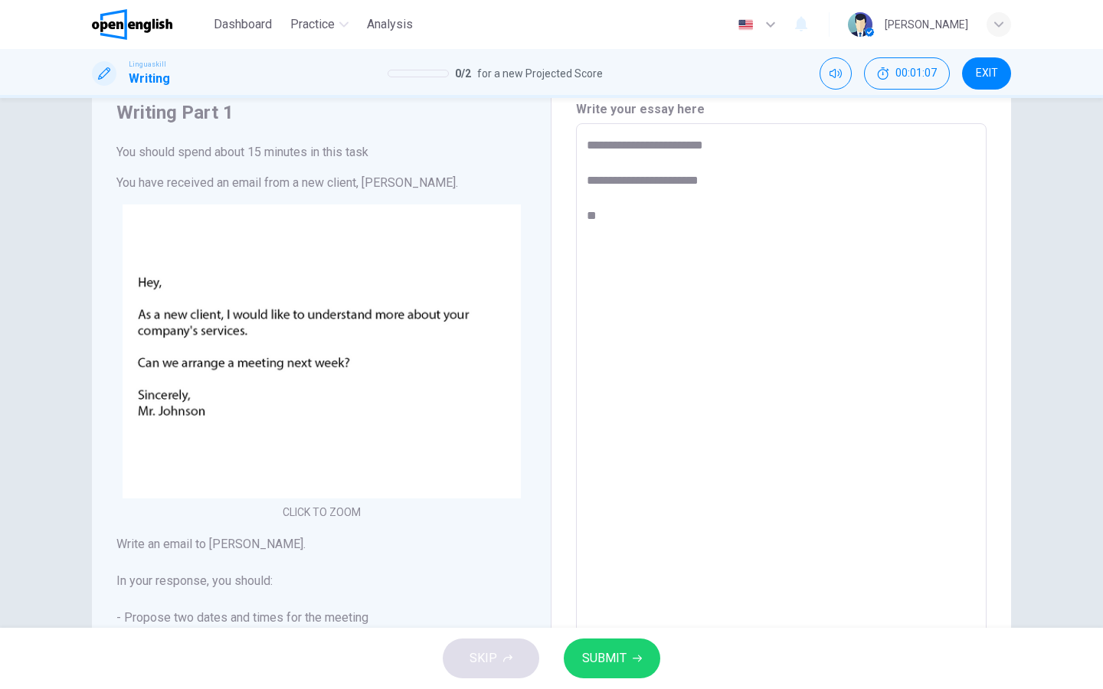
type textarea "*"
type textarea "**********"
type textarea "*"
type textarea "**********"
type textarea "*"
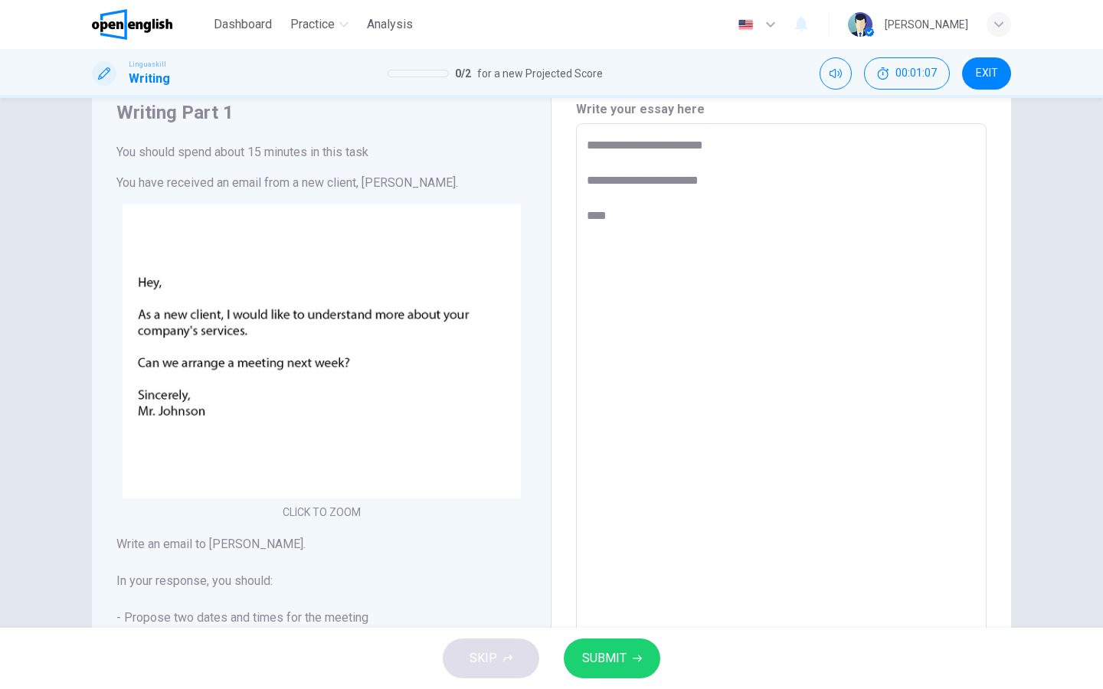
type textarea "**********"
type textarea "*"
type textarea "**********"
type textarea "*"
type textarea "**********"
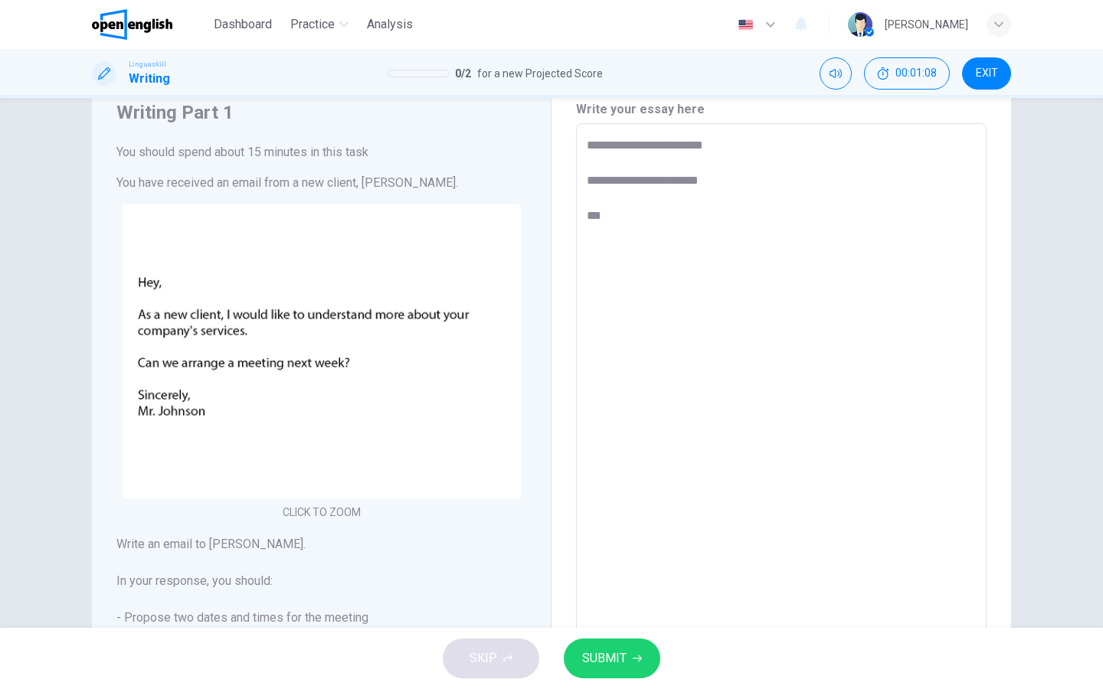
type textarea "*"
type textarea "**********"
type textarea "*"
type textarea "**********"
type textarea "*"
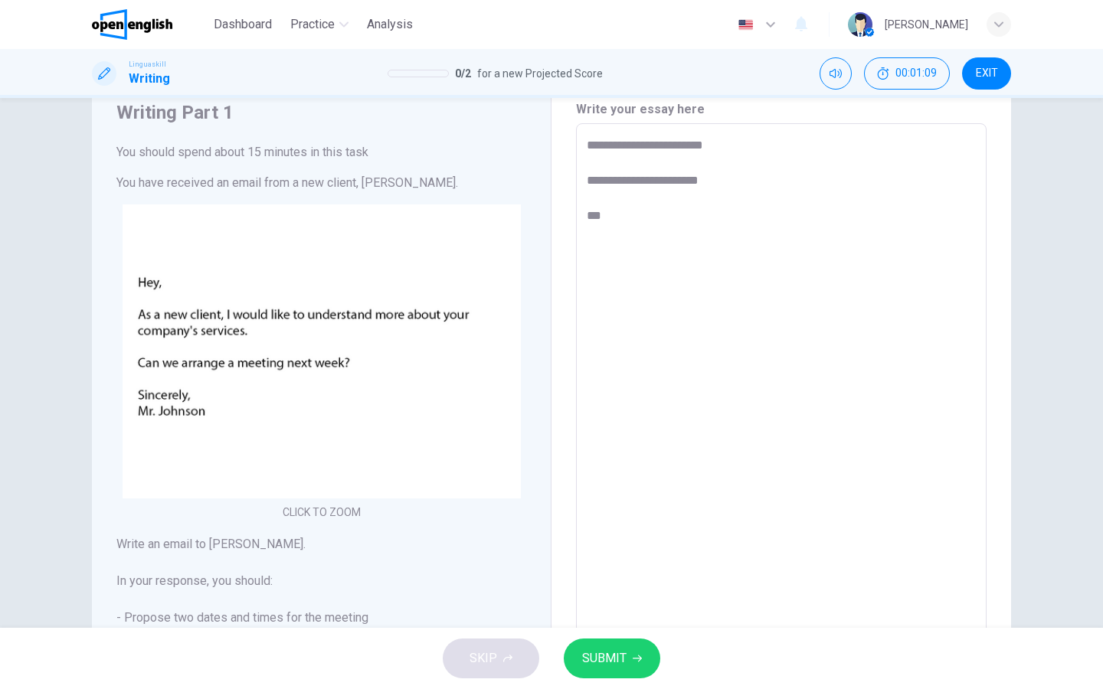
type textarea "**********"
type textarea "*"
type textarea "**********"
type textarea "*"
type textarea "**********"
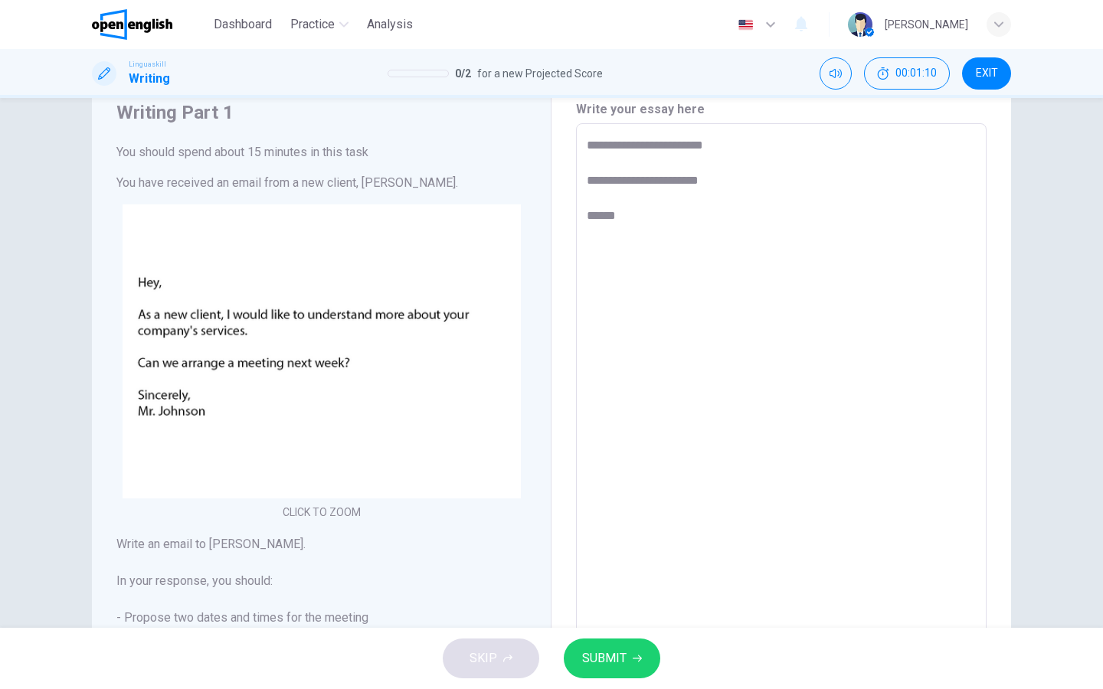
type textarea "*"
type textarea "**********"
type textarea "*"
type textarea "**********"
type textarea "*"
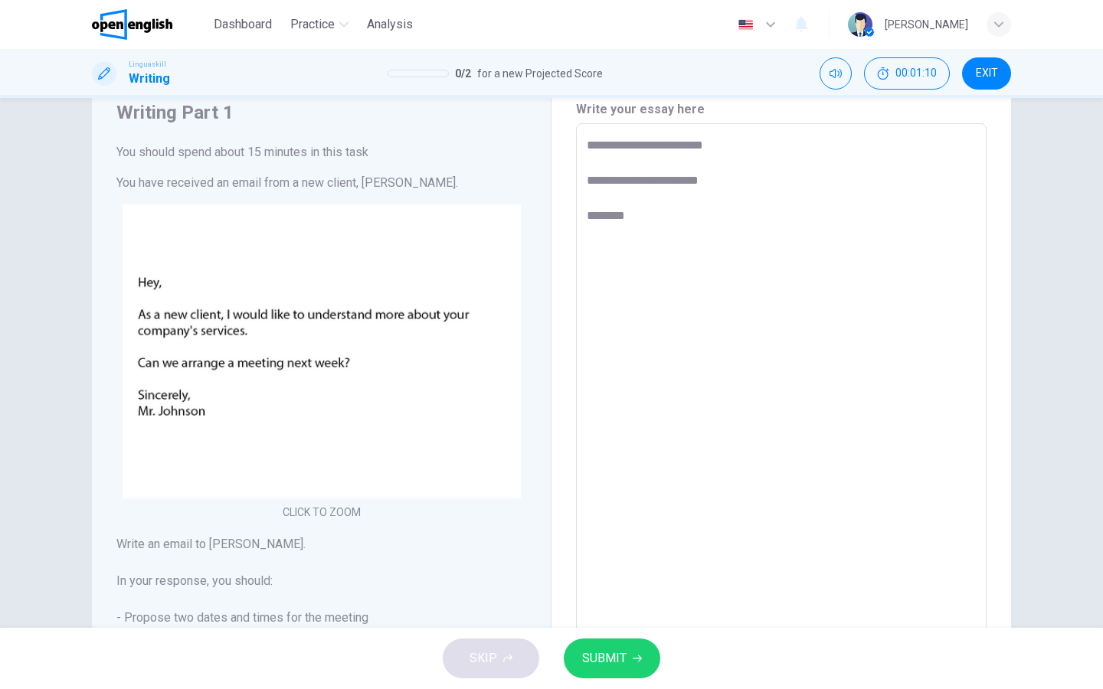
type textarea "**********"
type textarea "*"
type textarea "**********"
type textarea "*"
type textarea "**********"
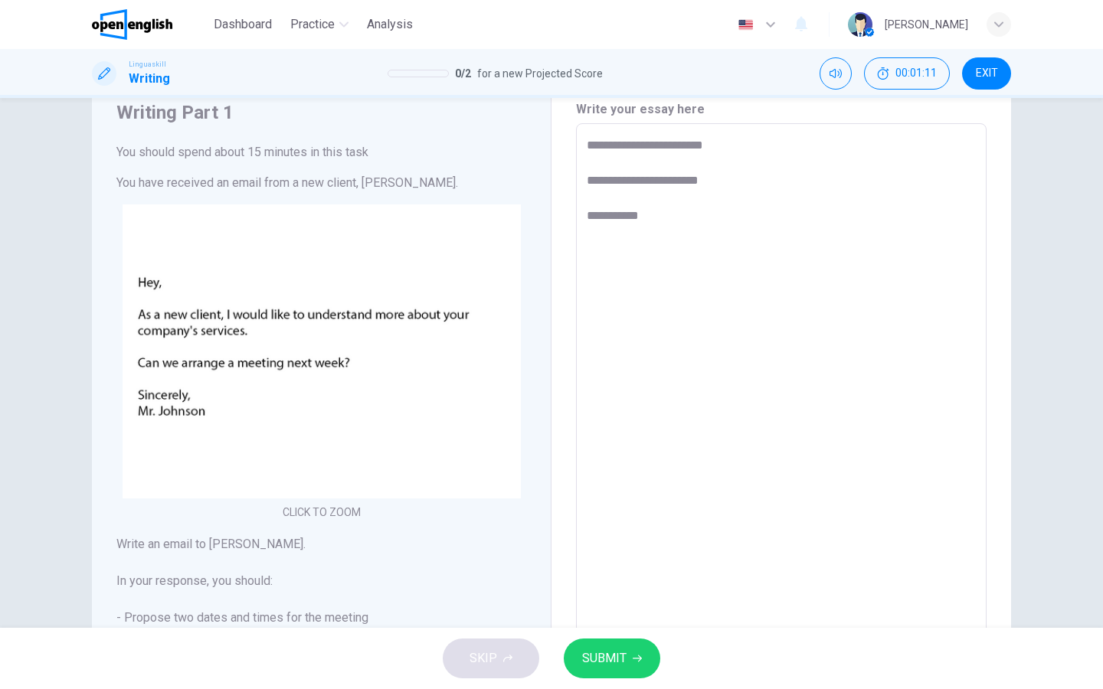
type textarea "*"
type textarea "**********"
type textarea "*"
type textarea "**********"
type textarea "*"
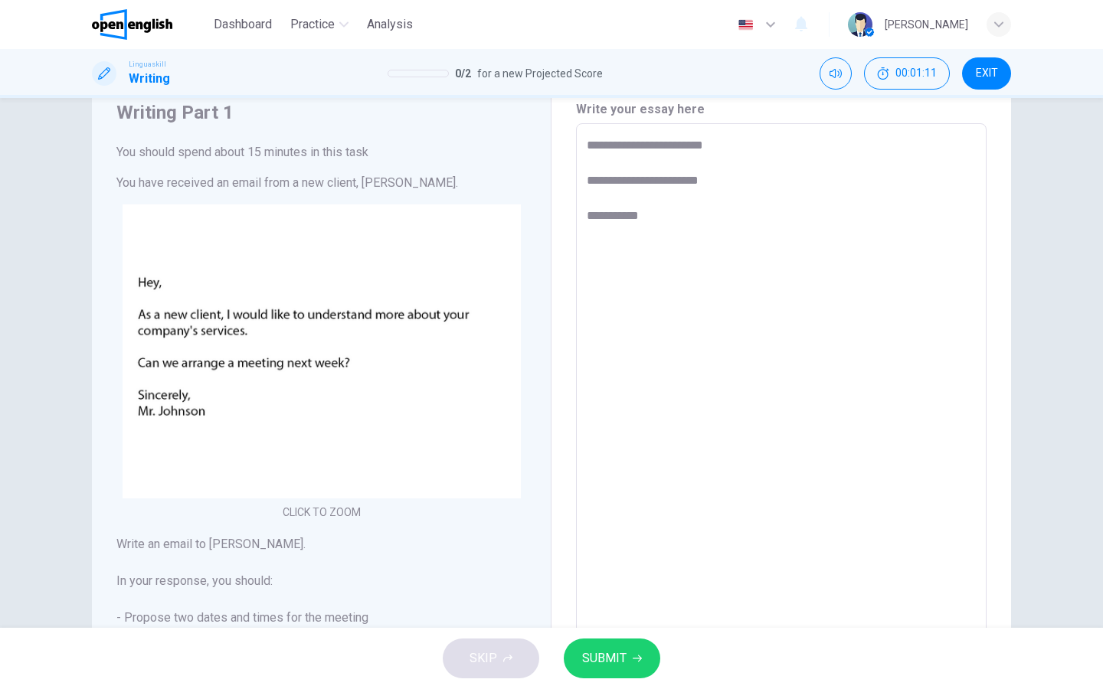
type textarea "**********"
type textarea "*"
type textarea "**********"
type textarea "*"
type textarea "**********"
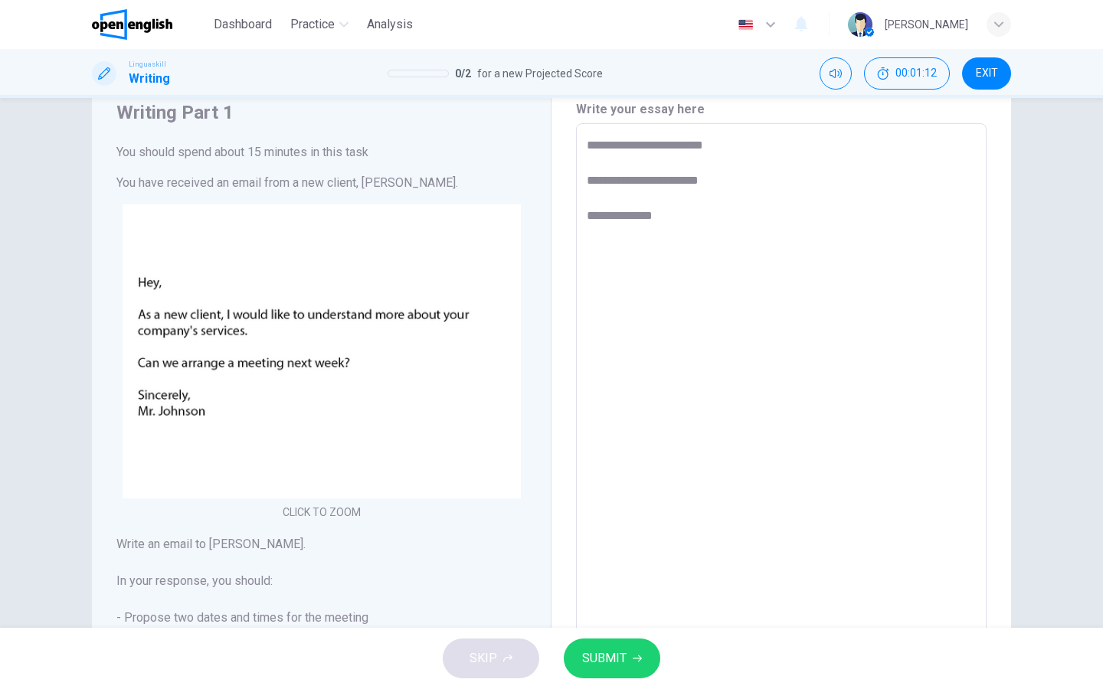
type textarea "*"
type textarea "**********"
type textarea "*"
type textarea "**********"
type textarea "*"
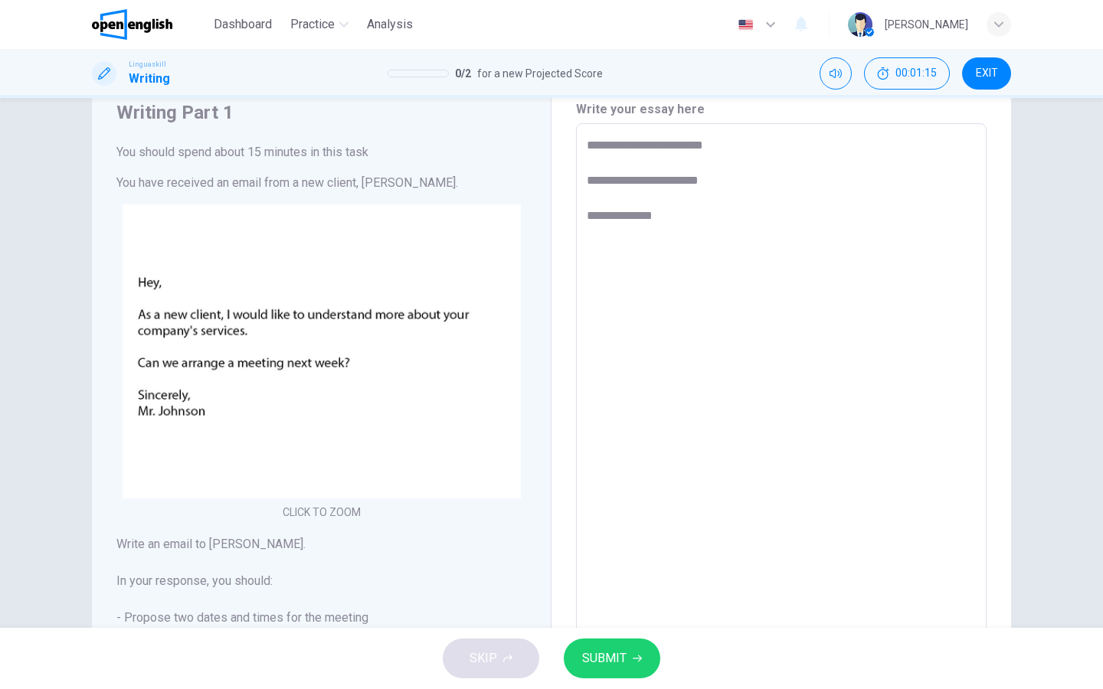
type textarea "**********"
type textarea "*"
type textarea "**********"
type textarea "*"
type textarea "**********"
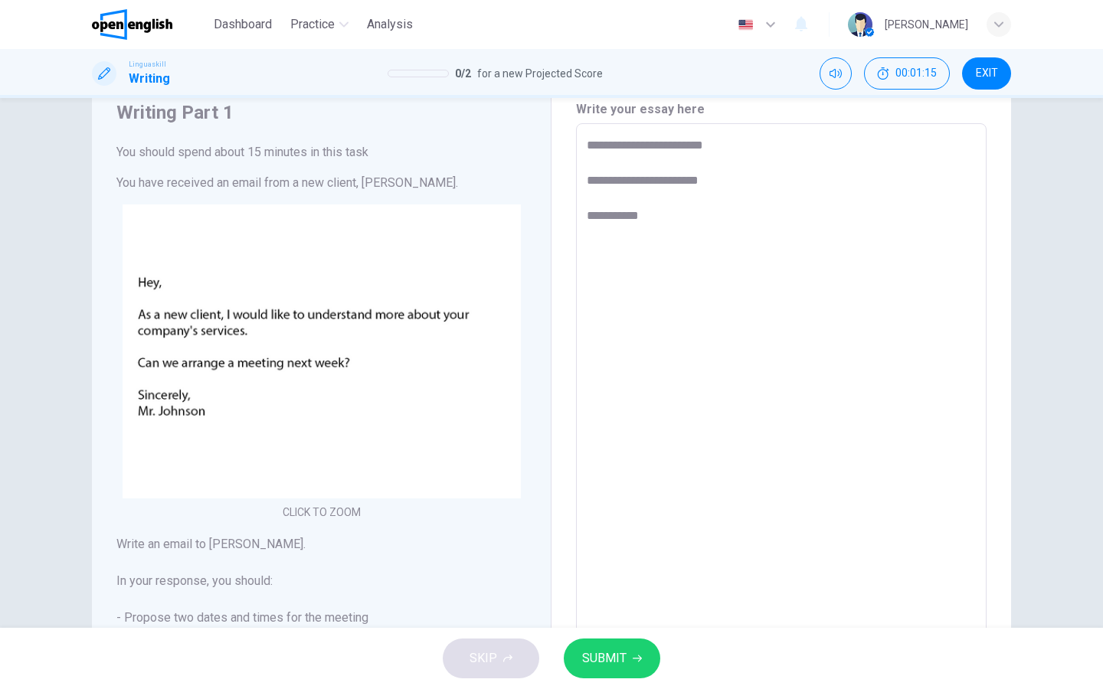
type textarea "*"
type textarea "**********"
type textarea "*"
type textarea "**********"
type textarea "*"
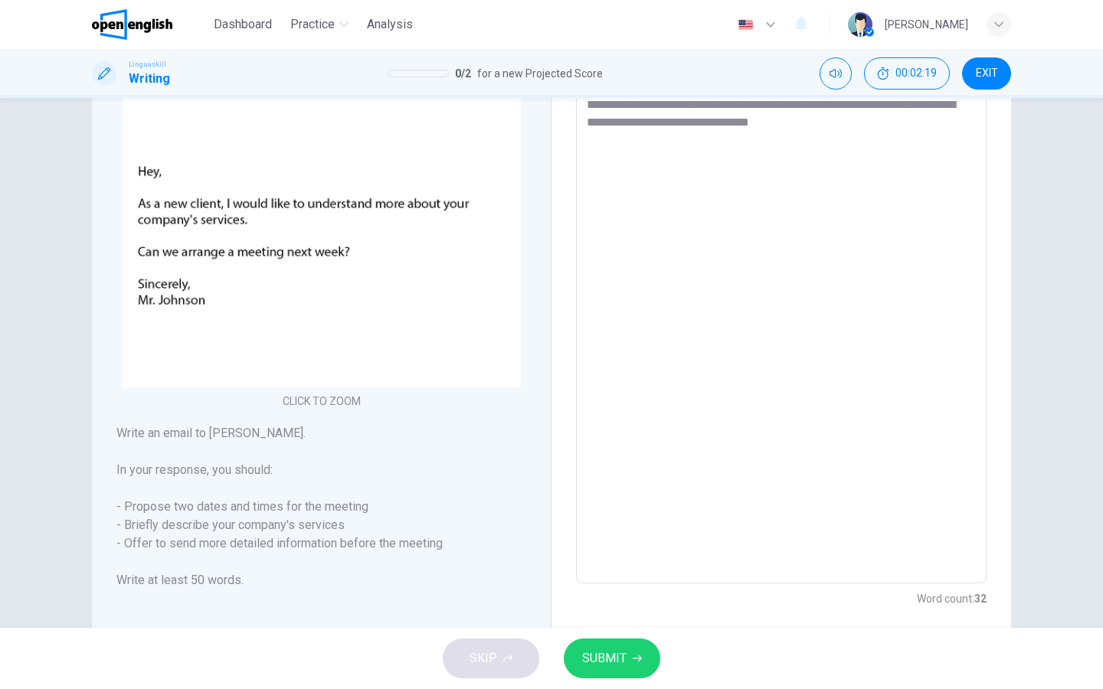
scroll to position [158, 0]
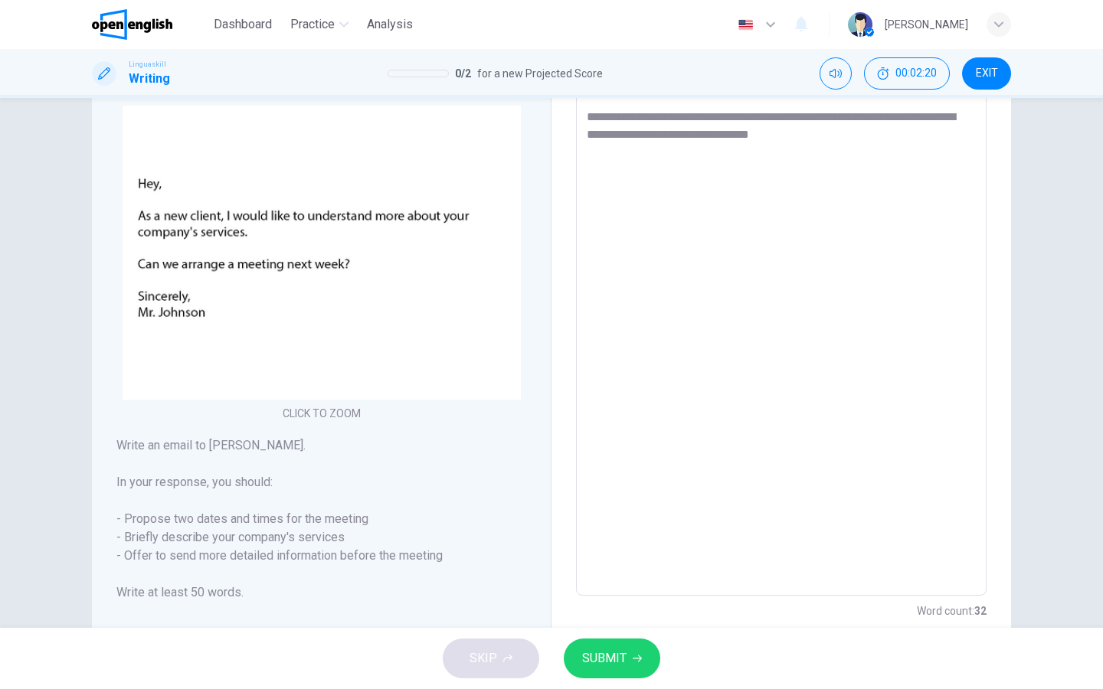
click at [859, 242] on textarea "**********" at bounding box center [780, 311] width 389 height 546
click at [854, 138] on textarea "**********" at bounding box center [780, 311] width 389 height 546
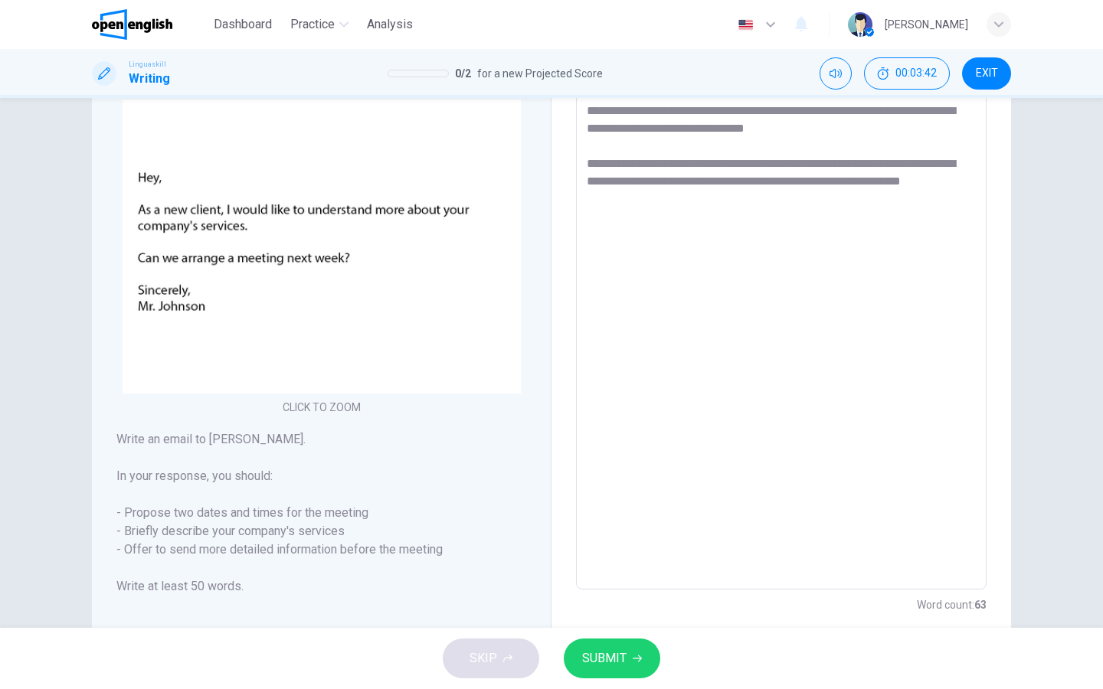
scroll to position [138, 0]
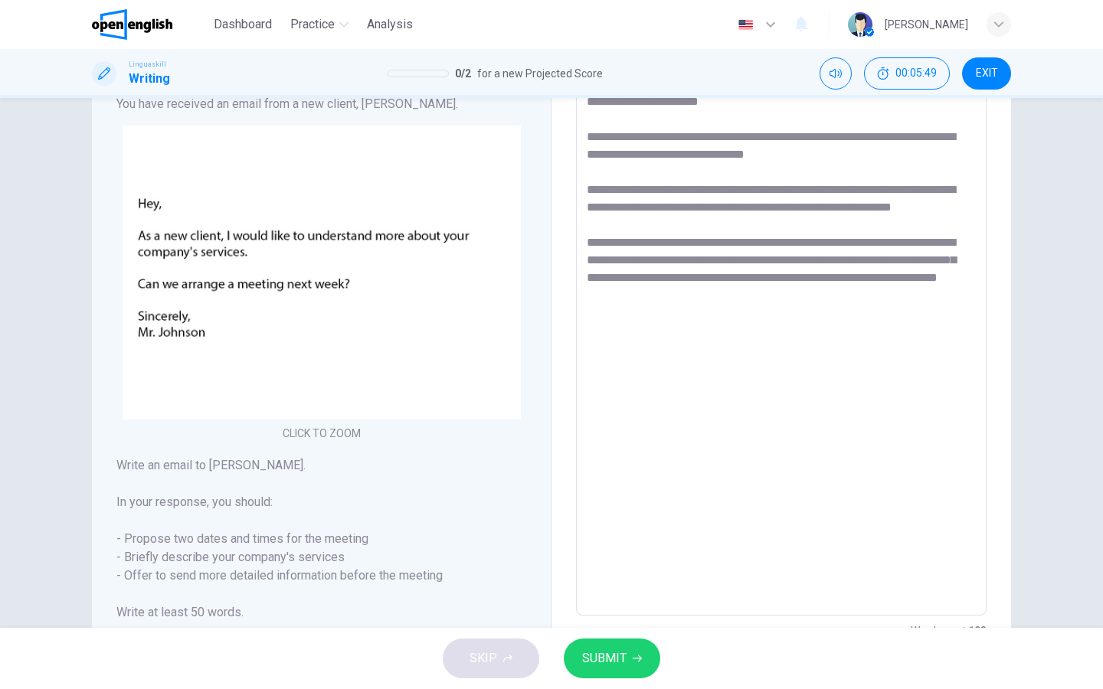
click at [606, 318] on textarea "**********" at bounding box center [780, 330] width 389 height 546
click at [798, 316] on textarea "**********" at bounding box center [780, 330] width 389 height 546
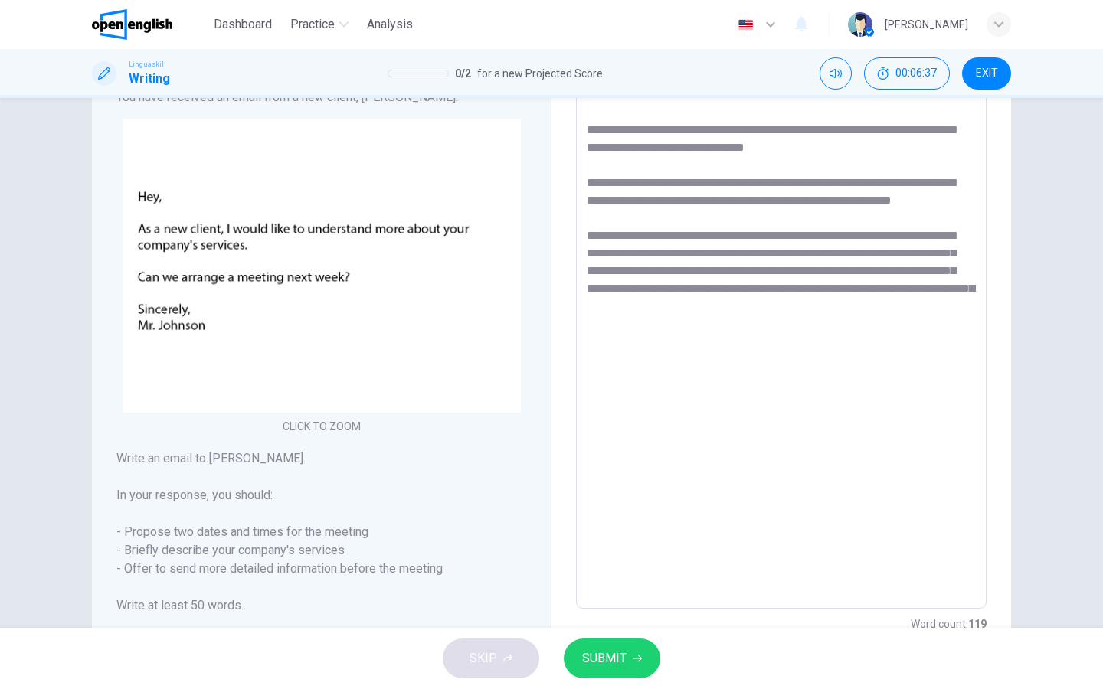
scroll to position [168, 0]
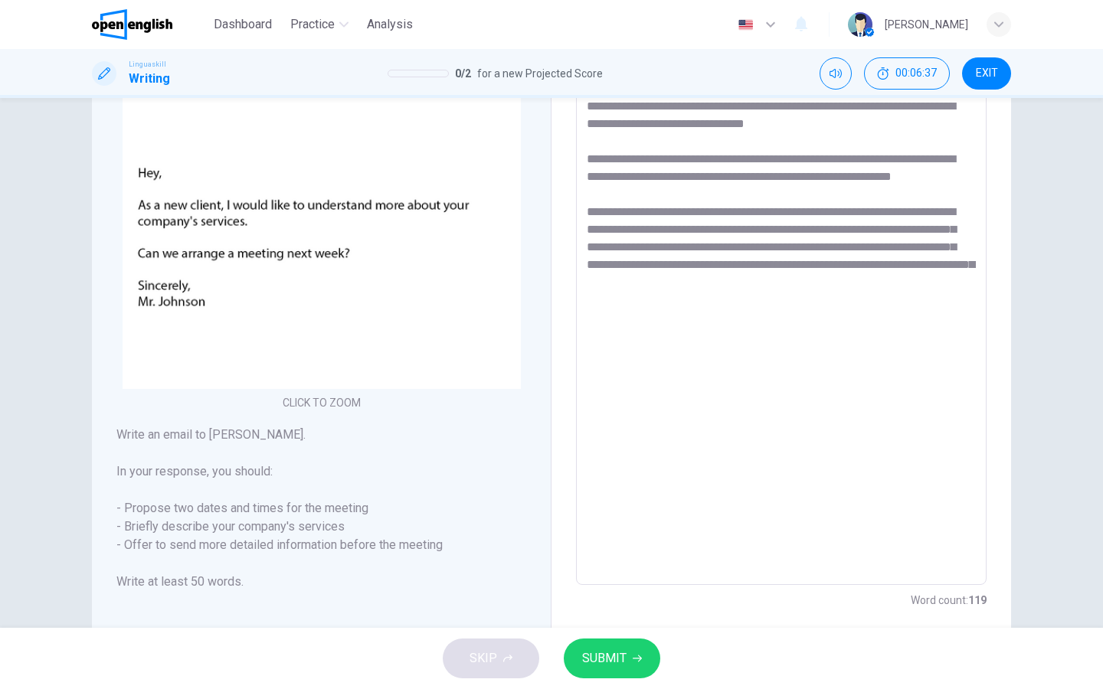
click at [908, 350] on textarea "**********" at bounding box center [780, 300] width 389 height 546
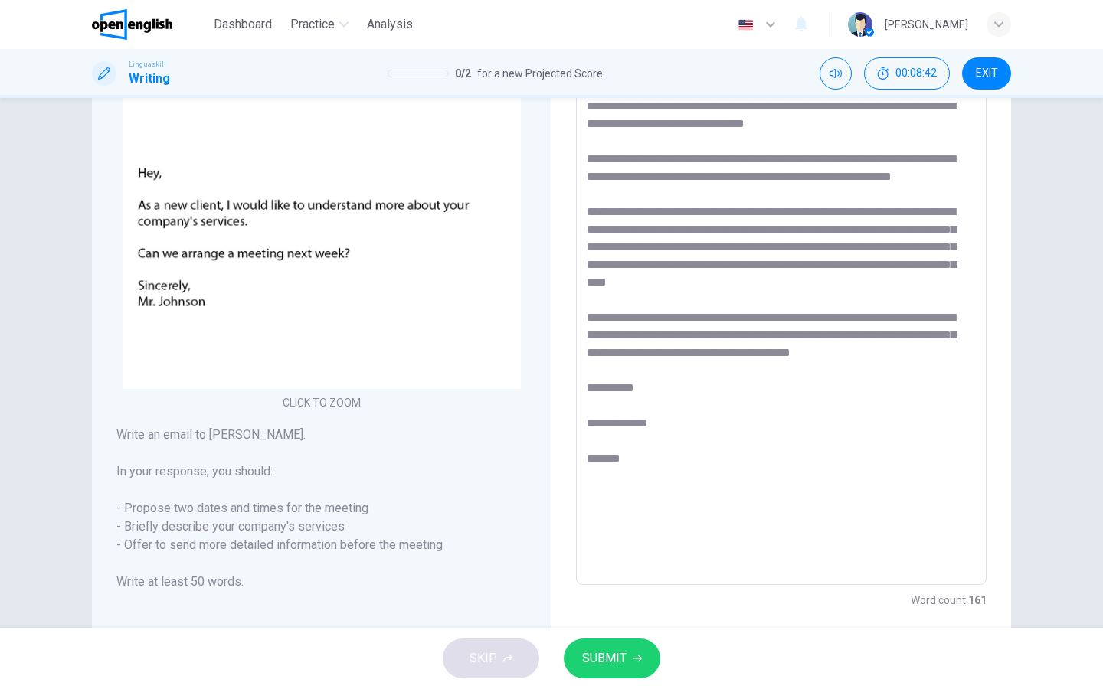
click at [630, 646] on button "SUBMIT" at bounding box center [612, 659] width 96 height 40
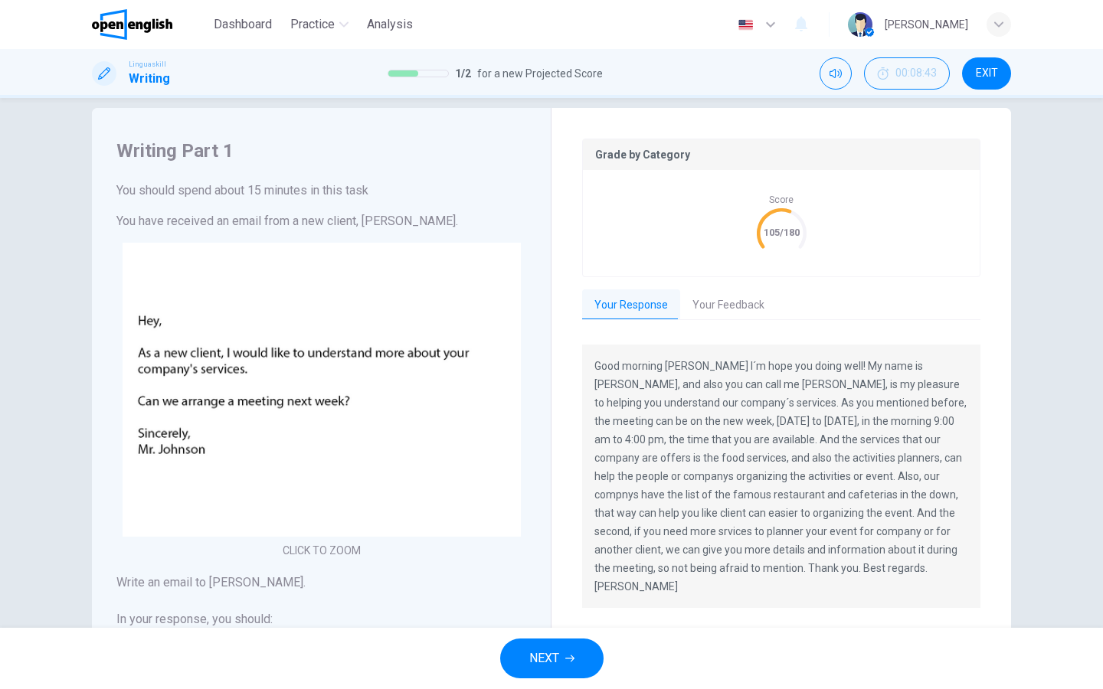
scroll to position [36, 0]
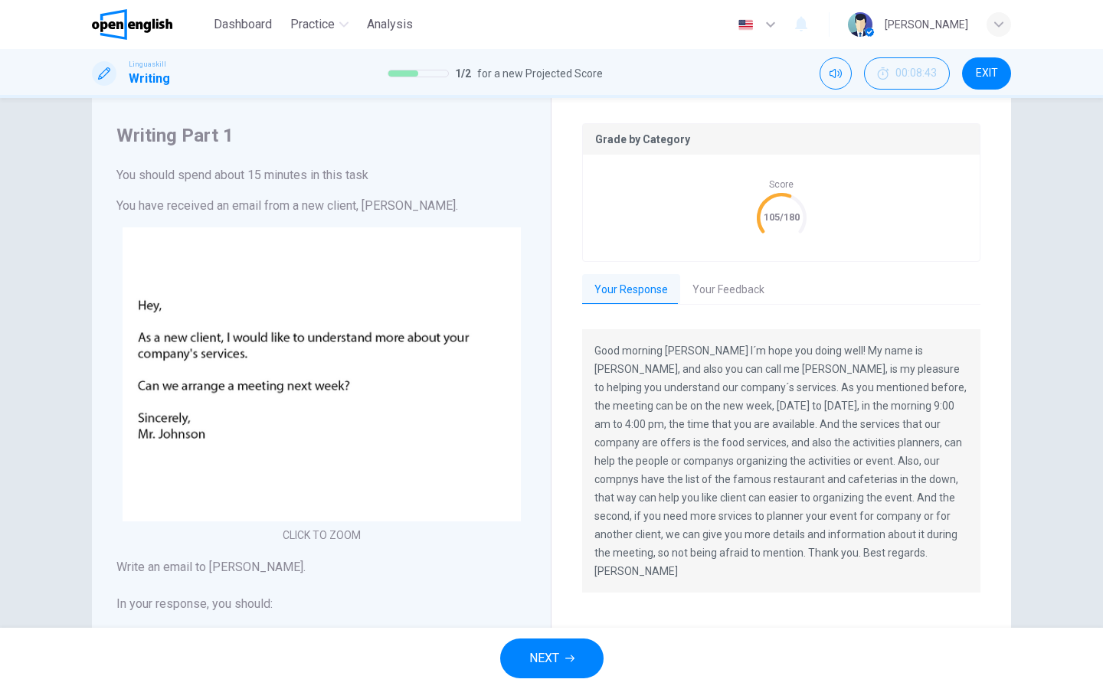
click at [708, 286] on button "Your Feedback" at bounding box center [728, 290] width 96 height 32
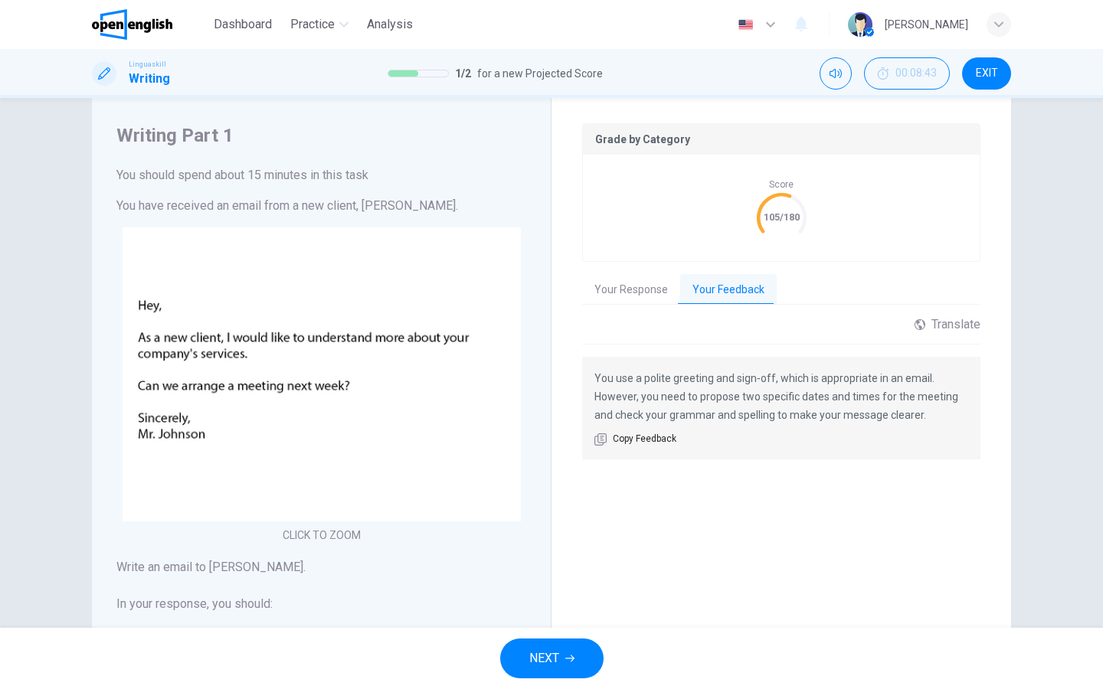
click at [629, 291] on button "Your Response" at bounding box center [631, 290] width 98 height 32
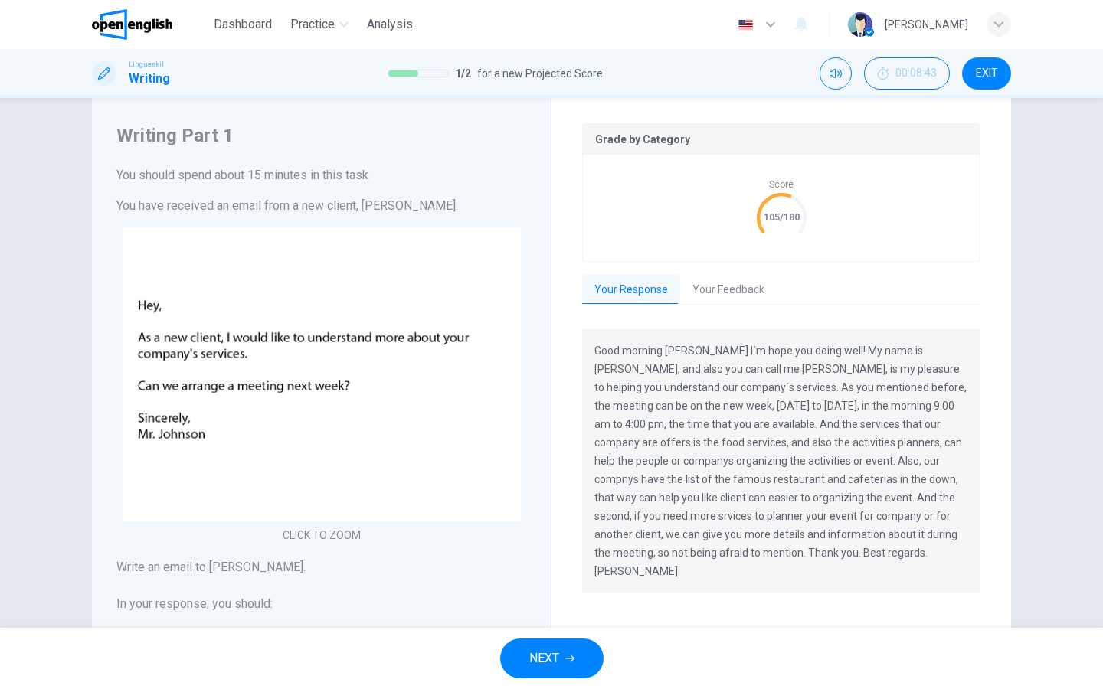
click at [702, 284] on button "Your Feedback" at bounding box center [728, 290] width 96 height 32
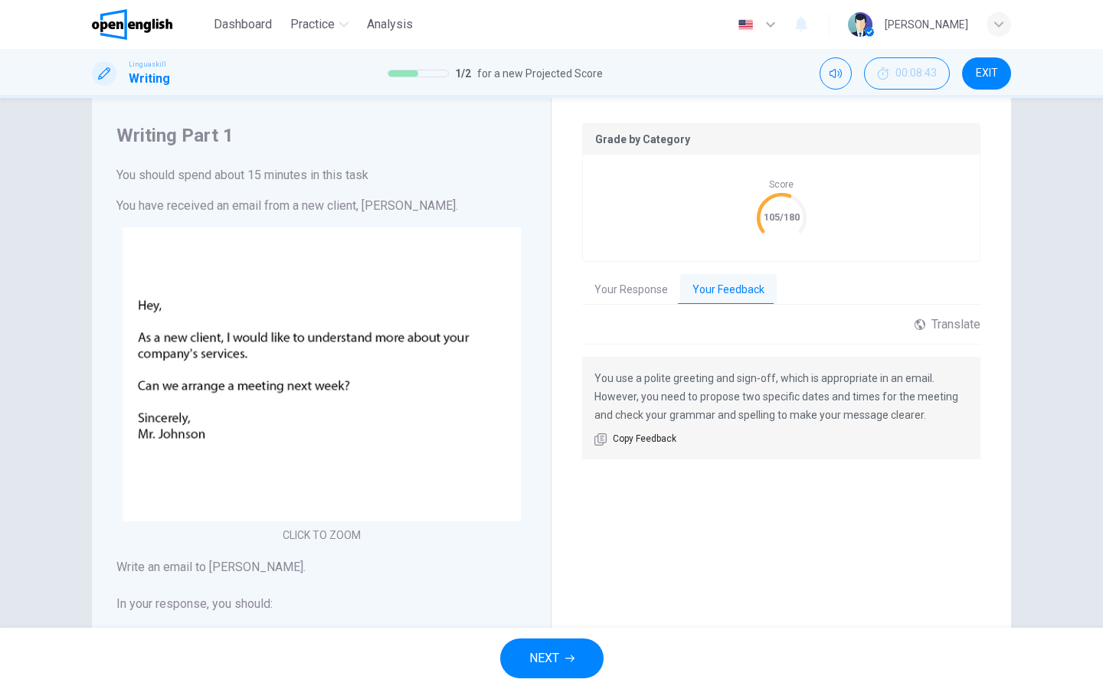
click at [654, 286] on button "Your Response" at bounding box center [631, 290] width 98 height 32
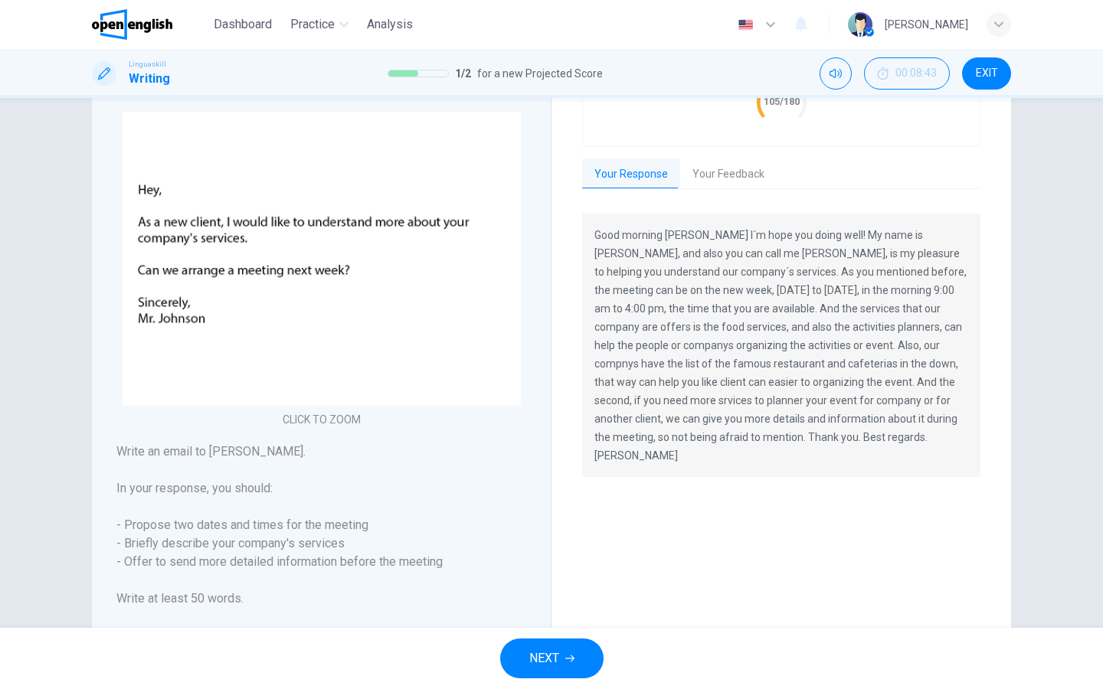
scroll to position [96, 0]
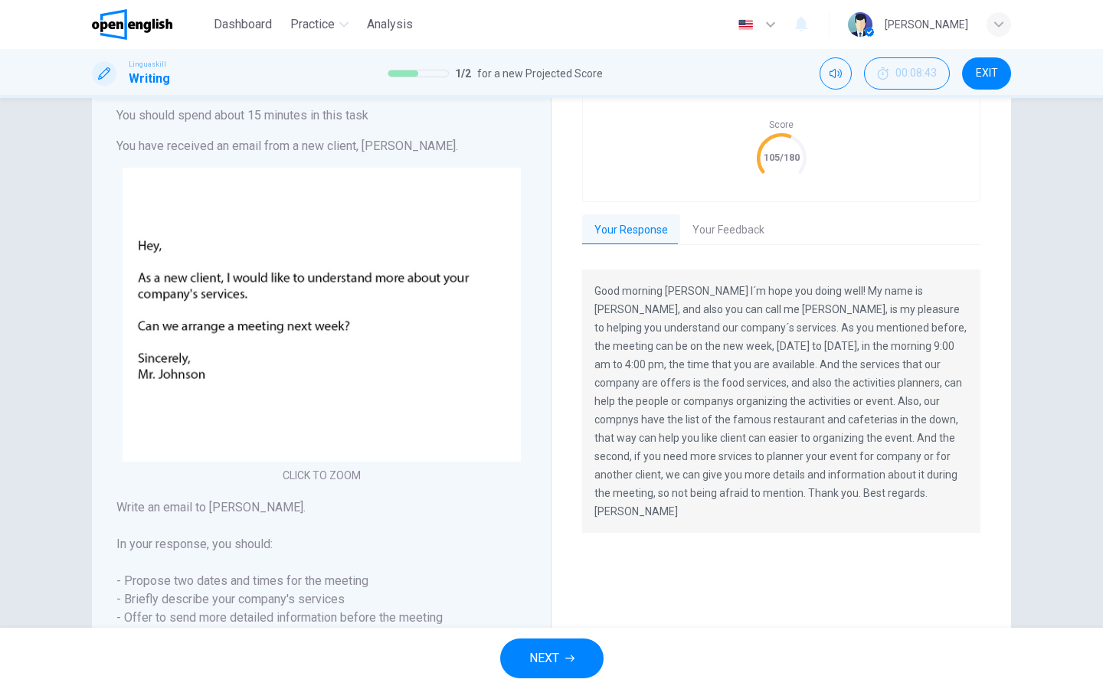
drag, startPoint x: 590, startPoint y: 292, endPoint x: 828, endPoint y: 490, distance: 309.9
click at [829, 494] on div "Good morning Mr. Johnson I´m hope you doing well! My name is Yu-Tzu, and also y…" at bounding box center [781, 401] width 398 height 263
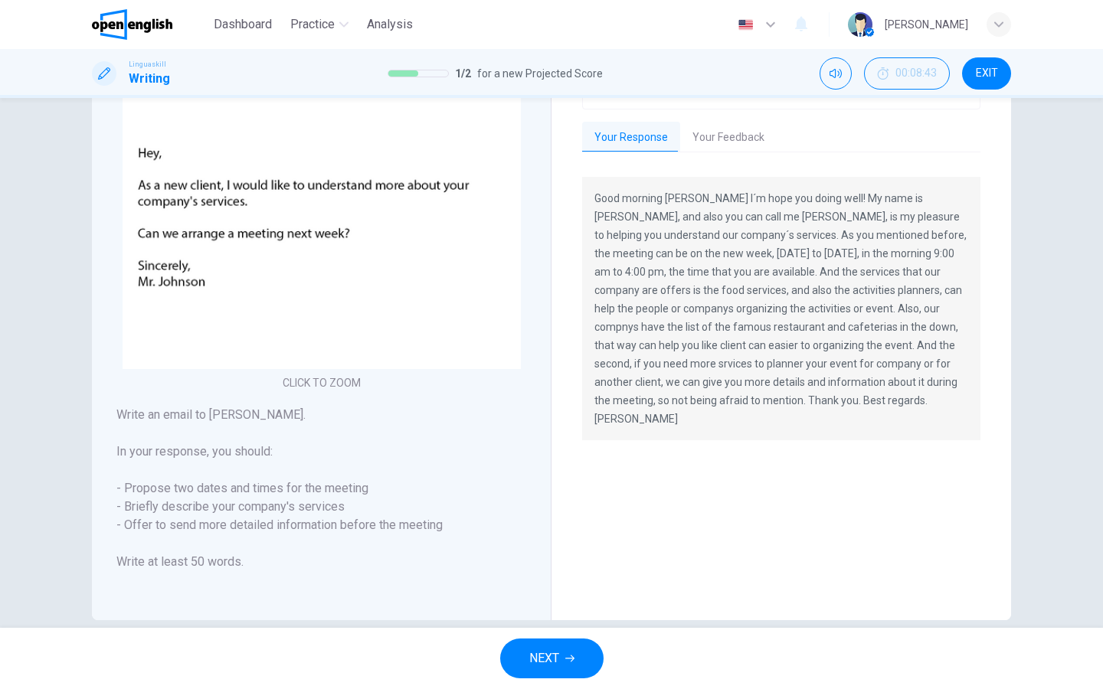
scroll to position [211, 0]
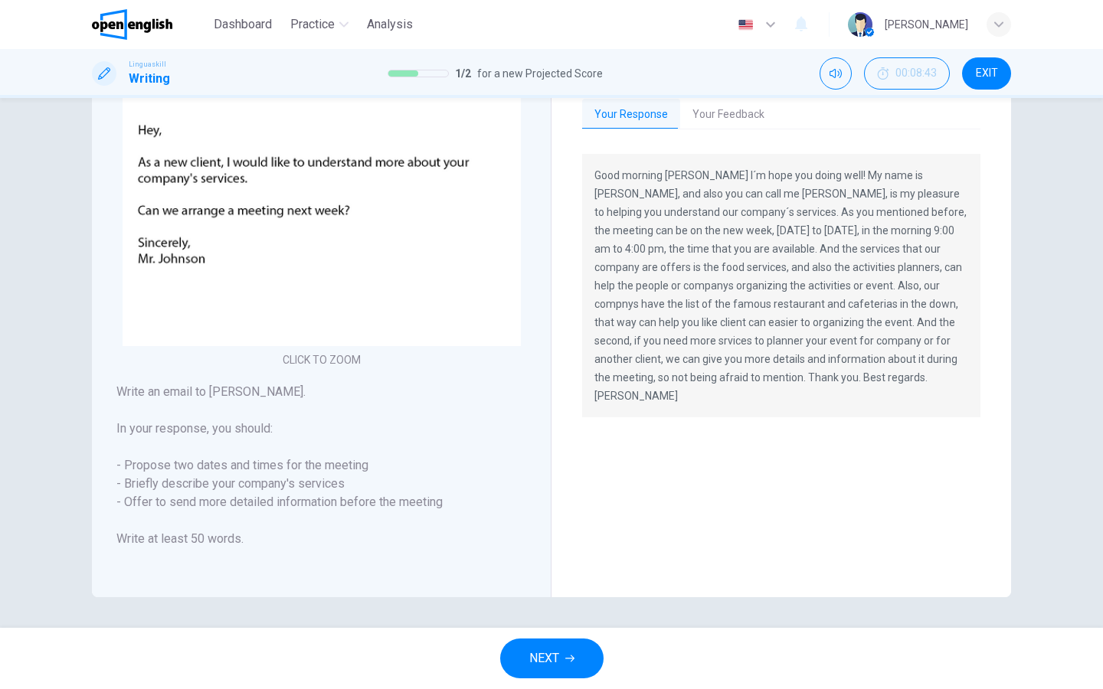
click at [712, 106] on button "Your Feedback" at bounding box center [728, 115] width 96 height 32
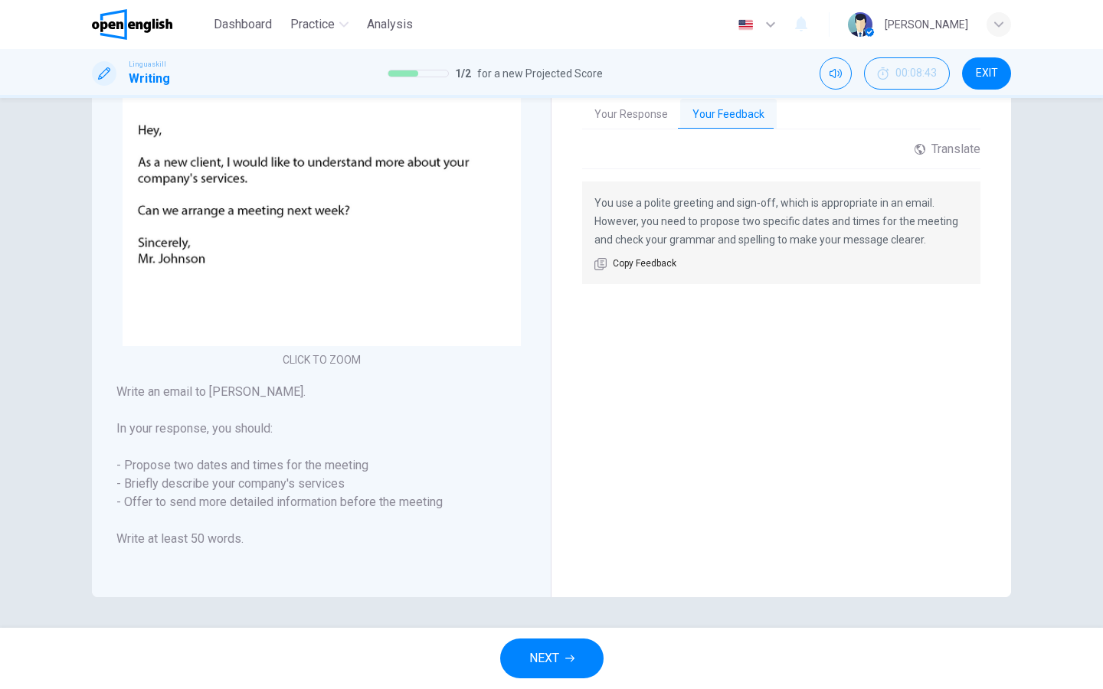
click at [525, 666] on button "NEXT" at bounding box center [551, 659] width 103 height 40
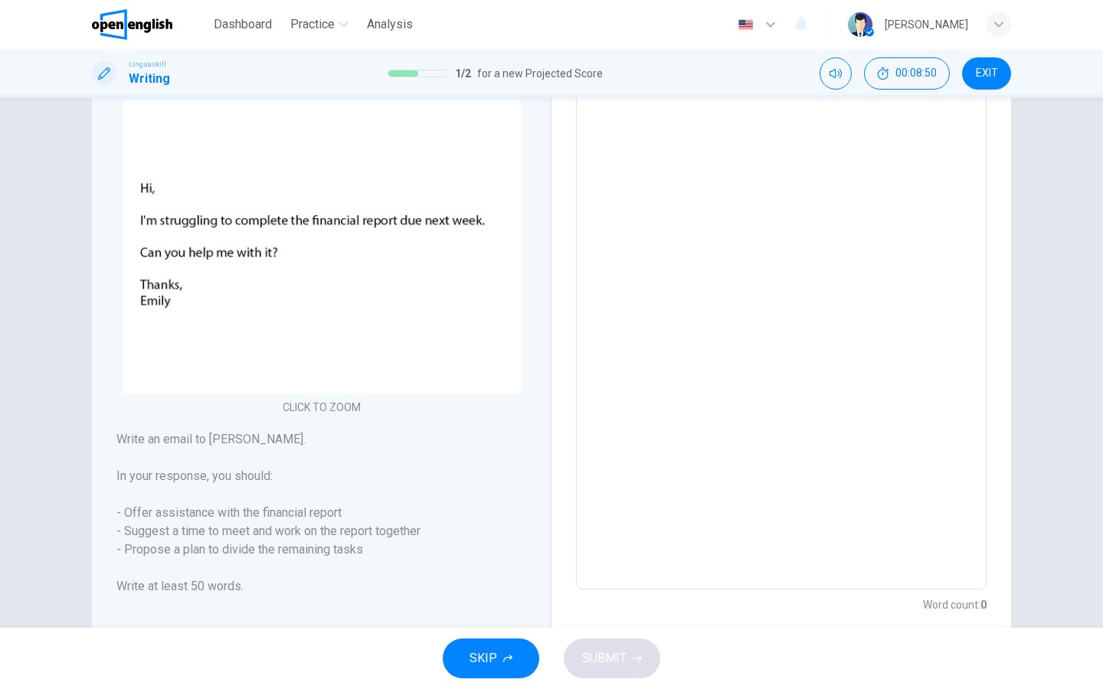
scroll to position [200, 0]
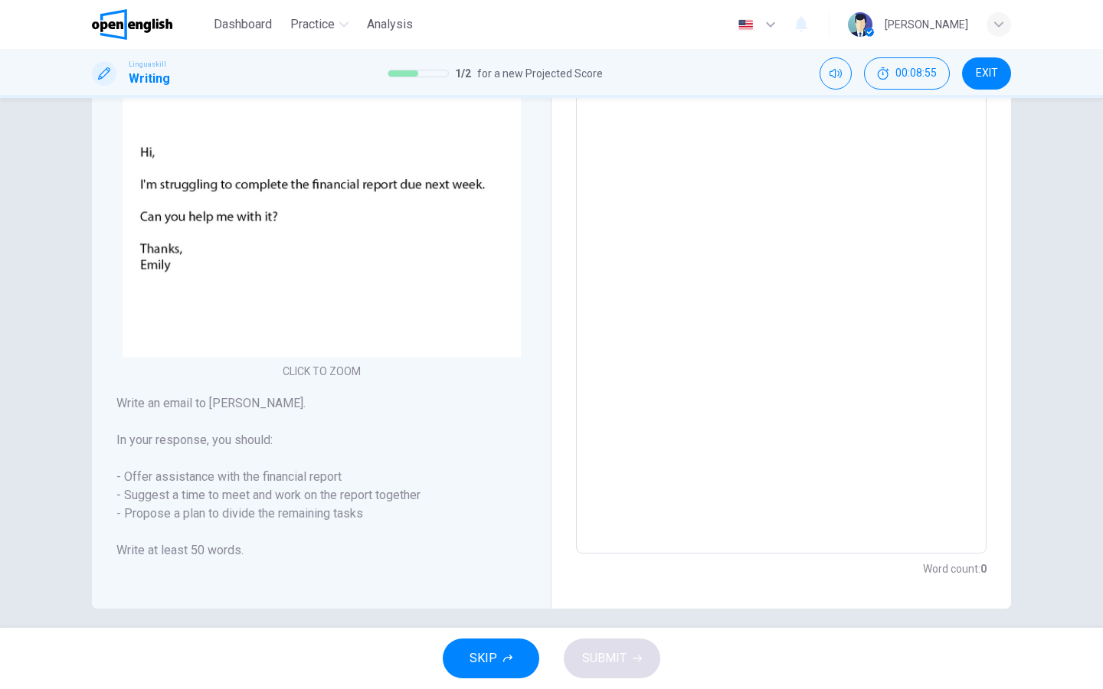
click at [668, 261] on textarea at bounding box center [780, 268] width 389 height 546
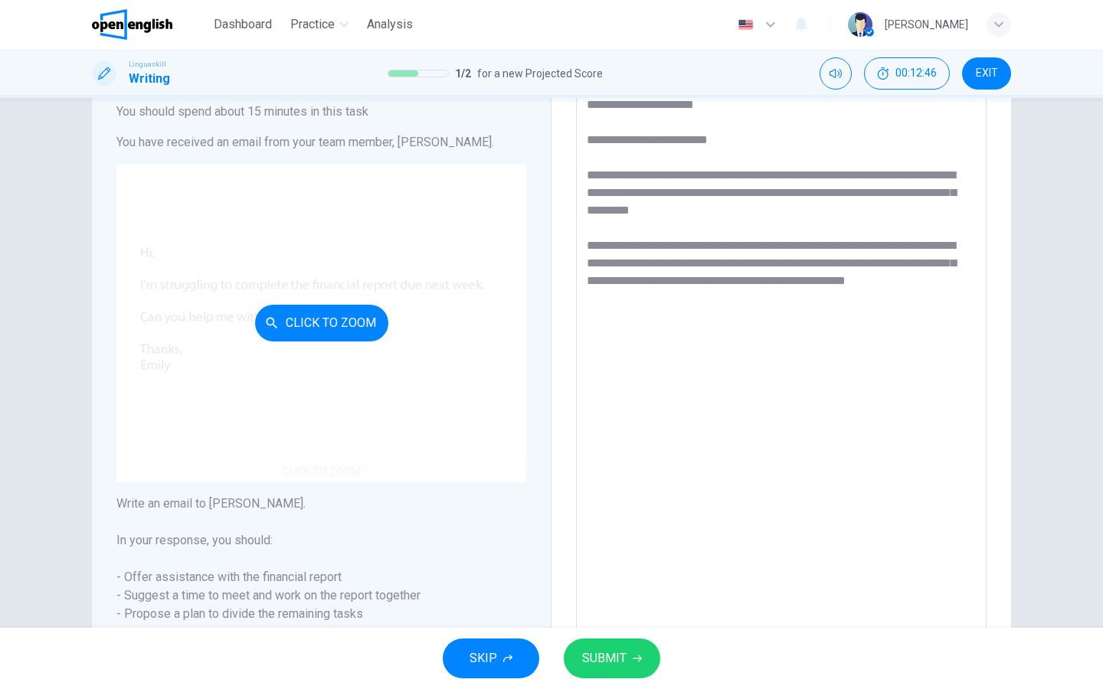
scroll to position [147, 0]
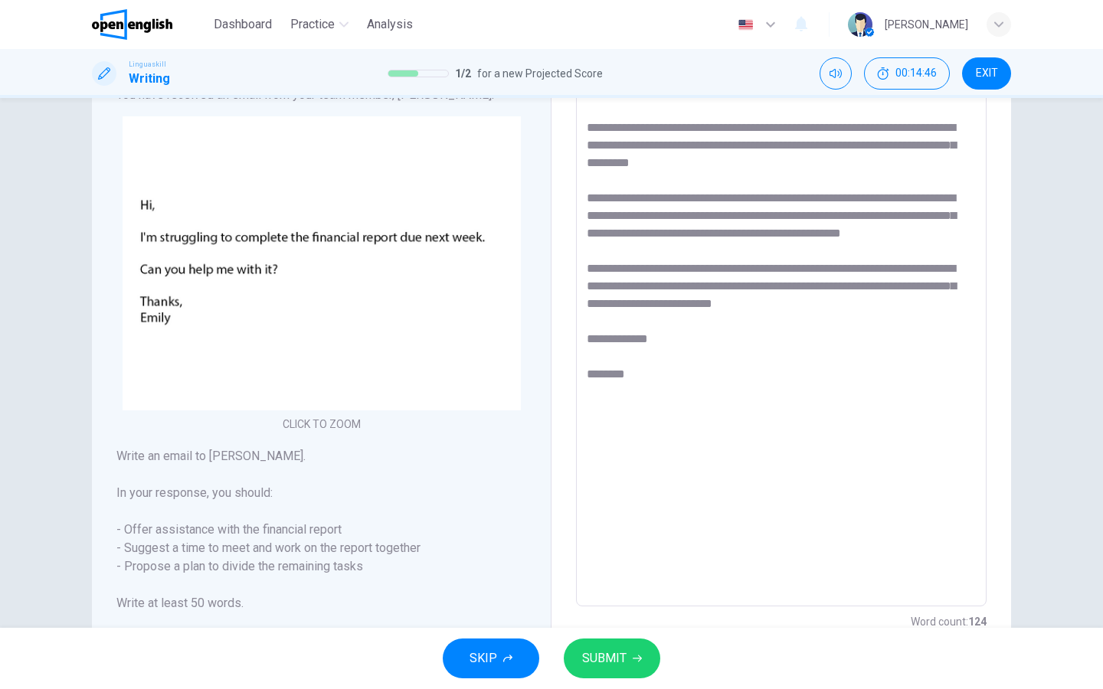
click at [625, 658] on span "SUBMIT" at bounding box center [604, 658] width 44 height 21
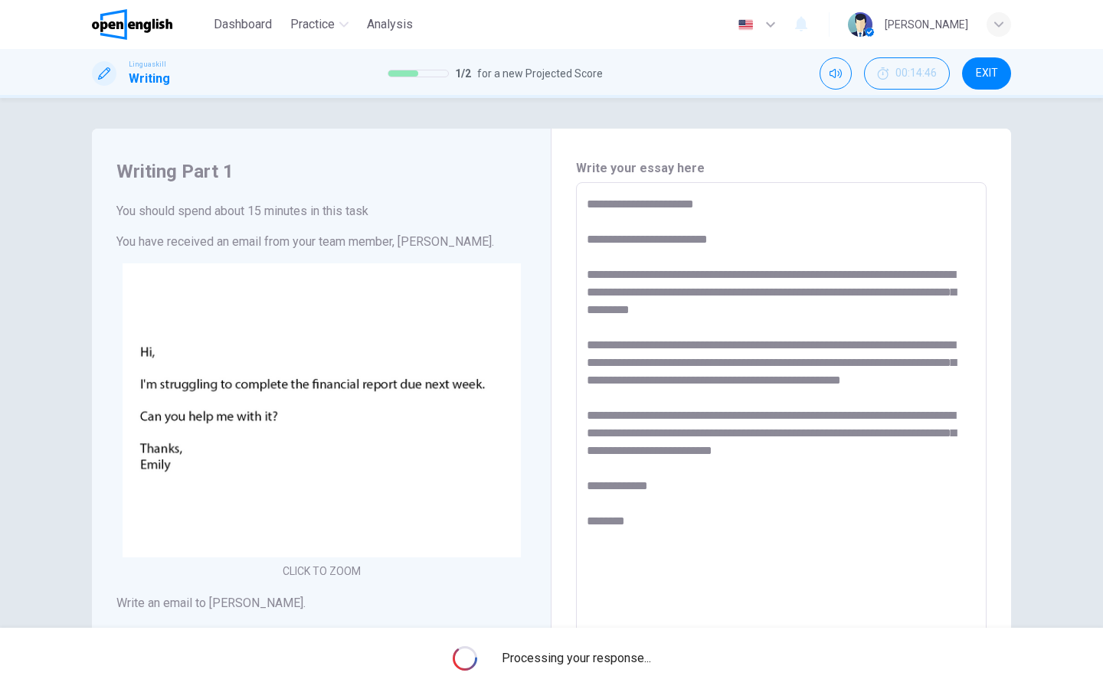
scroll to position [0, 0]
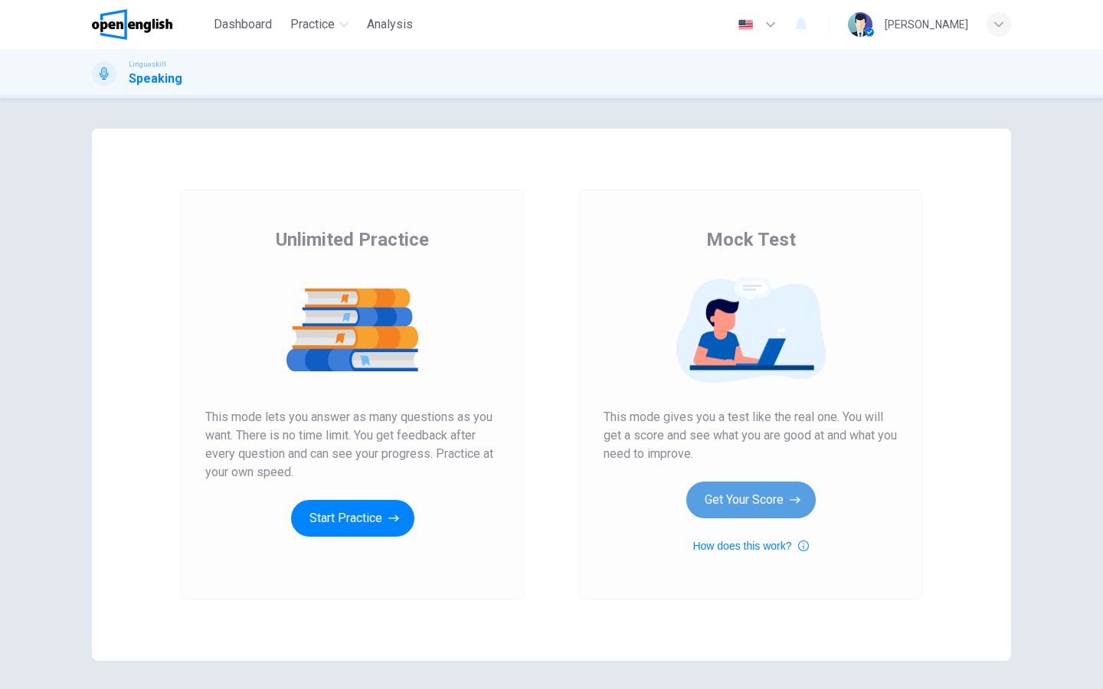
click at [759, 488] on button "Get Your Score" at bounding box center [750, 500] width 129 height 37
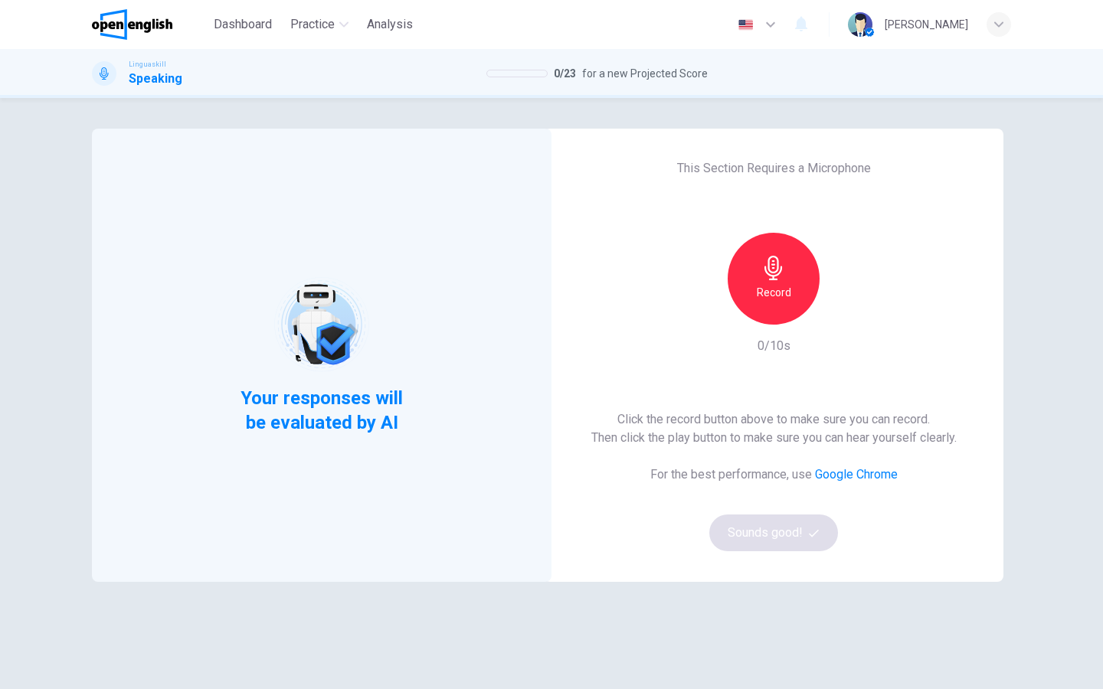
click at [759, 538] on div "Click the record button above to make sure you can record. Then click the play …" at bounding box center [773, 480] width 365 height 141
click at [753, 277] on div "Record" at bounding box center [773, 279] width 92 height 92
click at [773, 532] on button "Sounds good!" at bounding box center [773, 533] width 129 height 37
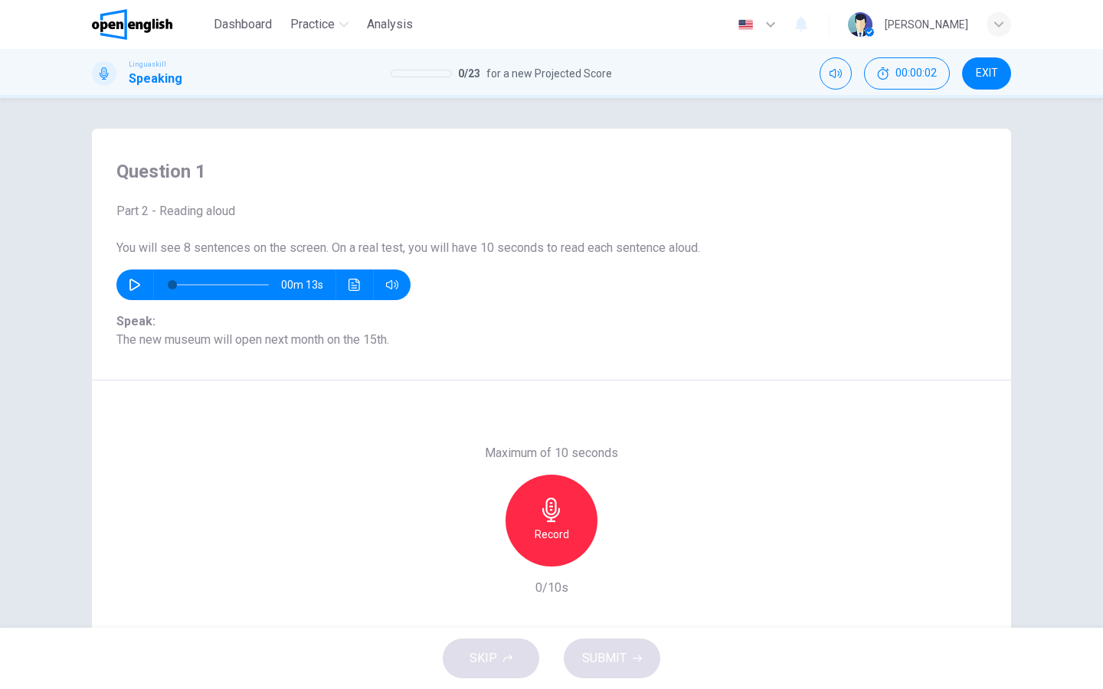
click at [128, 285] on button "button" at bounding box center [135, 285] width 25 height 31
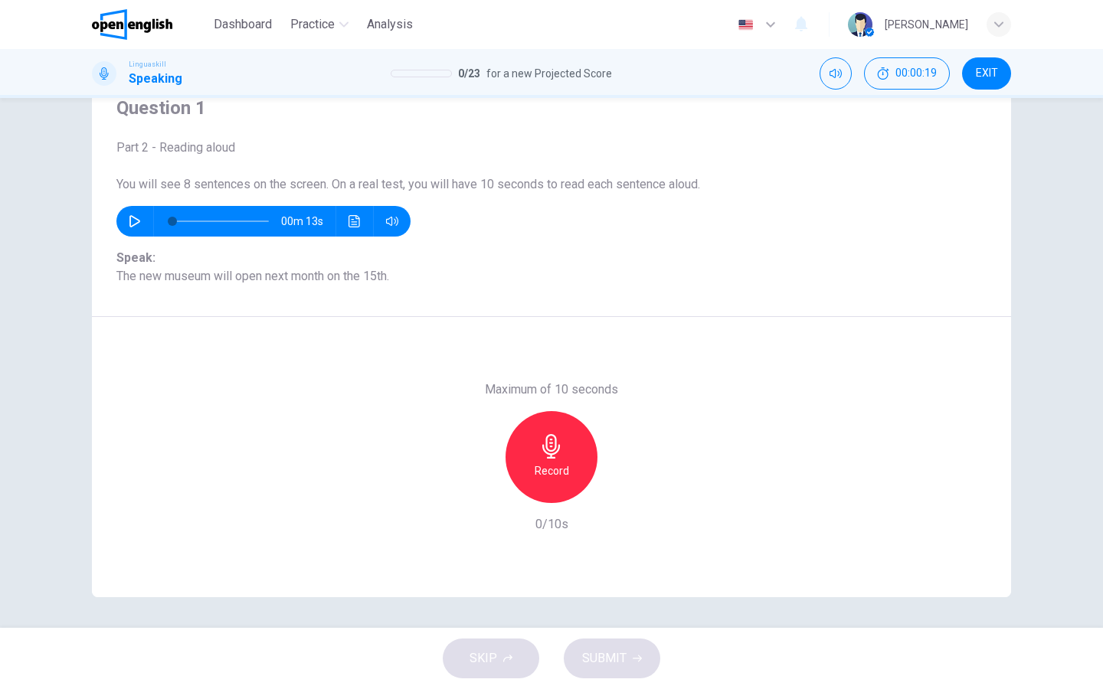
click at [561, 469] on h6 "Record" at bounding box center [551, 471] width 34 height 18
click at [596, 649] on span "SUBMIT" at bounding box center [604, 658] width 44 height 21
click at [354, 277] on span "Speak: The new museum will open next month on the 15th." at bounding box center [551, 267] width 870 height 37
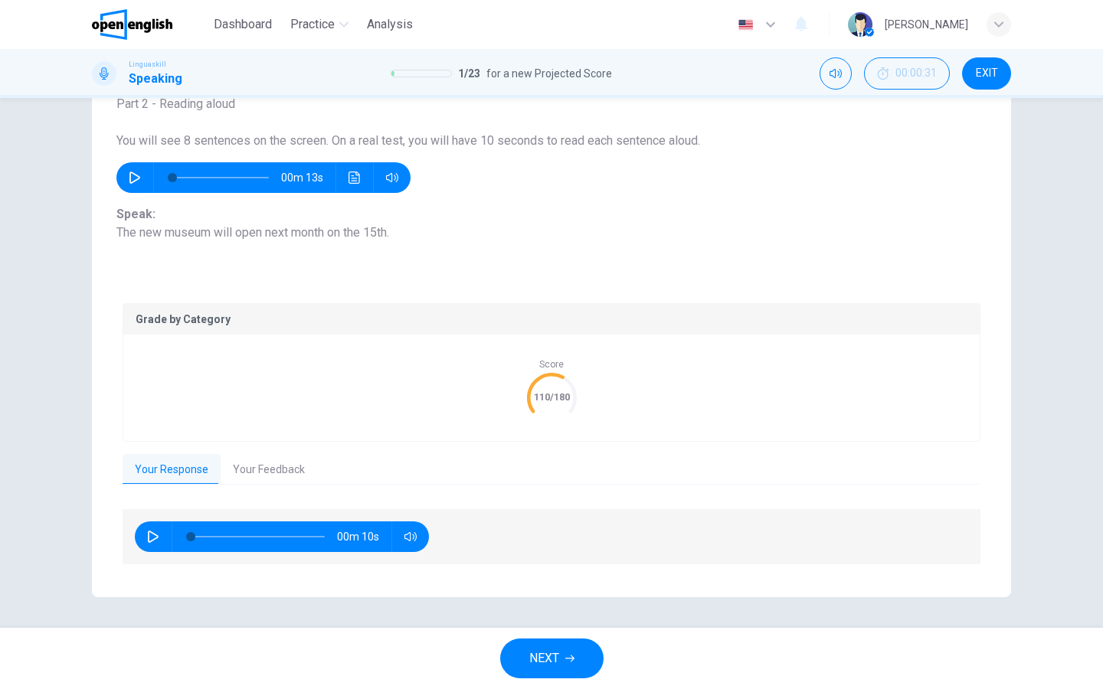
scroll to position [106, 0]
click at [263, 469] on button "Your Feedback" at bounding box center [269, 471] width 96 height 32
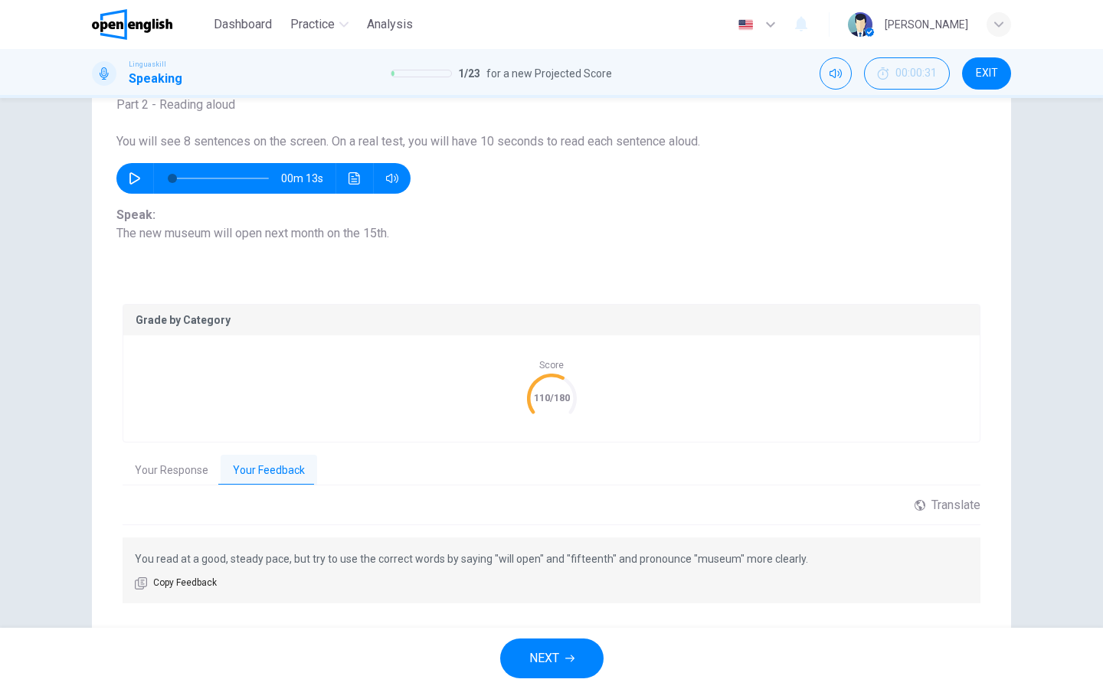
scroll to position [117, 0]
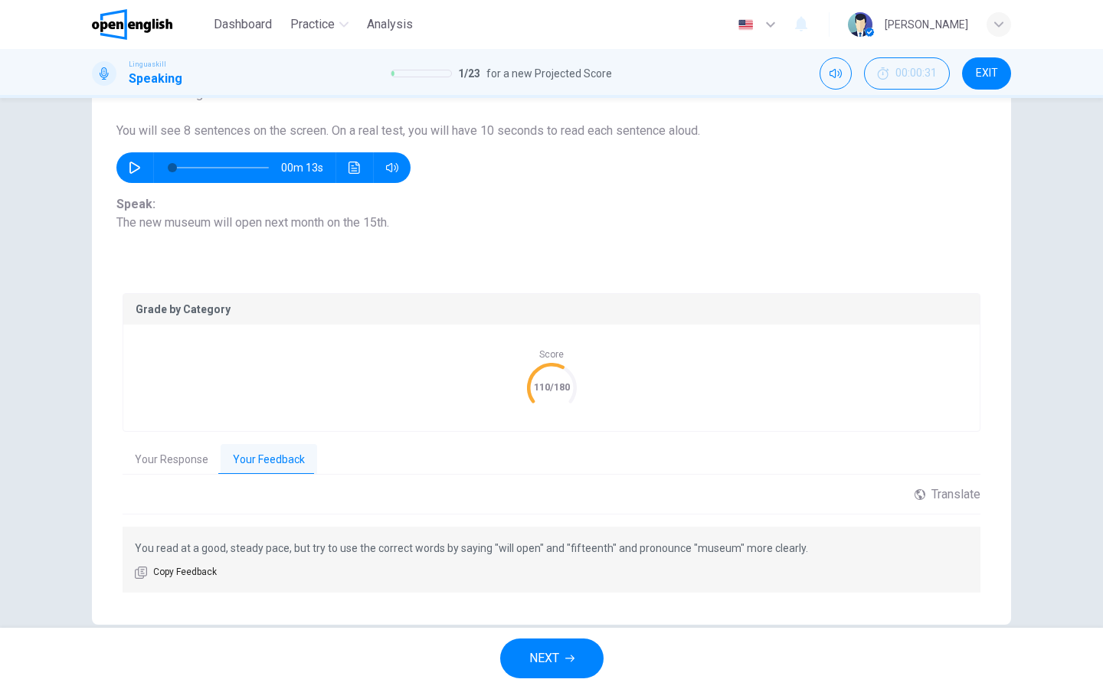
click at [551, 654] on span "NEXT" at bounding box center [544, 658] width 30 height 21
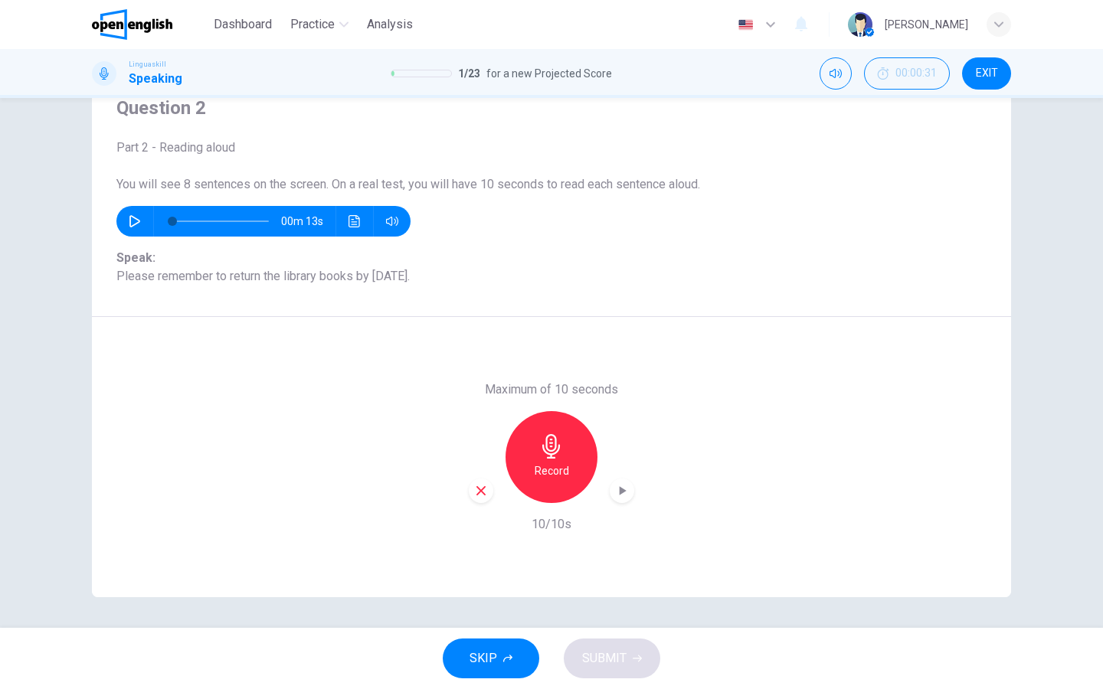
scroll to position [64, 0]
click at [132, 224] on icon "button" at bounding box center [135, 221] width 12 height 12
type input "*"
click at [567, 475] on h6 "Record" at bounding box center [551, 471] width 34 height 18
click at [567, 475] on div "Stop" at bounding box center [551, 457] width 92 height 92
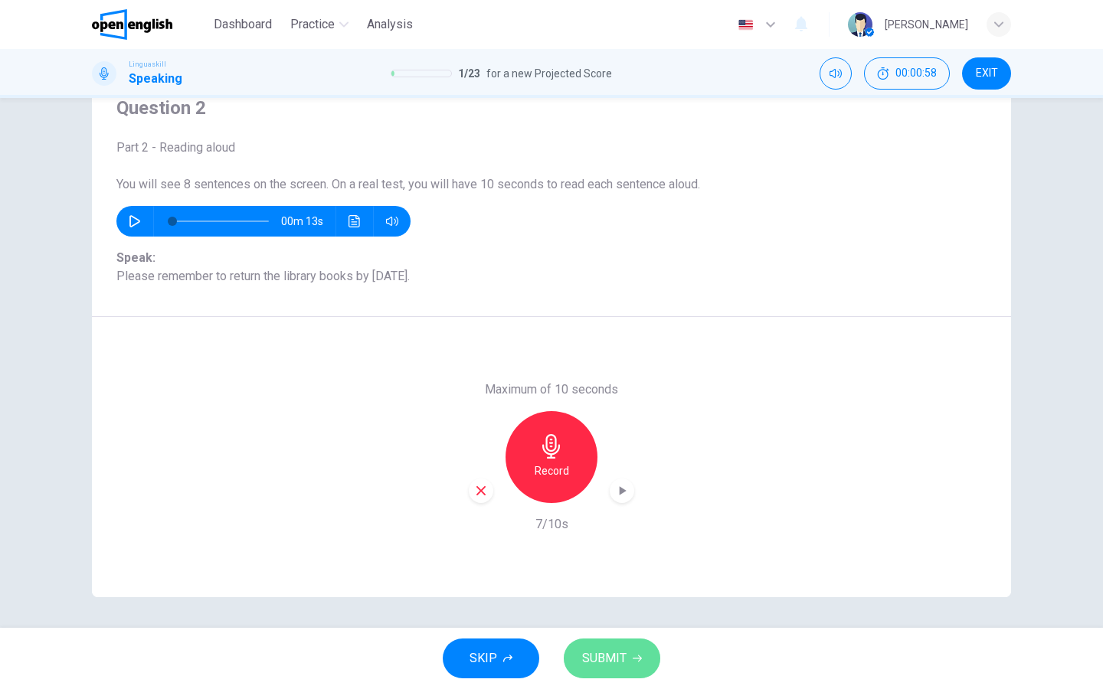
click at [611, 665] on span "SUBMIT" at bounding box center [604, 658] width 44 height 21
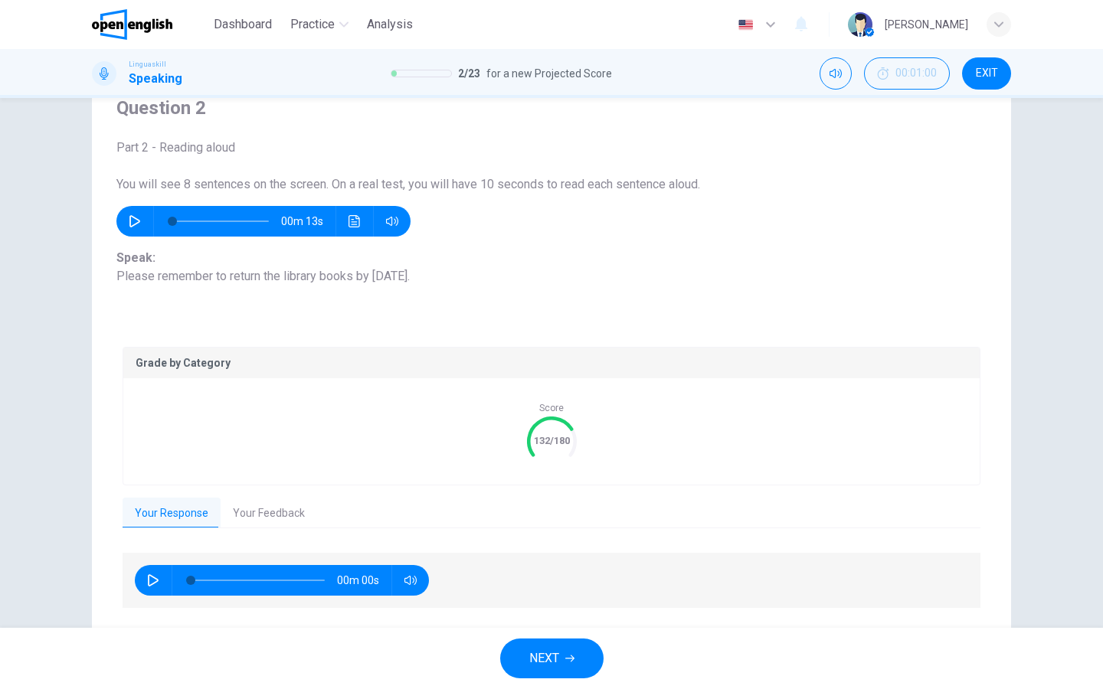
click at [568, 662] on icon "button" at bounding box center [569, 658] width 9 height 9
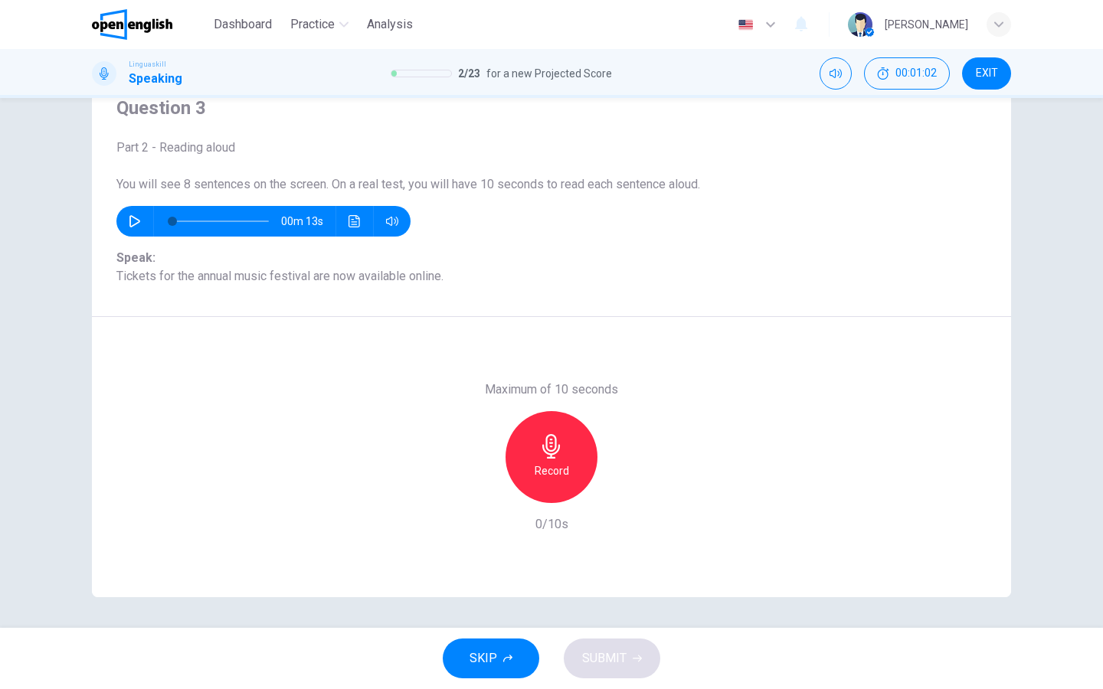
click at [554, 460] on div "Record" at bounding box center [551, 457] width 92 height 92
click at [554, 460] on div "Stop" at bounding box center [551, 457] width 92 height 92
click at [616, 657] on span "SUBMIT" at bounding box center [604, 658] width 44 height 21
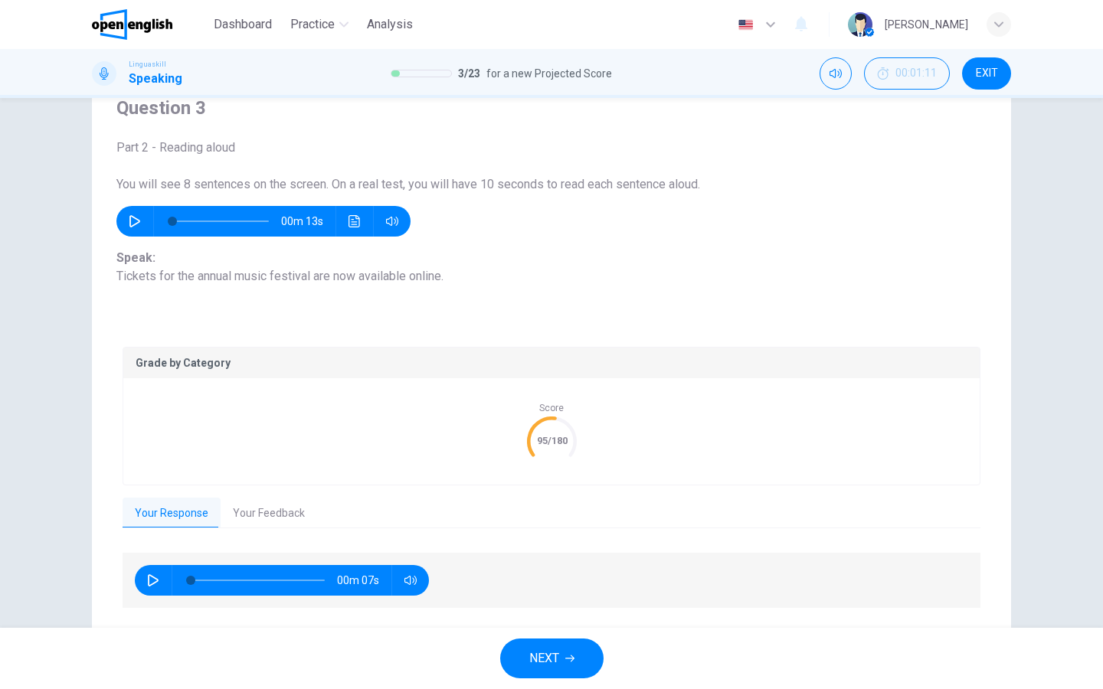
scroll to position [106, 0]
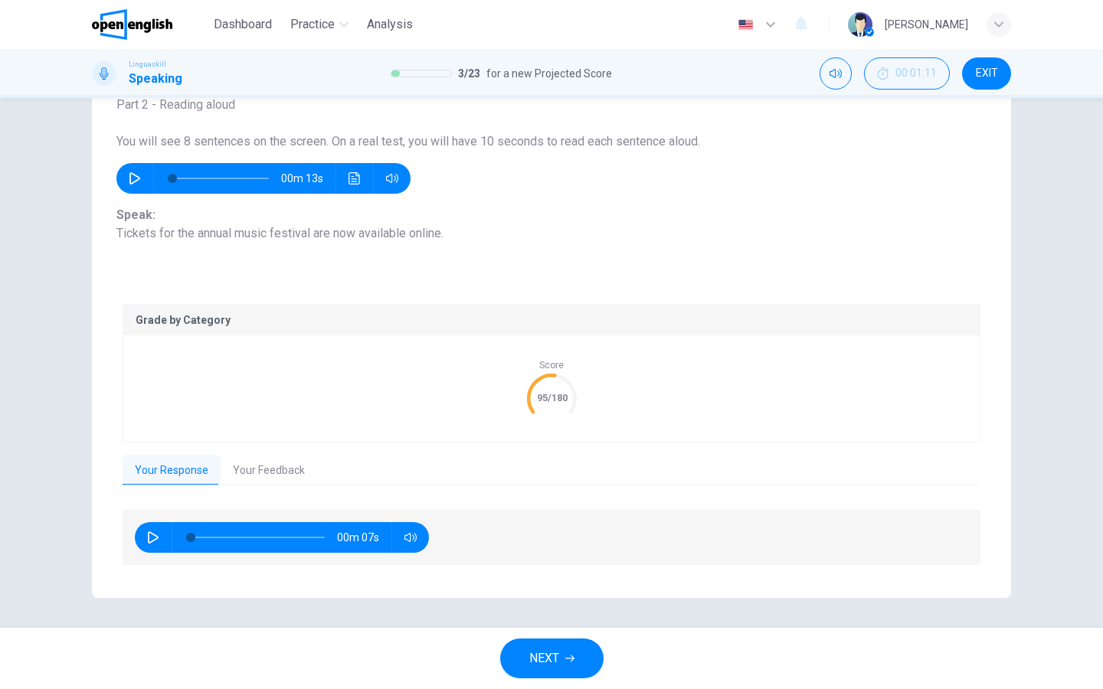
click at [556, 664] on span "NEXT" at bounding box center [544, 658] width 30 height 21
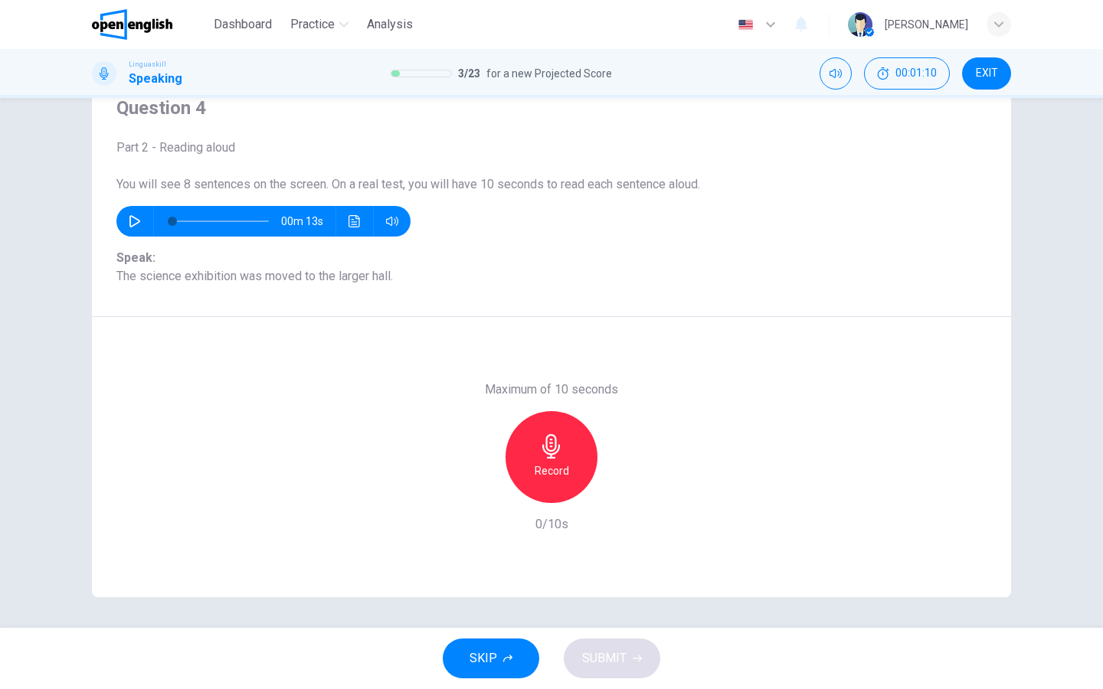
scroll to position [64, 0]
click at [540, 469] on h6 "Record" at bounding box center [551, 471] width 34 height 18
click at [551, 492] on div "Stop" at bounding box center [551, 457] width 92 height 92
click at [623, 664] on span "SUBMIT" at bounding box center [604, 658] width 44 height 21
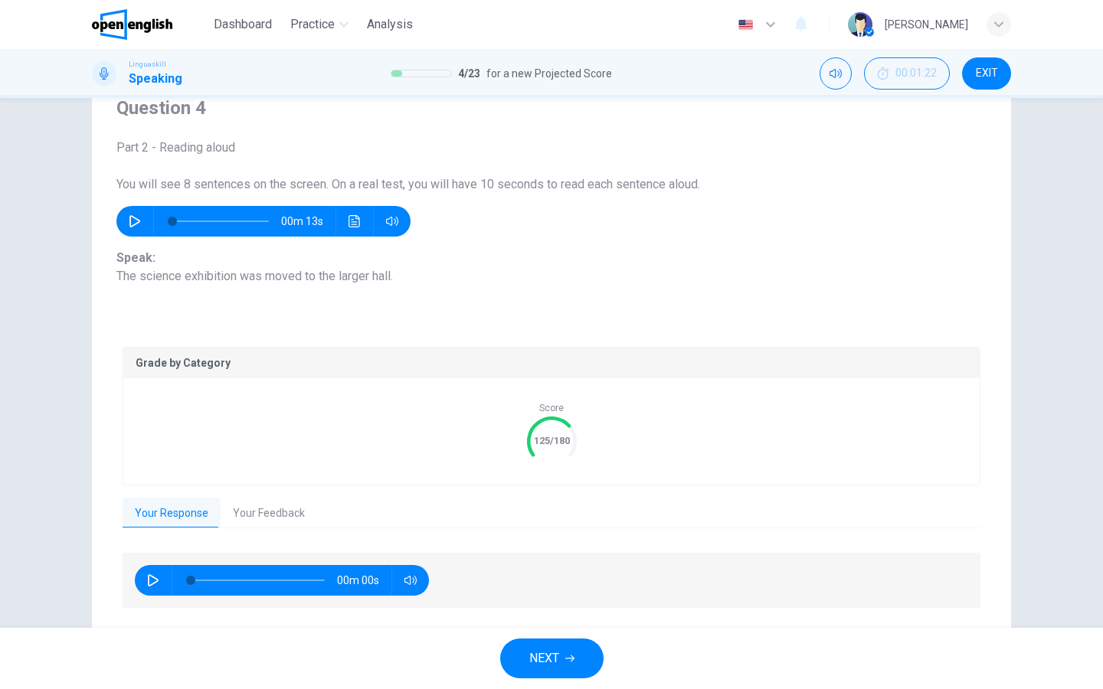
click at [567, 666] on button "NEXT" at bounding box center [551, 659] width 103 height 40
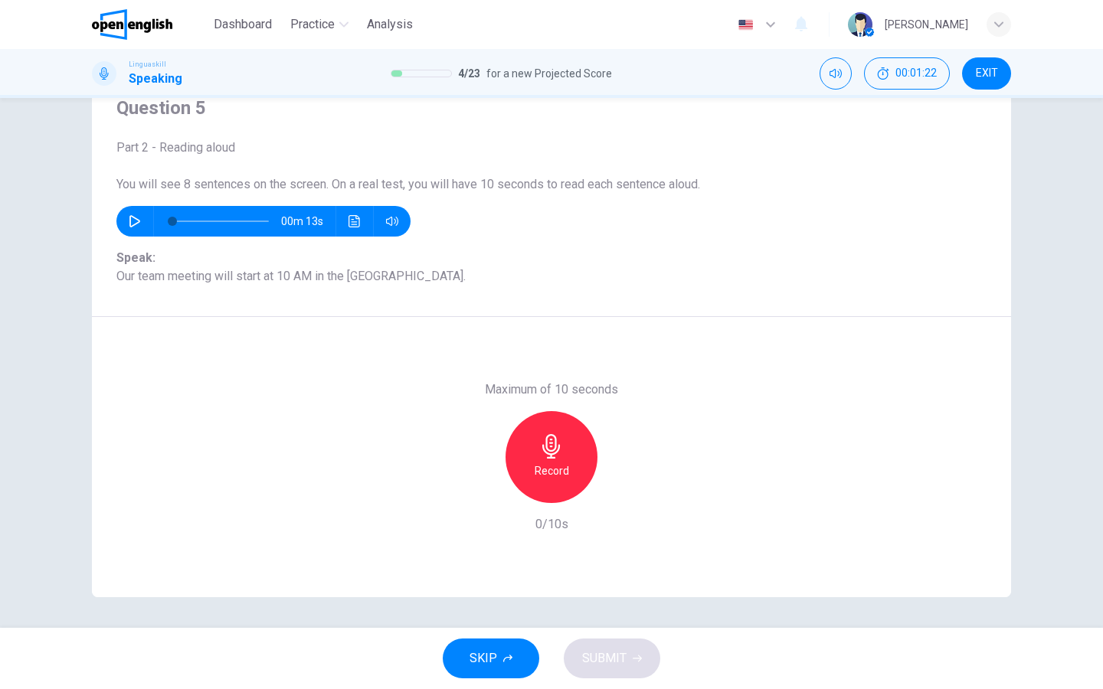
click at [560, 453] on icon "button" at bounding box center [551, 446] width 25 height 25
click at [607, 656] on span "SUBMIT" at bounding box center [604, 658] width 44 height 21
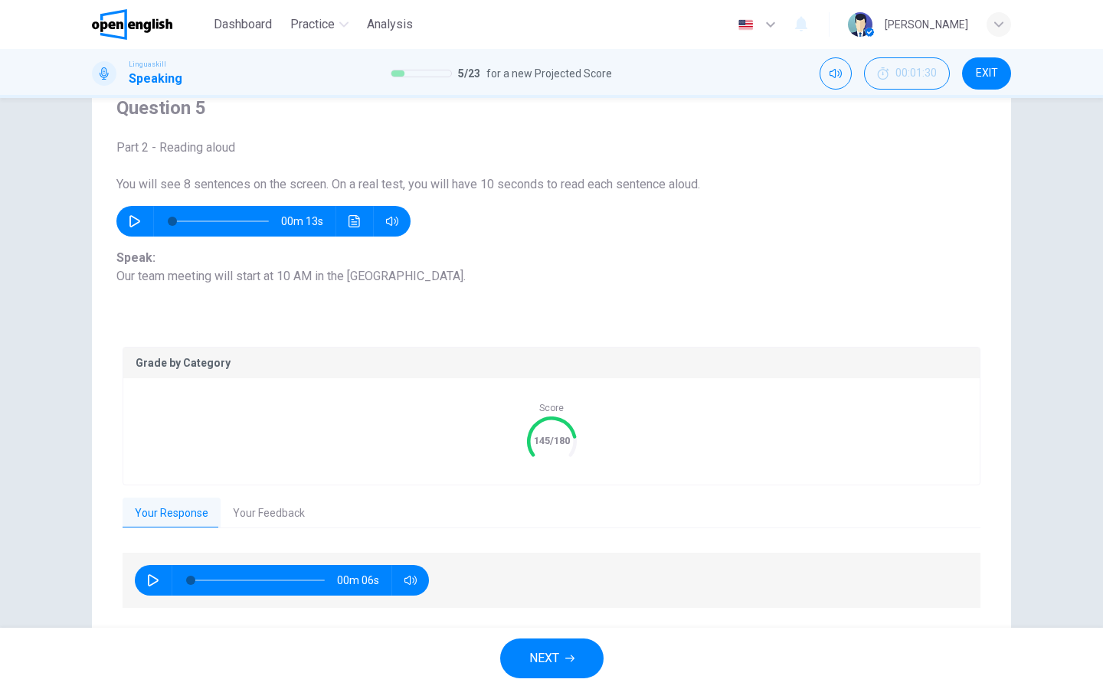
scroll to position [106, 0]
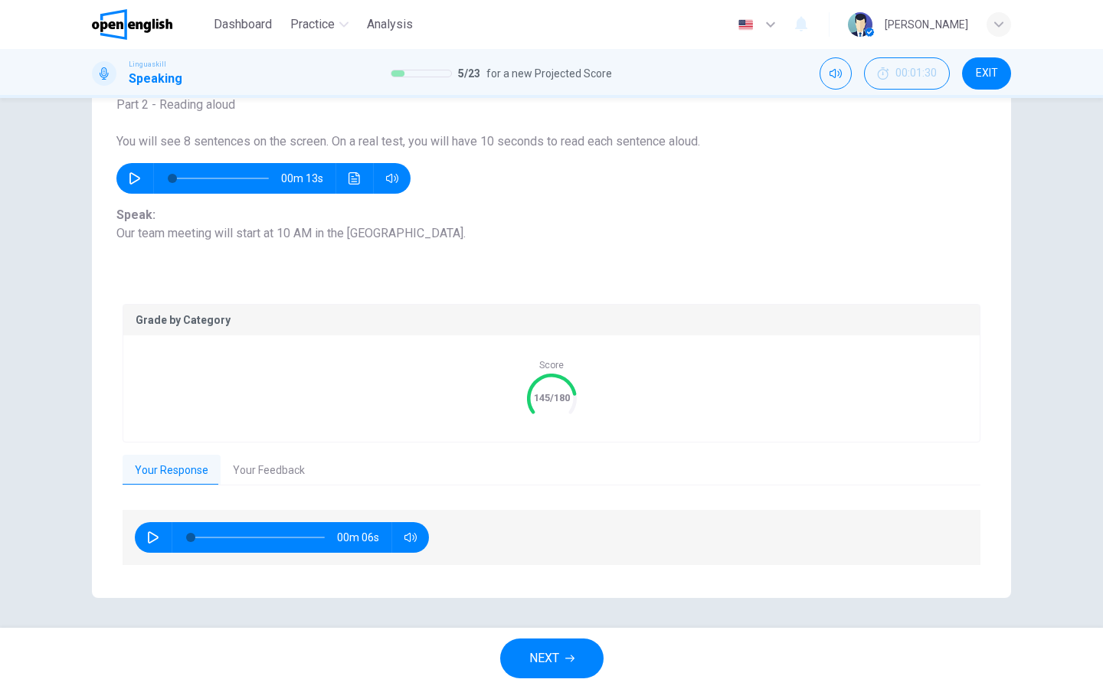
click at [549, 651] on span "NEXT" at bounding box center [544, 658] width 30 height 21
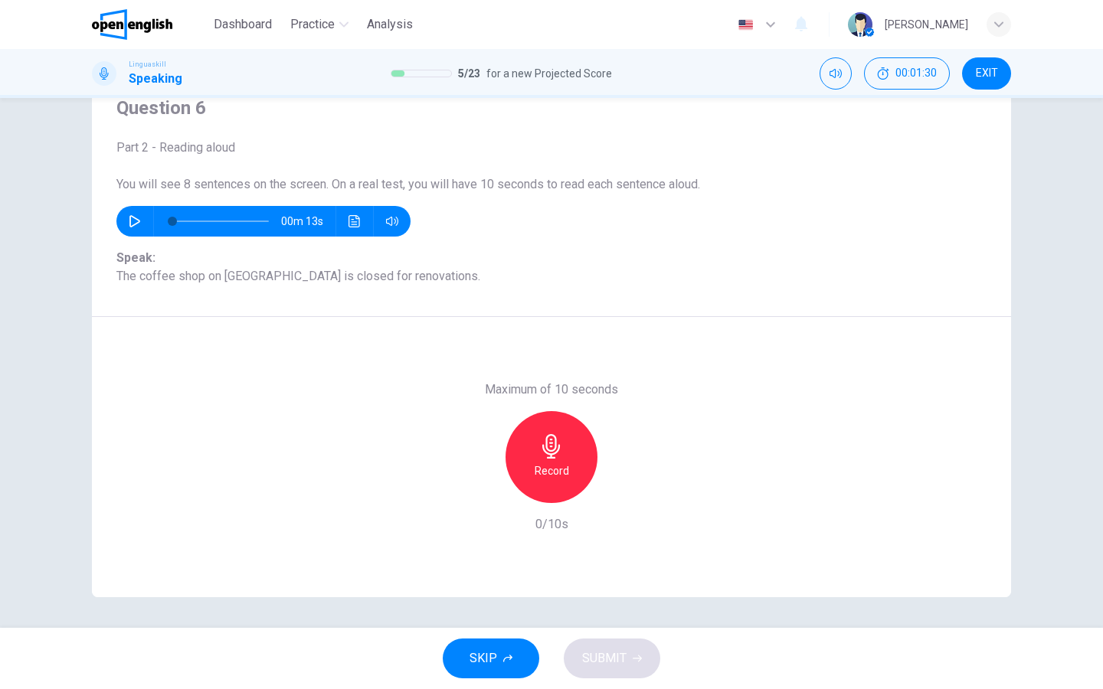
scroll to position [64, 0]
click at [535, 459] on div "Record" at bounding box center [551, 457] width 92 height 92
click at [535, 459] on div "Stop" at bounding box center [551, 457] width 92 height 92
click at [601, 652] on span "SUBMIT" at bounding box center [604, 658] width 44 height 21
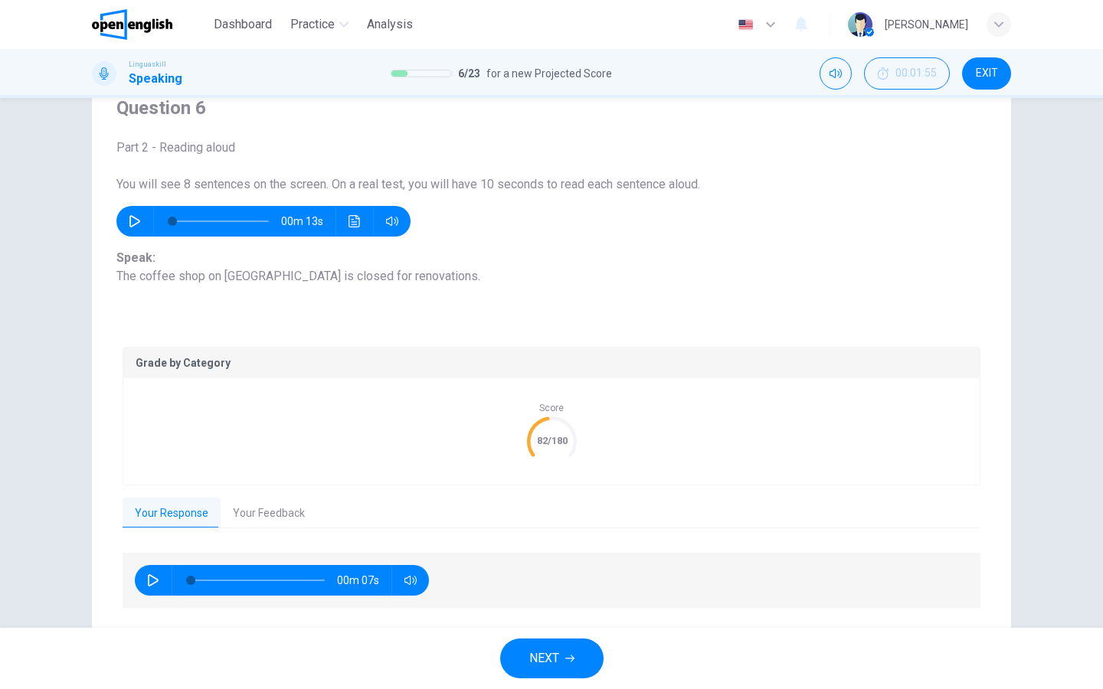
scroll to position [106, 0]
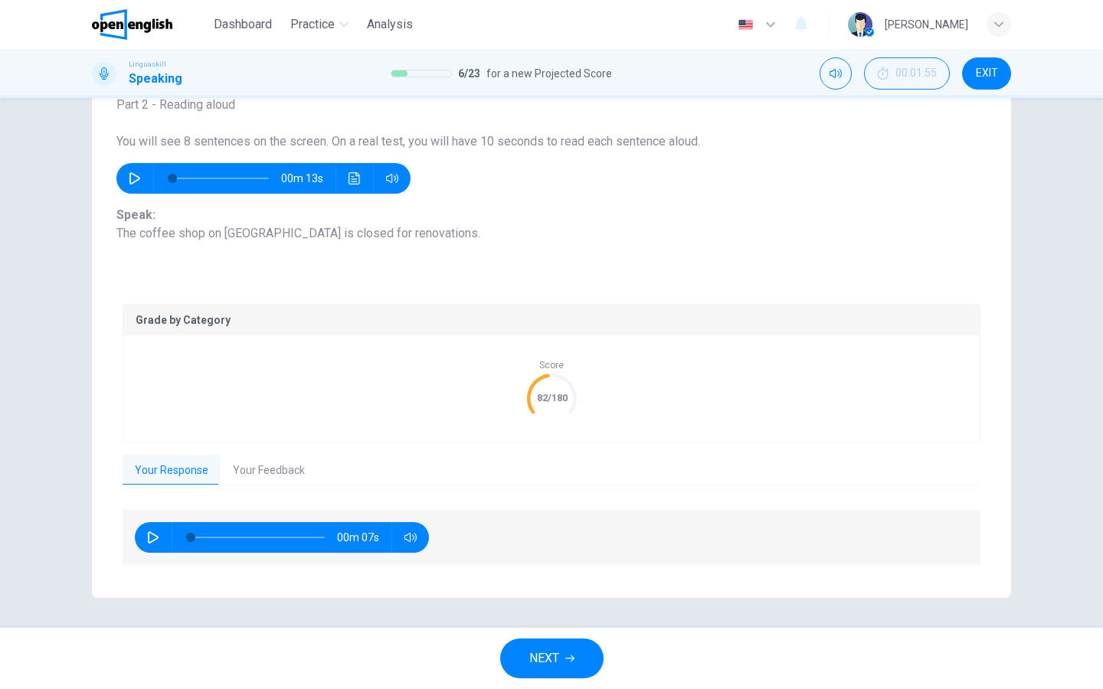
click at [561, 674] on button "NEXT" at bounding box center [551, 659] width 103 height 40
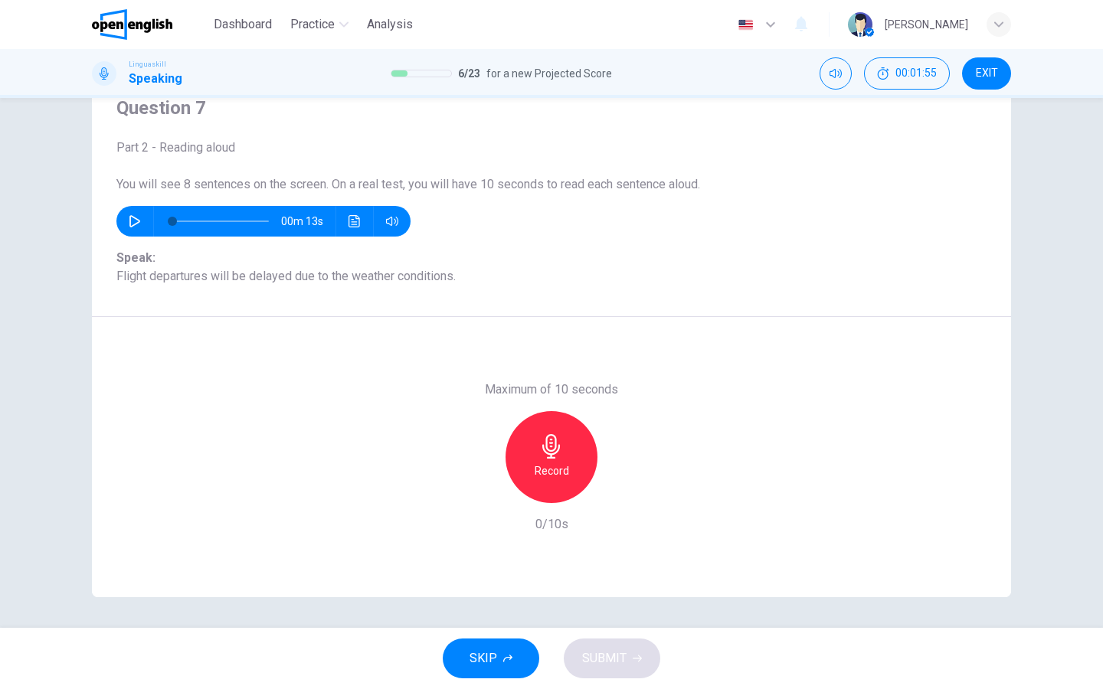
scroll to position [64, 0]
click at [547, 469] on h6 "Record" at bounding box center [551, 471] width 34 height 18
click at [547, 469] on h6 "Stop" at bounding box center [551, 471] width 23 height 18
click at [631, 675] on button "SUBMIT" at bounding box center [612, 659] width 96 height 40
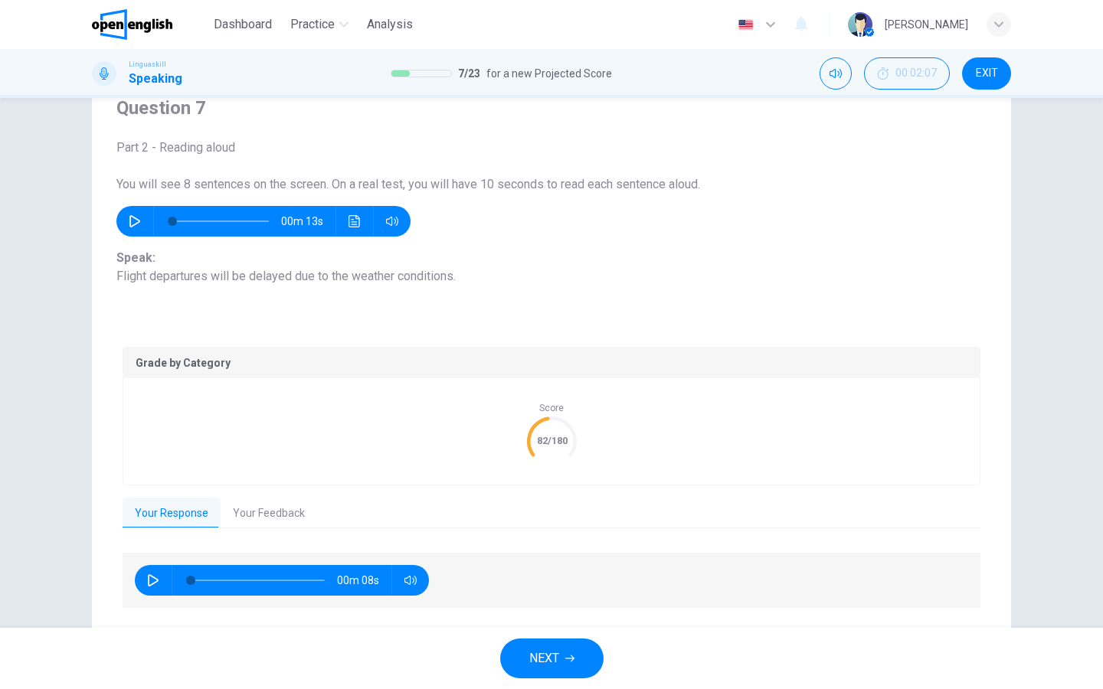
click at [279, 517] on button "Your Feedback" at bounding box center [269, 514] width 96 height 32
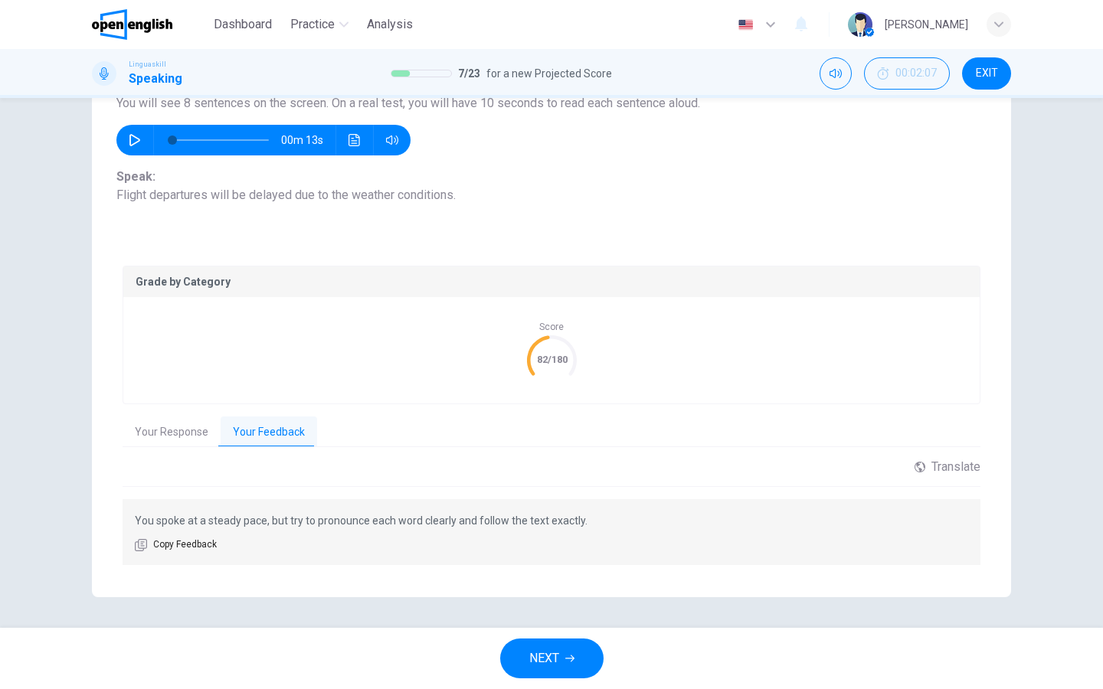
scroll to position [144, 0]
click at [514, 660] on button "NEXT" at bounding box center [551, 659] width 103 height 40
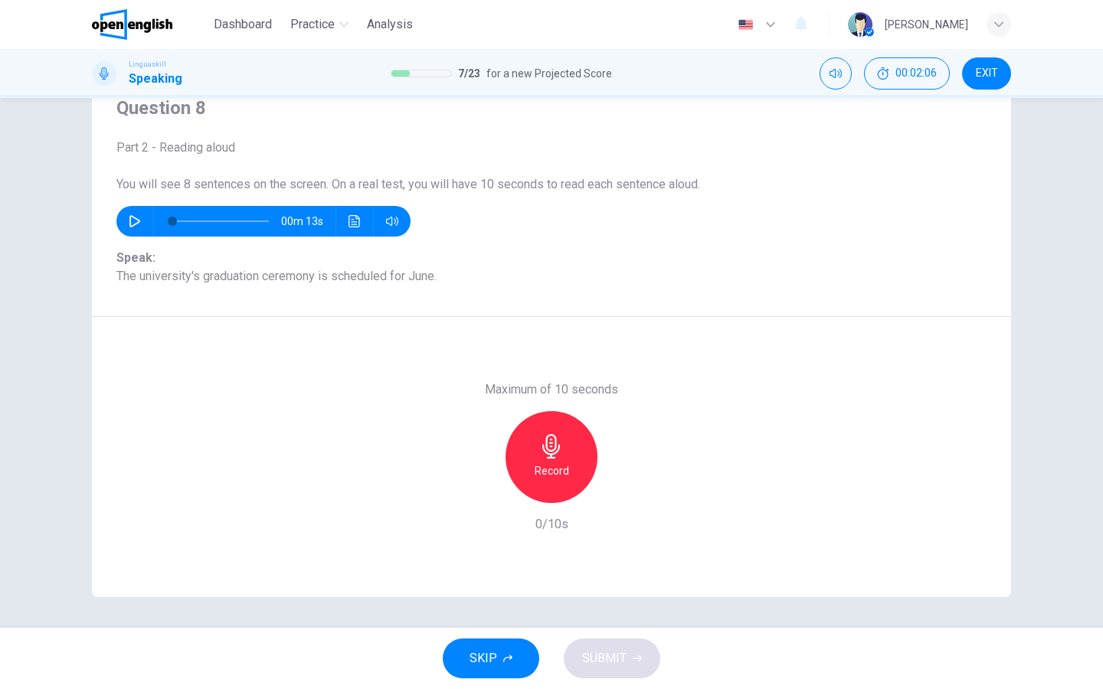
scroll to position [64, 0]
click at [549, 463] on h6 "Record" at bounding box center [551, 471] width 34 height 18
click at [545, 482] on div "Stop" at bounding box center [551, 457] width 92 height 92
click at [613, 673] on button "SUBMIT" at bounding box center [612, 659] width 96 height 40
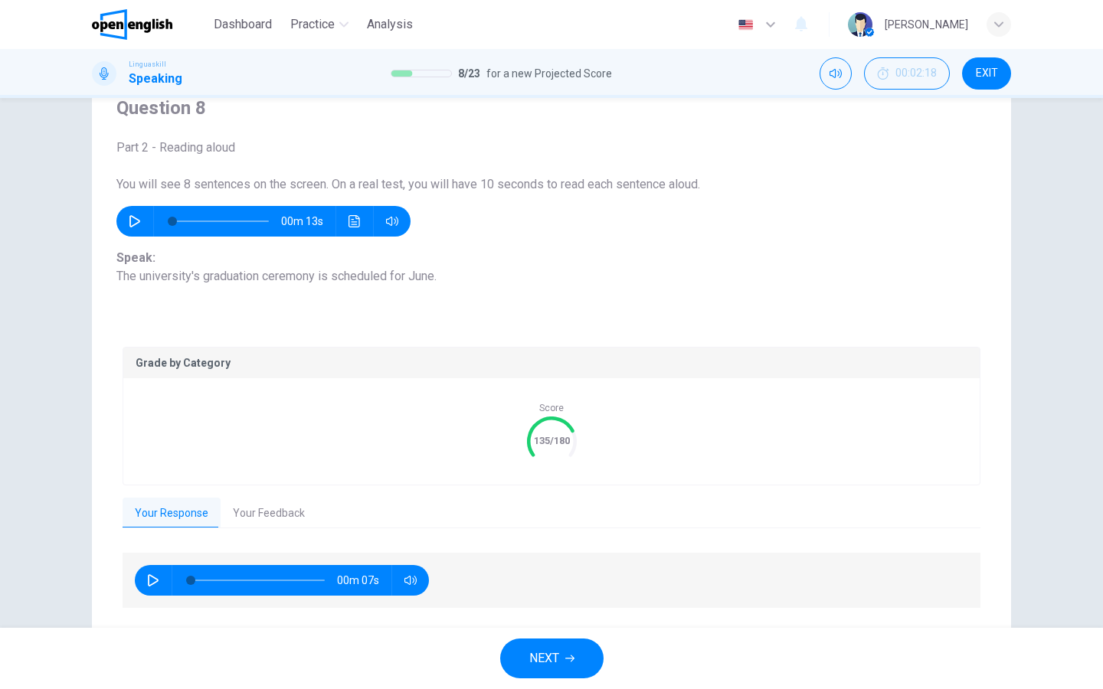
click at [552, 655] on span "NEXT" at bounding box center [544, 658] width 30 height 21
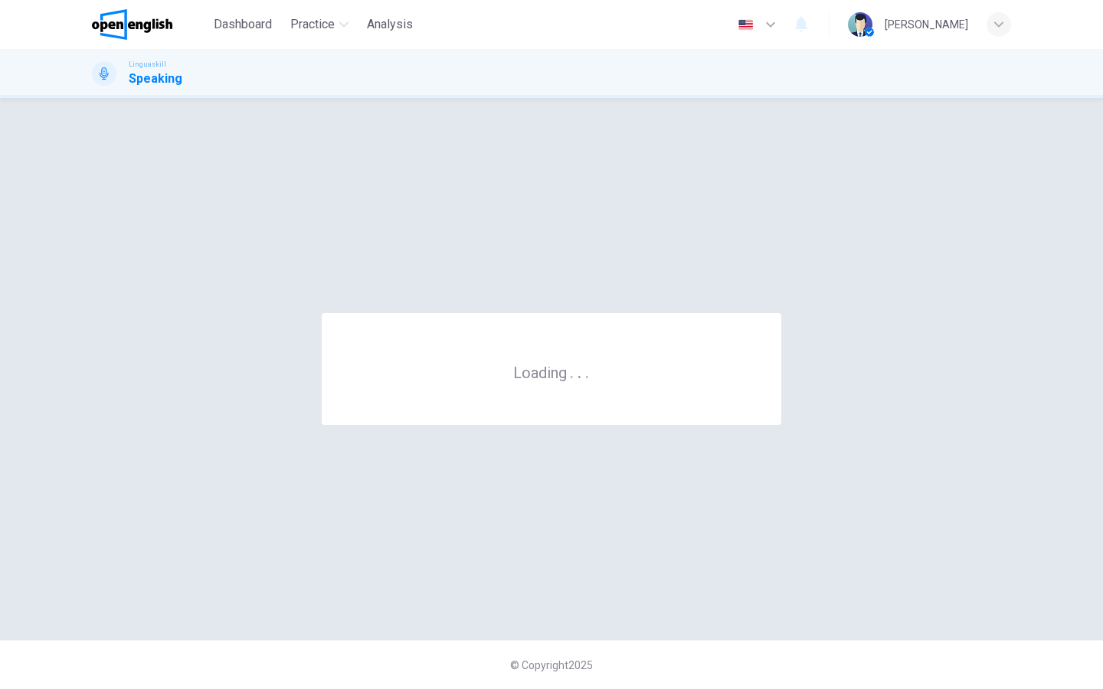
scroll to position [0, 0]
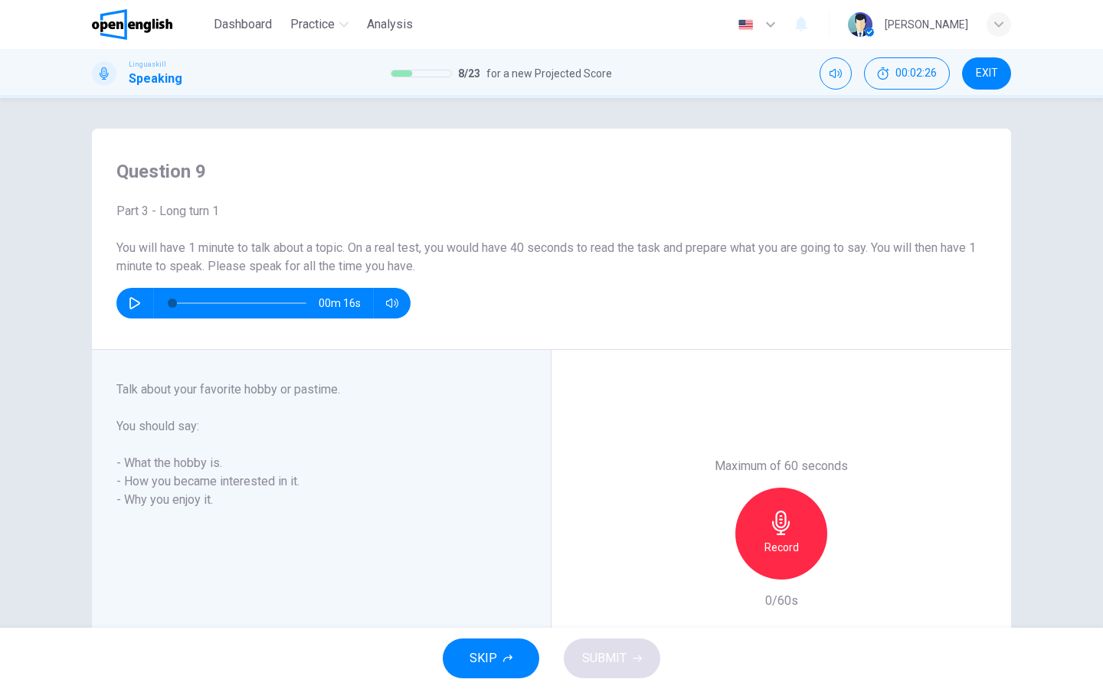
click at [132, 306] on icon "button" at bounding box center [135, 303] width 12 height 12
click at [753, 516] on div "Record" at bounding box center [781, 534] width 92 height 92
click at [753, 516] on div "Stop" at bounding box center [781, 534] width 92 height 92
click at [637, 669] on button "SUBMIT" at bounding box center [612, 659] width 96 height 40
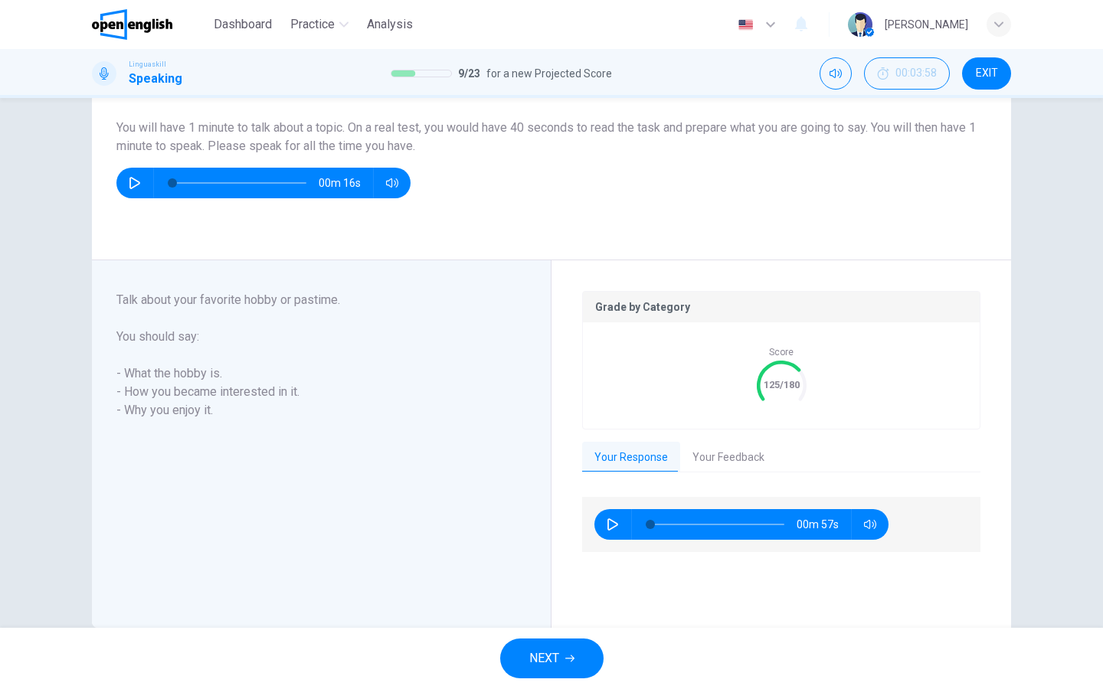
scroll to position [151, 0]
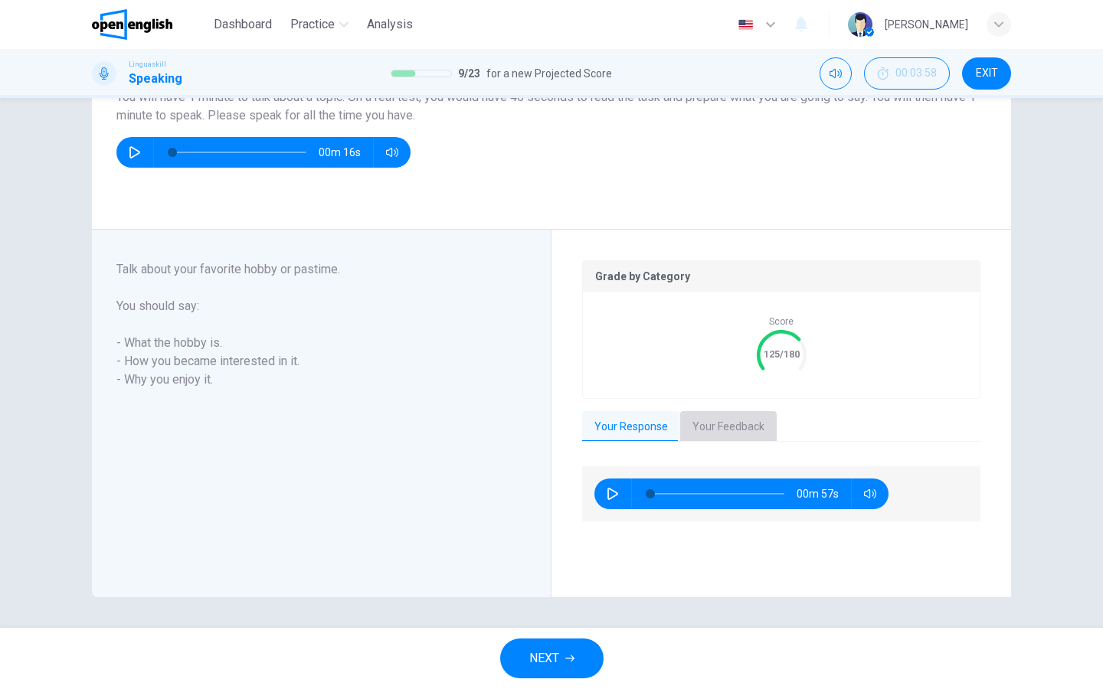
click at [720, 431] on button "Your Feedback" at bounding box center [728, 427] width 96 height 32
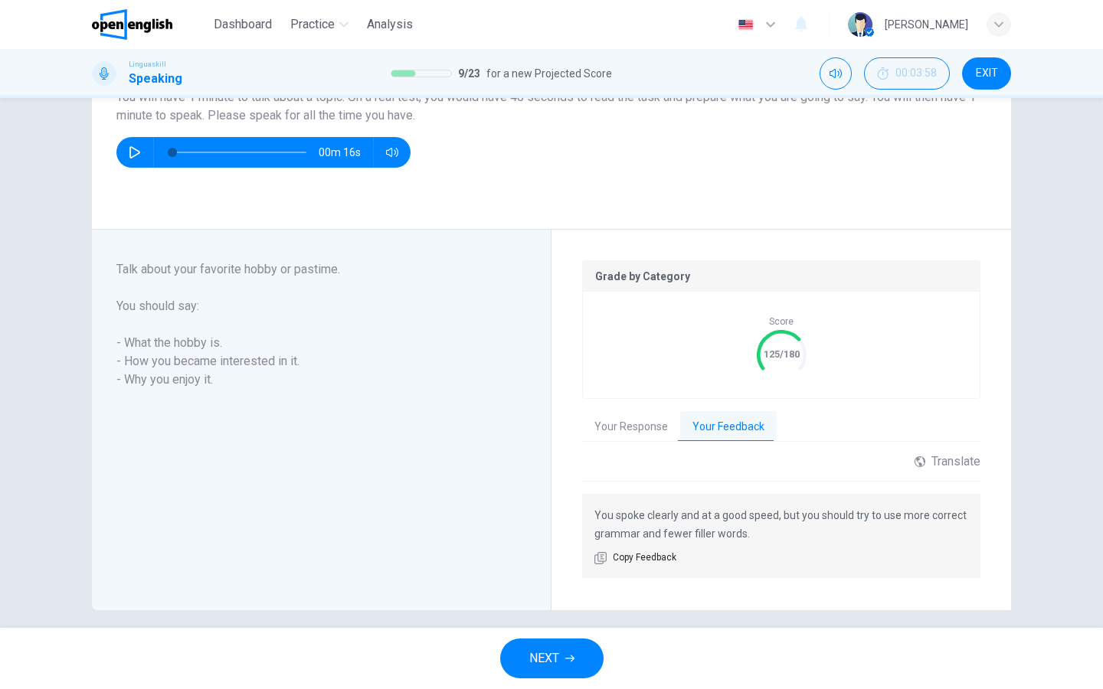
click at [578, 649] on button "NEXT" at bounding box center [551, 659] width 103 height 40
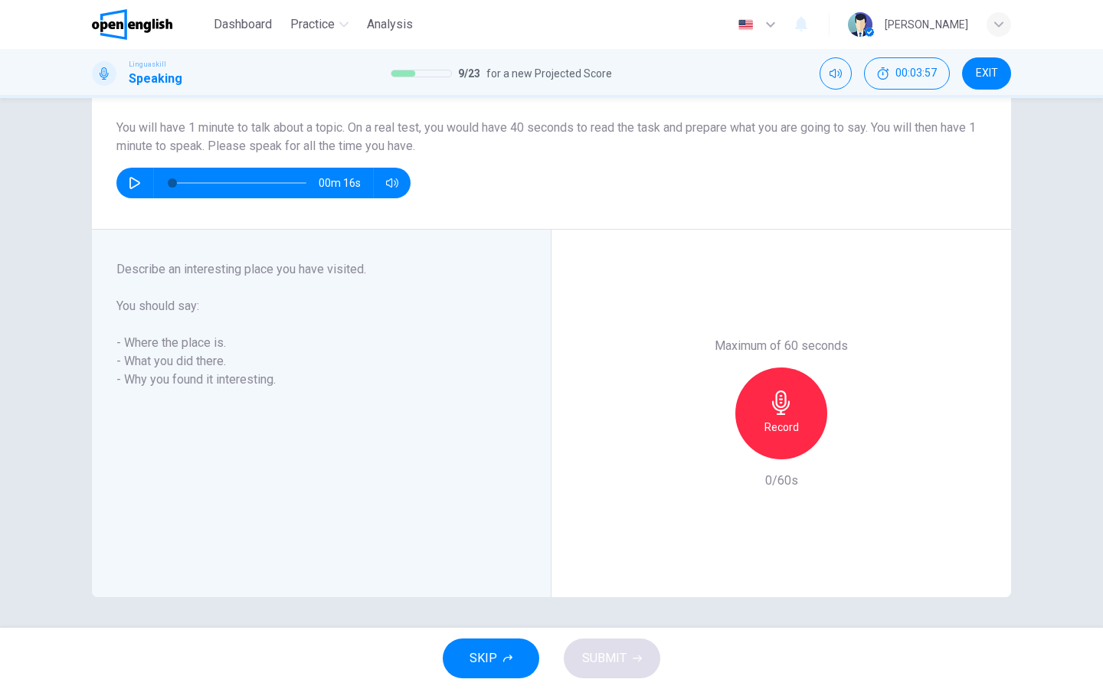
scroll to position [120, 0]
click at [130, 175] on button "button" at bounding box center [135, 183] width 25 height 31
click at [135, 183] on icon "button" at bounding box center [135, 183] width 12 height 12
click at [759, 429] on div "Record" at bounding box center [781, 414] width 92 height 92
click at [776, 412] on icon "button" at bounding box center [781, 402] width 25 height 25
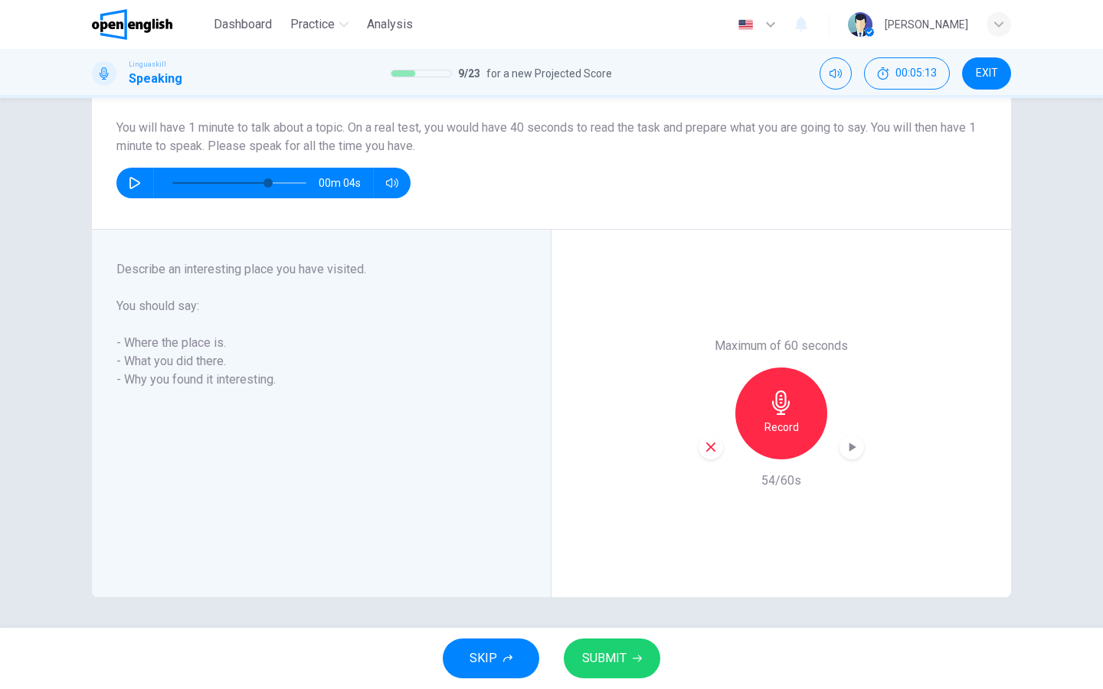
click at [604, 662] on span "SUBMIT" at bounding box center [604, 658] width 44 height 21
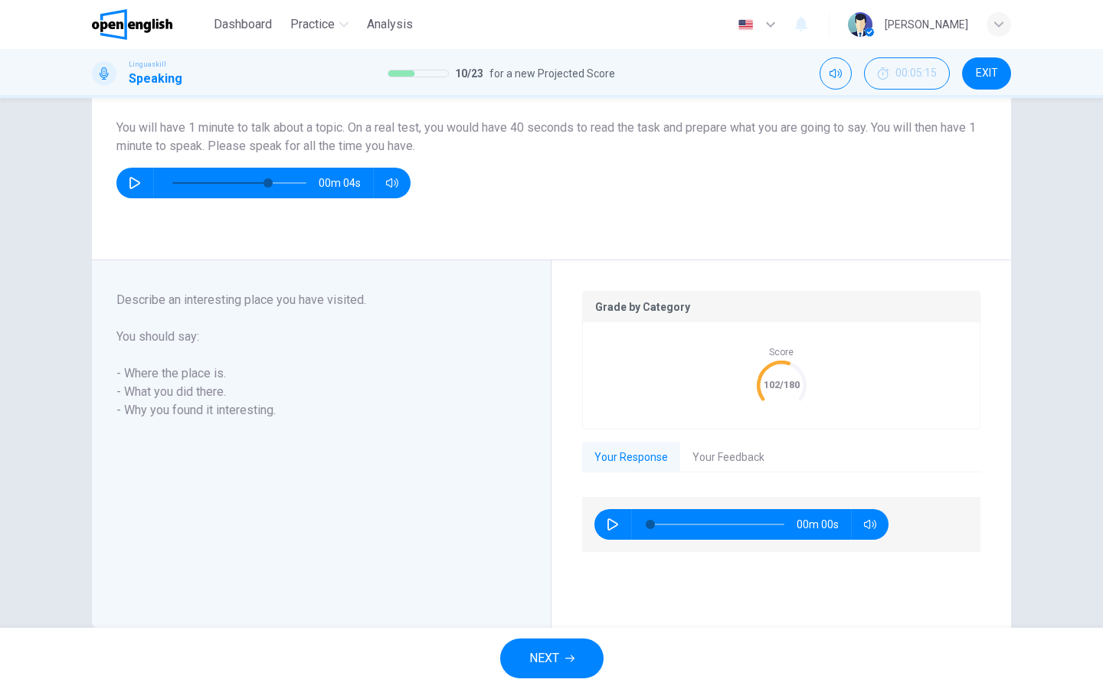
type input "*"
click at [711, 455] on button "Your Feedback" at bounding box center [728, 458] width 96 height 32
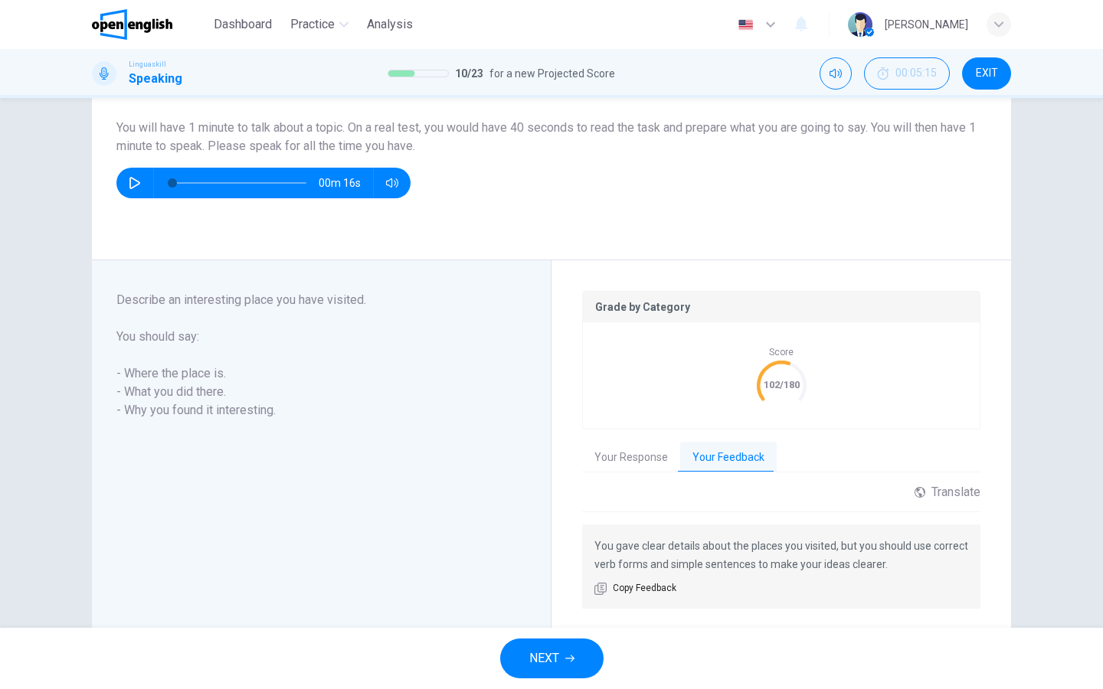
scroll to position [155, 0]
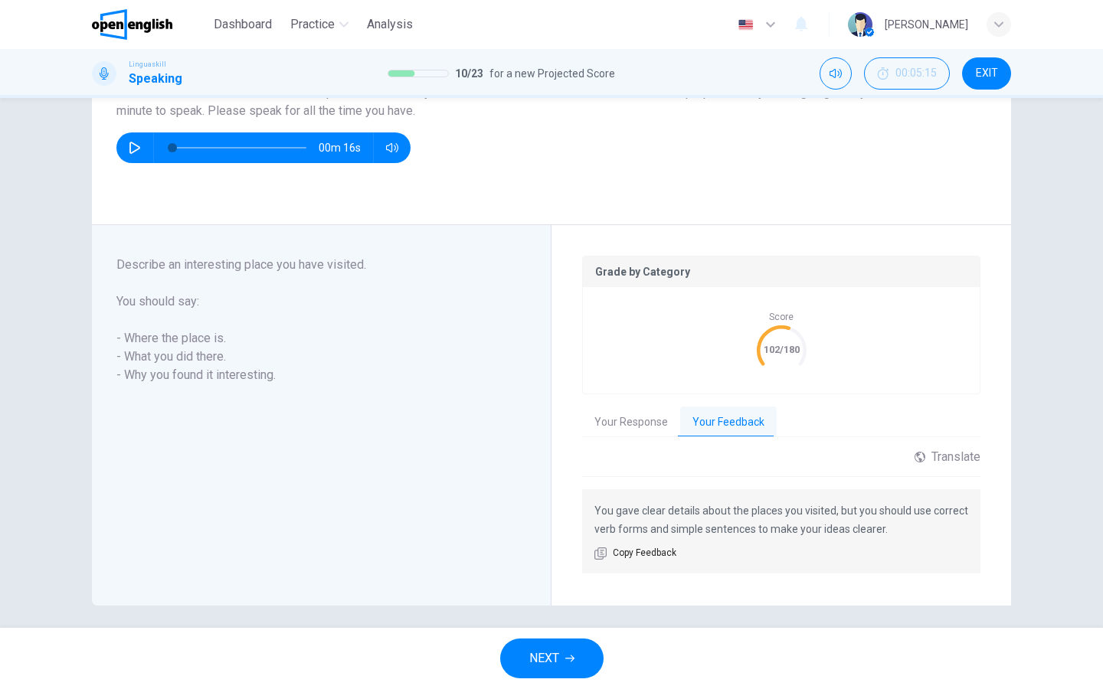
click at [556, 647] on button "NEXT" at bounding box center [551, 659] width 103 height 40
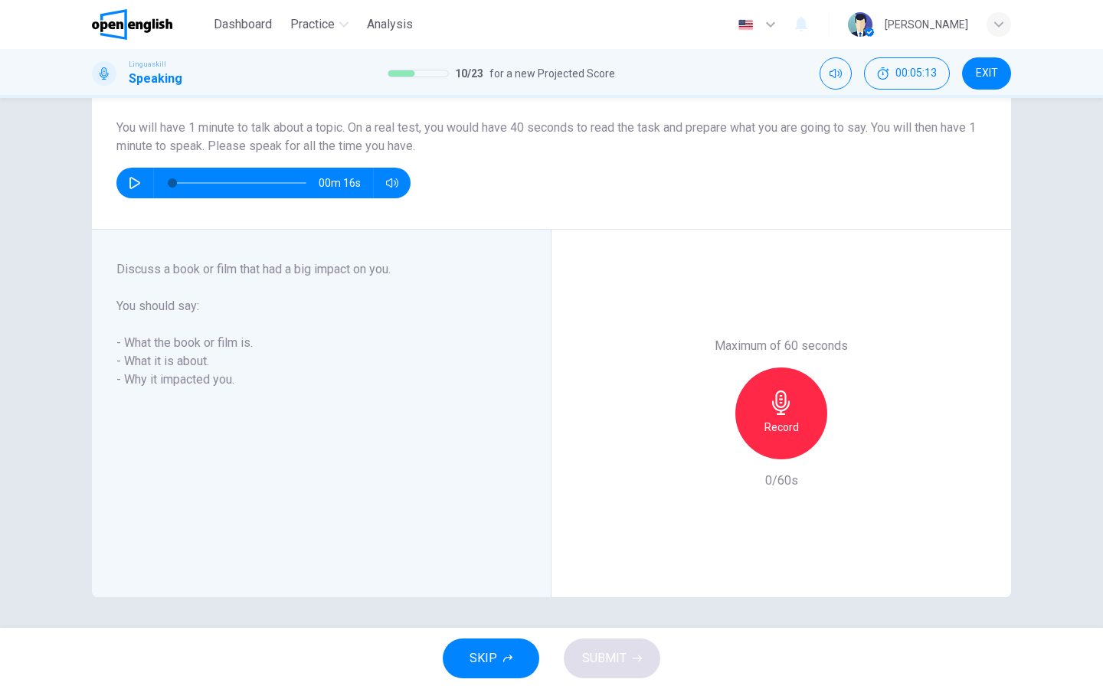
scroll to position [120, 0]
click at [754, 405] on div "Record" at bounding box center [781, 414] width 92 height 92
click at [769, 448] on div "Stop" at bounding box center [781, 414] width 92 height 92
click at [599, 650] on span "SUBMIT" at bounding box center [604, 658] width 44 height 21
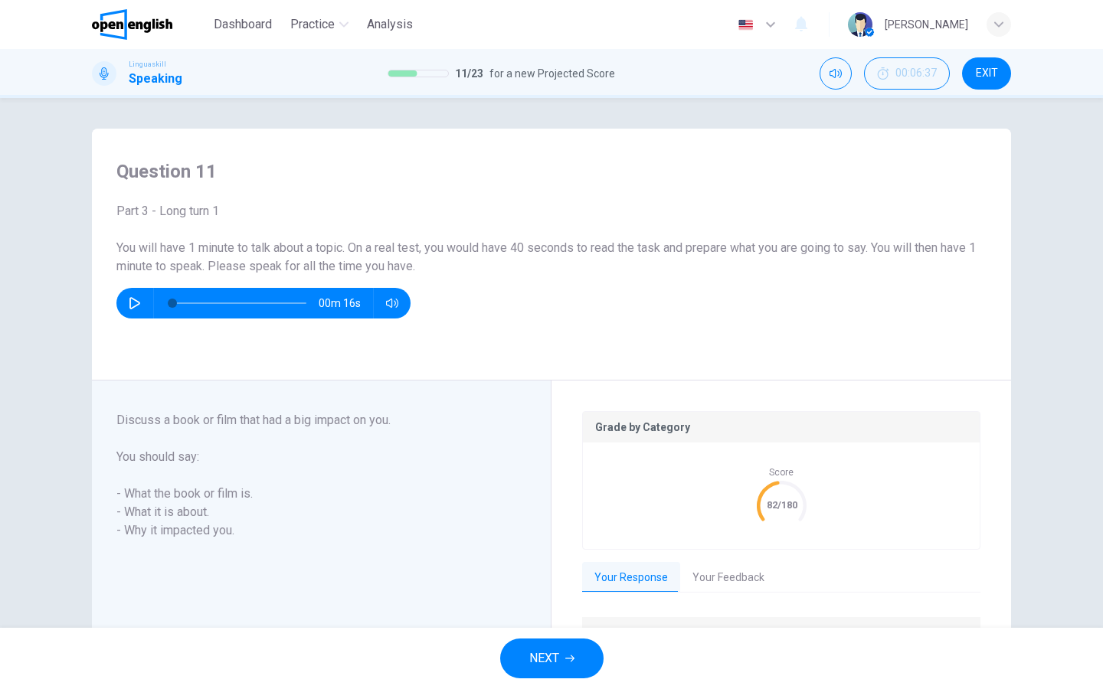
scroll to position [167, 0]
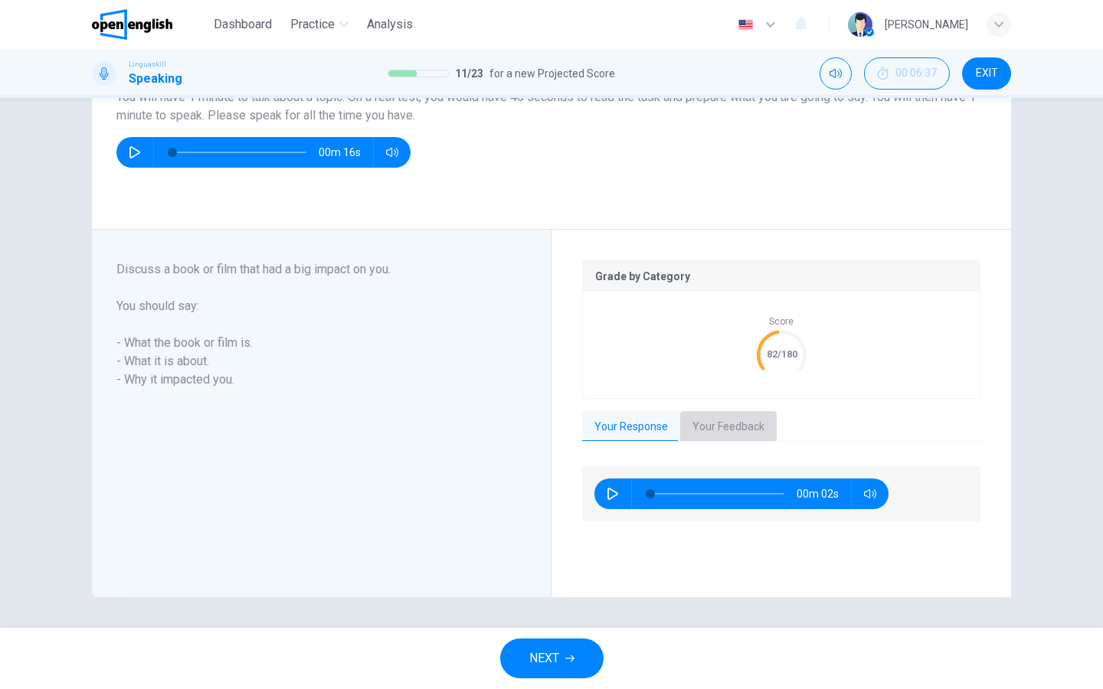
click at [711, 426] on button "Your Feedback" at bounding box center [728, 427] width 96 height 32
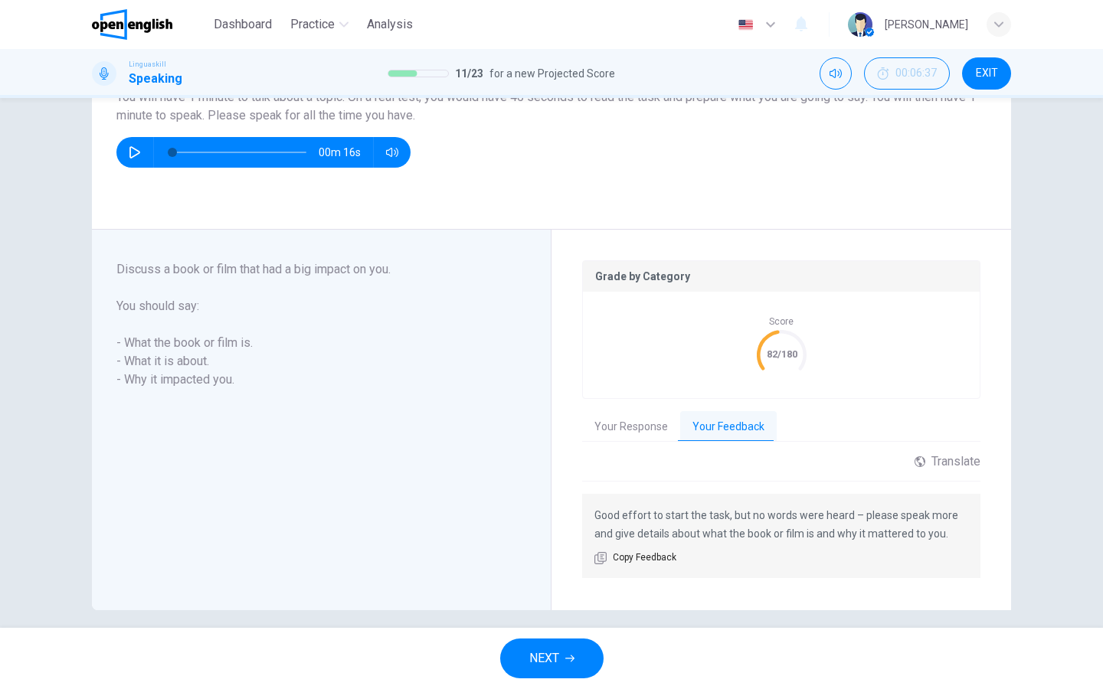
scroll to position [163, 0]
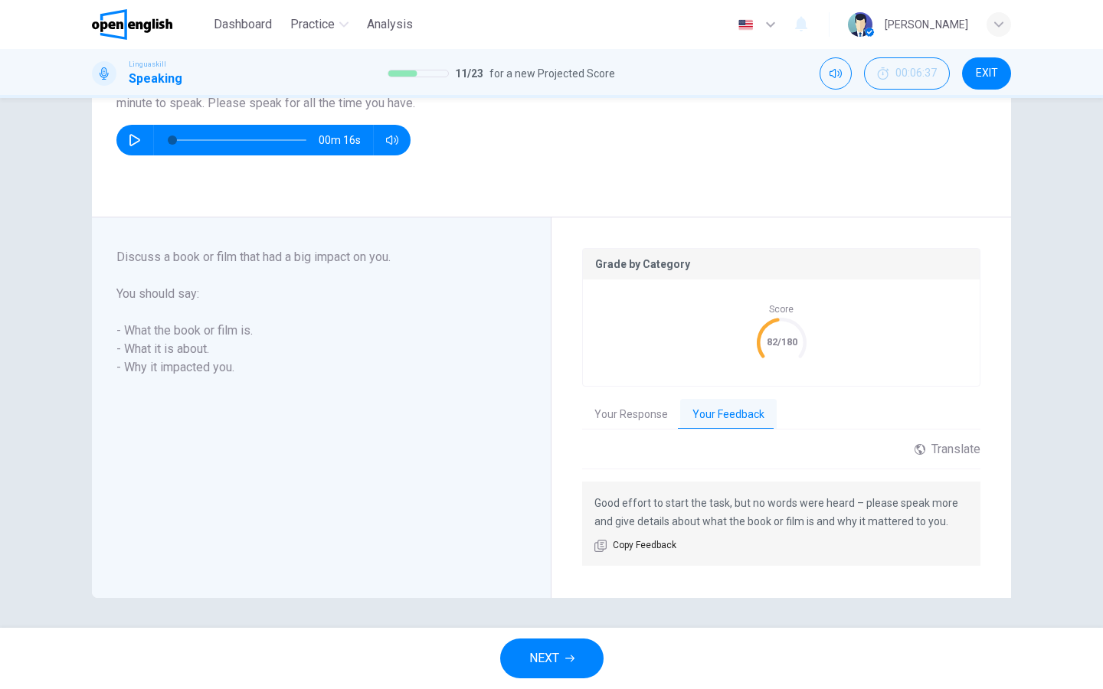
click at [569, 657] on icon "button" at bounding box center [569, 658] width 9 height 9
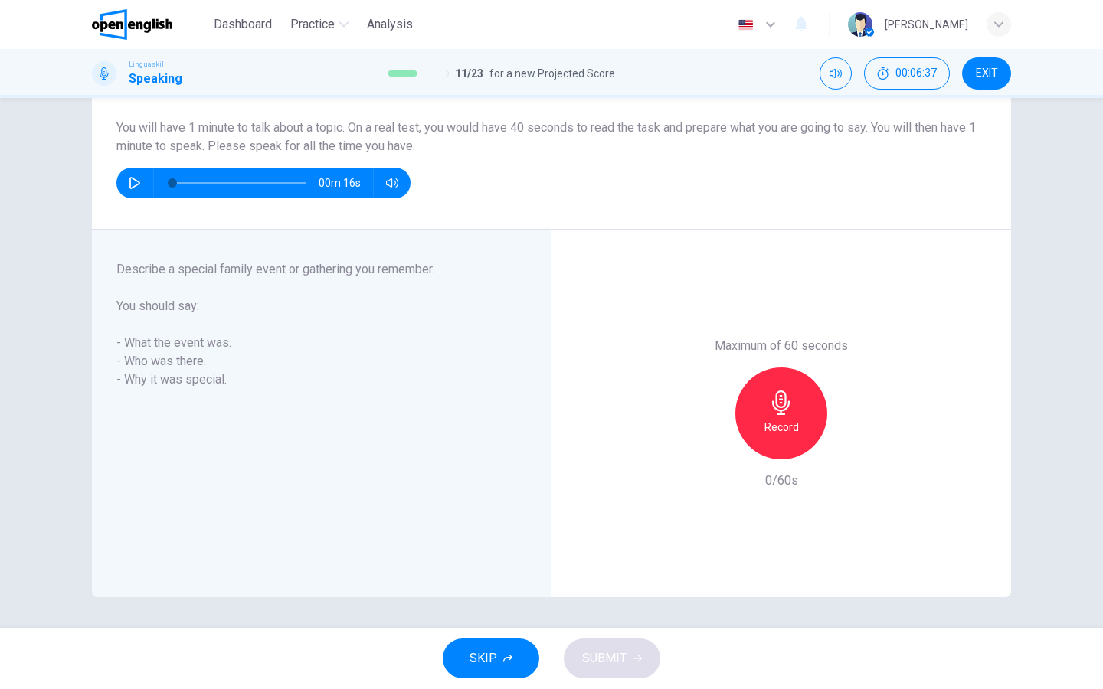
scroll to position [120, 0]
click at [790, 436] on div "Record" at bounding box center [781, 414] width 92 height 92
click at [790, 436] on div "Stop" at bounding box center [781, 414] width 92 height 92
click at [611, 663] on span "SUBMIT" at bounding box center [604, 658] width 44 height 21
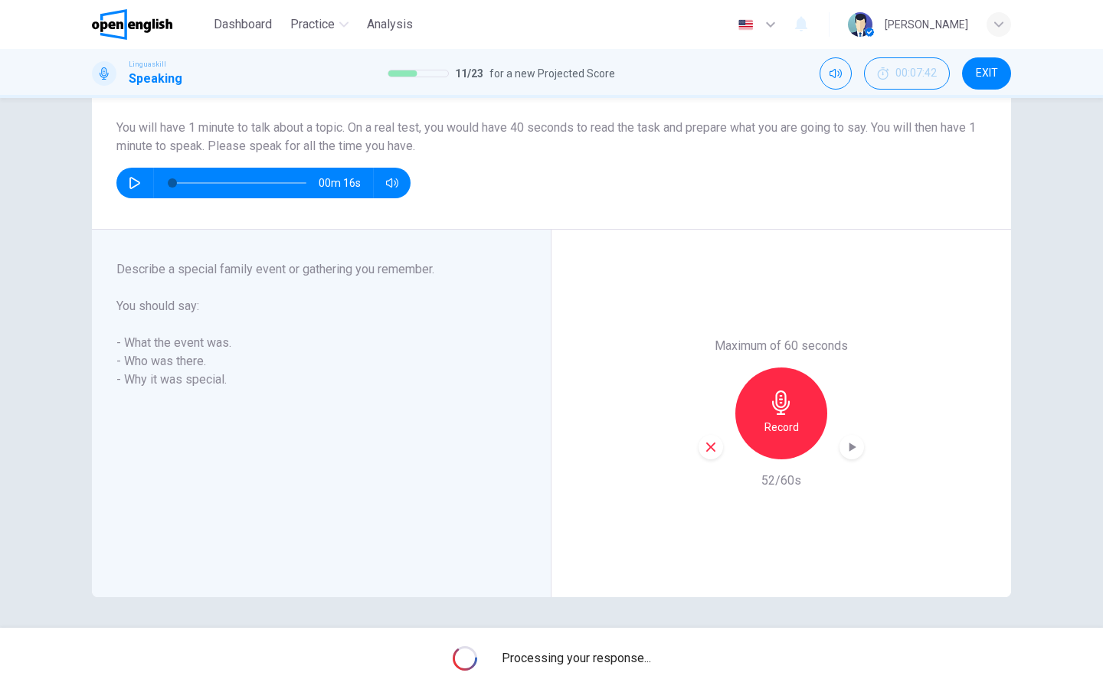
scroll to position [0, 0]
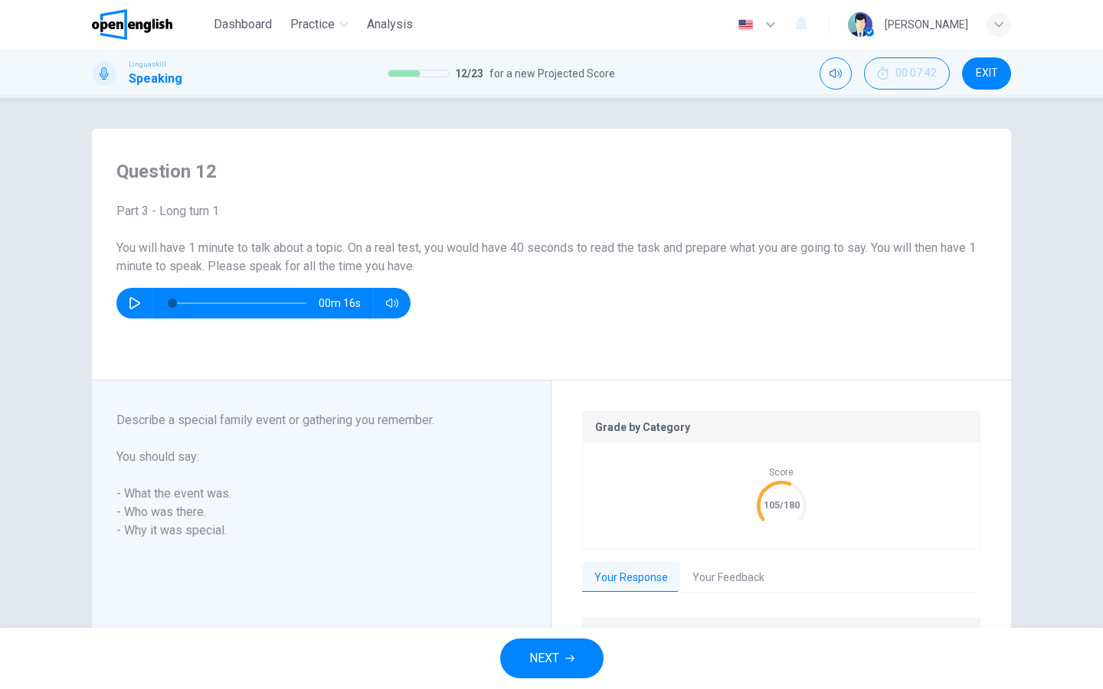
click at [734, 562] on button "Your Feedback" at bounding box center [728, 578] width 96 height 32
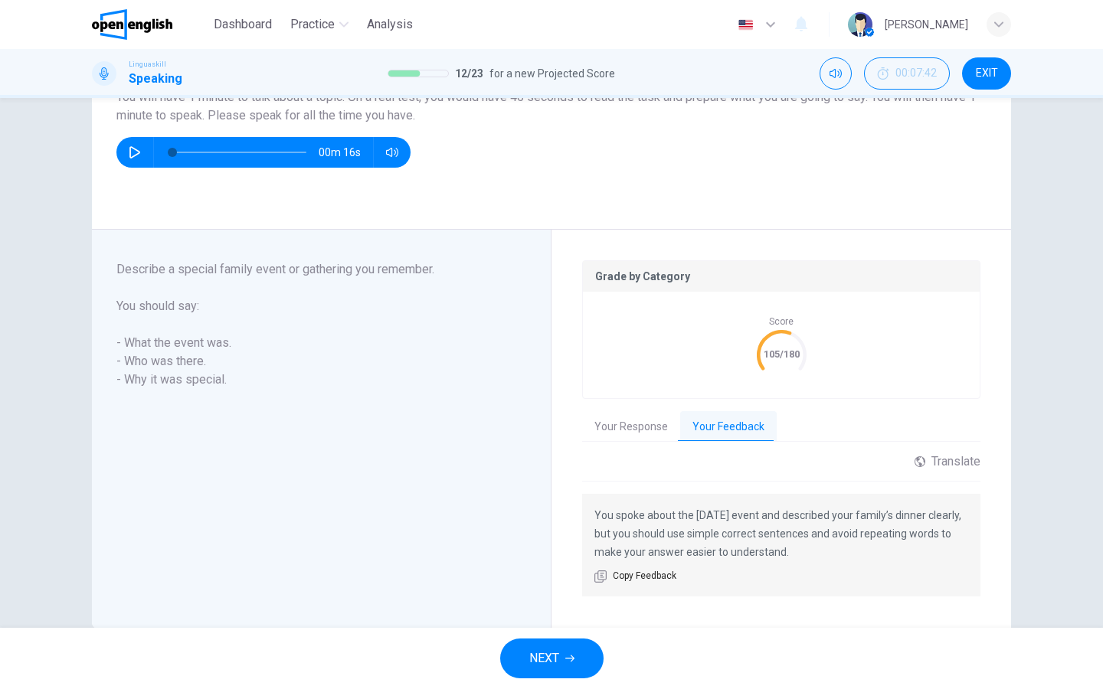
click at [571, 652] on button "NEXT" at bounding box center [551, 659] width 103 height 40
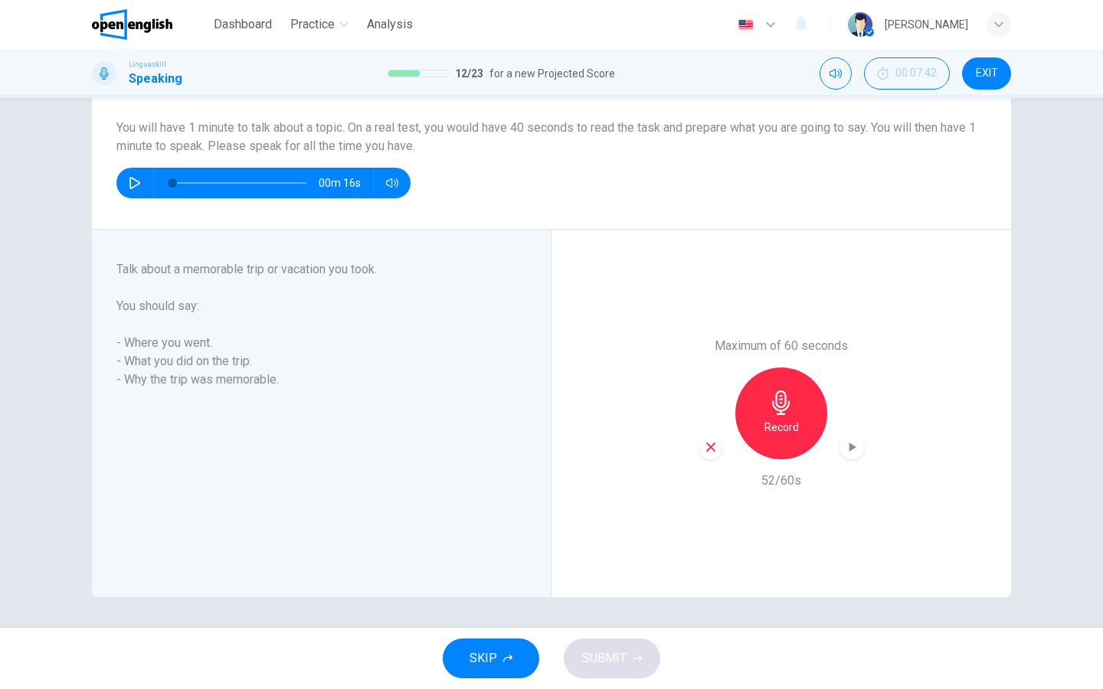
scroll to position [120, 0]
click at [776, 423] on h6 "Record" at bounding box center [781, 427] width 34 height 18
click at [776, 423] on h6 "Stop" at bounding box center [780, 427] width 23 height 18
click at [626, 653] on button "SUBMIT" at bounding box center [612, 659] width 96 height 40
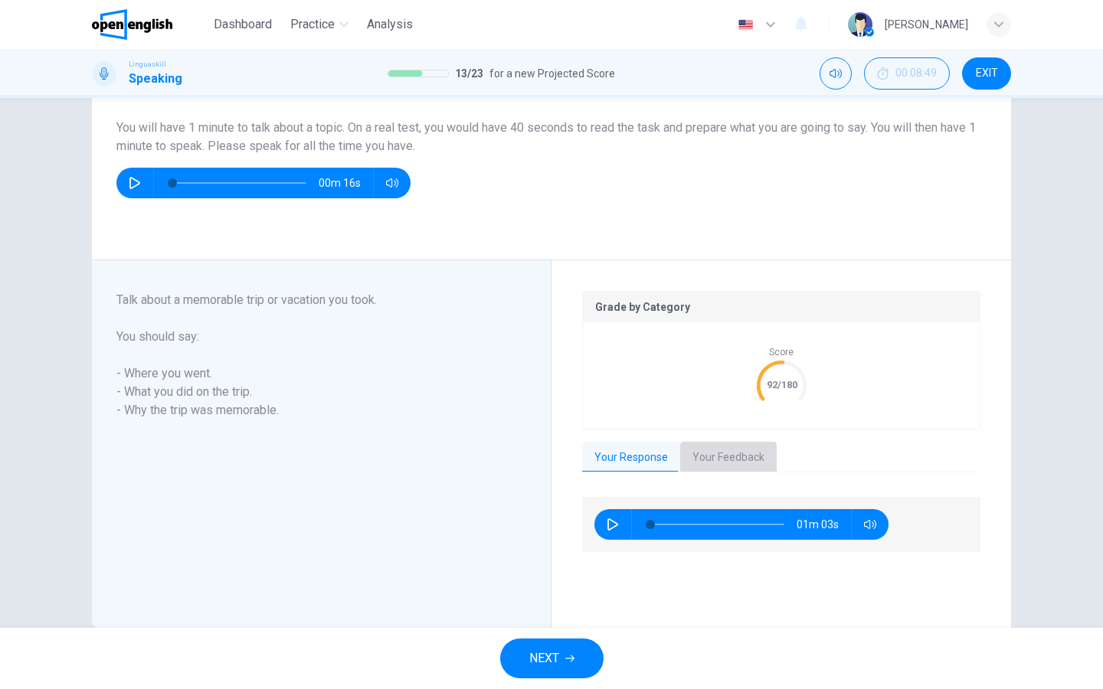
click at [741, 445] on button "Your Feedback" at bounding box center [728, 458] width 96 height 32
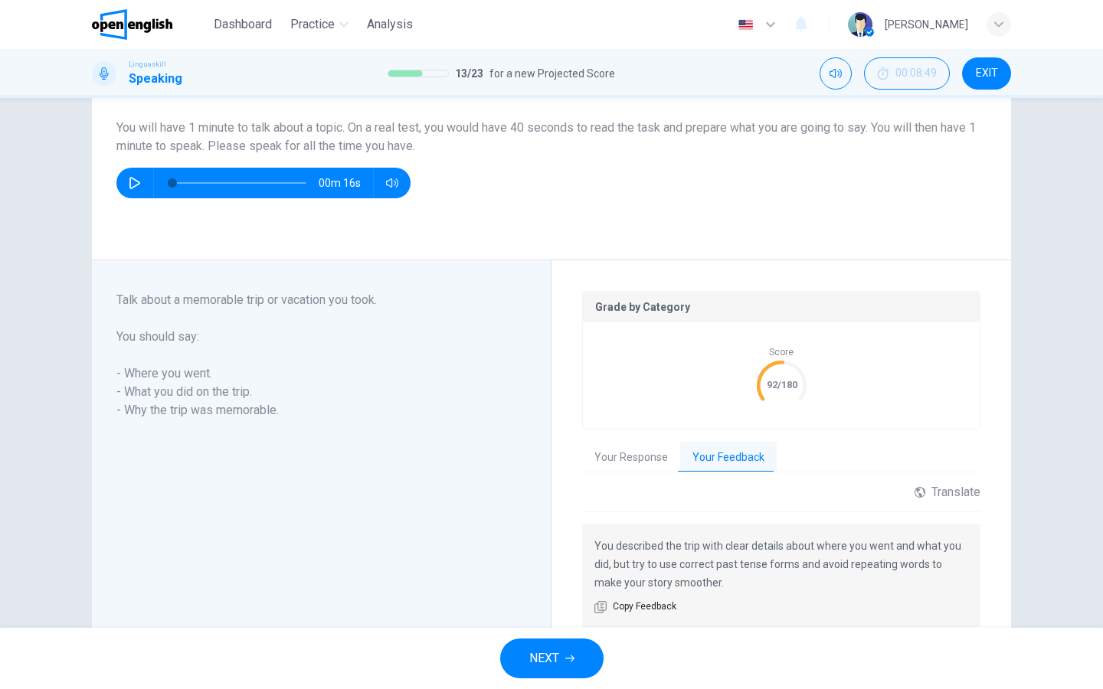
scroll to position [158, 0]
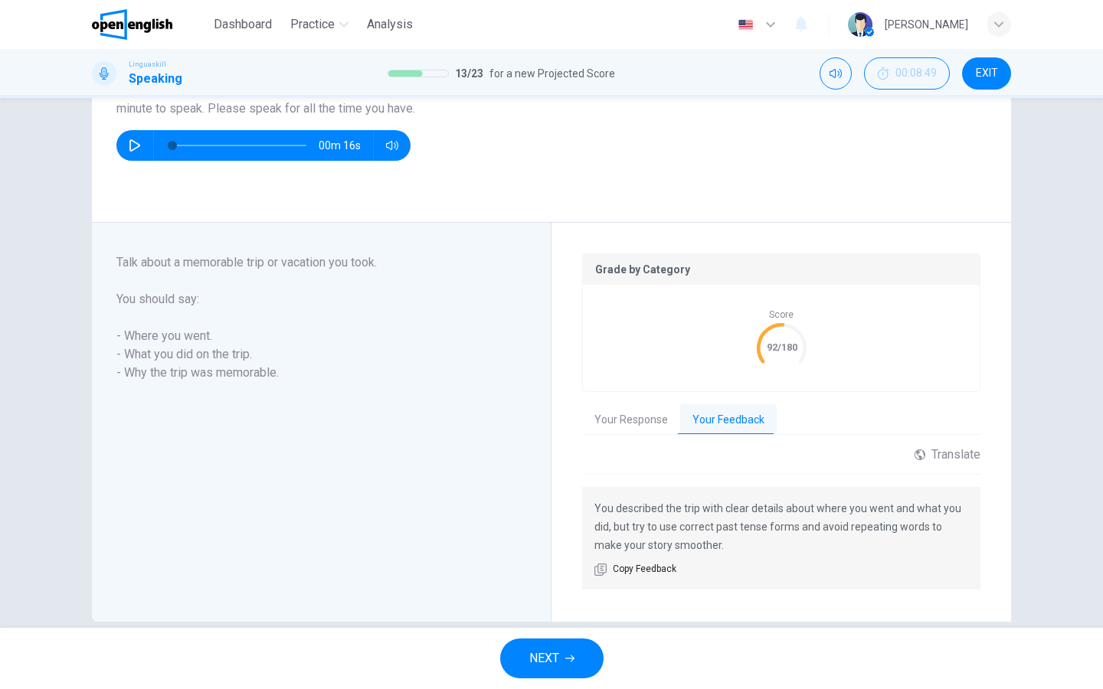
click at [568, 652] on button "NEXT" at bounding box center [551, 659] width 103 height 40
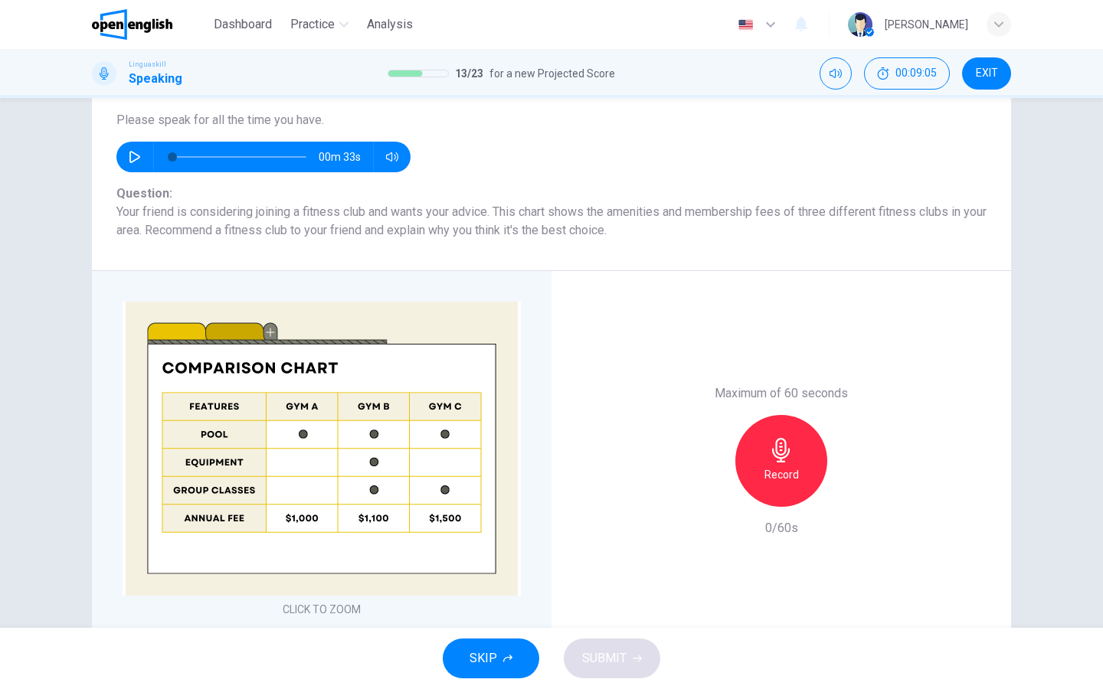
scroll to position [65, 0]
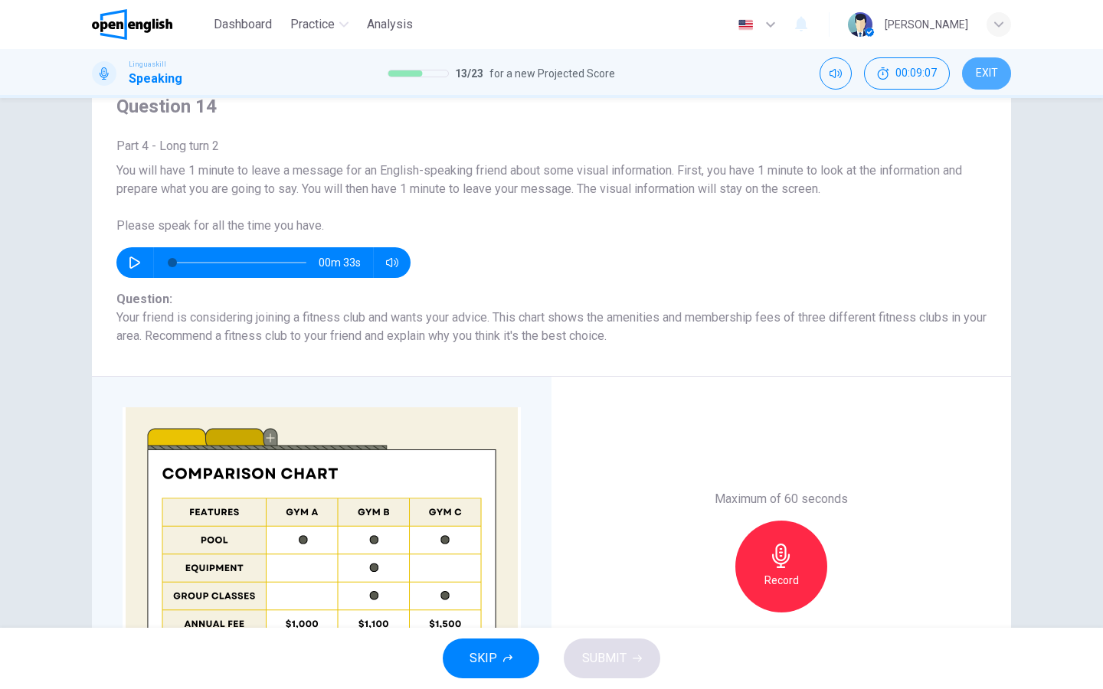
click at [982, 67] on span "EXIT" at bounding box center [986, 73] width 22 height 12
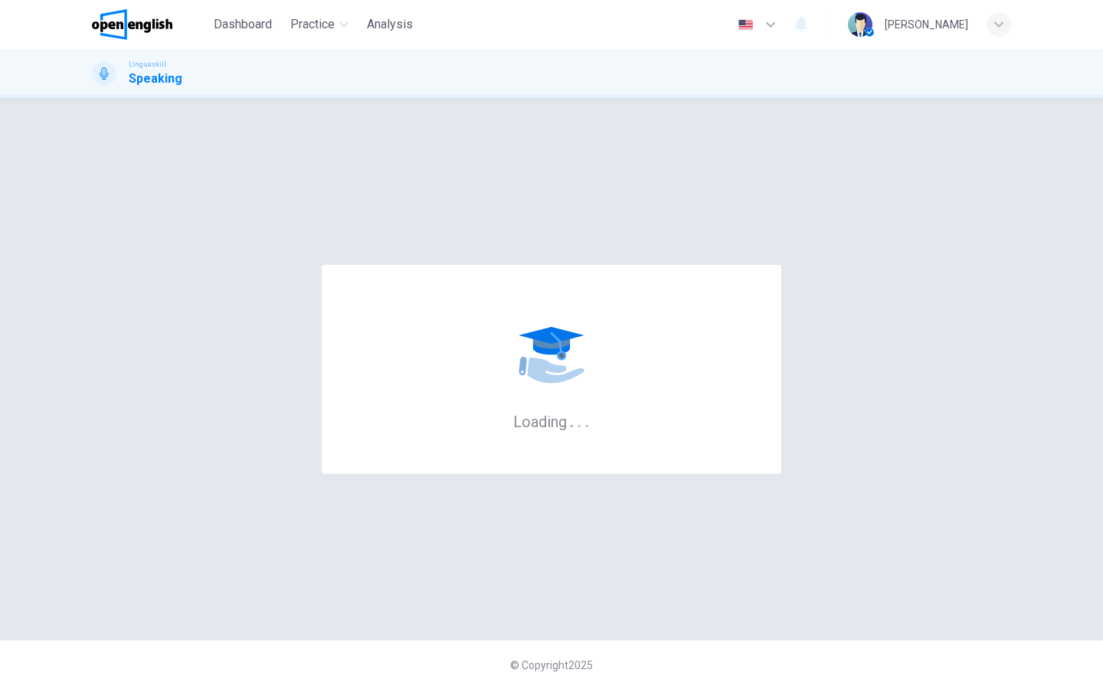
scroll to position [2, 0]
